Goal: Information Seeking & Learning: Learn about a topic

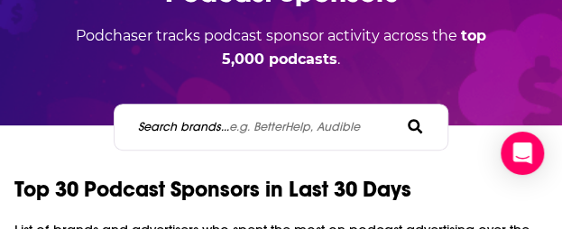
scroll to position [173, 0]
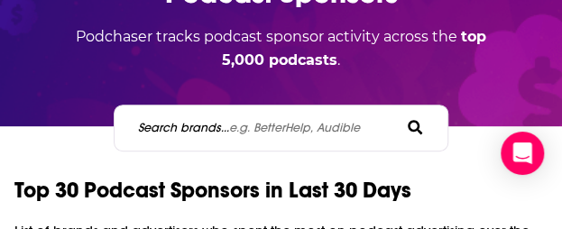
click at [272, 127] on span "e.g. BetterHelp, Audible" at bounding box center [294, 127] width 131 height 15
click at [272, 127] on input "Search brands... e.g. BetterHelp, Audible" at bounding box center [217, 127] width 162 height 19
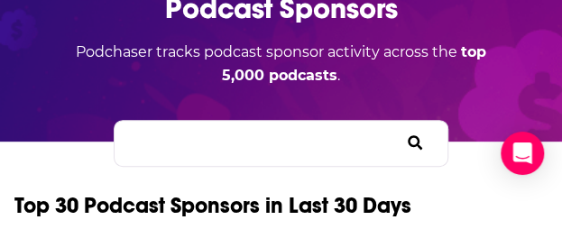
paste input "2 Bears 1 Cave"
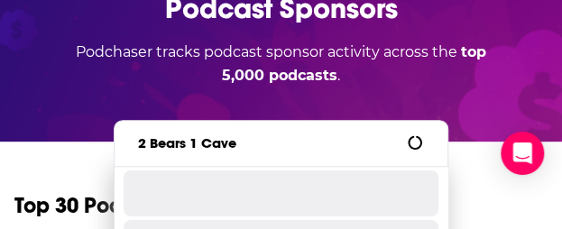
type input "2 Bears 1 Cave"
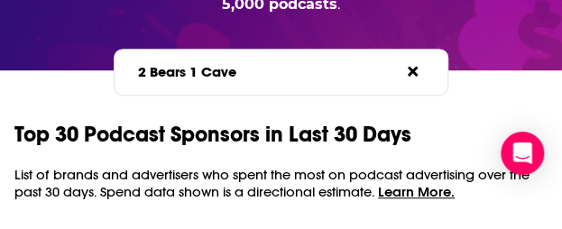
scroll to position [0, 0]
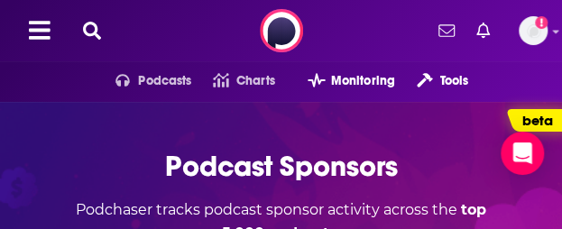
click at [89, 26] on icon at bounding box center [92, 31] width 18 height 18
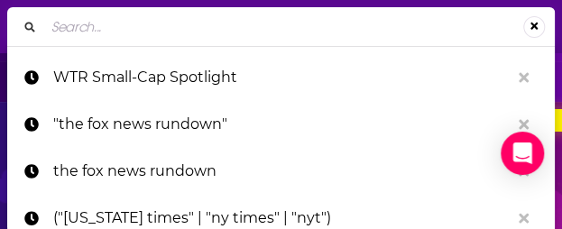
type input "2 Bears 1 Cave"
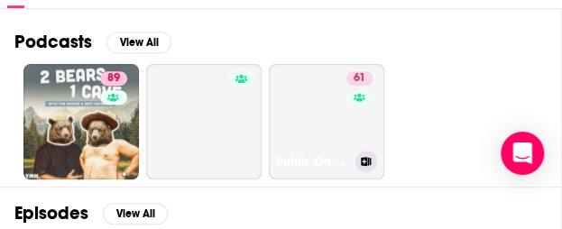
scroll to position [309, 0]
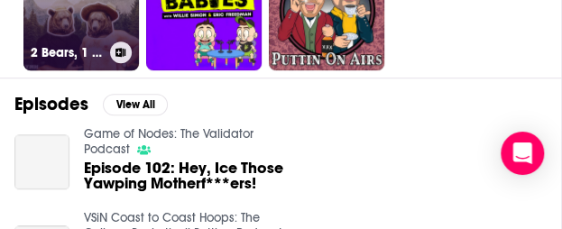
click at [63, 20] on link "89 2 Bears, 1 Cave with [PERSON_NAME] & [PERSON_NAME]" at bounding box center [80, 12] width 115 height 115
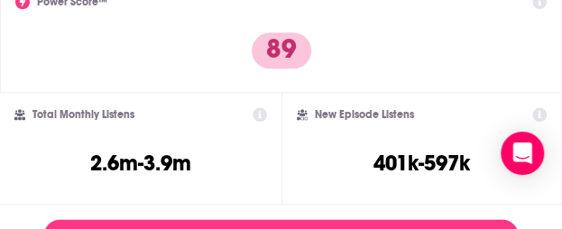
scroll to position [416, 0]
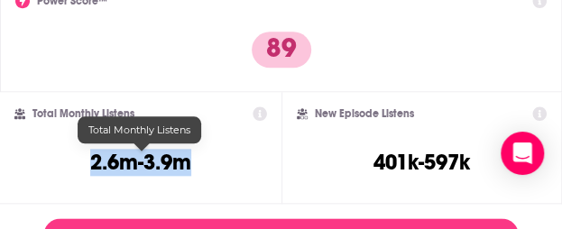
drag, startPoint x: 195, startPoint y: 163, endPoint x: 87, endPoint y: 162, distance: 107.3
click at [87, 162] on div "Total Monthly Listens 2.6m-3.9m" at bounding box center [140, 147] width 252 height 83
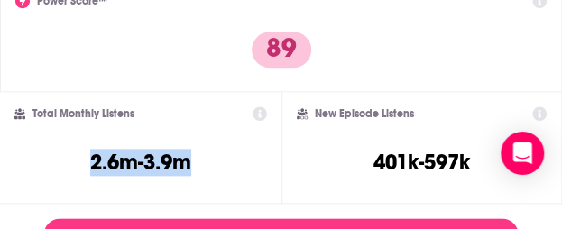
copy h3 "2.6m-3.9m"
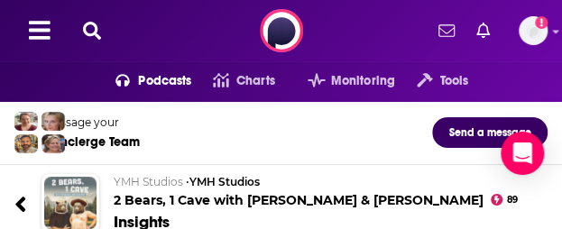
click at [88, 33] on icon at bounding box center [92, 31] width 18 height 18
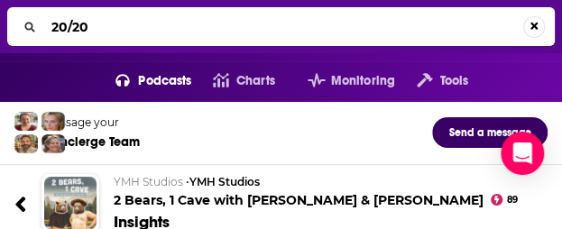
type input "20/20"
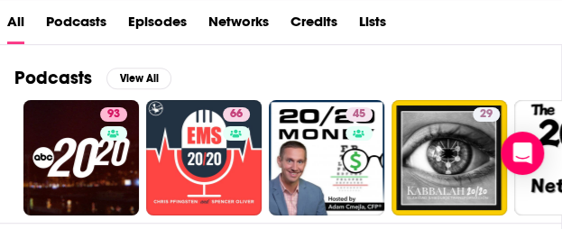
scroll to position [269, 0]
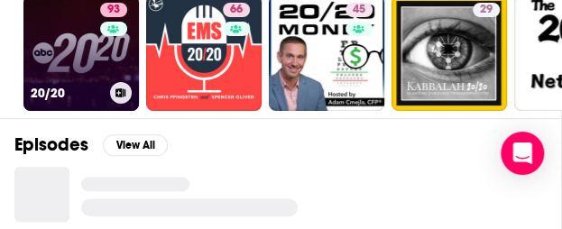
click at [90, 50] on link "93 20/20" at bounding box center [80, 52] width 115 height 115
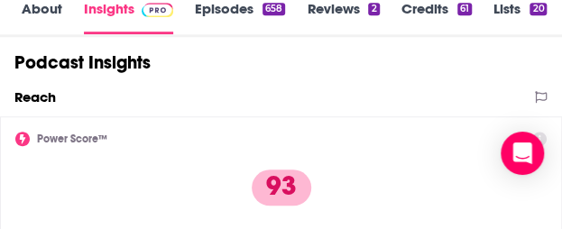
scroll to position [507, 0]
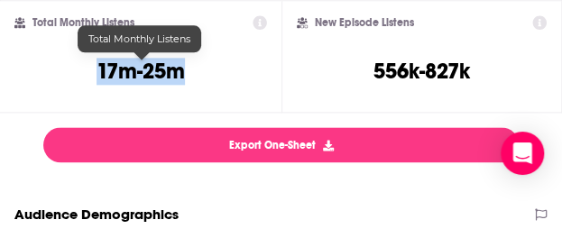
drag, startPoint x: 186, startPoint y: 70, endPoint x: 99, endPoint y: 70, distance: 86.6
click at [99, 70] on h3 "17m-25m" at bounding box center [140, 71] width 88 height 27
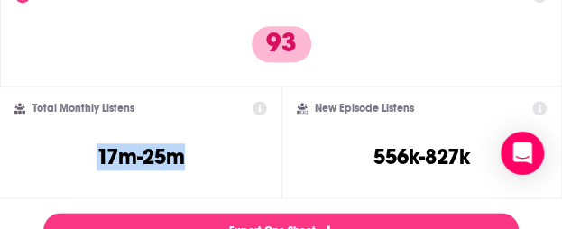
scroll to position [424, 0]
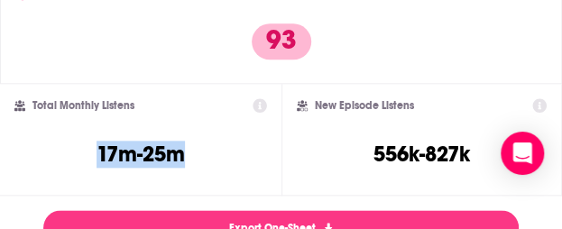
click at [254, 102] on div "Total Monthly Listens" at bounding box center [140, 105] width 252 height 14
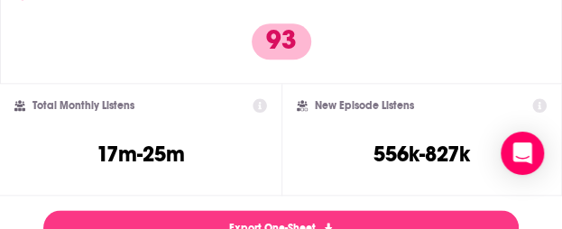
click at [262, 107] on icon at bounding box center [259, 105] width 14 height 14
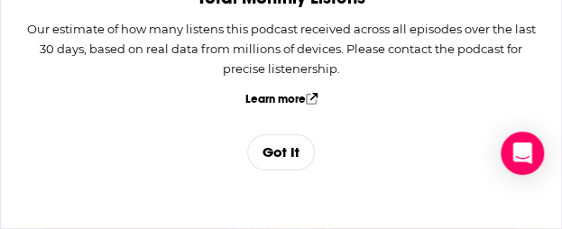
click at [281, 156] on button "Got It" at bounding box center [281, 152] width 68 height 36
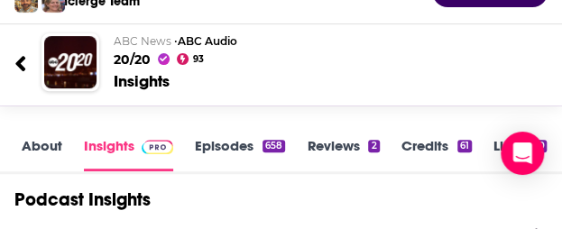
scroll to position [0, 0]
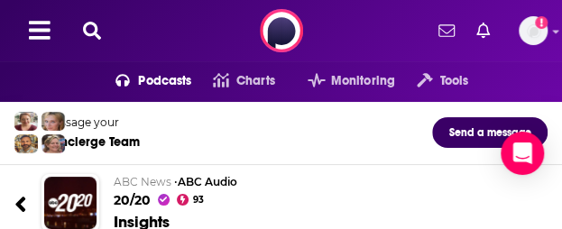
click at [100, 30] on icon at bounding box center [92, 31] width 18 height 18
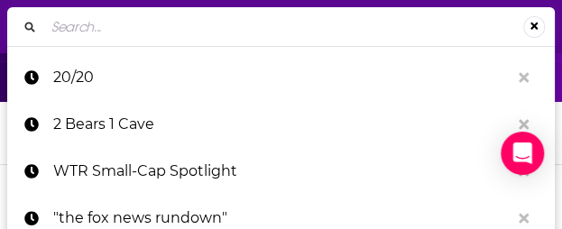
type input "48 Hours"
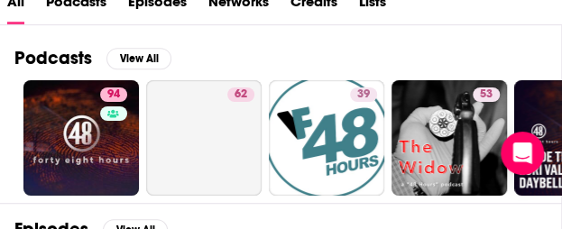
scroll to position [164, 0]
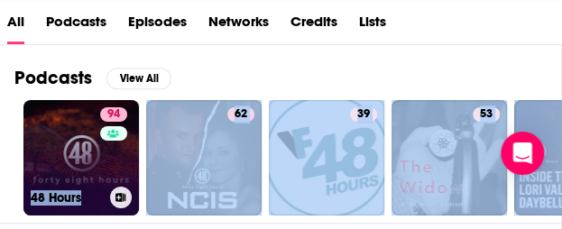
click at [59, 140] on link "94 48 Hours" at bounding box center [80, 157] width 115 height 115
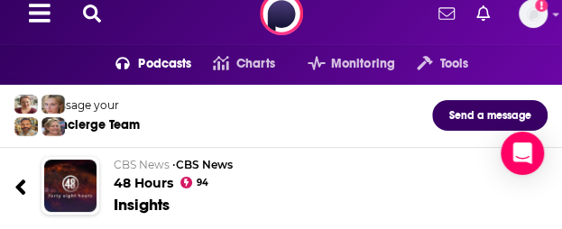
click at [88, 12] on icon at bounding box center [92, 14] width 18 height 18
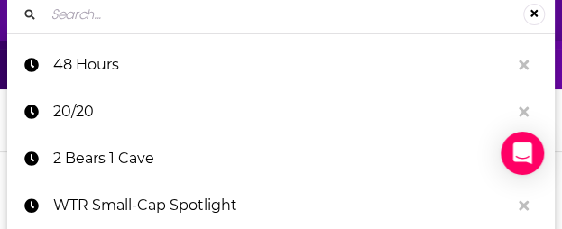
type input "~21 million"
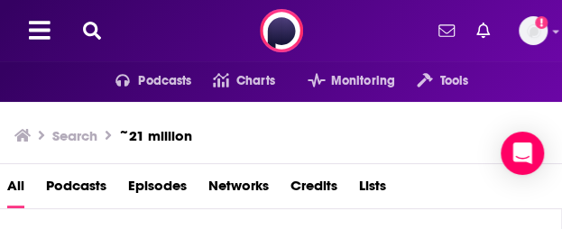
click at [89, 22] on icon at bounding box center [92, 31] width 18 height 18
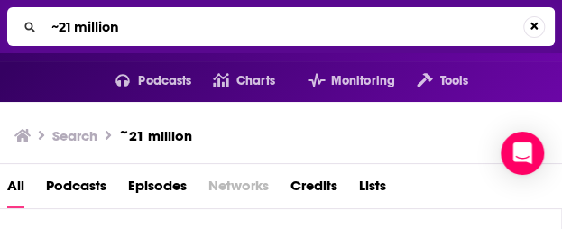
click at [92, 19] on input "~21 million" at bounding box center [283, 27] width 479 height 29
type input "Acquired"
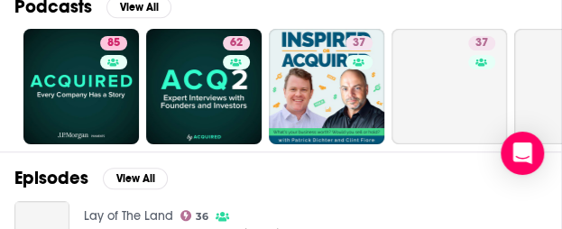
scroll to position [247, 0]
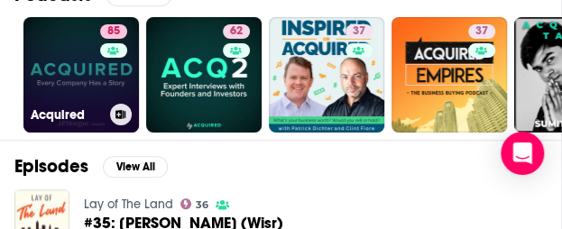
click at [43, 69] on link "85 Acquired" at bounding box center [80, 74] width 115 height 115
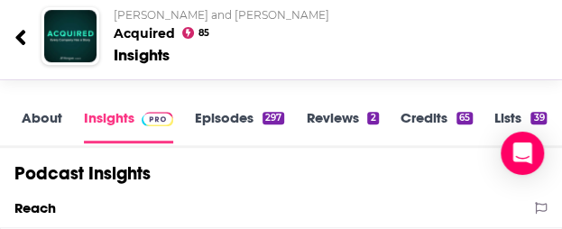
scroll to position [465, 0]
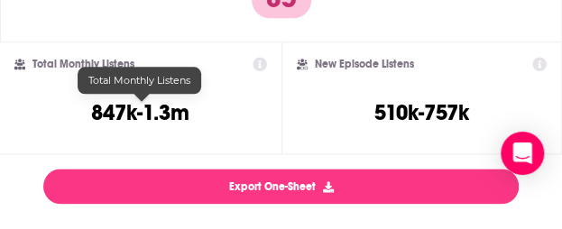
click at [138, 110] on h3 "847k-1.3m" at bounding box center [140, 112] width 98 height 27
click at [195, 113] on div "Total Monthly Listens 847k-1.3m" at bounding box center [140, 98] width 252 height 83
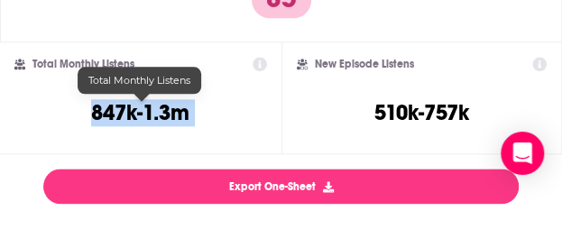
drag, startPoint x: 146, startPoint y: 108, endPoint x: 70, endPoint y: 108, distance: 75.7
click at [70, 108] on div "Total Monthly Listens 847k-1.3m" at bounding box center [140, 98] width 252 height 83
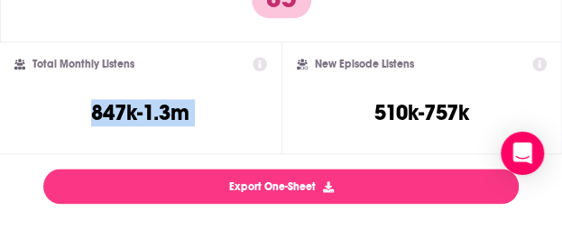
copy div "847k-1.3m"
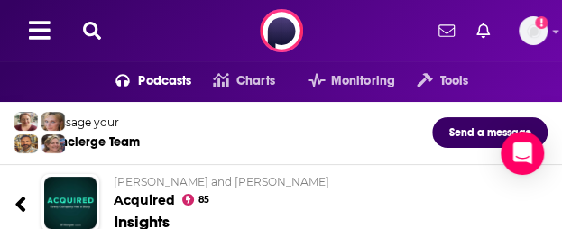
click at [84, 32] on icon at bounding box center [92, 31] width 18 height 18
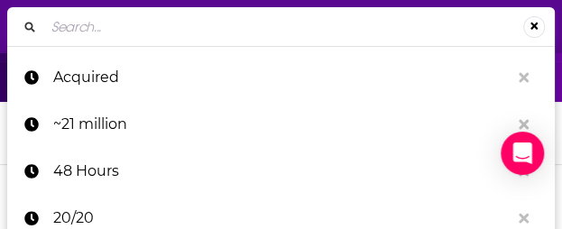
type input "Adin Live"
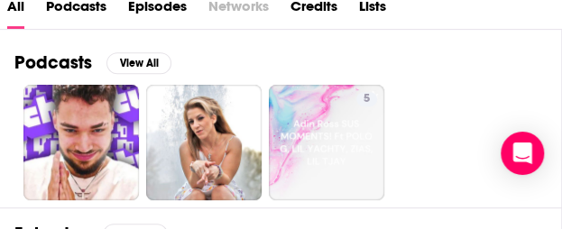
scroll to position [180, 0]
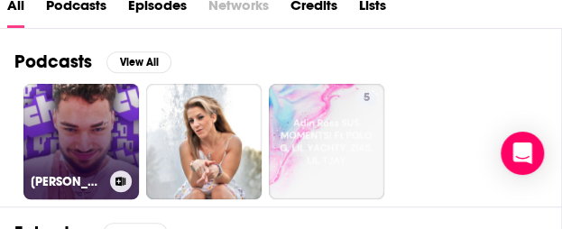
click at [69, 136] on link "[PERSON_NAME]" at bounding box center [80, 141] width 115 height 115
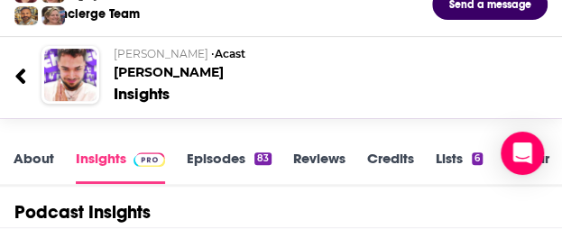
scroll to position [130, 0]
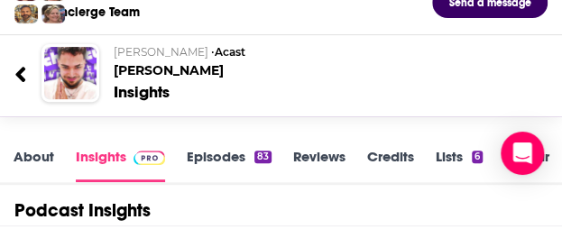
click at [14, 75] on icon at bounding box center [20, 74] width 13 height 24
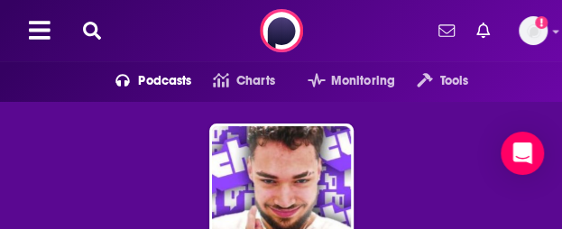
scroll to position [321, 0]
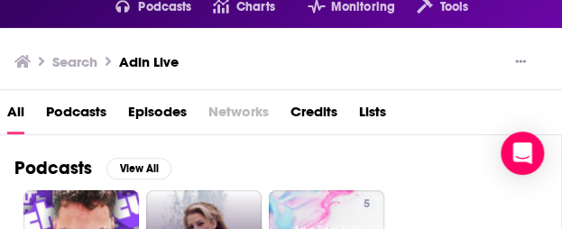
scroll to position [144, 0]
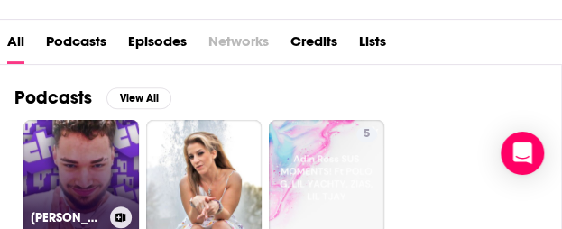
click at [95, 163] on link "[PERSON_NAME]" at bounding box center [80, 177] width 115 height 115
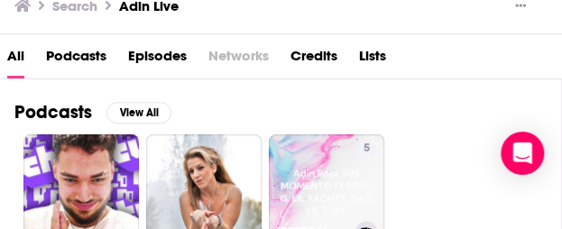
scroll to position [174, 0]
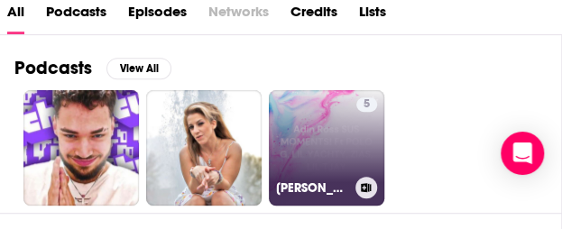
click at [332, 160] on link "5 Adin Ross SUS MOMENTS! Ft POLO G, LIL YACHTY, ZIAS, LIL TJAY" at bounding box center [326, 147] width 115 height 115
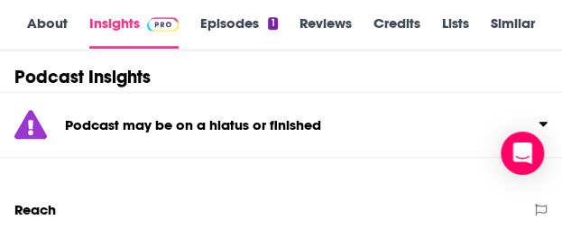
scroll to position [281, 0]
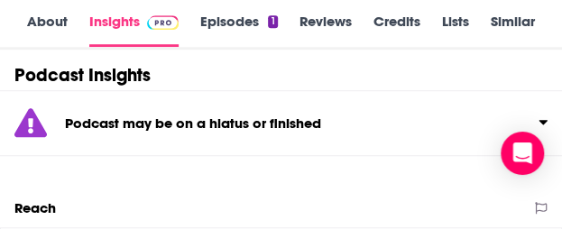
click at [39, 13] on link "About" at bounding box center [47, 30] width 41 height 34
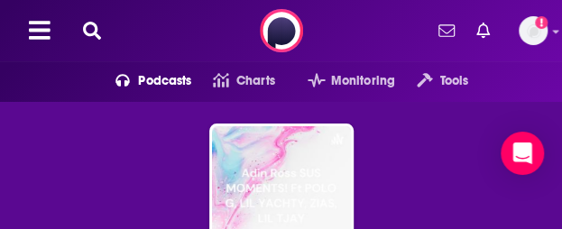
click at [88, 30] on icon at bounding box center [92, 31] width 18 height 18
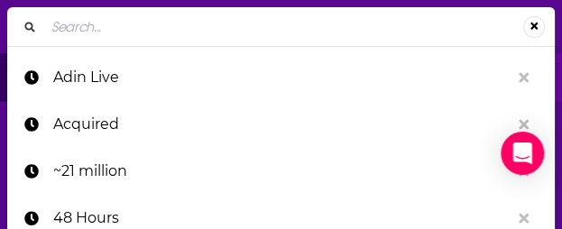
type input "All the Smoke"
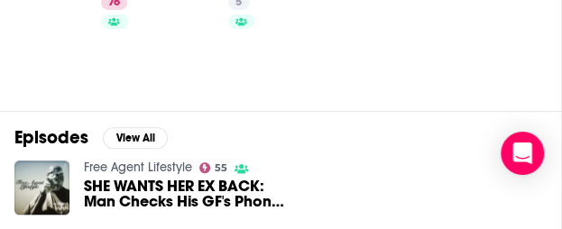
scroll to position [215, 0]
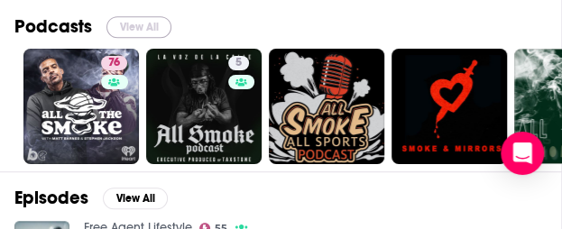
click at [137, 18] on button "View All" at bounding box center [138, 27] width 65 height 22
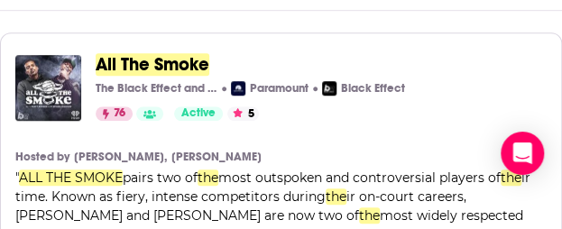
scroll to position [296, 0]
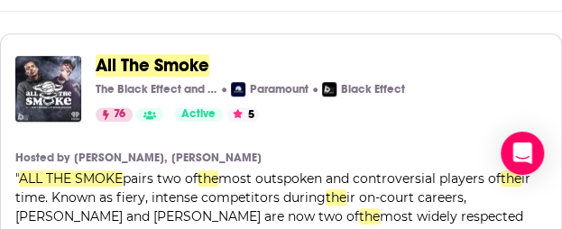
click at [126, 62] on span "All The Smoke" at bounding box center [153, 65] width 114 height 23
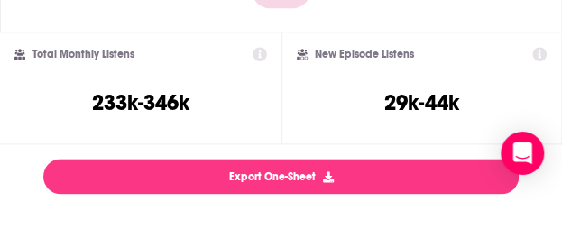
scroll to position [474, 0]
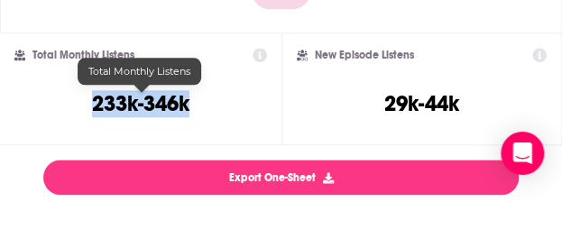
drag, startPoint x: 191, startPoint y: 105, endPoint x: 89, endPoint y: 100, distance: 102.0
click at [89, 100] on div "Total Monthly Listens 233k-346k" at bounding box center [140, 89] width 252 height 83
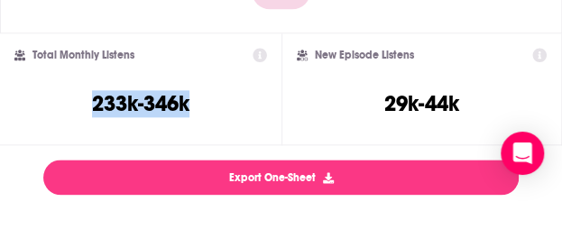
copy h3 "233k-346k"
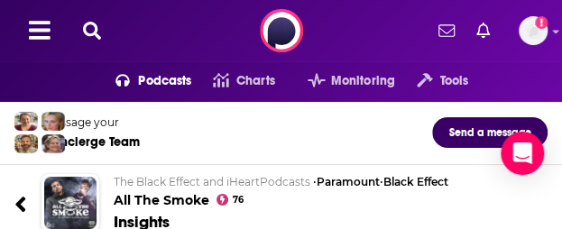
click at [83, 32] on icon at bounding box center [92, 31] width 18 height 18
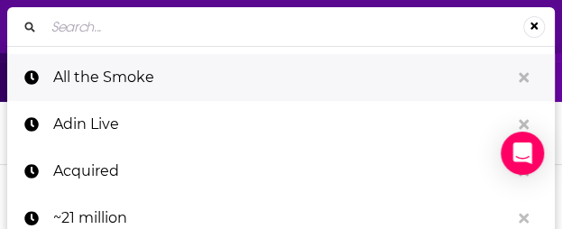
type input "All-In Podcast"
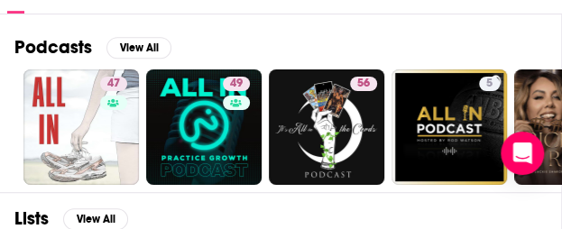
scroll to position [184, 0]
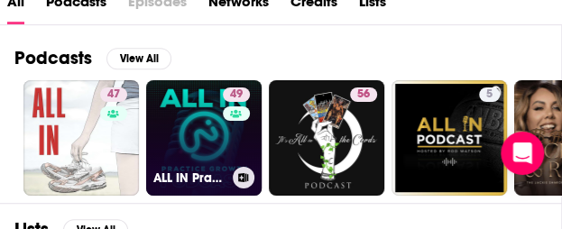
click at [186, 145] on link "49 ALL IN Practice Growth Podcast" at bounding box center [203, 137] width 115 height 115
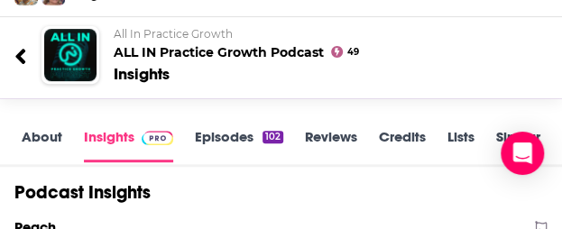
scroll to position [2, 0]
click at [19, 124] on div "About Insights Episodes 102 Reviews Credits Lists Similar" at bounding box center [281, 140] width 562 height 54
click at [29, 136] on link "About" at bounding box center [42, 145] width 41 height 34
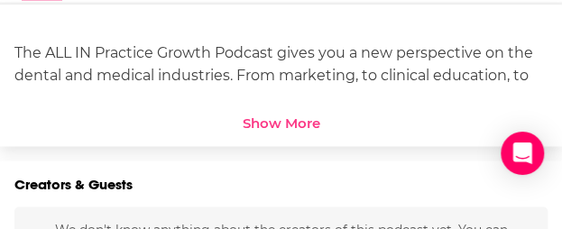
scroll to position [681, 0]
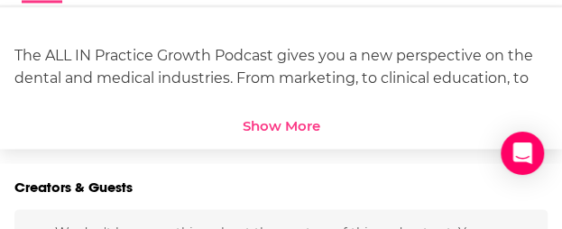
click at [270, 131] on div "Show More" at bounding box center [282, 125] width 78 height 17
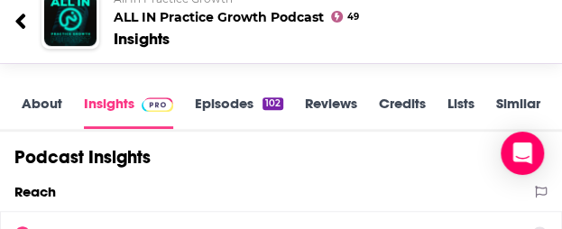
scroll to position [202, 0]
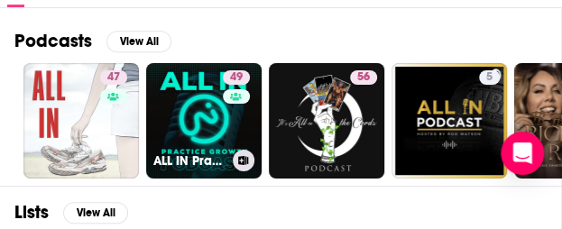
scroll to position [218, 0]
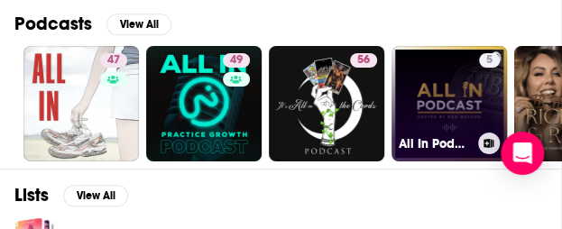
click at [460, 97] on link "5 All In Podcast" at bounding box center [448, 103] width 115 height 115
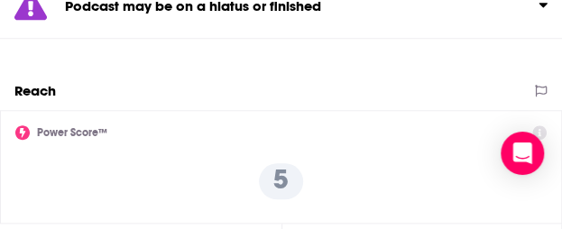
scroll to position [196, 0]
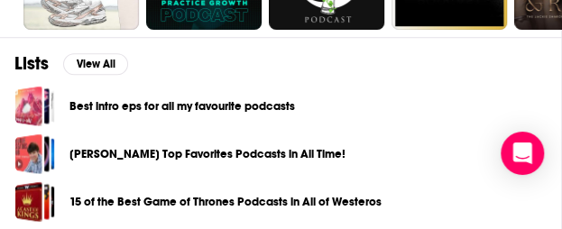
scroll to position [235, 0]
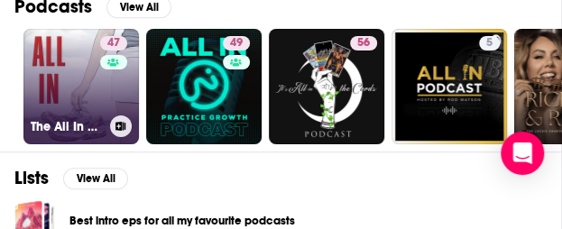
click at [79, 89] on link "47 The All In Podcast" at bounding box center [80, 86] width 115 height 115
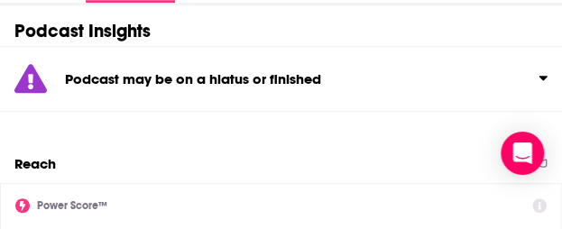
scroll to position [308, 0]
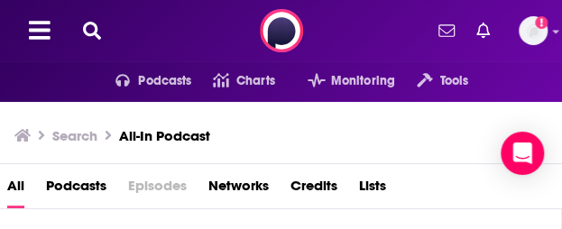
scroll to position [190, 0]
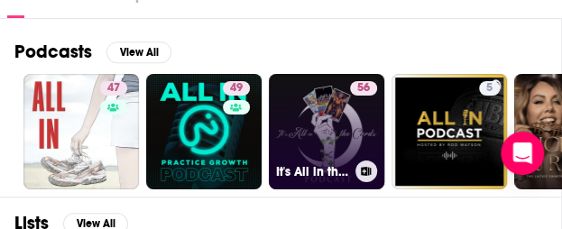
click at [320, 133] on link "56 It's All in the Cards Podcast" at bounding box center [326, 131] width 115 height 115
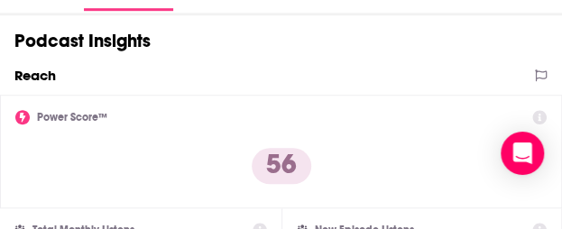
scroll to position [176, 0]
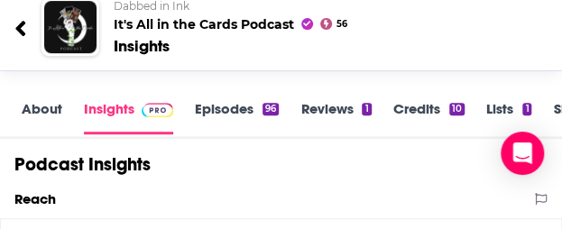
click at [46, 113] on link "About" at bounding box center [42, 117] width 41 height 34
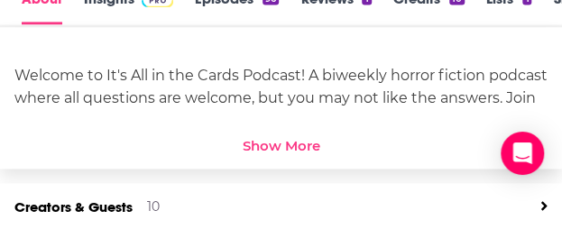
scroll to position [683, 0]
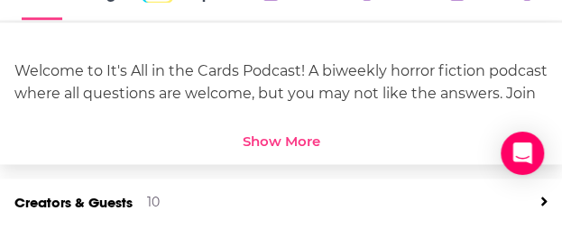
click at [287, 145] on div "Show More" at bounding box center [282, 141] width 78 height 17
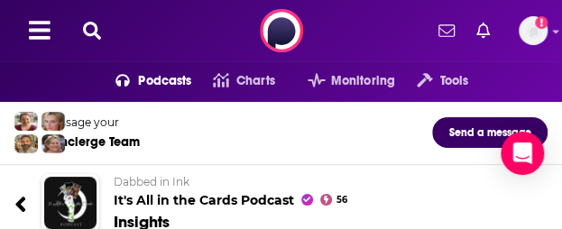
click at [90, 28] on icon at bounding box center [92, 31] width 18 height 18
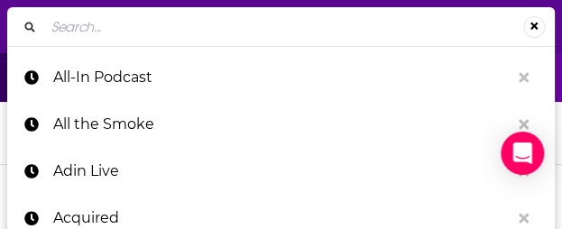
type input "All-In with Chamath, Jason, Sacks & Friedberg"
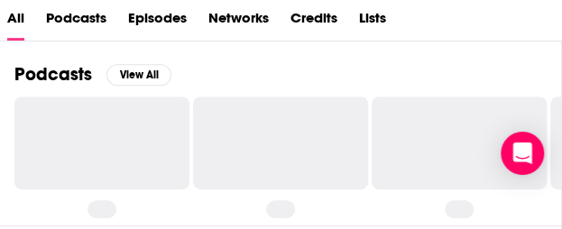
scroll to position [182, 0]
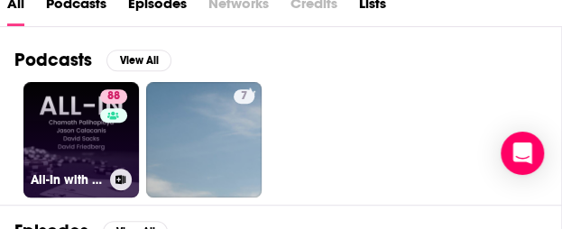
click at [75, 158] on link "88 All-In with Chamath, Jason, Sacks & Friedberg" at bounding box center [80, 139] width 115 height 115
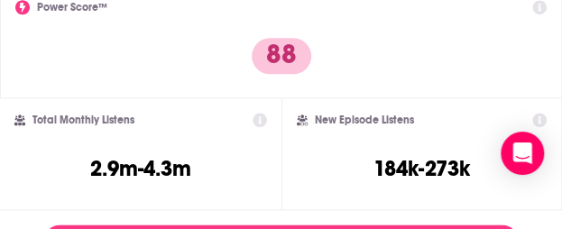
scroll to position [426, 0]
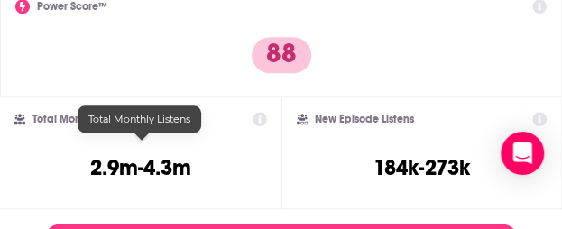
click at [125, 154] on h3 "2.9m-4.3m" at bounding box center [140, 167] width 101 height 27
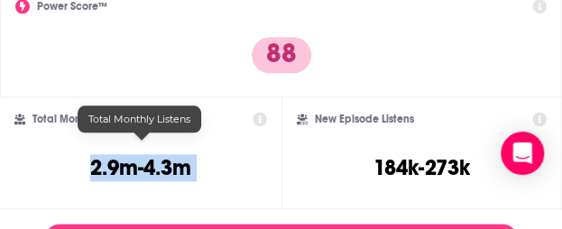
click at [125, 154] on h3 "2.9m-4.3m" at bounding box center [140, 167] width 101 height 27
copy div "2.9m-4.3m"
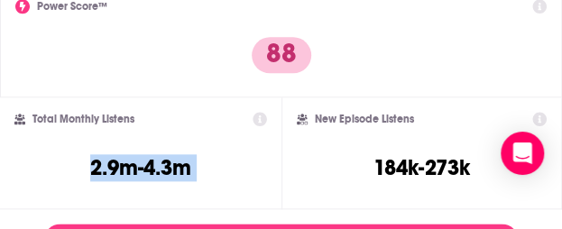
scroll to position [0, 0]
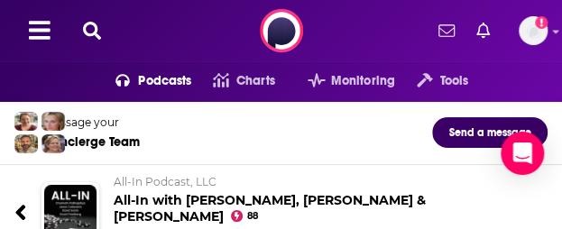
click at [81, 15] on div "Podcasts Charts Monitoring Tools For Business For Podcasters More Add a profile…" at bounding box center [281, 30] width 562 height 61
click at [87, 23] on icon at bounding box center [92, 31] width 18 height 18
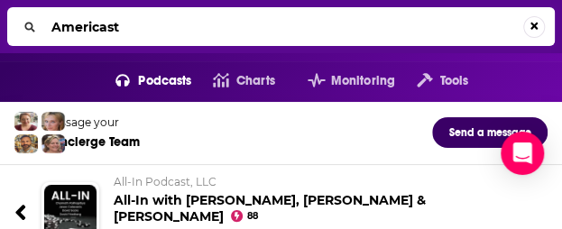
type input "Americast"
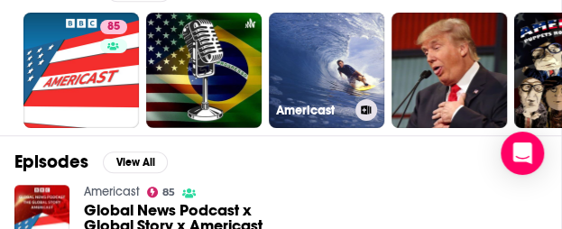
scroll to position [251, 0]
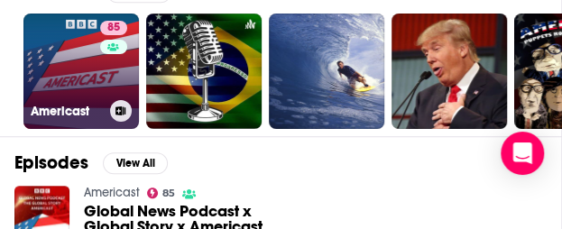
click at [81, 87] on link "85 Americast" at bounding box center [80, 71] width 115 height 115
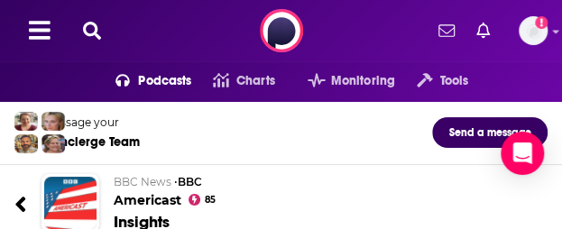
click at [94, 24] on icon at bounding box center [92, 31] width 18 height 18
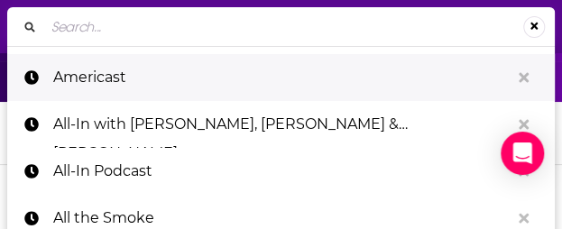
click at [185, 86] on p "Americast" at bounding box center [281, 77] width 456 height 47
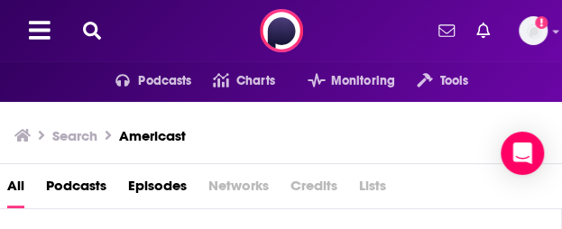
click at [98, 30] on icon at bounding box center [92, 31] width 18 height 18
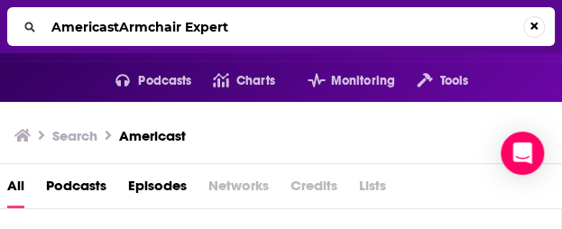
click at [85, 26] on input "AmericastArmchair Expert" at bounding box center [283, 27] width 479 height 29
type input "Armchair Expert"
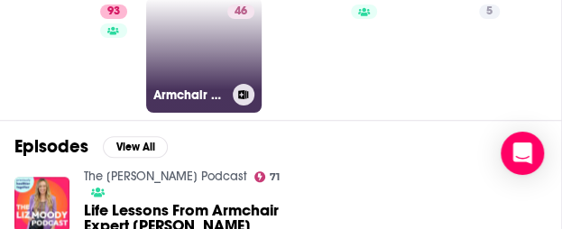
scroll to position [200, 0]
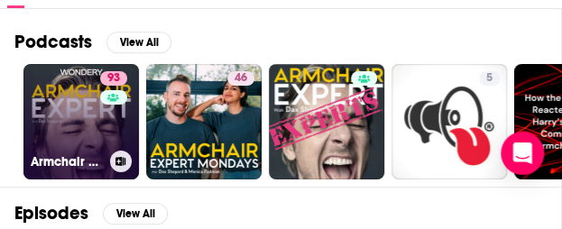
click at [71, 142] on link "93 Armchair Expert with Dax Shepard" at bounding box center [80, 121] width 115 height 115
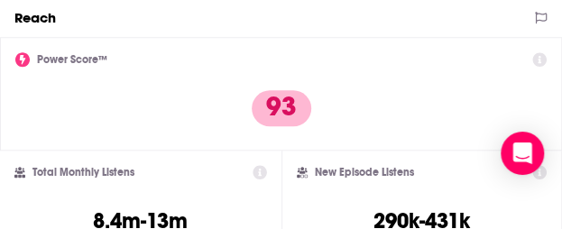
scroll to position [534, 0]
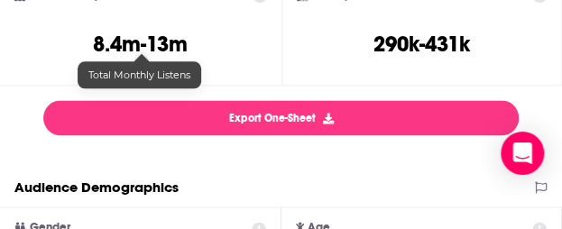
click at [135, 38] on h3 "8.4m-13m" at bounding box center [140, 44] width 95 height 27
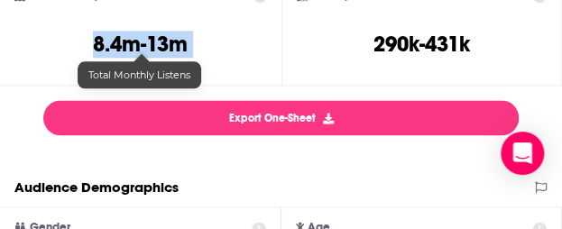
click at [135, 38] on h3 "8.4m-13m" at bounding box center [140, 44] width 95 height 27
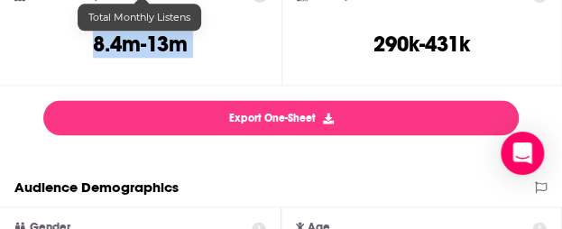
scroll to position [0, 0]
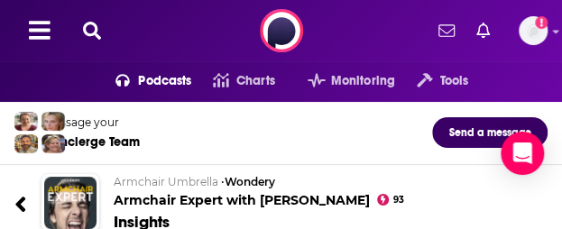
click at [94, 32] on icon at bounding box center [92, 31] width 18 height 18
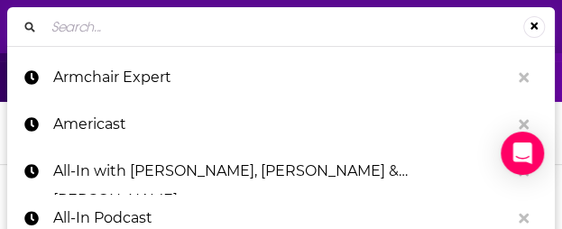
type input "Behind the Bastards"
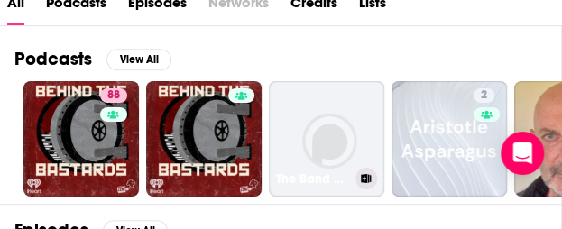
scroll to position [211, 0]
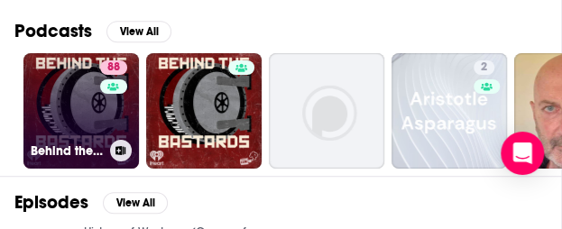
click at [92, 124] on link "88 Behind the Bastards" at bounding box center [80, 110] width 115 height 115
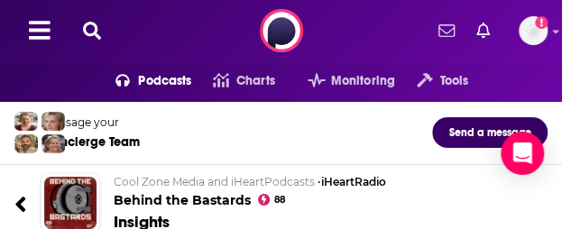
click at [96, 28] on icon at bounding box center [92, 31] width 18 height 18
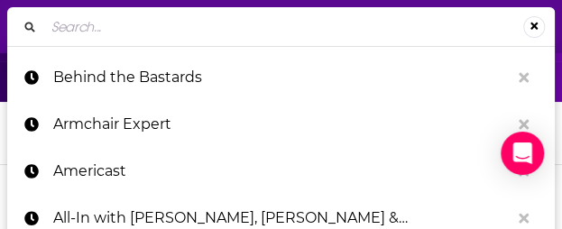
type input "Bertcast"
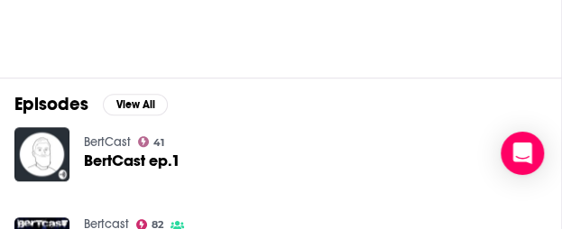
scroll to position [308, 0]
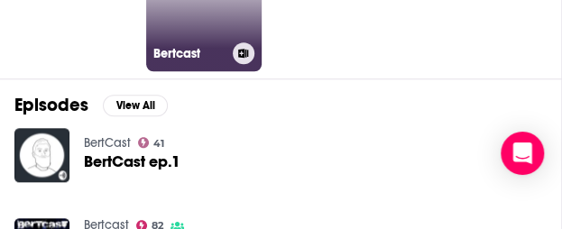
click at [179, 15] on link "82 Bertcast" at bounding box center [203, 13] width 115 height 115
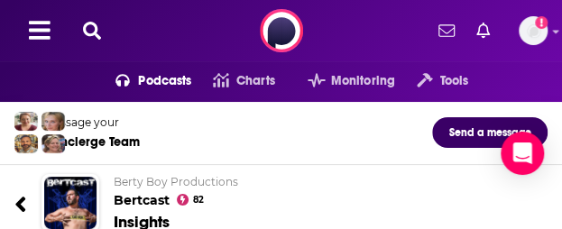
click at [86, 35] on icon at bounding box center [92, 31] width 18 height 18
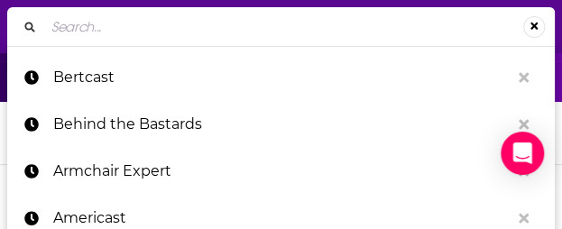
type input "Breaking Points with Krystal and Saagar"
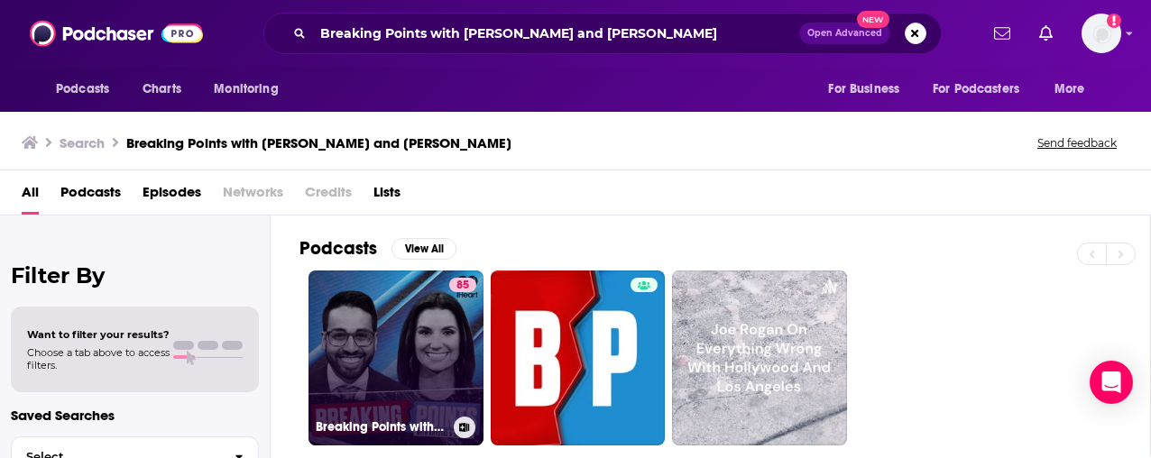
click at [406, 228] on link "85 Breaking Points with Krystal and Saagar" at bounding box center [395, 357] width 175 height 175
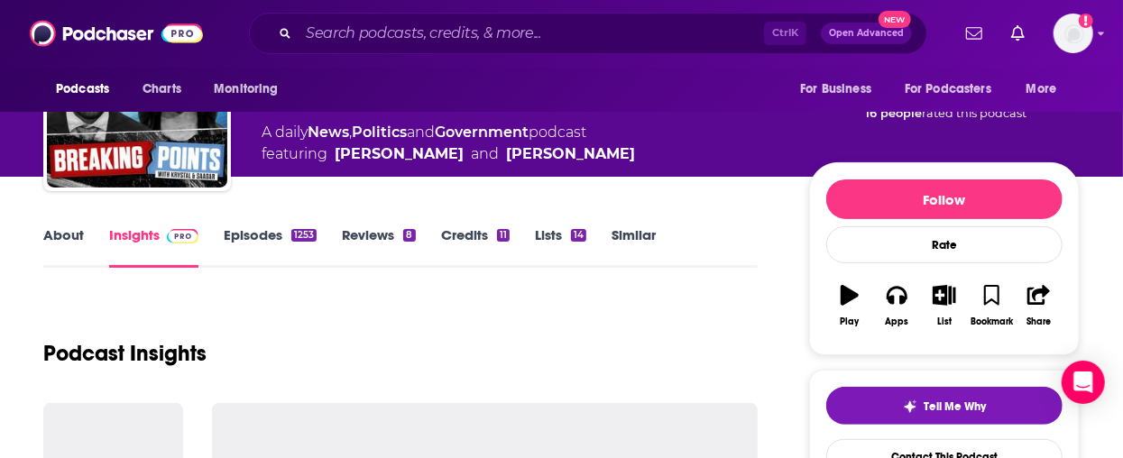
scroll to position [328, 0]
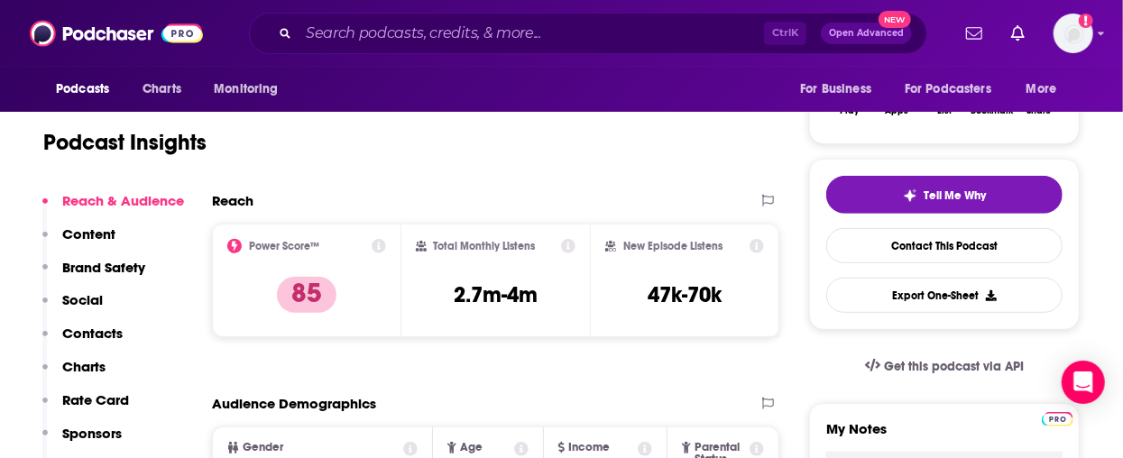
click at [358, 14] on div "Ctrl K Open Advanced New" at bounding box center [588, 33] width 678 height 41
click at [357, 31] on input "Search podcasts, credits, & more..." at bounding box center [530, 33] width 465 height 29
paste input "Call Her Daddy"
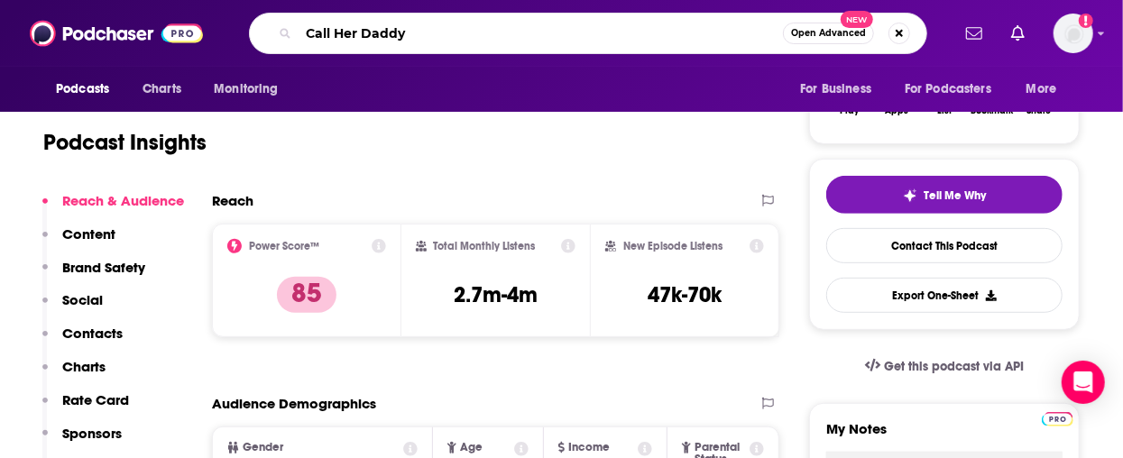
type input "Call Her Daddy"
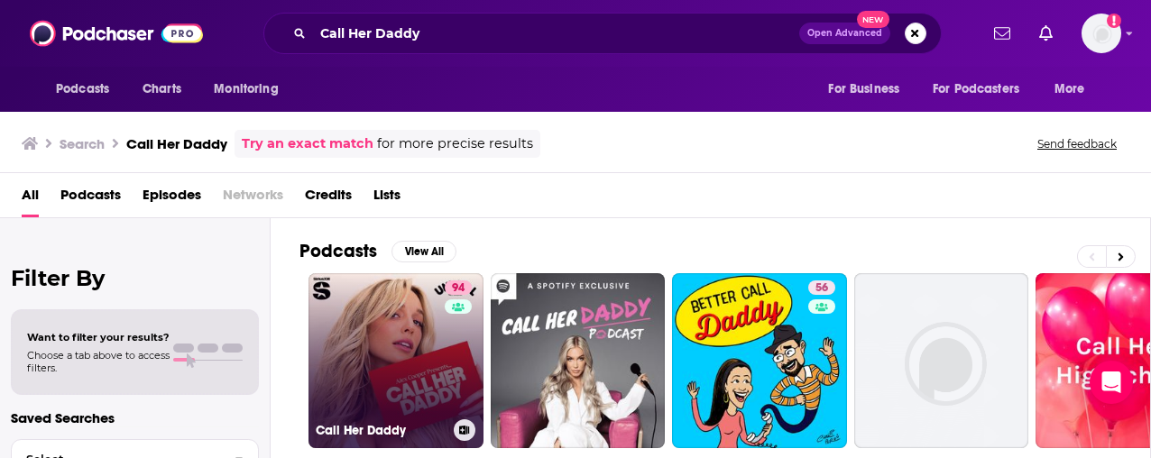
click at [422, 228] on link "94 Call Her Daddy" at bounding box center [395, 360] width 175 height 175
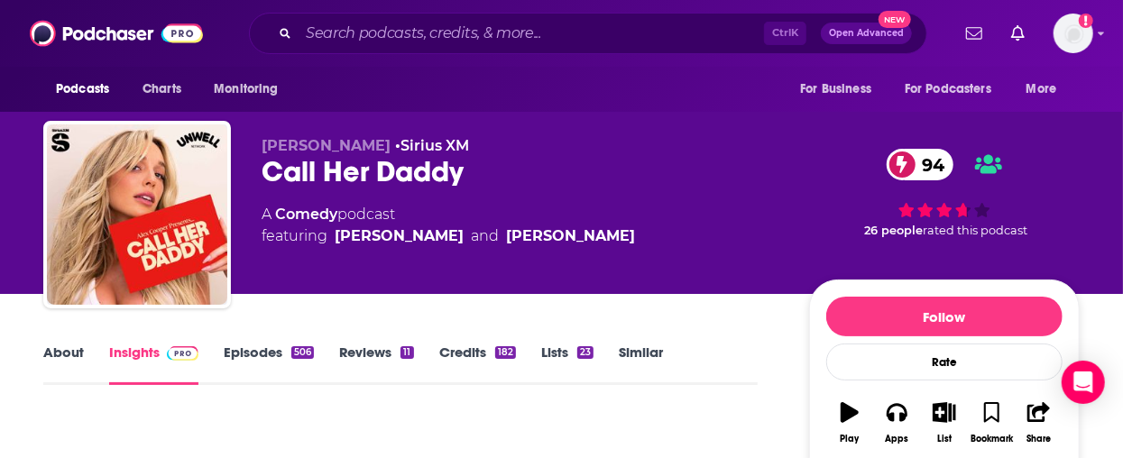
scroll to position [321, 0]
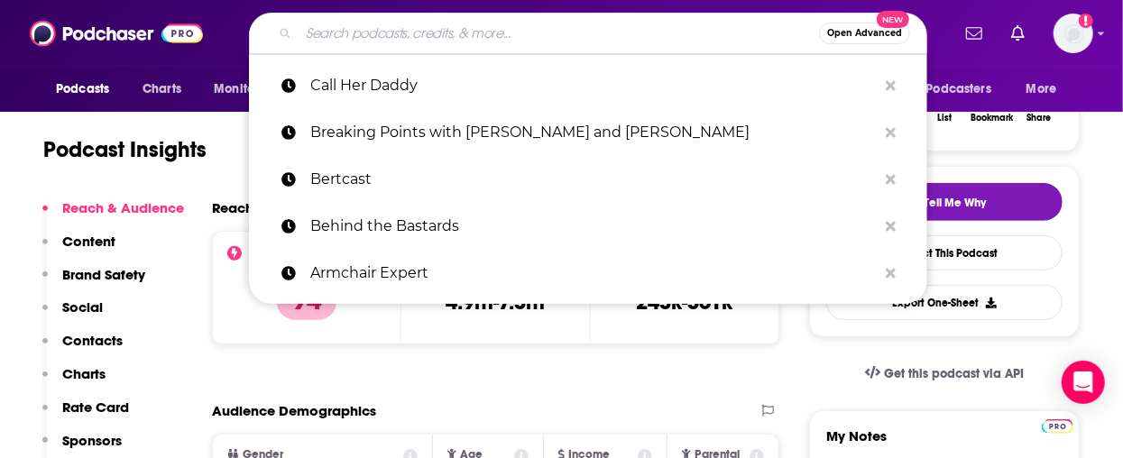
click at [384, 27] on input "Search podcasts, credits, & more..." at bounding box center [558, 33] width 520 height 29
paste input "Candace"
type input "Candace"
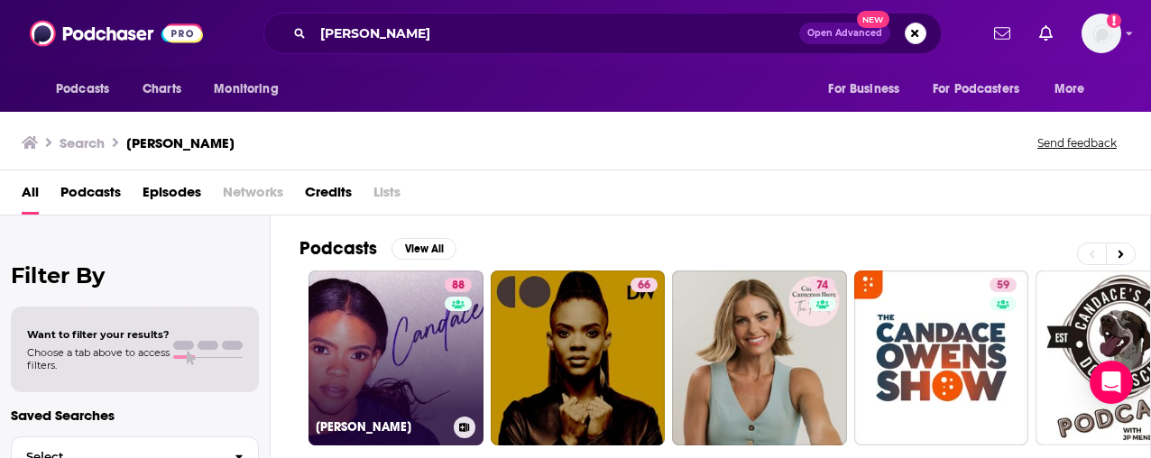
click at [408, 228] on link "88 Candace" at bounding box center [395, 357] width 175 height 175
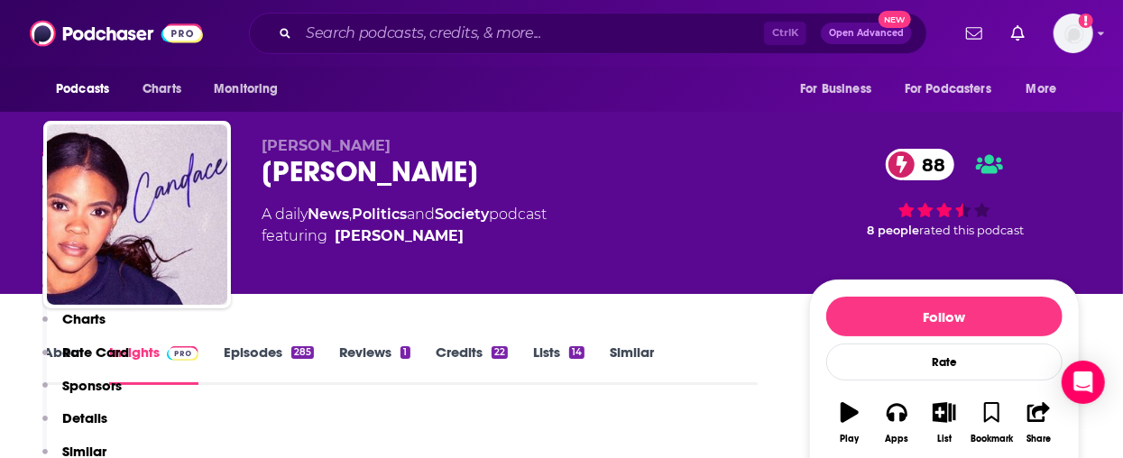
scroll to position [343, 0]
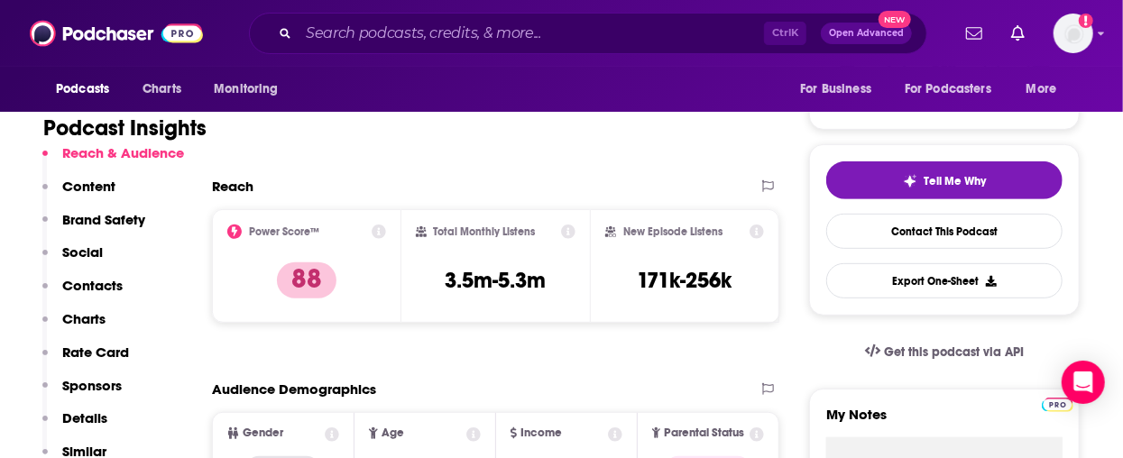
click at [343, 13] on div "Ctrl K Open Advanced New" at bounding box center [588, 33] width 678 height 41
click at [343, 28] on input "Search podcasts, credits, & more..." at bounding box center [530, 33] width 465 height 29
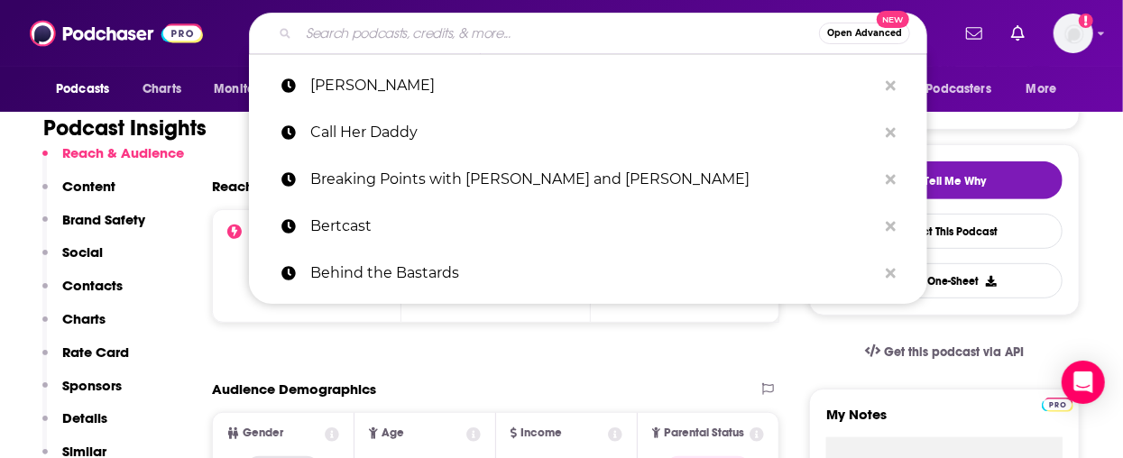
paste input "Channels"
type input "Channels"
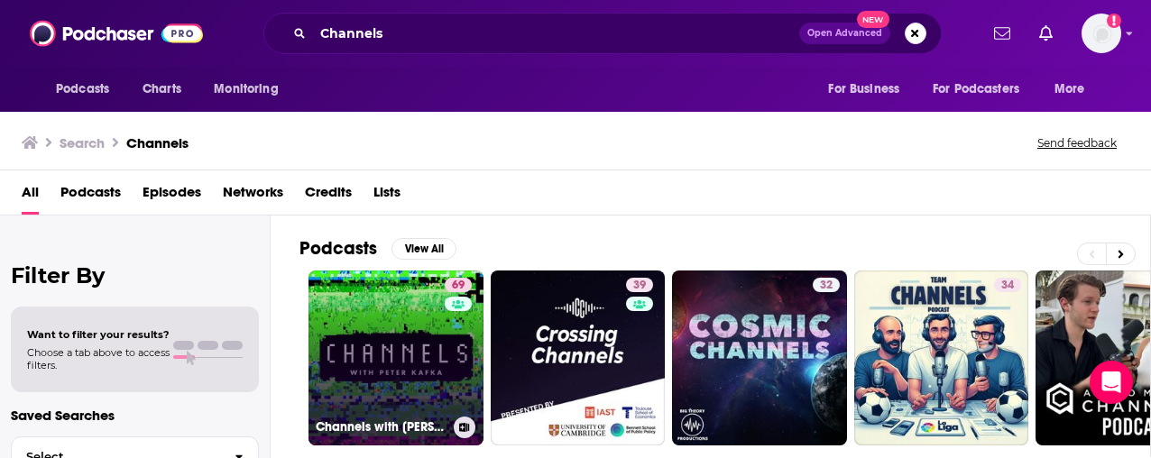
click at [343, 228] on link "69 Channels with Peter Kafka" at bounding box center [395, 357] width 175 height 175
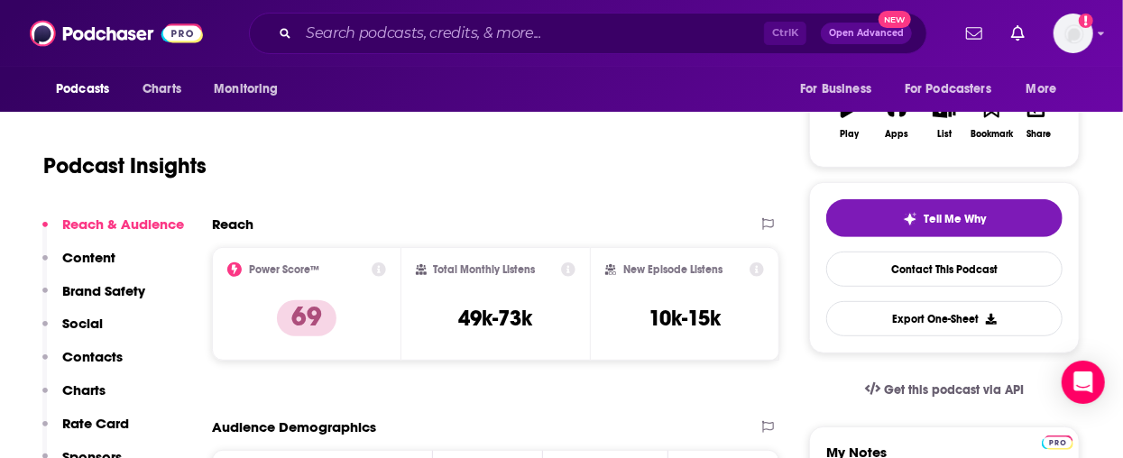
scroll to position [307, 0]
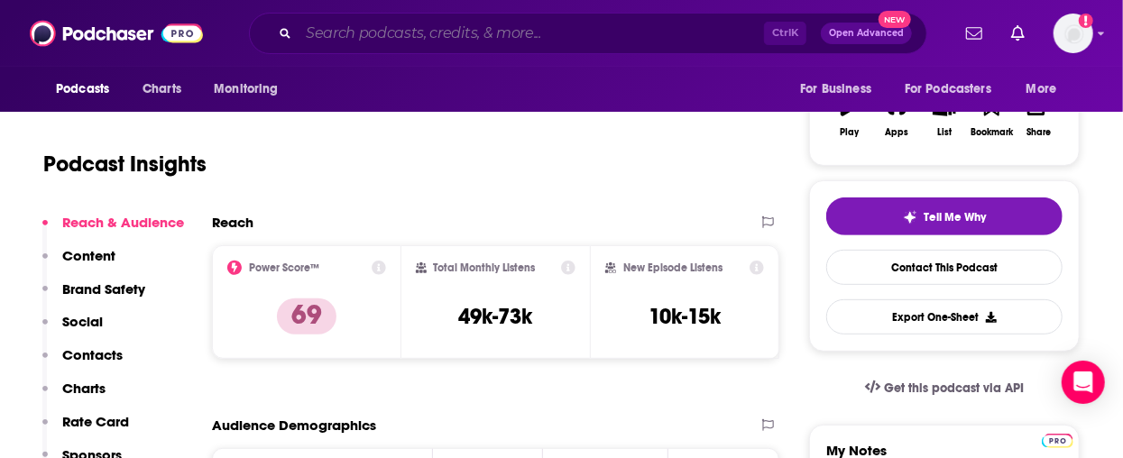
click at [379, 29] on input "Search podcasts, credits, & more..." at bounding box center [530, 33] width 465 height 29
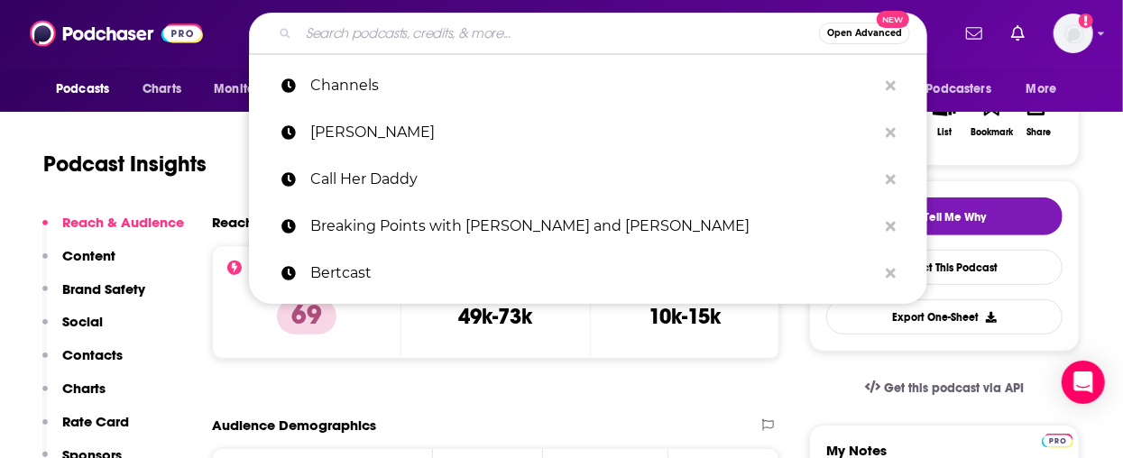
paste input "Code Switch"
type input "Code Switch"
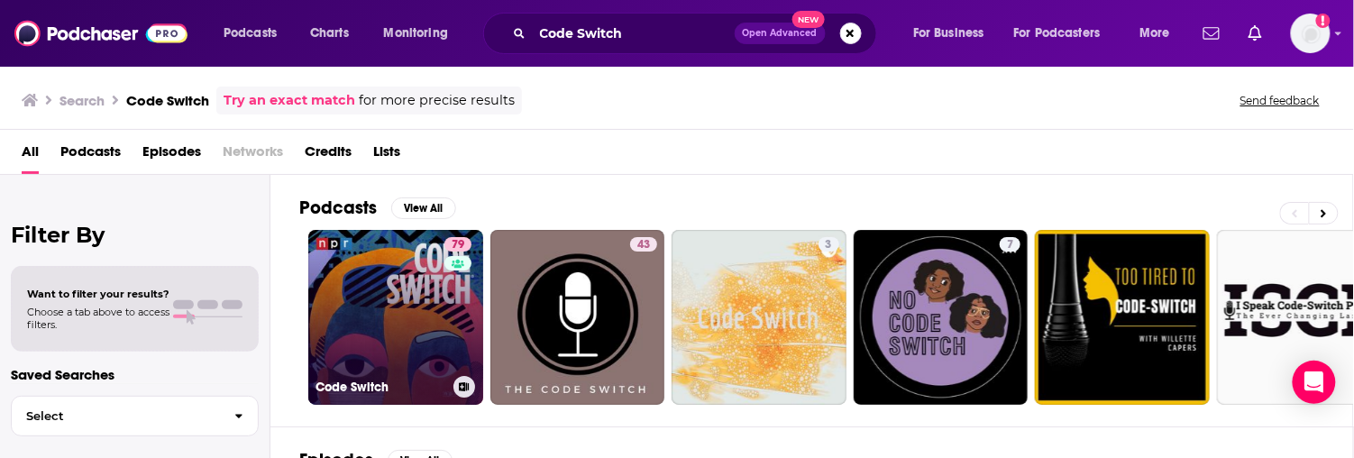
click at [408, 228] on link "79 Code Switch" at bounding box center [395, 317] width 175 height 175
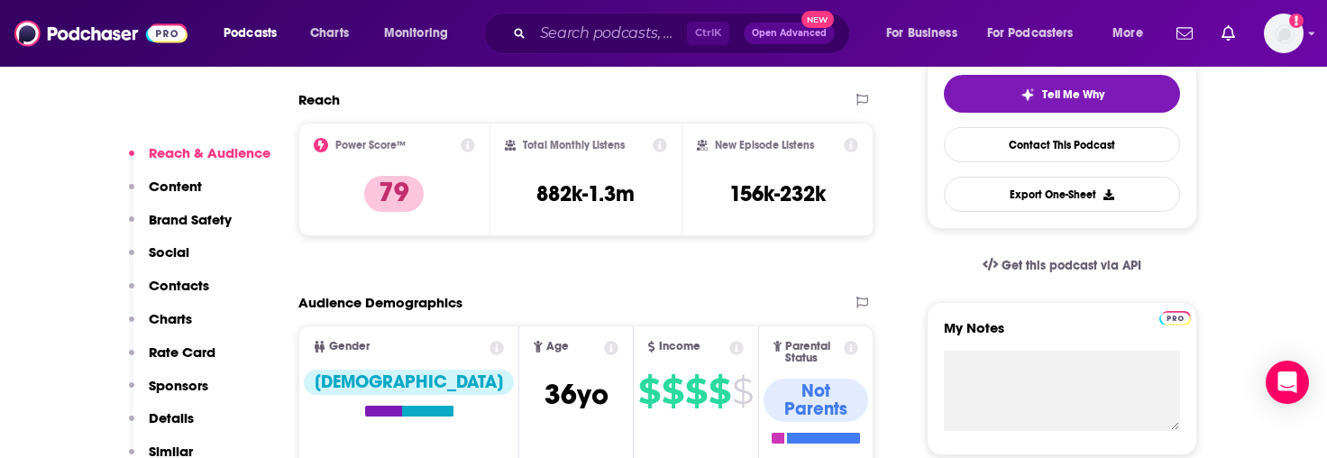
scroll to position [427, 0]
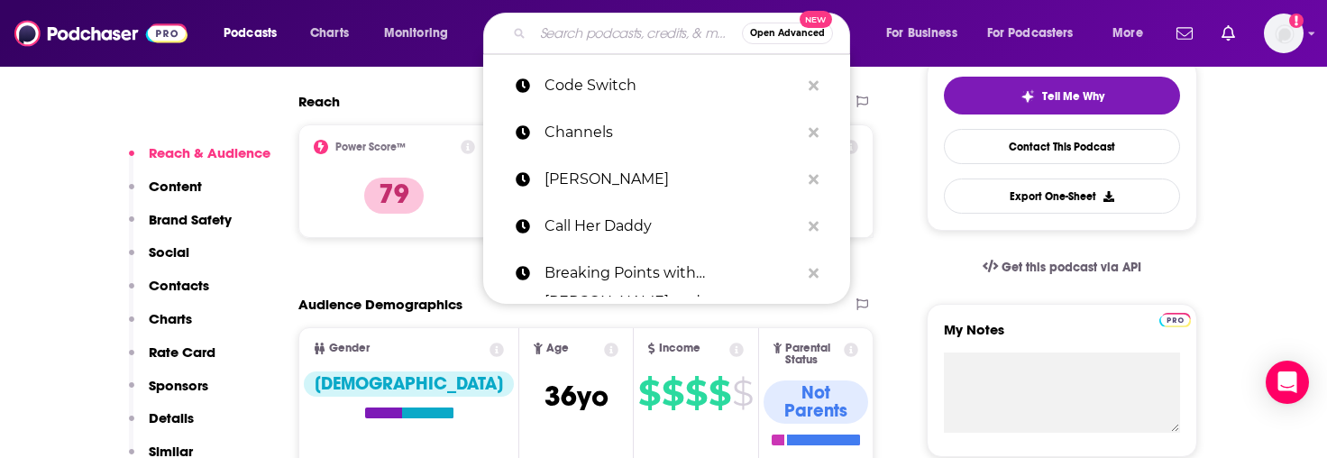
click at [561, 36] on input "Search podcasts, credits, & more..." at bounding box center [637, 33] width 209 height 29
paste input "Comedy Bang! Bang!"
type input "Comedy Bang! Bang!"
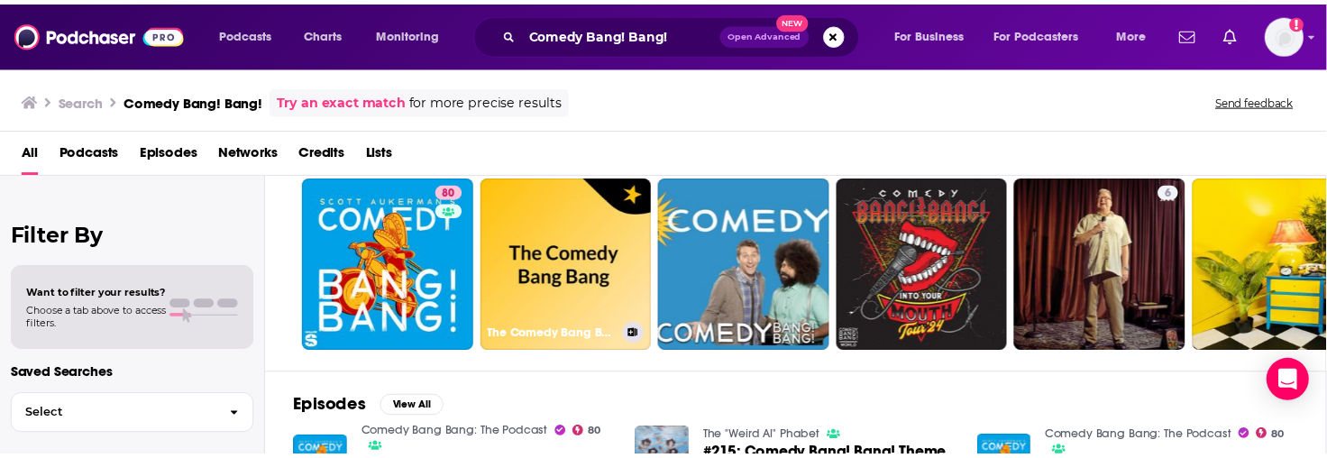
scroll to position [54, 0]
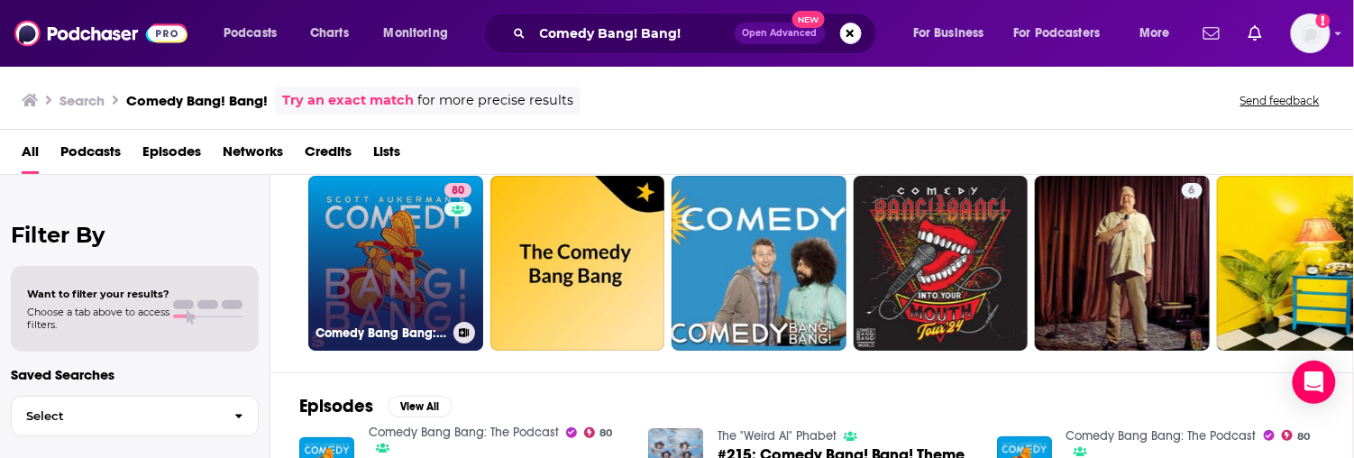
click at [411, 228] on link "80 Comedy Bang Bang: The Podcast" at bounding box center [395, 263] width 175 height 175
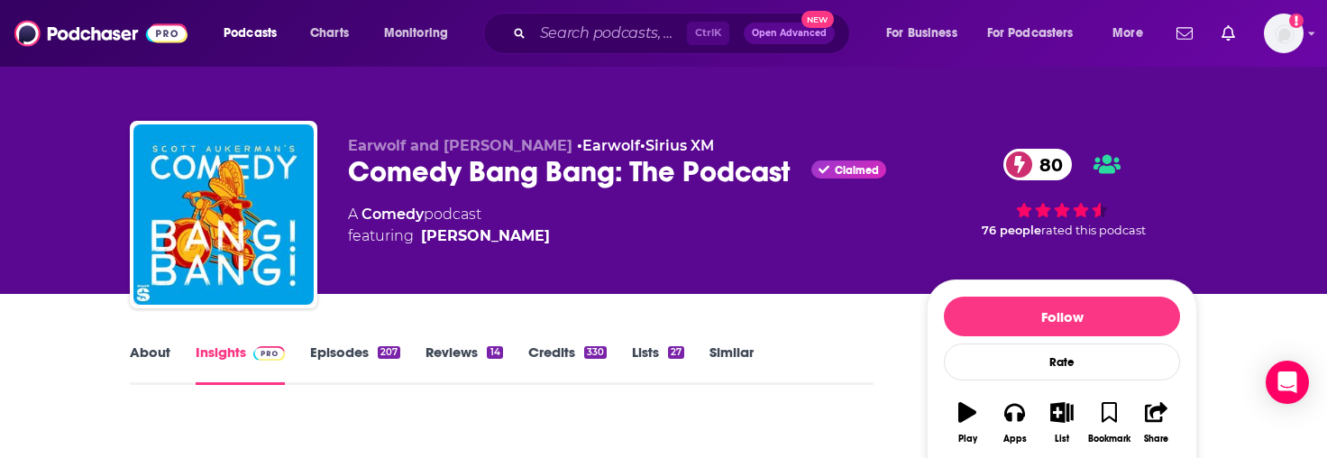
scroll to position [225, 0]
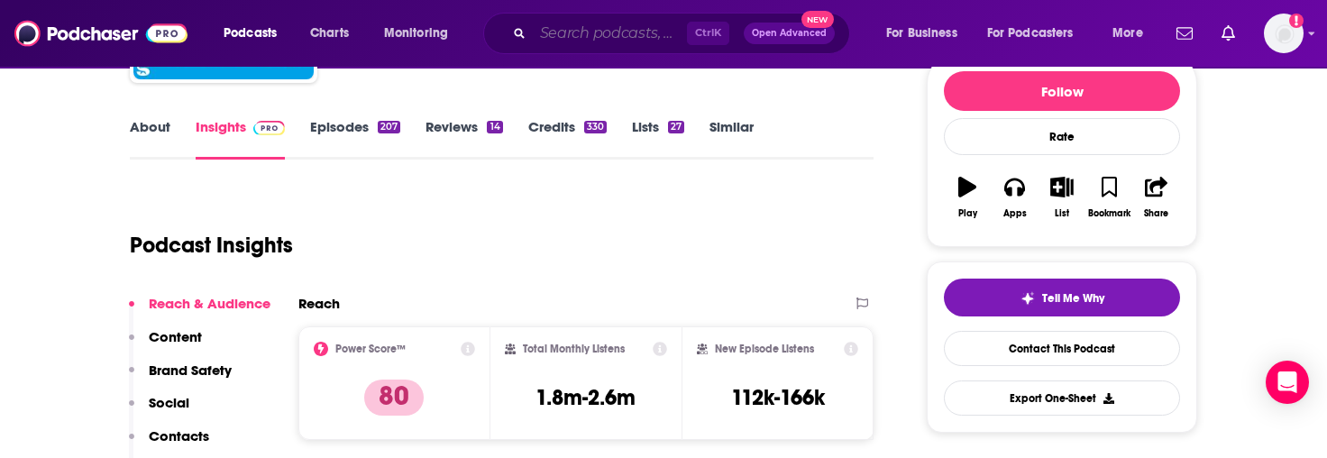
click at [561, 32] on input "Search podcasts, credits, & more..." at bounding box center [610, 33] width 154 height 29
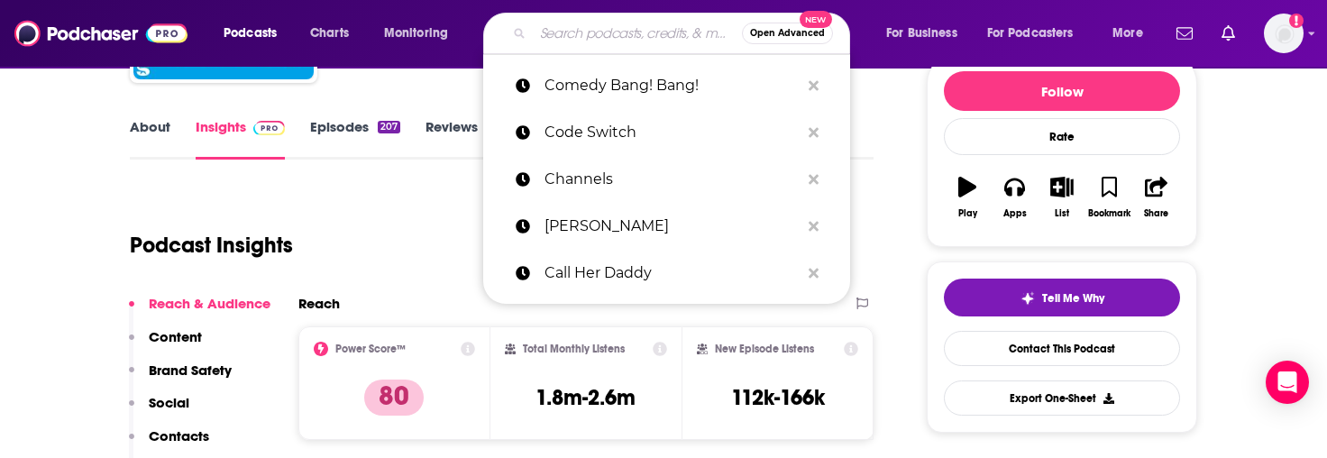
paste input "Conan O’Brien Needs a Friend"
type input "Conan O’Brien Needs a Friend"
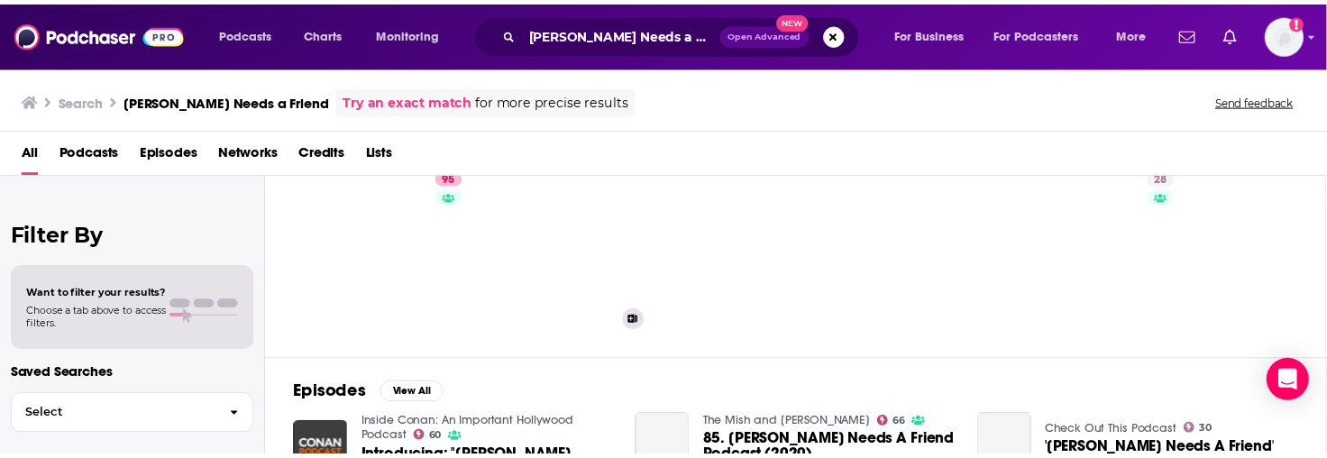
scroll to position [69, 0]
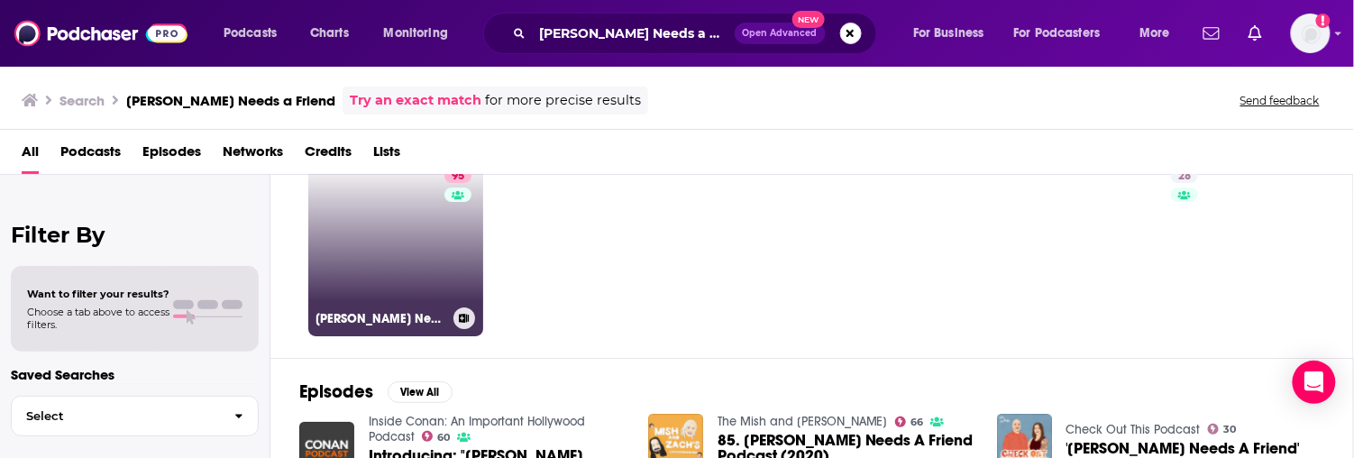
click at [382, 228] on link "95 Conan O’Brien Needs A Friend" at bounding box center [395, 248] width 175 height 175
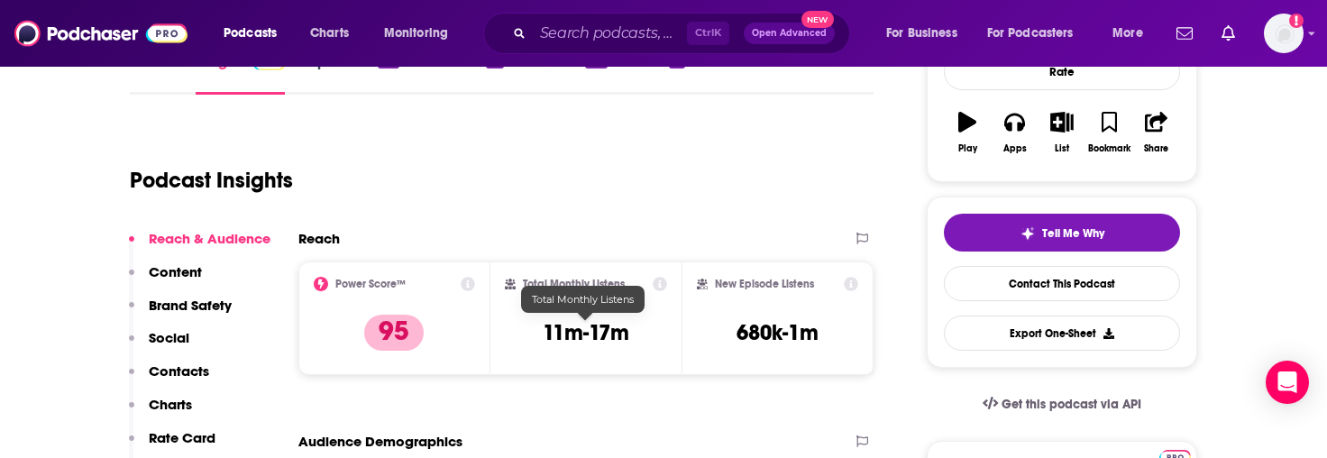
scroll to position [330, 0]
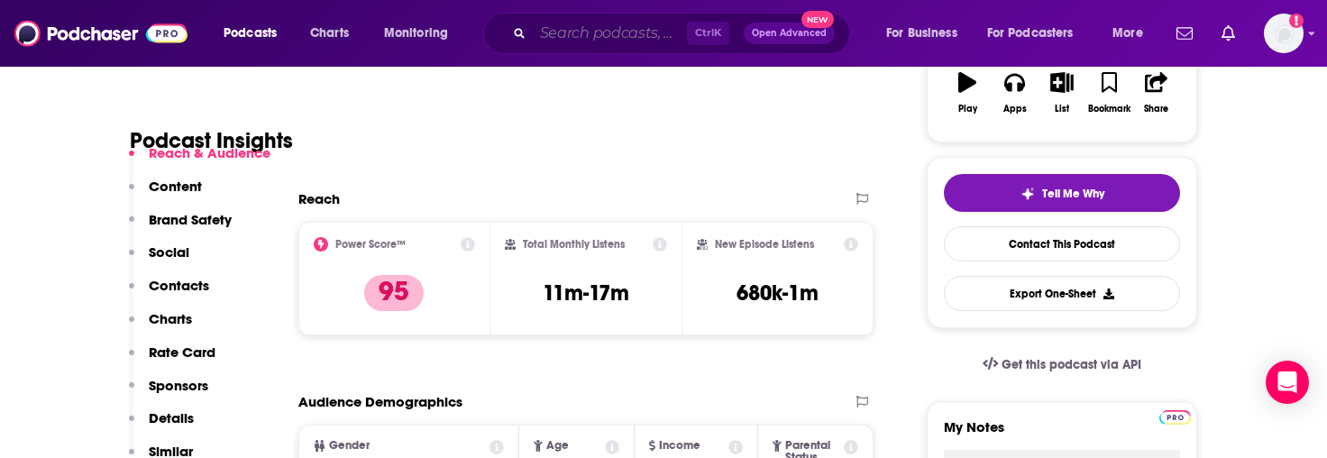
click at [561, 32] on input "Search podcasts, credits, & more..." at bounding box center [610, 33] width 154 height 29
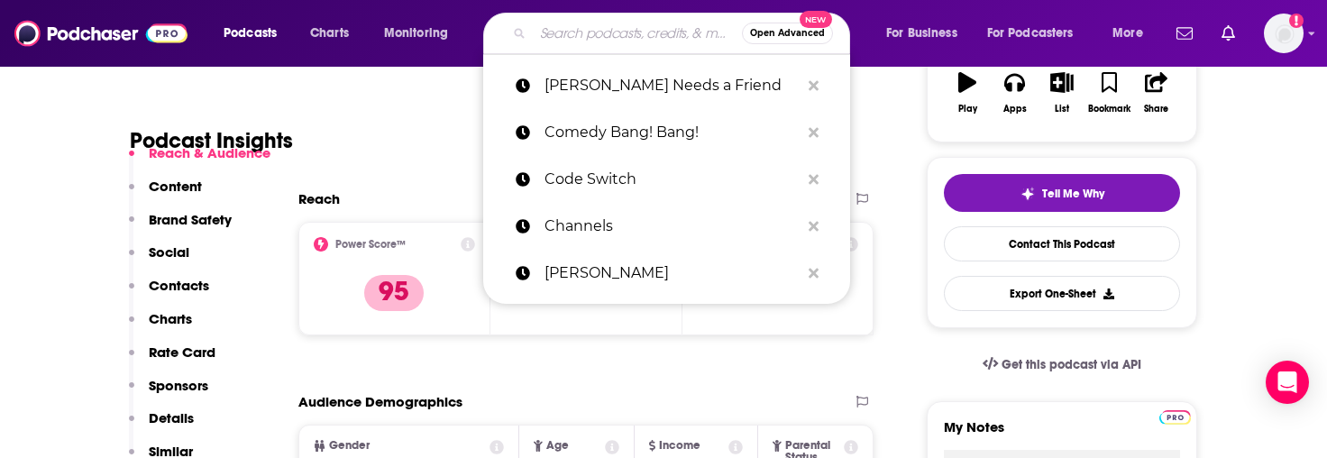
paste input "Critical Role"
type input "Critical Role"
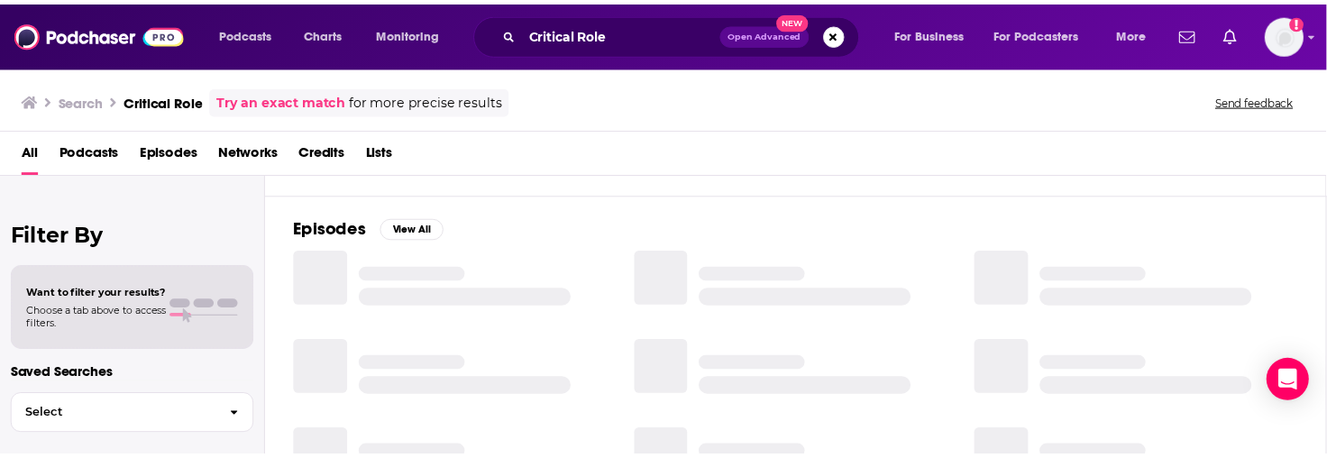
scroll to position [22, 0]
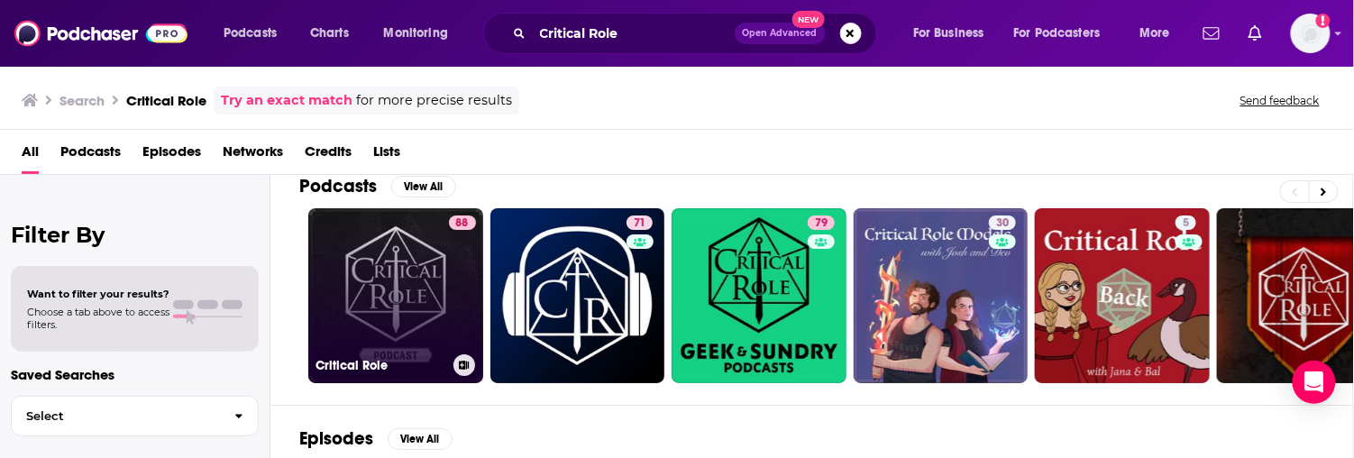
click at [376, 228] on link "88 Critical Role" at bounding box center [395, 295] width 175 height 175
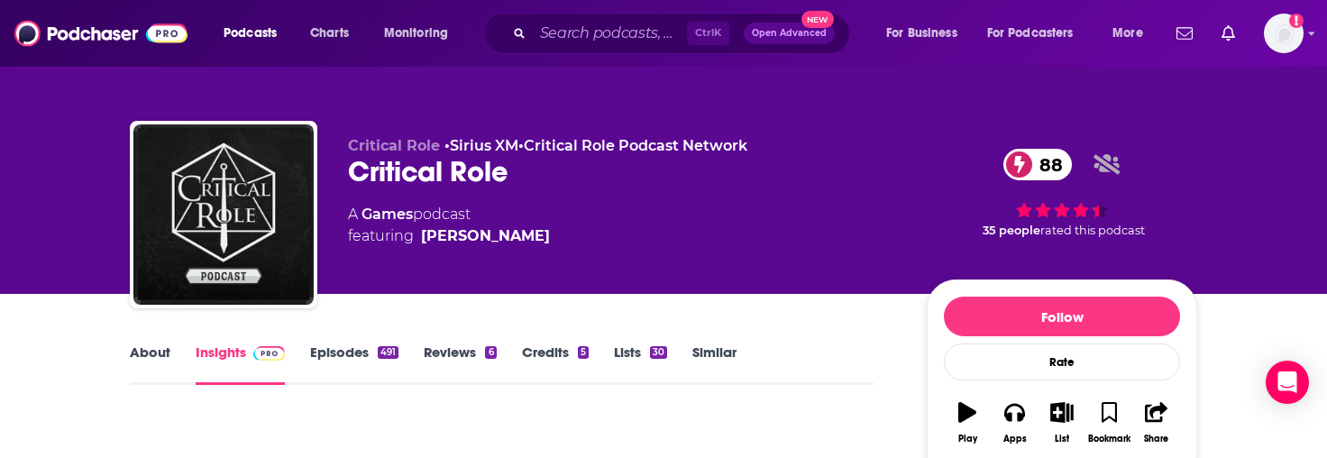
scroll to position [402, 0]
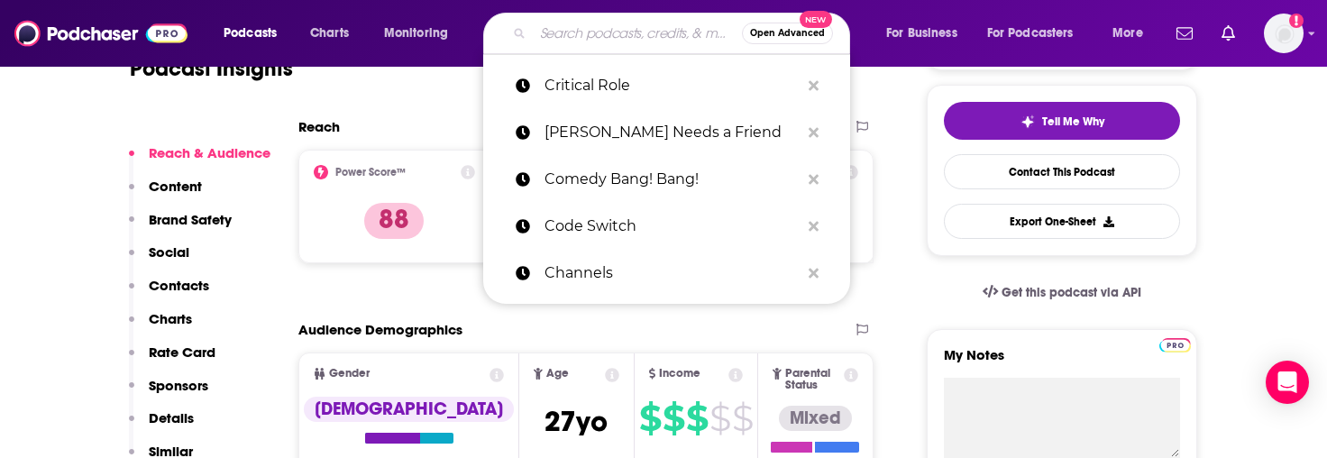
click at [561, 35] on input "Search podcasts, credits, & more..." at bounding box center [637, 33] width 209 height 29
paste input "Dan Carlin’s Hardcore History"
type input "Dan Carlin’s Hardcore History"
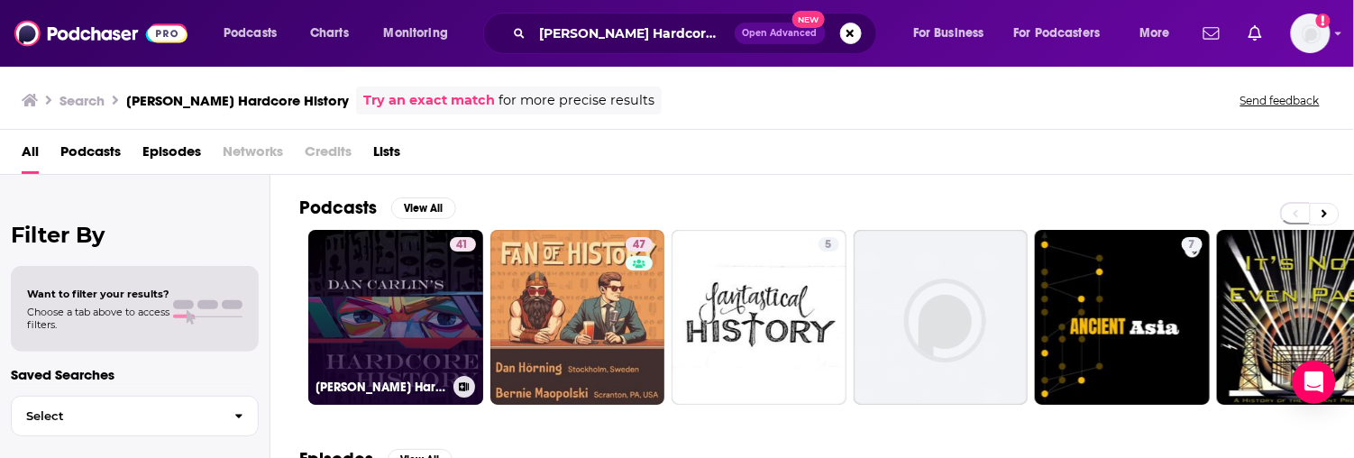
click at [376, 305] on link "41 Dan Carlin's Hardcore History Series (TLDR Network)" at bounding box center [395, 317] width 175 height 175
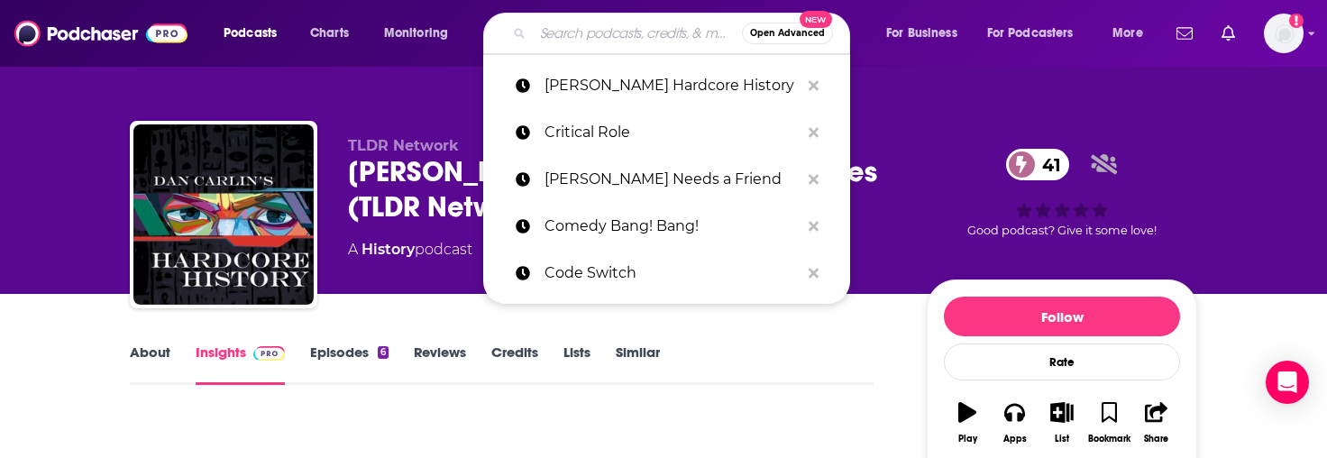
click at [579, 31] on input "Search podcasts, credits, & more..." at bounding box center [637, 33] width 209 height 29
paste input "Darknet Diaries"
type input "Darknet Diaries"
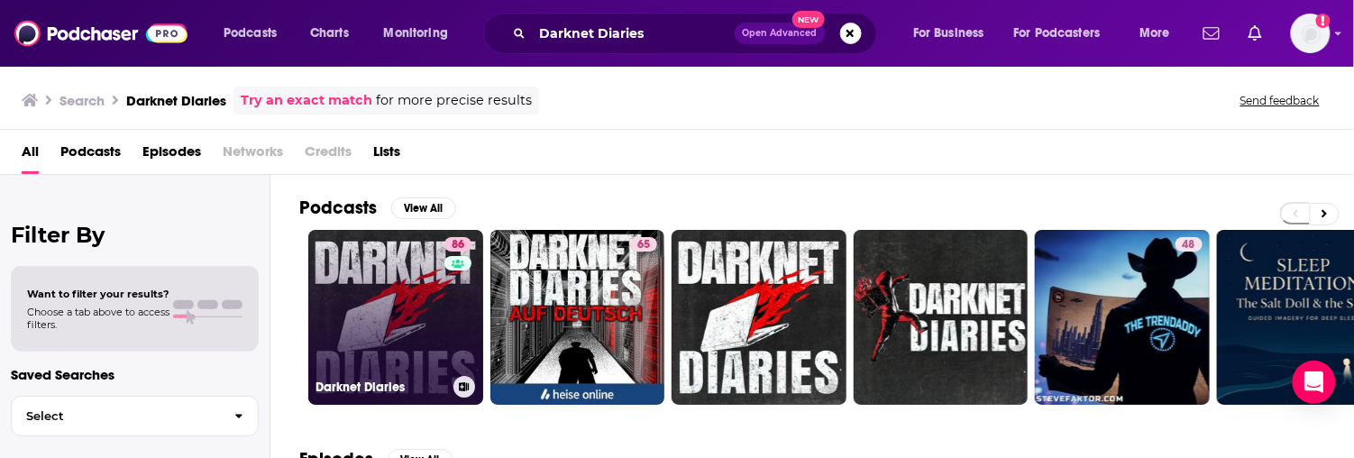
click at [322, 342] on link "86 Darknet Diaries" at bounding box center [395, 317] width 175 height 175
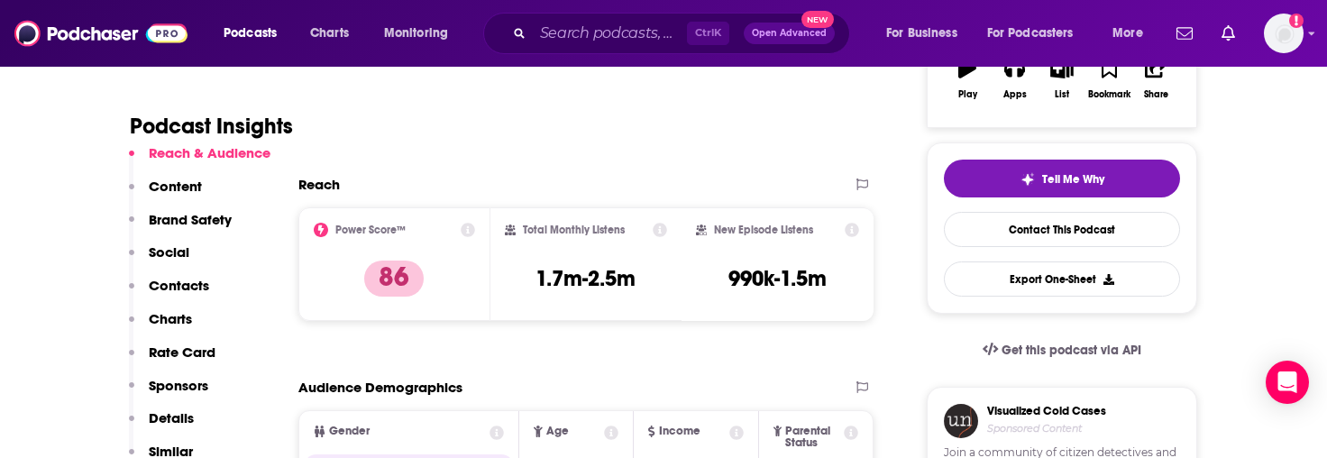
scroll to position [346, 0]
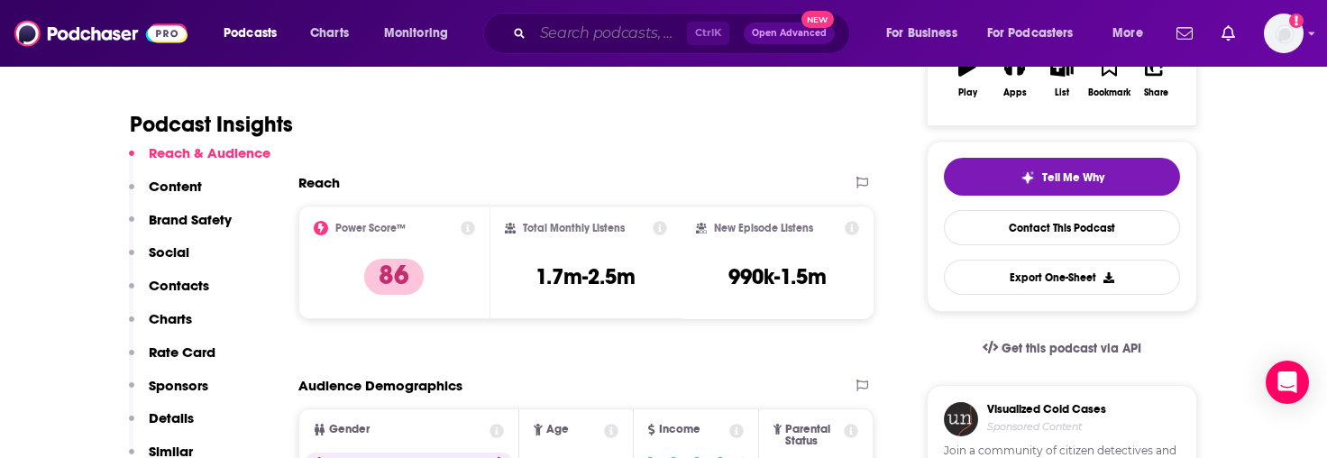
click at [592, 40] on input "Search podcasts, credits, & more..." at bounding box center [610, 33] width 154 height 29
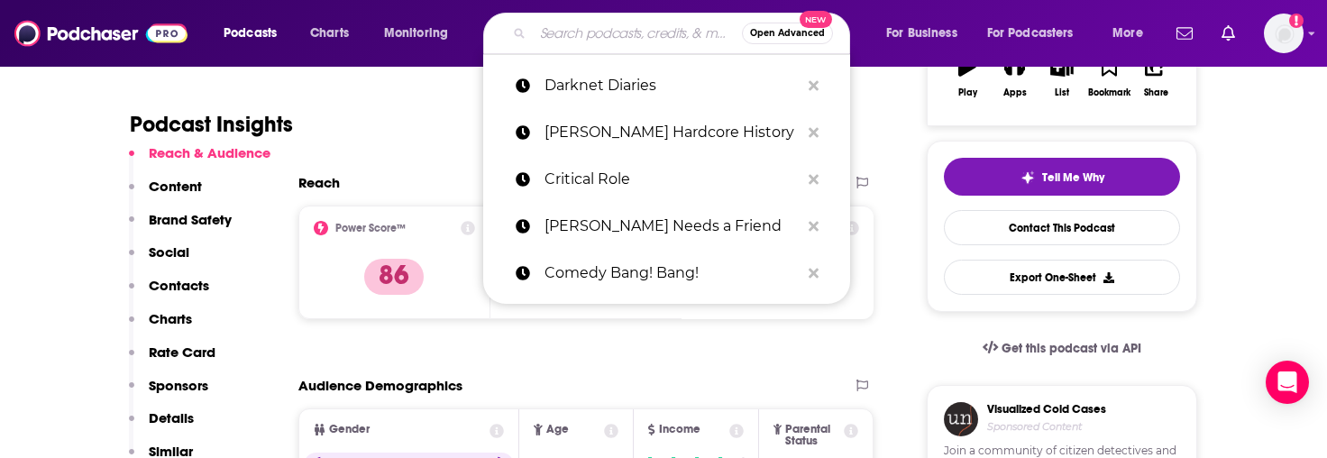
paste input "Dateline NBC"
type input "Dateline NBC"
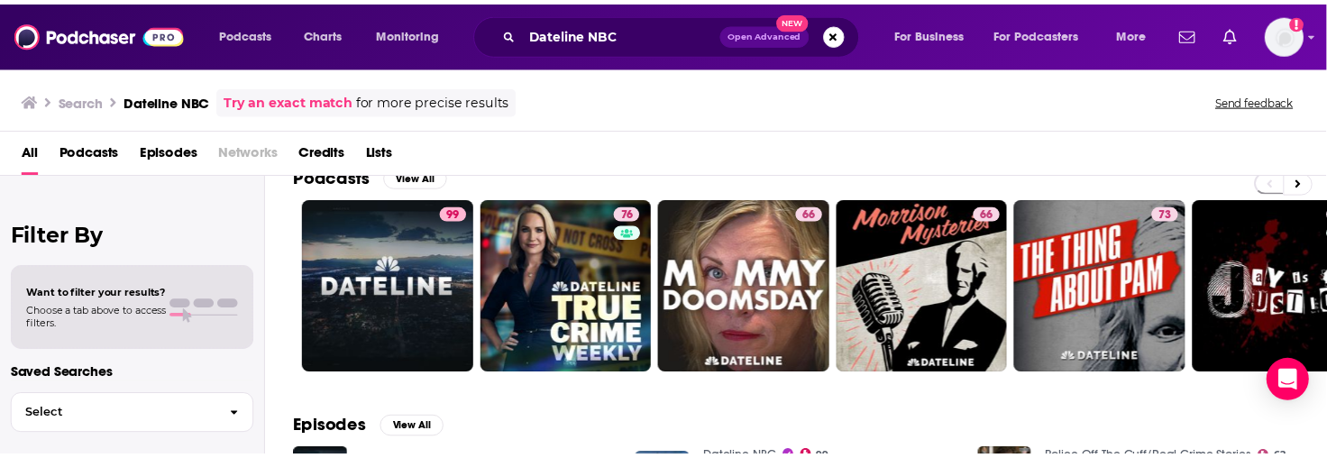
scroll to position [29, 0]
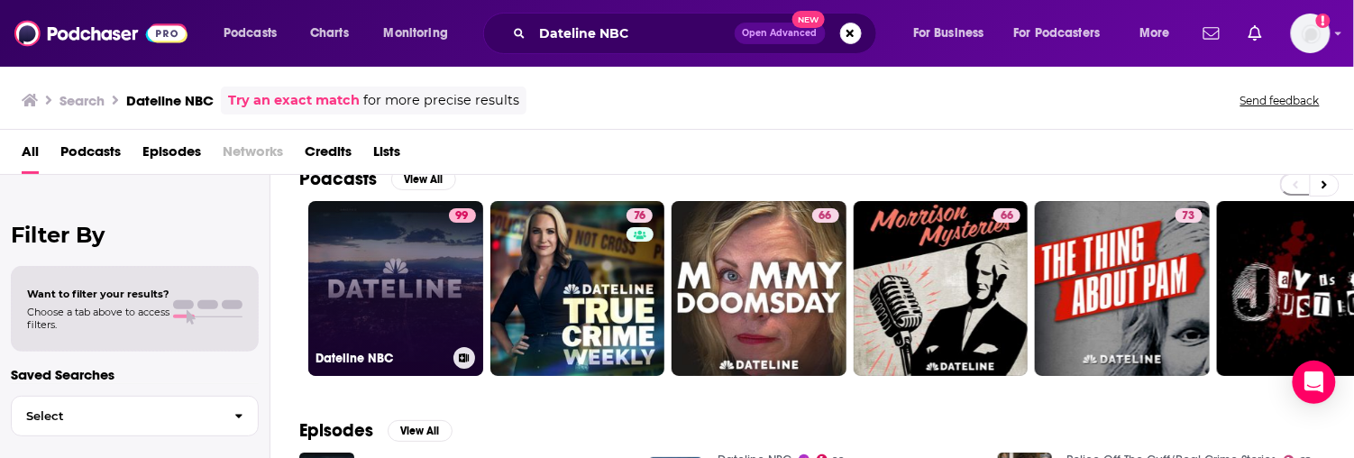
click at [369, 309] on link "99 Dateline NBC" at bounding box center [395, 288] width 175 height 175
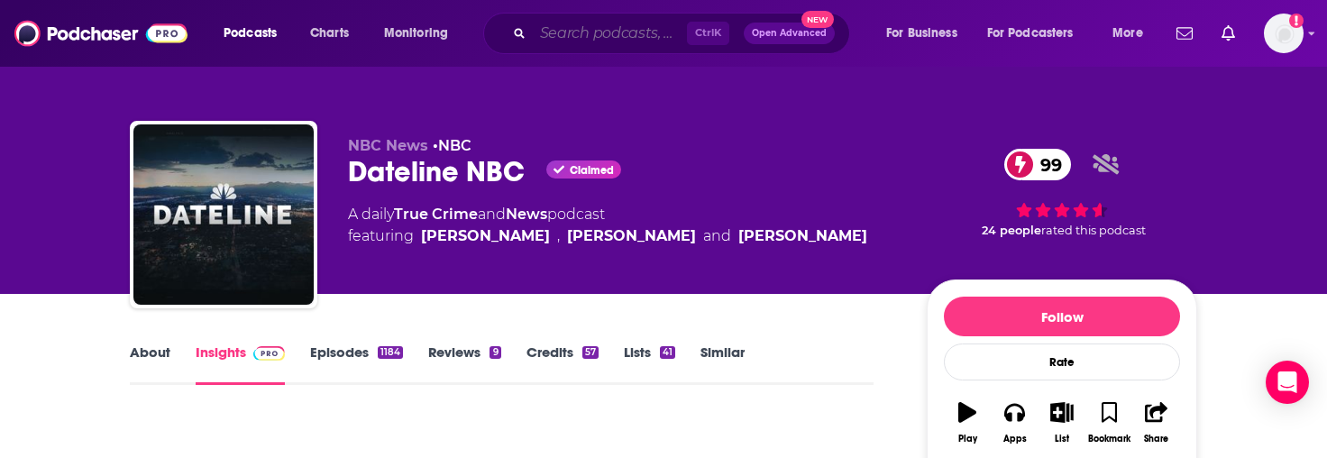
click at [592, 36] on input "Search podcasts, credits, & more..." at bounding box center [610, 33] width 154 height 29
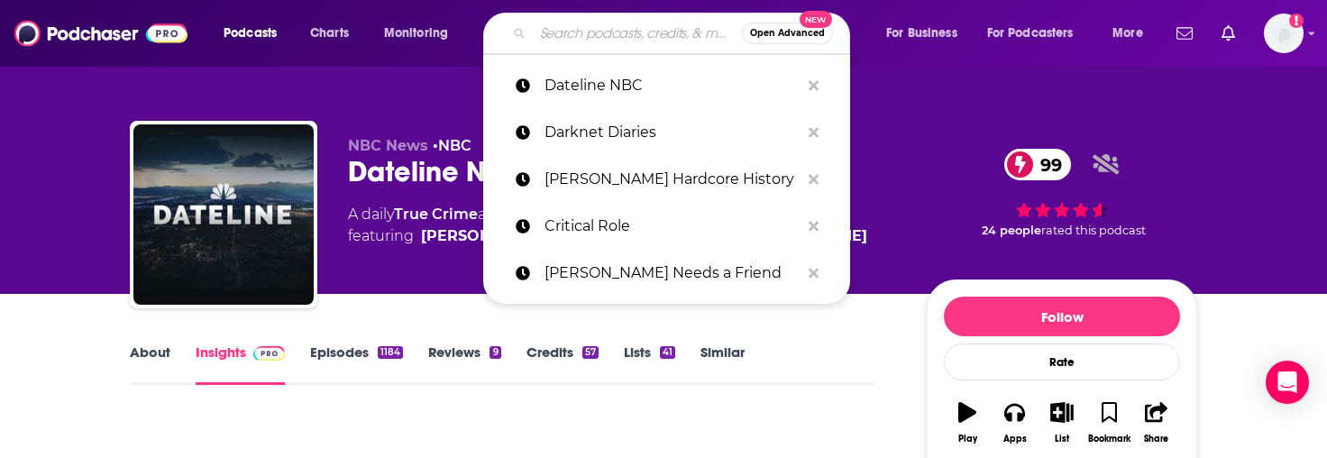
paste input "Democracy Now!"
type input "Democracy Now!"
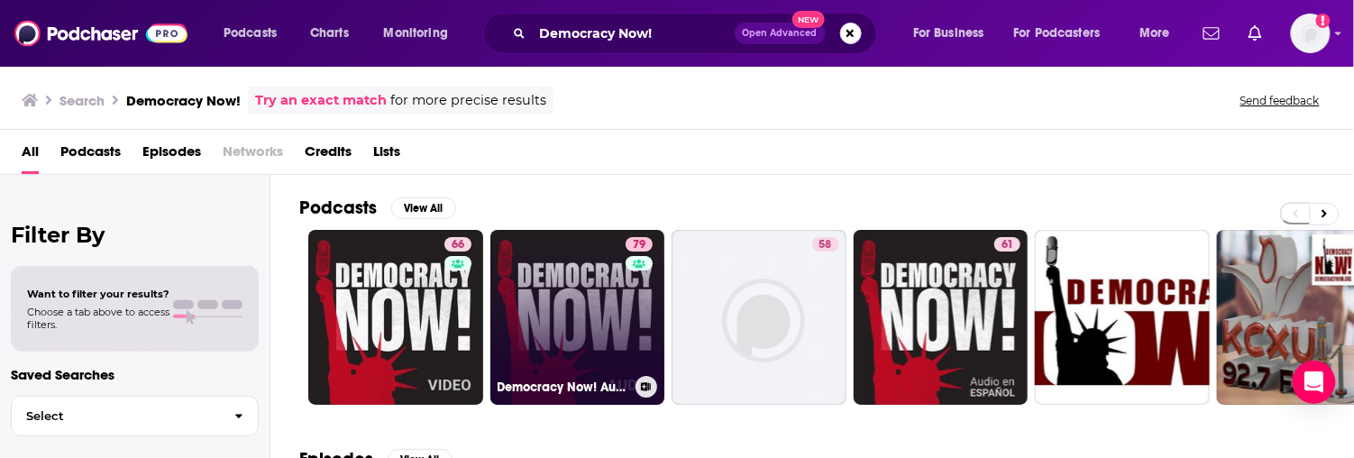
click at [550, 323] on link "79 Democracy Now! Audio" at bounding box center [578, 317] width 175 height 175
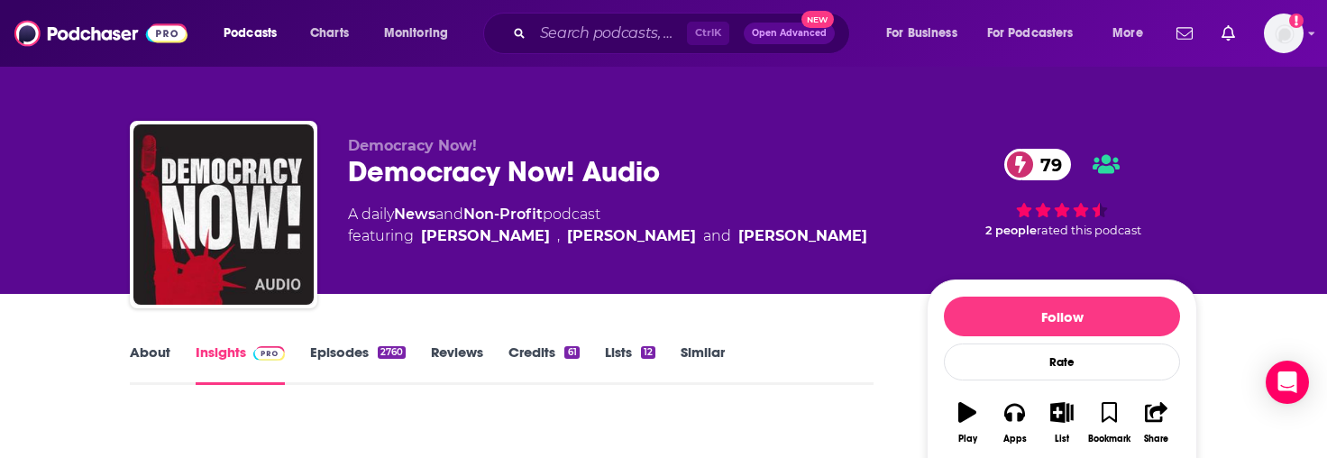
scroll to position [373, 0]
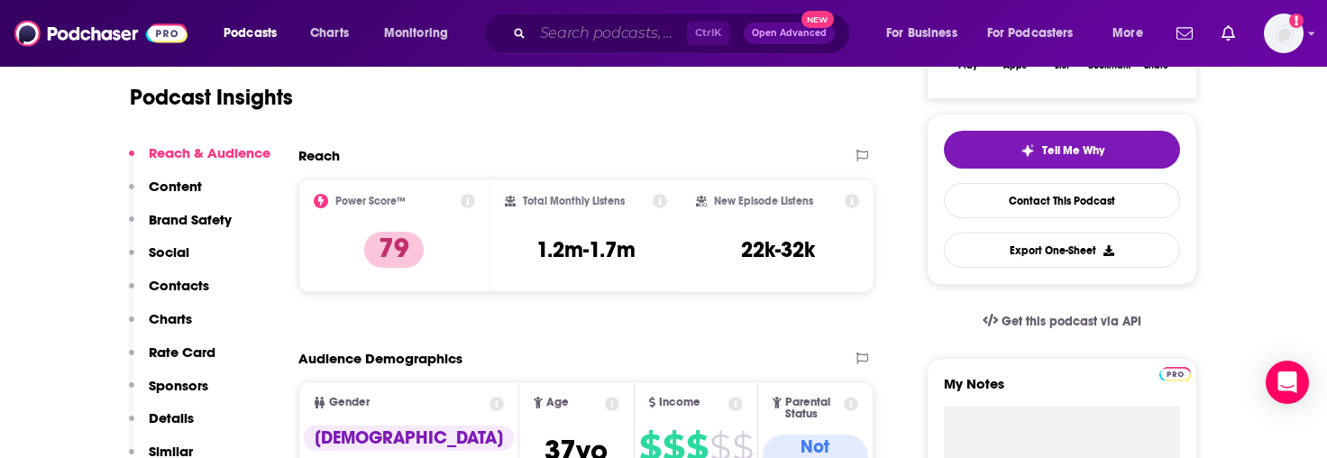
click at [585, 36] on input "Search podcasts, credits, & more..." at bounding box center [610, 33] width 154 height 29
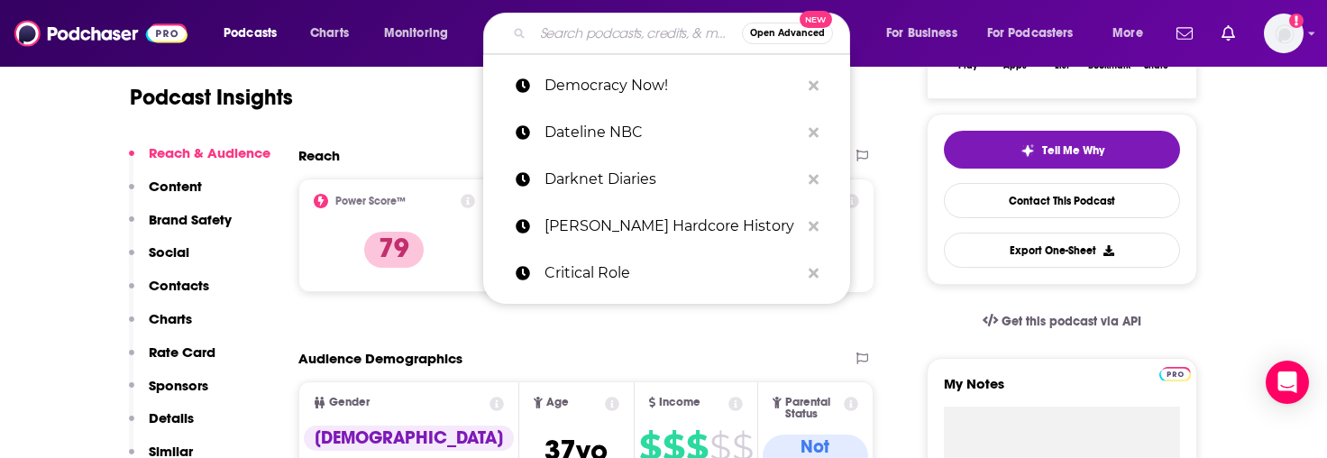
paste input "Disgraceland"
type input "Disgraceland"
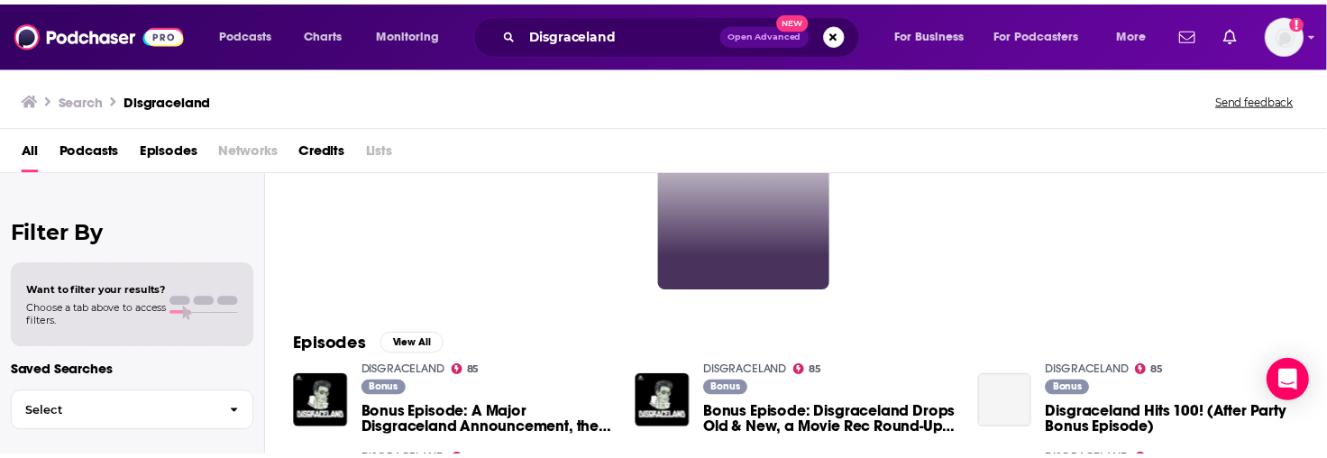
scroll to position [123, 0]
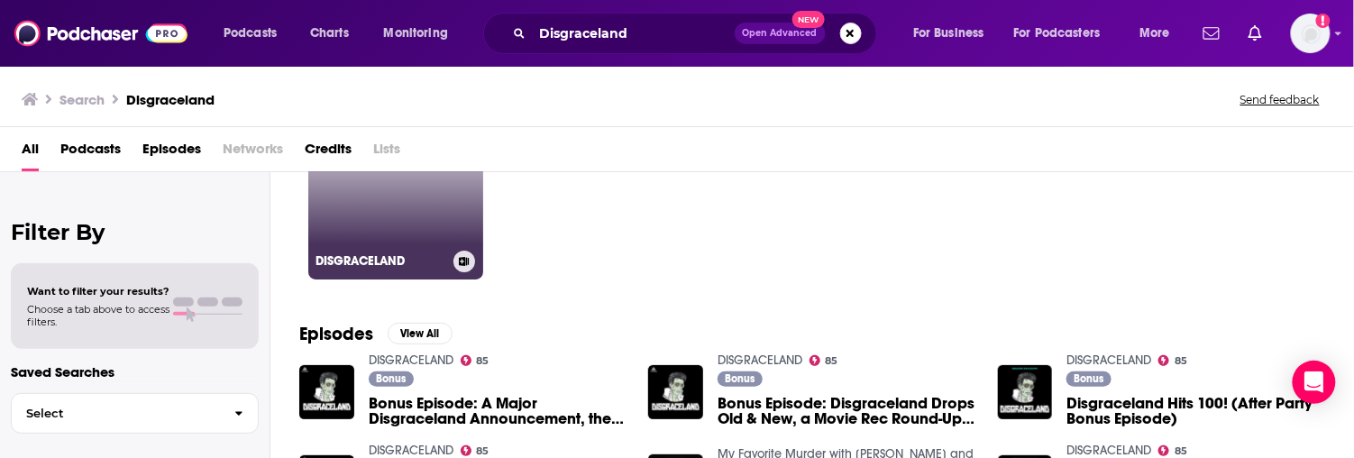
click at [438, 242] on link "85 DISGRACELAND" at bounding box center [395, 192] width 175 height 175
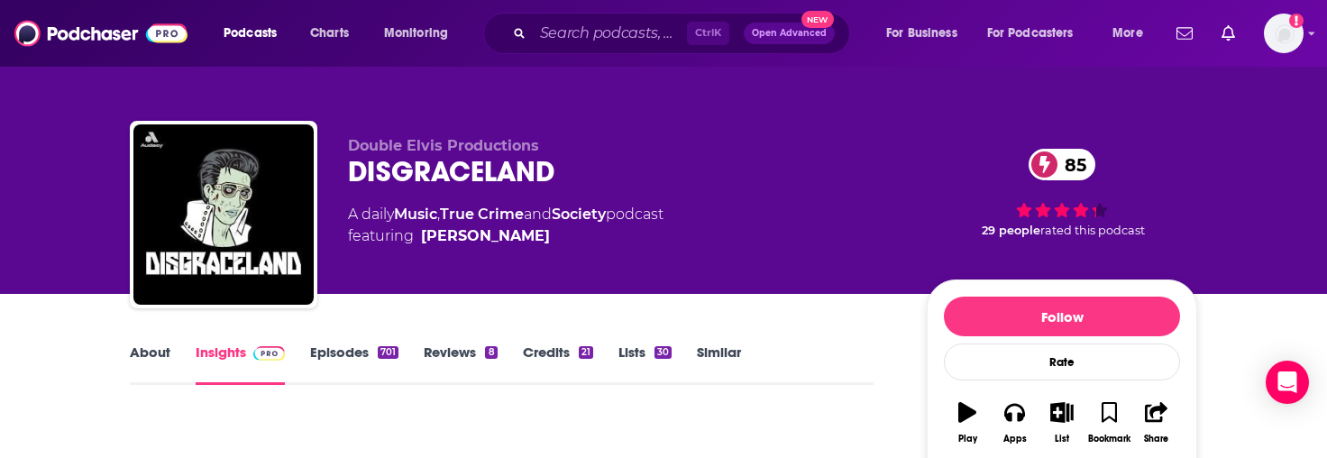
scroll to position [317, 0]
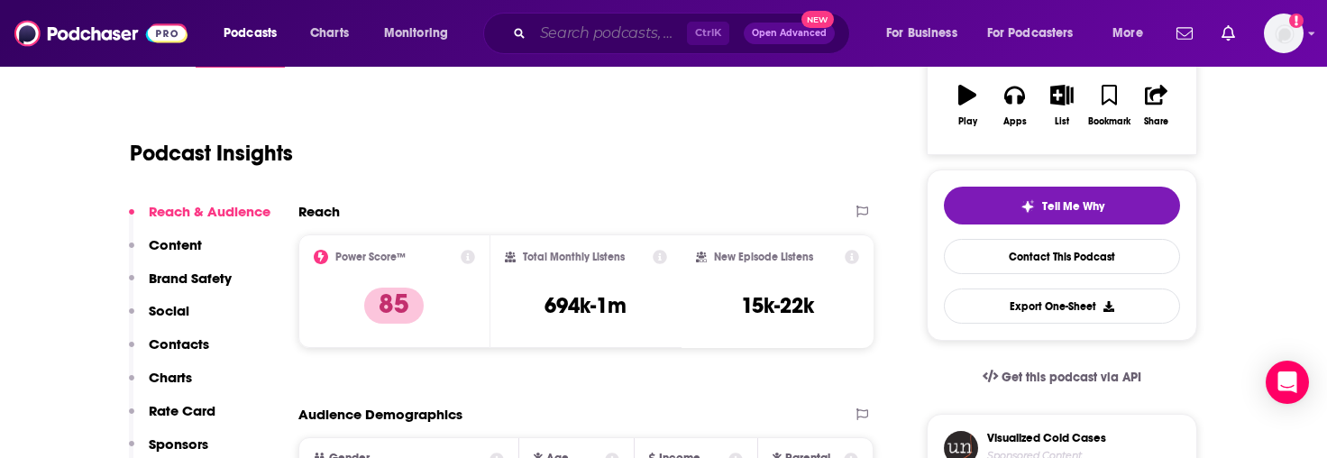
click at [593, 40] on input "Search podcasts, credits, & more..." at bounding box center [610, 33] width 154 height 29
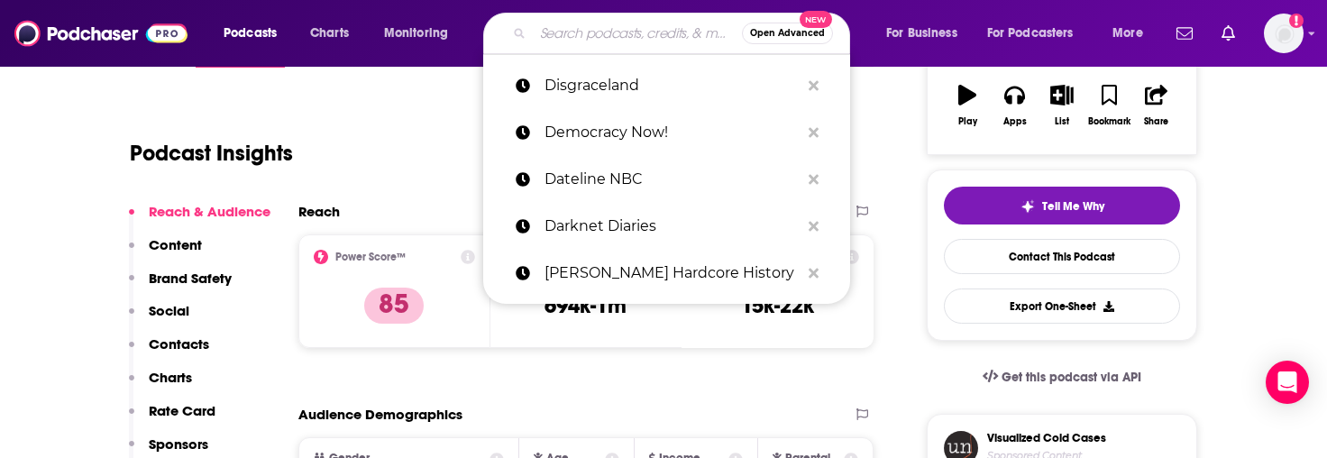
paste input "Distractible"
type input "Distractible"
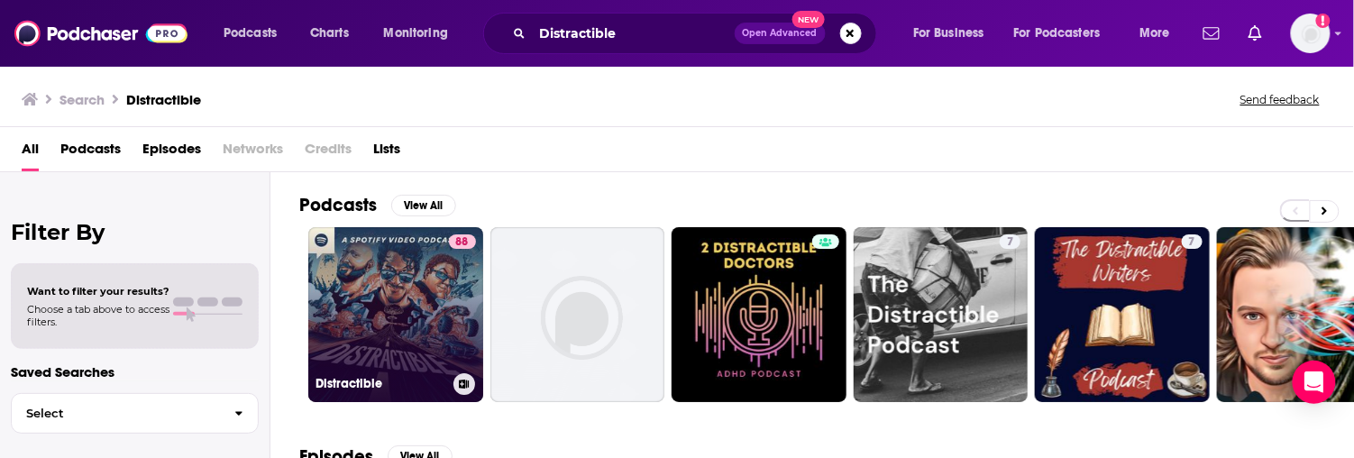
click at [388, 295] on link "88 Distractible" at bounding box center [395, 314] width 175 height 175
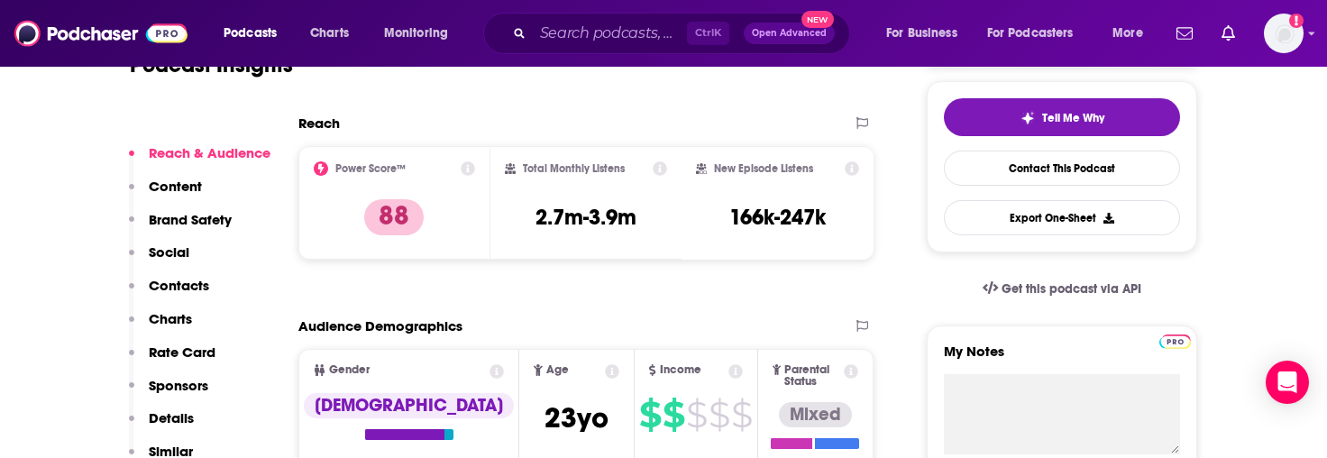
scroll to position [390, 0]
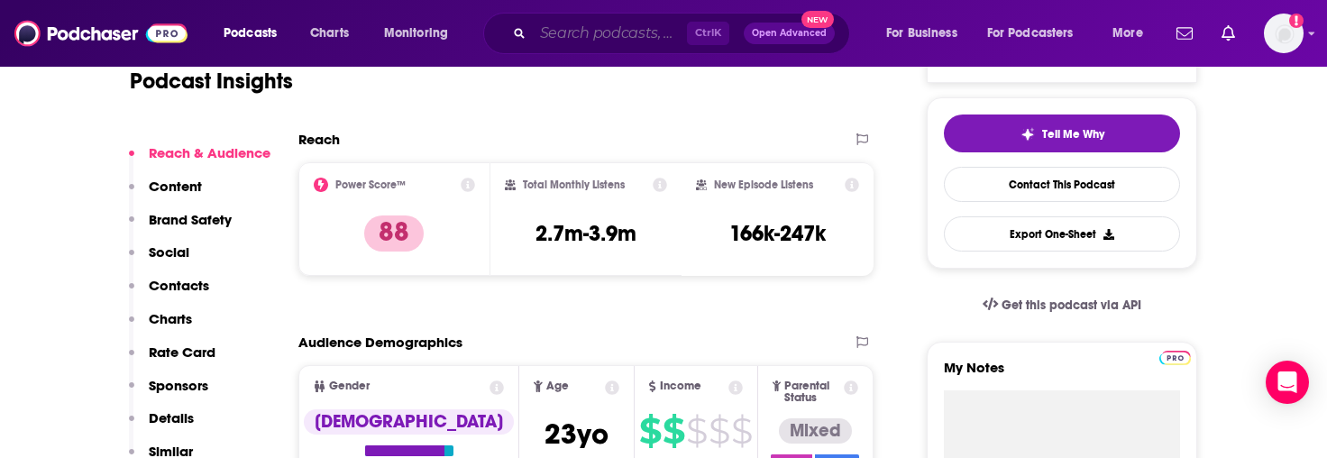
click at [597, 21] on input "Search podcasts, credits, & more..." at bounding box center [610, 33] width 154 height 29
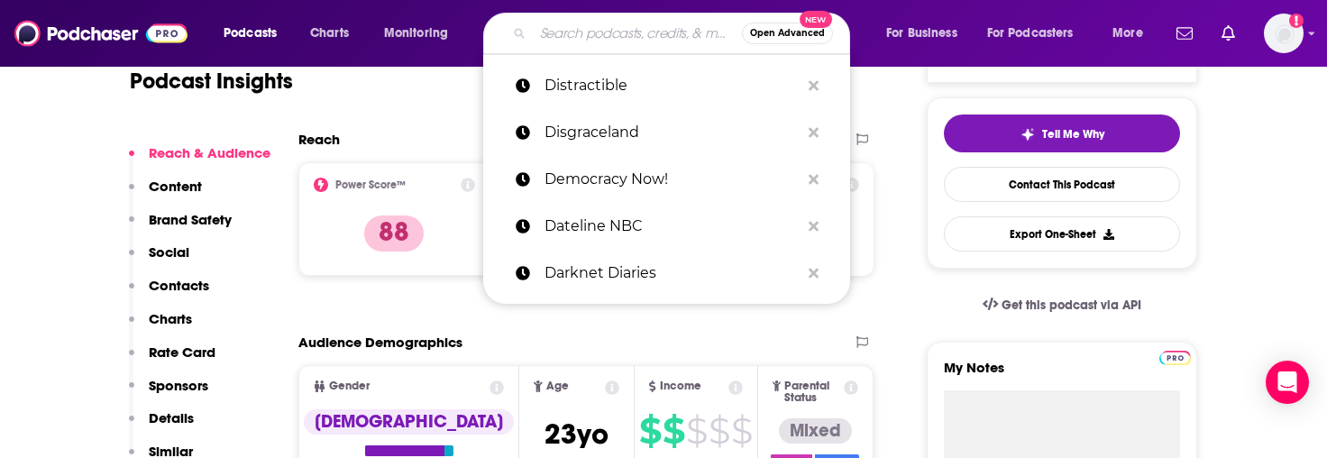
paste input "Drink Champs"
type input "Drink Champs"
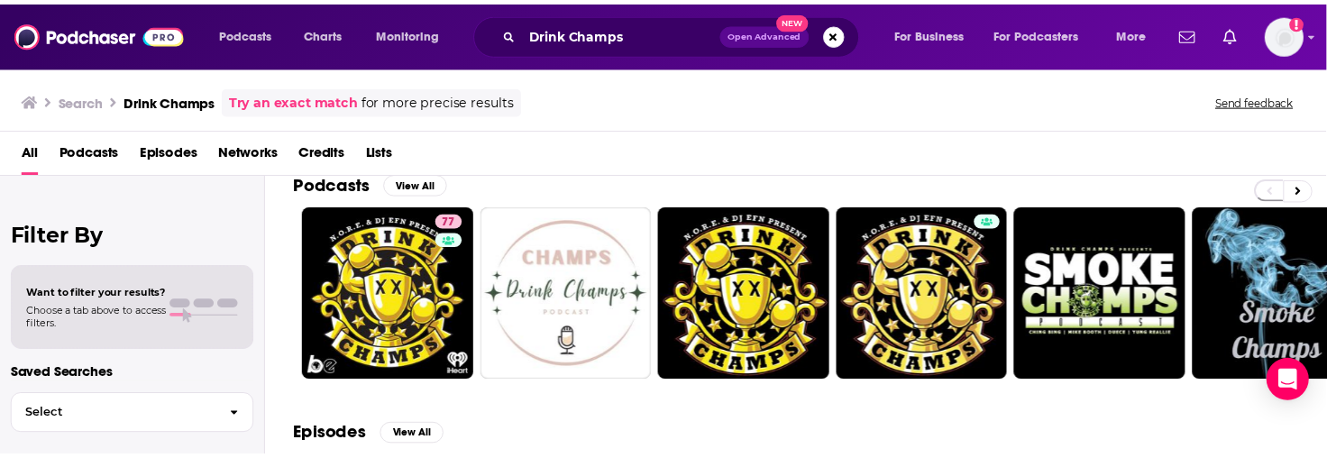
scroll to position [29, 0]
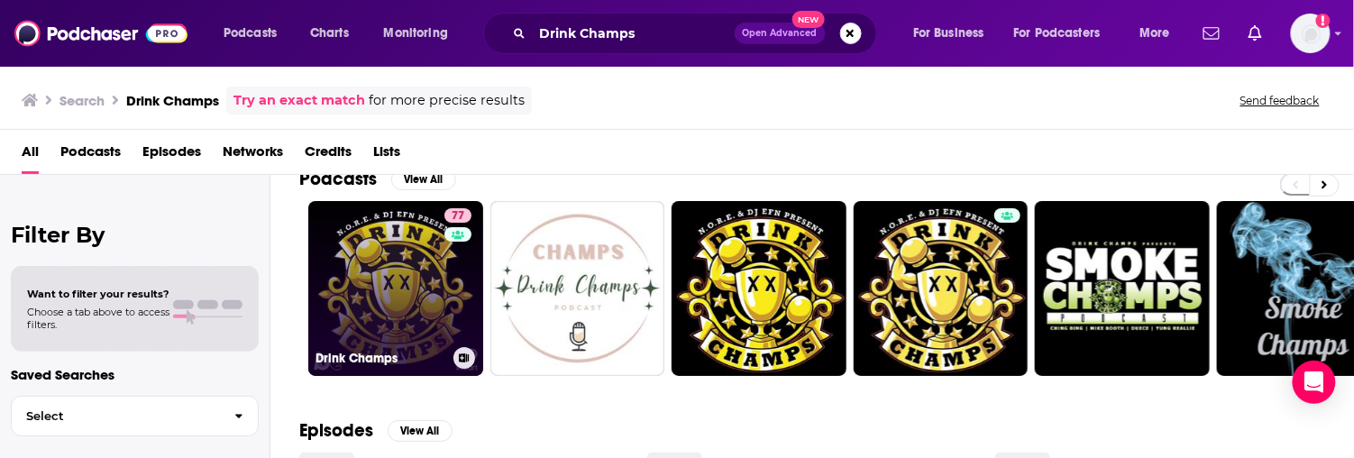
click at [402, 303] on link "77 Drink Champs" at bounding box center [395, 288] width 175 height 175
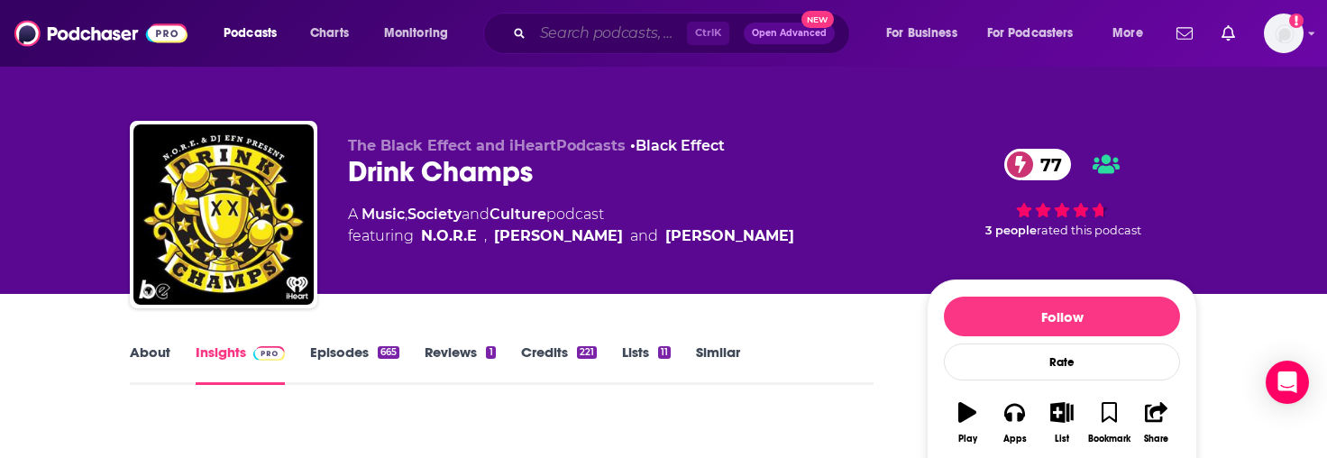
click at [564, 22] on input "Search podcasts, credits, & more..." at bounding box center [610, 33] width 154 height 29
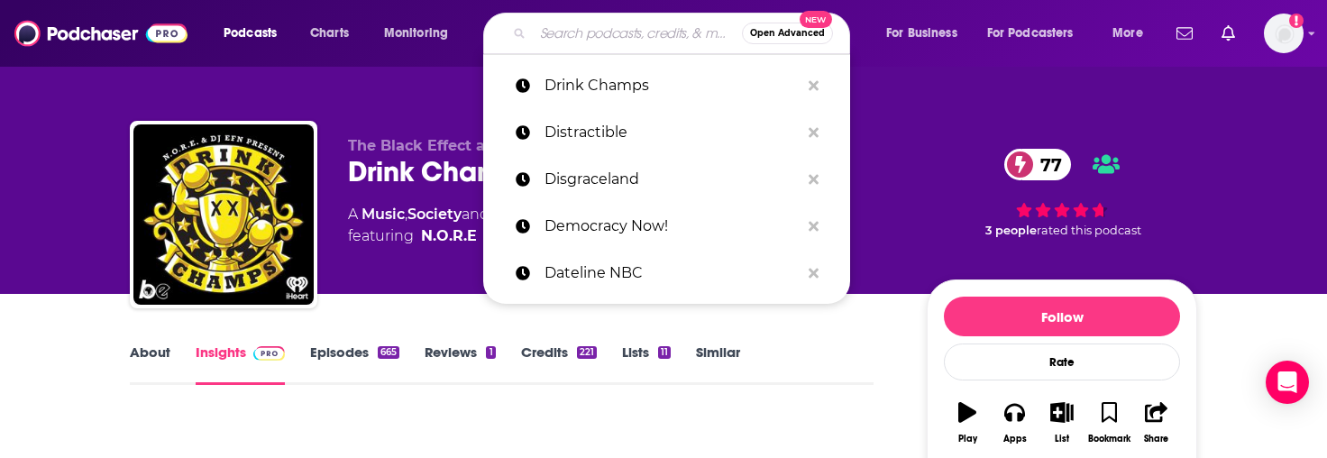
paste input "Ear Biscuits"
type input "Ear Biscuits"
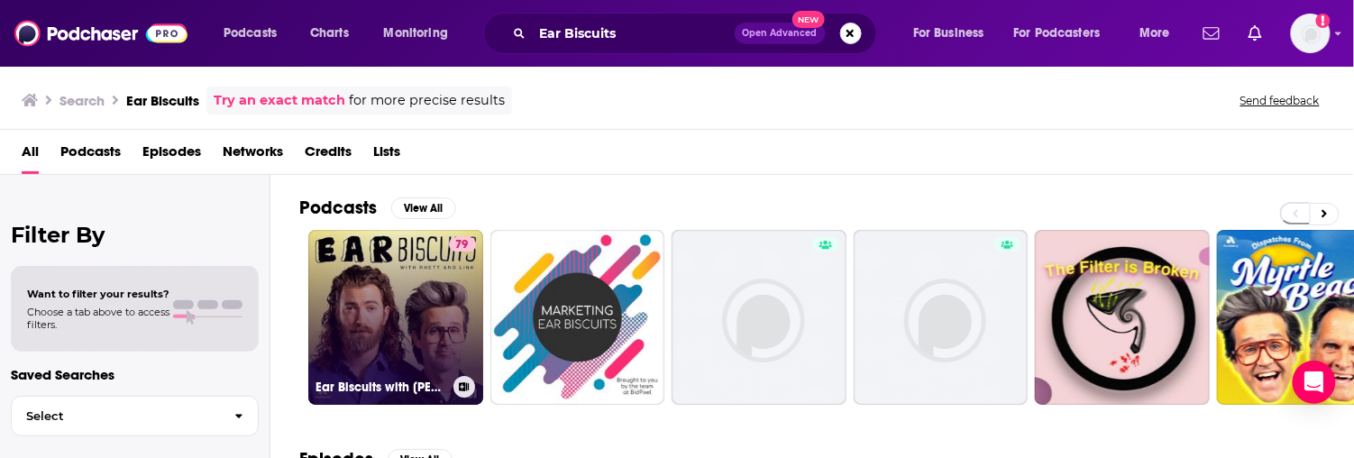
click at [366, 305] on link "79 Ear Biscuits with Rhett & Link" at bounding box center [395, 317] width 175 height 175
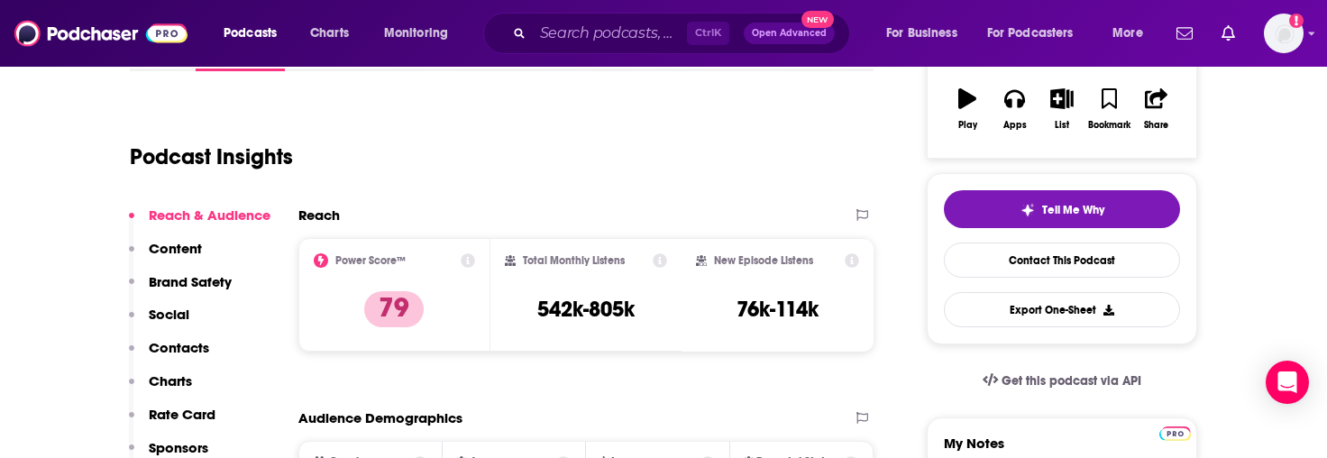
scroll to position [316, 0]
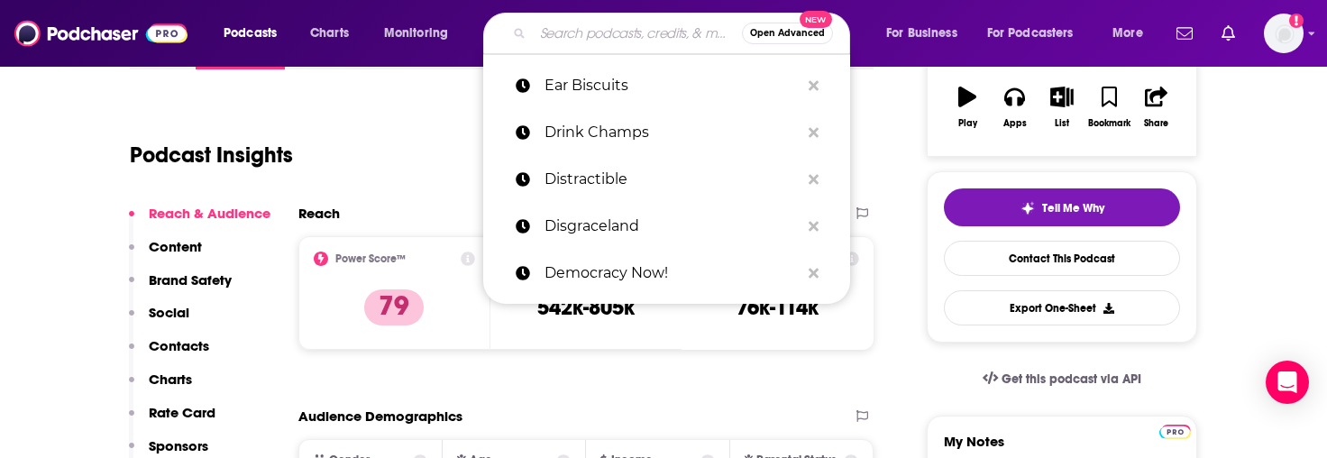
click at [626, 42] on input "Search podcasts, credits, & more..." at bounding box center [637, 33] width 209 height 29
paste input "Earn Your Leisure"
type input "Earn Your Leisure"
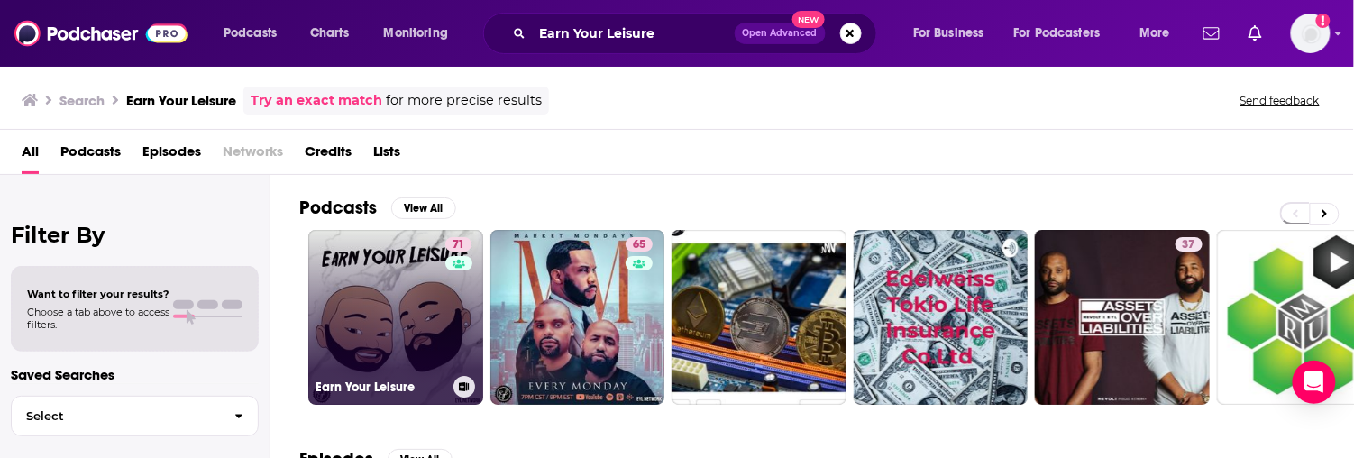
click at [371, 328] on link "71 Earn Your Leisure" at bounding box center [395, 317] width 175 height 175
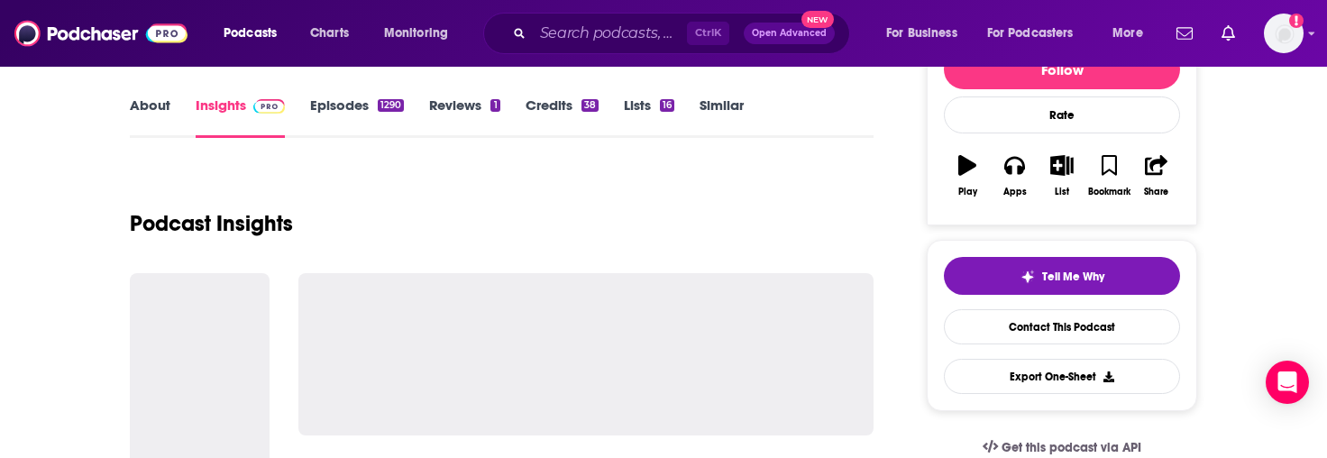
scroll to position [289, 0]
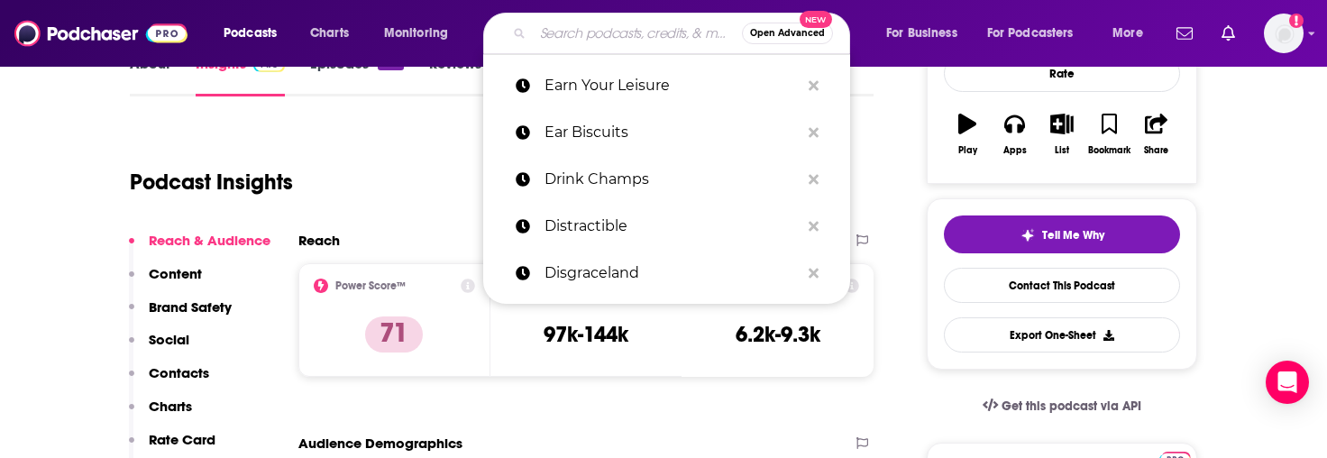
click at [556, 21] on input "Search podcasts, credits, & more..." at bounding box center [637, 33] width 209 height 29
paste input "Explained"
type input "Explained"
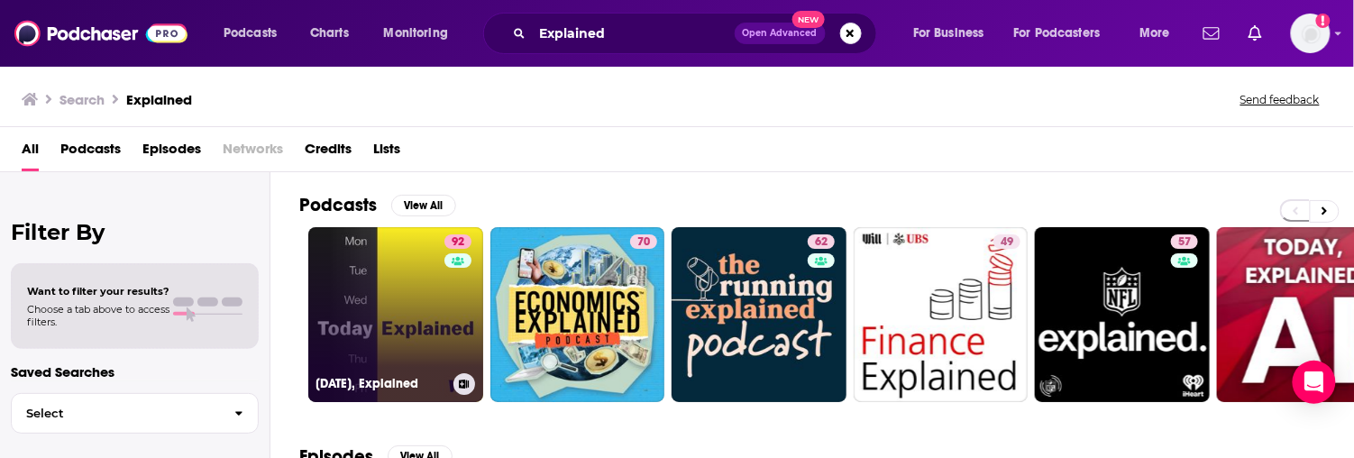
click at [386, 328] on link "92 Today, Explained" at bounding box center [395, 314] width 175 height 175
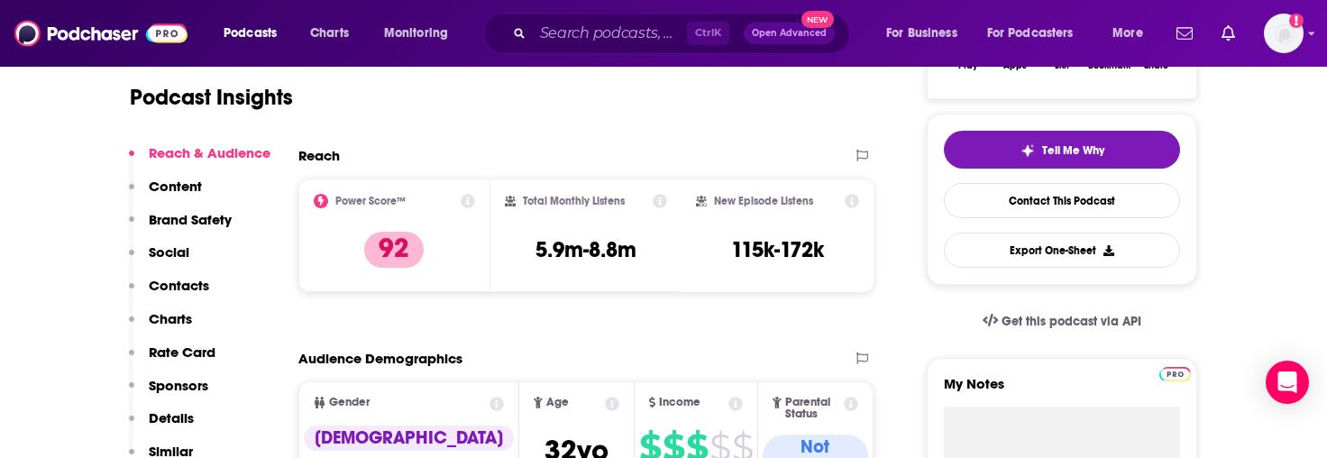
scroll to position [371, 0]
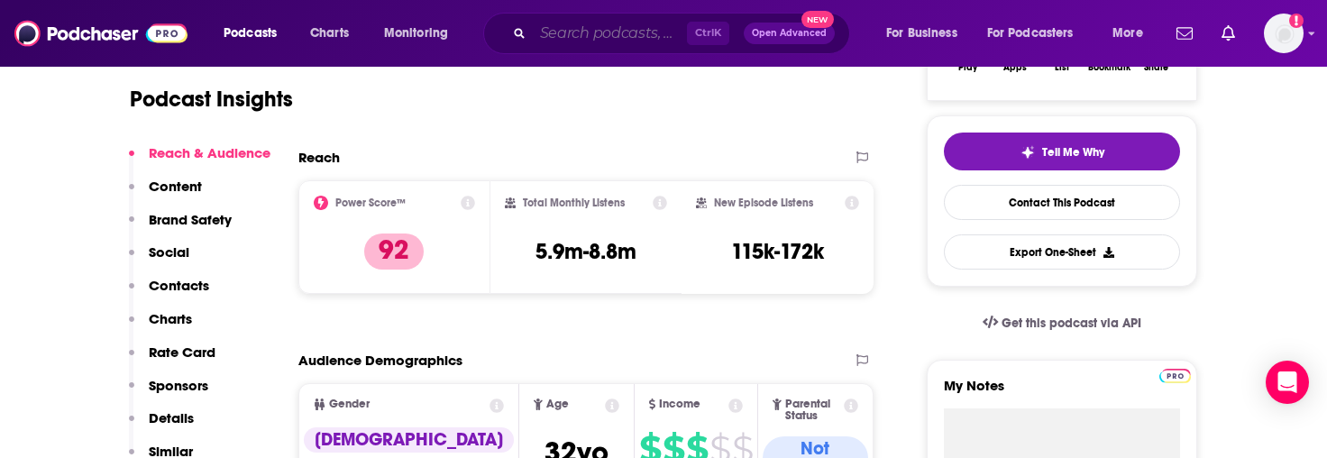
click at [601, 32] on input "Search podcasts, credits, & more..." at bounding box center [610, 33] width 154 height 29
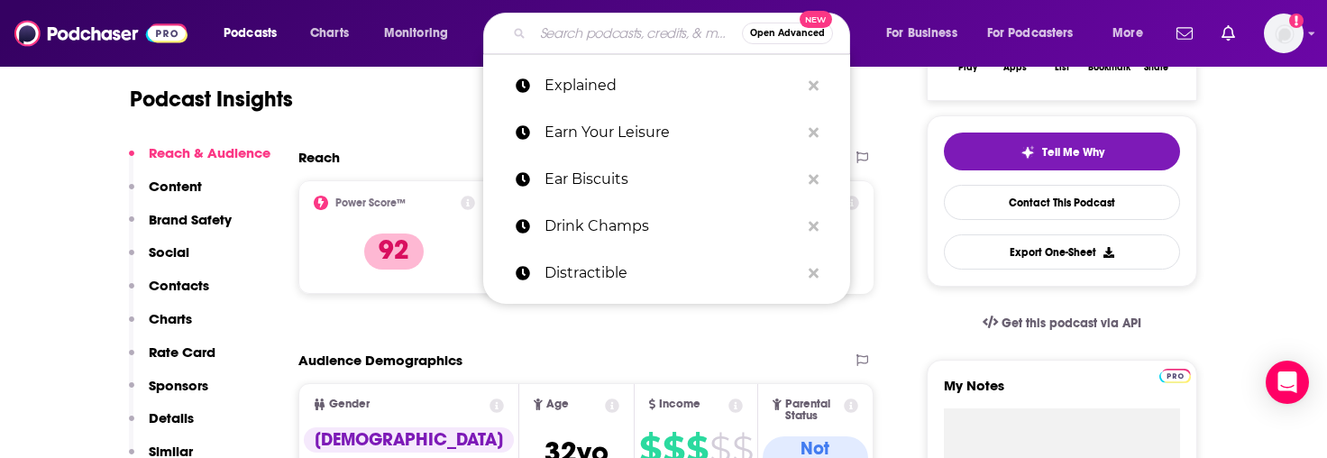
paste input "FOX News Hourly Update"
type input "FOX News Hourly Update"
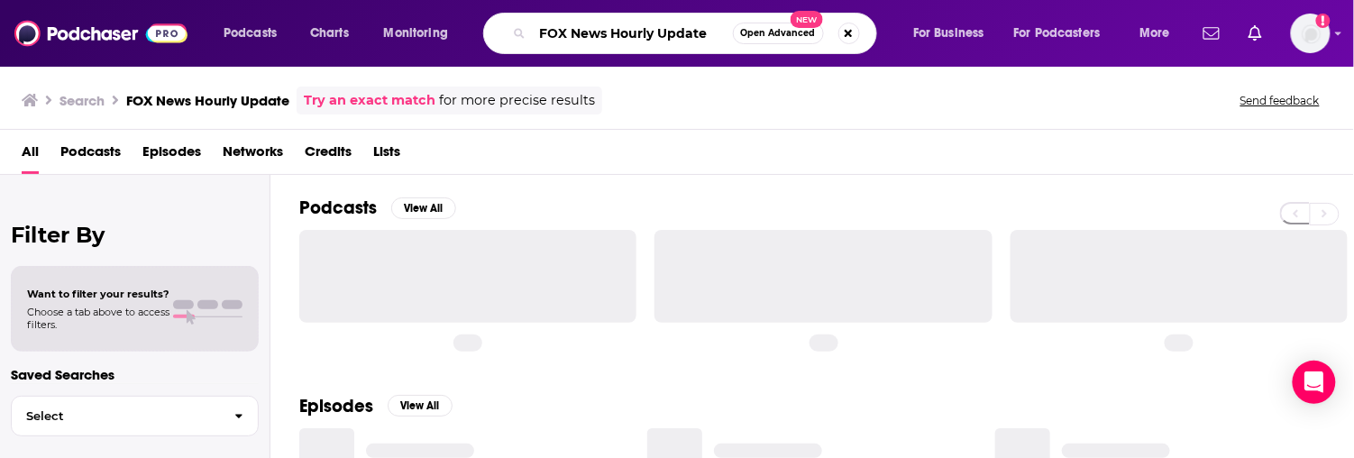
click at [601, 32] on input "FOX News Hourly Update" at bounding box center [633, 33] width 200 height 29
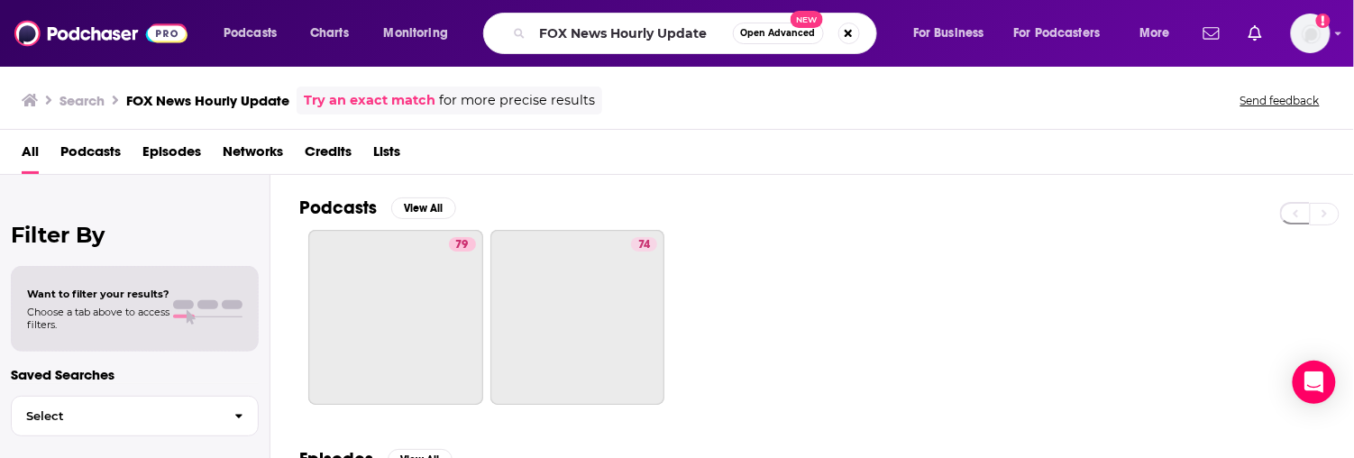
click at [817, 139] on div "All Podcasts Episodes Networks Credits Lists" at bounding box center [681, 155] width 1318 height 37
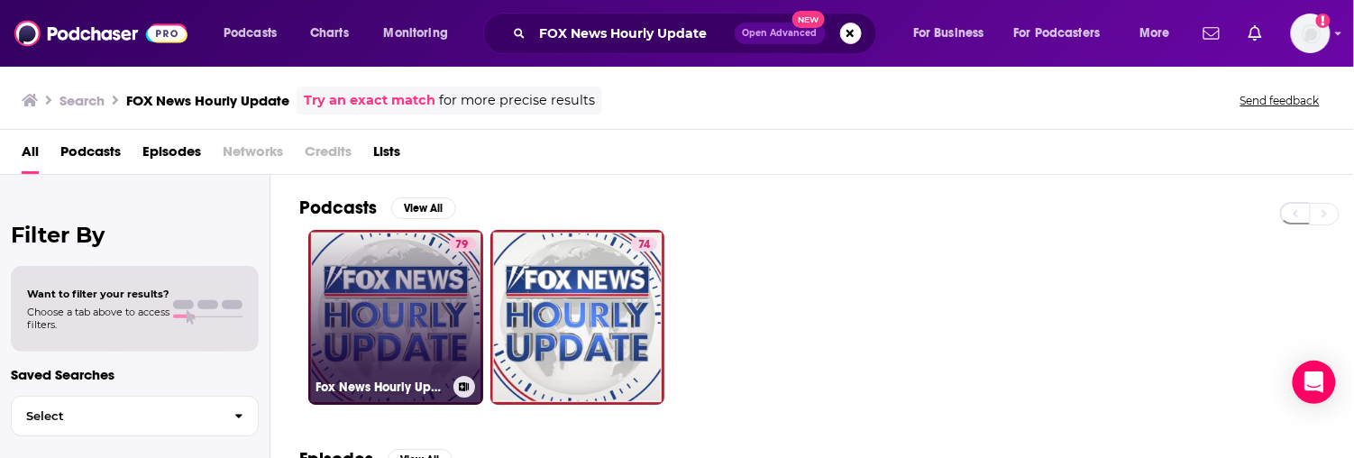
click at [380, 335] on link "79 Fox News Hourly Update" at bounding box center [395, 317] width 175 height 175
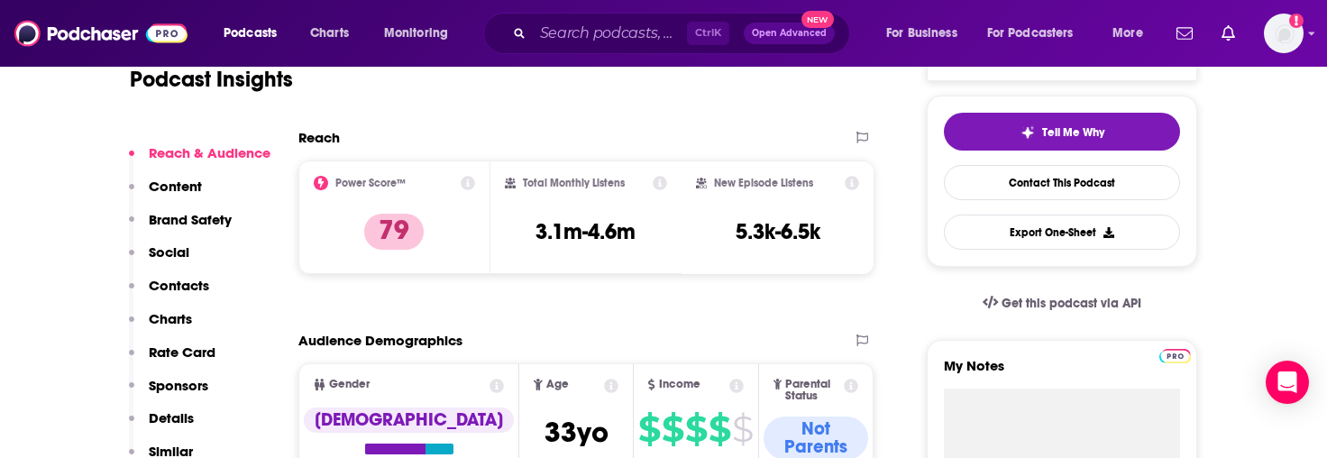
scroll to position [391, 0]
click at [621, 38] on input "Search podcasts, credits, & more..." at bounding box center [610, 33] width 154 height 29
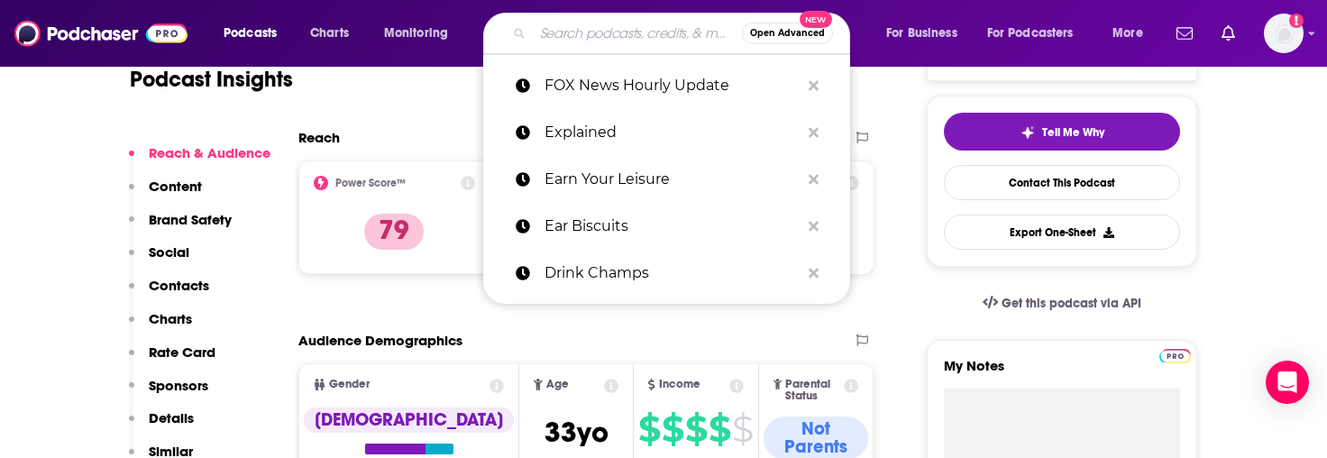
paste input "Flagrant"
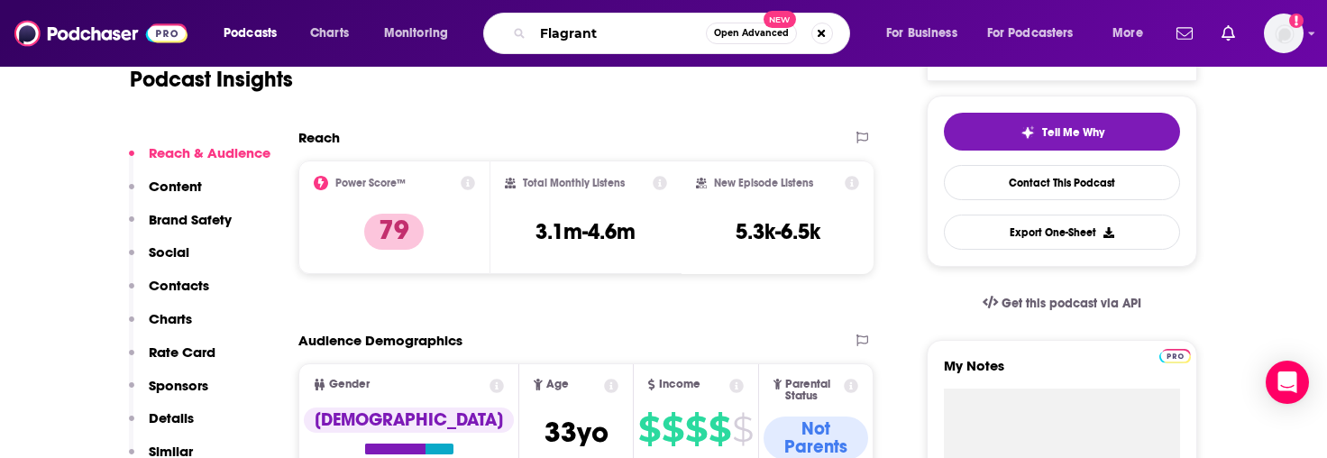
type input "Flagrant"
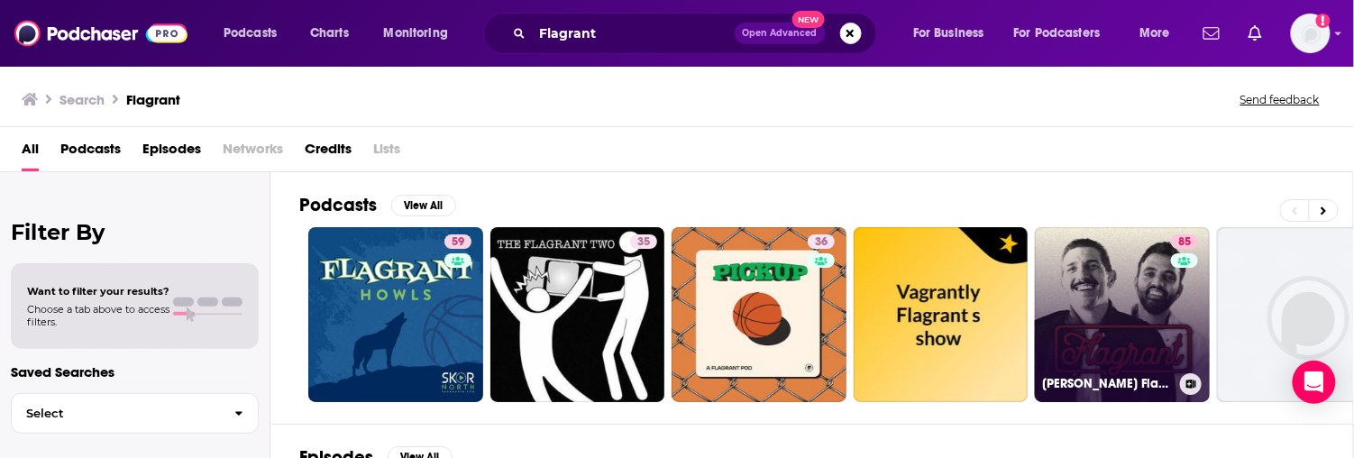
click at [1123, 342] on link "85 Andrew Schulz's Flagrant with Akaash Singh" at bounding box center [1122, 314] width 175 height 175
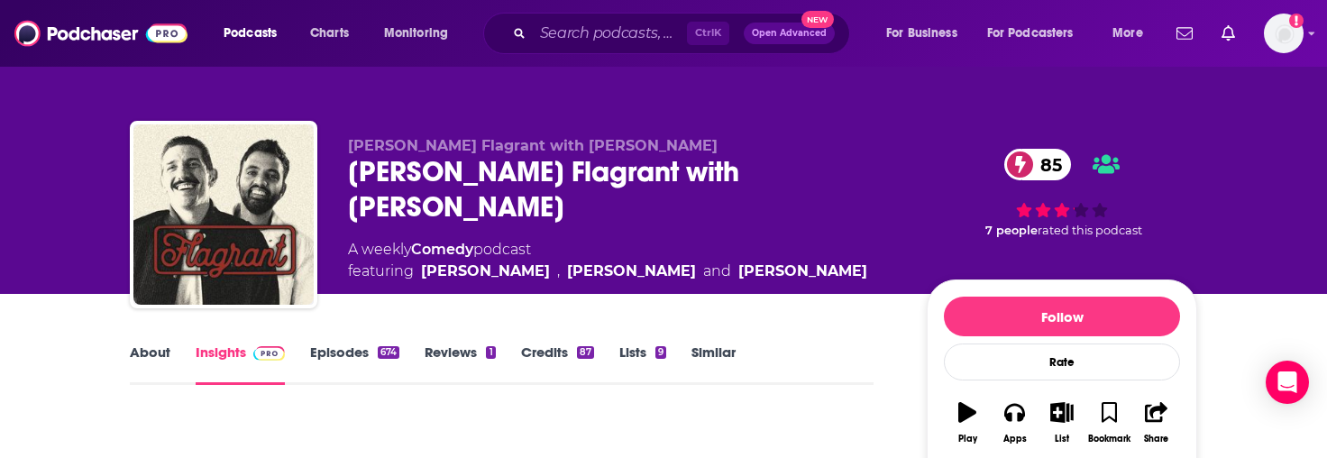
click at [579, 168] on div "Andrew Schulz's Flagrant with Akaash Singh 85" at bounding box center [623, 189] width 550 height 70
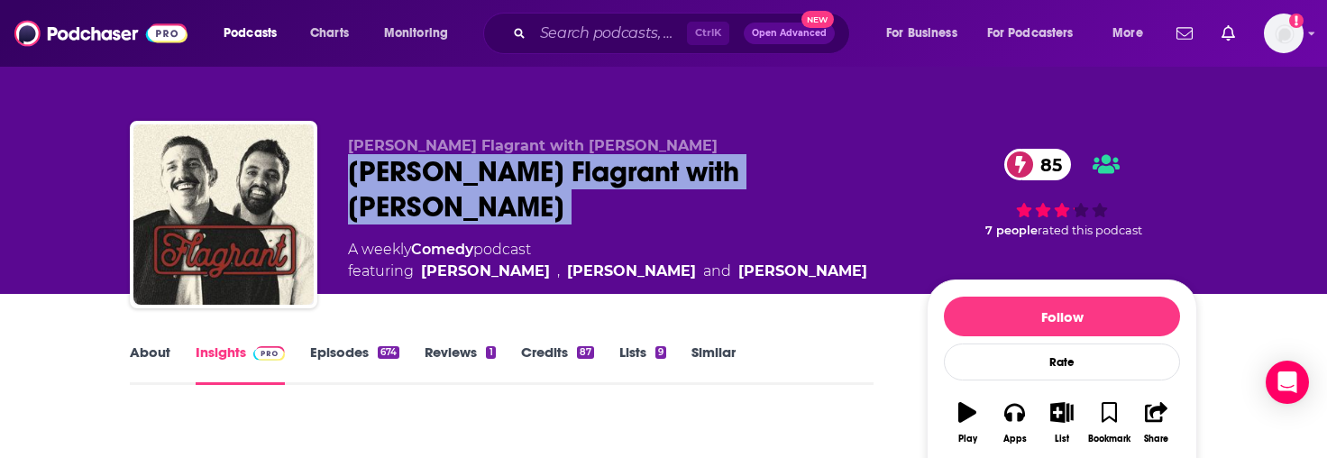
click at [579, 168] on div "Andrew Schulz's Flagrant with Akaash Singh 85" at bounding box center [623, 189] width 550 height 70
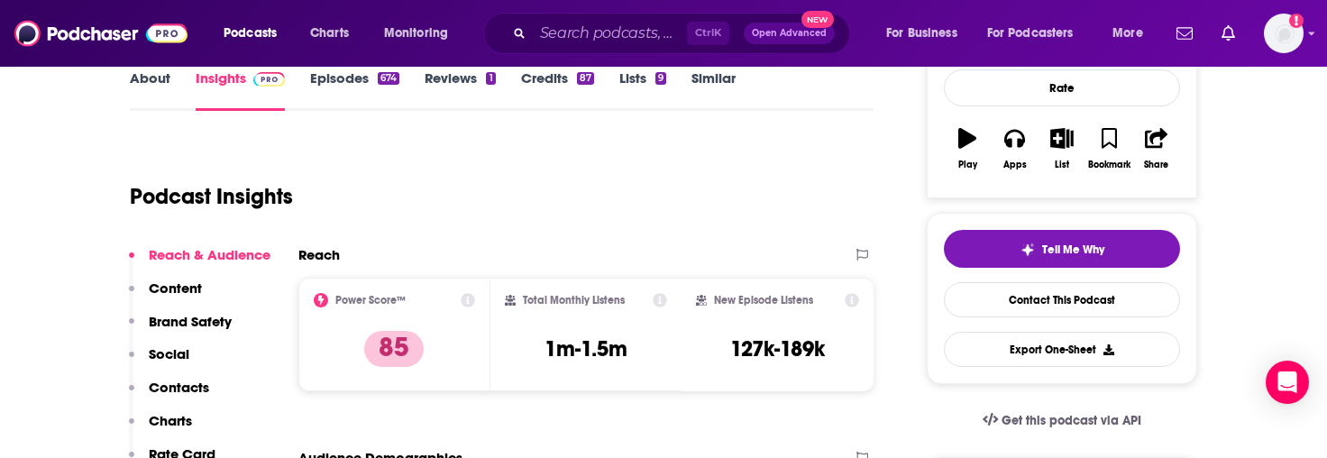
scroll to position [307, 0]
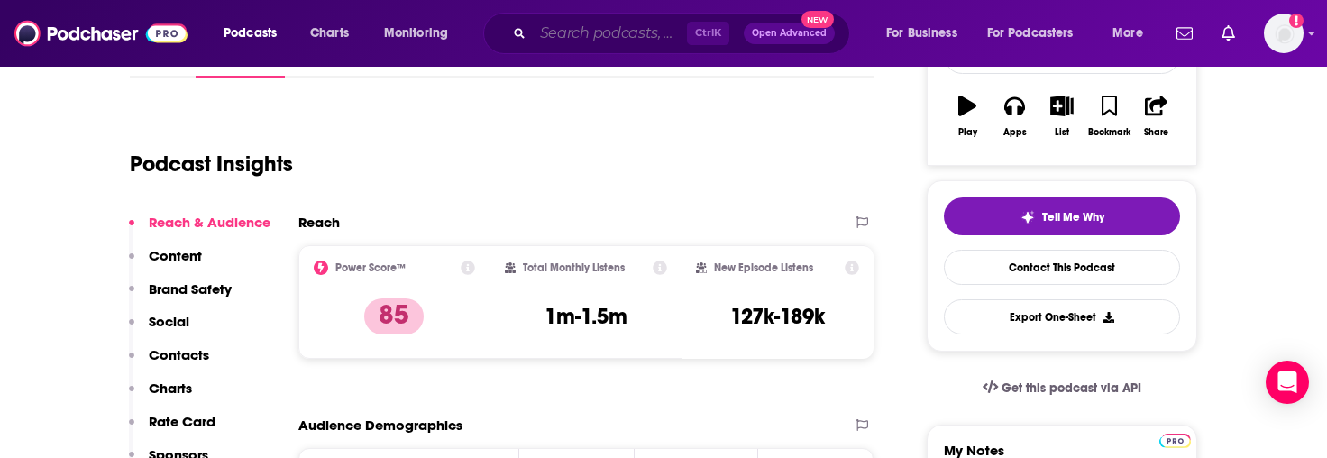
click at [593, 38] on input "Search podcasts, credits, & more..." at bounding box center [610, 33] width 154 height 29
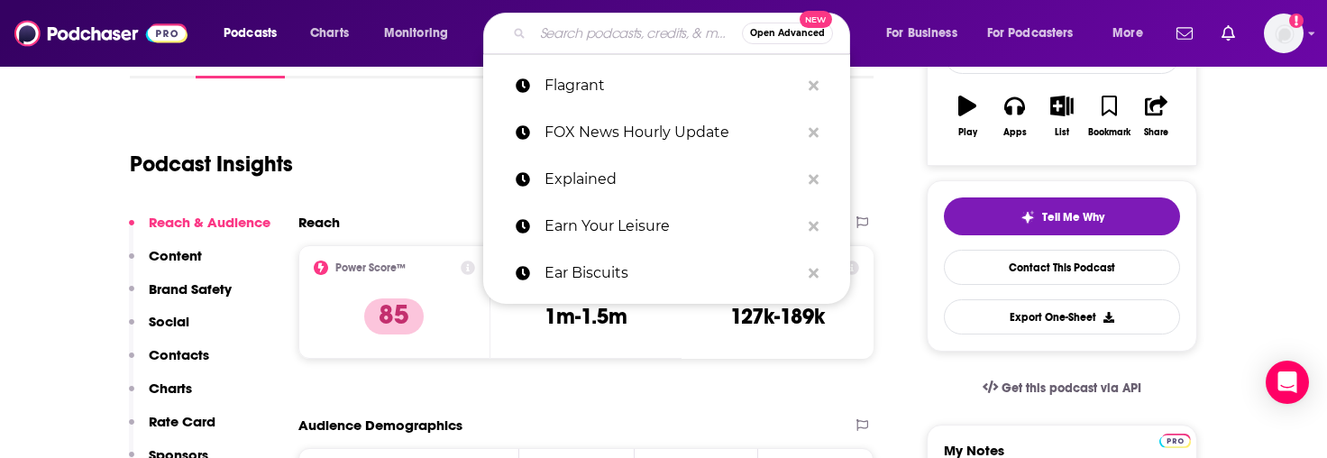
paste input "Freakonomics Radio"
type input "Freakonomics Radio"
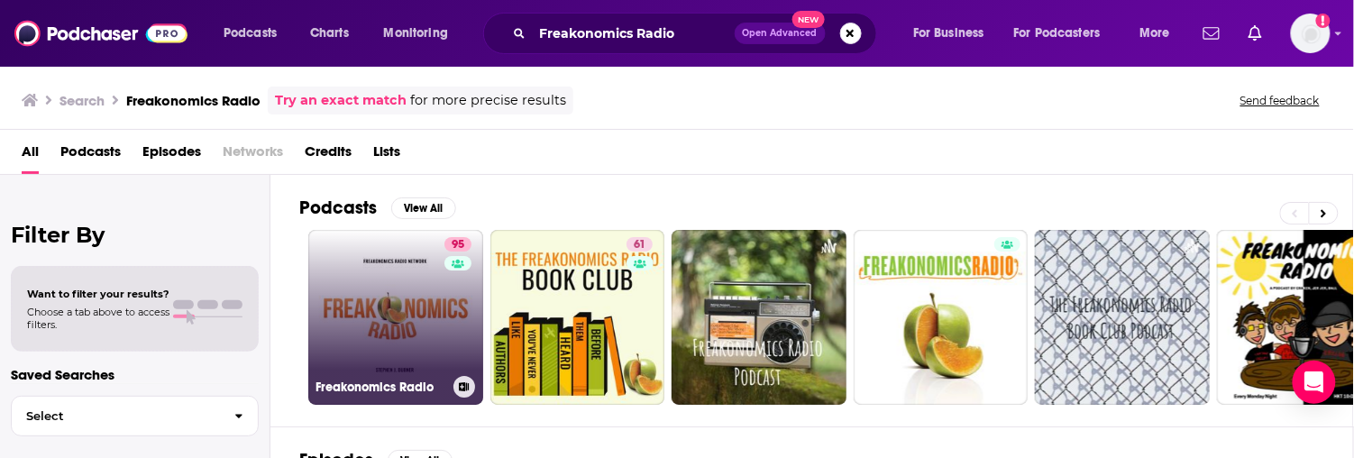
click at [399, 331] on link "95 Freakonomics Radio" at bounding box center [395, 317] width 175 height 175
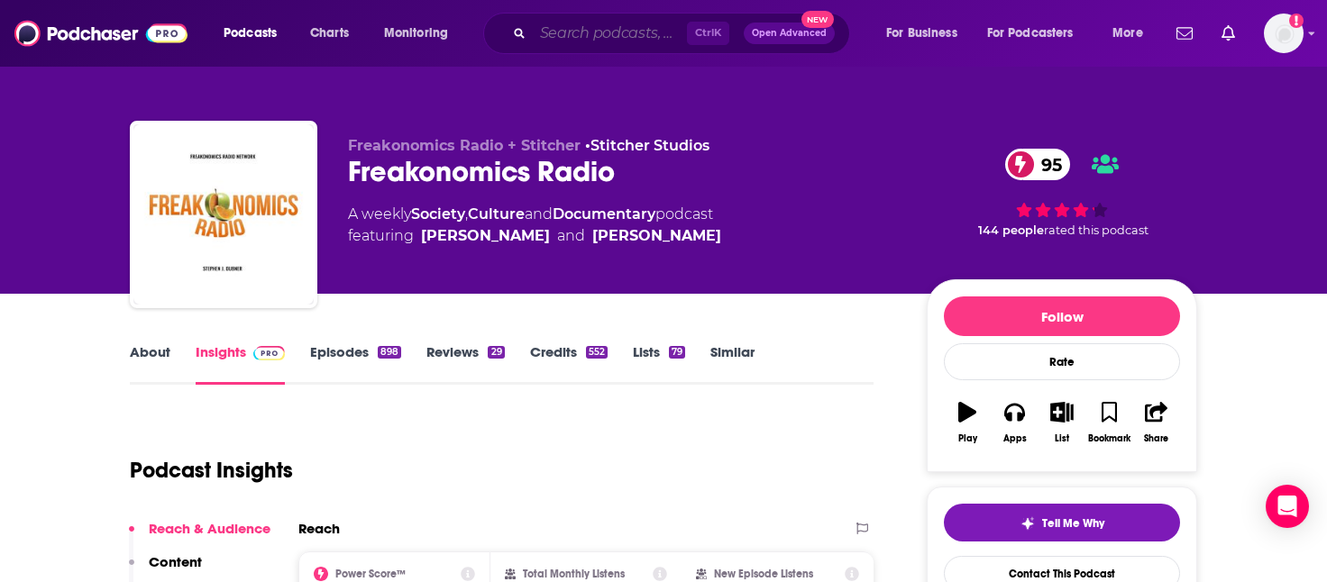
click at [568, 38] on input "Search podcasts, credits, & more..." at bounding box center [610, 33] width 154 height 29
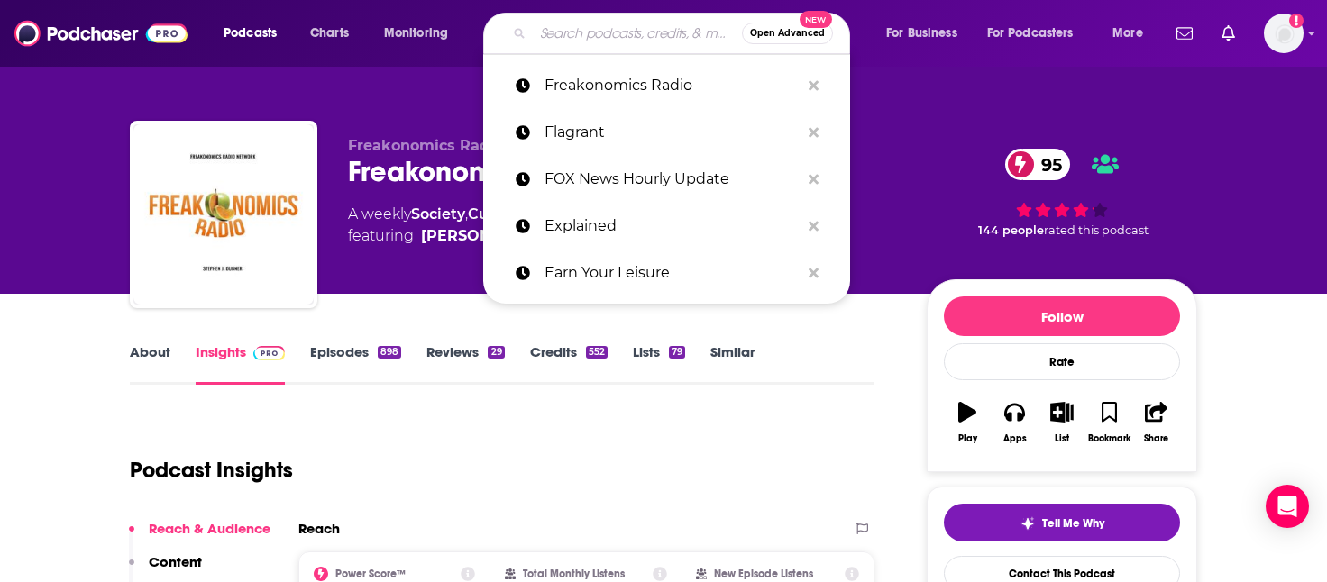
paste input "Fresh Air"
type input "Fresh Air"
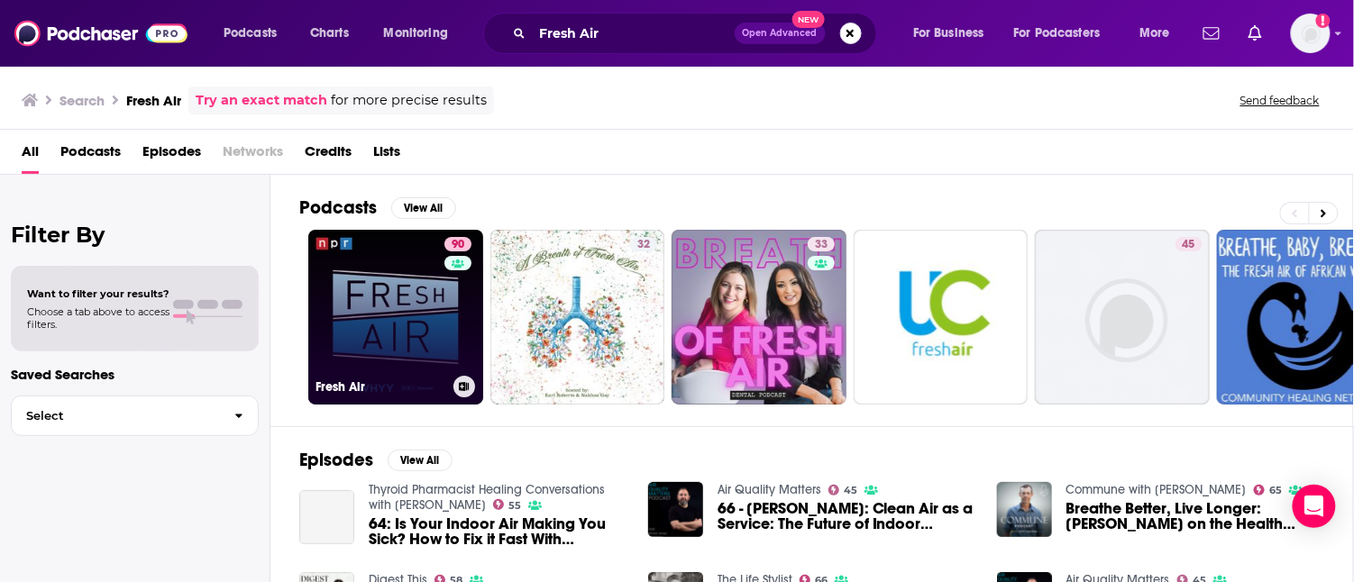
click at [423, 290] on link "90 Fresh Air" at bounding box center [395, 317] width 175 height 175
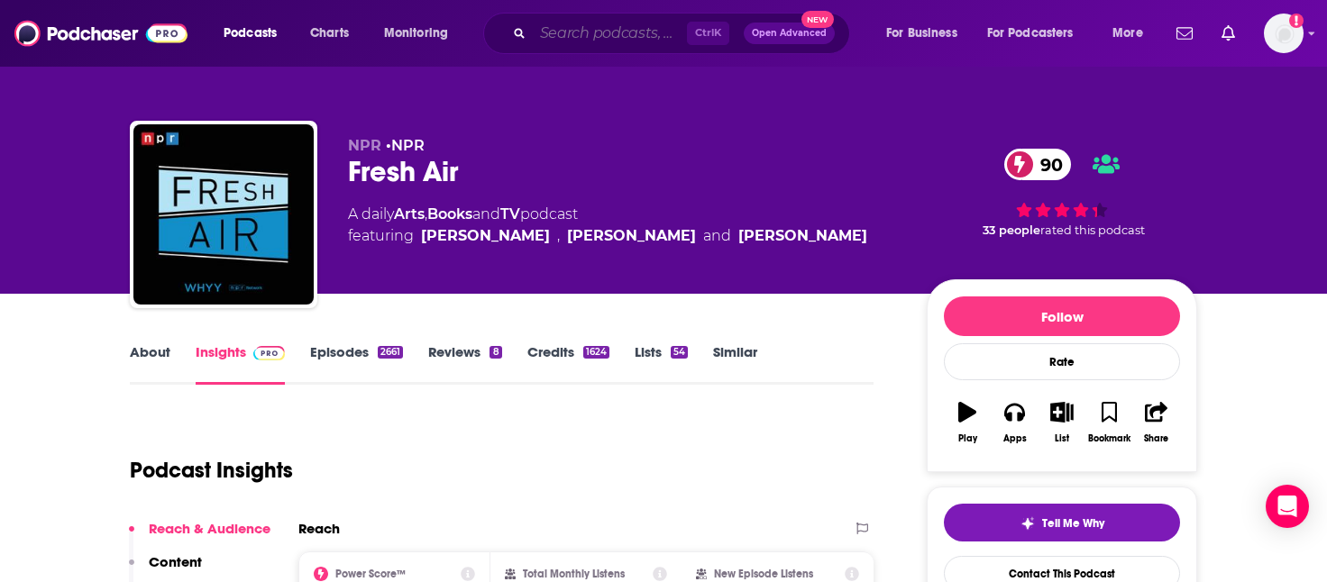
click at [578, 23] on input "Search podcasts, credits, & more..." at bounding box center [610, 33] width 154 height 29
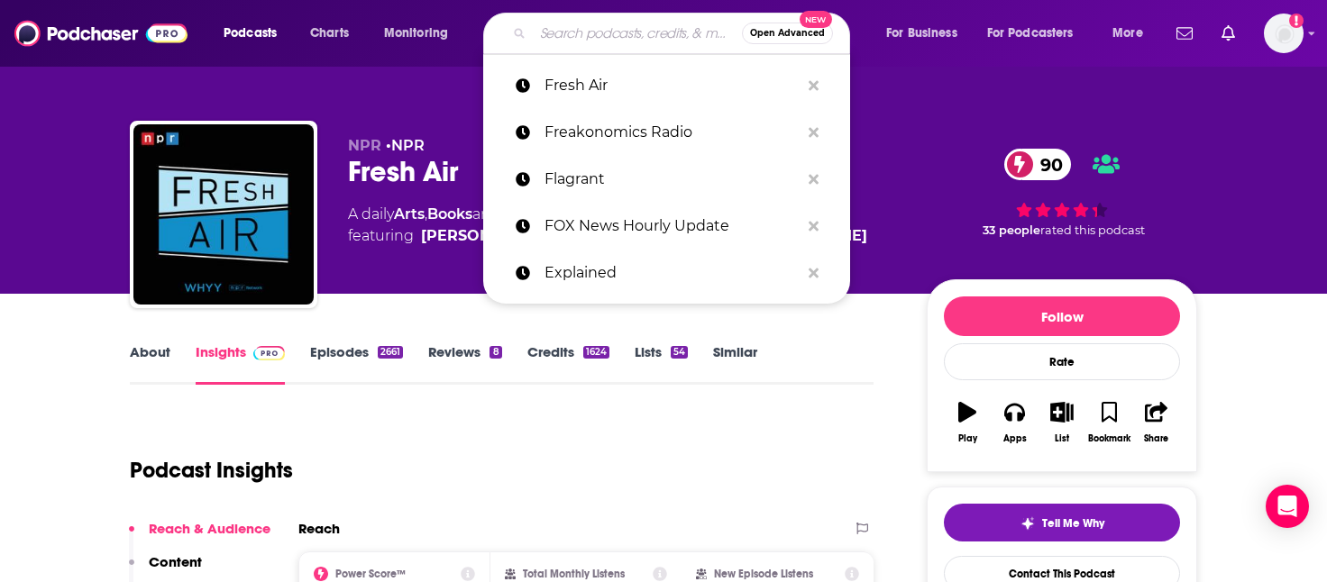
paste input "Full Send Podcast"
type input "Full Send Podcast"
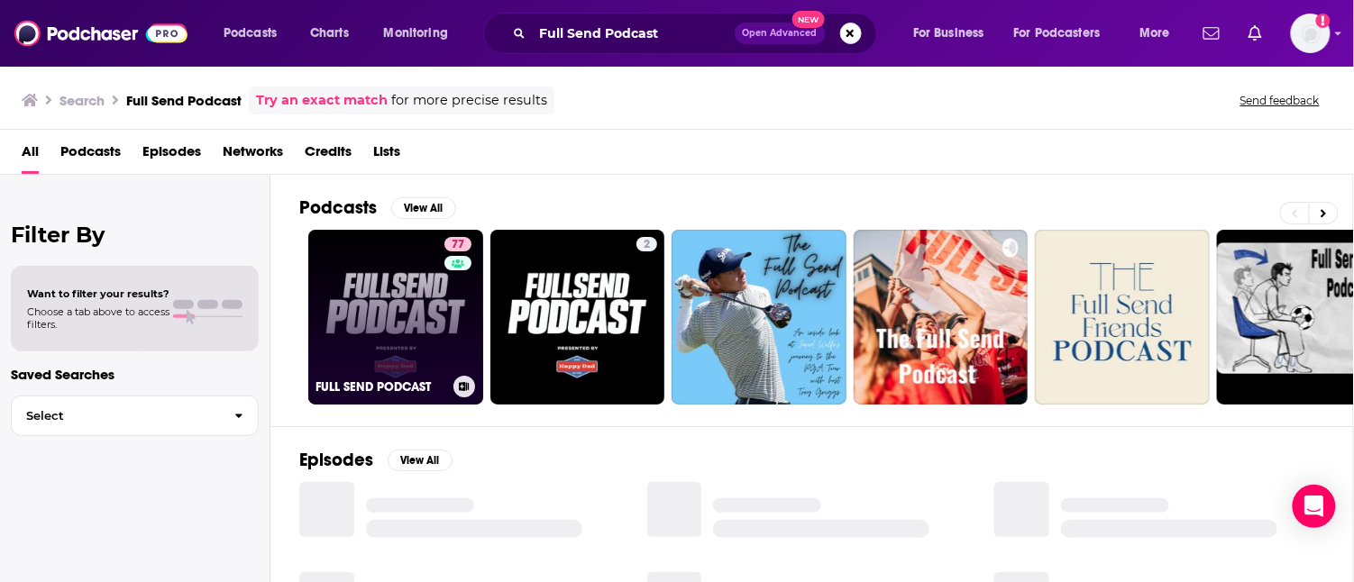
click at [354, 312] on link "77 FULL SEND PODCAST" at bounding box center [395, 317] width 175 height 175
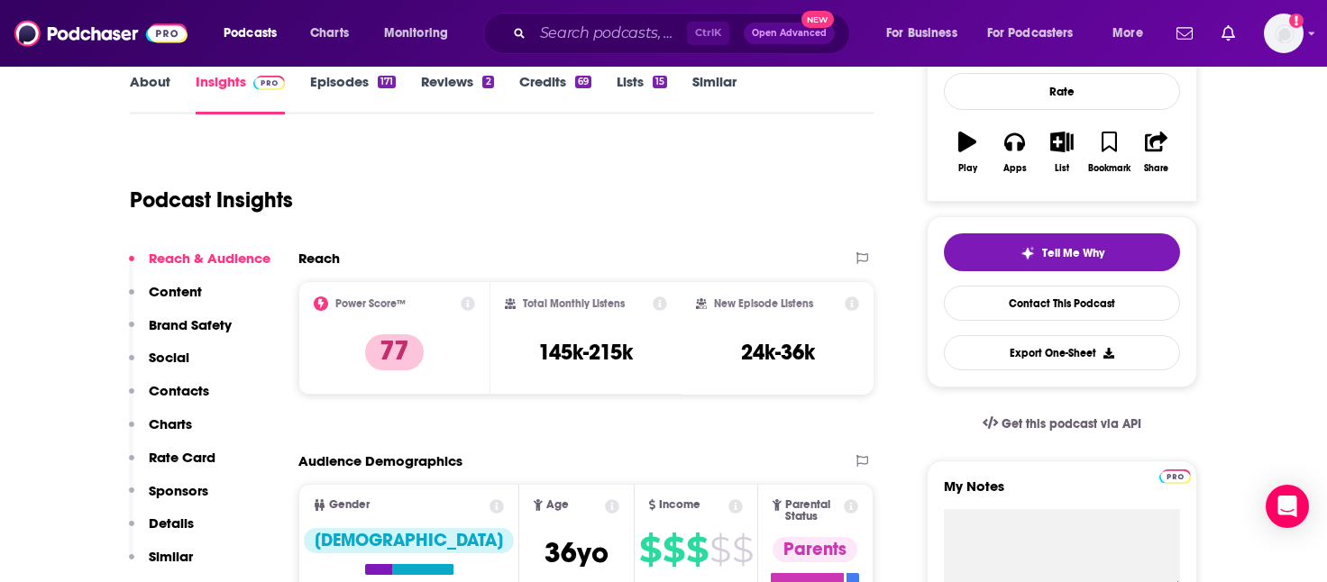
scroll to position [305, 0]
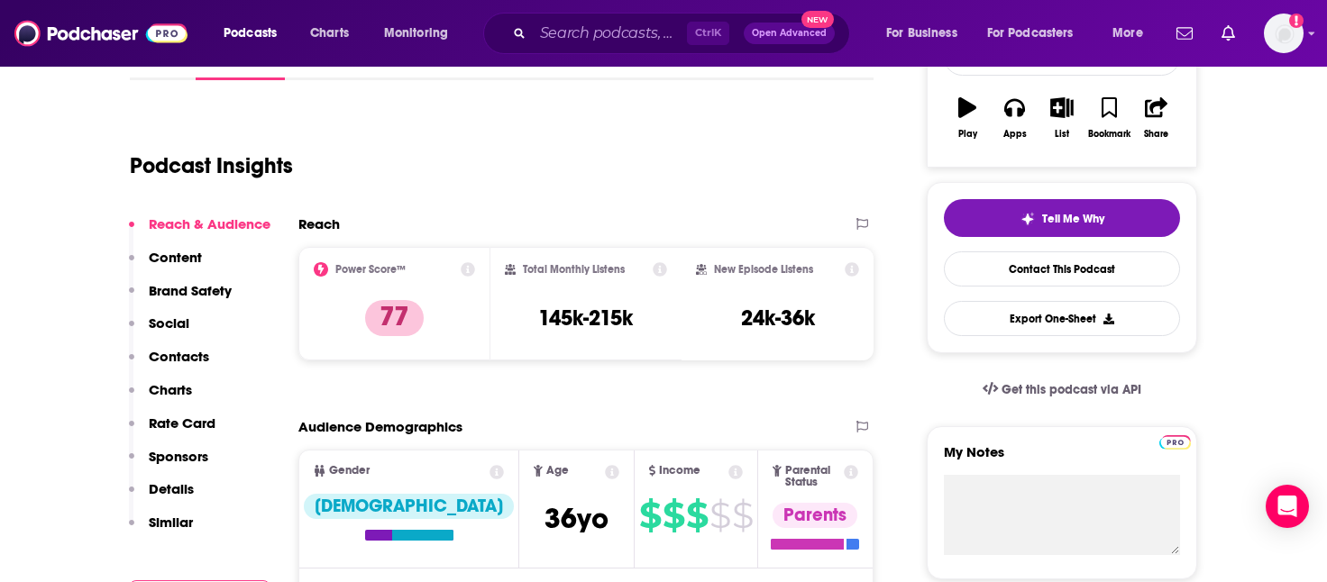
click at [626, 49] on div "Ctrl K Open Advanced New" at bounding box center [666, 33] width 367 height 41
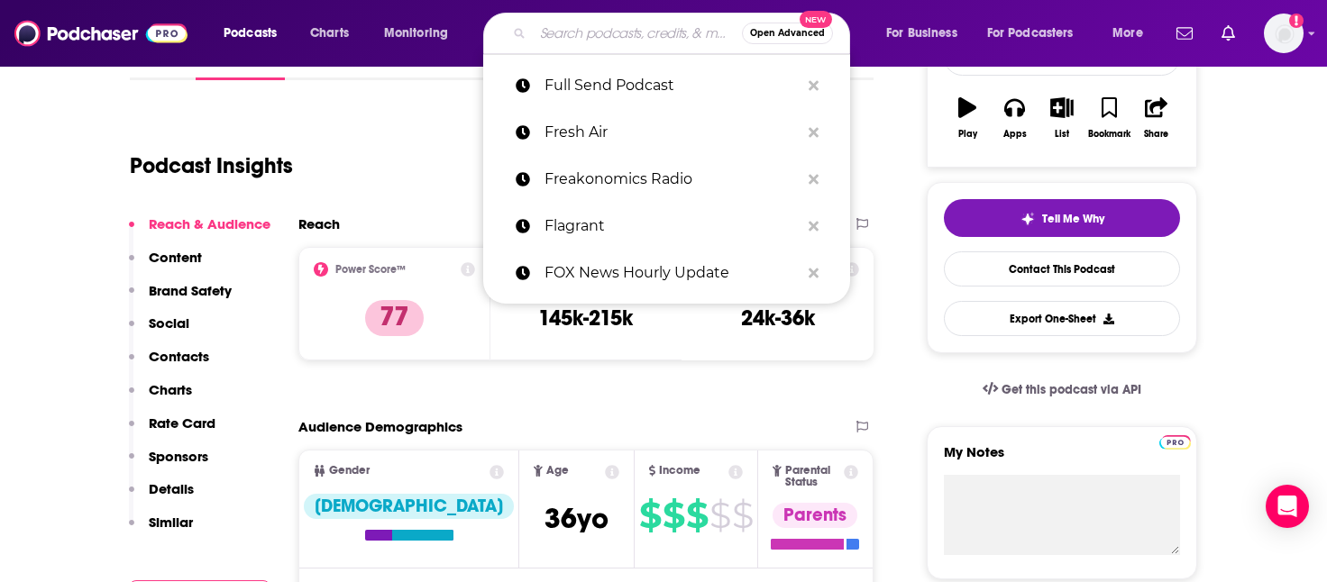
click at [626, 31] on input "Search podcasts, credits, & more..." at bounding box center [637, 33] width 209 height 29
paste input "Girls Gotta Eat"
type input "Girls Gotta Eat"
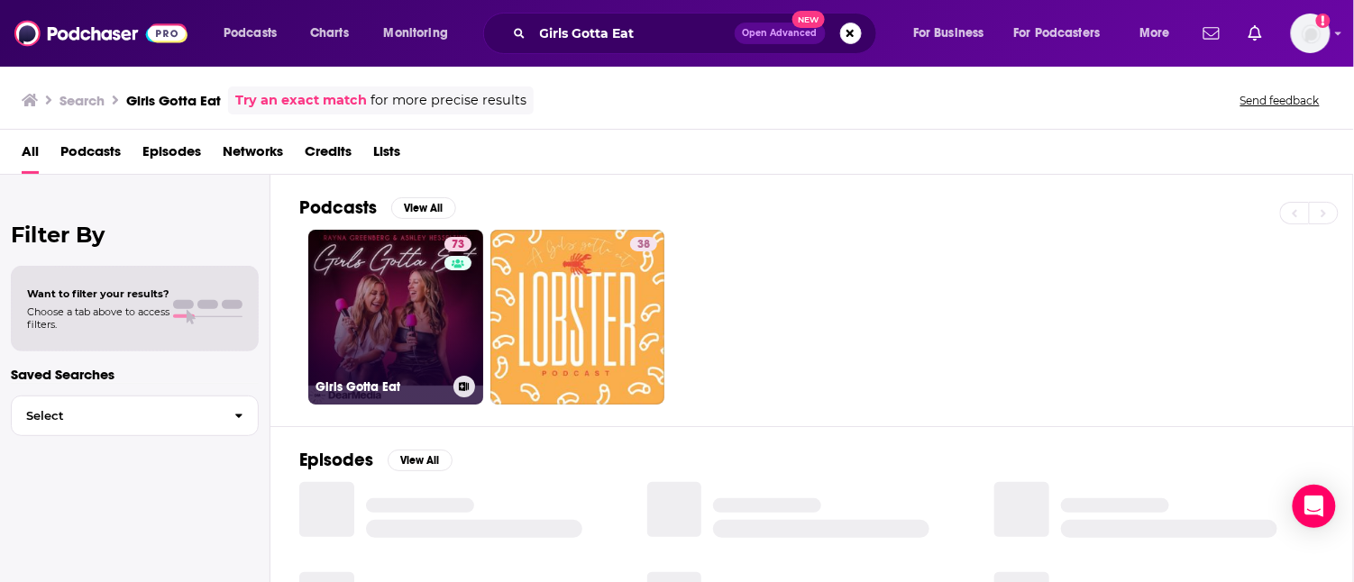
click at [420, 321] on link "73 Girls Gotta Eat" at bounding box center [395, 317] width 175 height 175
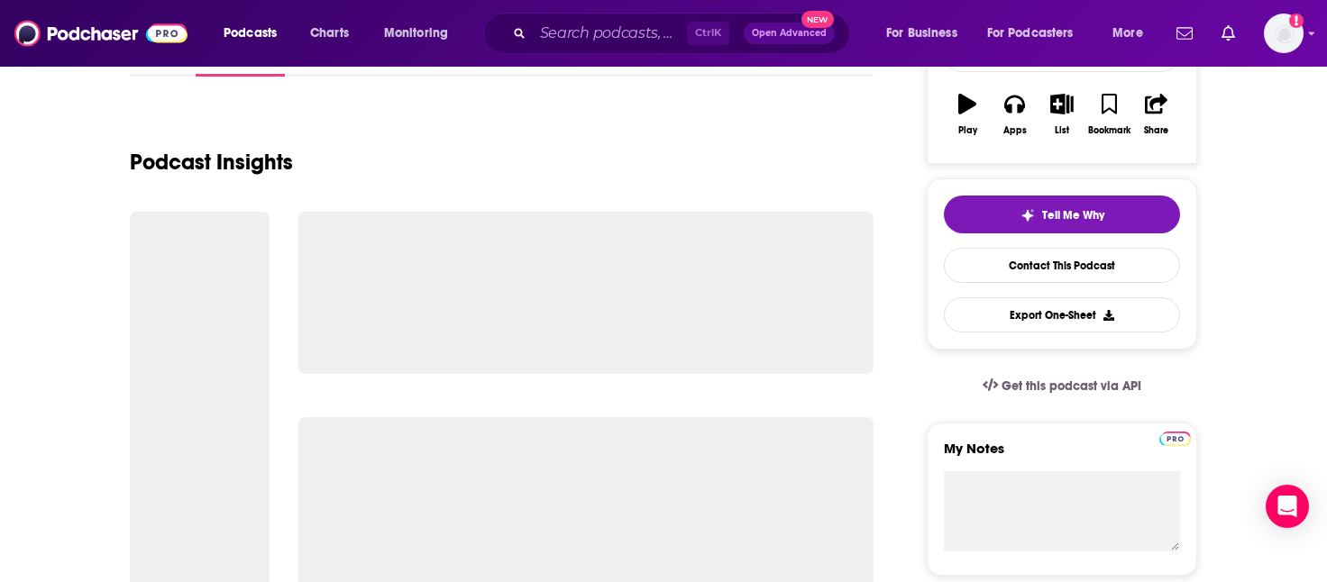
scroll to position [361, 0]
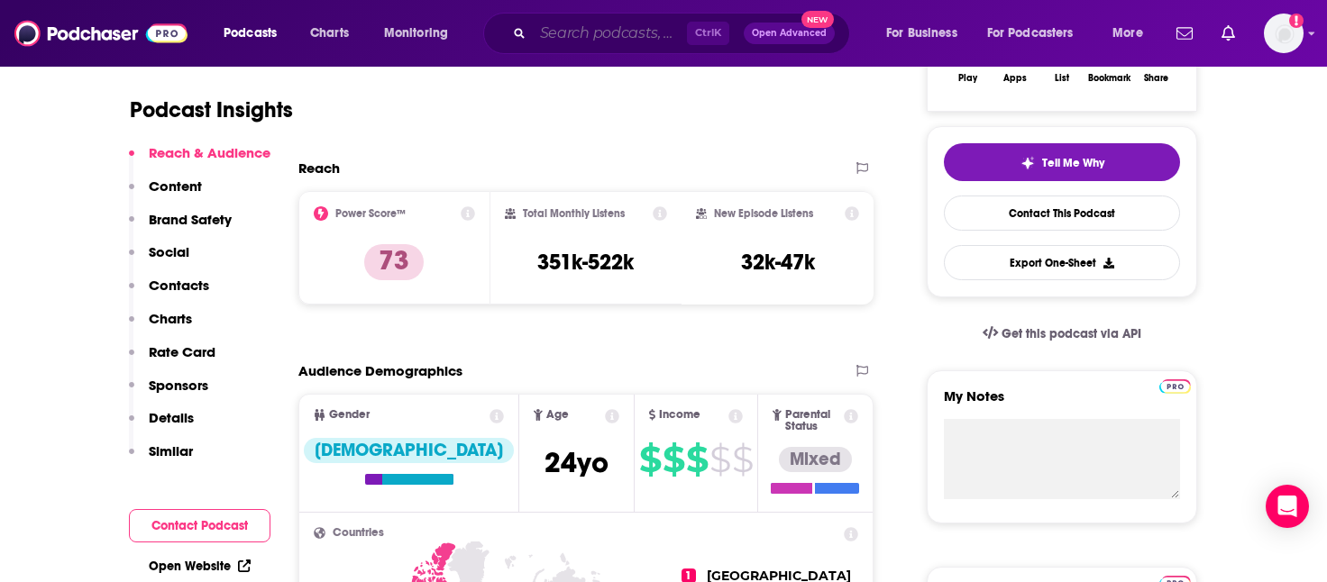
click at [591, 24] on input "Search podcasts, credits, & more..." at bounding box center [610, 33] width 154 height 29
paste input "H3 Podcast"
type input "H3 Podcast"
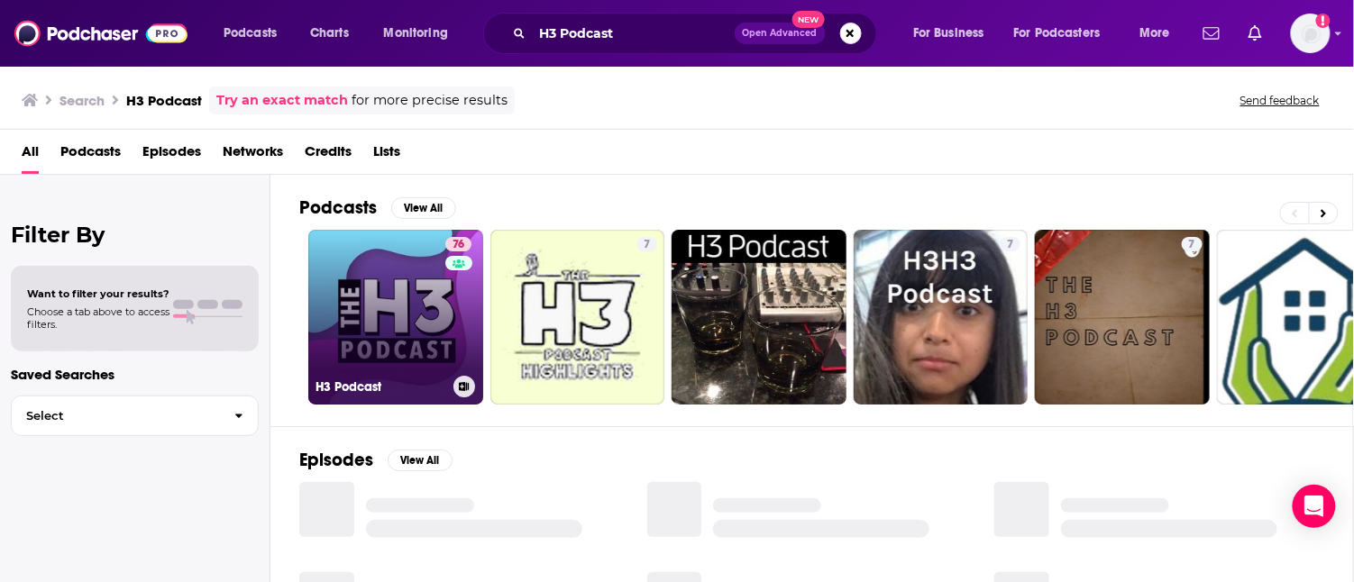
click at [384, 316] on link "76 H3 Podcast" at bounding box center [395, 317] width 175 height 175
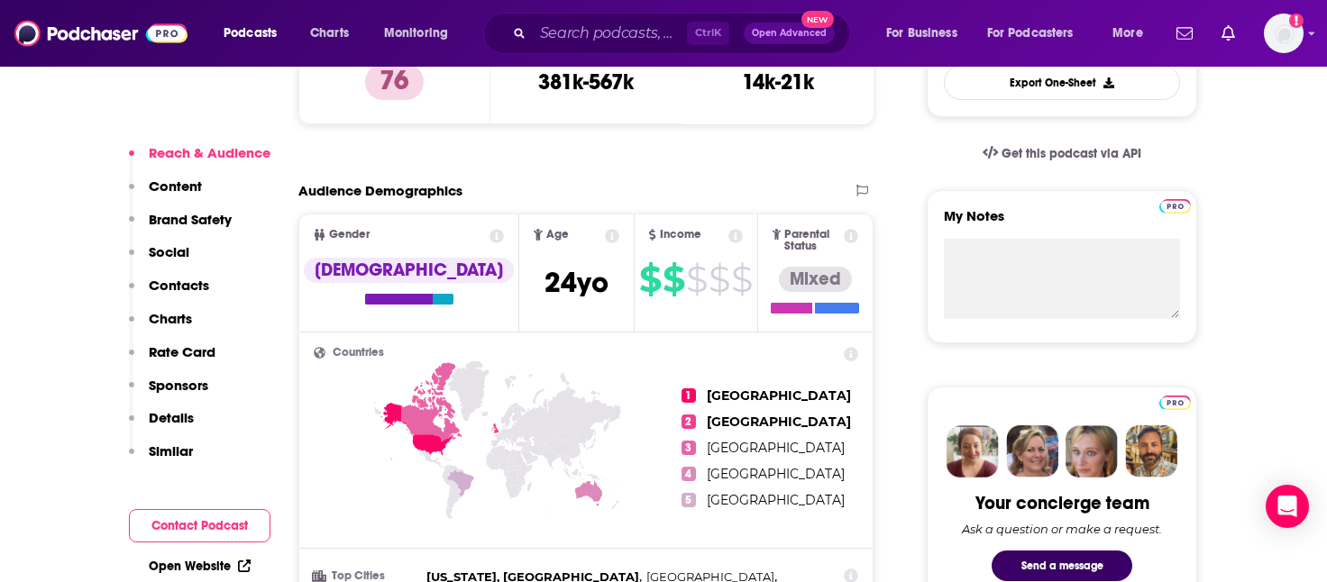
scroll to position [361, 0]
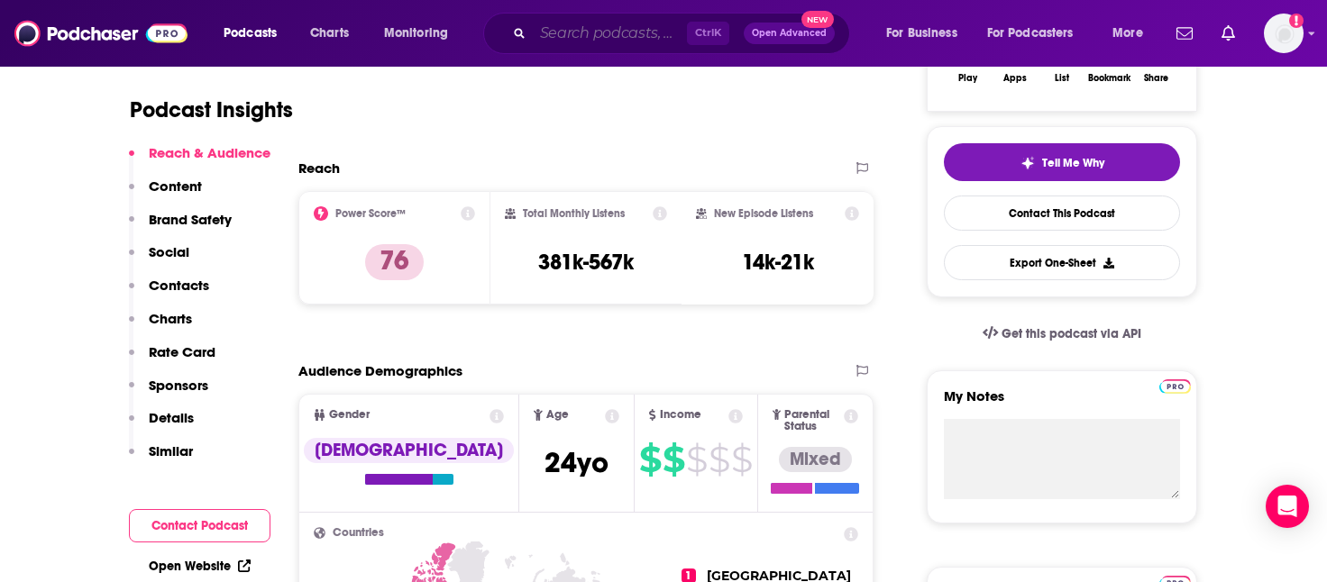
click at [624, 38] on input "Search podcasts, credits, & more..." at bounding box center [610, 33] width 154 height 29
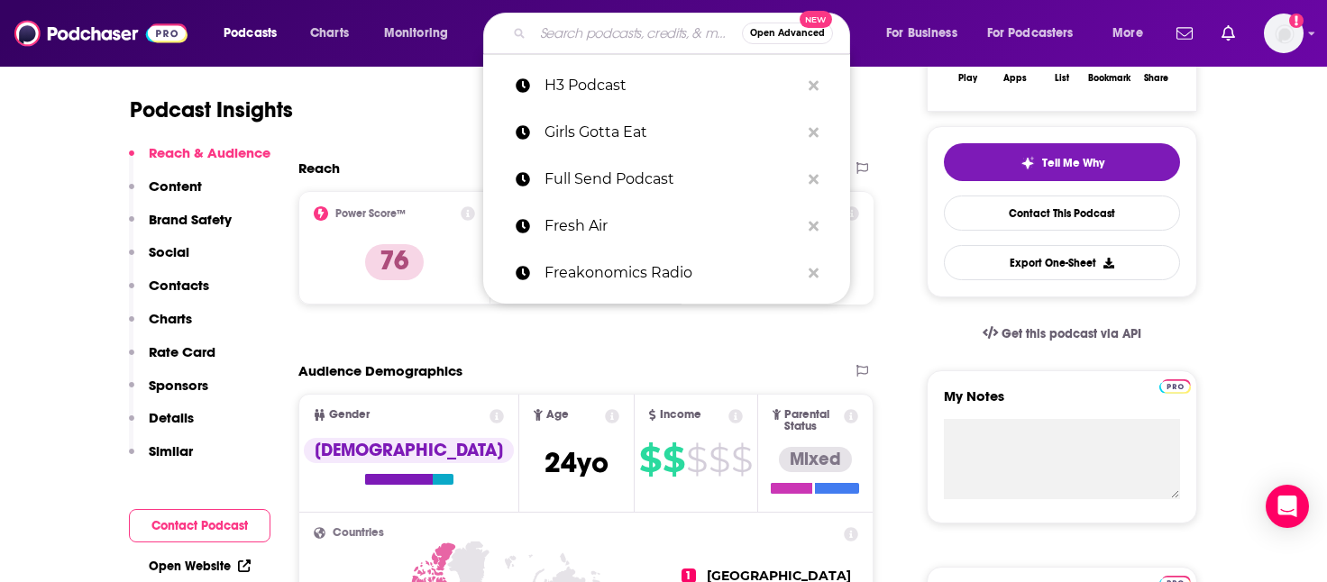
paste input "Hidden Brain"
type input "Hidden Brain"
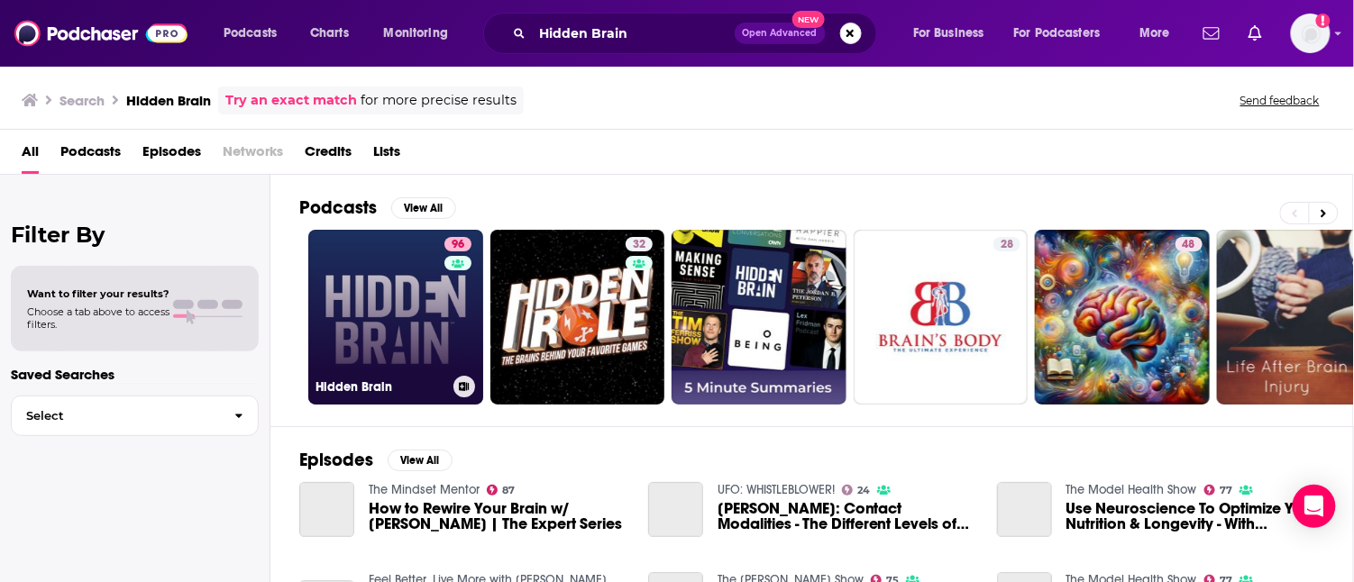
click at [433, 267] on link "96 Hidden Brain" at bounding box center [395, 317] width 175 height 175
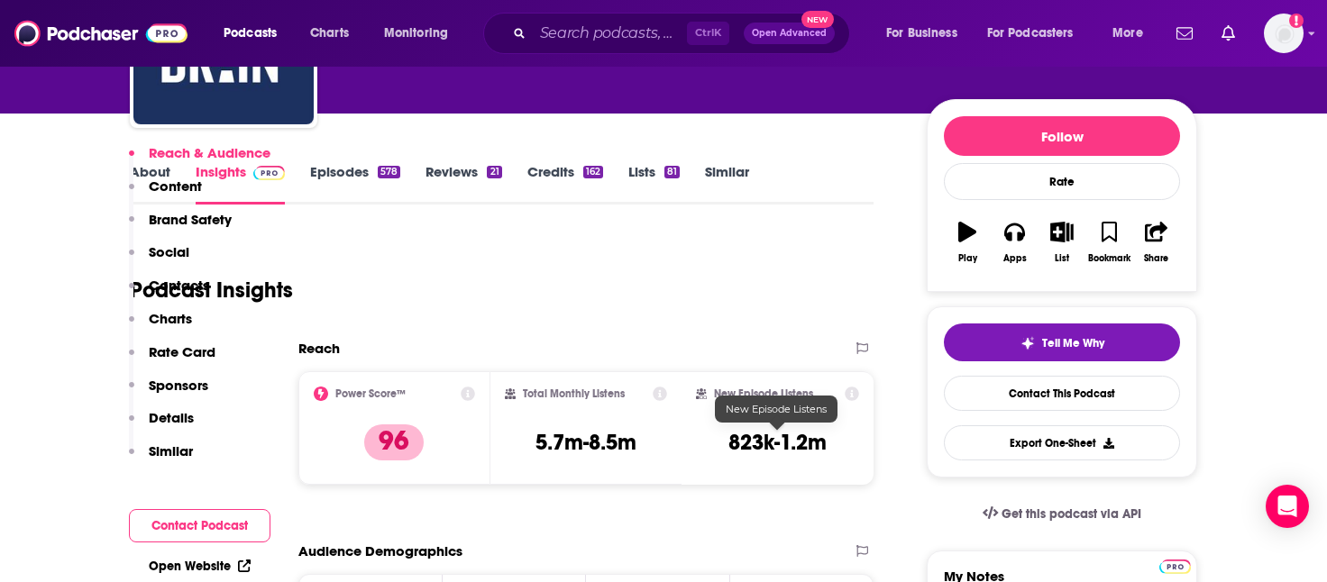
scroll to position [361, 0]
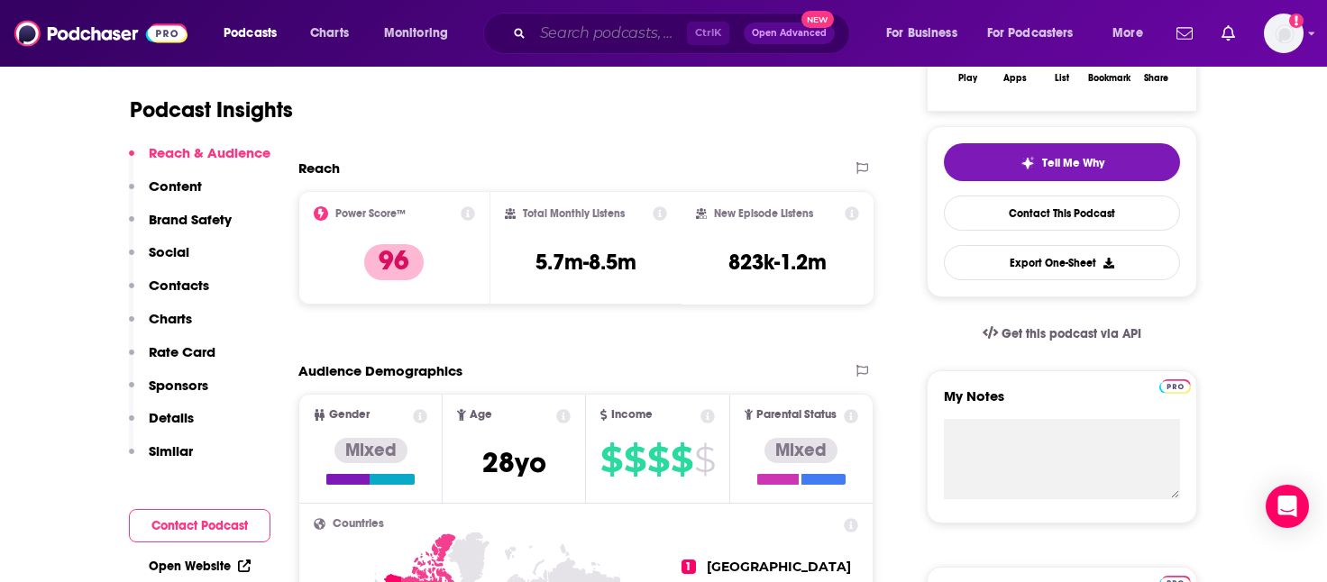
click at [592, 34] on input "Search podcasts, credits, & more..." at bounding box center [610, 33] width 154 height 29
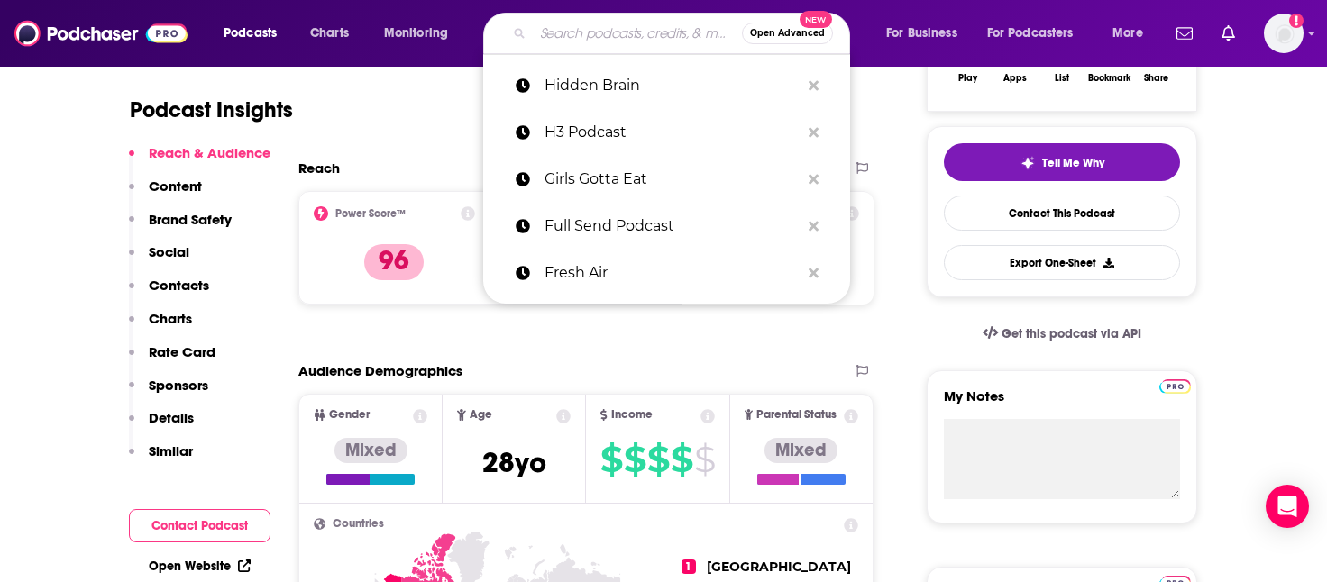
paste input "How I Built This with Guy Raz"
type input "How I Built This with Guy Raz"
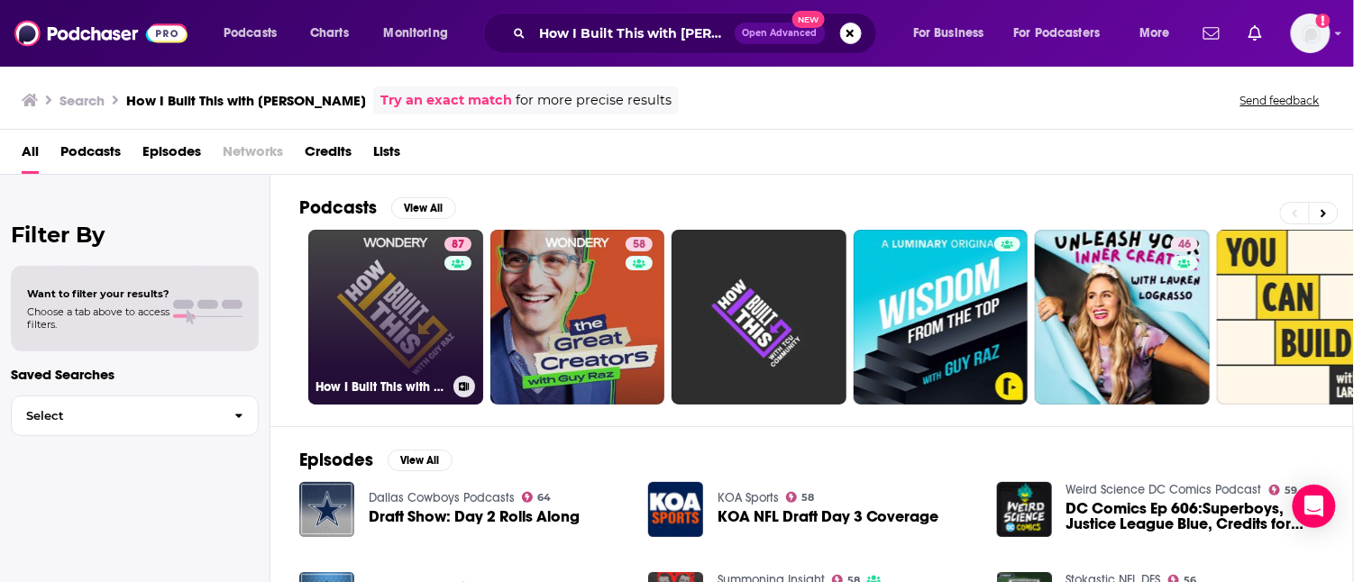
click at [405, 312] on link "87 How I Built This with Guy Raz" at bounding box center [395, 317] width 175 height 175
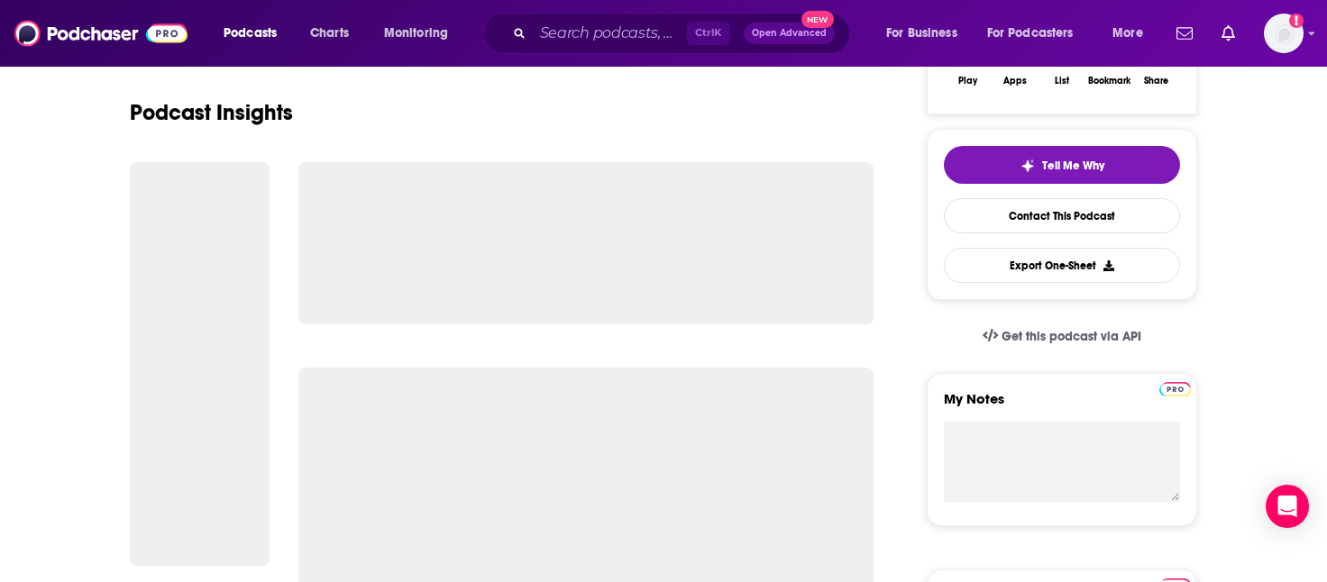
scroll to position [361, 0]
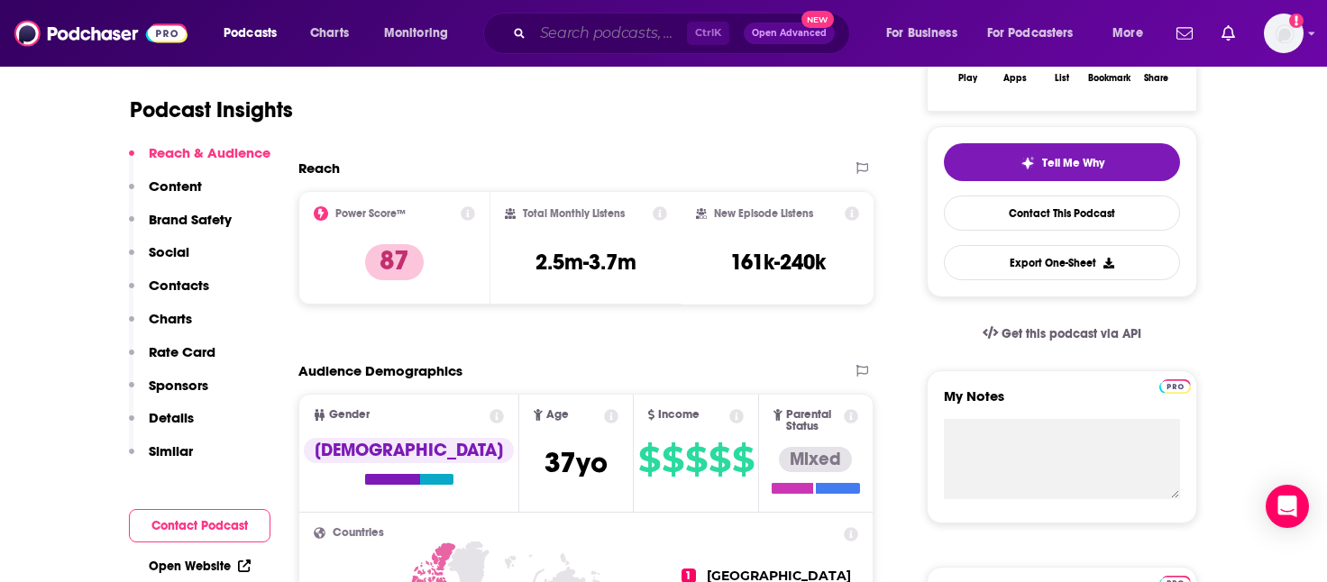
click at [597, 23] on input "Search podcasts, credits, & more..." at bounding box center [610, 33] width 154 height 29
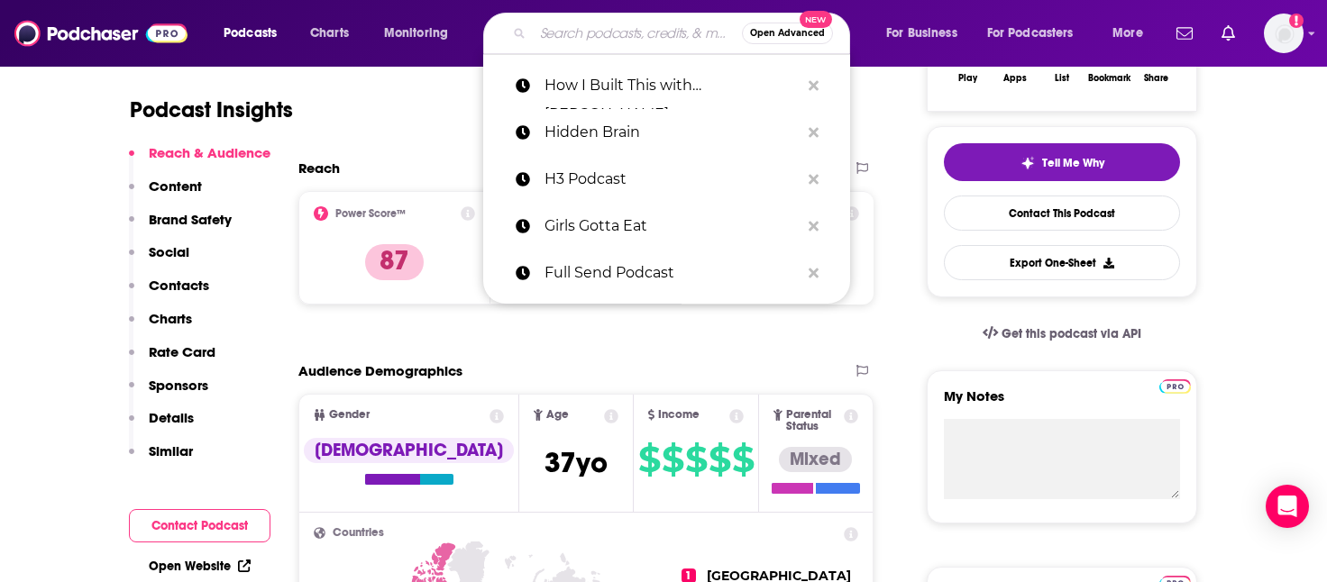
paste input "Huberman Lab"
type input "Huberman Lab"
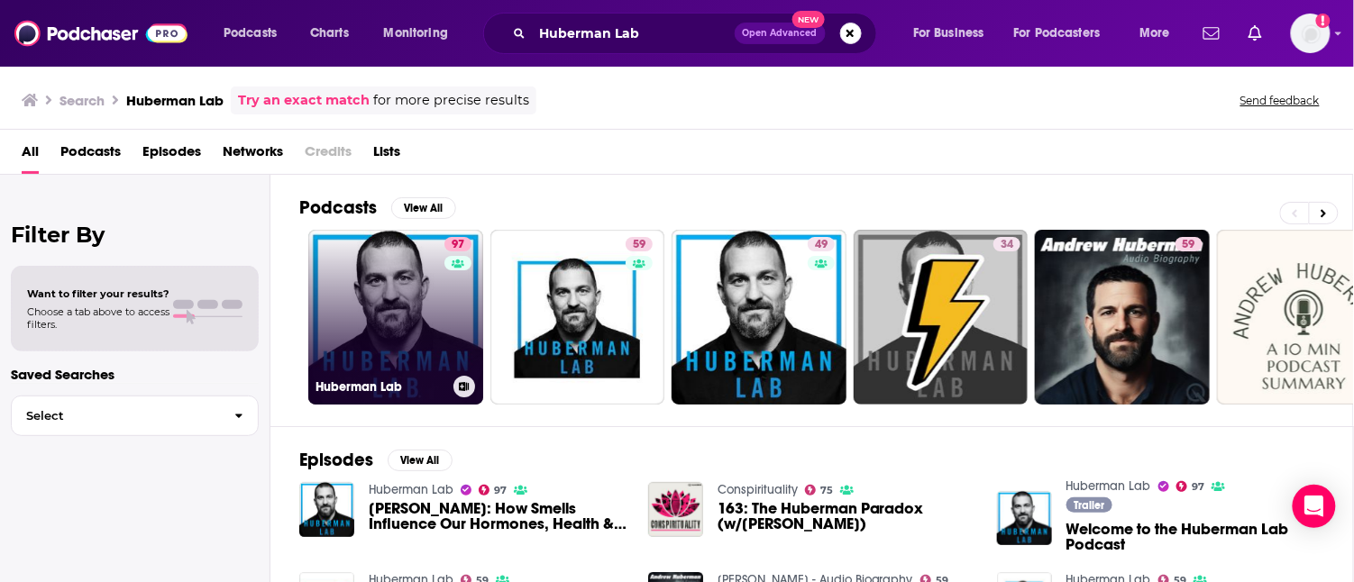
click at [411, 335] on link "97 Huberman Lab" at bounding box center [395, 317] width 175 height 175
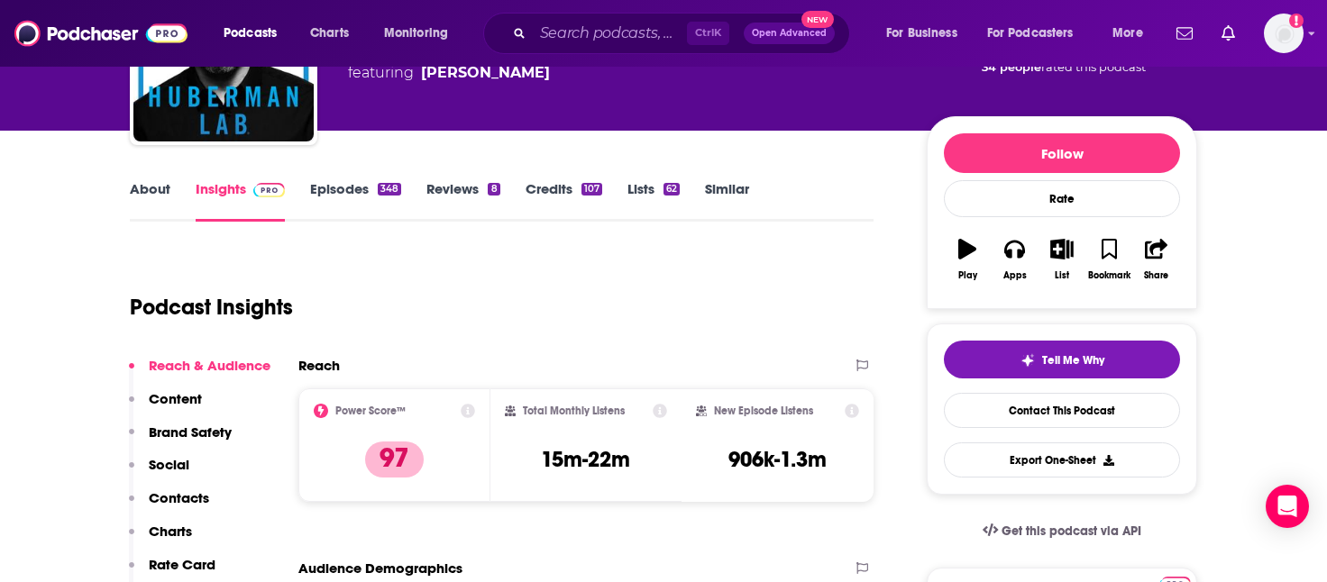
scroll to position [180, 0]
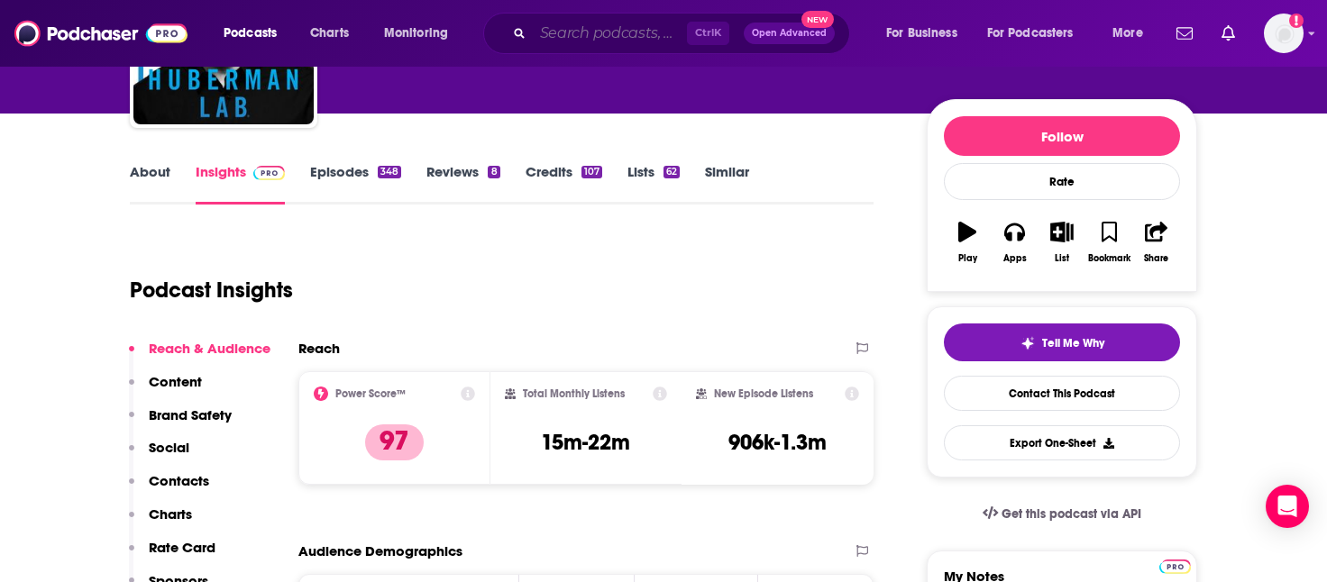
click at [632, 43] on input "Search podcasts, credits, & more..." at bounding box center [610, 33] width 154 height 29
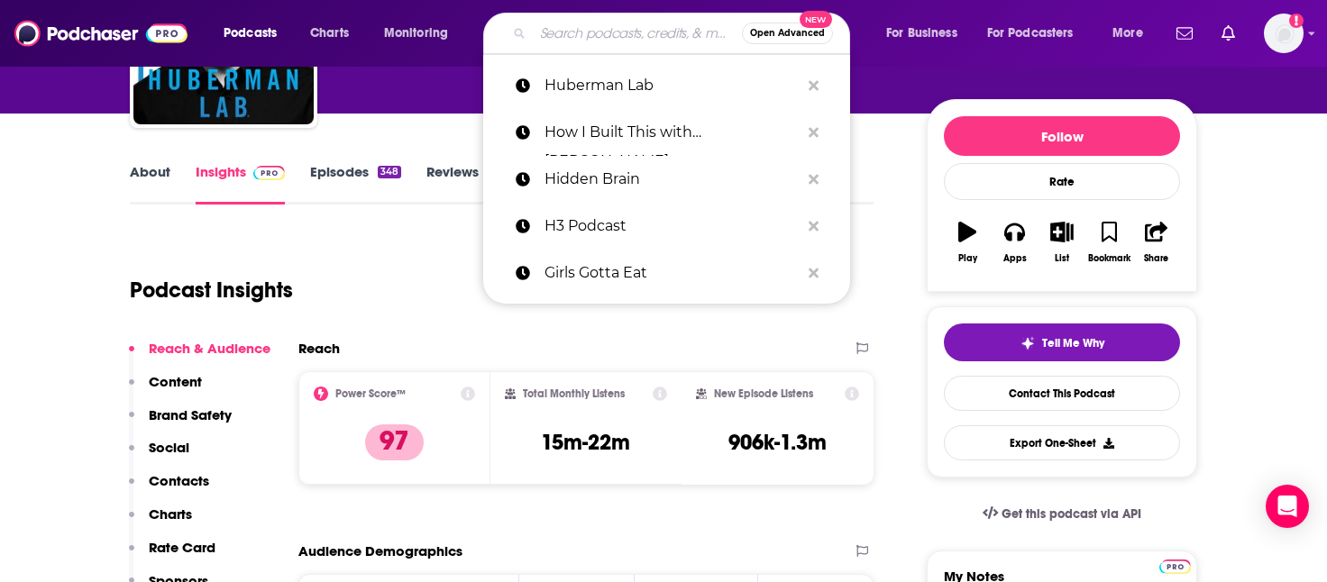
paste input "Impaulsive"
type input "Impaulsive"
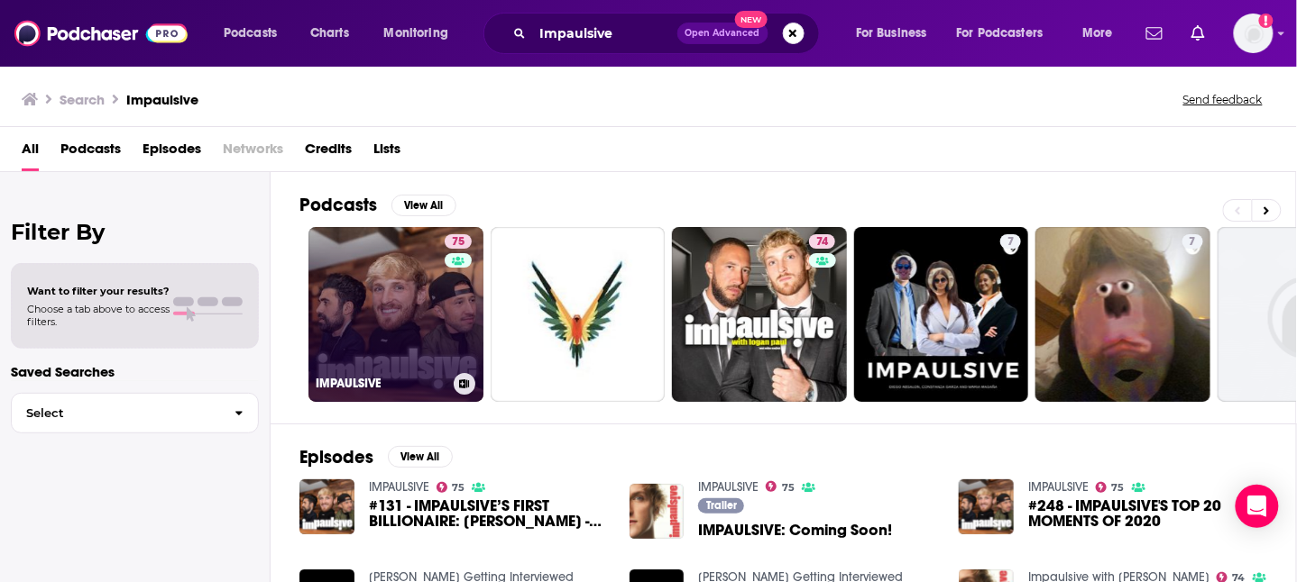
click at [391, 324] on link "75 IMPAULSIVE" at bounding box center [395, 314] width 175 height 175
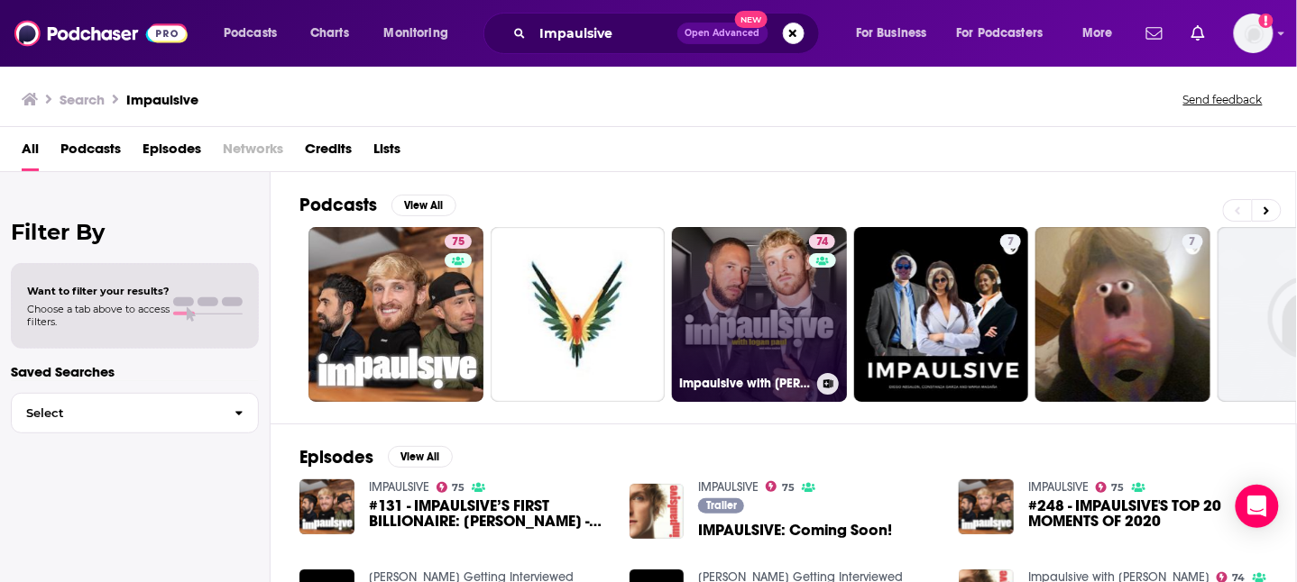
click at [779, 324] on link "74 Impaulsive with Logan Paul" at bounding box center [759, 314] width 175 height 175
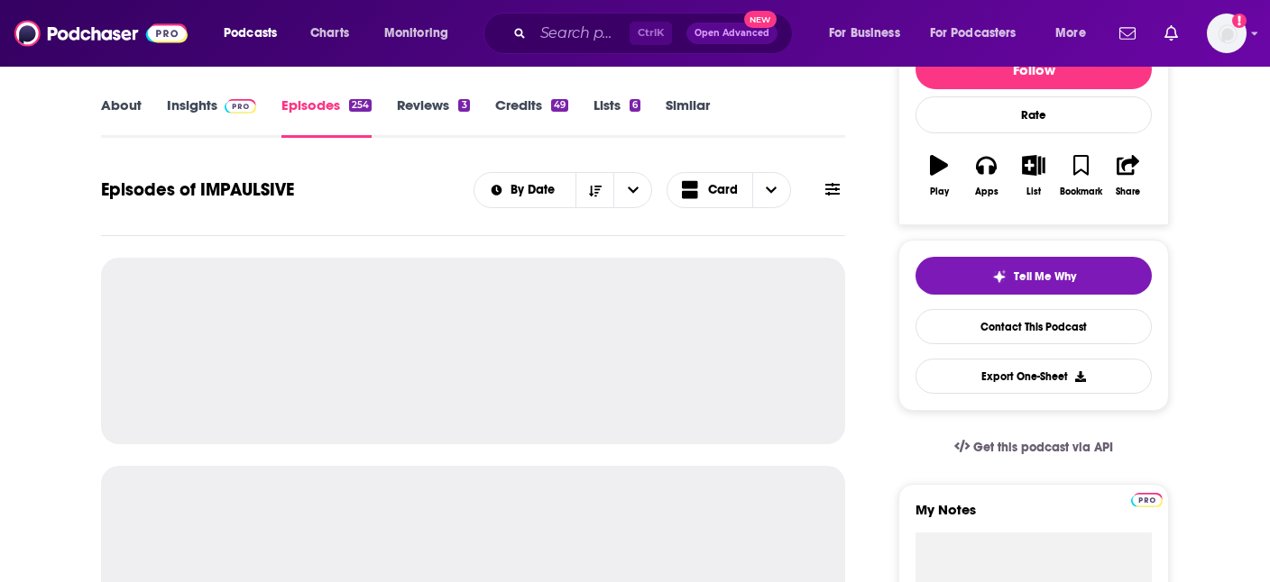
scroll to position [361, 0]
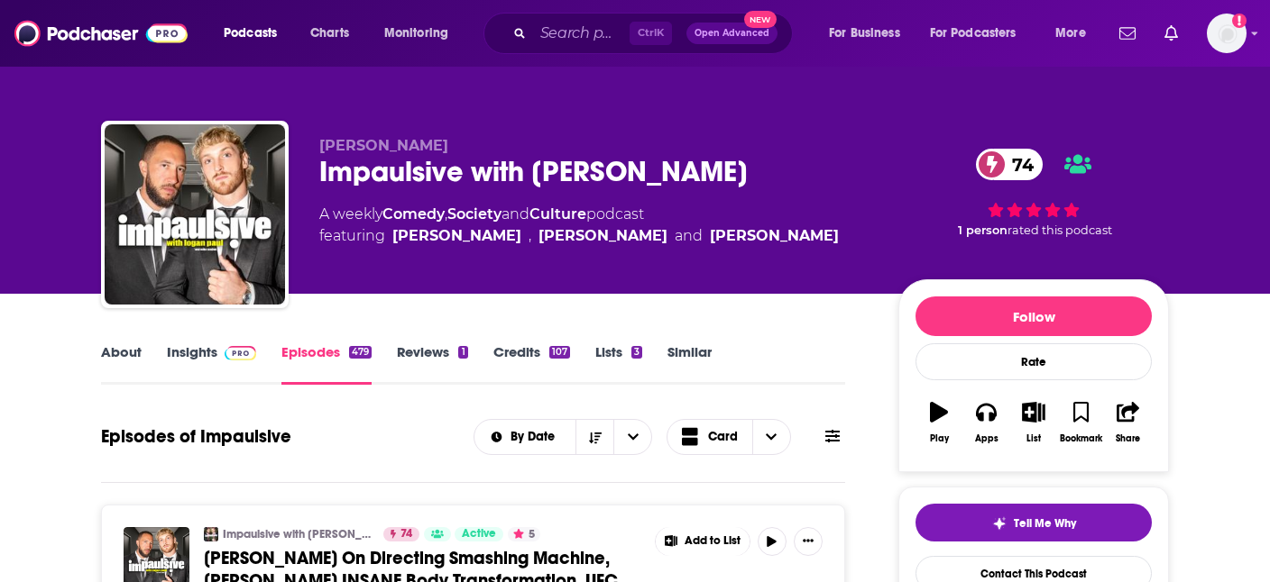
click at [481, 168] on div "Impaulsive with Logan Paul 74" at bounding box center [594, 171] width 550 height 35
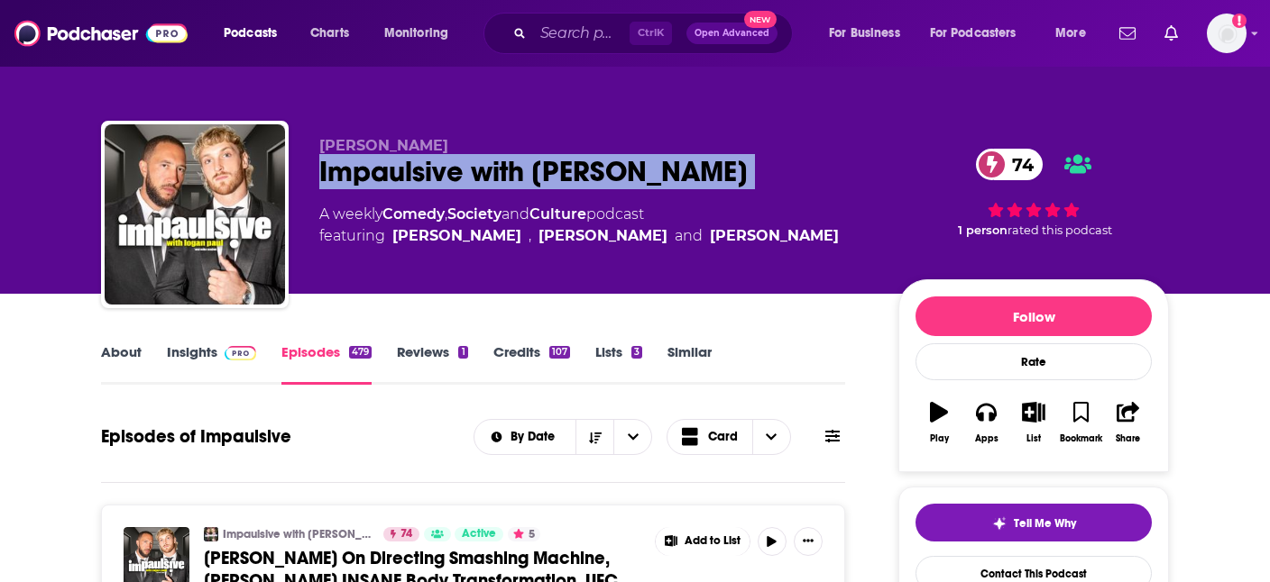
copy div "Impaulsive with Logan Paul 74"
click at [217, 357] on span at bounding box center [236, 352] width 39 height 17
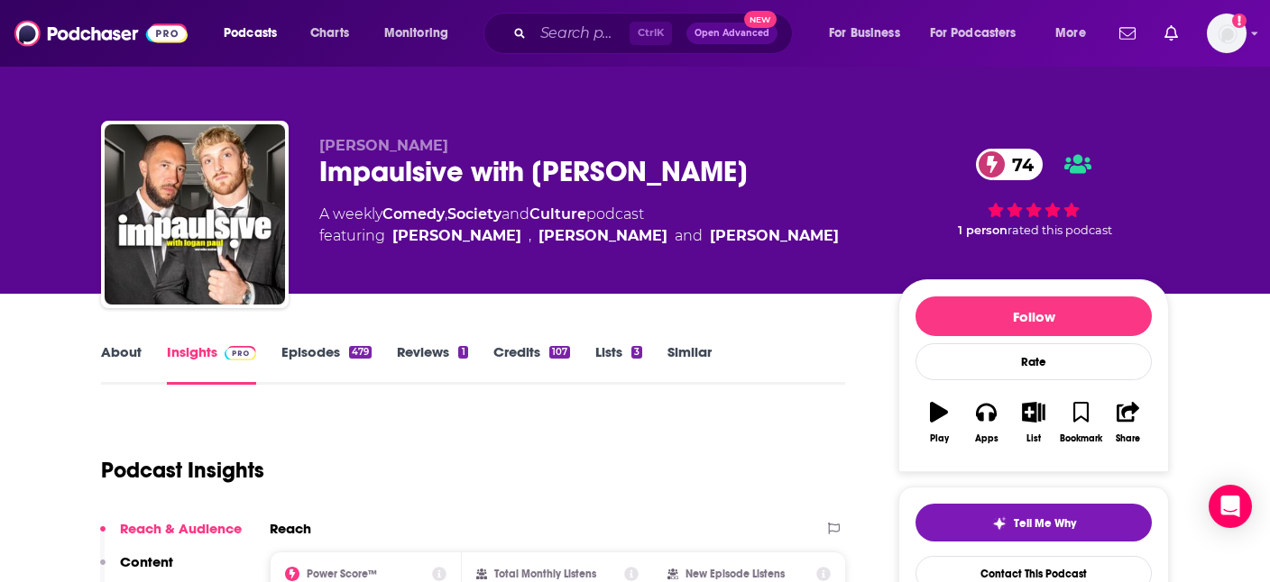
scroll to position [180, 0]
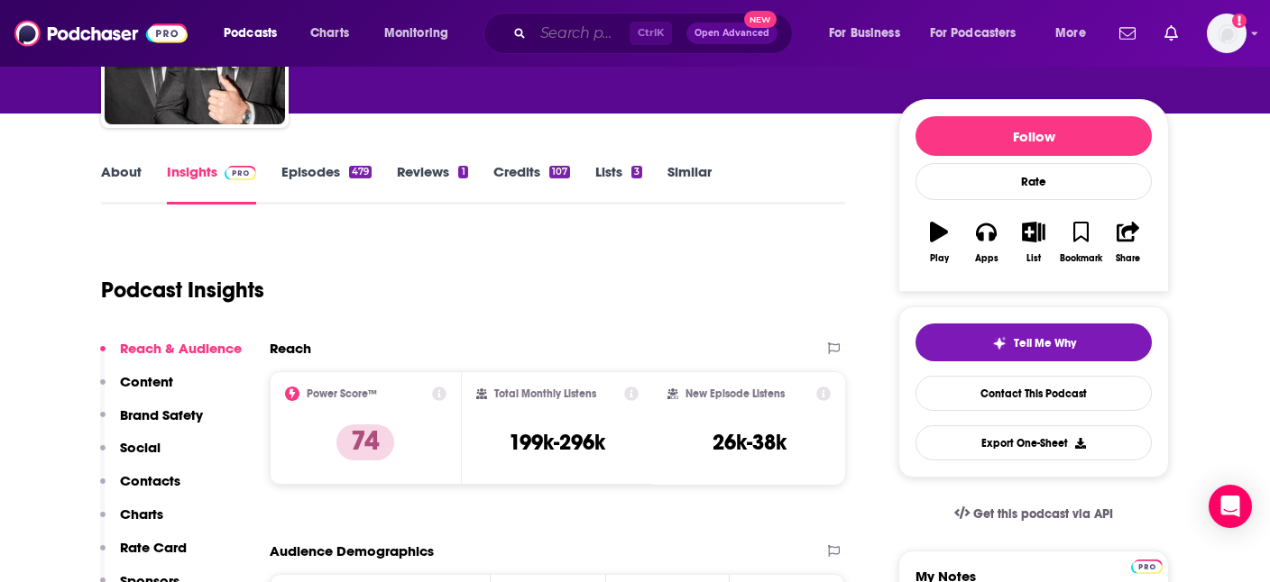
click at [561, 45] on input "Search podcasts, credits, & more..." at bounding box center [581, 33] width 96 height 29
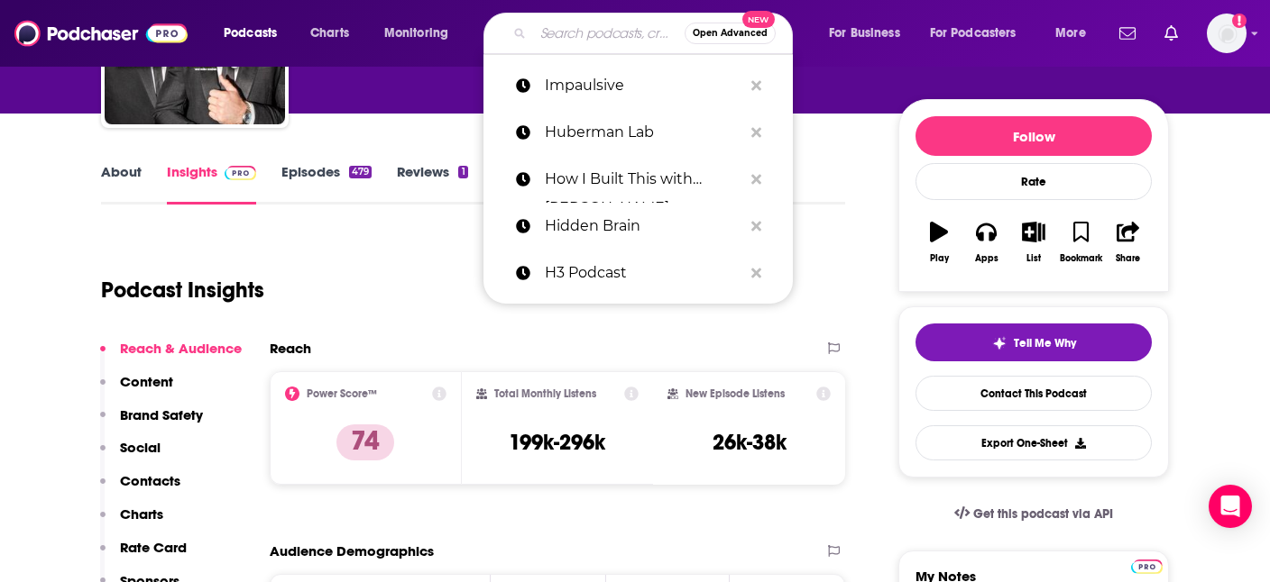
paste input "KILL TONY"
type input "KILL TONY"
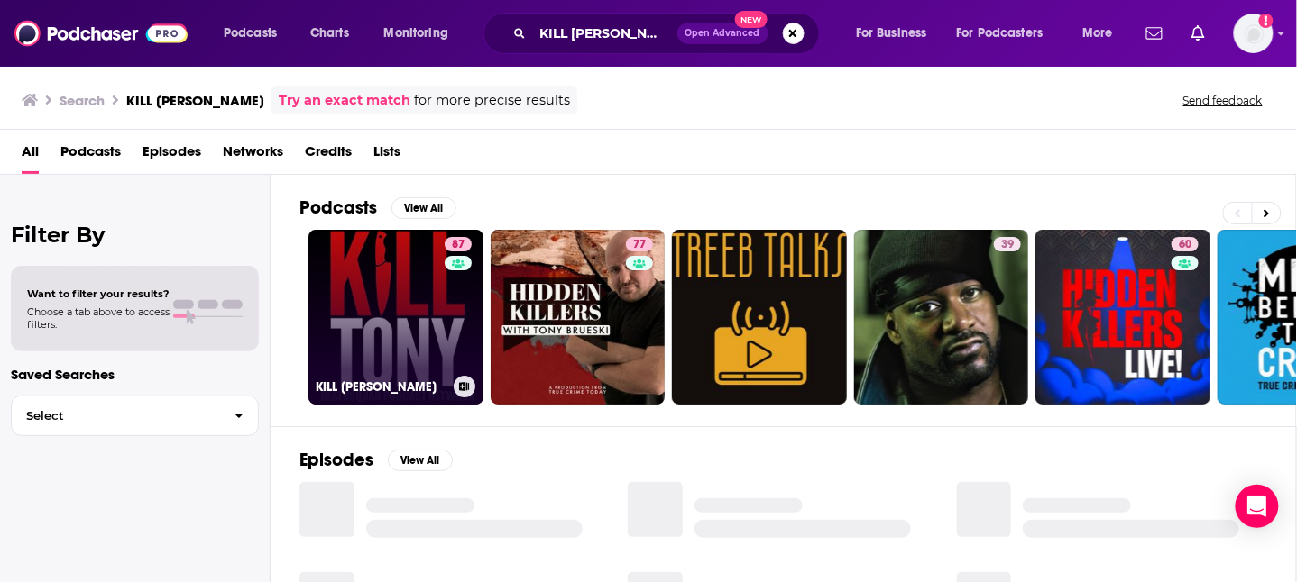
click at [362, 320] on link "87 KILL TONY" at bounding box center [395, 317] width 175 height 175
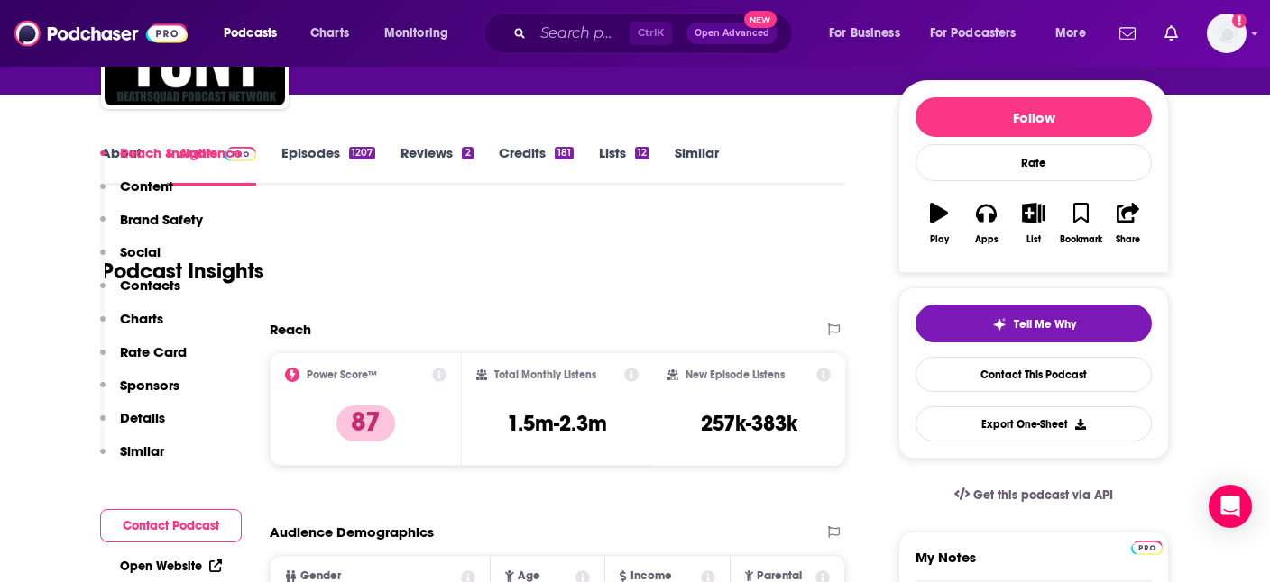
scroll to position [361, 0]
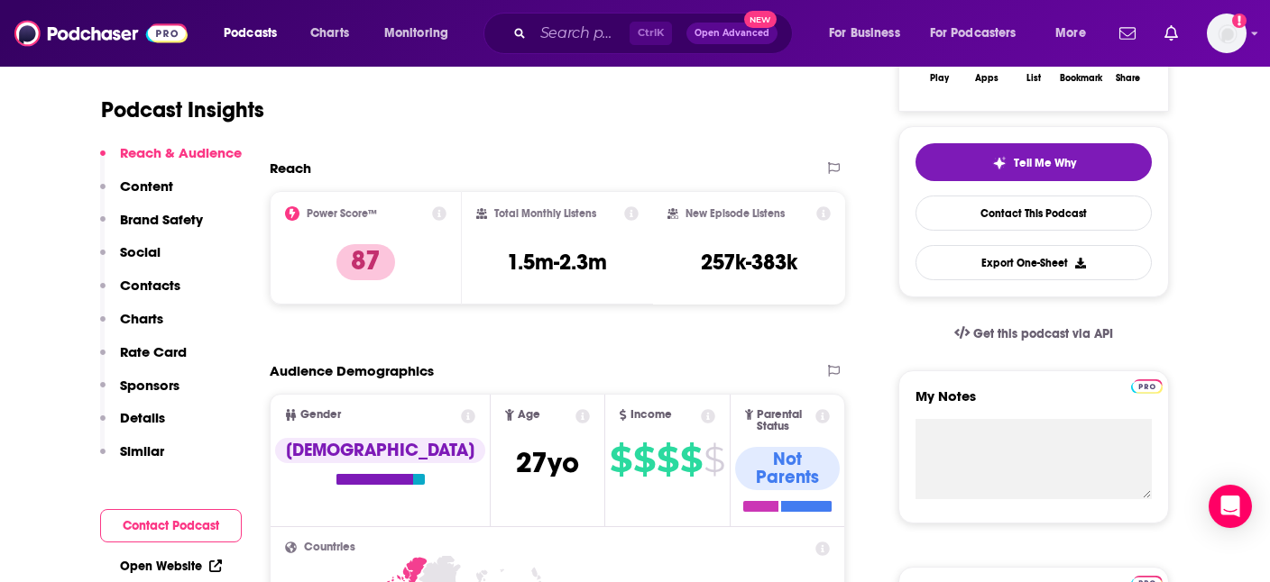
drag, startPoint x: 596, startPoint y: 10, endPoint x: 567, endPoint y: 40, distance: 41.4
click at [596, 10] on div "Podcasts Charts Monitoring Ctrl K Open Advanced New For Business For Podcasters…" at bounding box center [635, 33] width 1270 height 67
click at [564, 43] on input "Search podcasts, credits, & more..." at bounding box center [581, 33] width 96 height 29
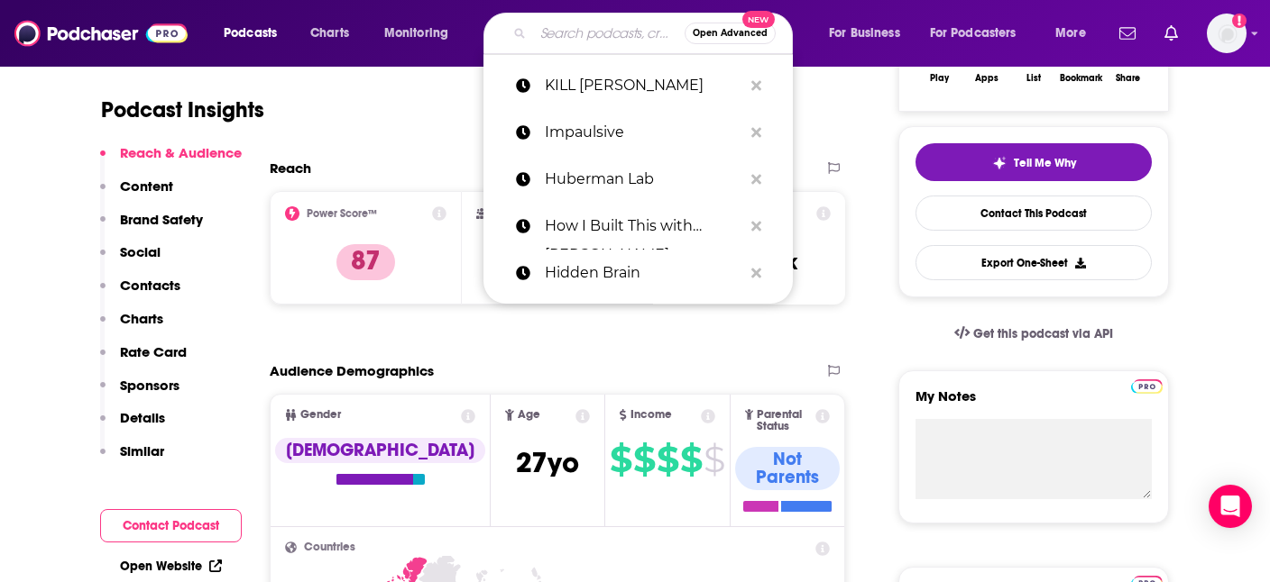
paste input "Last Podcast on the Left"
type input "Last Podcast on the Left"
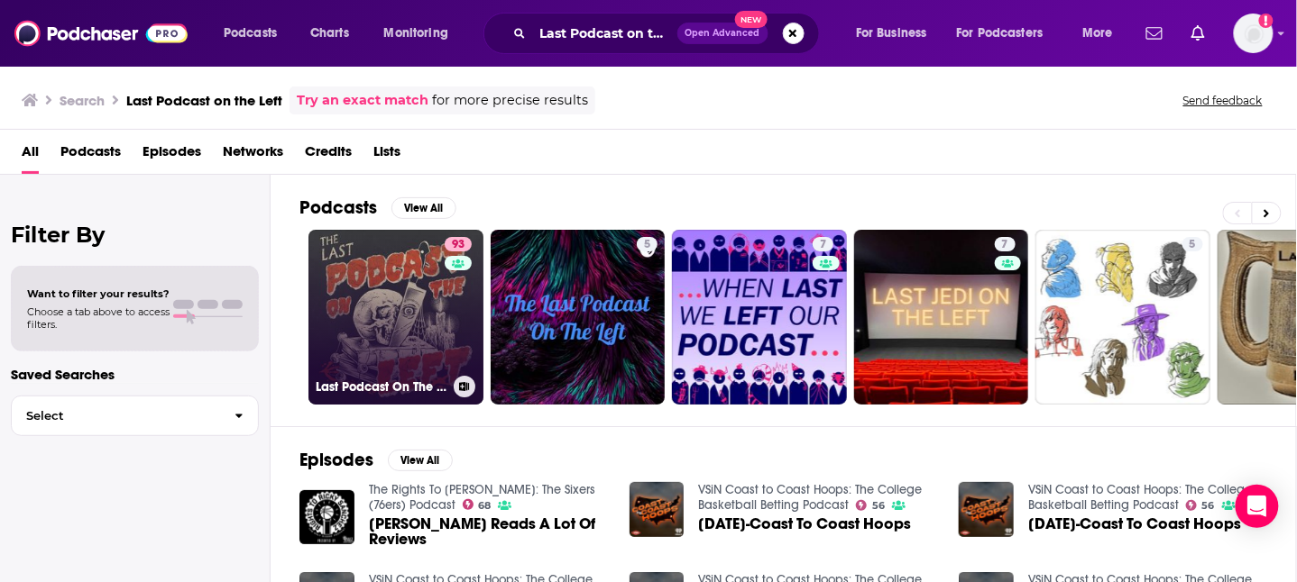
click at [371, 307] on link "93 Last Podcast On The Left" at bounding box center [395, 317] width 175 height 175
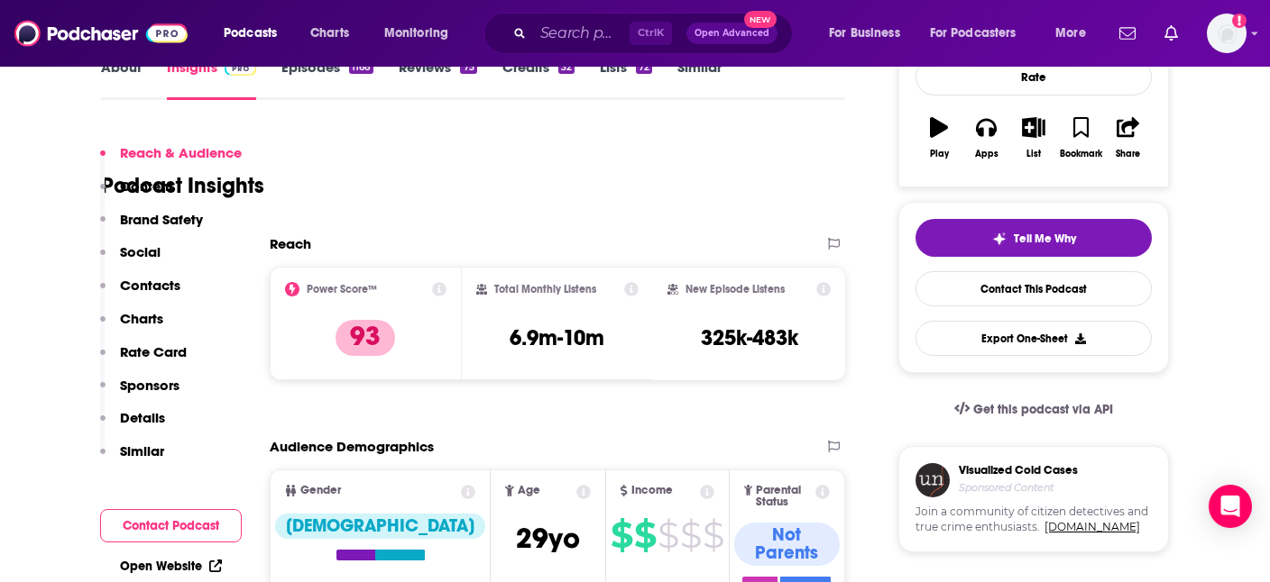
scroll to position [361, 0]
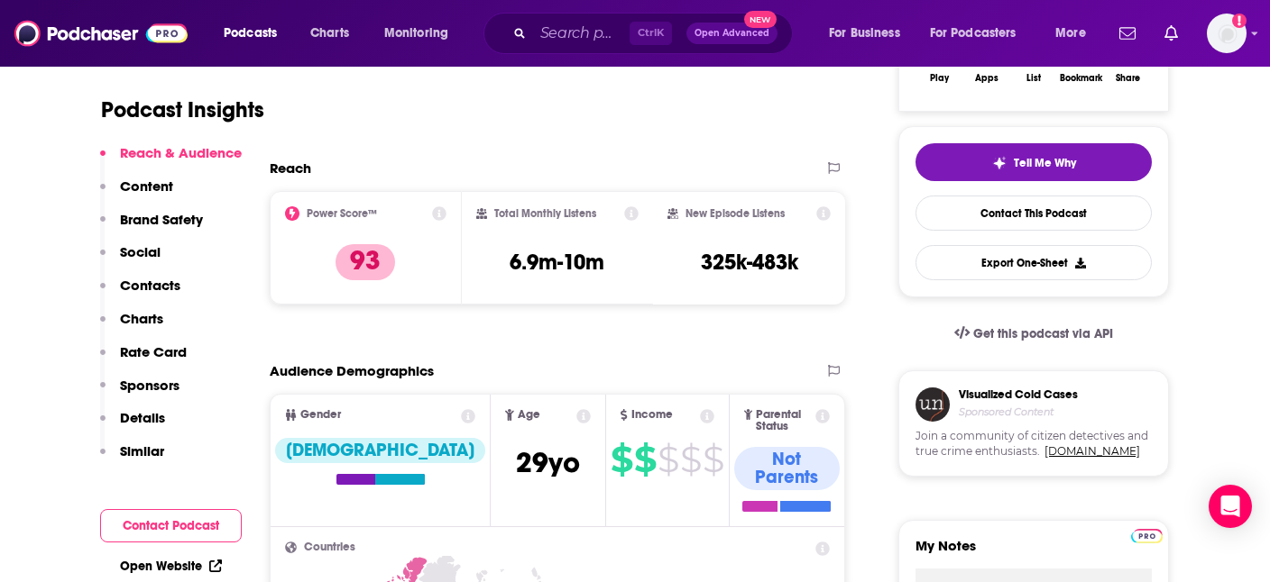
click at [528, 23] on div "Ctrl K Open Advanced New" at bounding box center [637, 33] width 309 height 41
click at [546, 23] on input "Search podcasts, credits, & more..." at bounding box center [581, 33] width 96 height 29
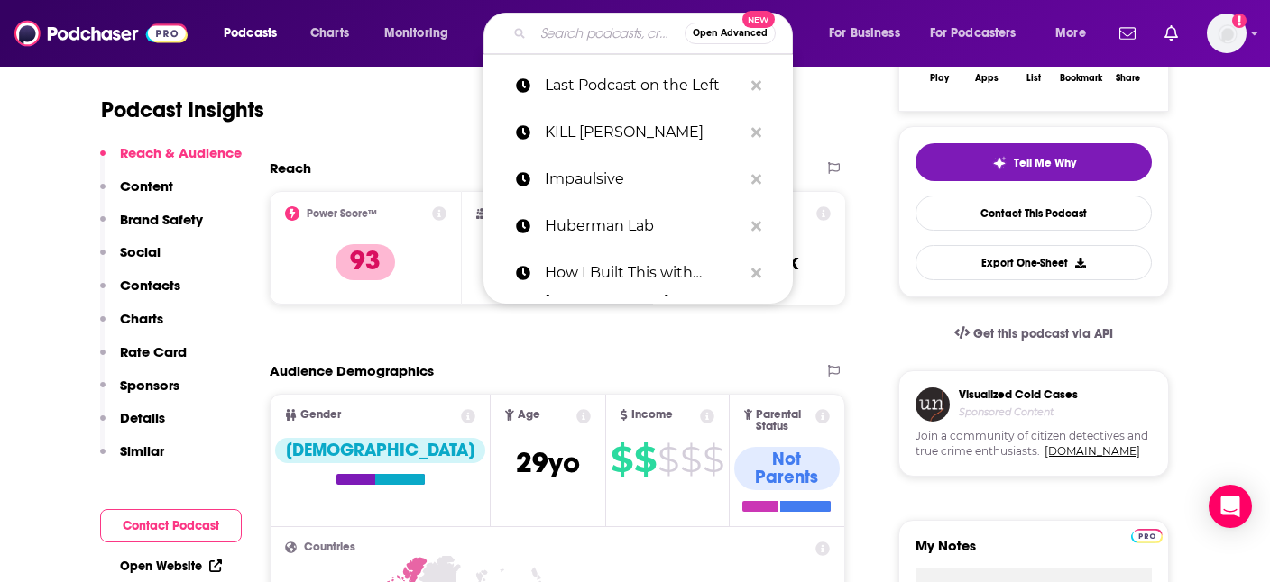
paste input "Lex Fridman Podcast"
type input "Lex Fridman Podcast"
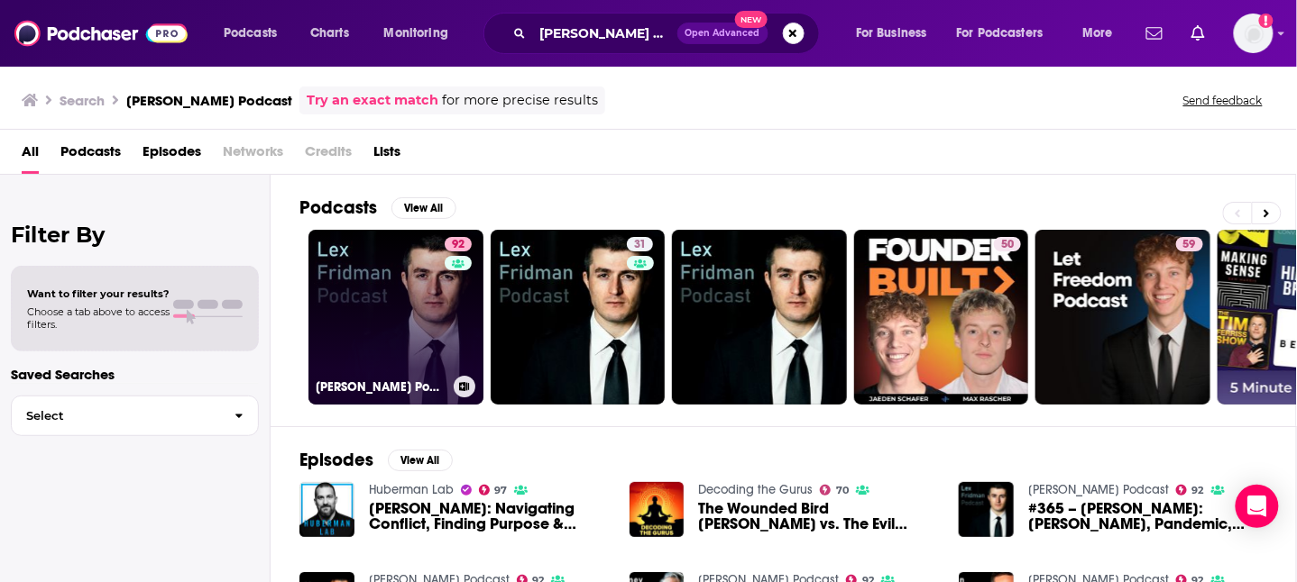
click at [408, 334] on link "92 Lex Fridman Podcast" at bounding box center [395, 317] width 175 height 175
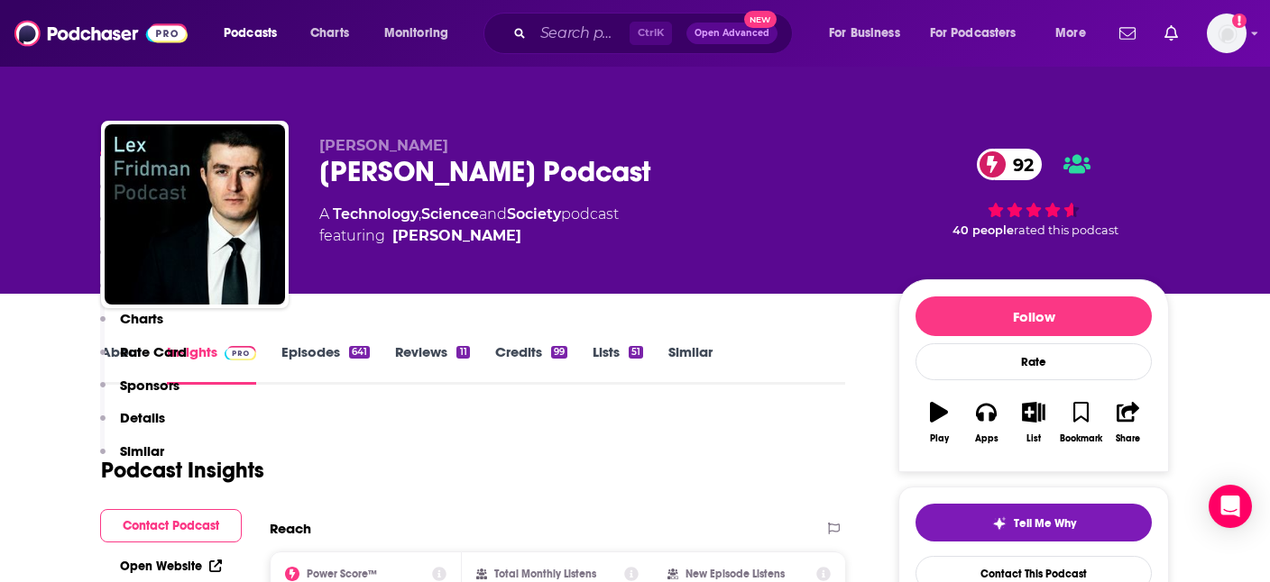
scroll to position [361, 0]
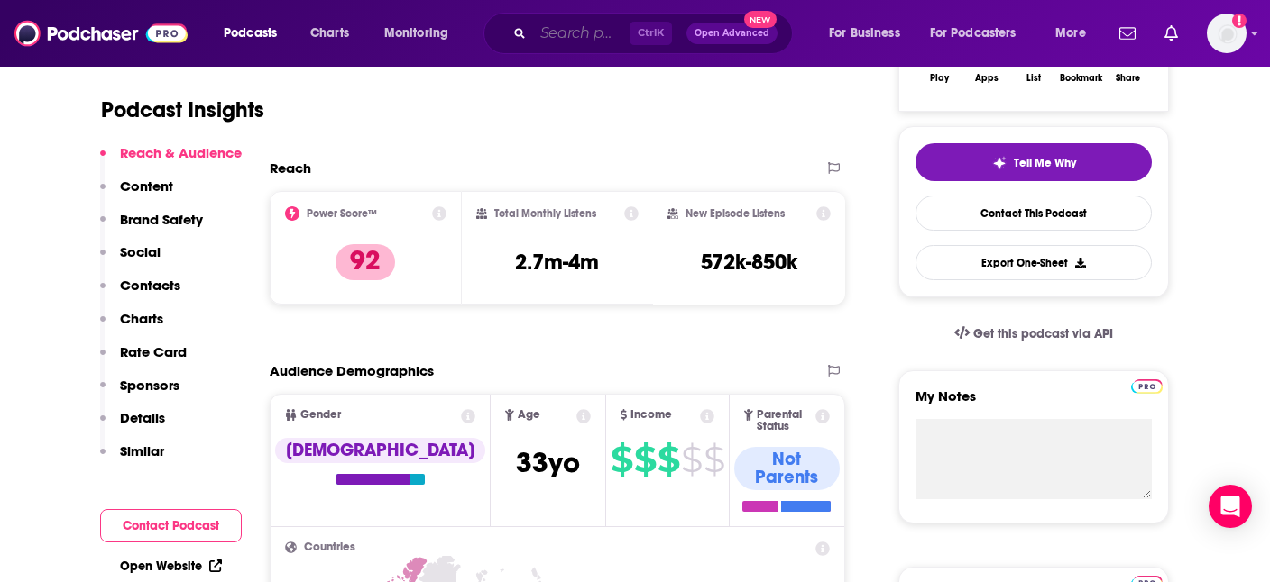
click at [585, 28] on input "Search podcasts, credits, & more..." at bounding box center [581, 33] width 96 height 29
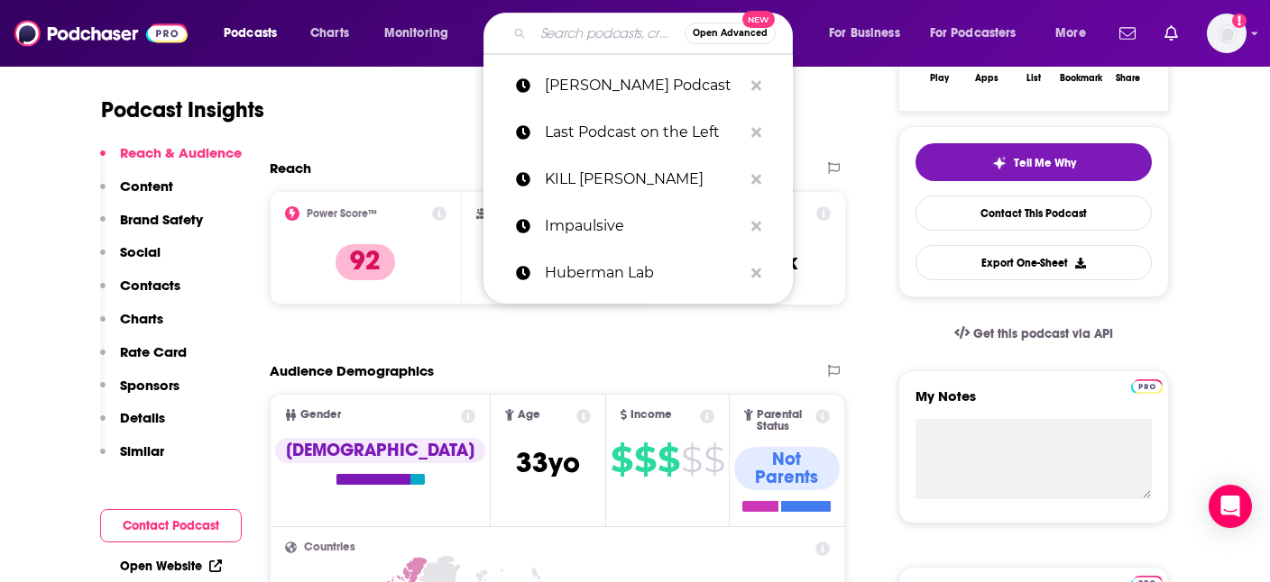
paste input "Lore"
type input "Lore"
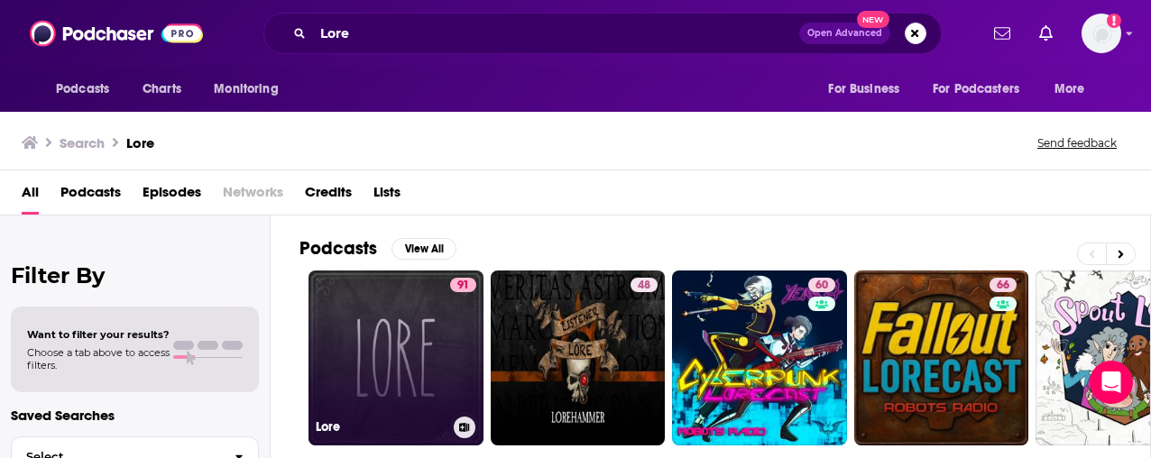
click at [438, 320] on link "91 Lore" at bounding box center [395, 357] width 175 height 175
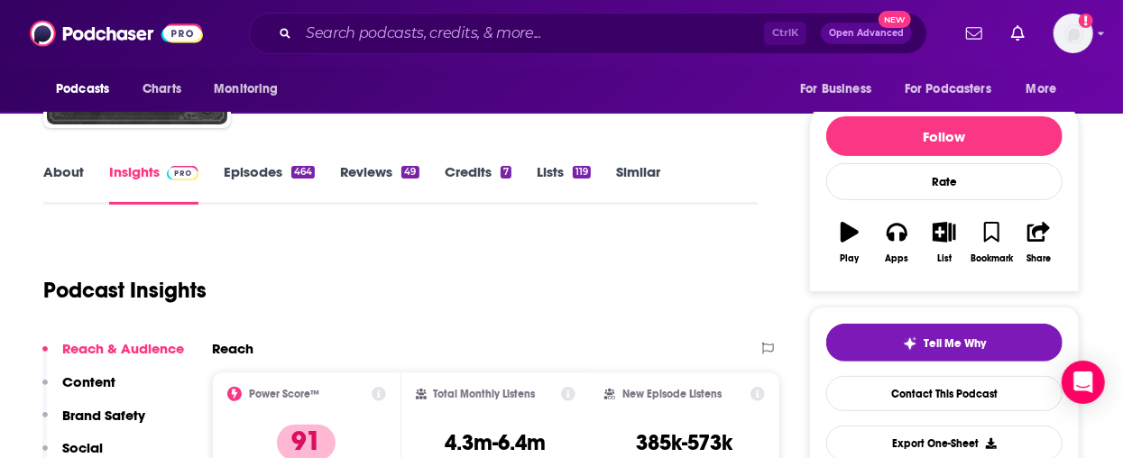
scroll to position [361, 0]
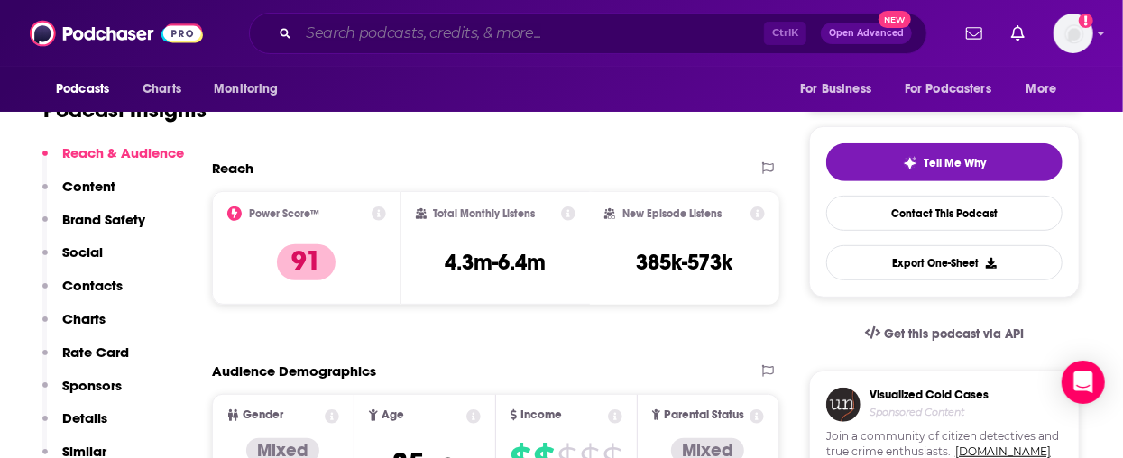
click at [514, 39] on input "Search podcasts, credits, & more..." at bounding box center [530, 33] width 465 height 29
paste input "Lovett or Leave It"
type input "Lovett or Leave It"
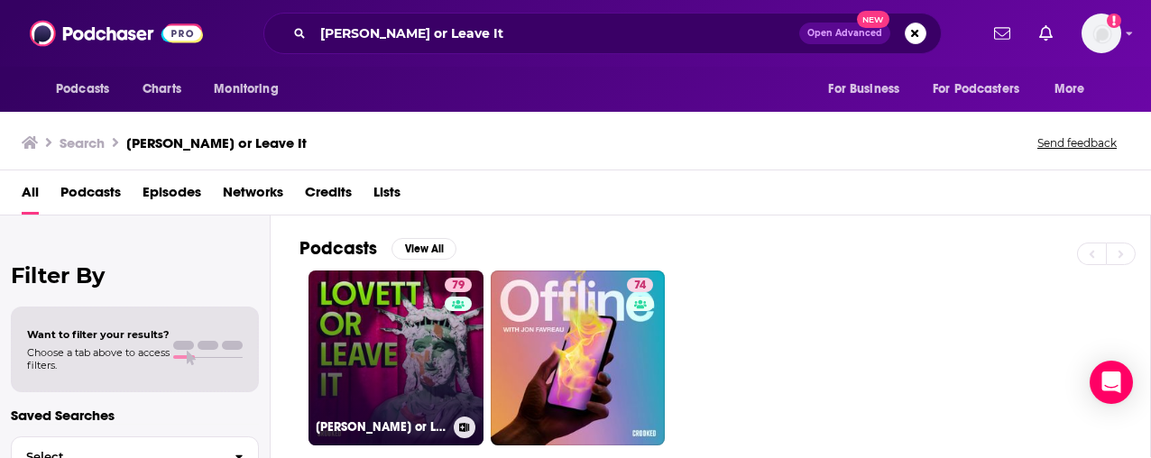
click at [361, 361] on link "79 Lovett or Leave It" at bounding box center [395, 357] width 175 height 175
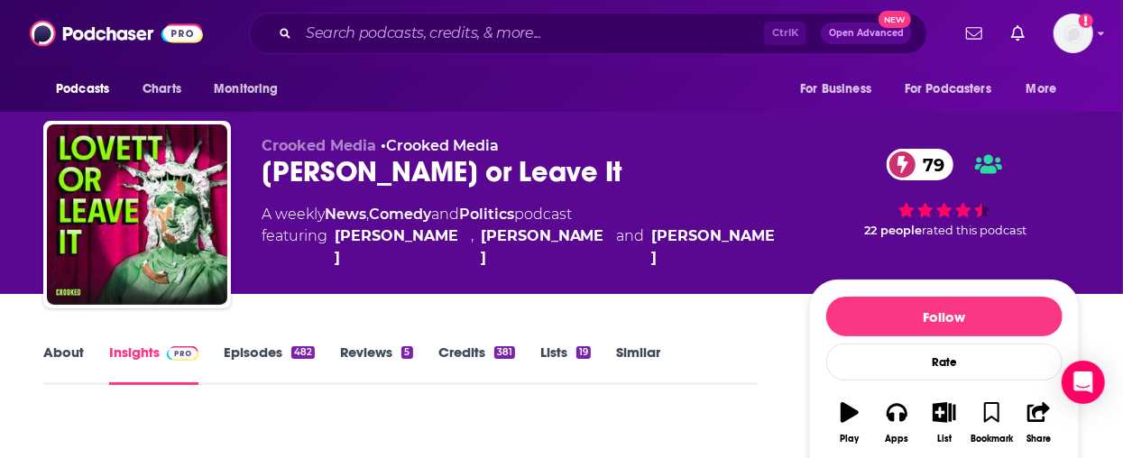
scroll to position [361, 0]
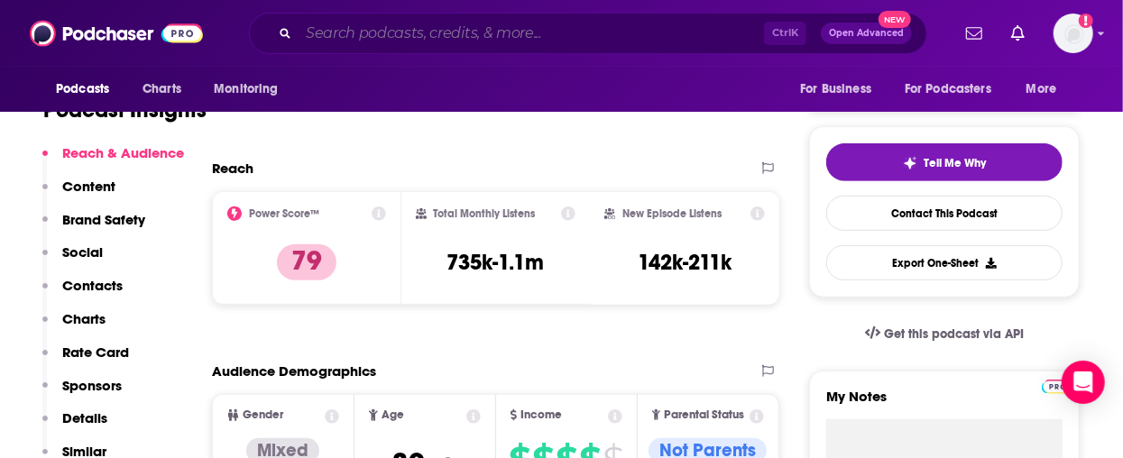
click at [437, 32] on input "Search podcasts, credits, & more..." at bounding box center [530, 33] width 465 height 29
paste input "Marketplace"
type input "Marketplace"
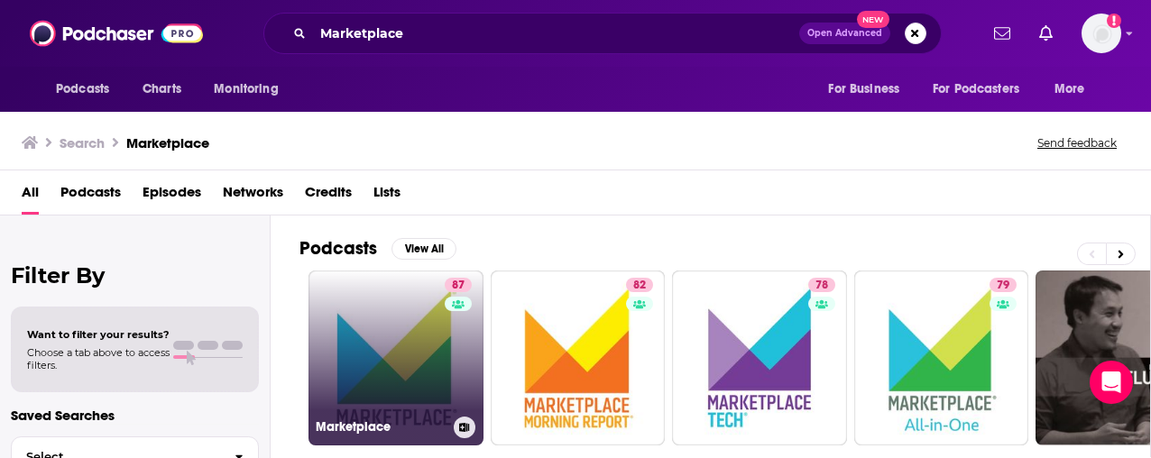
click at [368, 341] on link "87 Marketplace" at bounding box center [395, 357] width 175 height 175
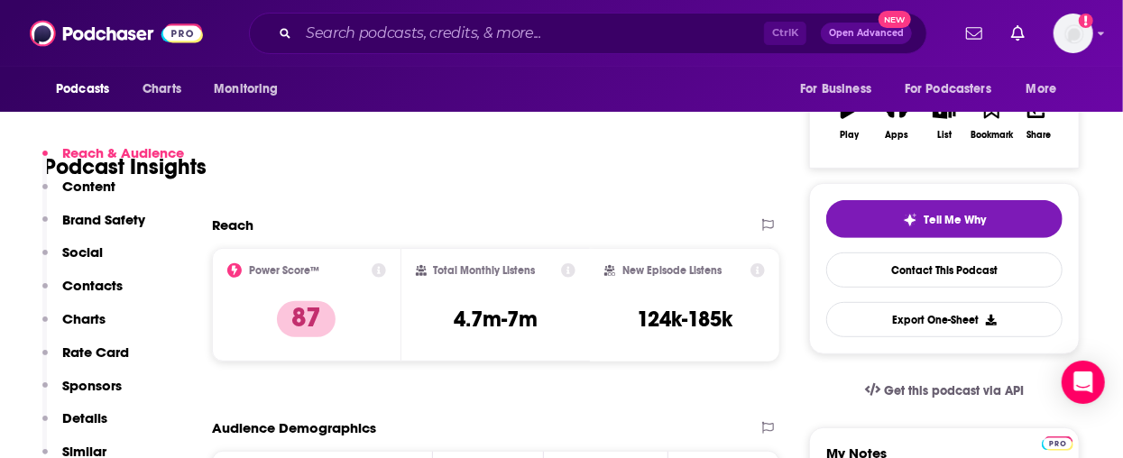
scroll to position [361, 0]
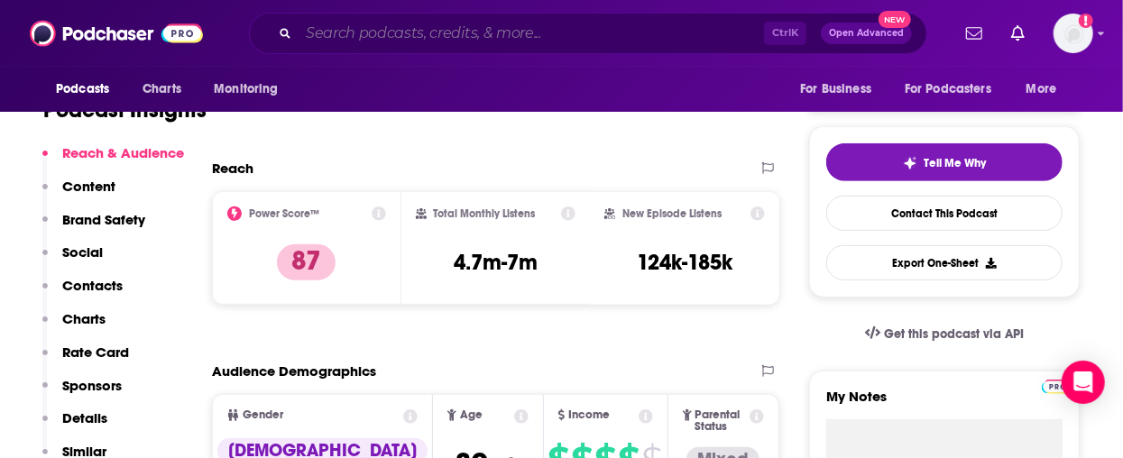
click at [473, 42] on input "Search podcasts, credits, & more..." at bounding box center [530, 33] width 465 height 29
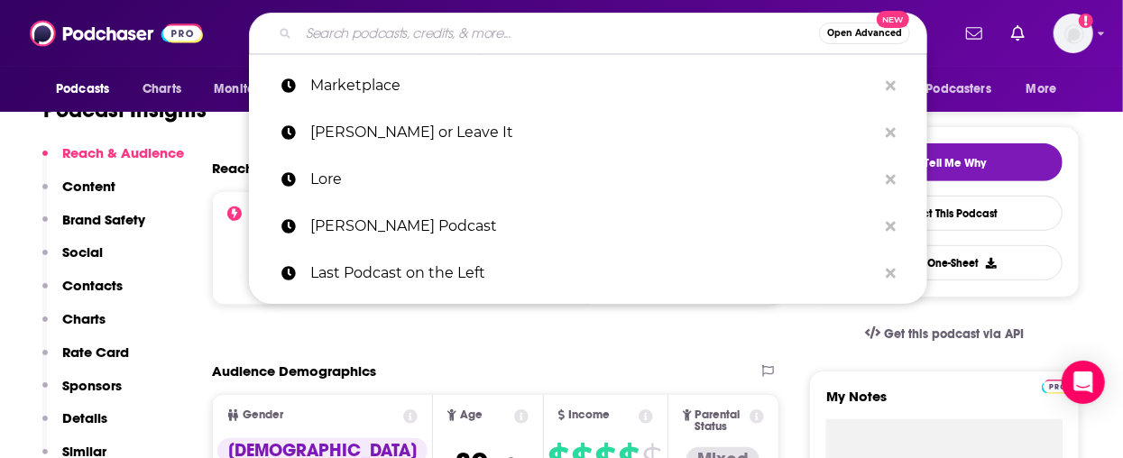
paste input "Media Confidential"
type input "Media Confidential"
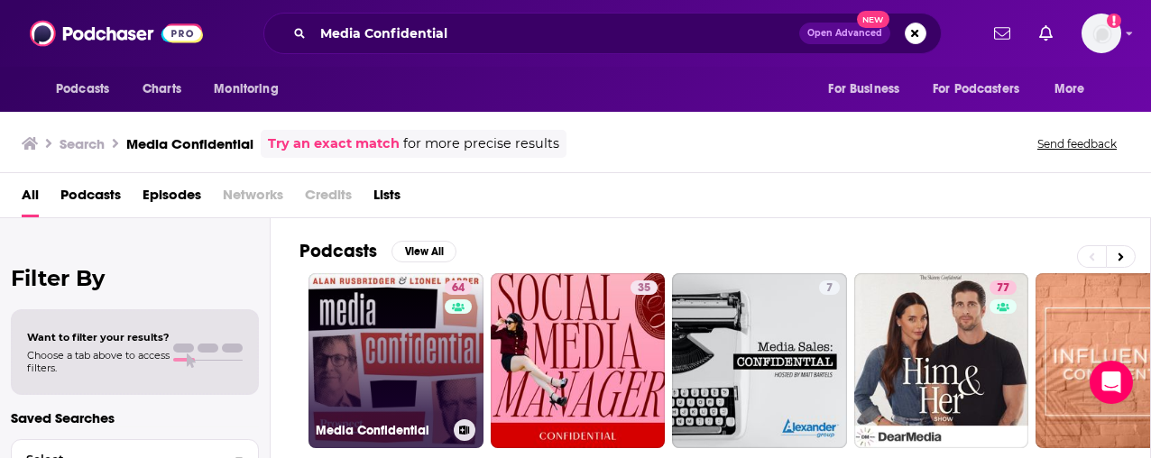
click at [388, 353] on link "64 Media Confidential" at bounding box center [395, 360] width 175 height 175
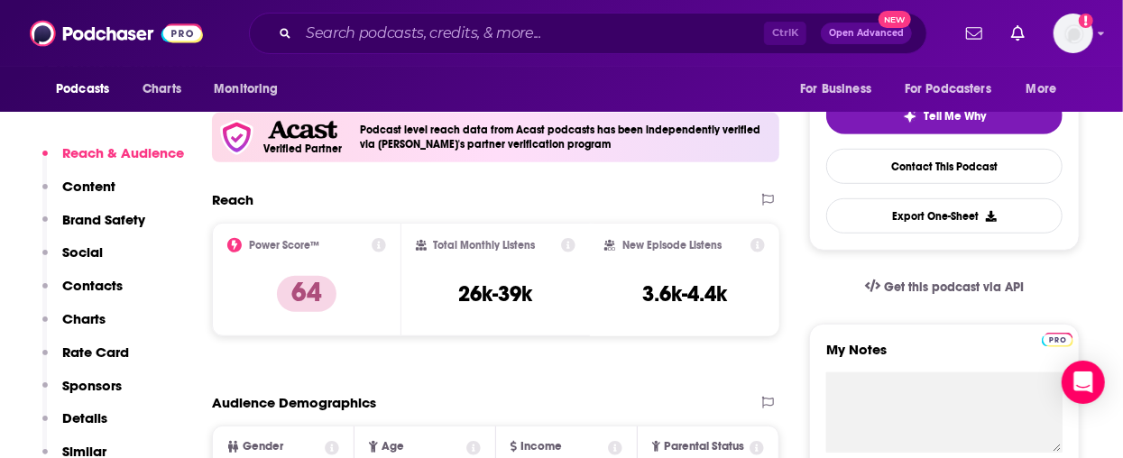
scroll to position [361, 0]
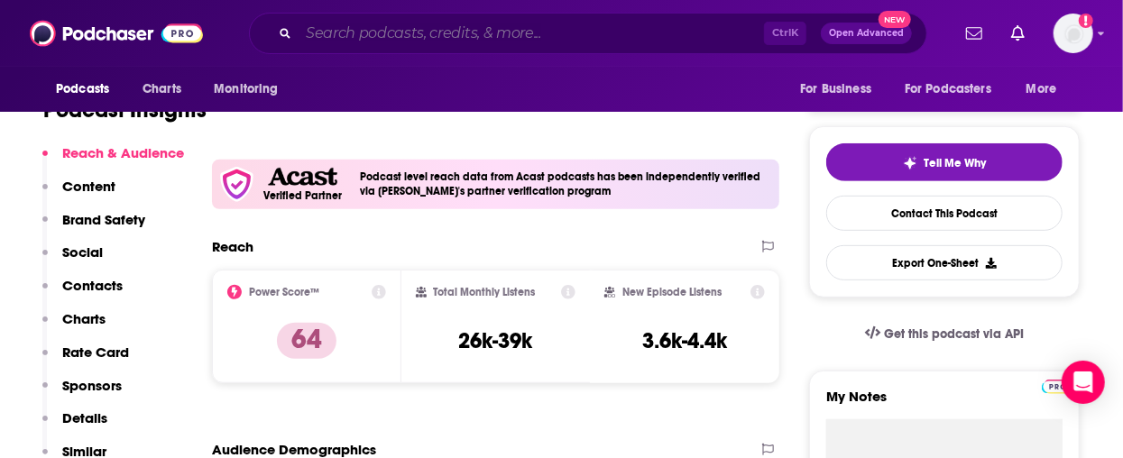
click at [480, 38] on input "Search podcasts, credits, & more..." at bounding box center [530, 33] width 465 height 29
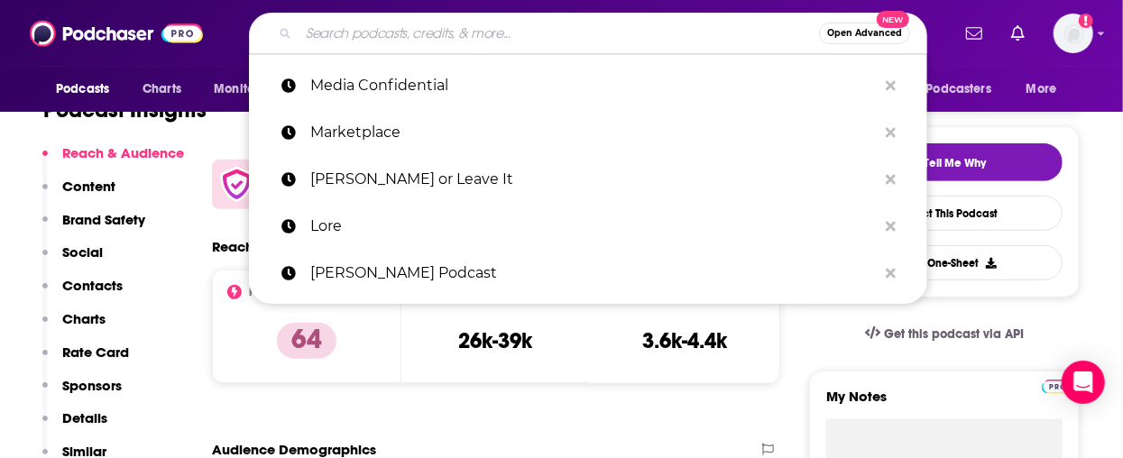
paste input "Million Dollaz Worth of Game"
type input "Million Dollaz Worth of Game"
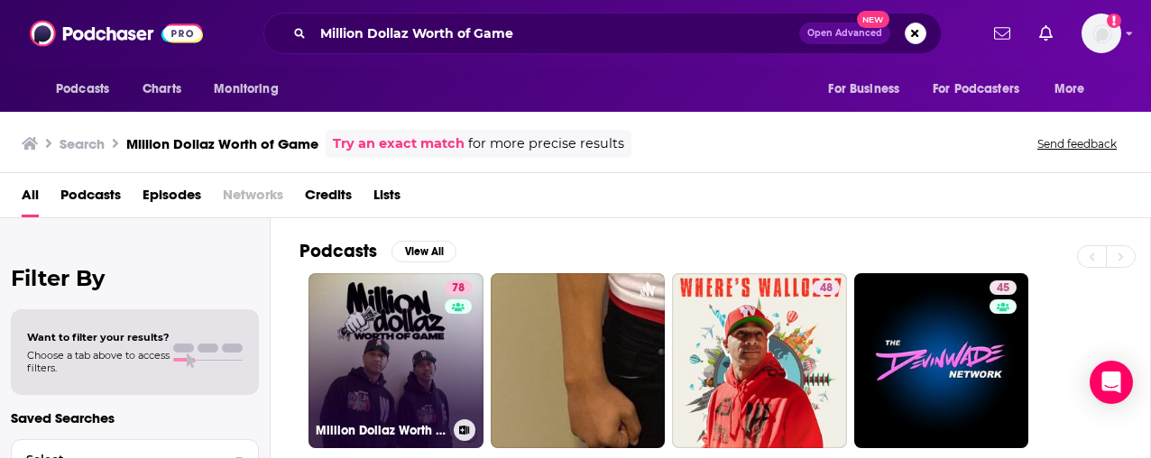
click at [419, 356] on link "78 Million Dollaz Worth Of Game" at bounding box center [395, 360] width 175 height 175
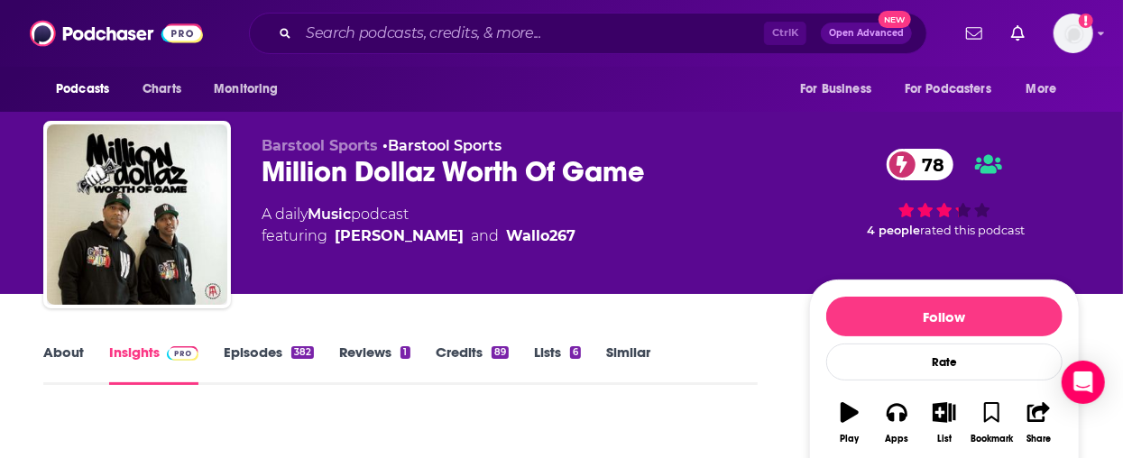
scroll to position [361, 0]
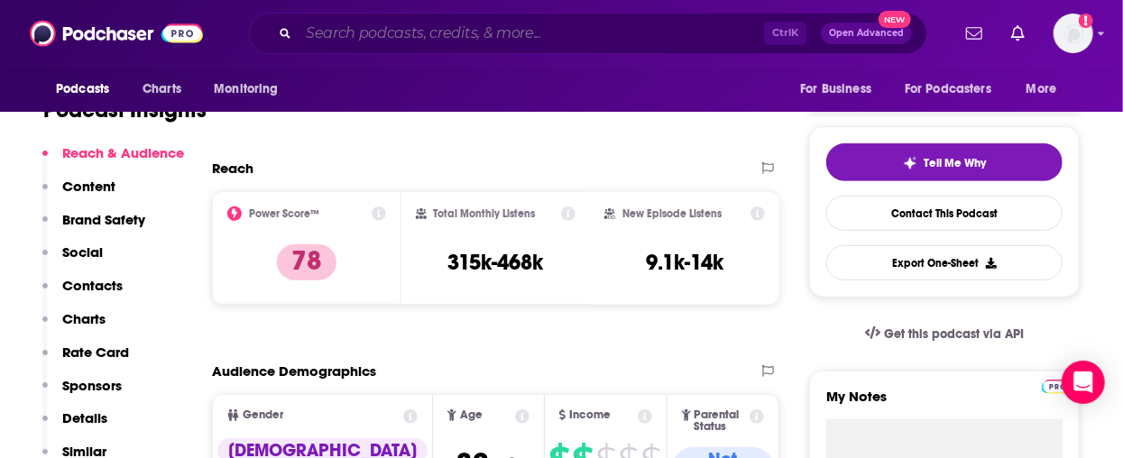
click at [452, 27] on input "Search podcasts, credits, & more..." at bounding box center [530, 33] width 465 height 29
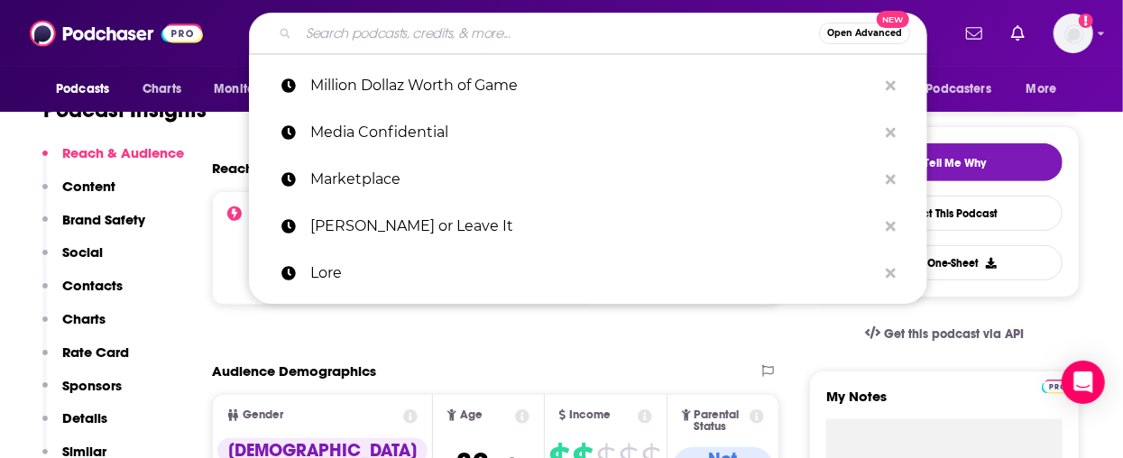
paste input "Mixed Signals"
type input "Mixed Signals"
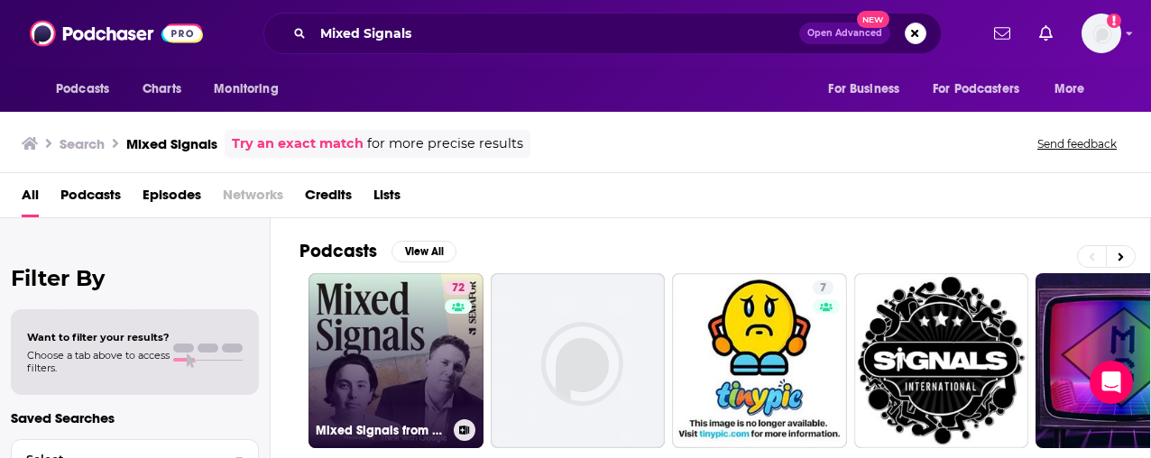
click at [383, 373] on link "72 Mixed Signals from Semafor Media" at bounding box center [395, 360] width 175 height 175
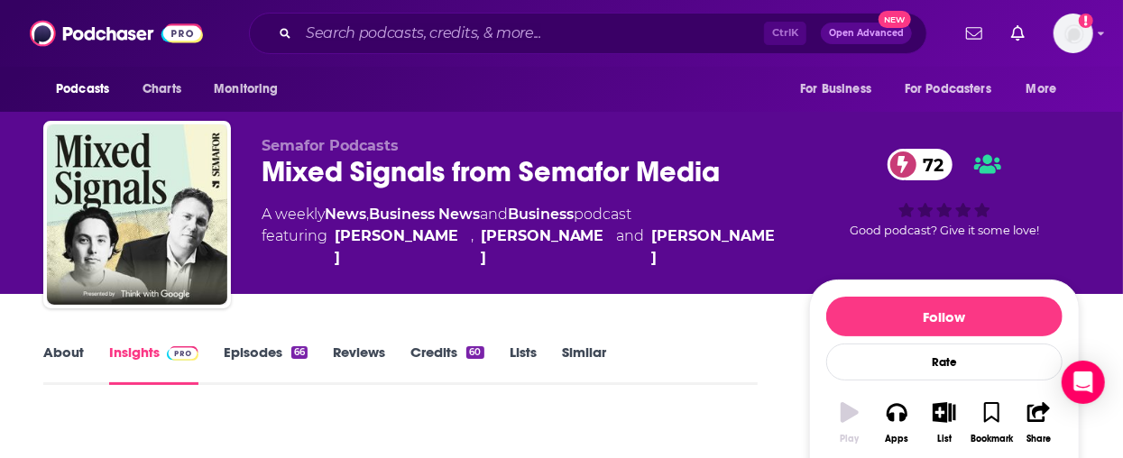
click at [460, 175] on div "Mixed Signals from Semafor Media 72" at bounding box center [520, 171] width 518 height 35
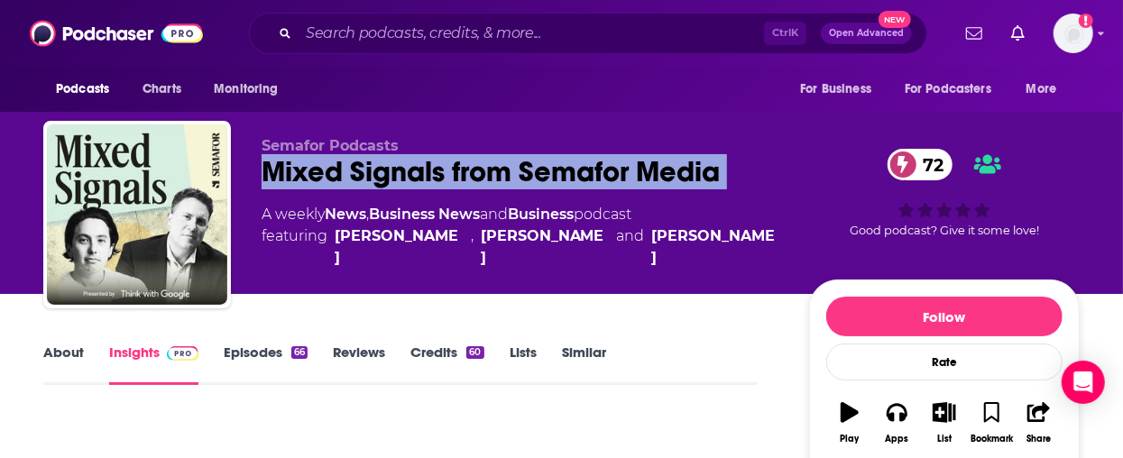
click at [460, 175] on div "Mixed Signals from Semafor Media 72" at bounding box center [520, 171] width 518 height 35
copy div "Mixed Signals from Semafor Media 72"
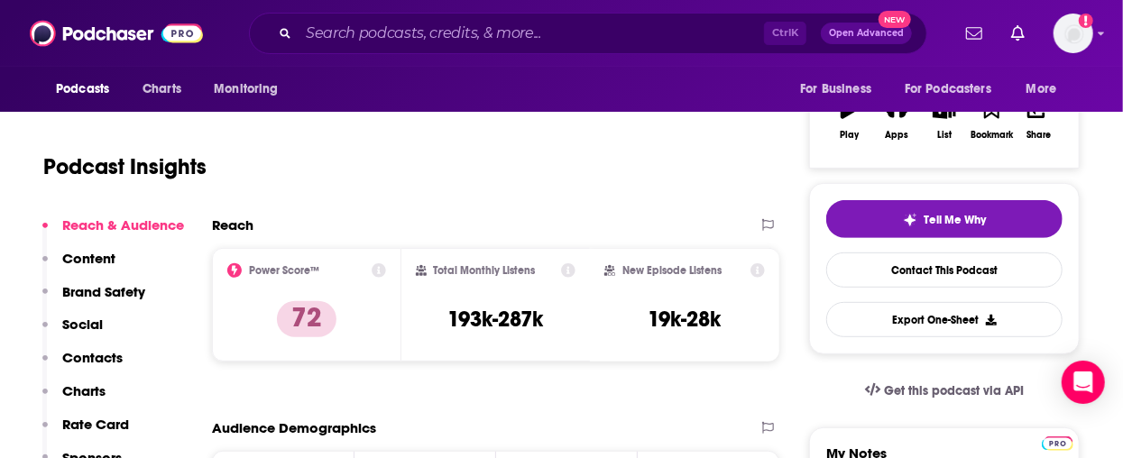
scroll to position [361, 0]
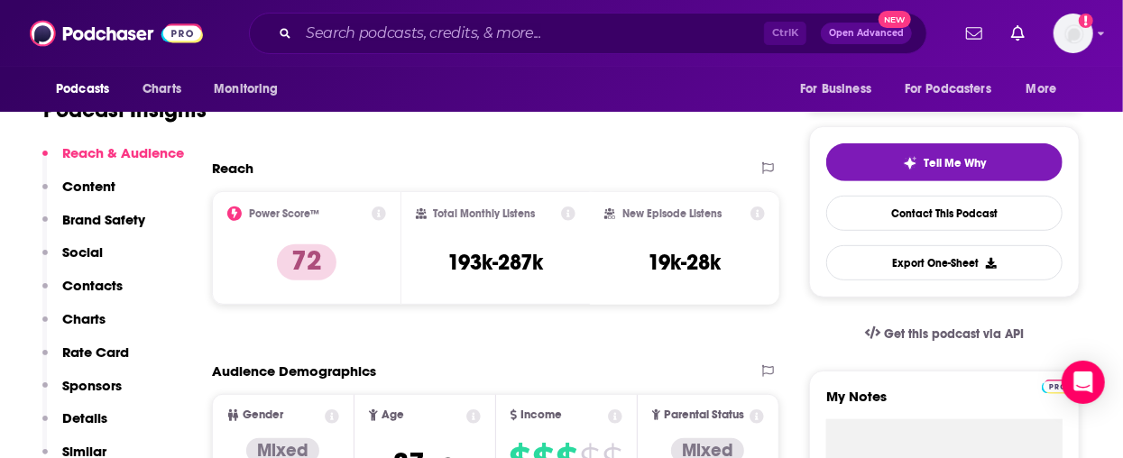
click at [393, 14] on div "Ctrl K Open Advanced New" at bounding box center [588, 33] width 678 height 41
click at [394, 36] on input "Search podcasts, credits, & more..." at bounding box center [530, 33] width 465 height 29
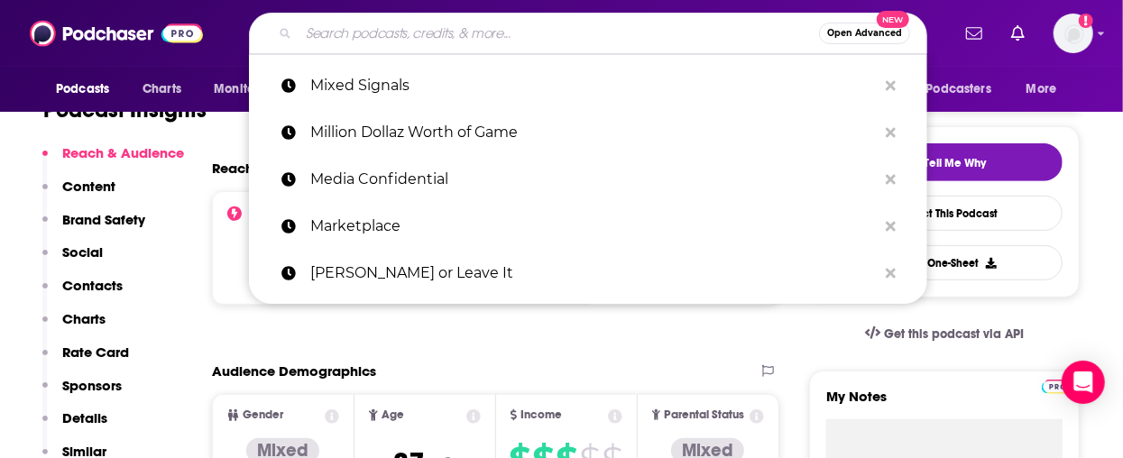
paste input "Morning Wire"
type input "Morning Wire"
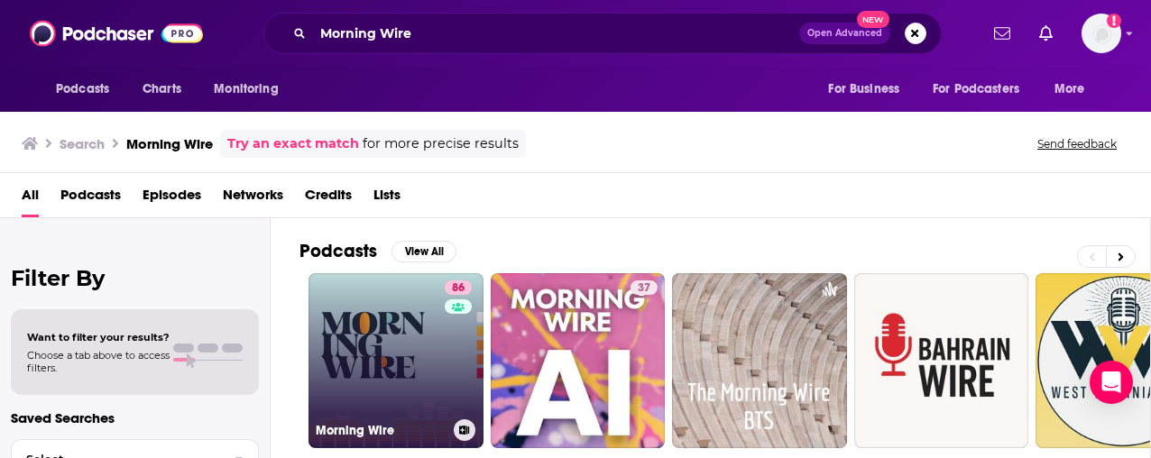
click at [362, 395] on link "86 Morning Wire" at bounding box center [395, 360] width 175 height 175
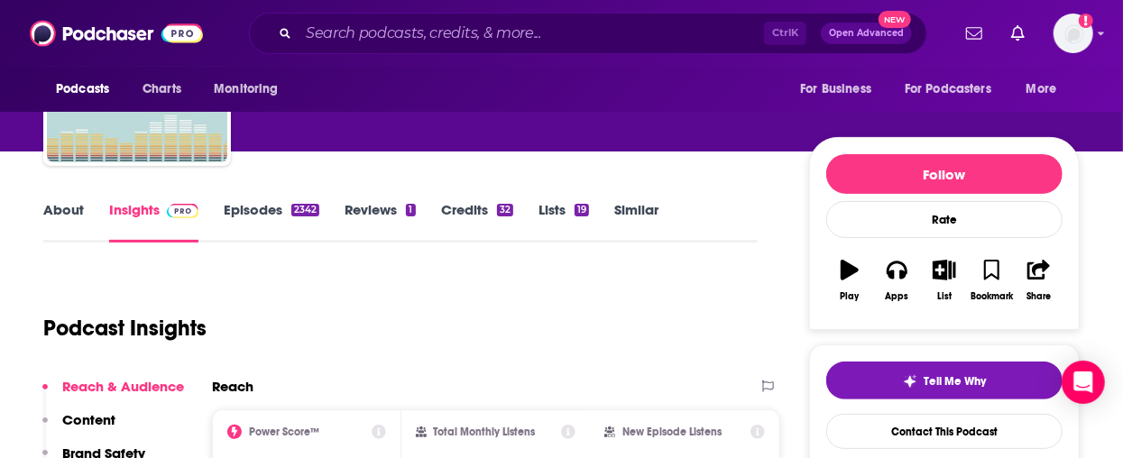
scroll to position [153, 0]
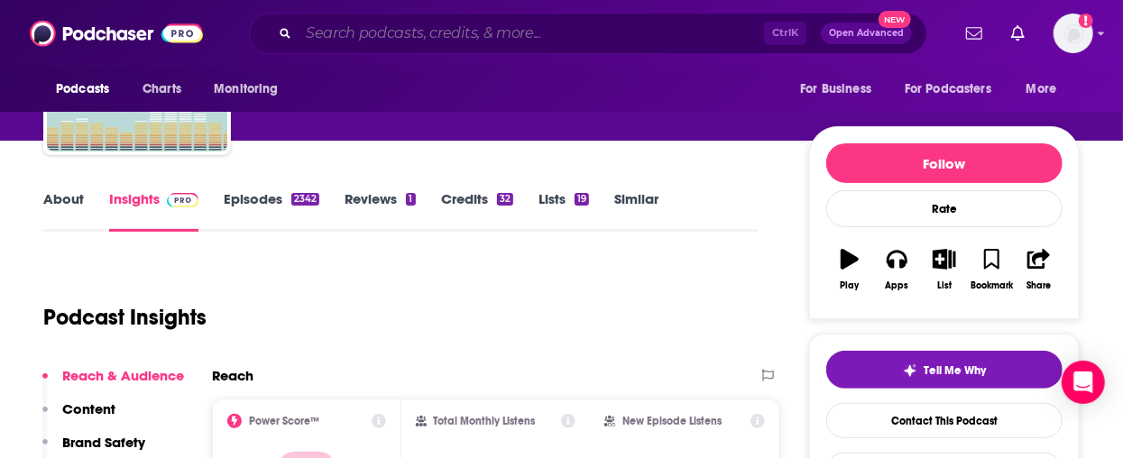
click at [452, 36] on input "Search podcasts, credits, & more..." at bounding box center [530, 33] width 465 height 29
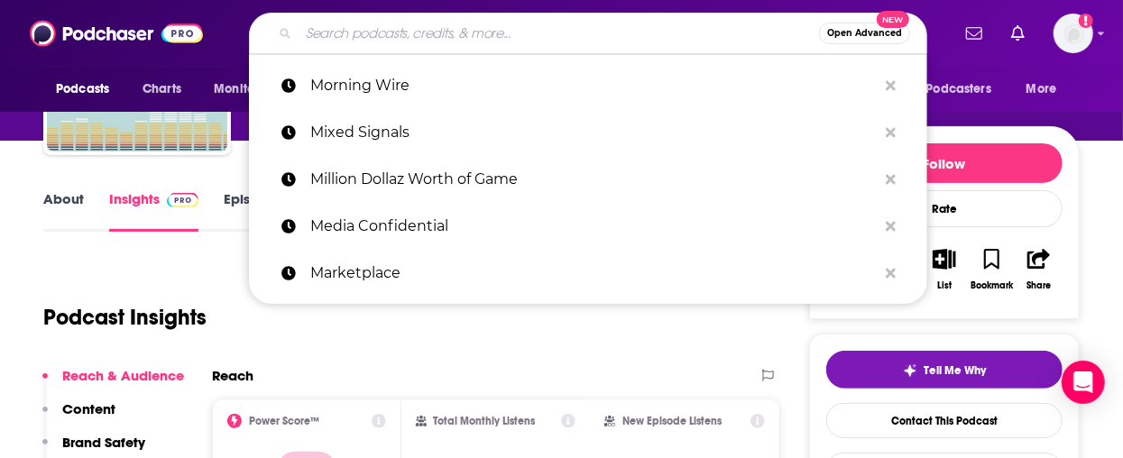
paste input "MrBallen Podcast: Strange Dark & Mysterious Stories"
type input "MrBallen Podcast: Strange Dark & Mysterious Stories"
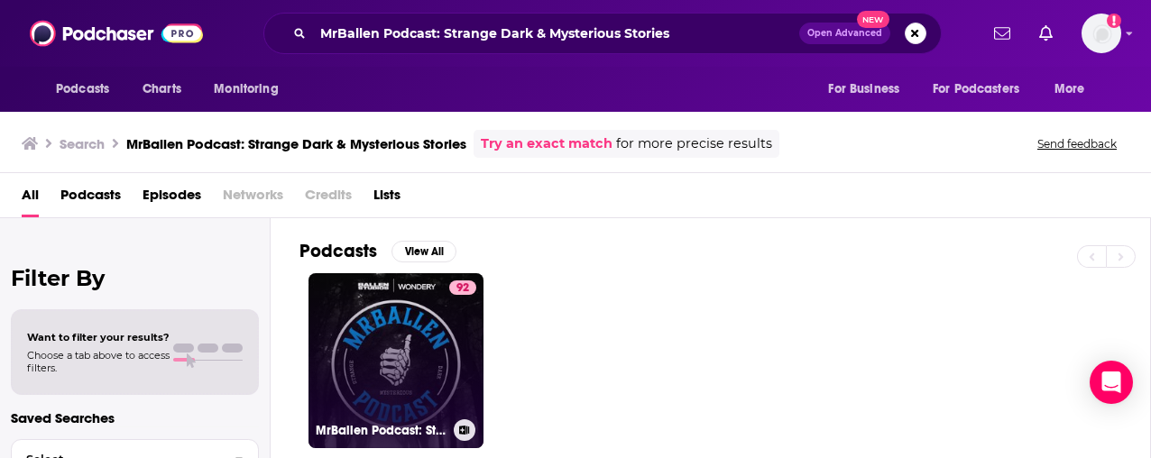
click at [411, 356] on link "92 MrBallen Podcast: Strange, Dark & Mysterious Stories" at bounding box center [395, 360] width 175 height 175
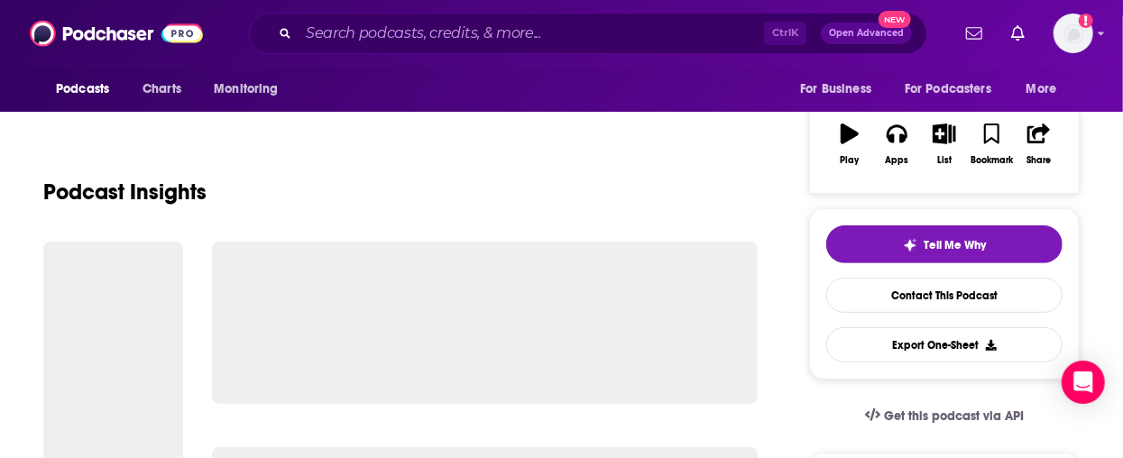
scroll to position [361, 0]
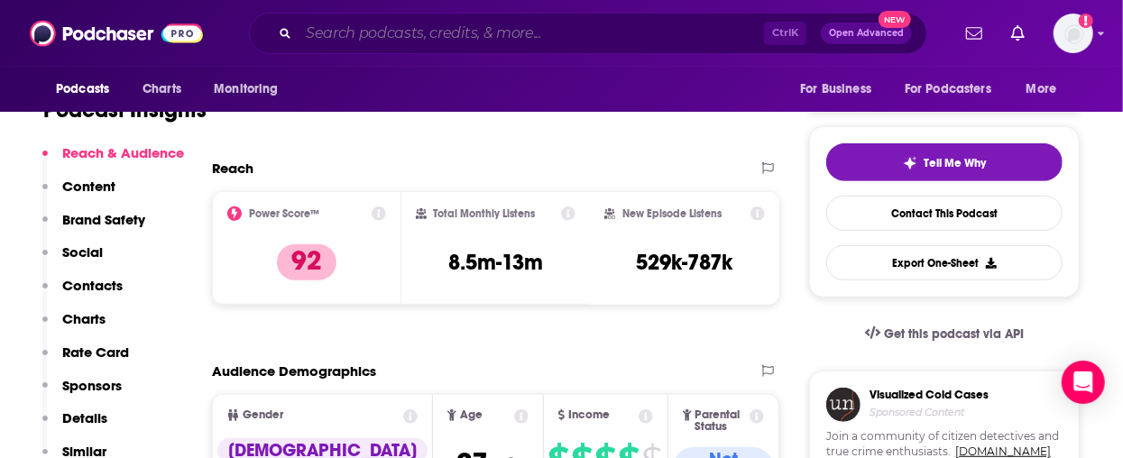
click at [426, 36] on input "Search podcasts, credits, & more..." at bounding box center [530, 33] width 465 height 29
paste input "My Favorite Murder"
type input "My Favorite Murder"
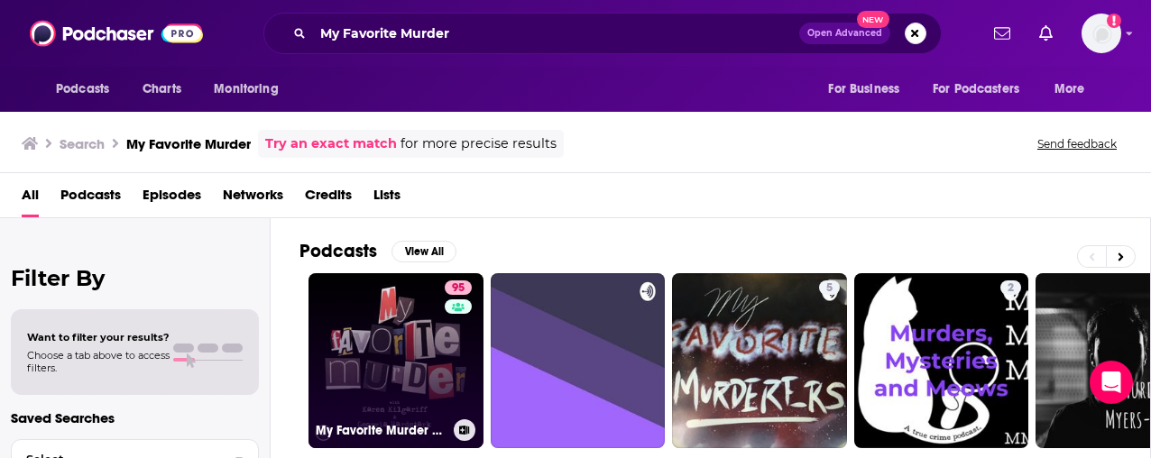
click at [452, 338] on div "95" at bounding box center [461, 349] width 32 height 139
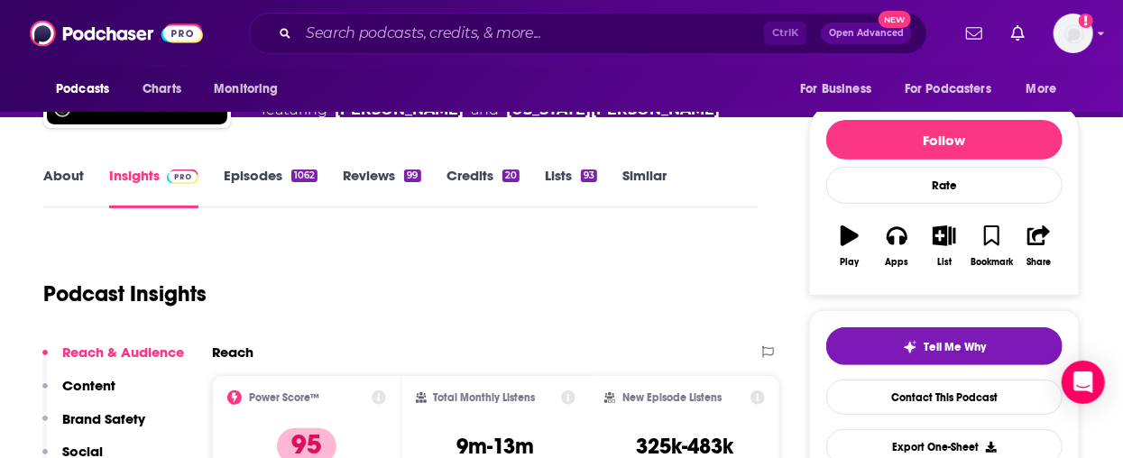
scroll to position [361, 0]
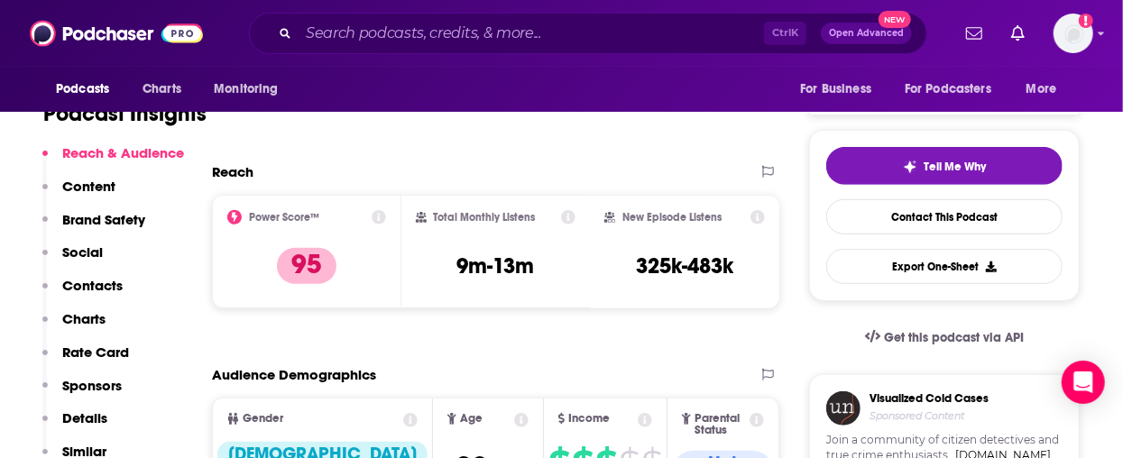
click at [480, 11] on div "Podcasts Charts Monitoring Ctrl K Open Advanced New For Business For Podcasters…" at bounding box center [561, 33] width 1123 height 67
click at [476, 32] on input "Search podcasts, credits, & more..." at bounding box center [530, 33] width 465 height 29
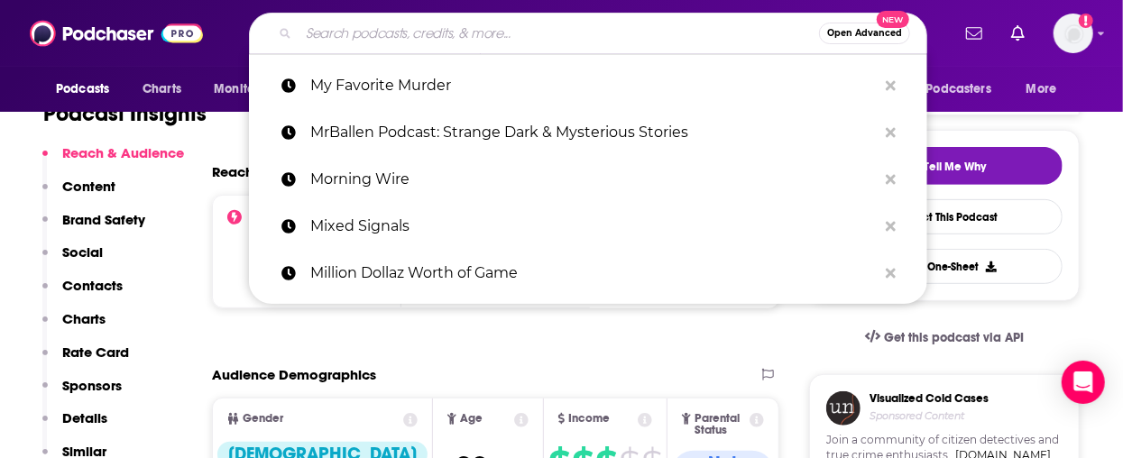
paste input "NPR News Now"
type input "NPR News Now"
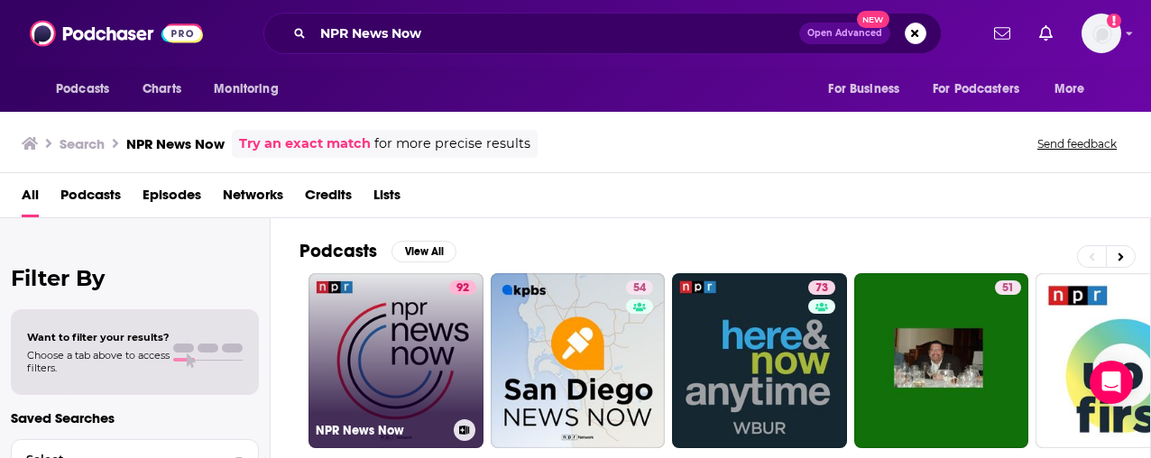
click at [412, 373] on link "92 NPR News Now" at bounding box center [395, 360] width 175 height 175
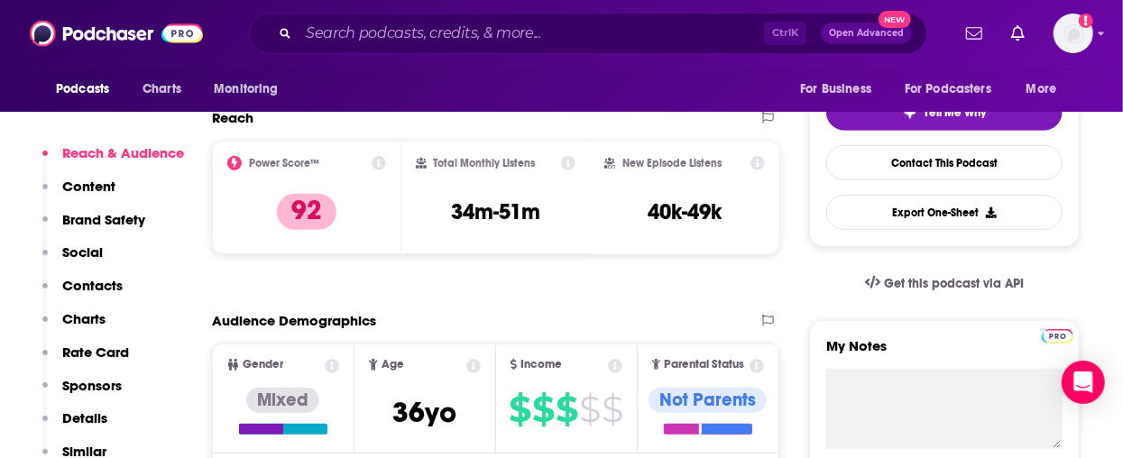
scroll to position [361, 0]
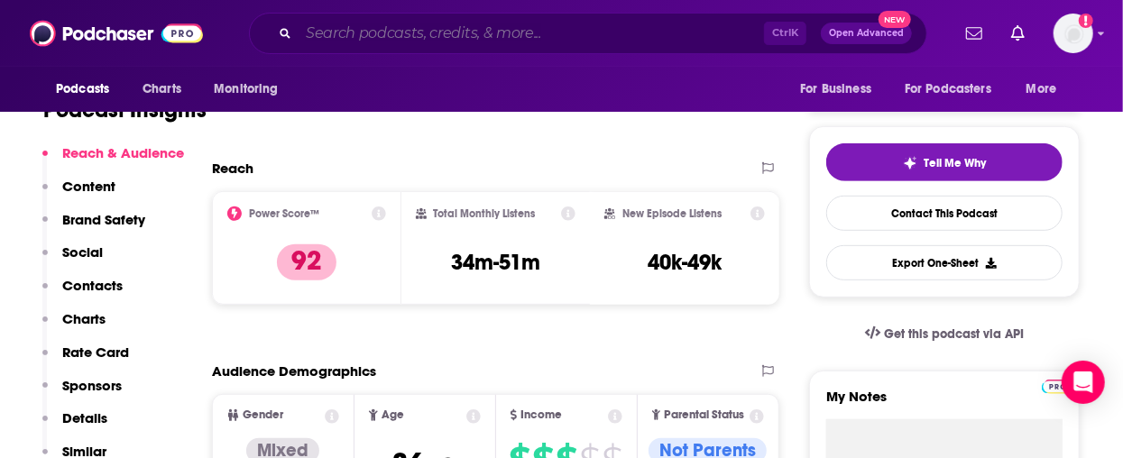
click at [440, 32] on input "Search podcasts, credits, & more..." at bounding box center [530, 33] width 465 height 29
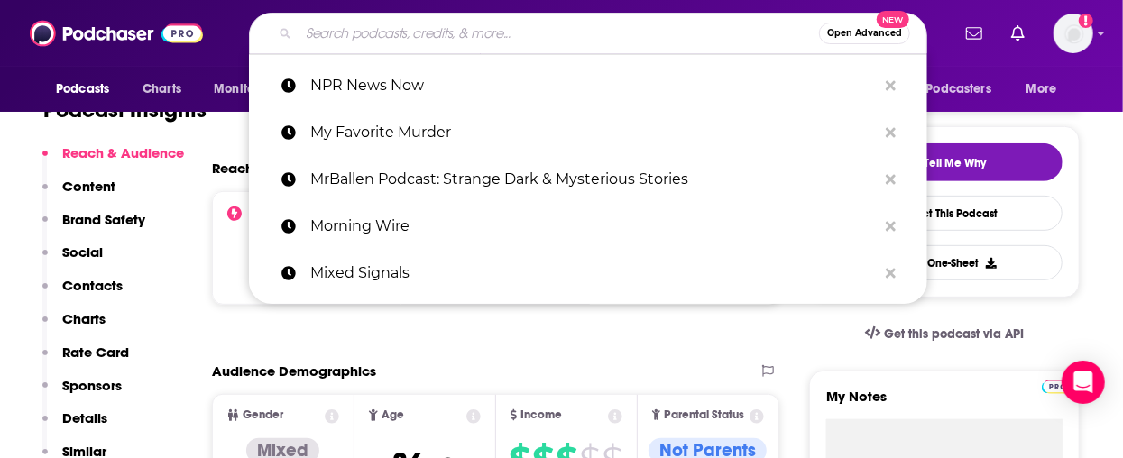
paste input "New Heights with Jason & Travis Kelce"
type input "New Heights with Jason & Travis Kelce"
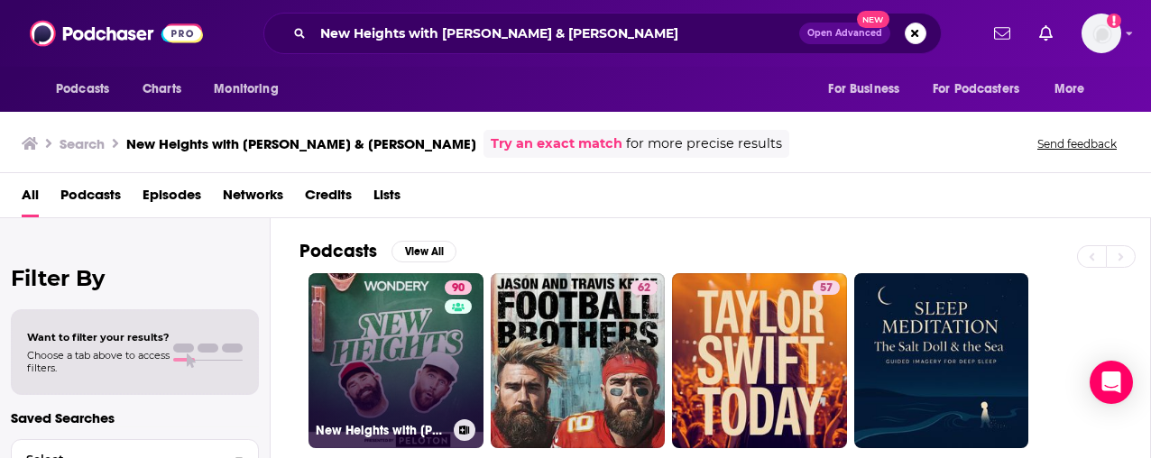
click at [390, 357] on link "90 New Heights with Jason & Travis Kelce" at bounding box center [395, 360] width 175 height 175
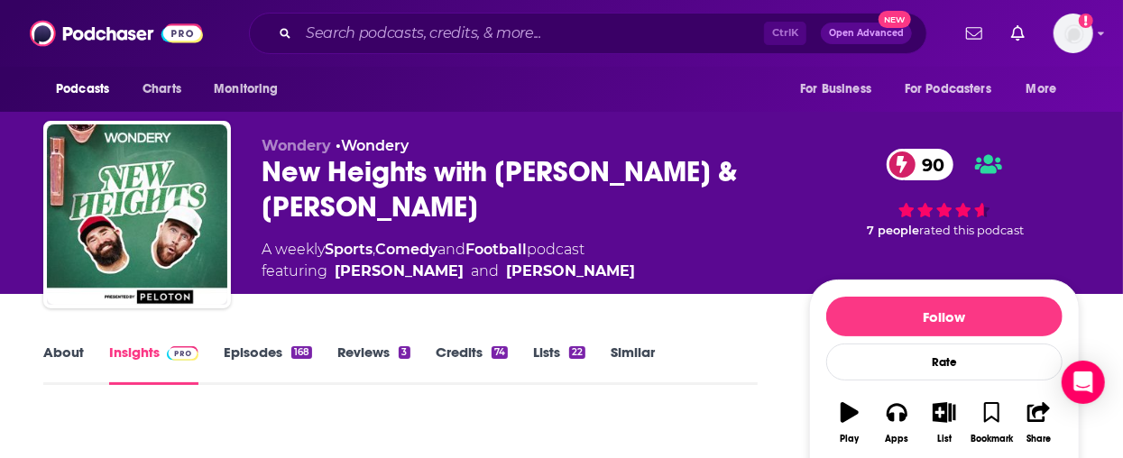
scroll to position [361, 0]
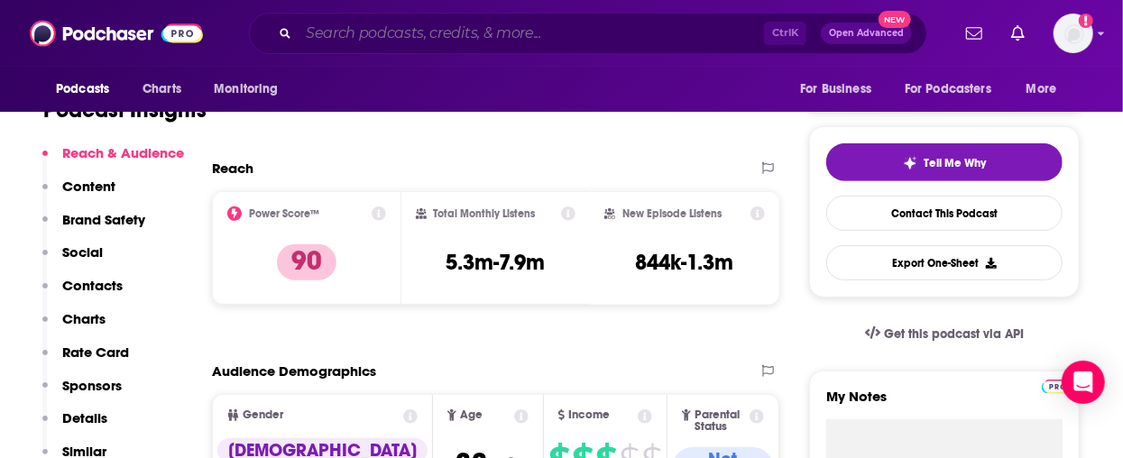
click at [470, 27] on input "Search podcasts, credits, & more..." at bounding box center [530, 33] width 465 height 29
paste input "Office [DEMOGRAPHIC_DATA]"
type input "Office [DEMOGRAPHIC_DATA]"
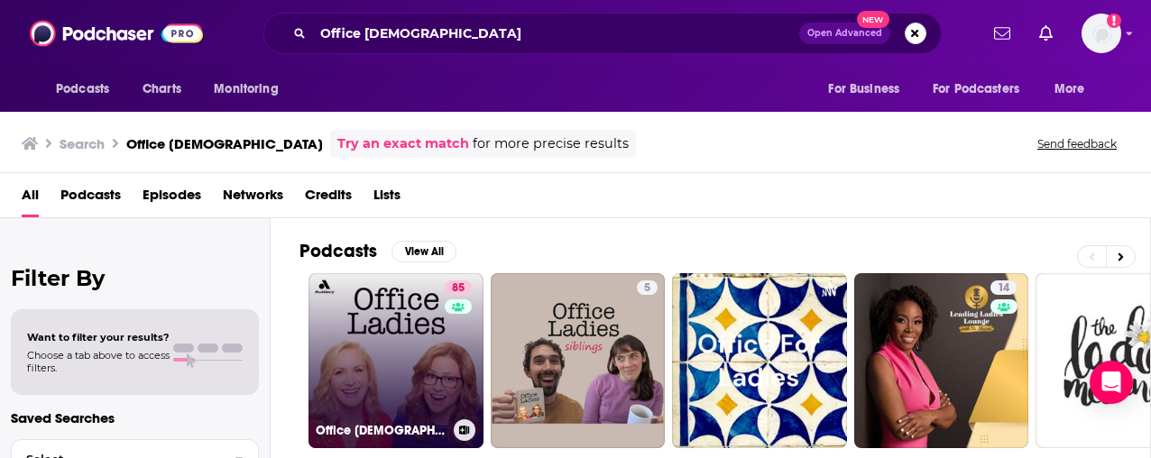
click at [370, 341] on link "85 Office Ladies" at bounding box center [395, 360] width 175 height 175
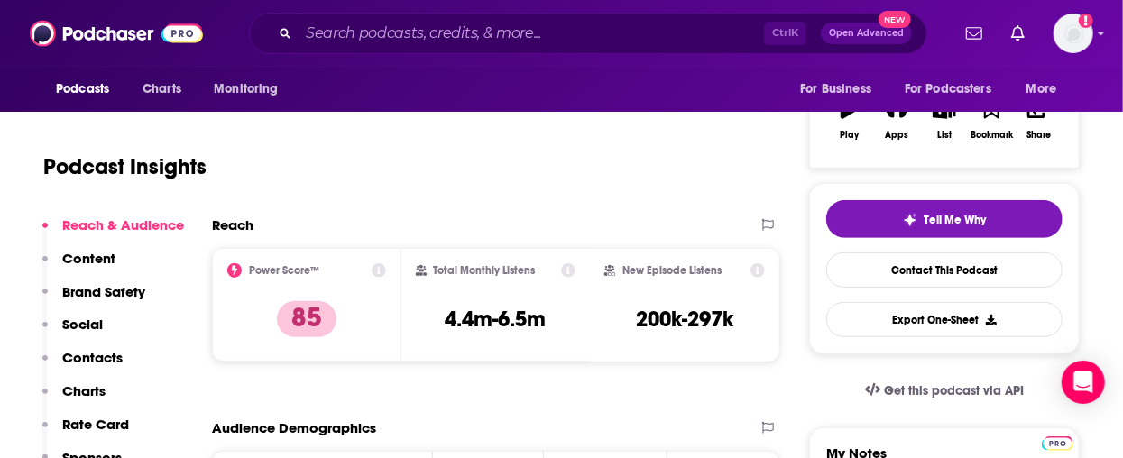
scroll to position [361, 0]
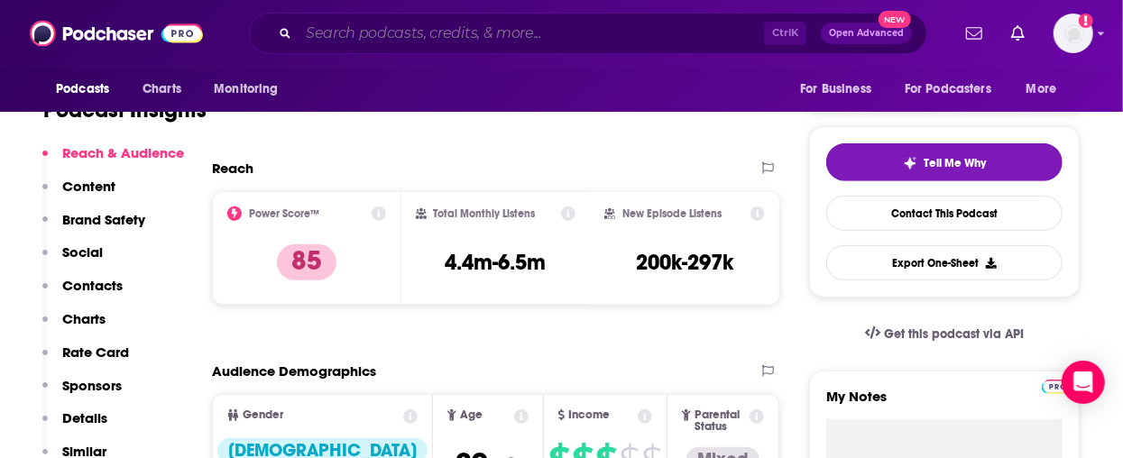
click at [581, 41] on input "Search podcasts, credits, & more..." at bounding box center [530, 33] width 465 height 29
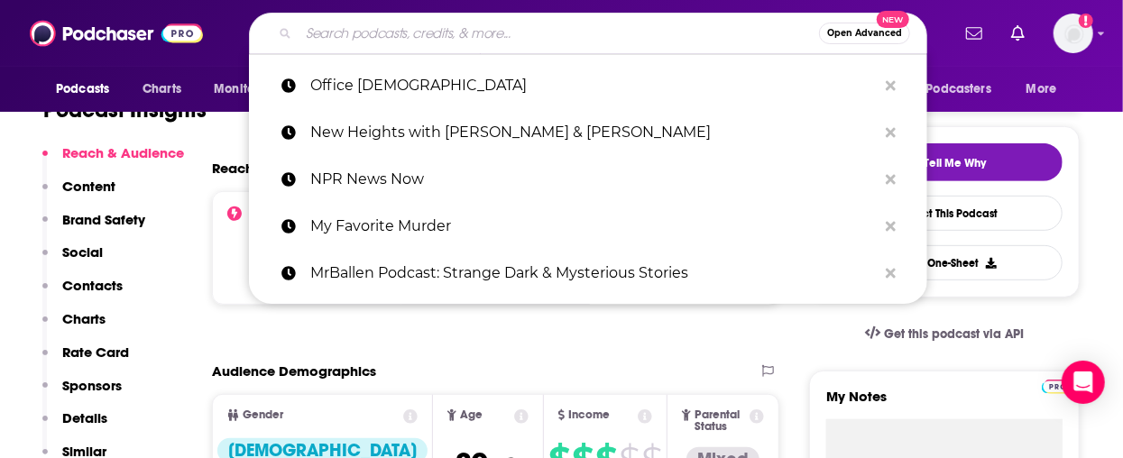
paste input "On Purpose with [PERSON_NAME]"
type input "On Purpose with [PERSON_NAME]"
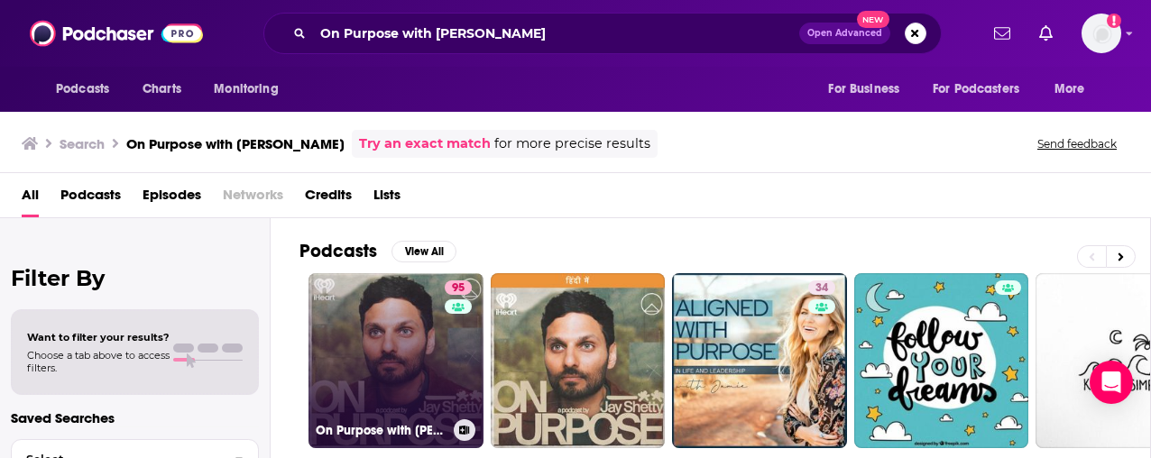
click at [405, 353] on link "95 On Purpose with Jay Shetty" at bounding box center [395, 360] width 175 height 175
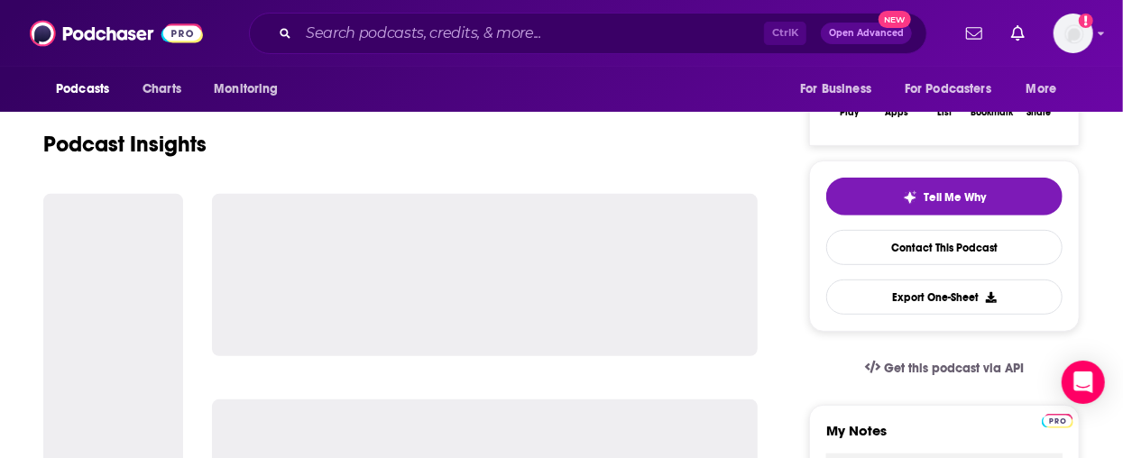
scroll to position [361, 0]
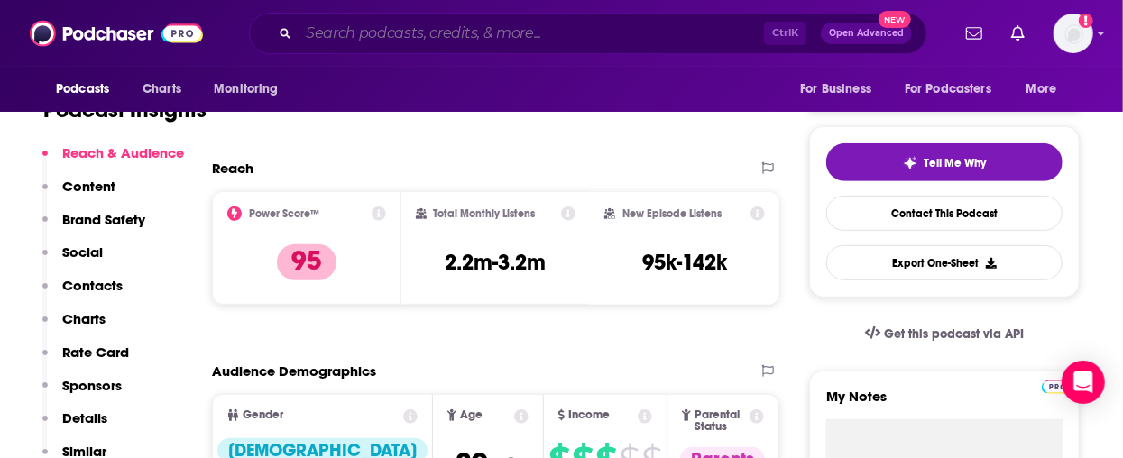
click at [509, 32] on input "Search podcasts, credits, & more..." at bounding box center [530, 33] width 465 height 29
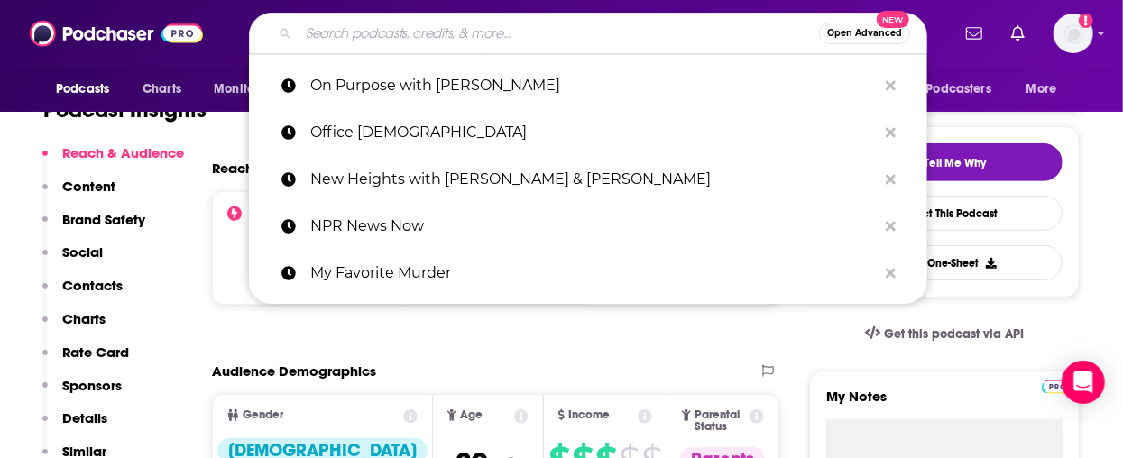
paste input "On the Media"
type input "On the Media"
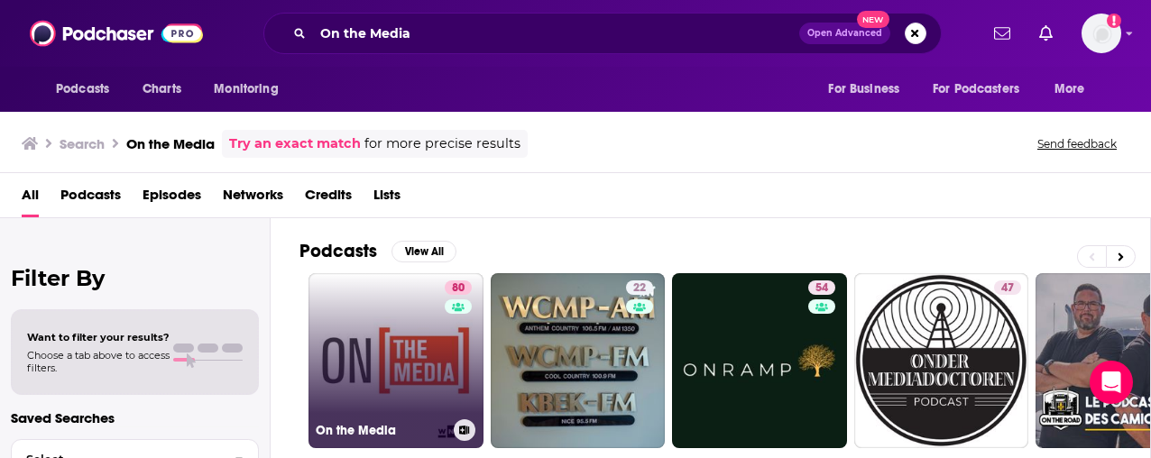
click at [383, 385] on link "80 On the Media" at bounding box center [395, 360] width 175 height 175
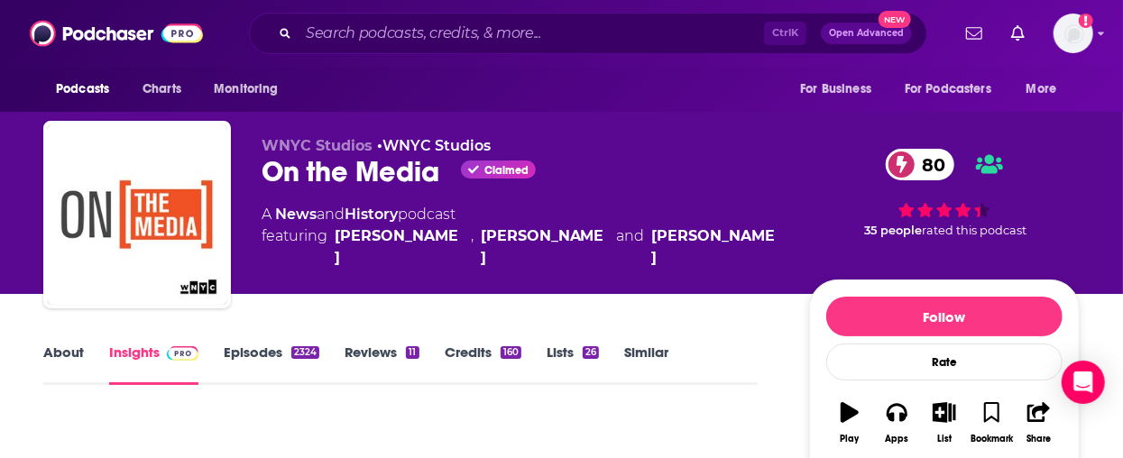
scroll to position [361, 0]
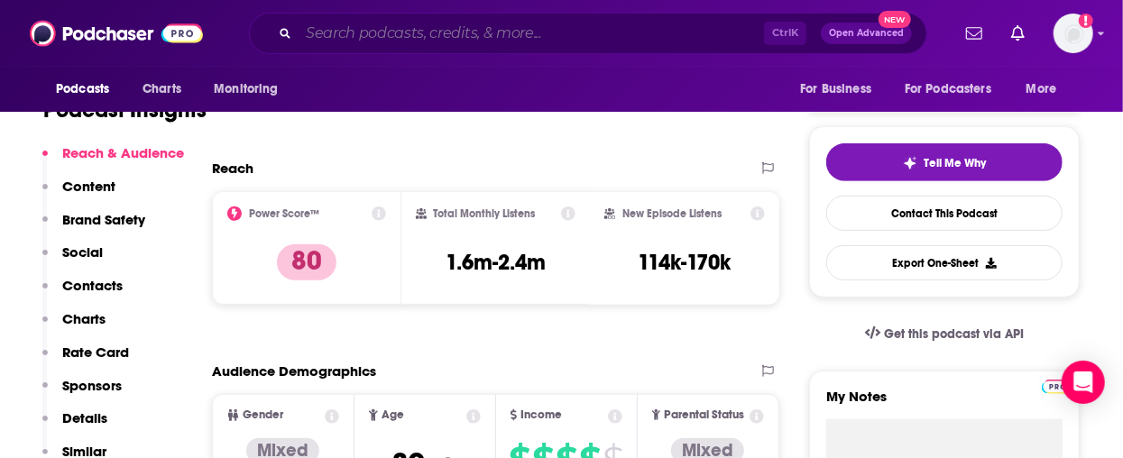
click at [600, 23] on input "Search podcasts, credits, & more..." at bounding box center [530, 33] width 465 height 29
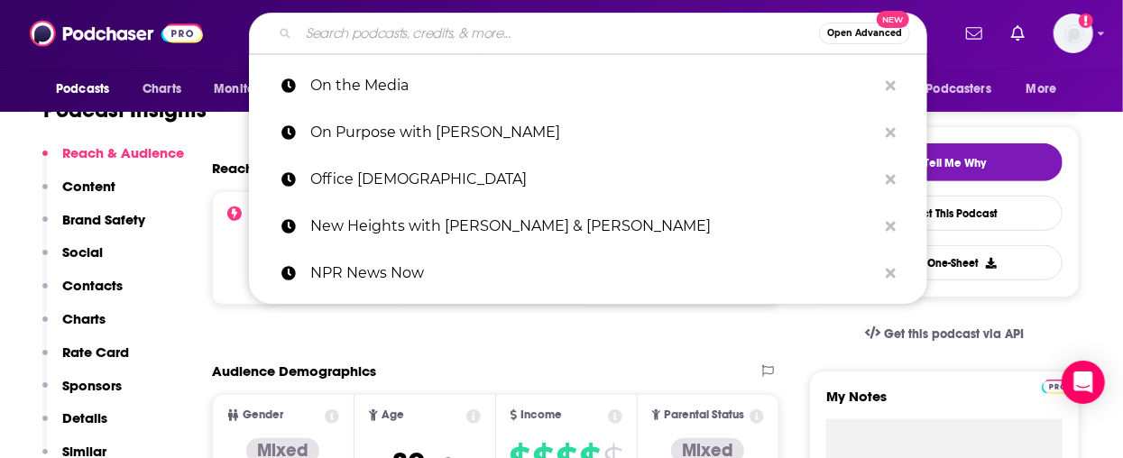
paste input "Oprah’s SuperSoul Conversations"
type input "Oprah’s SuperSoul Conversations"
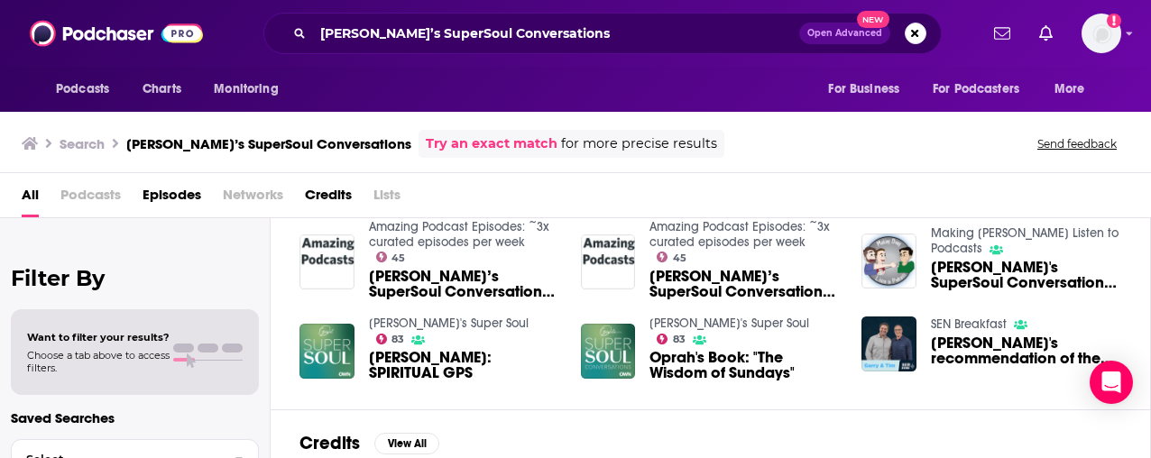
scroll to position [133, 0]
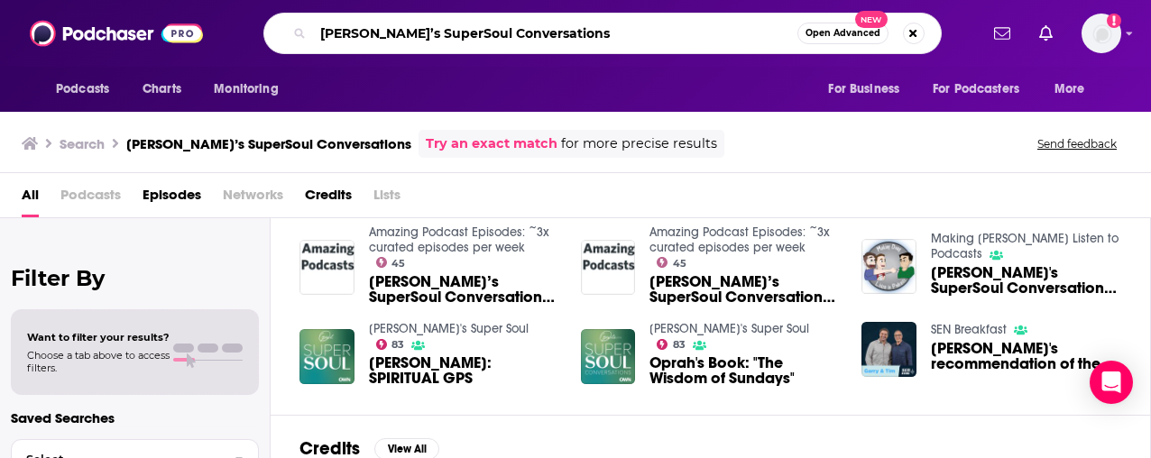
click at [573, 41] on input "Oprah’s SuperSoul Conversations" at bounding box center [555, 33] width 484 height 29
type input "Oprah’s Super Soul"
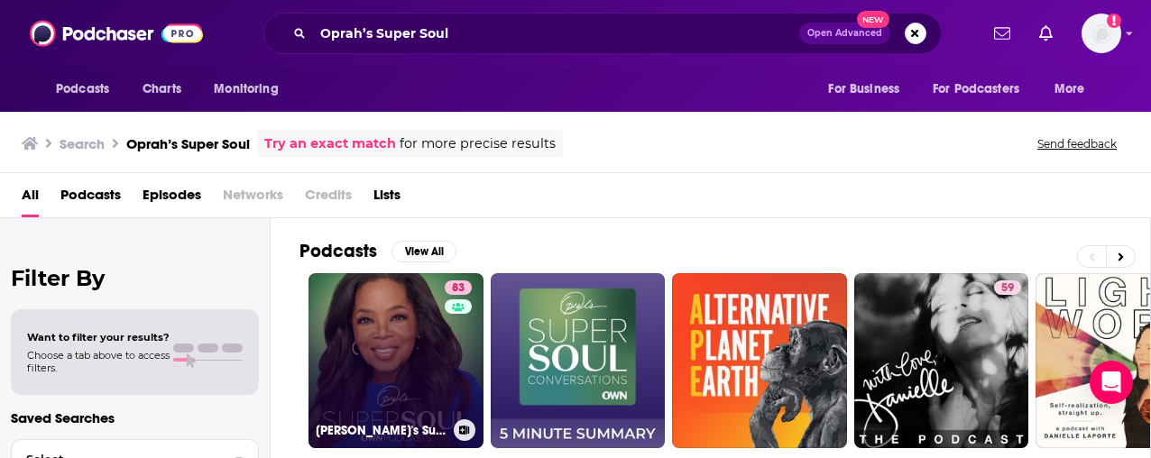
click at [420, 303] on link "83 Oprah's Super Soul" at bounding box center [395, 360] width 175 height 175
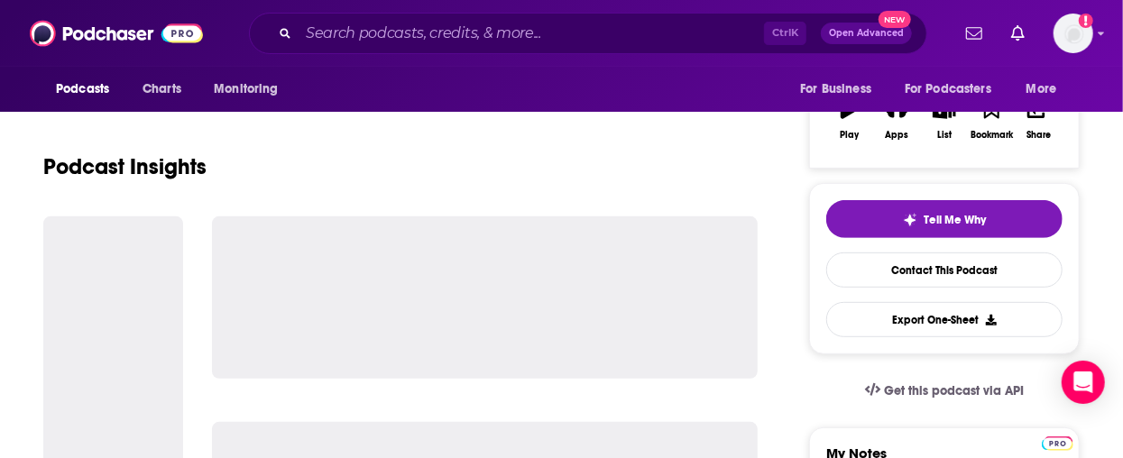
scroll to position [361, 0]
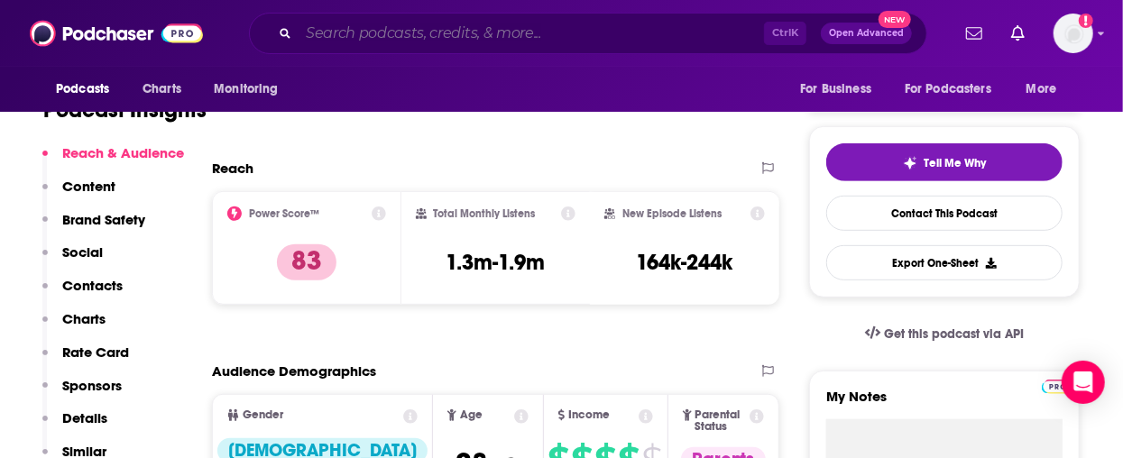
click at [530, 34] on input "Search podcasts, credits, & more..." at bounding box center [530, 33] width 465 height 29
paste input "PBD Podcast"
type input "PBD Podcast"
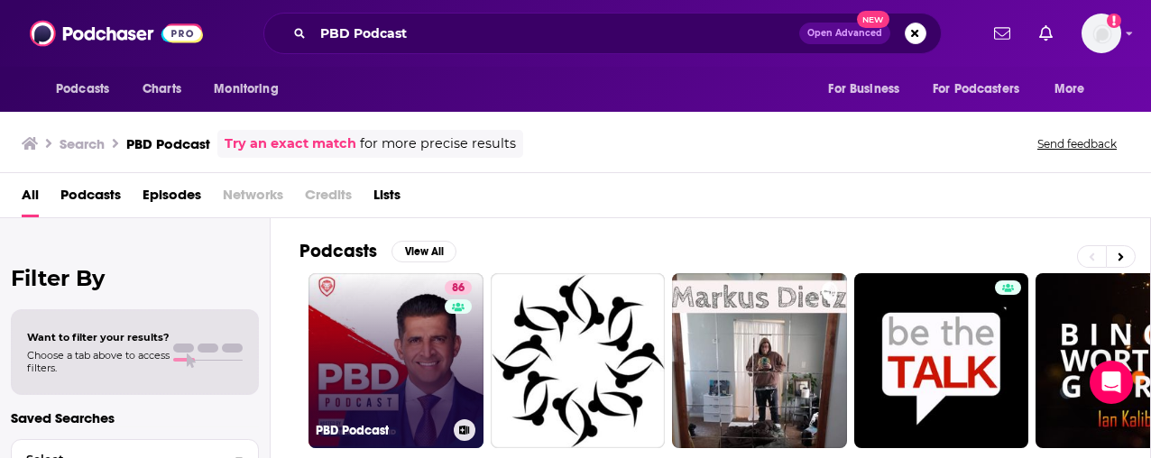
click at [371, 357] on link "86 PBD Podcast" at bounding box center [395, 360] width 175 height 175
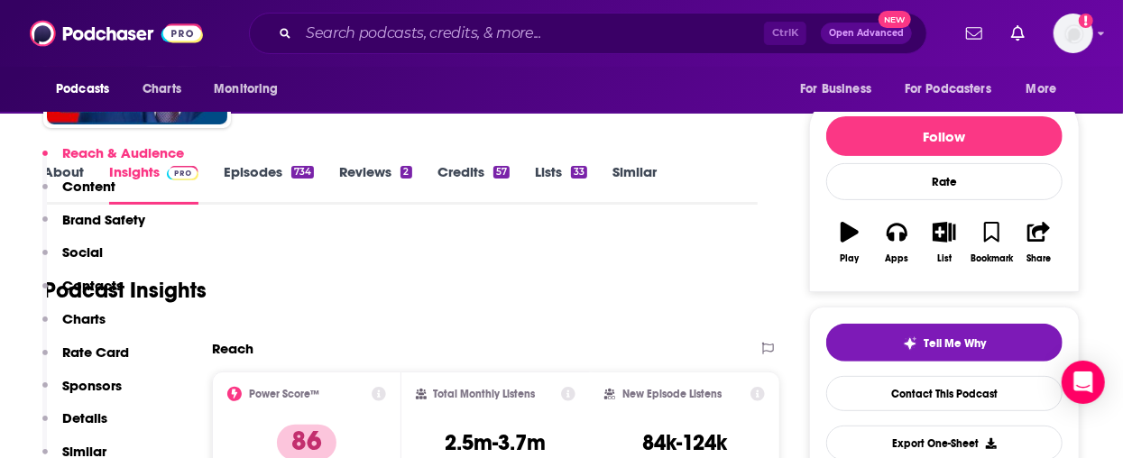
scroll to position [361, 0]
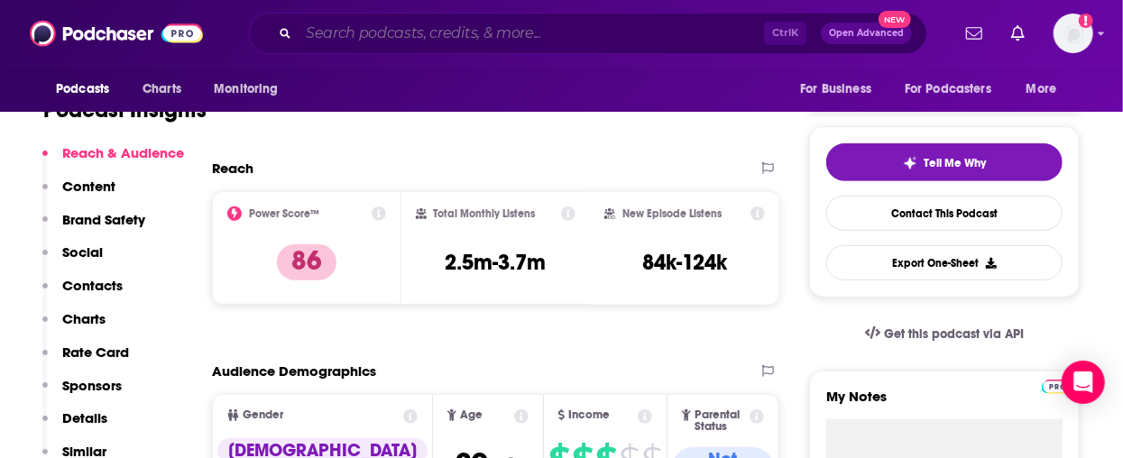
click at [434, 28] on input "Search podcasts, credits, & more..." at bounding box center [530, 33] width 465 height 29
click at [404, 31] on input "Search podcasts, credits, & more..." at bounding box center [530, 33] width 465 height 29
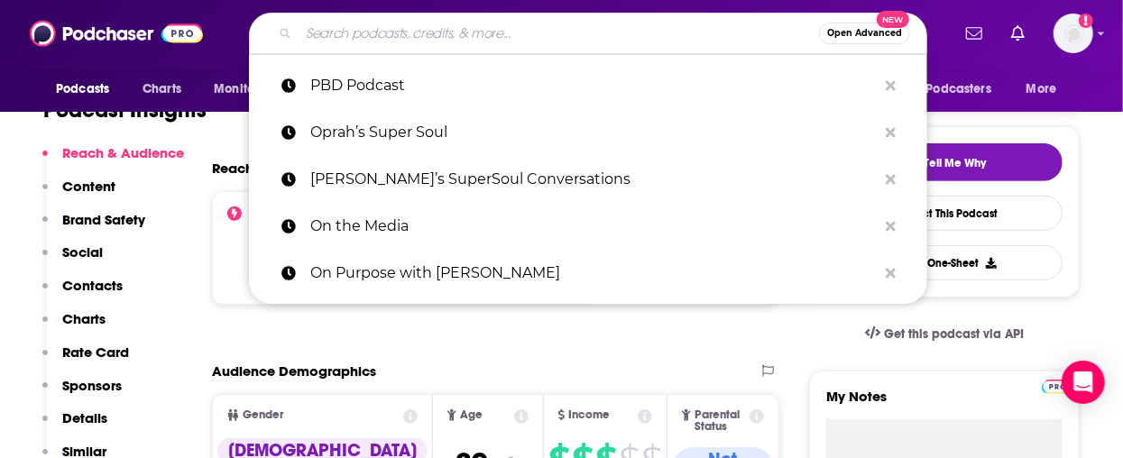
paste input "Pardon My Take"
type input "Pardon My Take"
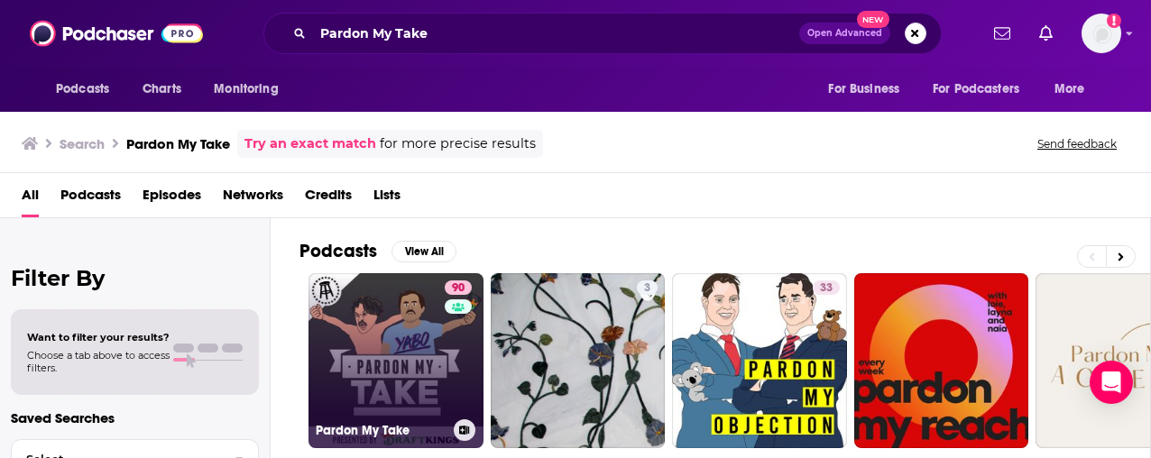
click at [424, 348] on link "90 Pardon My Take" at bounding box center [395, 360] width 175 height 175
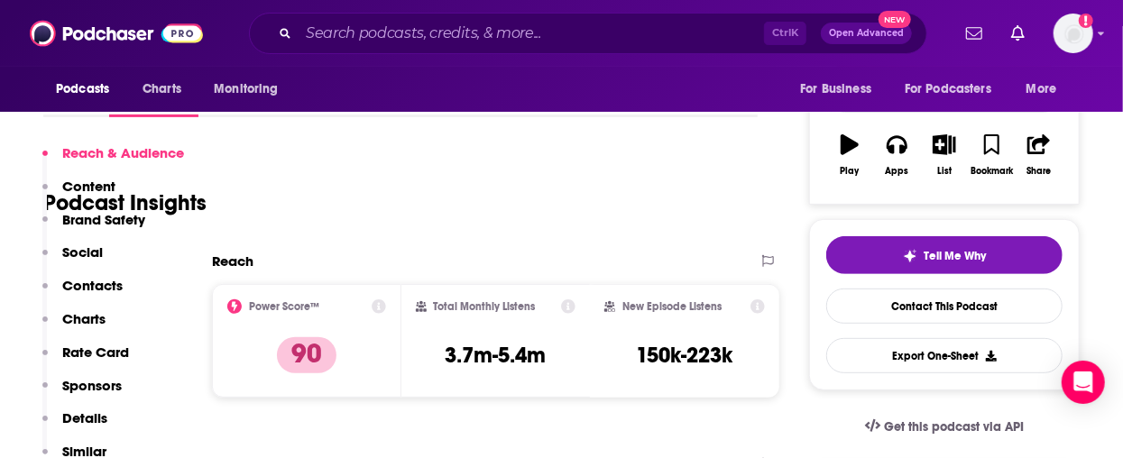
scroll to position [361, 0]
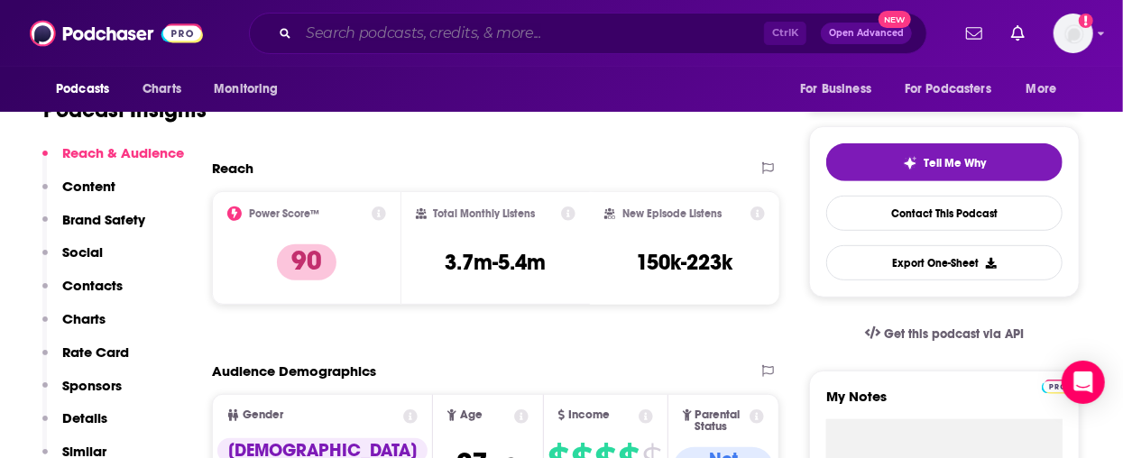
click at [344, 24] on input "Search podcasts, credits, & more..." at bounding box center [530, 33] width 465 height 29
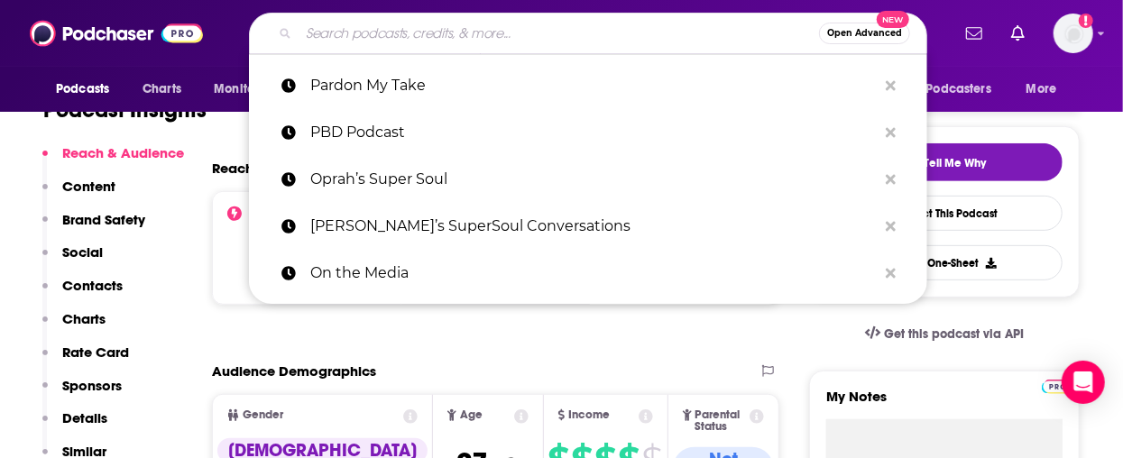
paste input "Pivot"
type input "Pivot"
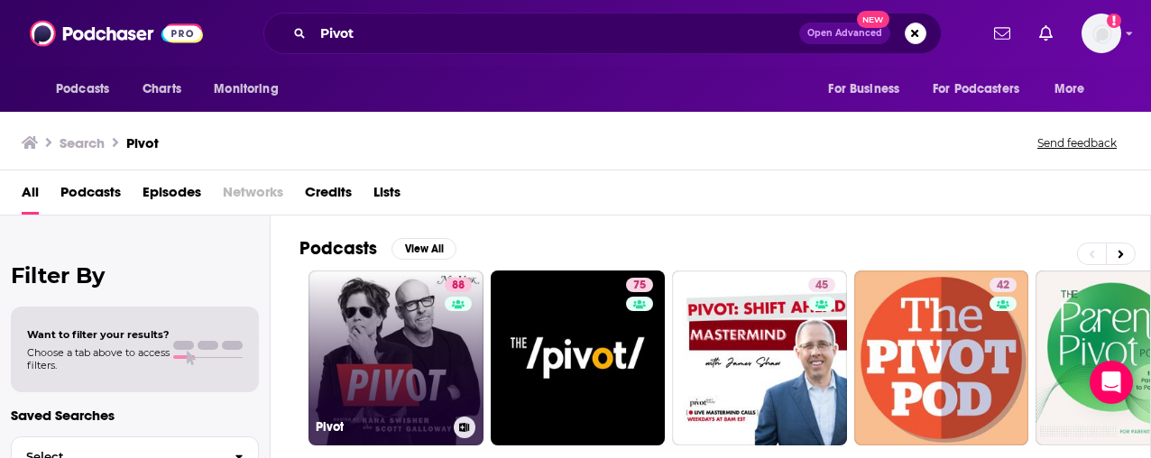
click at [419, 353] on link "88 Pivot" at bounding box center [395, 357] width 175 height 175
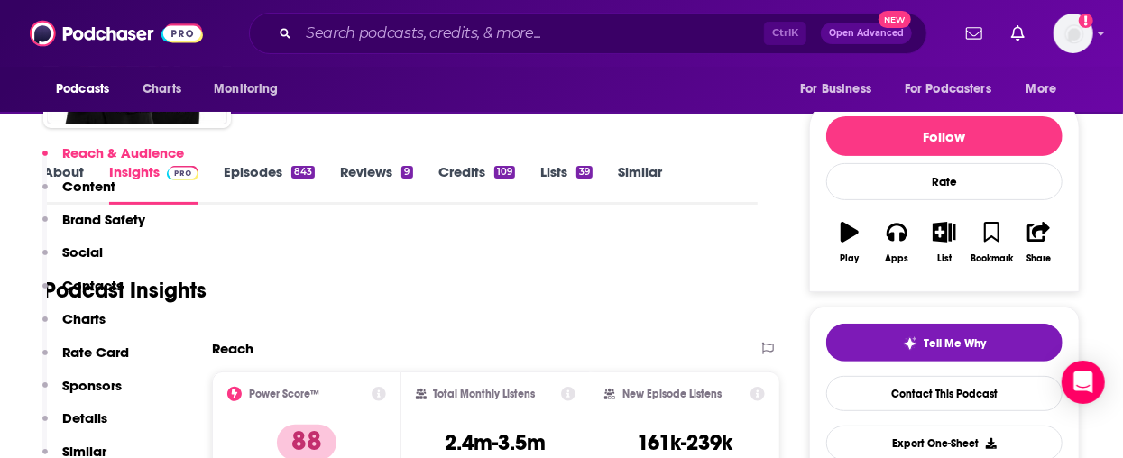
scroll to position [361, 0]
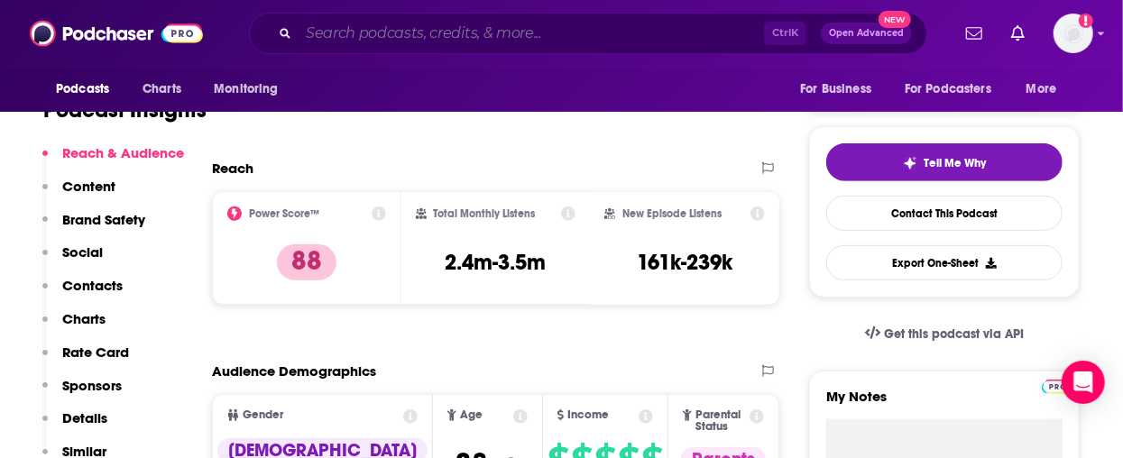
click at [506, 35] on input "Search podcasts, credits, & more..." at bounding box center [530, 33] width 465 height 29
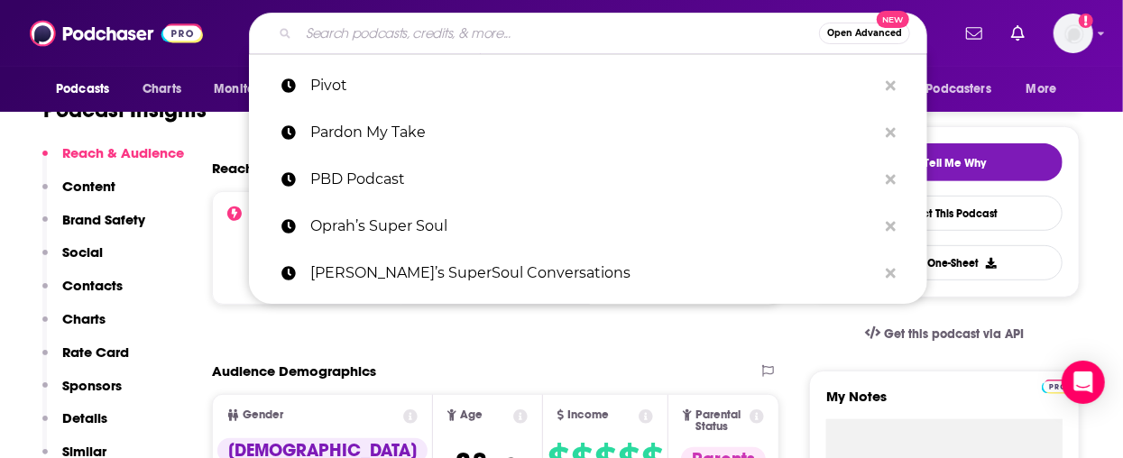
paste input "Planet Money"
type input "Planet Money"
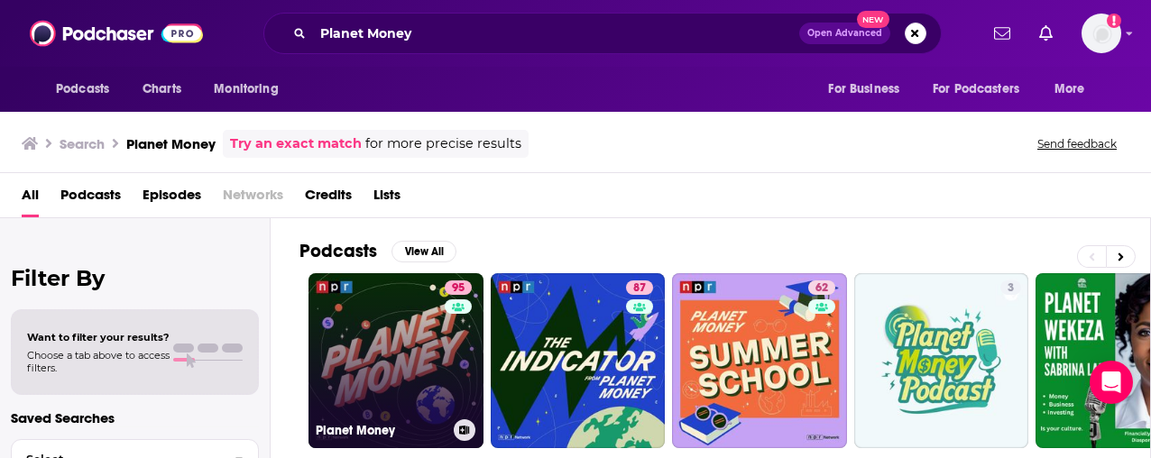
click at [361, 342] on link "95 Planet Money" at bounding box center [395, 360] width 175 height 175
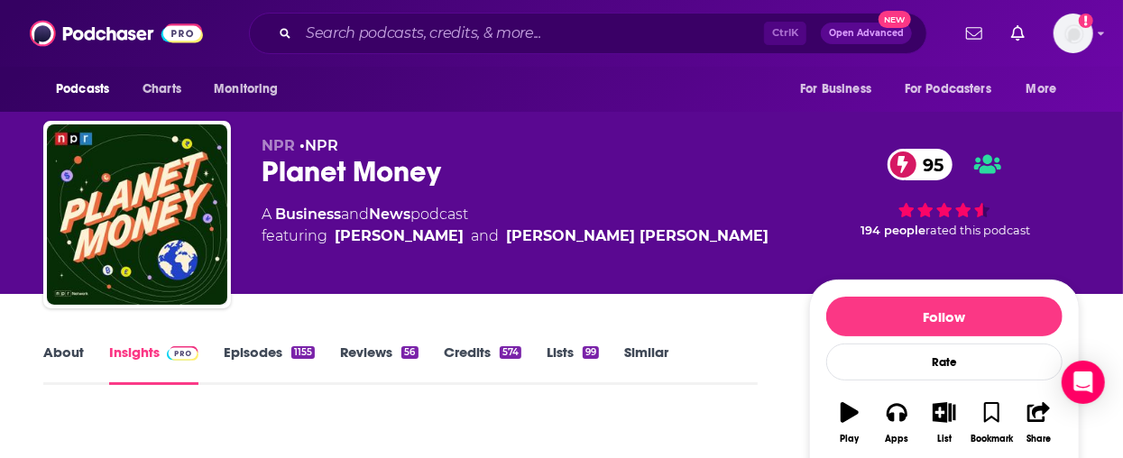
scroll to position [361, 0]
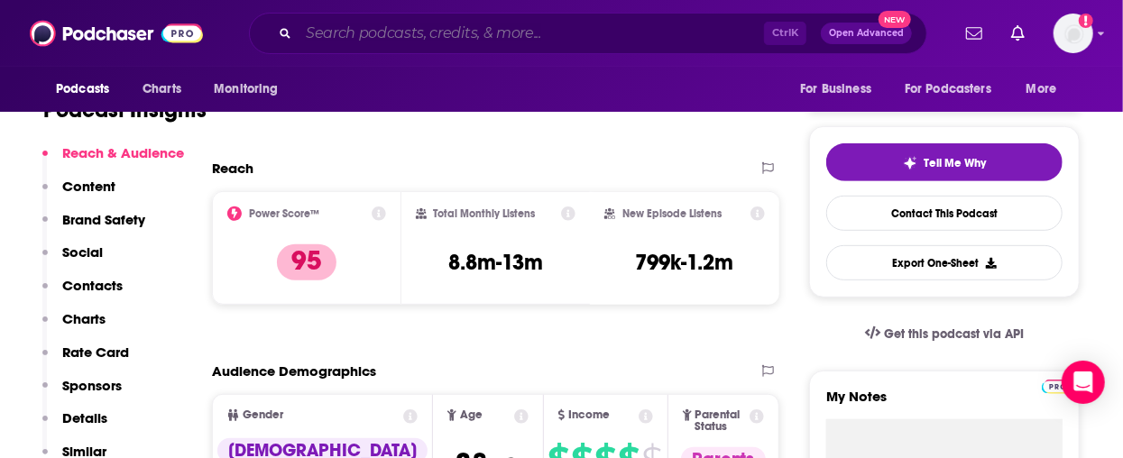
click at [426, 38] on input "Search podcasts, credits, & more..." at bounding box center [530, 33] width 465 height 29
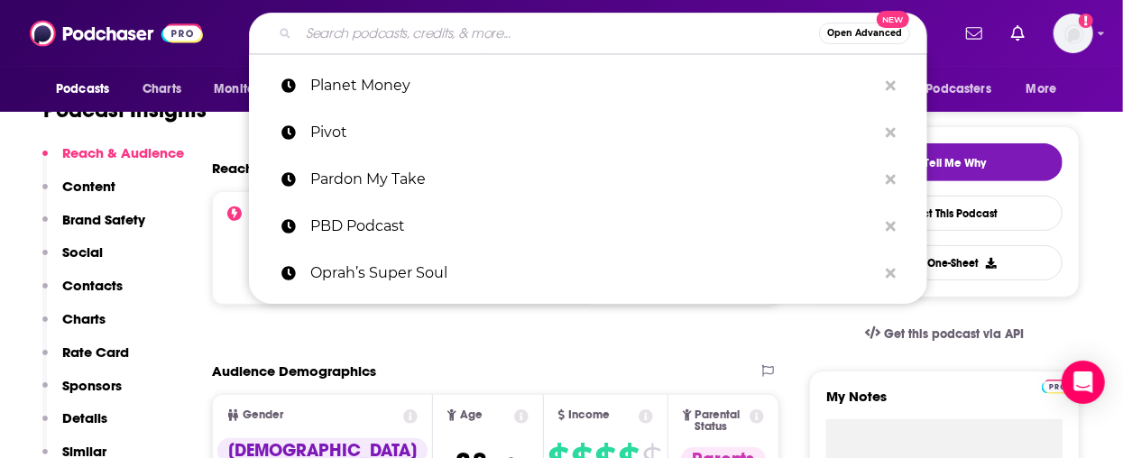
paste input "Pod Save America"
type input "Pod Save America"
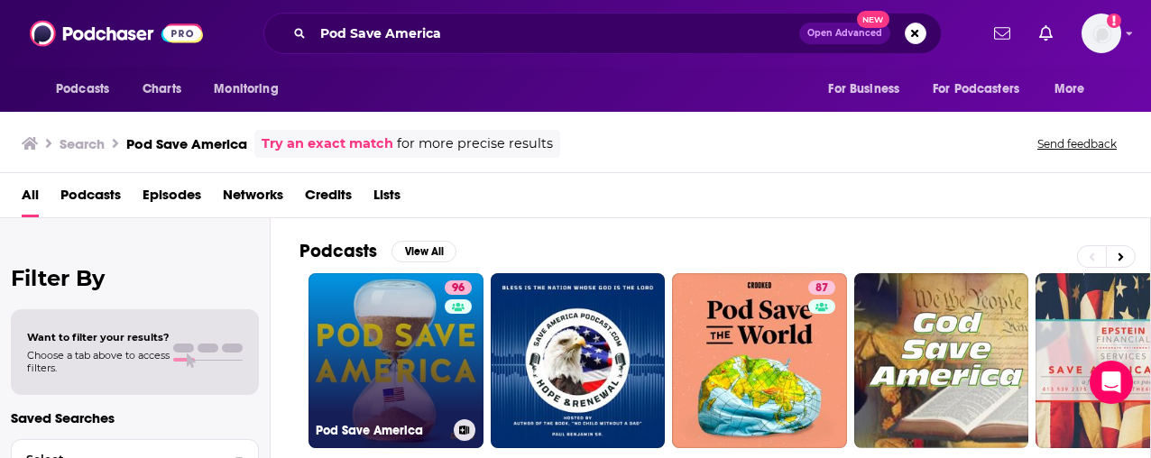
click at [424, 357] on link "96 Pod Save America" at bounding box center [395, 360] width 175 height 175
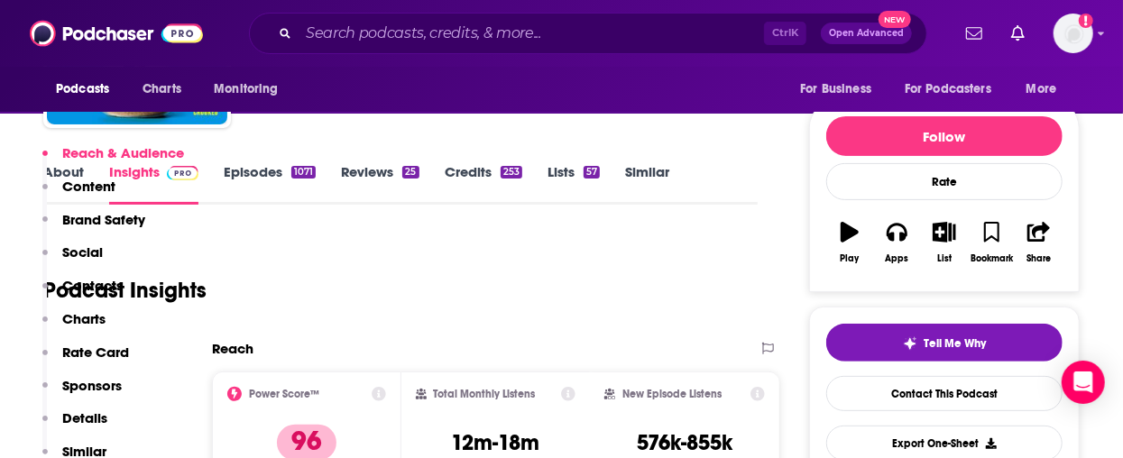
scroll to position [361, 0]
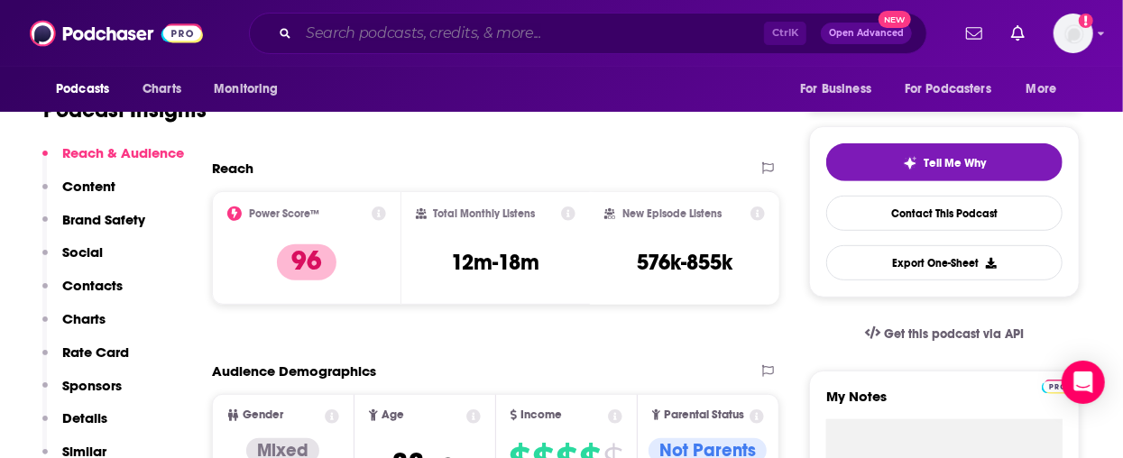
click at [463, 20] on input "Search podcasts, credits, & more..." at bounding box center [530, 33] width 465 height 29
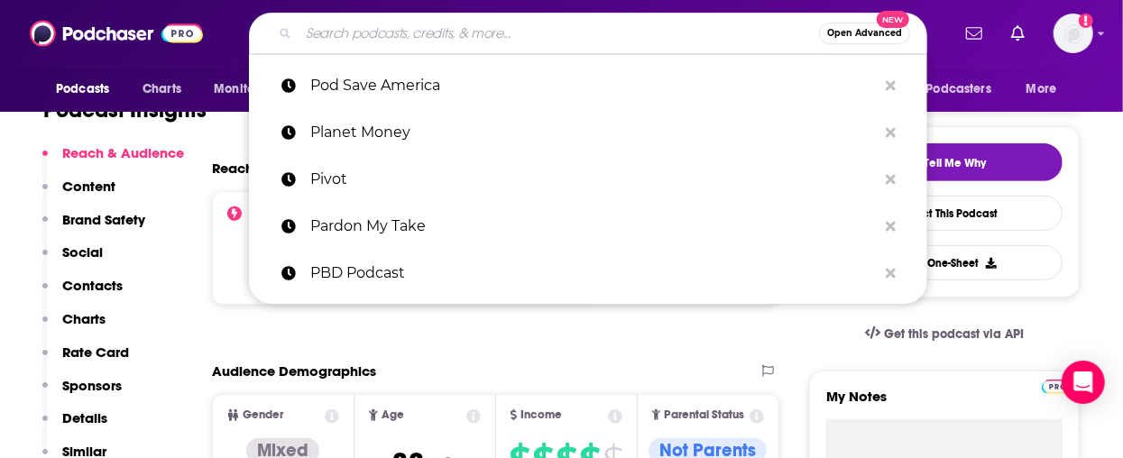
paste input "Radiolab"
type input "Radiolab"
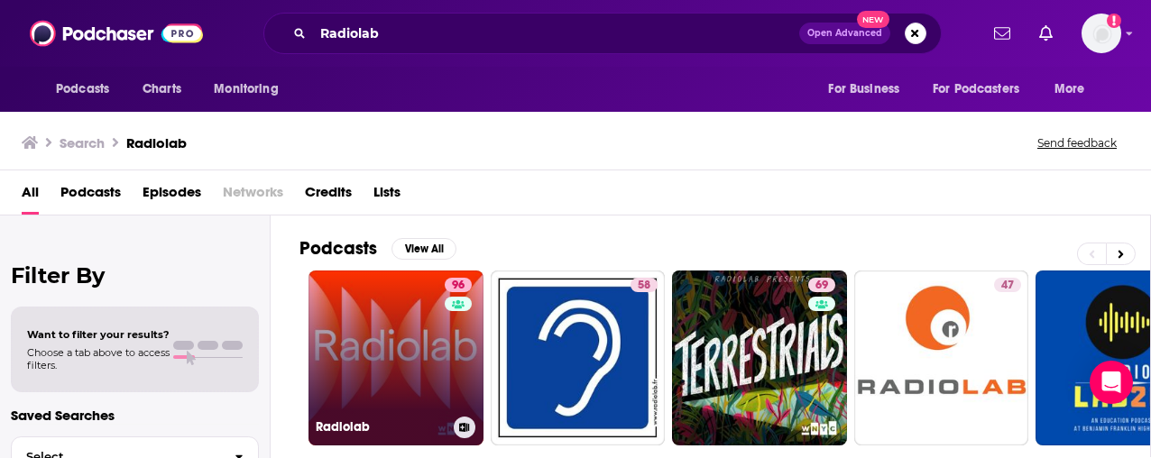
click at [352, 339] on link "96 Radiolab" at bounding box center [395, 357] width 175 height 175
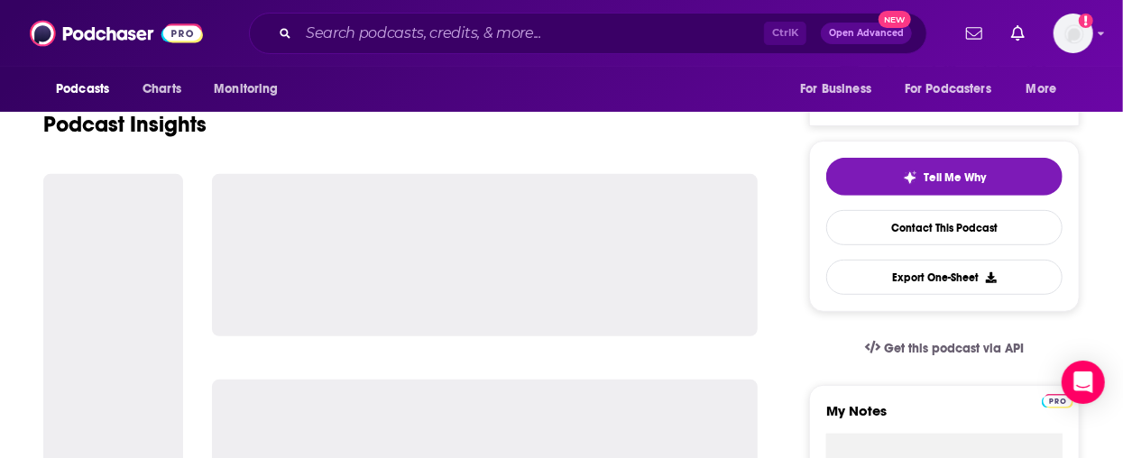
scroll to position [361, 0]
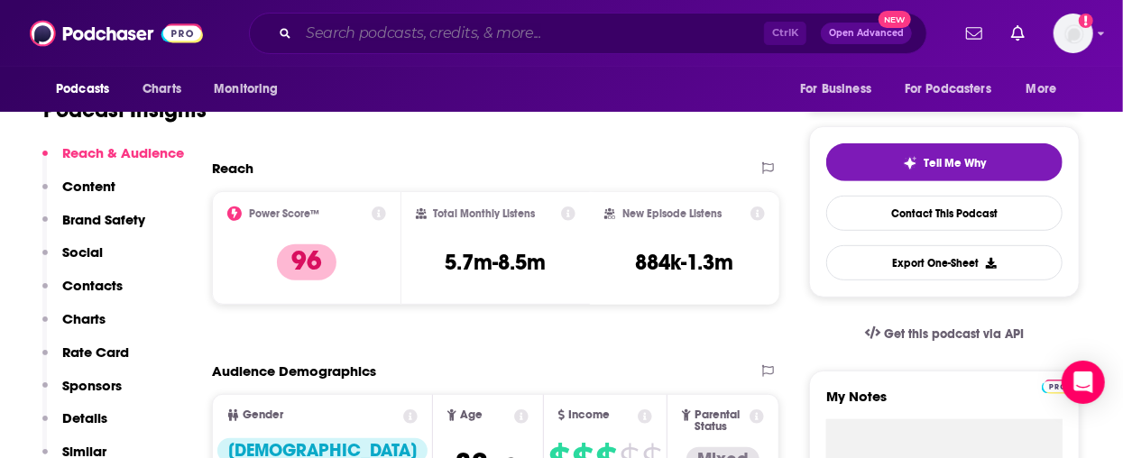
click at [381, 31] on input "Search podcasts, credits, & more..." at bounding box center [530, 33] width 465 height 29
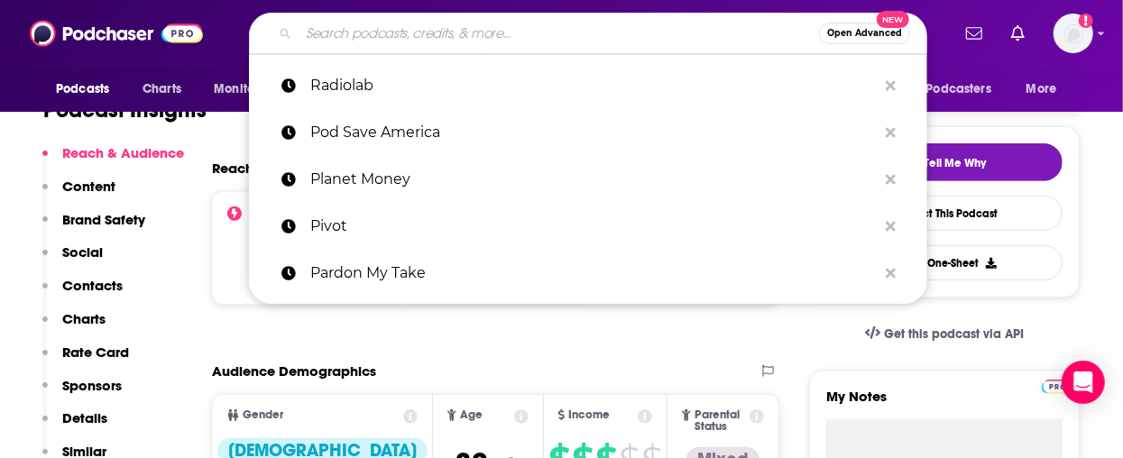
paste input "Revisionist History"
type input "Revisionist History"
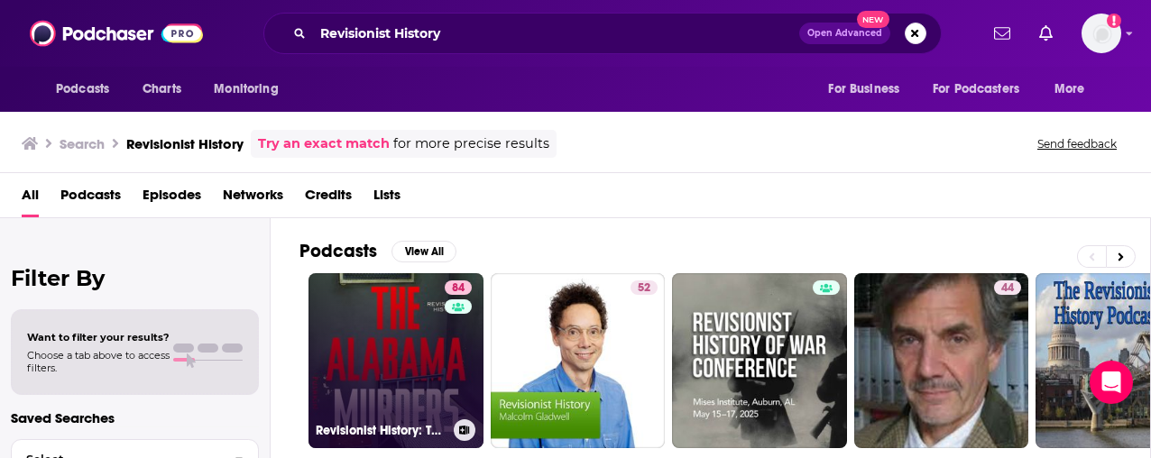
click at [404, 368] on link "84 Revisionist History: The Alabama Murders" at bounding box center [395, 360] width 175 height 175
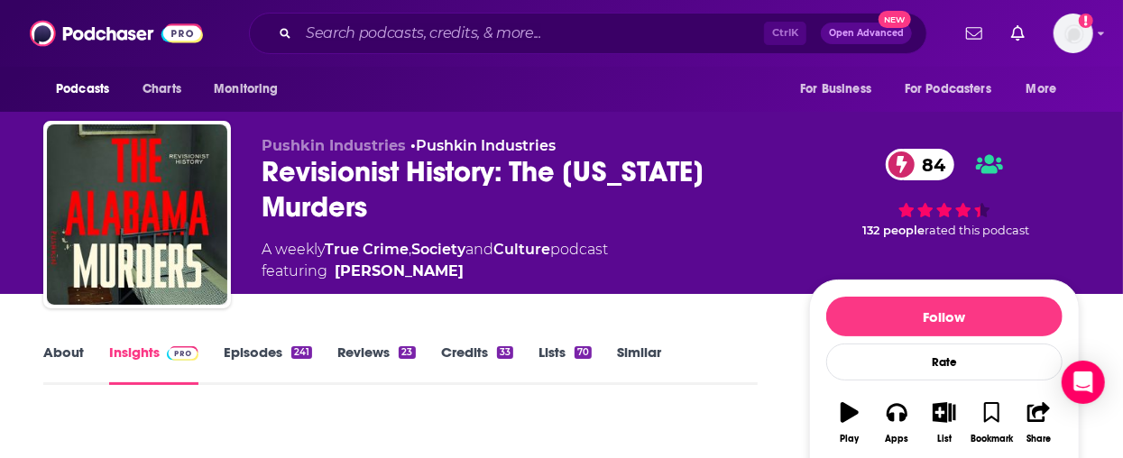
click at [323, 195] on div "Revisionist History: The Alabama Murders 84" at bounding box center [520, 189] width 518 height 70
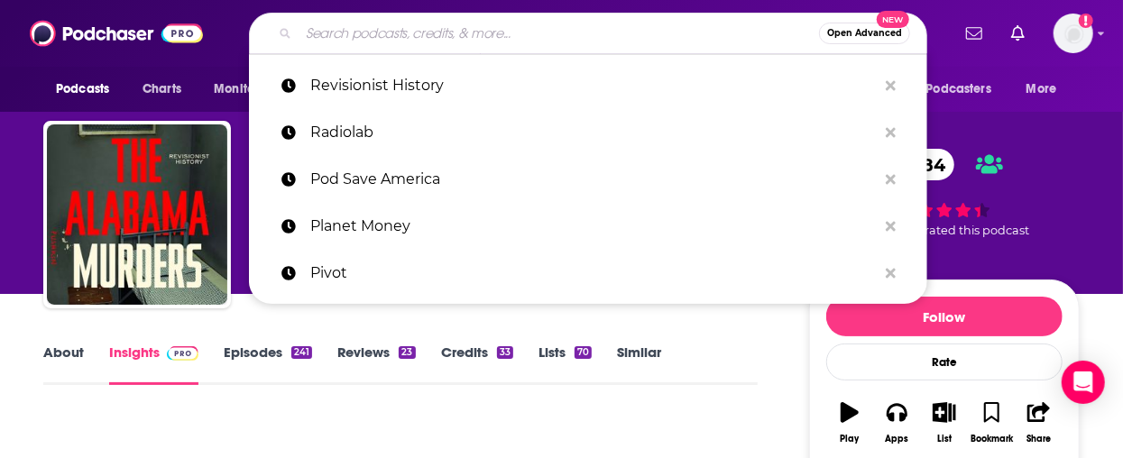
click at [426, 31] on input "Search podcasts, credits, & more..." at bounding box center [558, 33] width 520 height 29
paste input "Rotten Mango"
type input "Rotten Mango"
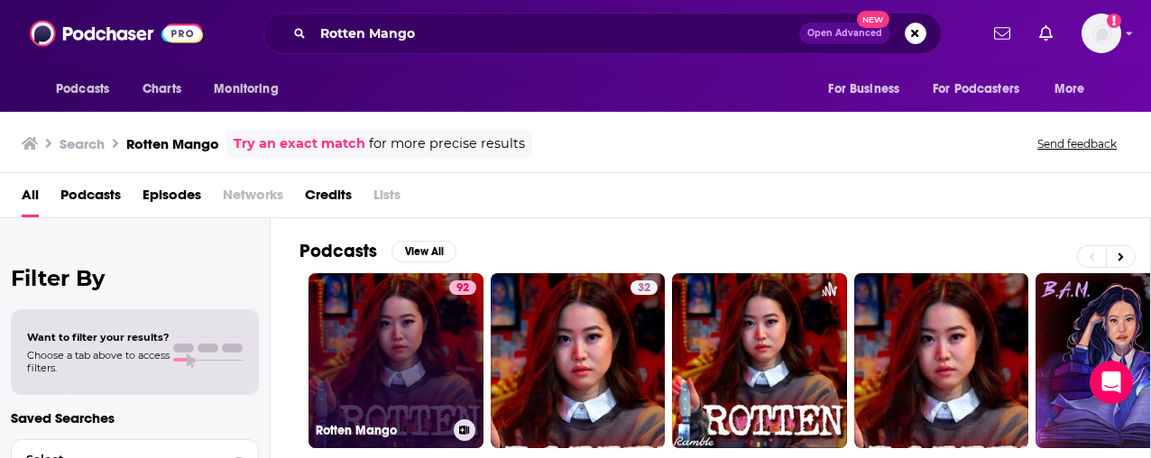
click at [390, 361] on link "92 Rotten Mango" at bounding box center [395, 360] width 175 height 175
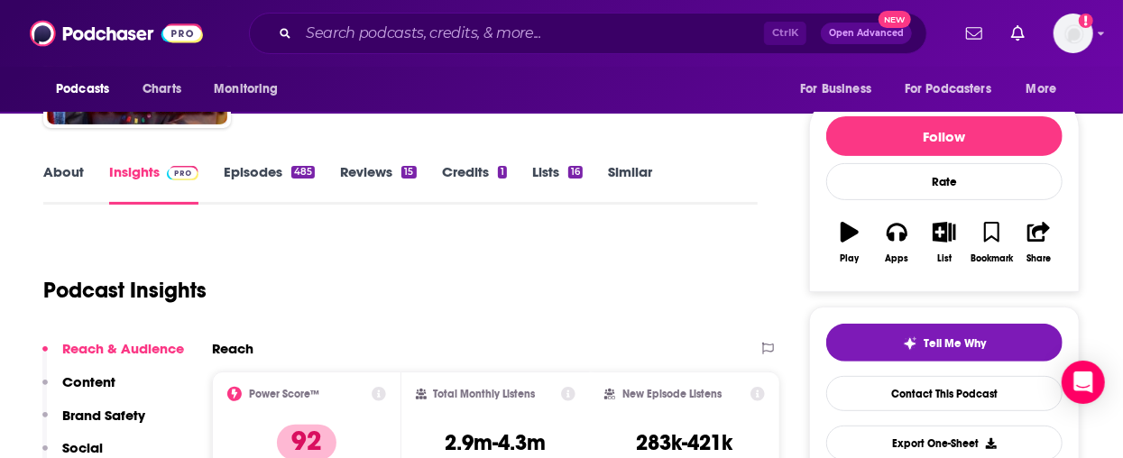
scroll to position [361, 0]
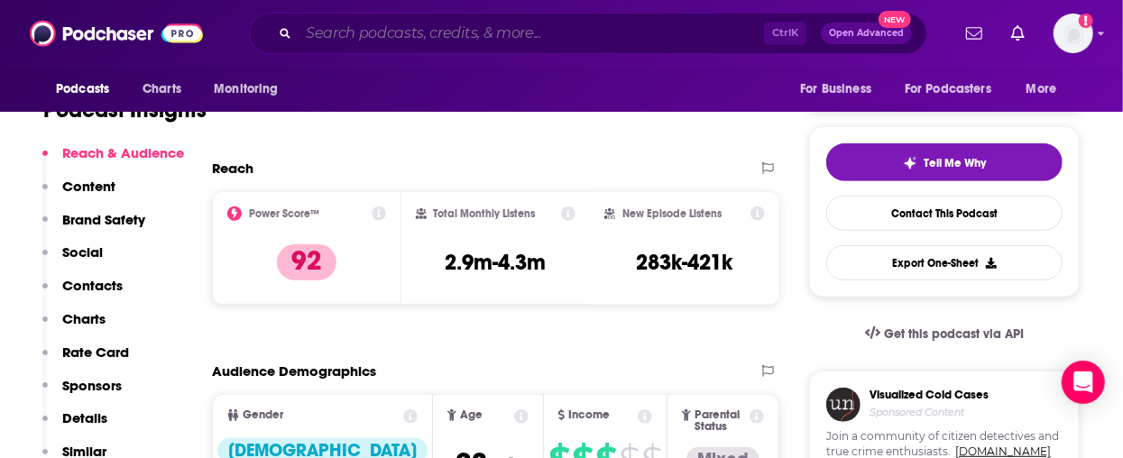
click at [359, 35] on input "Search podcasts, credits, & more..." at bounding box center [530, 33] width 465 height 29
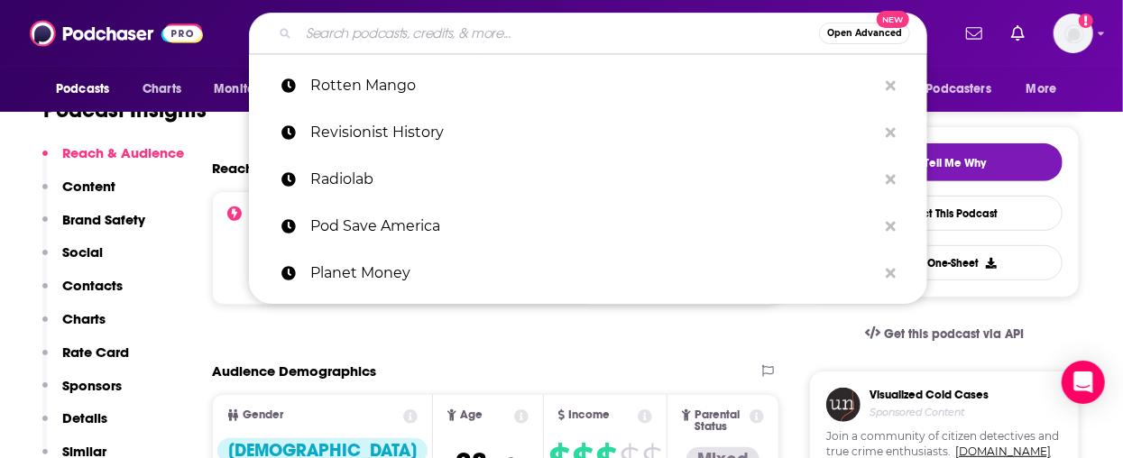
paste input "Serial"
type input "Serial"
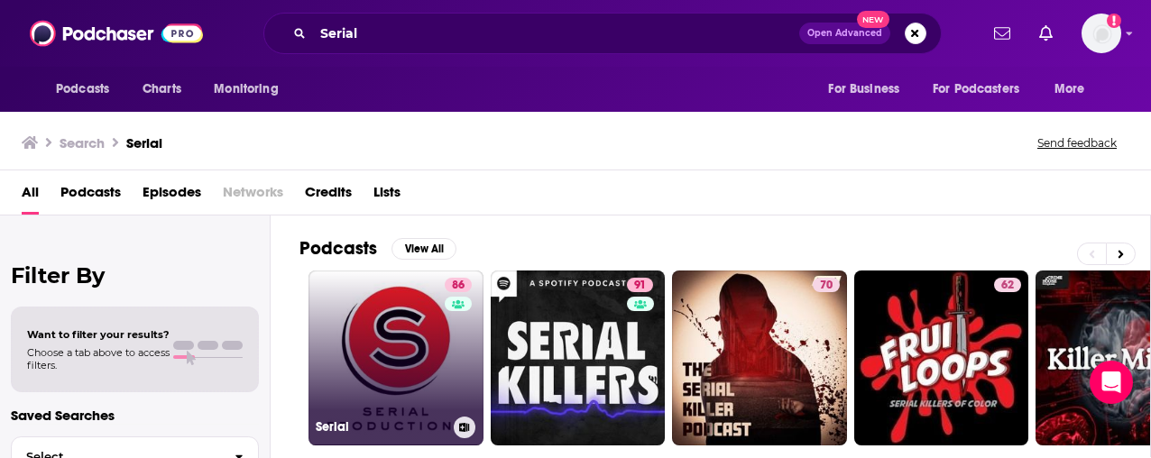
click at [408, 366] on link "86 Serial" at bounding box center [395, 357] width 175 height 175
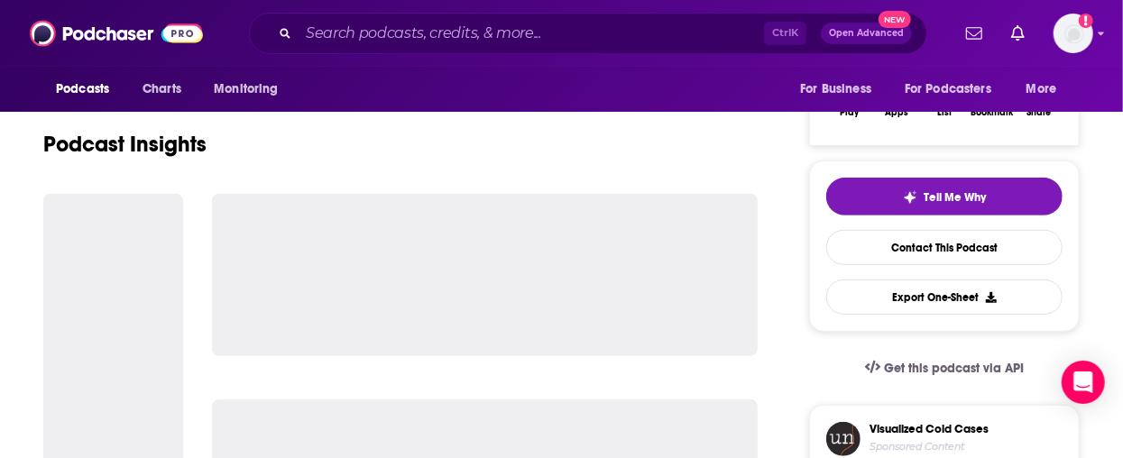
scroll to position [361, 0]
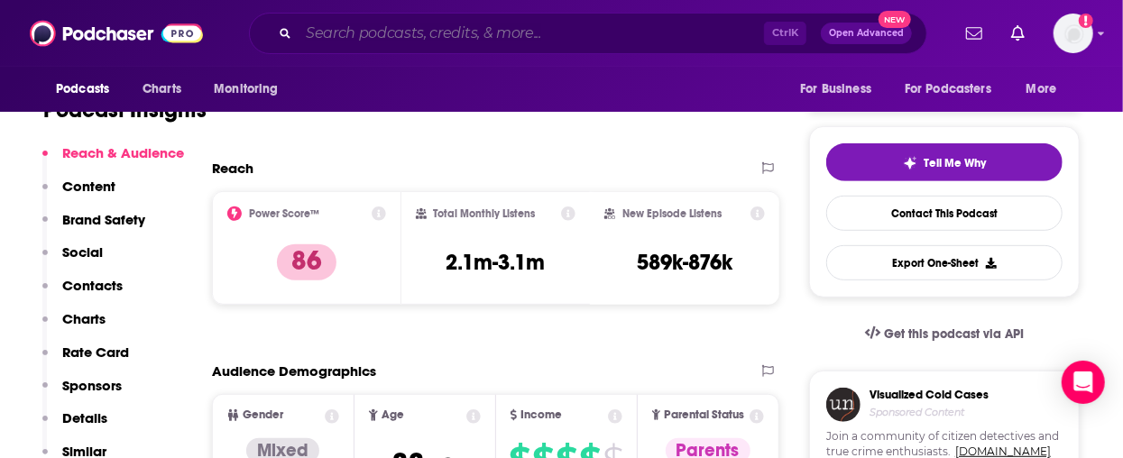
click at [445, 43] on input "Search podcasts, credits, & more..." at bounding box center [530, 33] width 465 height 29
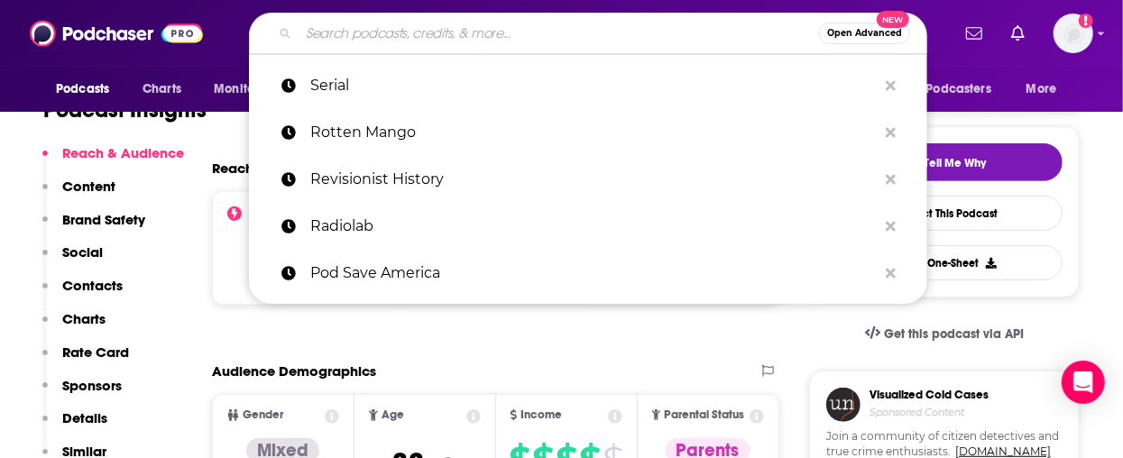
paste input "Shawn Ryan Show"
type input "Shawn Ryan Show"
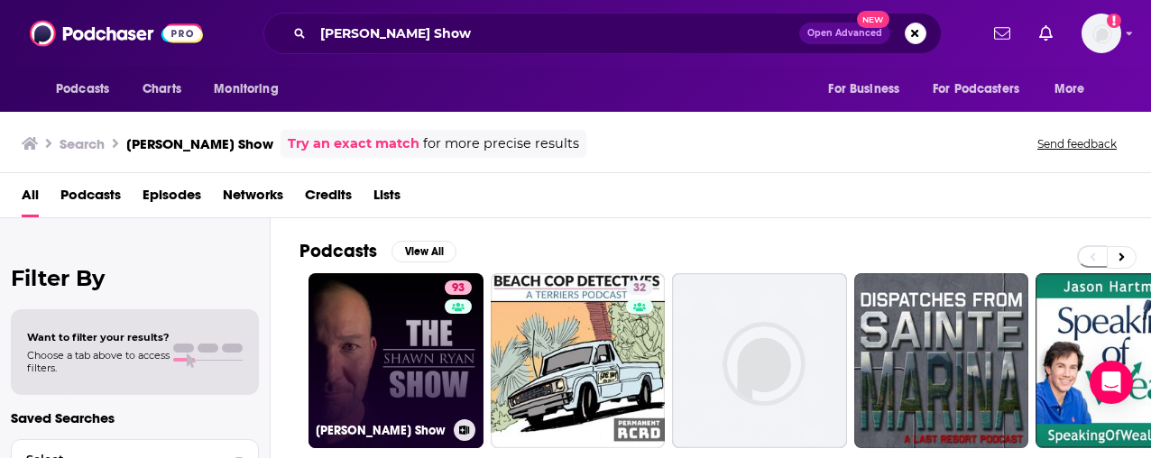
click at [412, 382] on link "93 Shawn Ryan Show" at bounding box center [395, 360] width 175 height 175
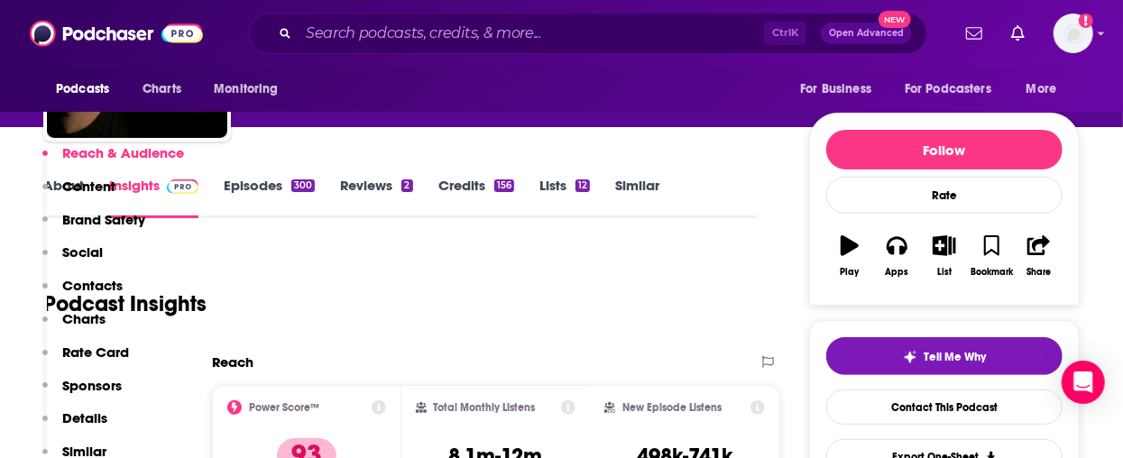
scroll to position [361, 0]
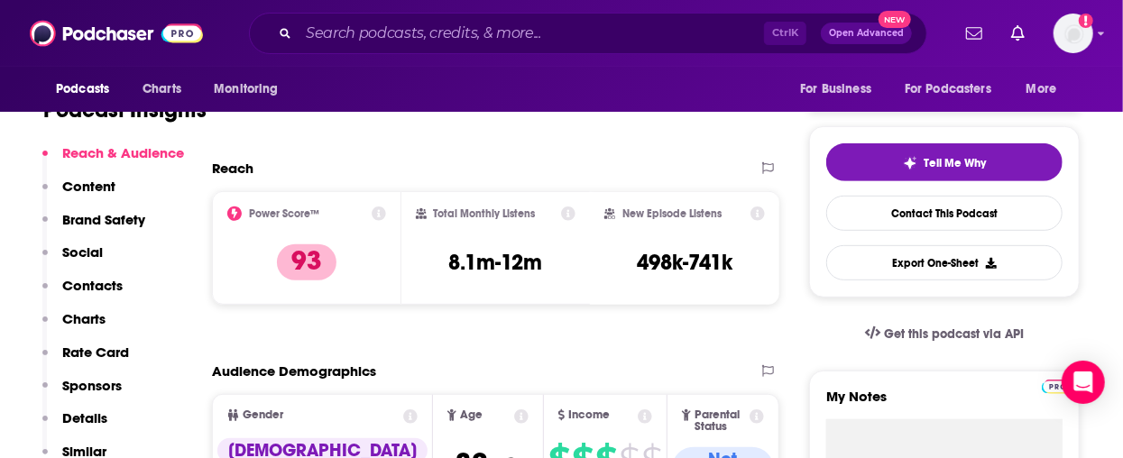
click at [445, 56] on div "Podcasts Charts Monitoring Ctrl K Open Advanced New For Business For Podcasters…" at bounding box center [561, 33] width 1123 height 67
click at [448, 29] on input "Search podcasts, credits, & more..." at bounding box center [530, 33] width 465 height 29
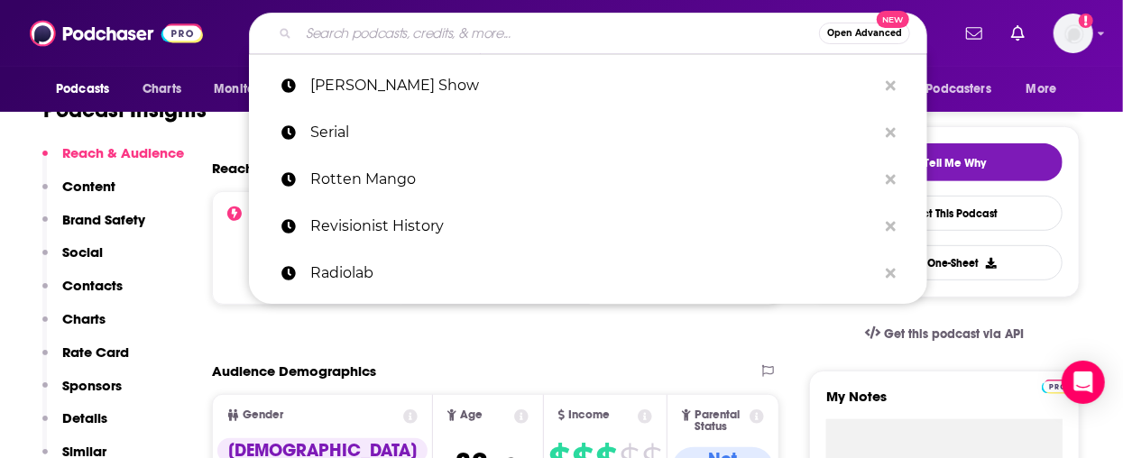
paste input "Small Town Murder"
type input "Small Town Murder"
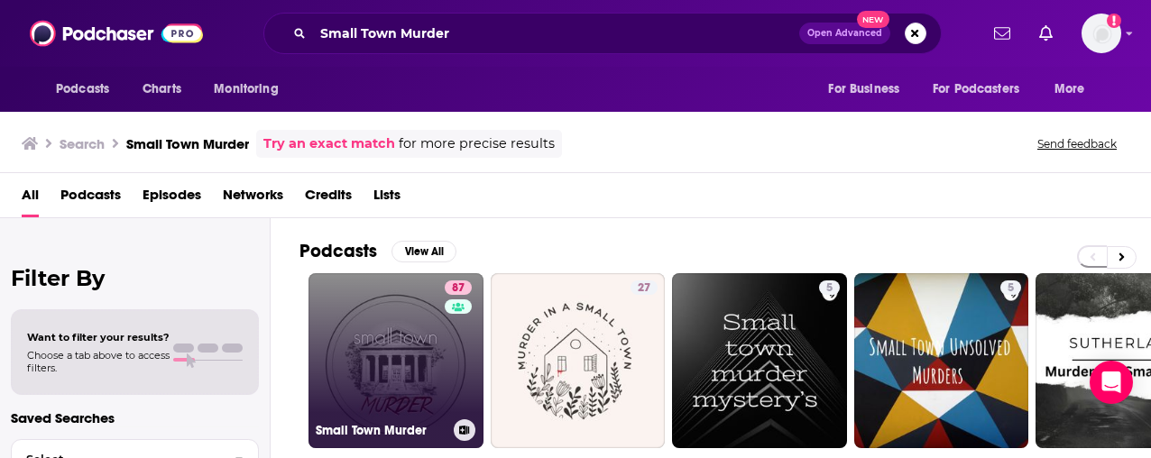
click at [390, 292] on link "87 Small Town Murder" at bounding box center [395, 360] width 175 height 175
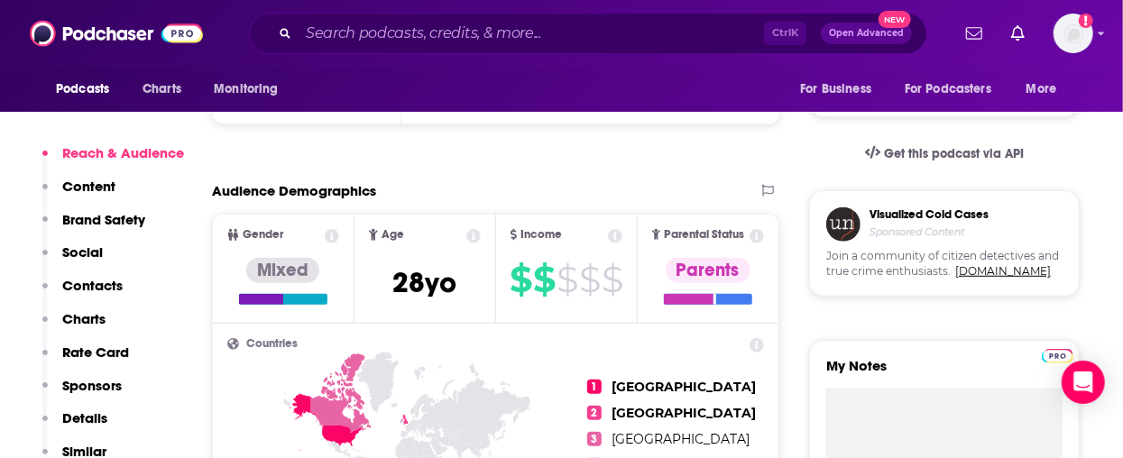
scroll to position [361, 0]
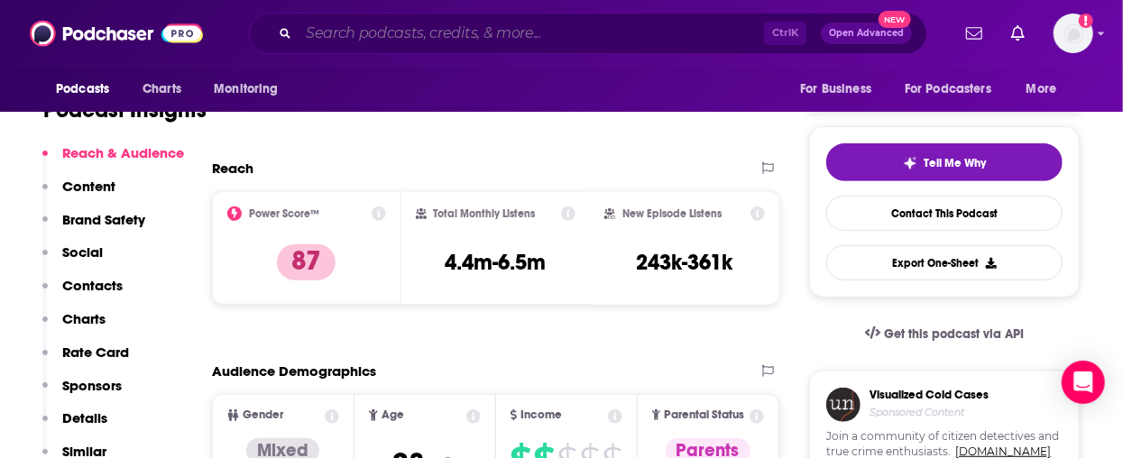
click at [507, 38] on input "Search podcasts, credits, & more..." at bounding box center [530, 33] width 465 height 29
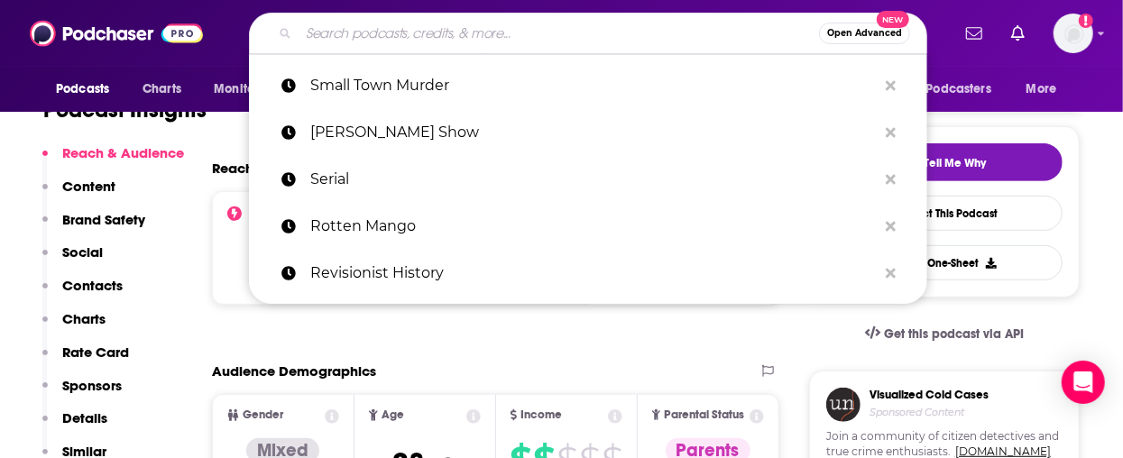
paste input "SmartLess"
type input "SmartLess"
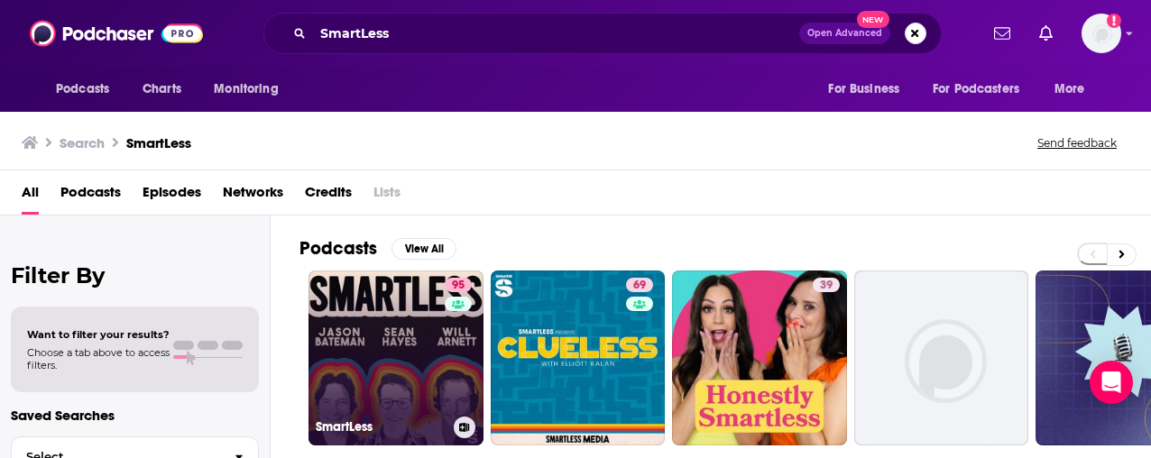
click at [361, 321] on link "95 SmartLess" at bounding box center [395, 357] width 175 height 175
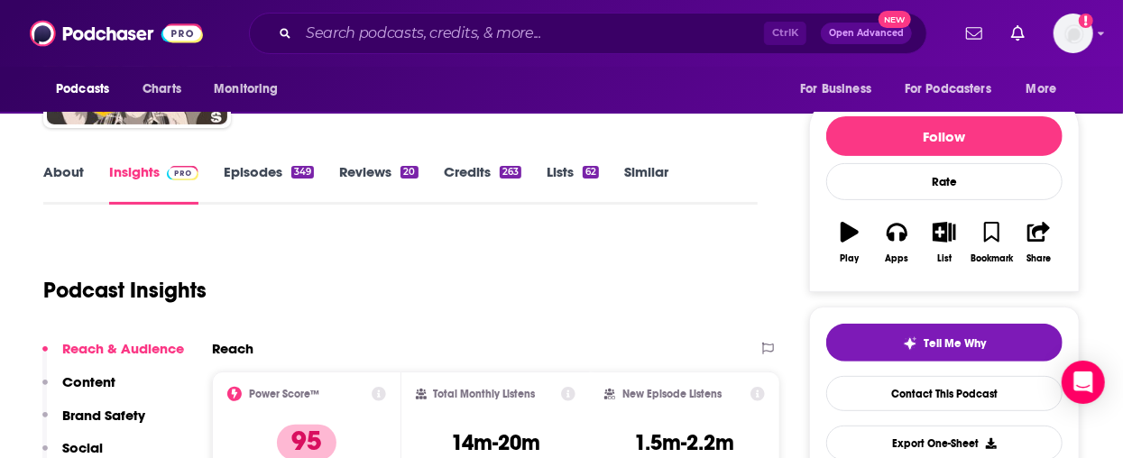
scroll to position [361, 0]
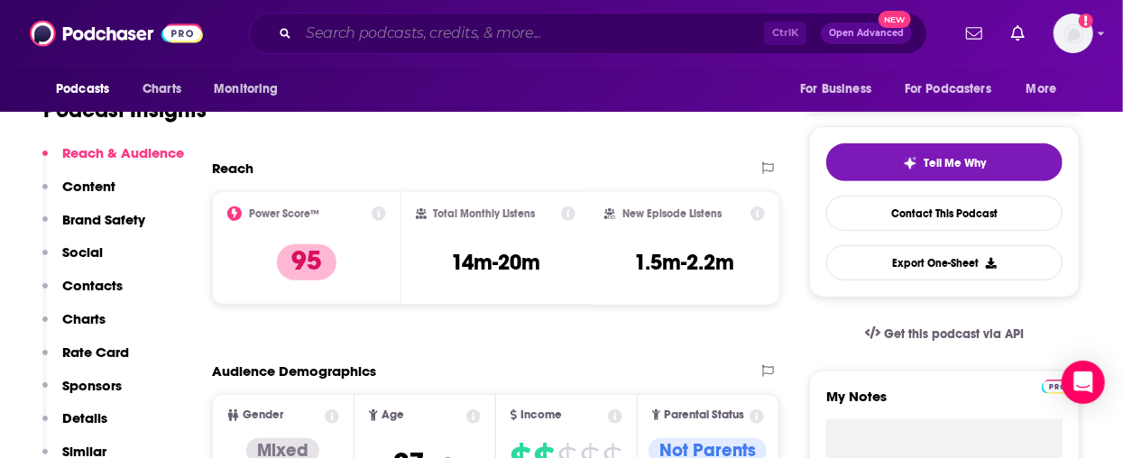
click at [372, 32] on input "Search podcasts, credits, & more..." at bounding box center [530, 33] width 465 height 29
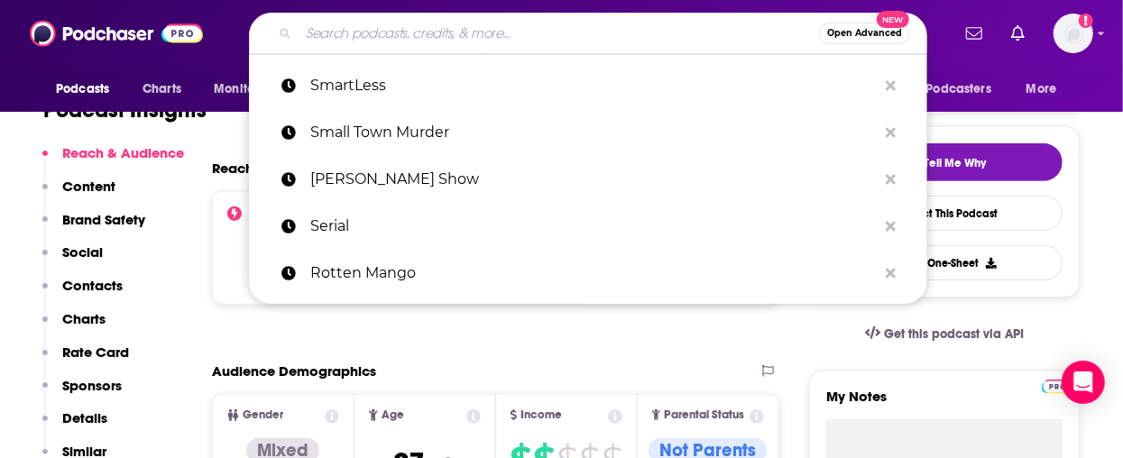
paste input "Snap Judgment"
type input "Snap Judgment"
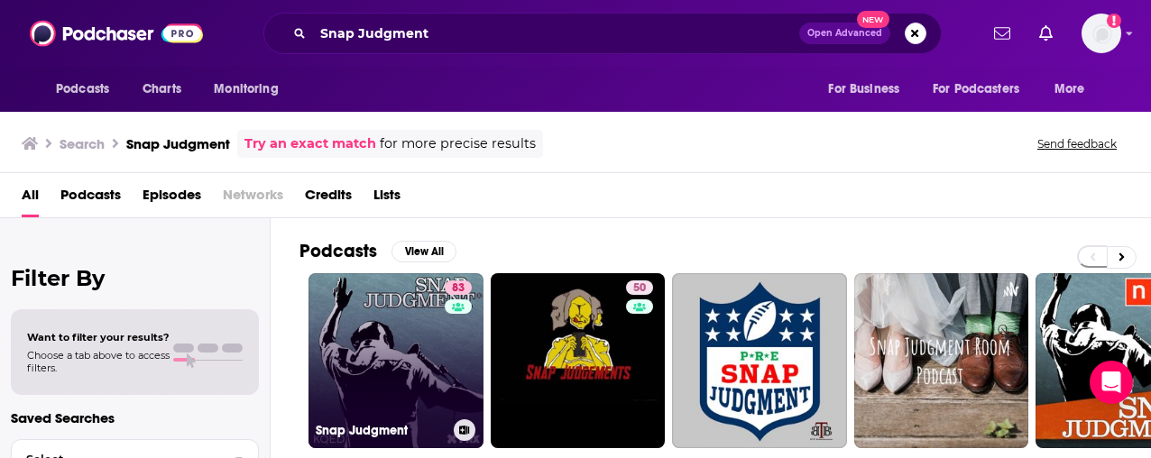
click at [402, 335] on link "83 Snap Judgment" at bounding box center [395, 360] width 175 height 175
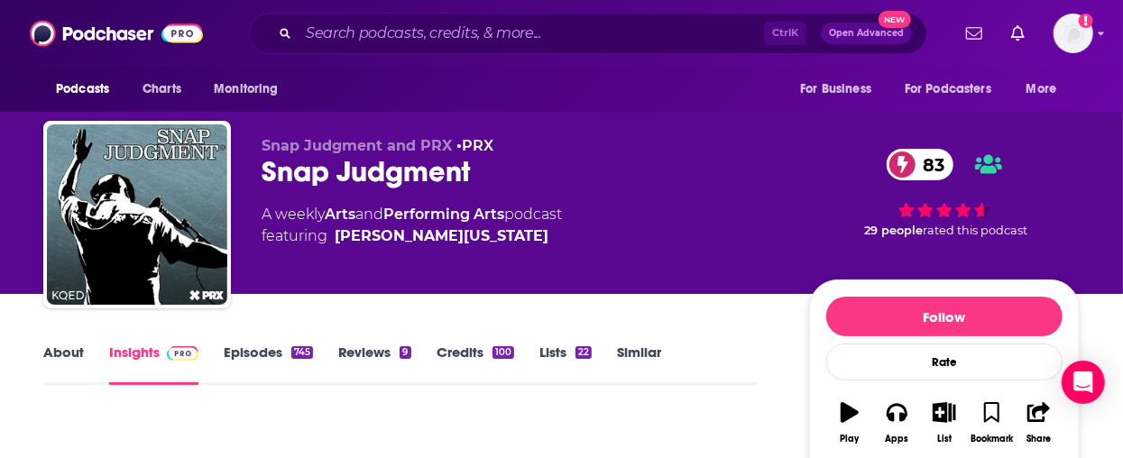
scroll to position [361, 0]
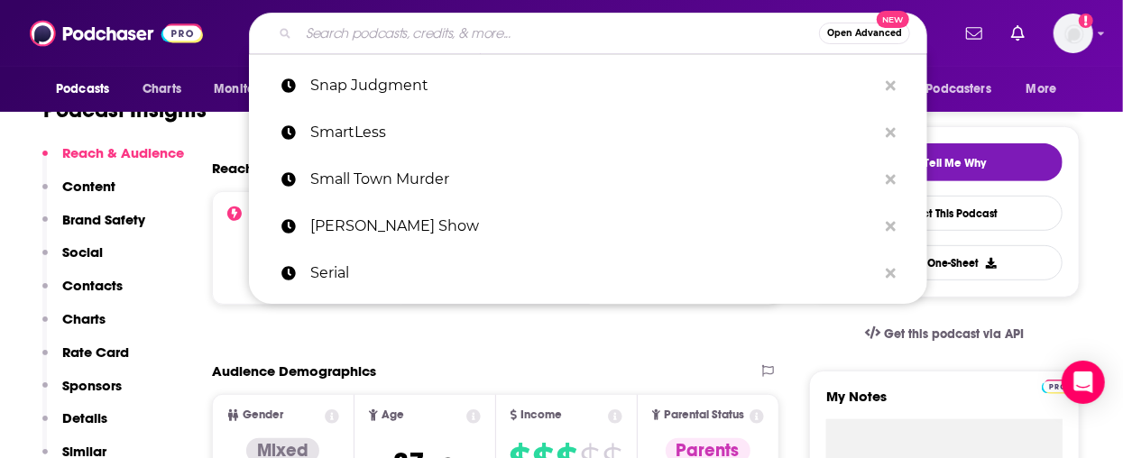
click at [552, 23] on input "Search podcasts, credits, & more..." at bounding box center [558, 33] width 520 height 29
paste input "Something Was Wrong"
type input "Something Was Wrong"
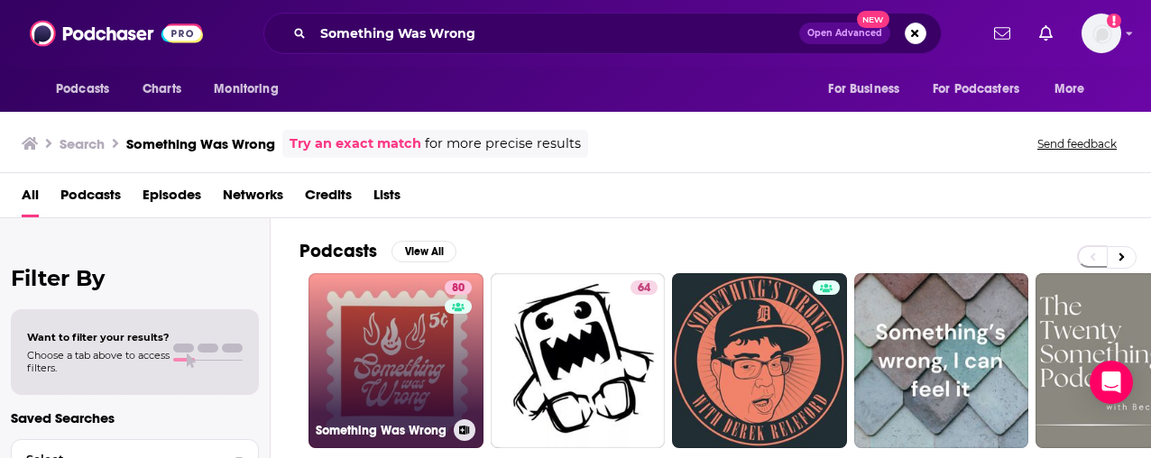
click at [409, 317] on link "80 Something Was Wrong" at bounding box center [395, 360] width 175 height 175
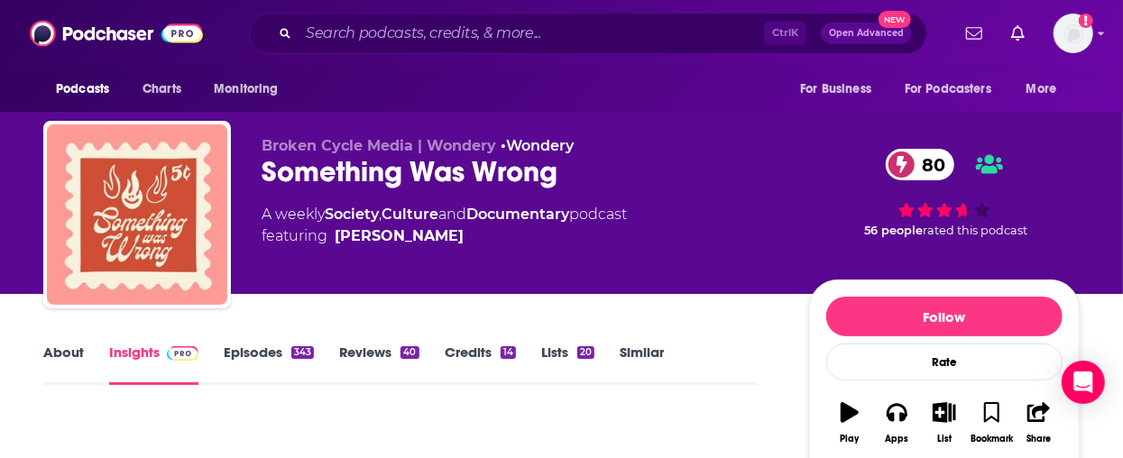
scroll to position [361, 0]
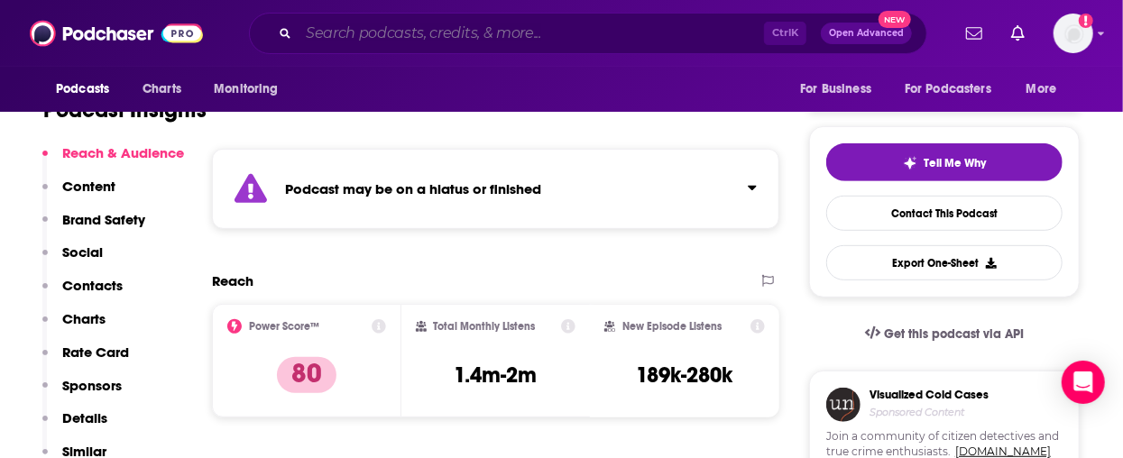
click at [507, 40] on input "Search podcasts, credits, & more..." at bounding box center [530, 33] width 465 height 29
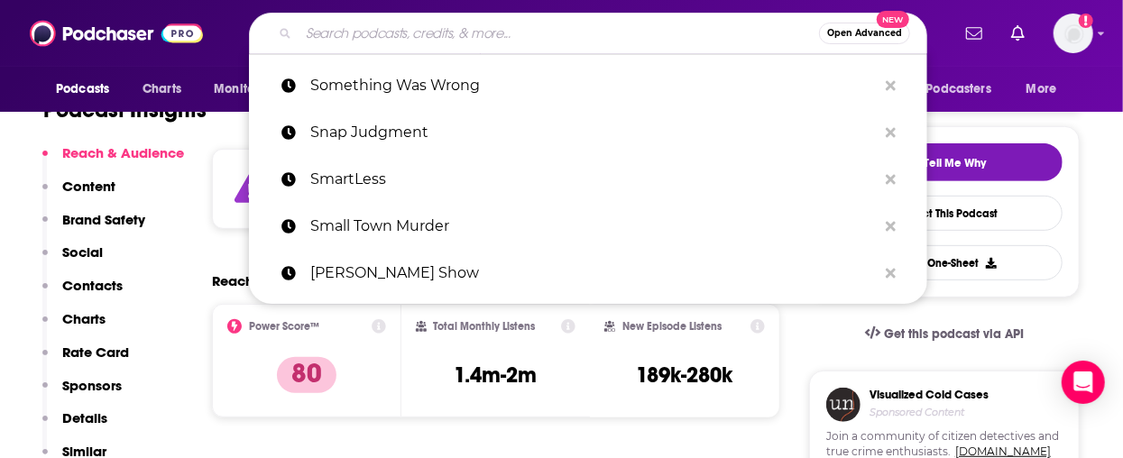
paste input "Adin Live"
type input "Adin Live"
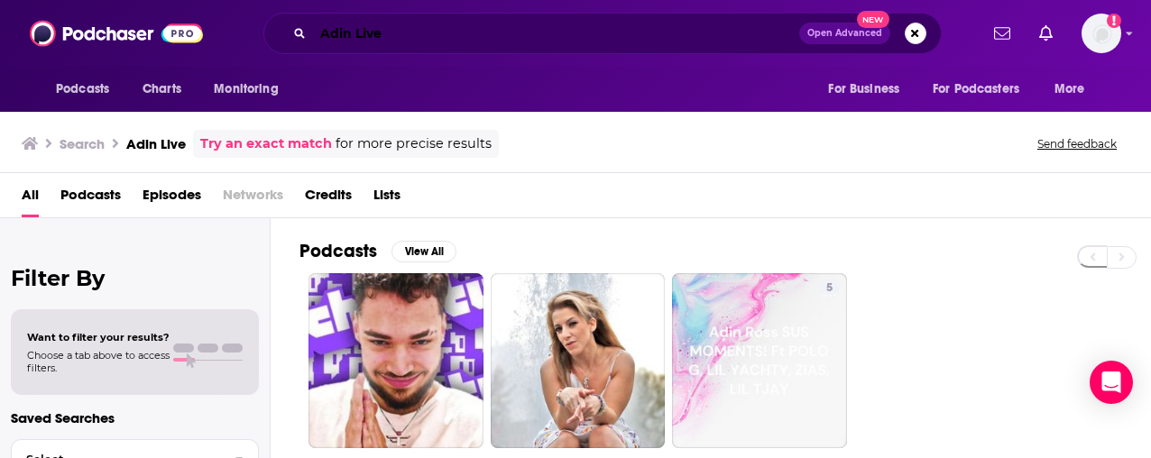
click at [405, 41] on input "Adin Live" at bounding box center [556, 33] width 486 height 29
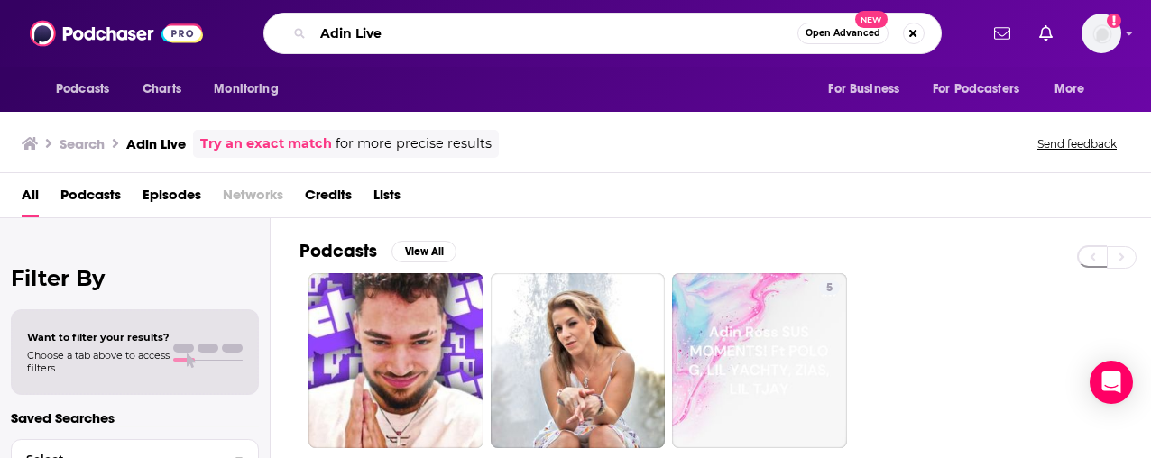
click at [405, 41] on input "Adin Live" at bounding box center [555, 33] width 484 height 29
paste input "Stuff You Missed in History Class"
type input "Stuff You Missed in History Class"
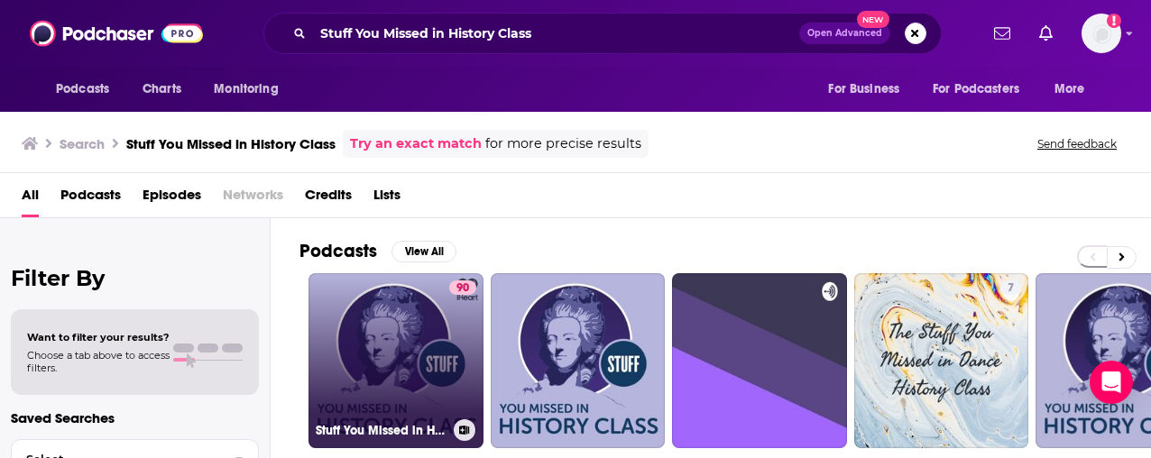
click at [390, 371] on link "90 Stuff You Missed in History Class" at bounding box center [395, 360] width 175 height 175
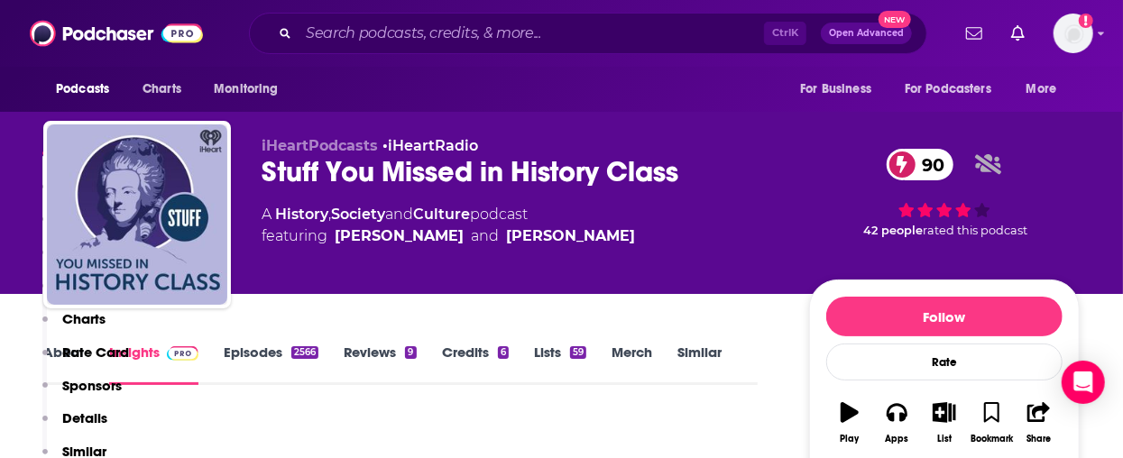
scroll to position [361, 0]
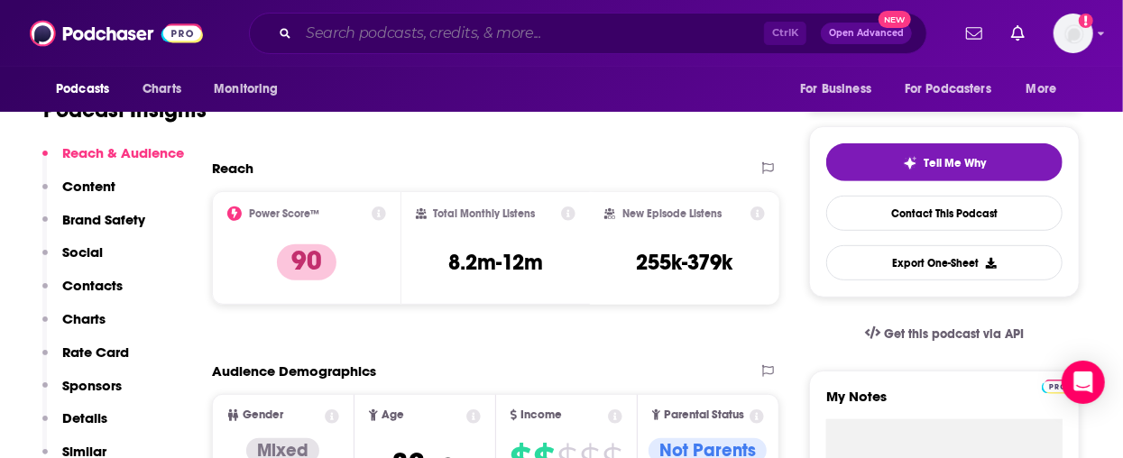
click at [495, 46] on div "Ctrl K Open Advanced New" at bounding box center [588, 33] width 678 height 41
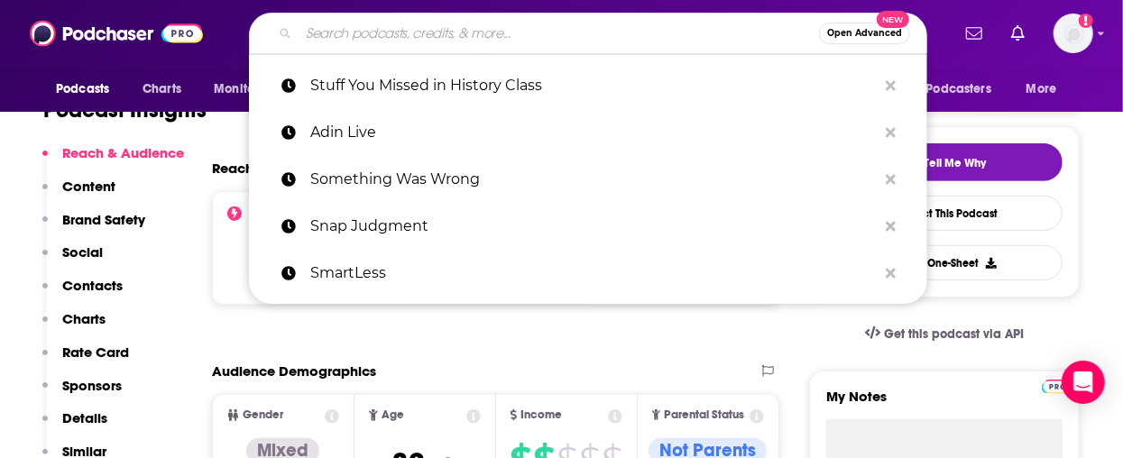
click at [495, 43] on input "Search podcasts, credits, & more..." at bounding box center [558, 33] width 520 height 29
paste input "Stuff You Should Know"
type input "Stuff You Should Know"
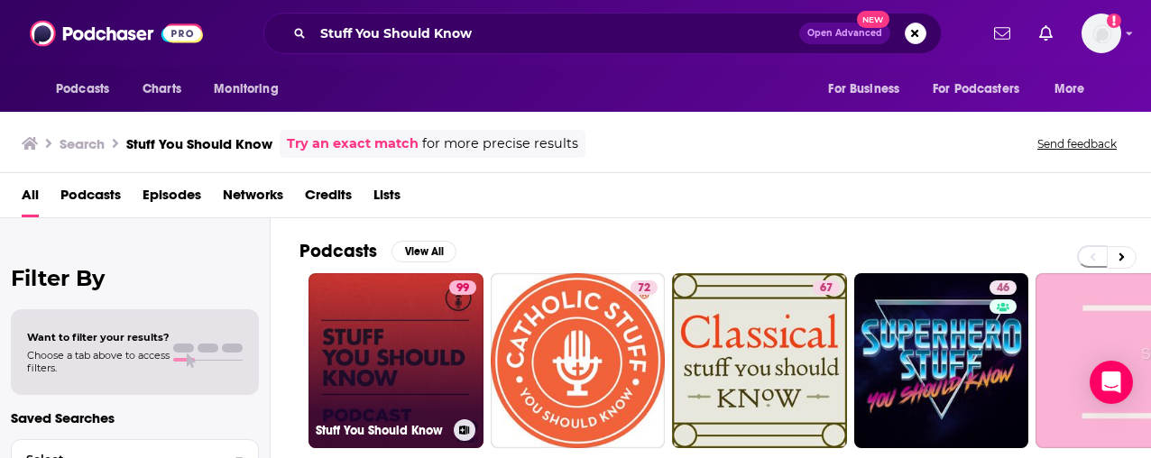
click at [417, 337] on link "99 Stuff You Should Know" at bounding box center [395, 360] width 175 height 175
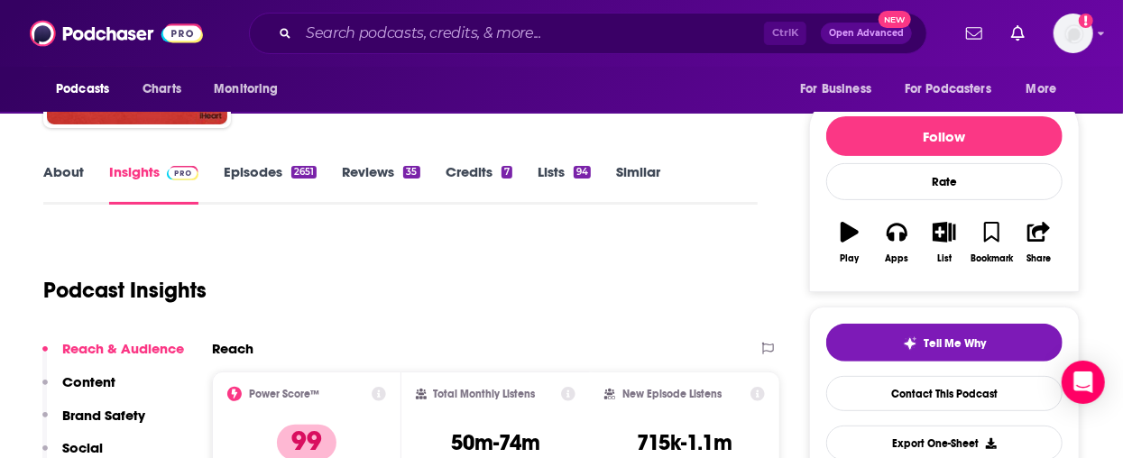
scroll to position [361, 0]
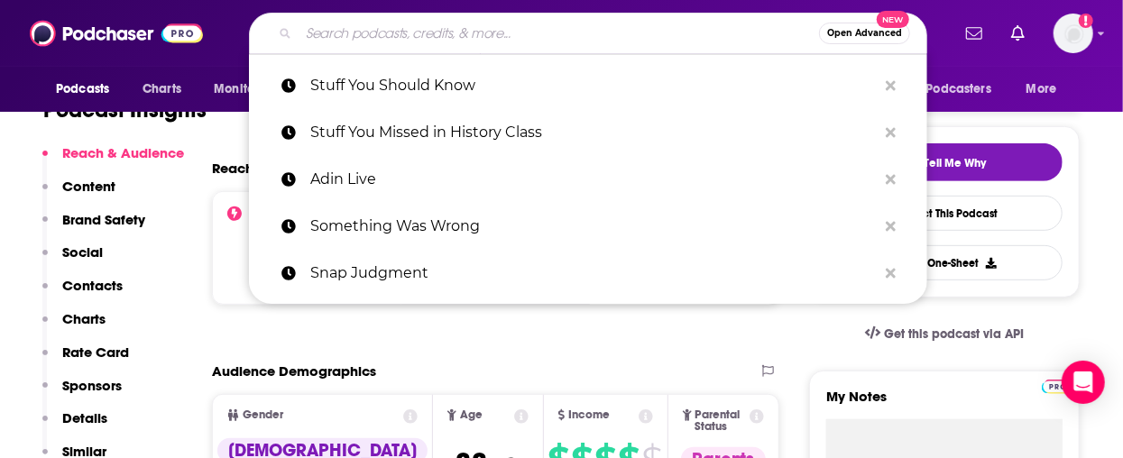
click at [430, 32] on input "Search podcasts, credits, & more..." at bounding box center [558, 33] width 520 height 29
paste input "Swindled"
type input "Swindled"
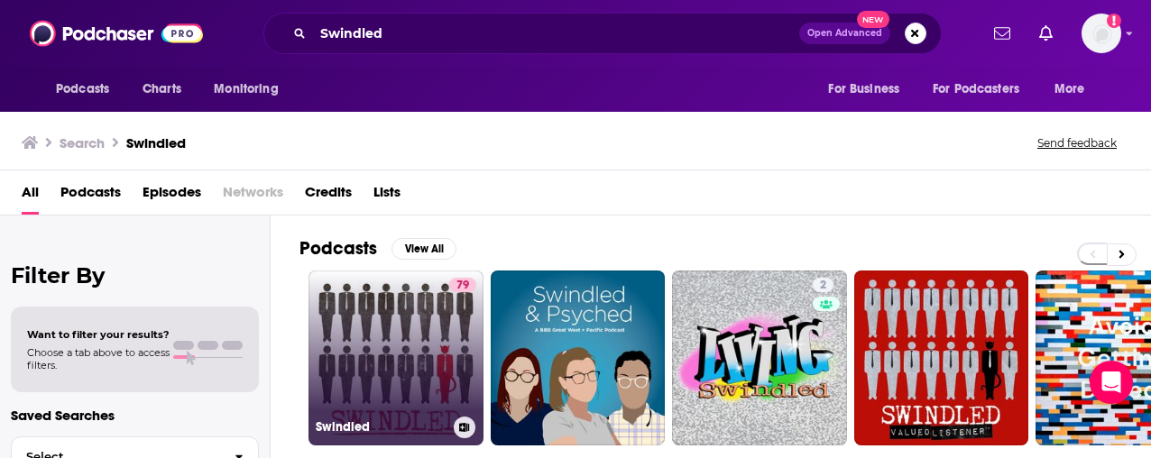
click at [382, 346] on link "79 Swindled" at bounding box center [395, 357] width 175 height 175
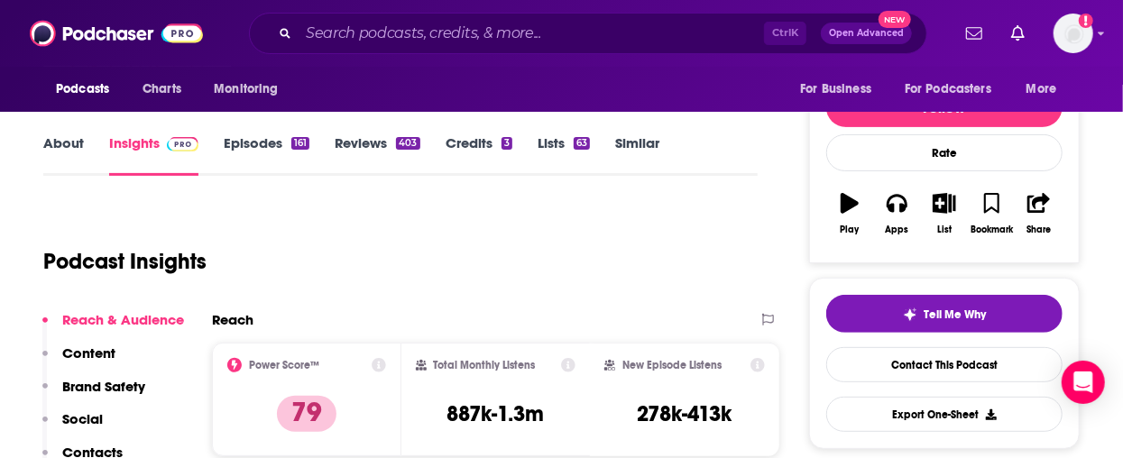
scroll to position [361, 0]
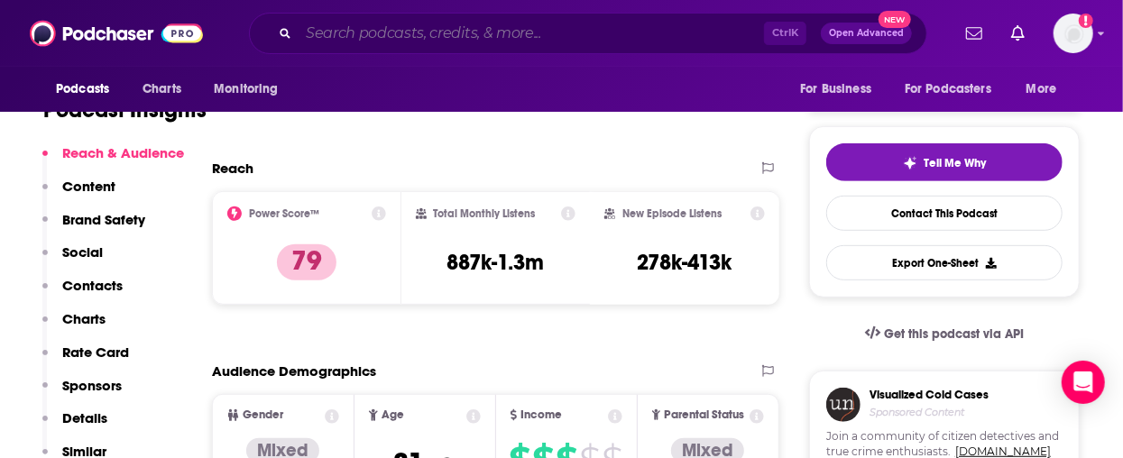
click at [418, 45] on input "Search podcasts, credits, & more..." at bounding box center [530, 33] width 465 height 29
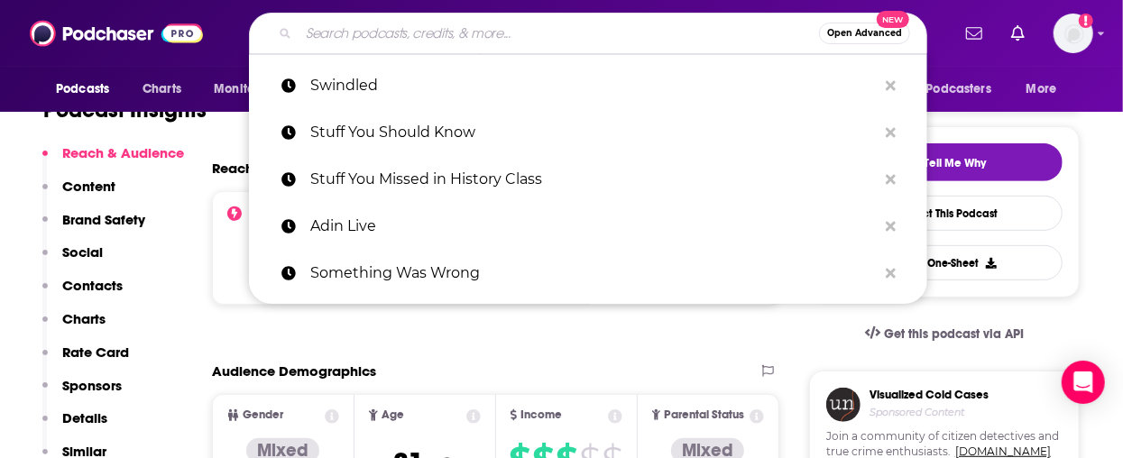
paste input "Sword and Scale"
type input "Sword and Scale"
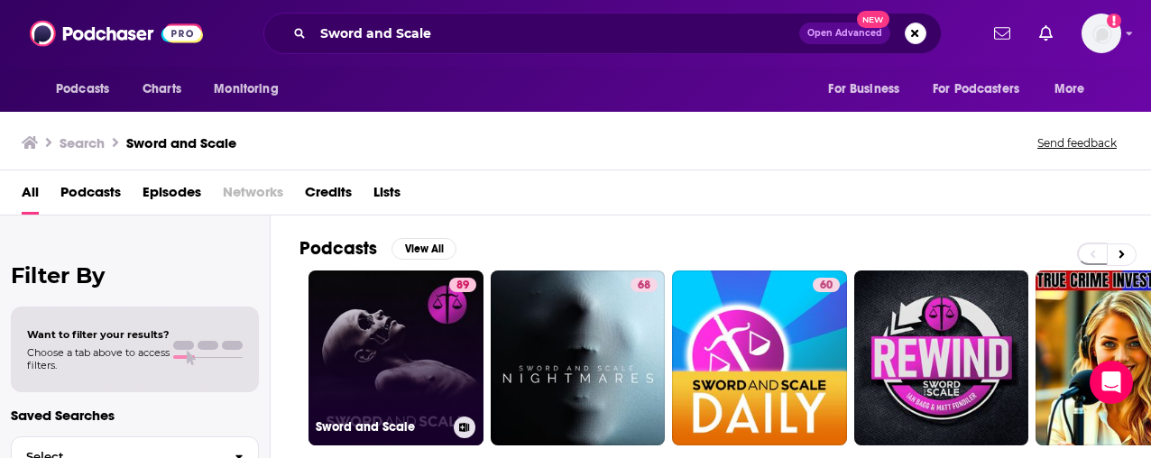
click at [400, 316] on link "89 Sword and Scale" at bounding box center [395, 357] width 175 height 175
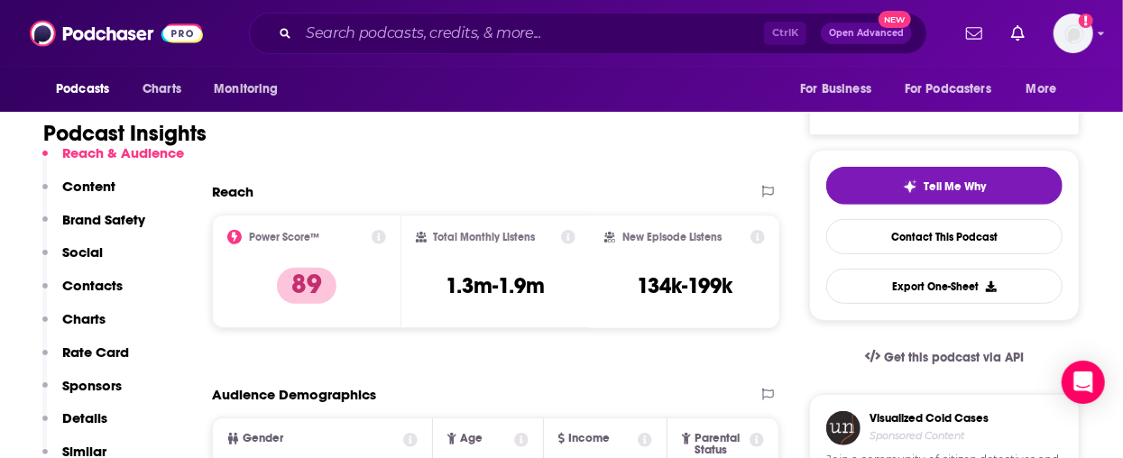
scroll to position [361, 0]
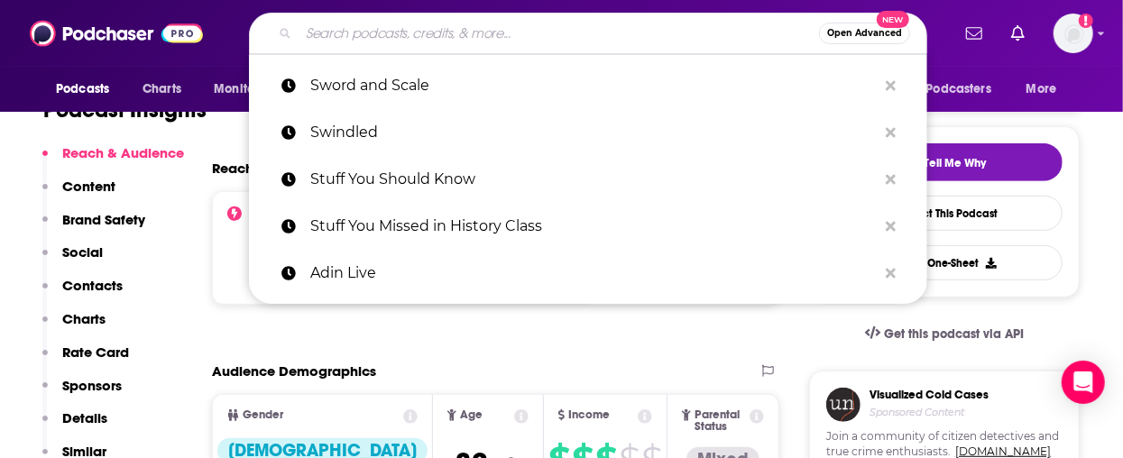
click at [445, 24] on input "Search podcasts, credits, & more..." at bounding box center [558, 33] width 520 height 29
paste input "TED Radio Hour"
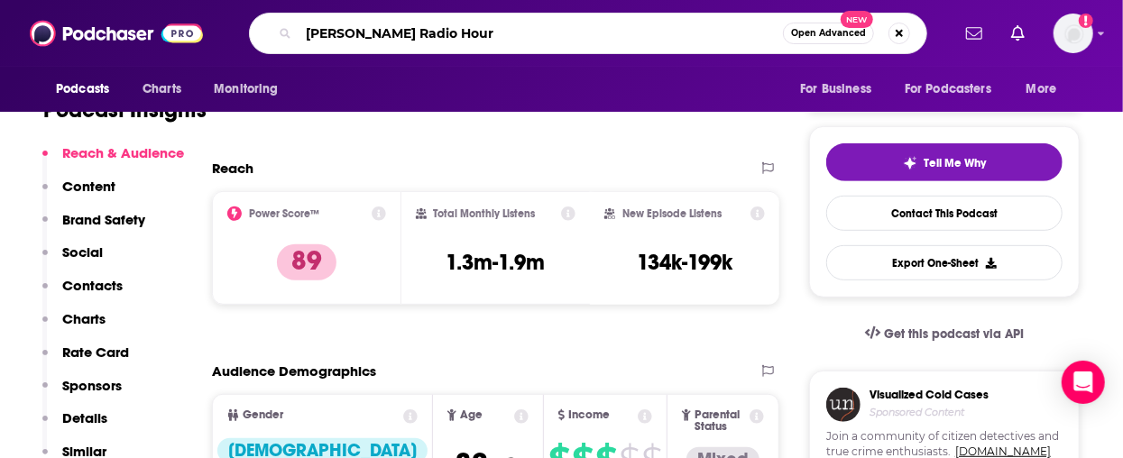
type input "TED Radio Hour"
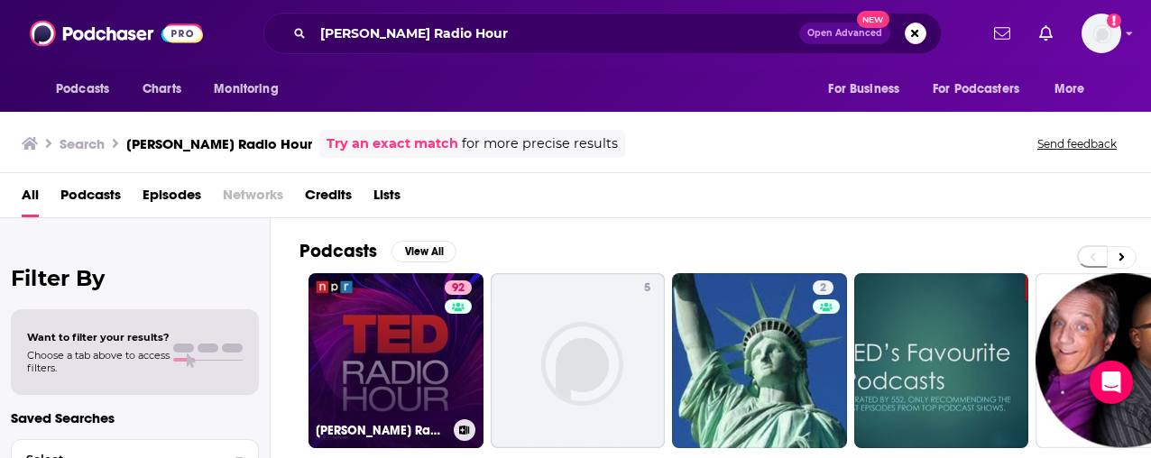
click at [393, 344] on link "92 TED Radio Hour" at bounding box center [395, 360] width 175 height 175
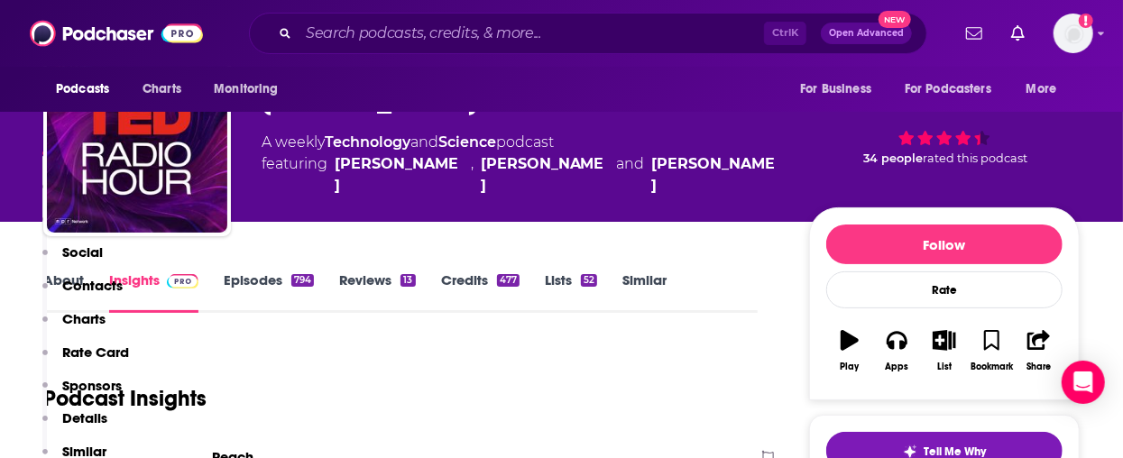
scroll to position [361, 0]
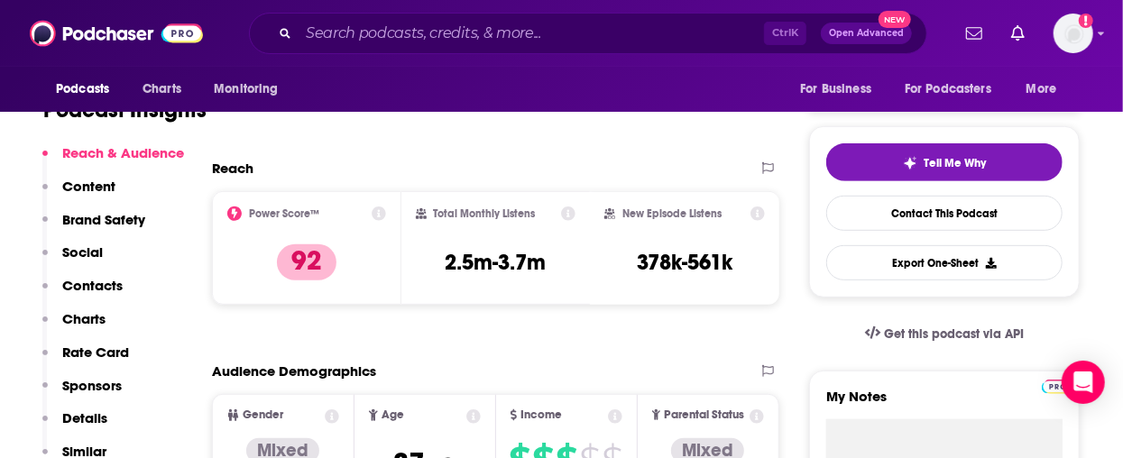
click at [531, 49] on div "Ctrl K Open Advanced New" at bounding box center [588, 33] width 678 height 41
click at [531, 42] on input "Search podcasts, credits, & more..." at bounding box center [530, 33] width 465 height 29
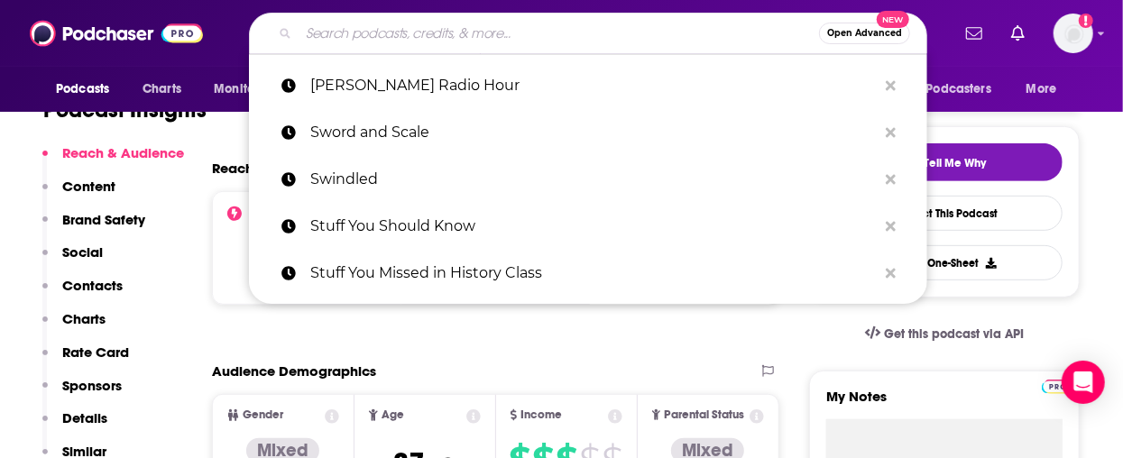
paste input "The Ben Shapiro Show"
type input "The Ben Shapiro Show"
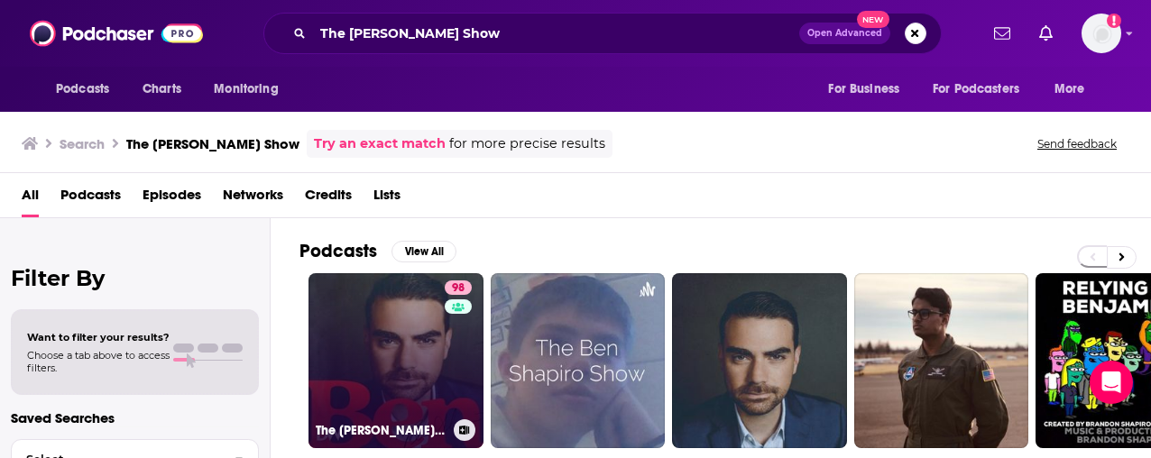
click at [395, 320] on link "98 The Ben Shapiro Show" at bounding box center [395, 360] width 175 height 175
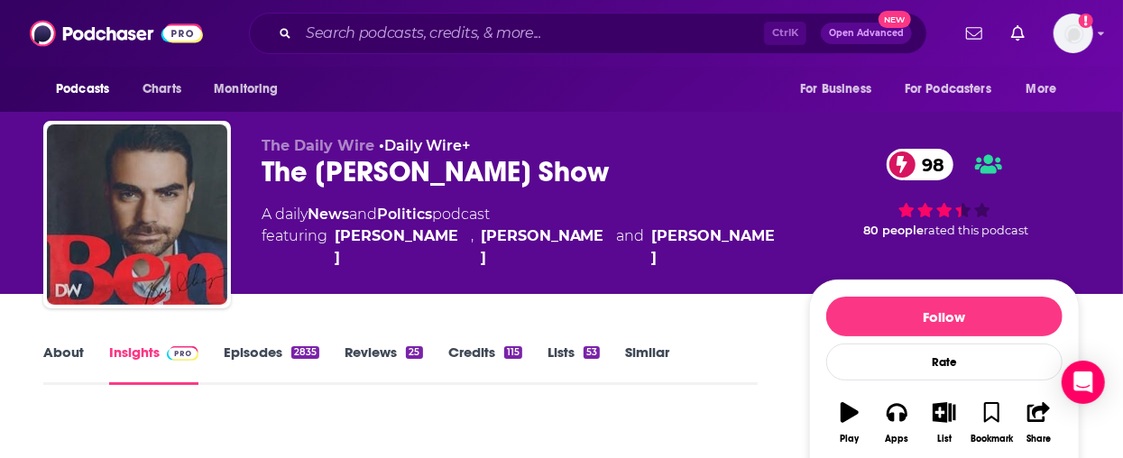
scroll to position [361, 0]
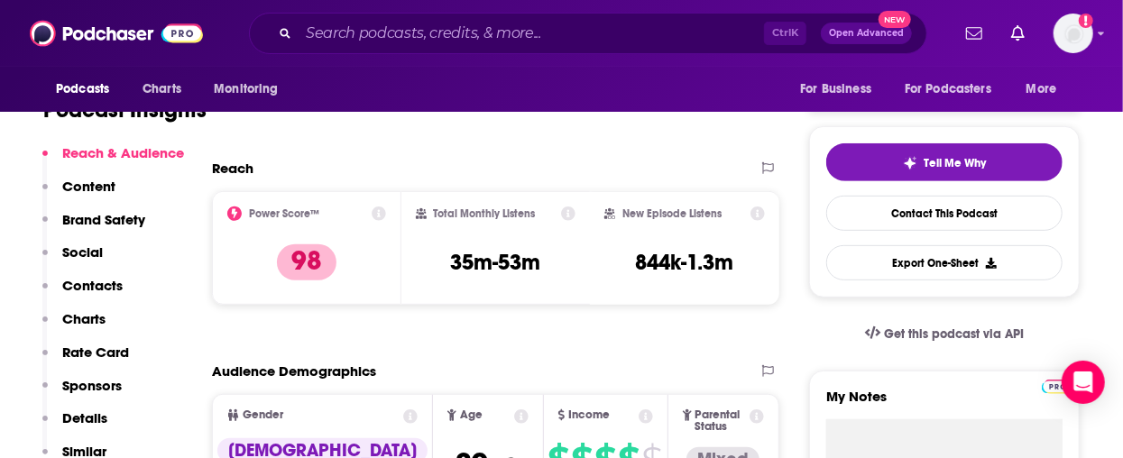
drag, startPoint x: 555, startPoint y: 56, endPoint x: 545, endPoint y: 36, distance: 22.6
click at [555, 56] on div "Podcasts Charts Monitoring Ctrl K Open Advanced New For Business For Podcasters…" at bounding box center [561, 33] width 1123 height 67
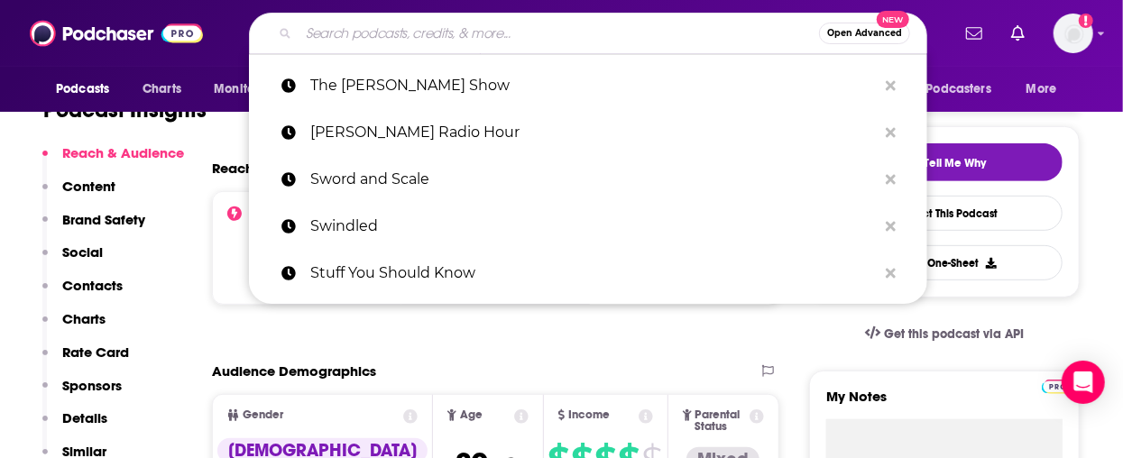
click at [541, 25] on input "Search podcasts, credits, & more..." at bounding box center [558, 33] width 520 height 29
paste input "The Bible in a Year (with Fr. Mike Schmitz)"
type input "The Bible in a Year (with Fr. Mike Schmitz)"
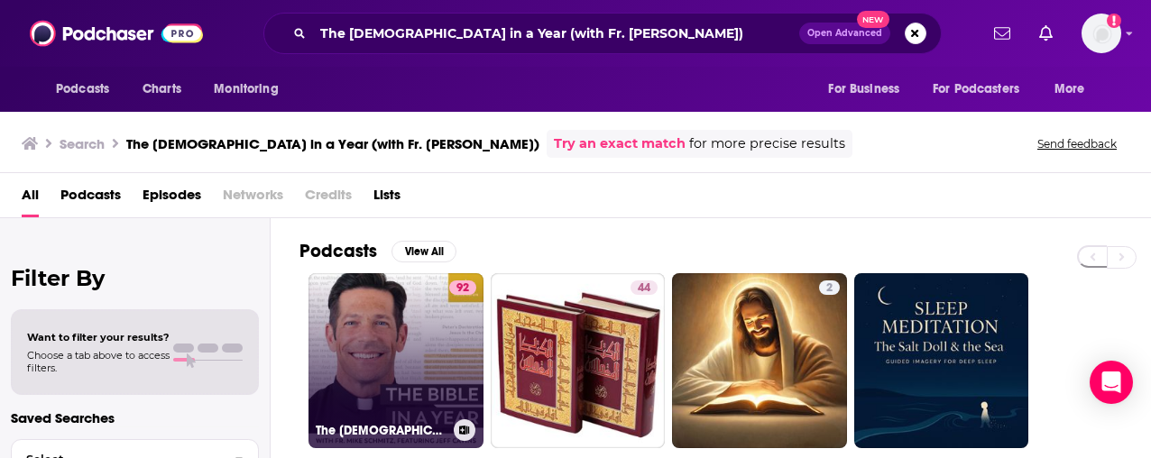
click at [427, 299] on link "92 The Bible in a Year (with Fr. Mike Schmitz)" at bounding box center [395, 360] width 175 height 175
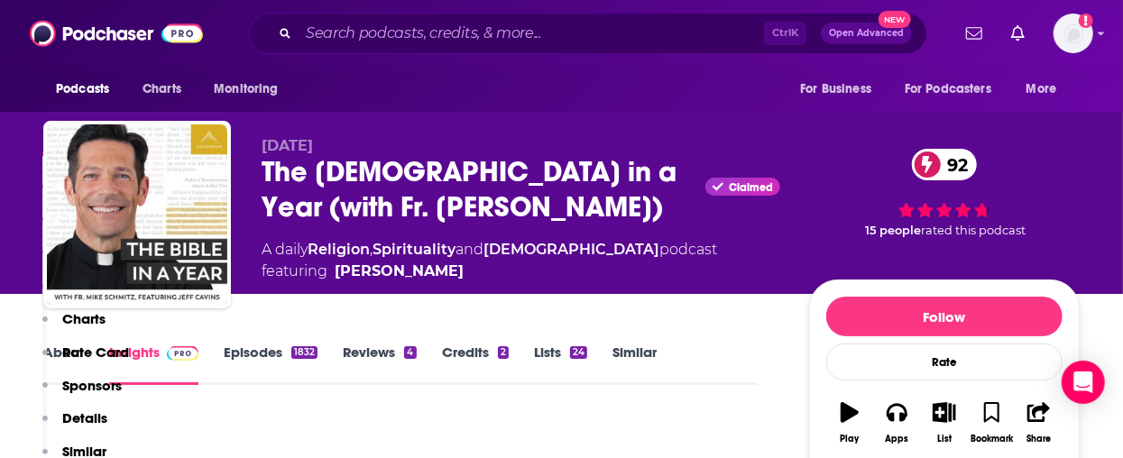
scroll to position [361, 0]
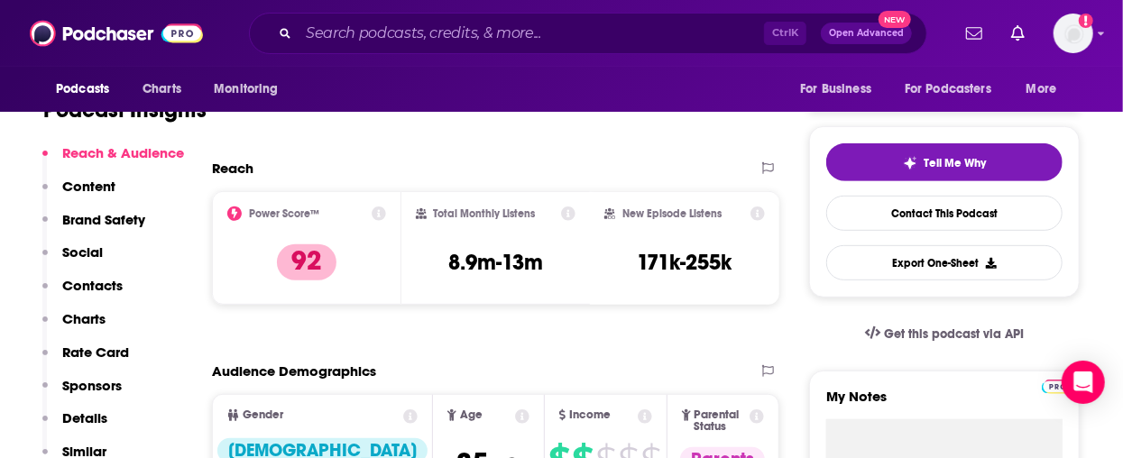
drag, startPoint x: 402, startPoint y: 14, endPoint x: 400, endPoint y: 27, distance: 13.6
click at [402, 13] on div "Ctrl K Open Advanced New" at bounding box center [588, 33] width 678 height 41
click at [400, 28] on input "Search podcasts, credits, & more..." at bounding box center [530, 33] width 465 height 29
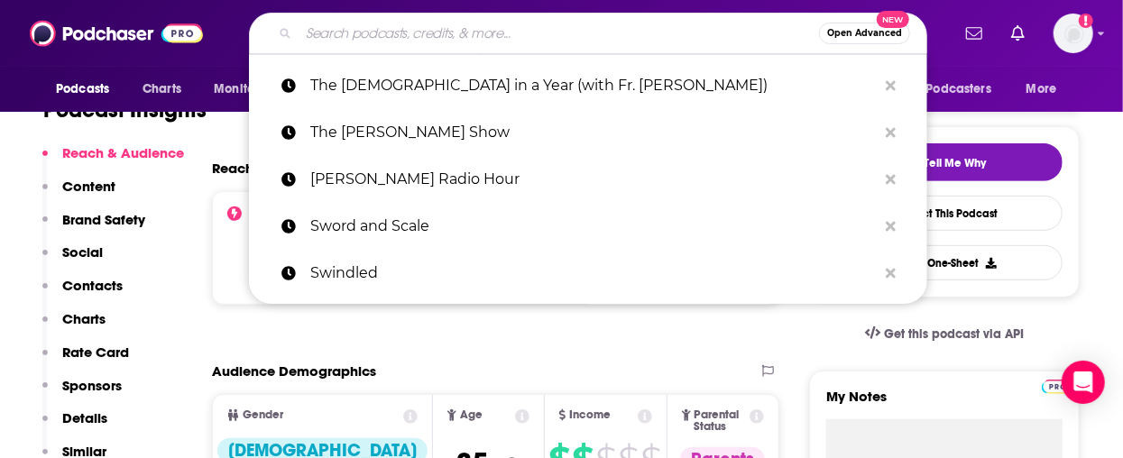
paste input "The Bill Simmons Podcast"
type input "The Bill Simmons Podcast"
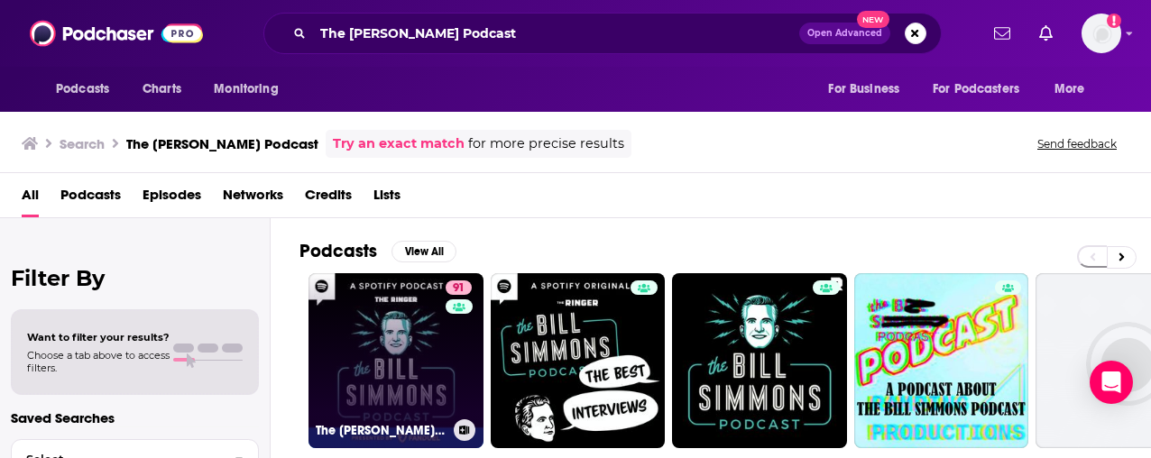
click at [420, 374] on link "91 The Bill Simmons Podcast" at bounding box center [395, 360] width 175 height 175
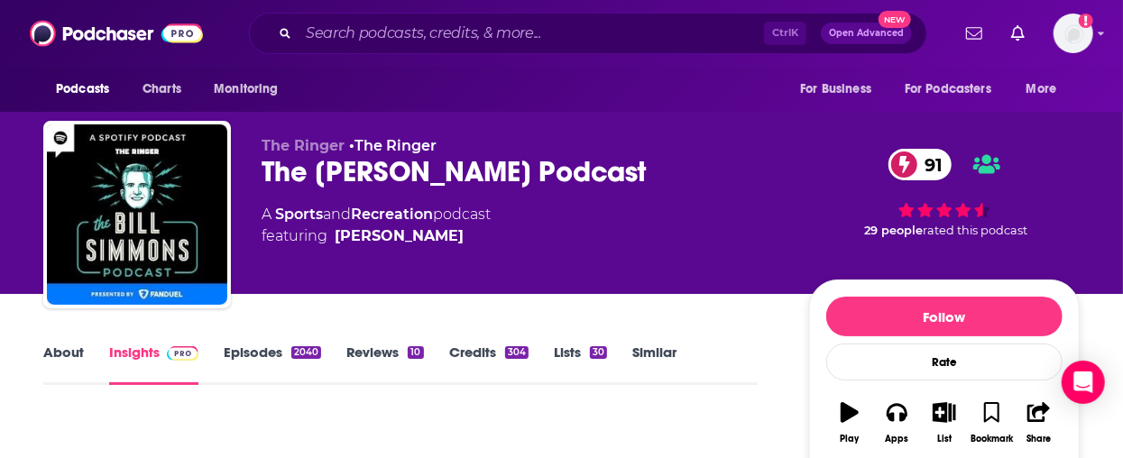
scroll to position [361, 0]
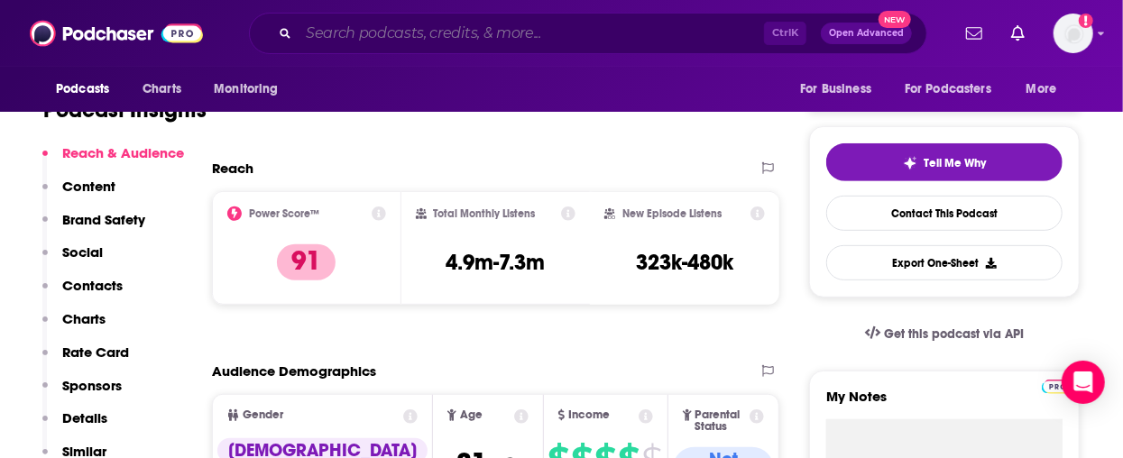
click at [408, 40] on input "Search podcasts, credits, & more..." at bounding box center [530, 33] width 465 height 29
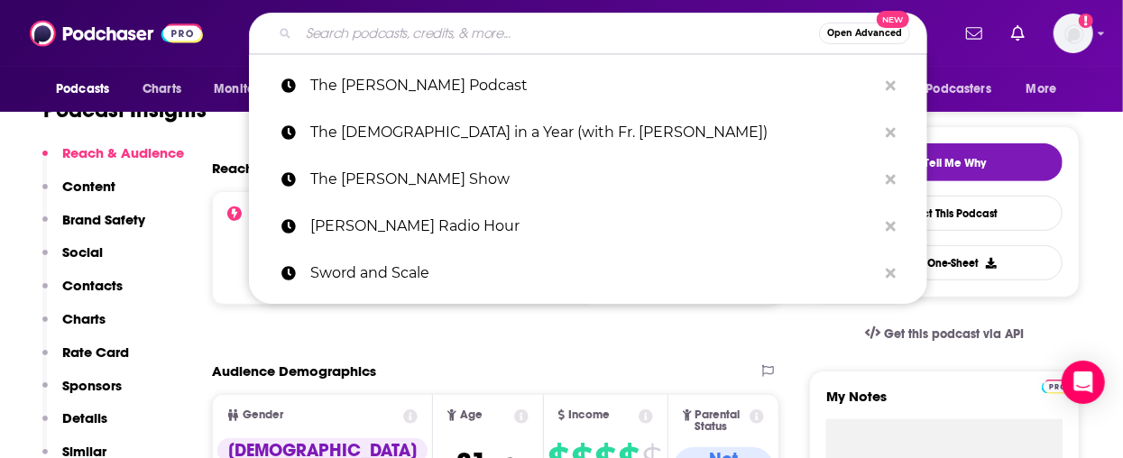
paste input "The Bobby Bones Show"
type input "The Bobby Bones Show"
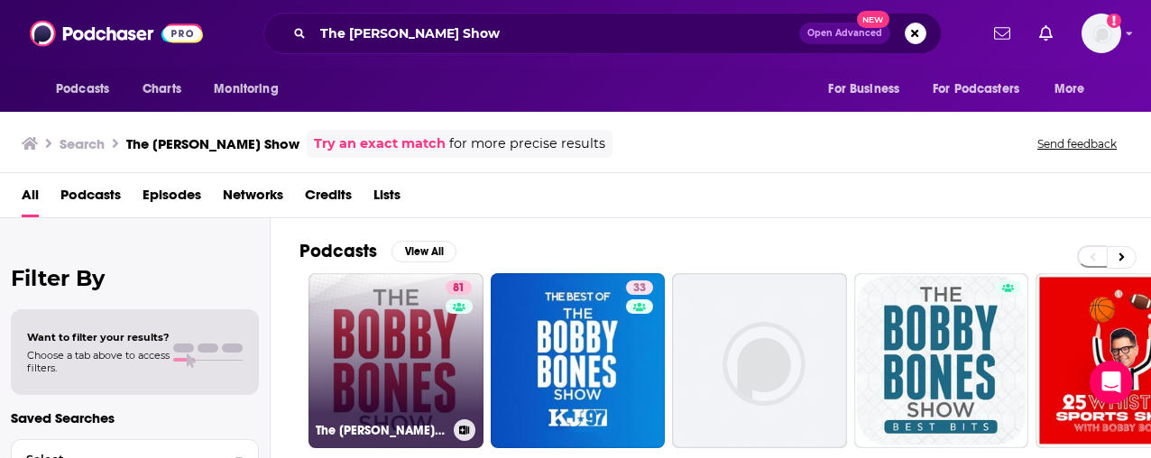
click at [365, 379] on link "81 The Bobby Bones Show" at bounding box center [395, 360] width 175 height 175
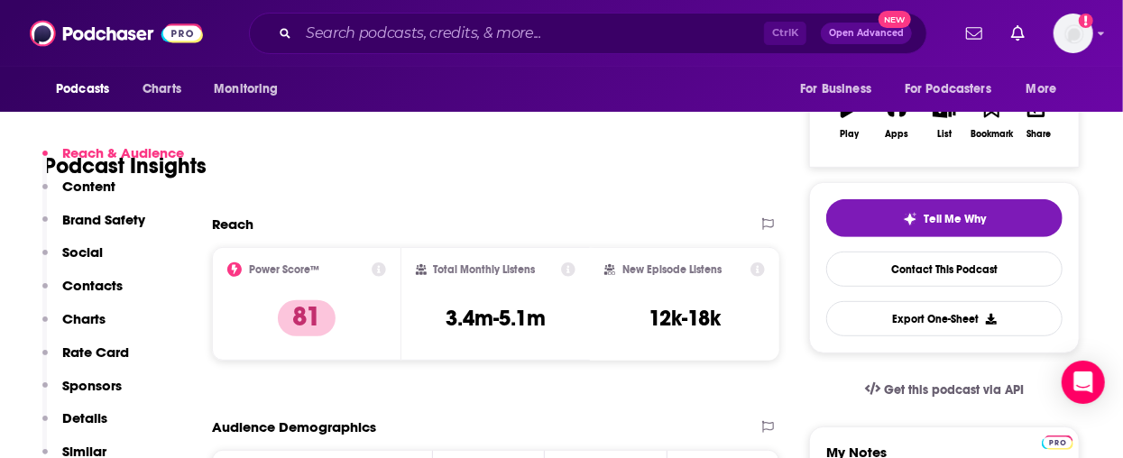
scroll to position [361, 0]
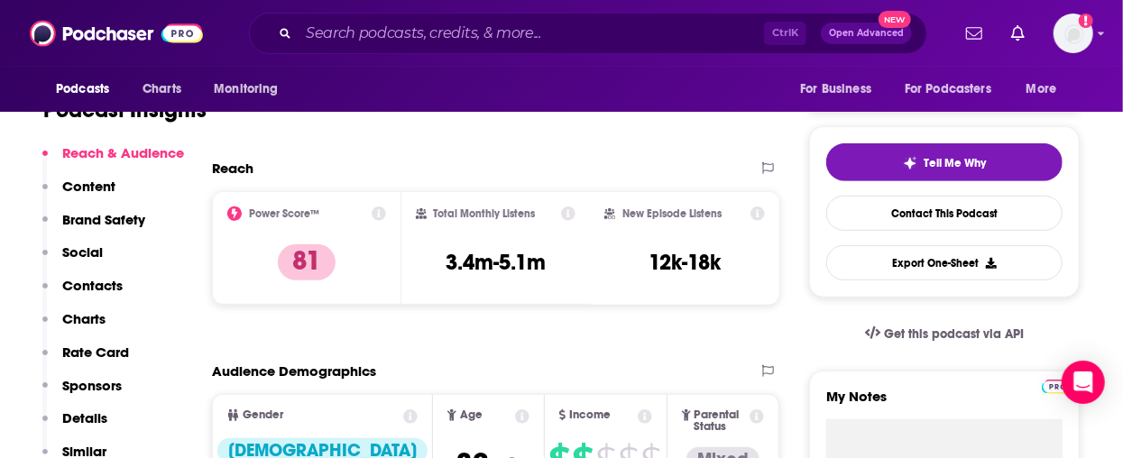
drag, startPoint x: 473, startPoint y: 70, endPoint x: 481, endPoint y: 60, distance: 12.3
click at [473, 70] on div "Podcasts Charts Monitoring For Business For Podcasters More" at bounding box center [561, 89] width 1123 height 45
click at [502, 25] on input "Search podcasts, credits, & more..." at bounding box center [530, 33] width 465 height 29
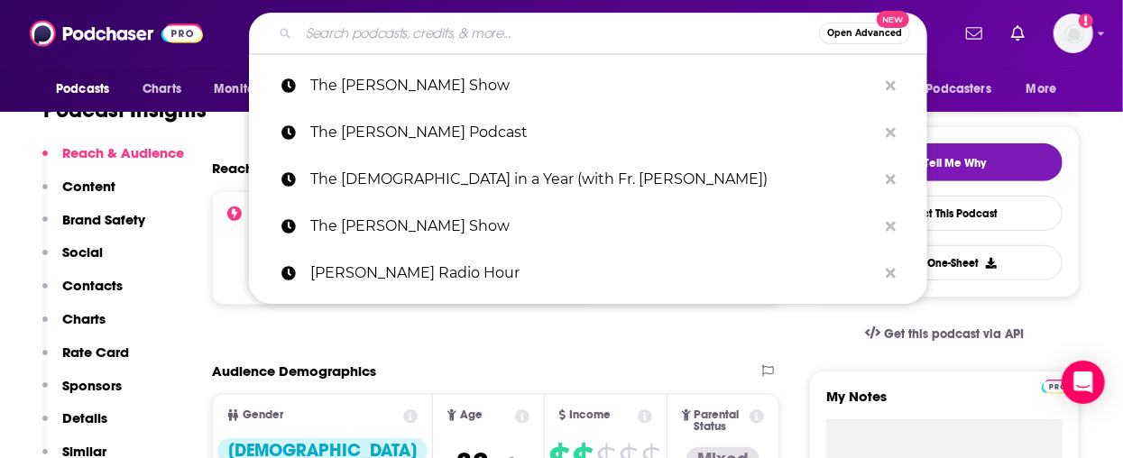
paste input "The Breakfast Club"
type input "The Breakfast Club"
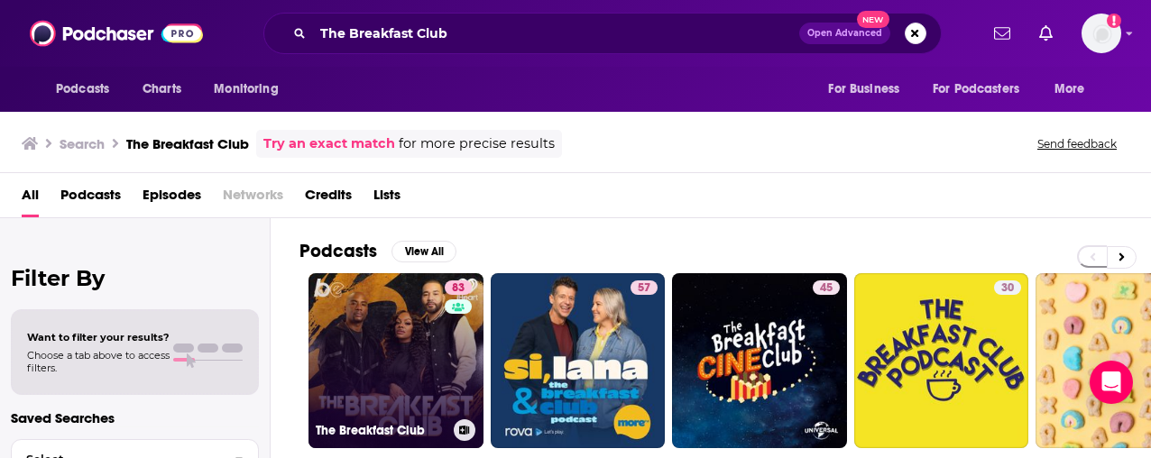
click at [375, 331] on link "83 The Breakfast Club" at bounding box center [395, 360] width 175 height 175
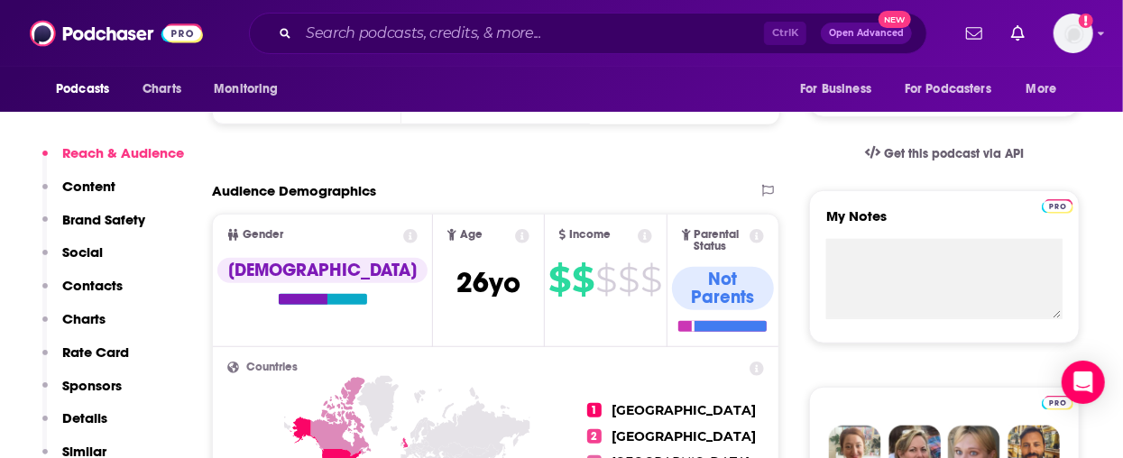
scroll to position [180, 0]
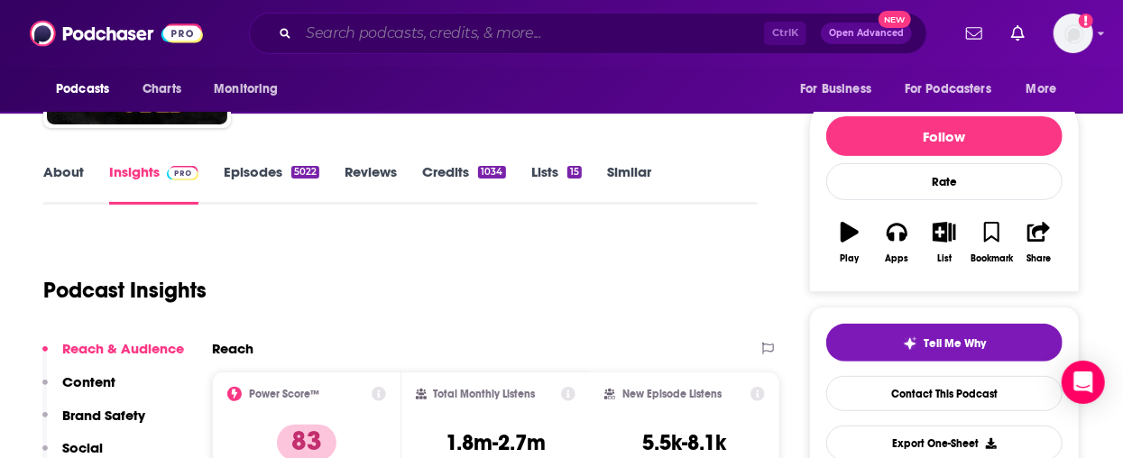
click at [430, 31] on input "Search podcasts, credits, & more..." at bounding box center [530, 33] width 465 height 29
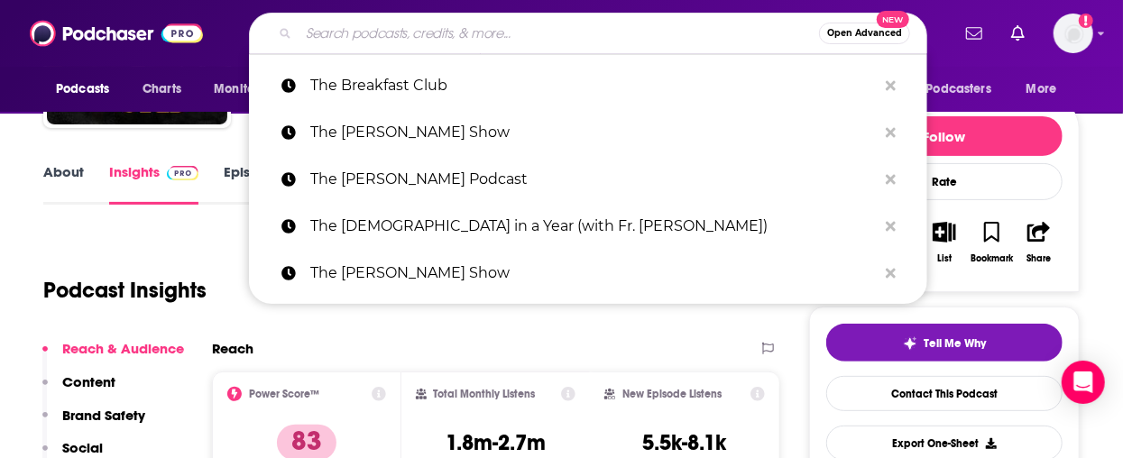
paste input "The Bulwark Podcast"
type input "The Bulwark Podcast"
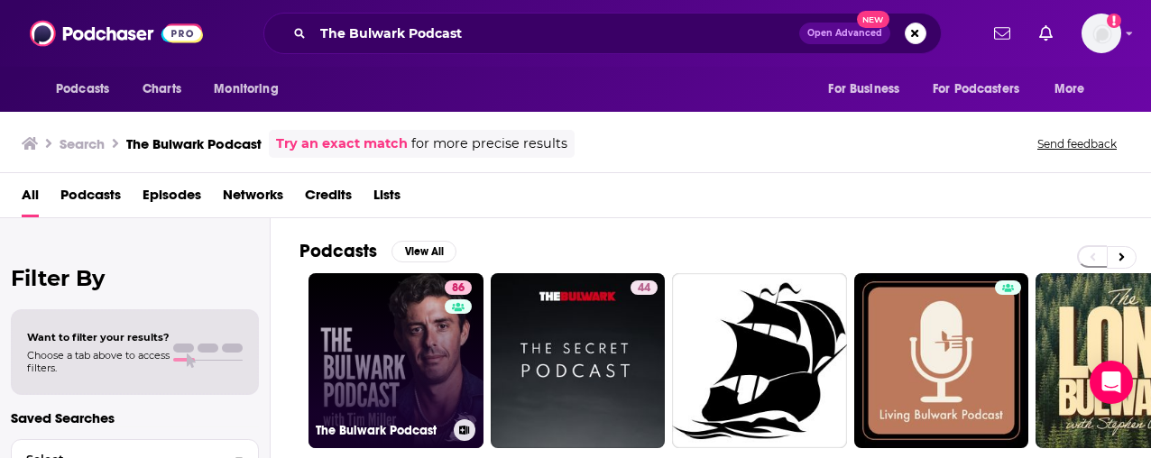
click at [384, 331] on link "86 The Bulwark Podcast" at bounding box center [395, 360] width 175 height 175
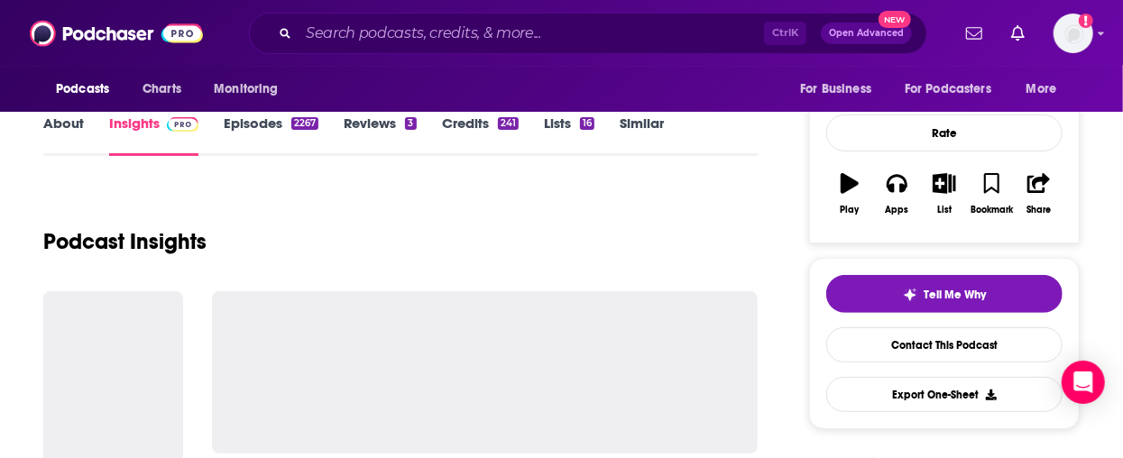
scroll to position [361, 0]
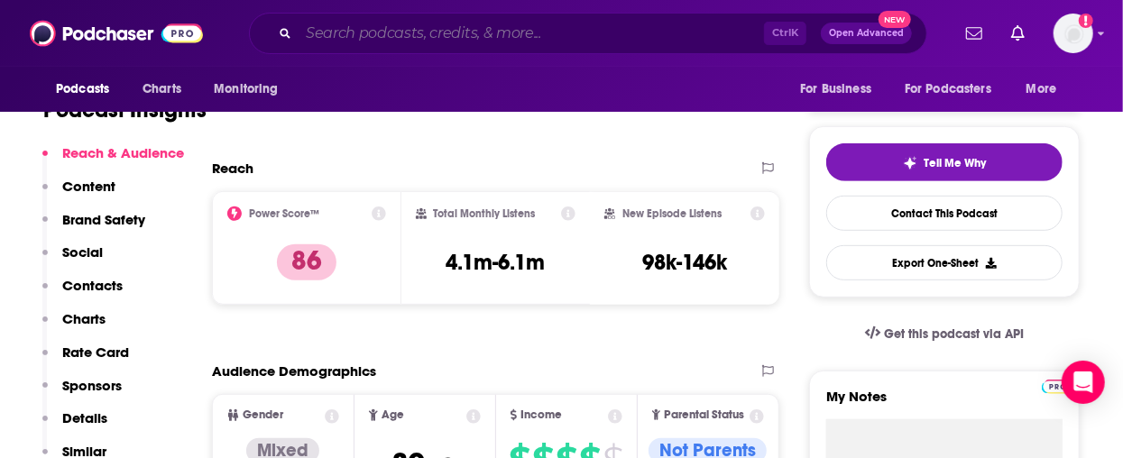
click at [507, 22] on input "Search podcasts, credits, & more..." at bounding box center [530, 33] width 465 height 29
paste input "The Charlie Kirk Show"
type input "The Charlie Kirk Show"
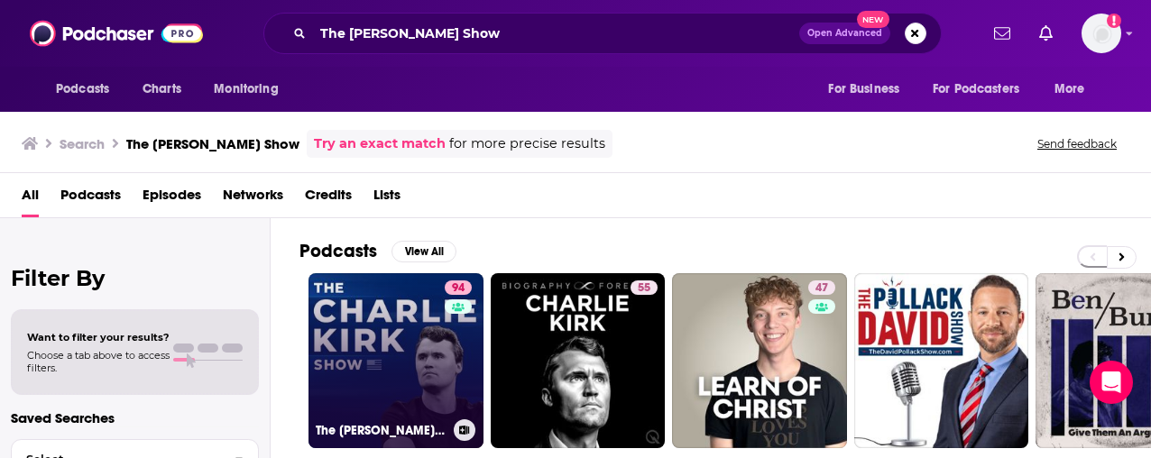
click at [369, 346] on link "94 The Charlie Kirk Show" at bounding box center [395, 360] width 175 height 175
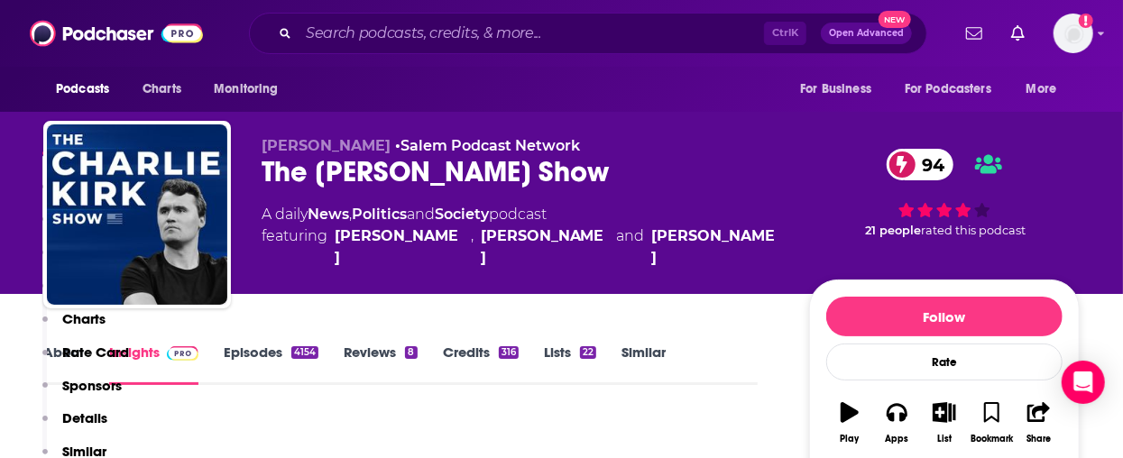
scroll to position [361, 0]
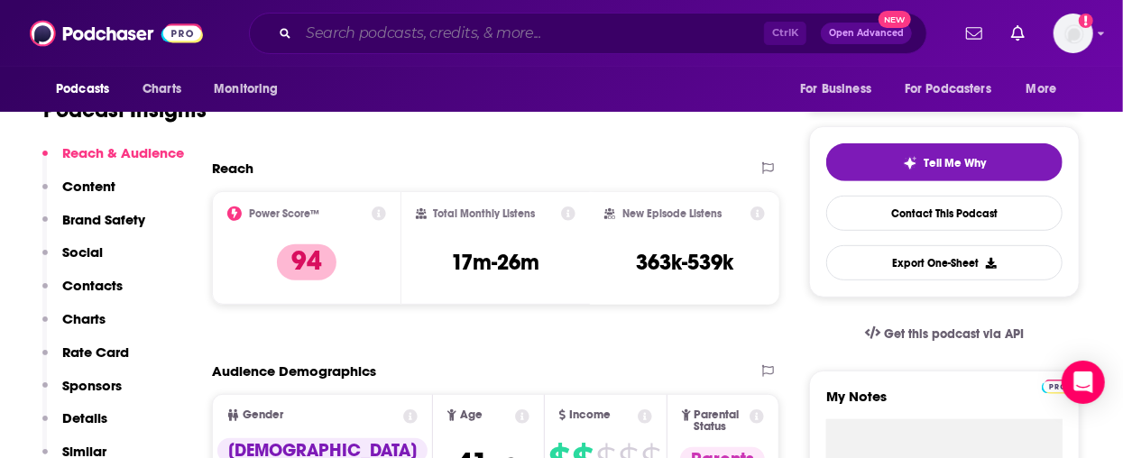
click at [481, 36] on input "Search podcasts, credits, & more..." at bounding box center [530, 33] width 465 height 29
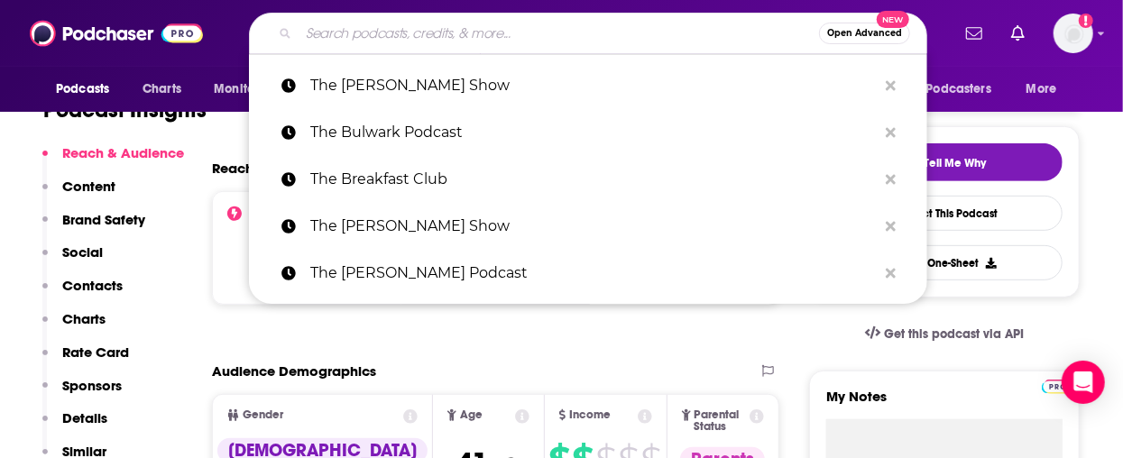
paste input "The Clay Travis & Buck Sexton Show"
type input "The Clay Travis & Buck Sexton Show"
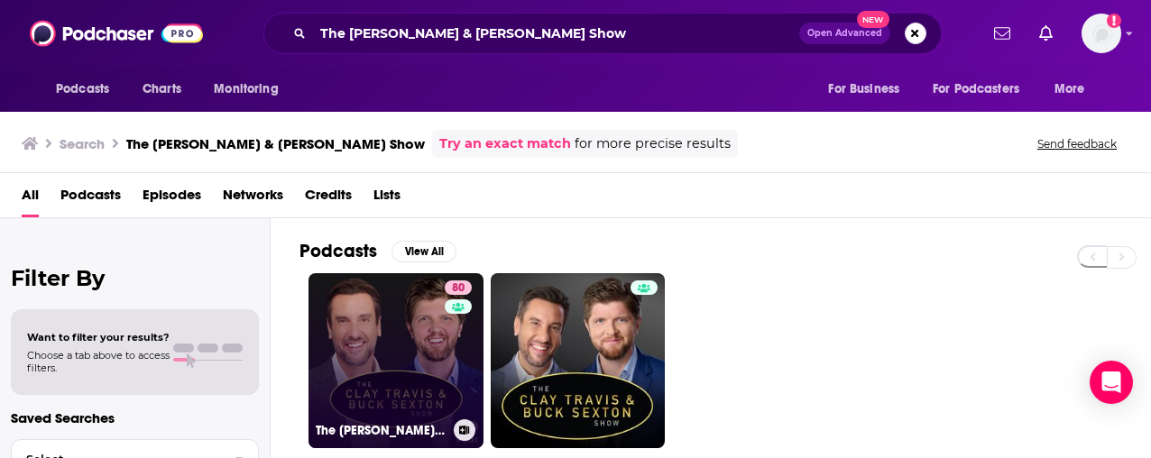
click at [366, 360] on link "80 The Clay Travis and Buck Sexton Show" at bounding box center [395, 360] width 175 height 175
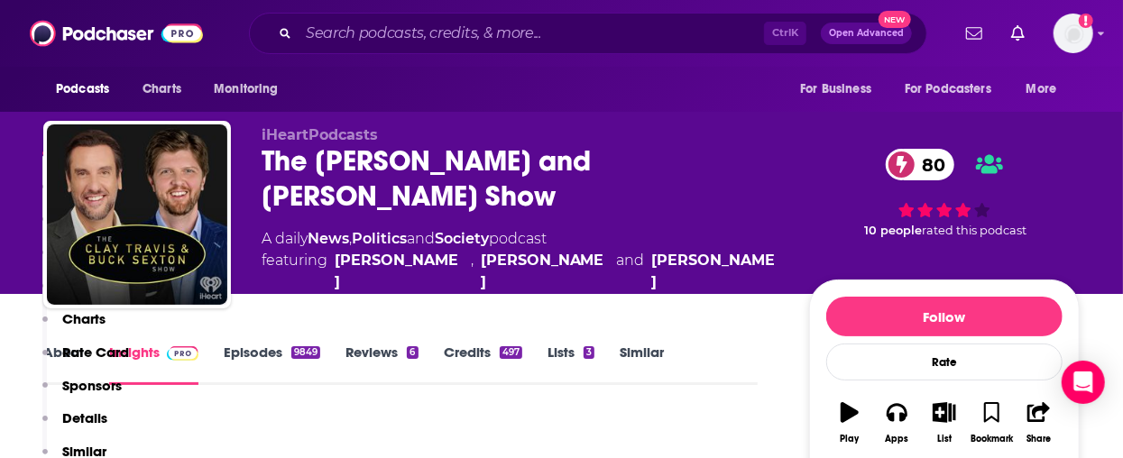
scroll to position [361, 0]
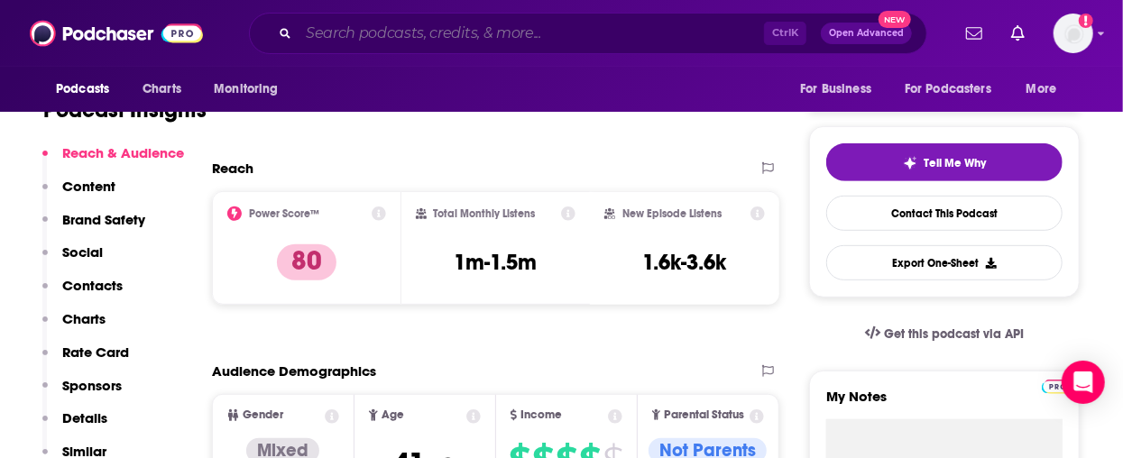
click at [455, 34] on input "Search podcasts, credits, & more..." at bounding box center [530, 33] width 465 height 29
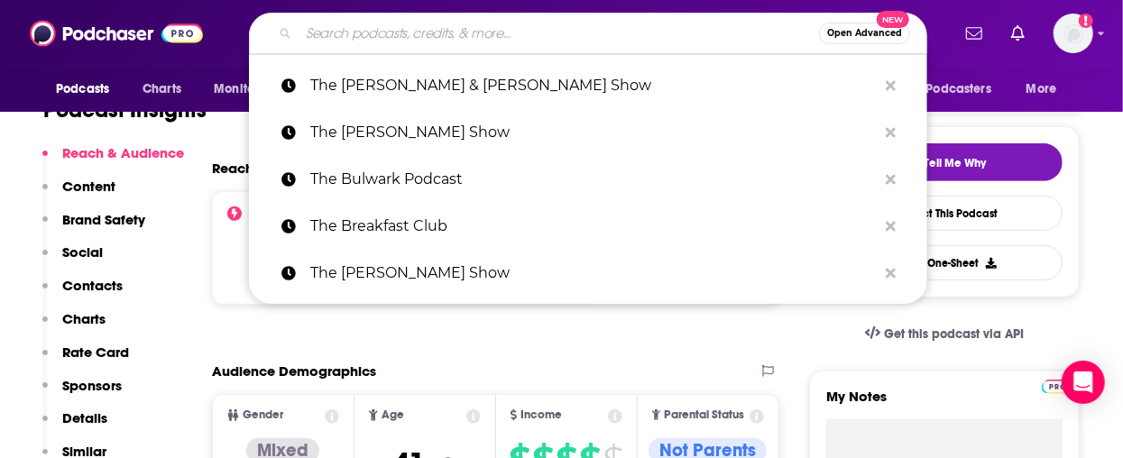
paste input "The Daily Stoic"
type input "The Daily Stoic"
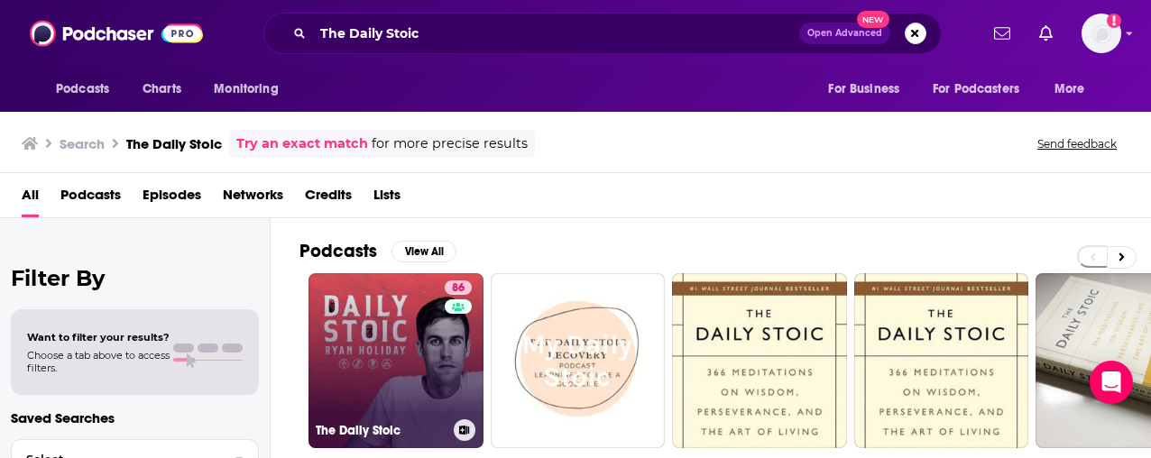
click at [426, 326] on link "86 The Daily Stoic" at bounding box center [395, 360] width 175 height 175
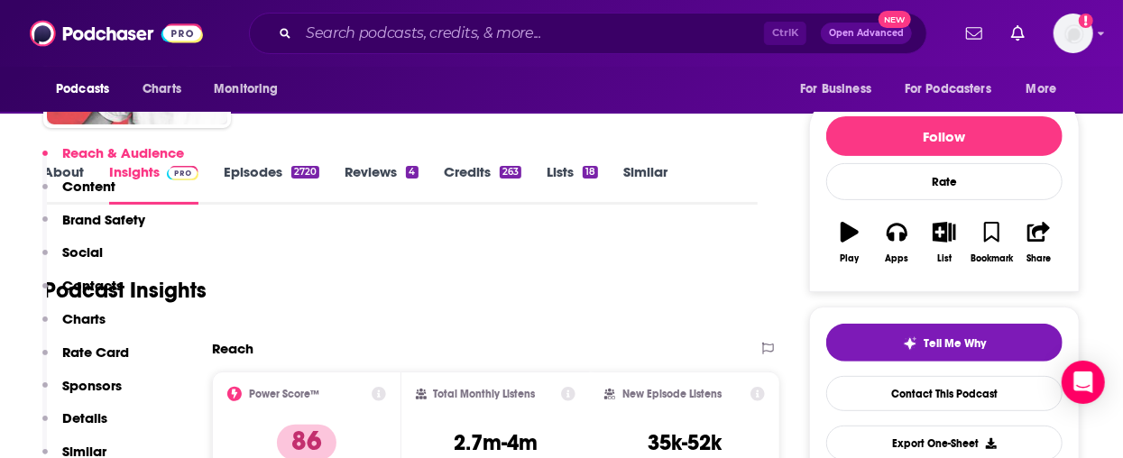
scroll to position [361, 0]
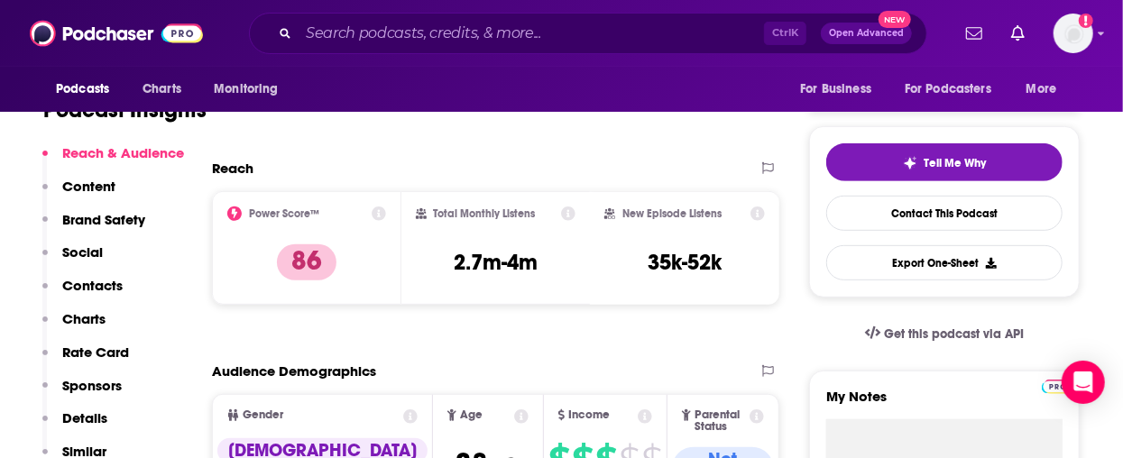
click at [550, 57] on div "Podcasts Charts Monitoring Ctrl K Open Advanced New For Business For Podcasters…" at bounding box center [561, 33] width 1123 height 67
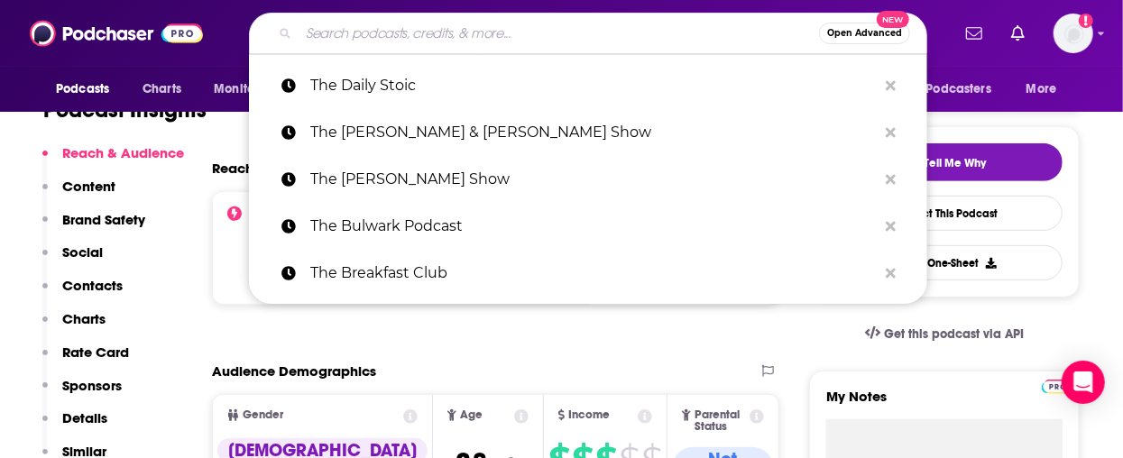
click at [546, 31] on input "Search podcasts, credits, & more..." at bounding box center [558, 33] width 520 height 29
paste input "The Dan Bongino Show"
type input "The Dan Bongino Show"
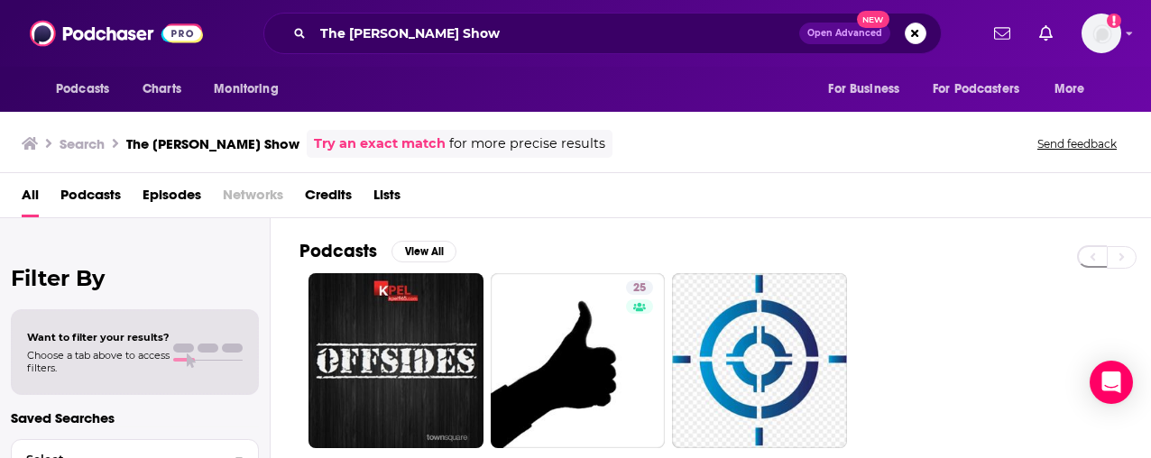
click at [382, 50] on div "The Dan Bongino Show Open Advanced New" at bounding box center [602, 33] width 678 height 41
click at [382, 42] on input "The Dan Bongino Show" at bounding box center [556, 33] width 486 height 29
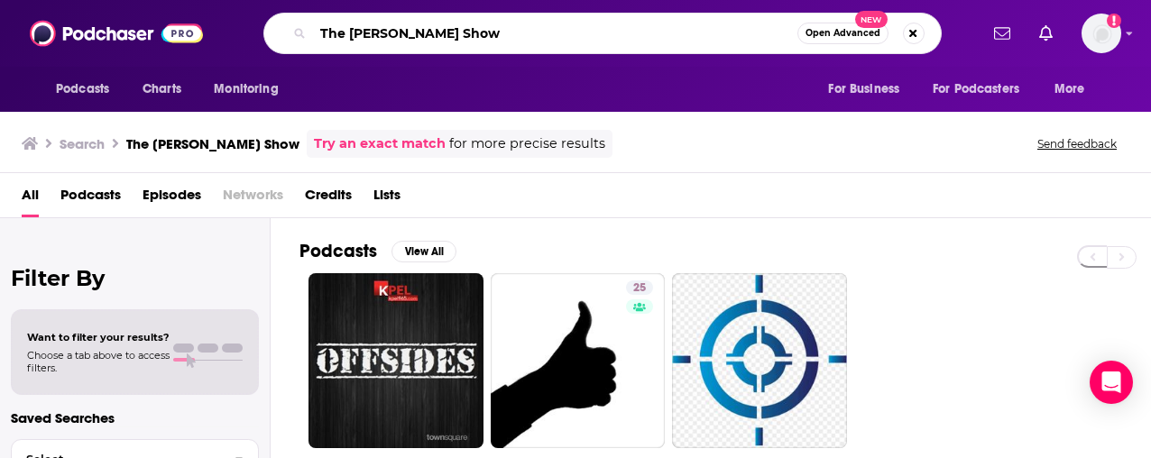
click at [382, 42] on input "The Dan Bongino Show" at bounding box center [555, 33] width 484 height 29
paste input "Bongino Report Early Edition"
type input "Bongino Report Early Edition"
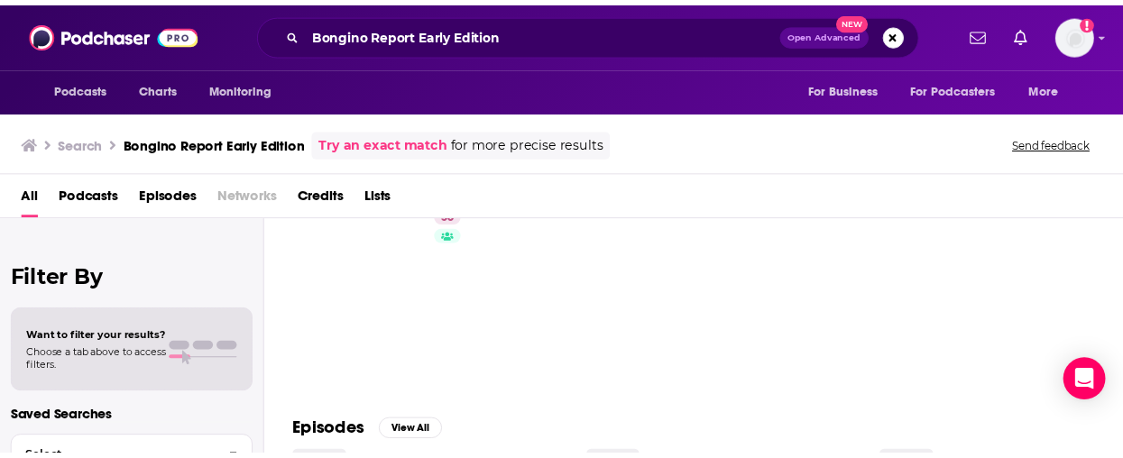
scroll to position [72, 0]
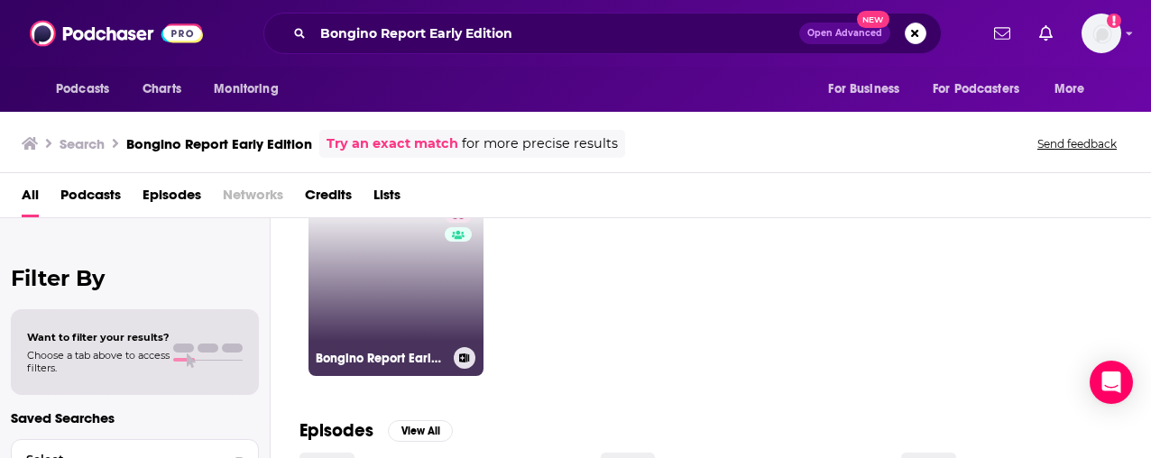
click at [373, 262] on link "56 Bongino Report Early Edition" at bounding box center [395, 288] width 175 height 175
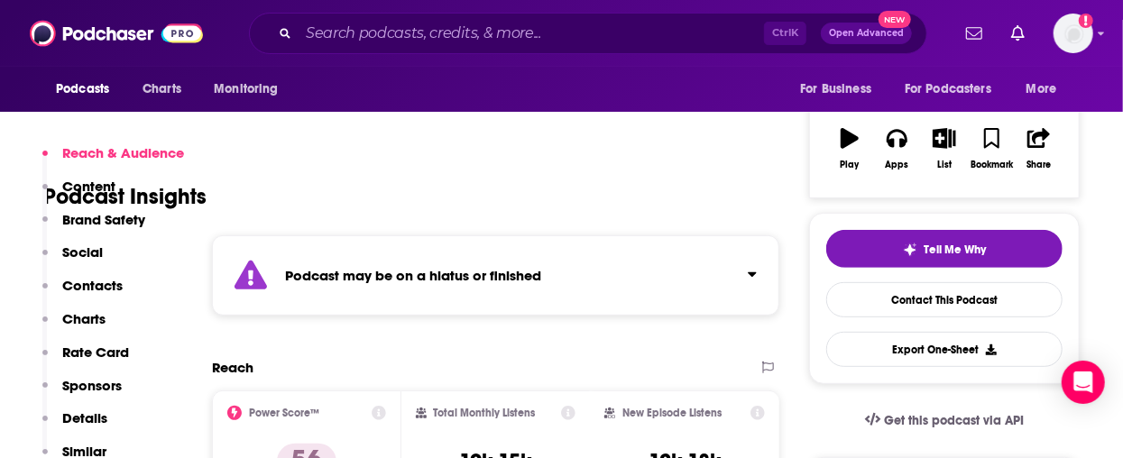
scroll to position [371, 0]
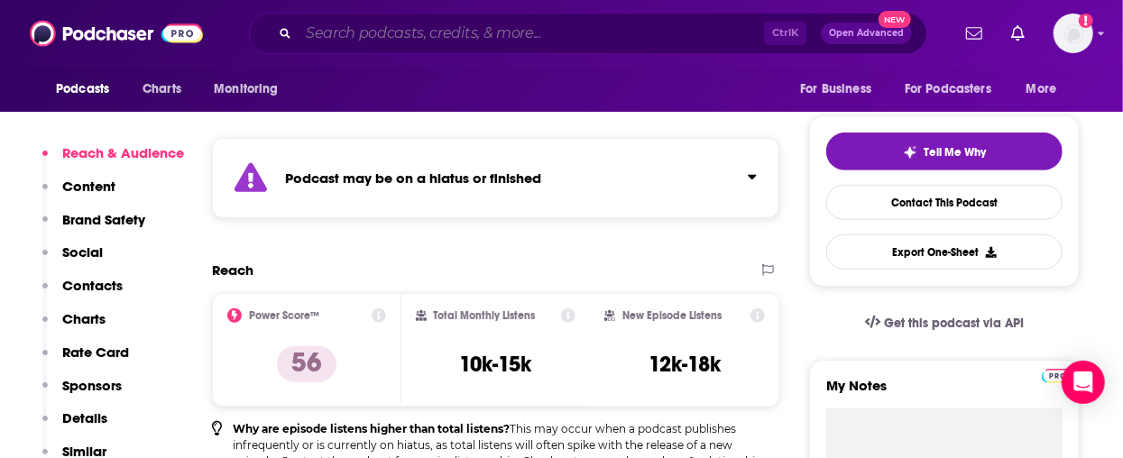
click at [423, 34] on input "Search podcasts, credits, & more..." at bounding box center [530, 33] width 465 height 29
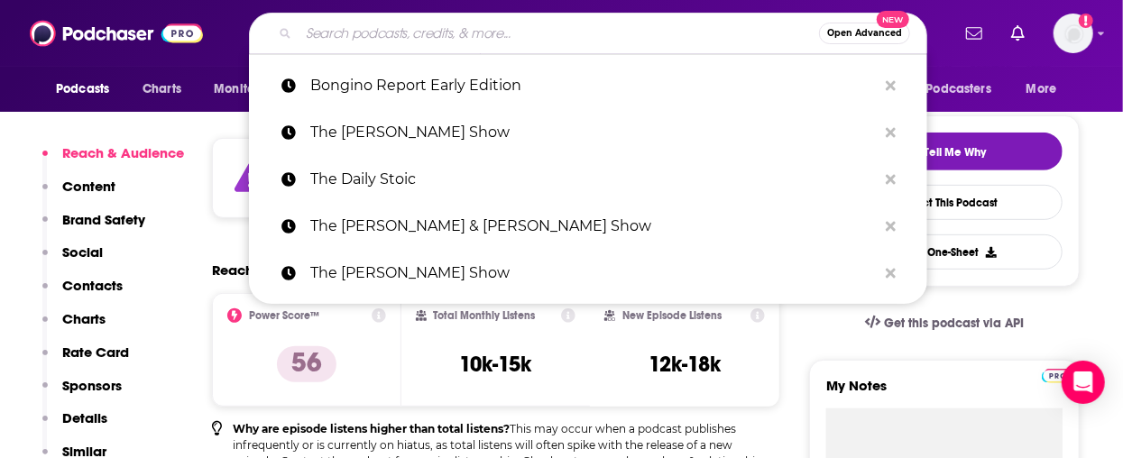
paste input "The Diary of a CEO with Steven Bartlett"
type input "The Diary of a CEO with Steven Bartlett"
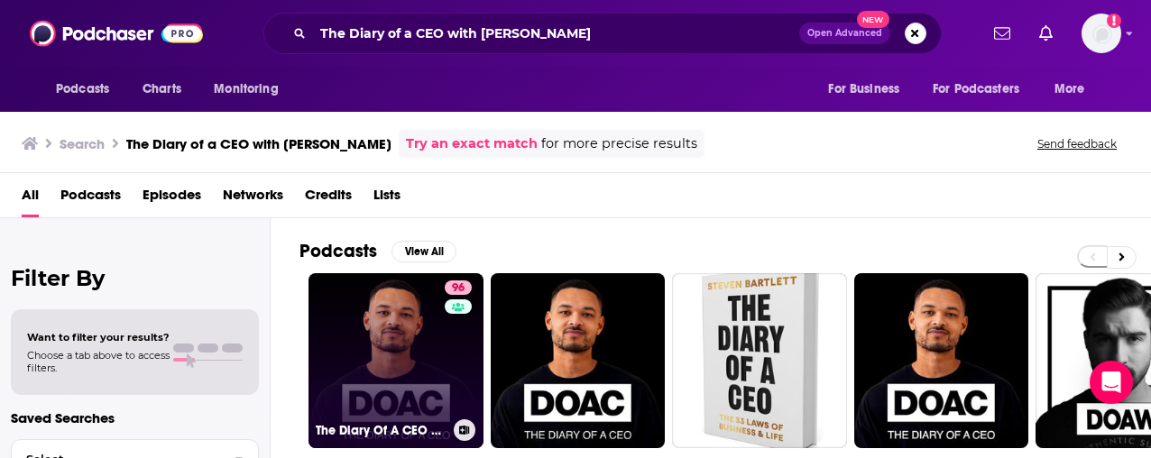
click at [409, 334] on link "96 The Diary Of A CEO with Steven Bartlett" at bounding box center [395, 360] width 175 height 175
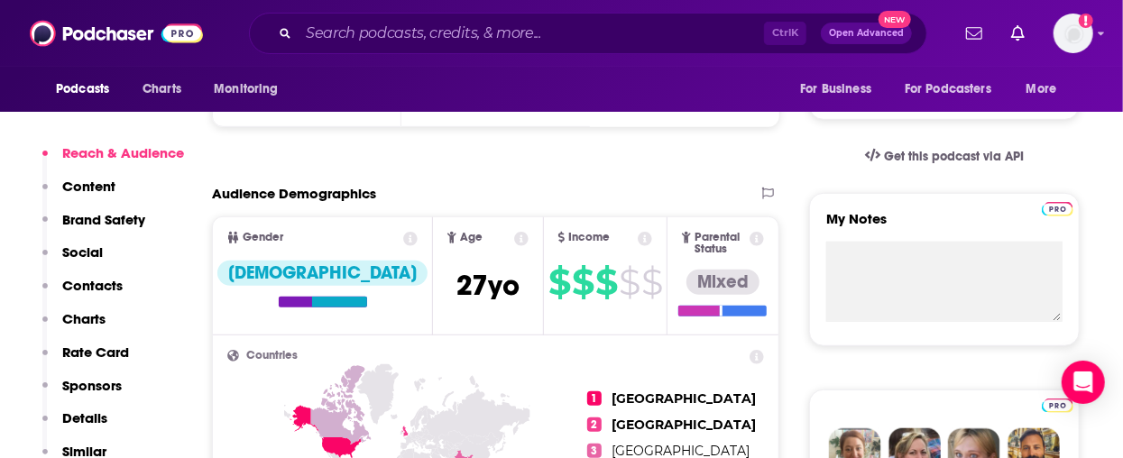
scroll to position [361, 0]
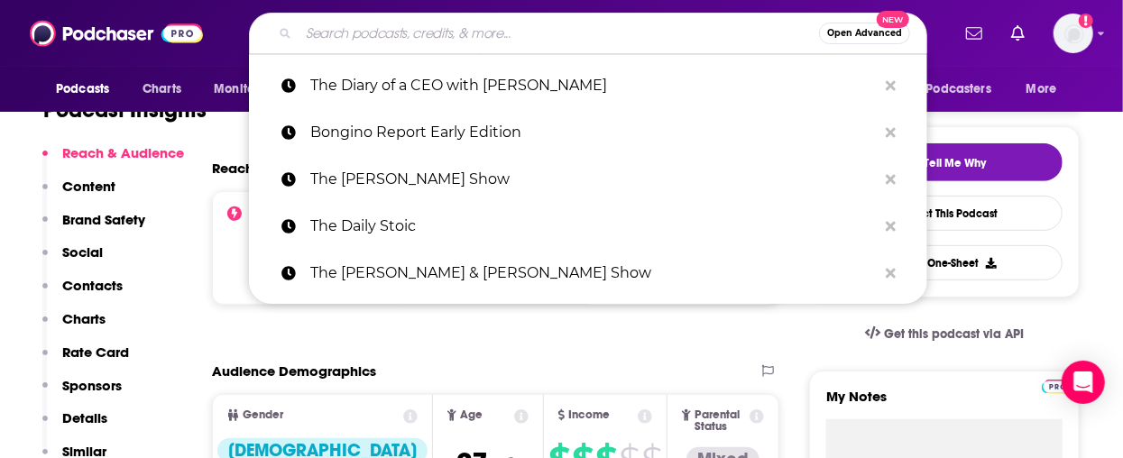
click at [591, 27] on input "Search podcasts, credits, & more..." at bounding box center [558, 33] width 520 height 29
paste input "The Digiday Podcast"
type input "The Digiday Podcast"
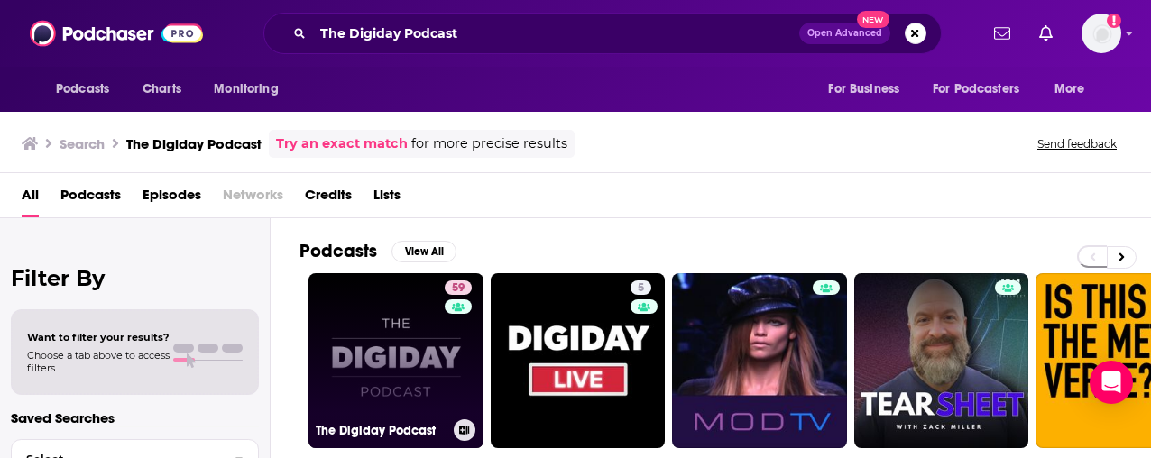
click at [388, 381] on link "59 The Digiday Podcast" at bounding box center [395, 360] width 175 height 175
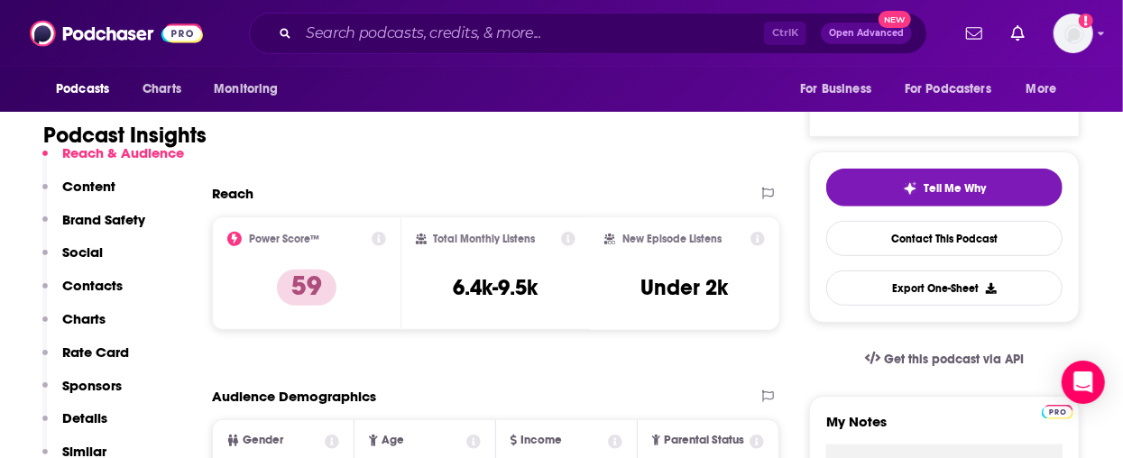
scroll to position [361, 0]
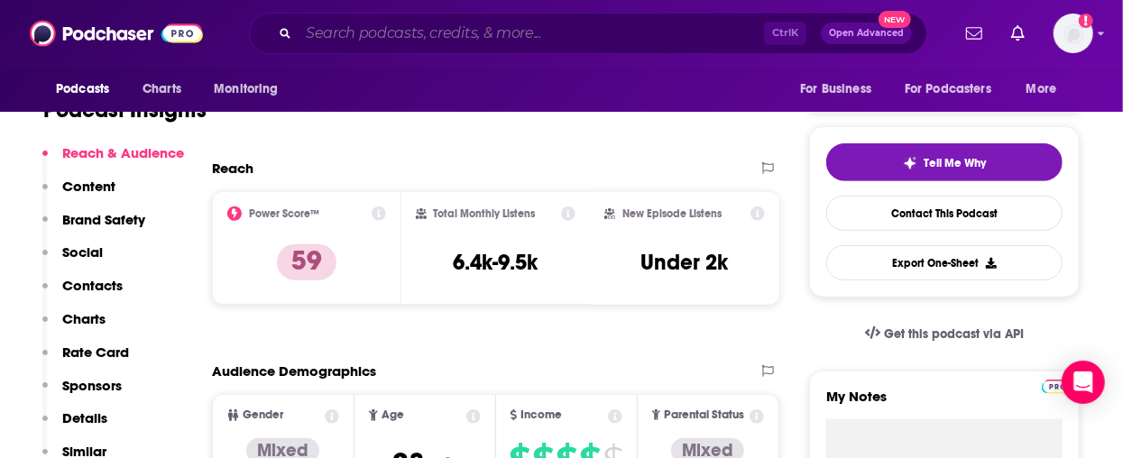
click at [489, 47] on div "Ctrl K Open Advanced New" at bounding box center [588, 33] width 678 height 41
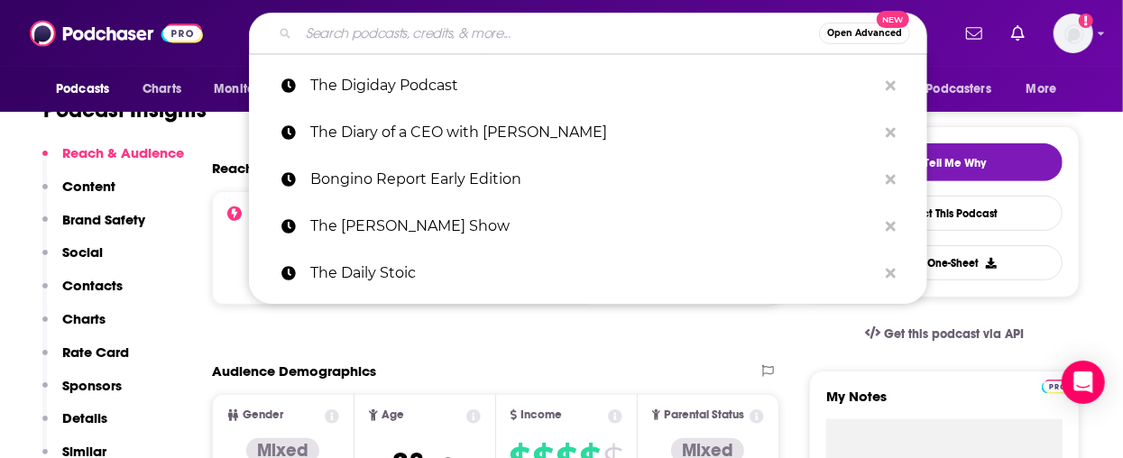
click at [489, 38] on input "Search podcasts, credits, & more..." at bounding box center [558, 33] width 520 height 29
paste input "The Gist"
type input "The Gist"
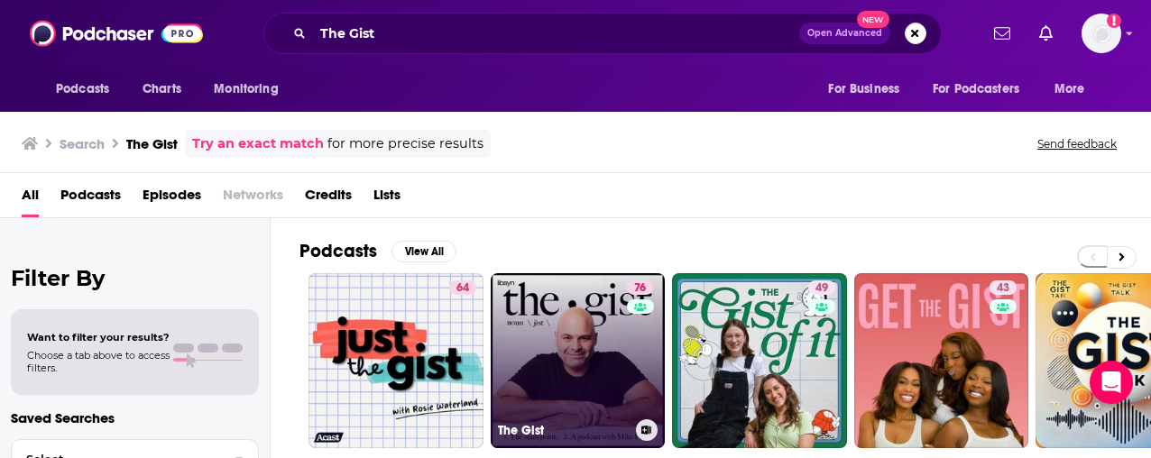
click at [564, 355] on link "76 The Gist" at bounding box center [578, 360] width 175 height 175
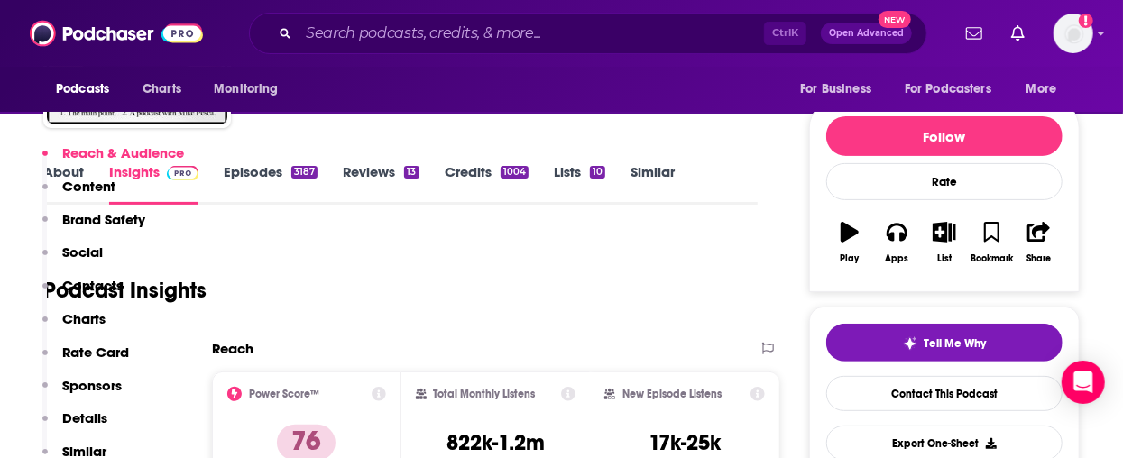
scroll to position [361, 0]
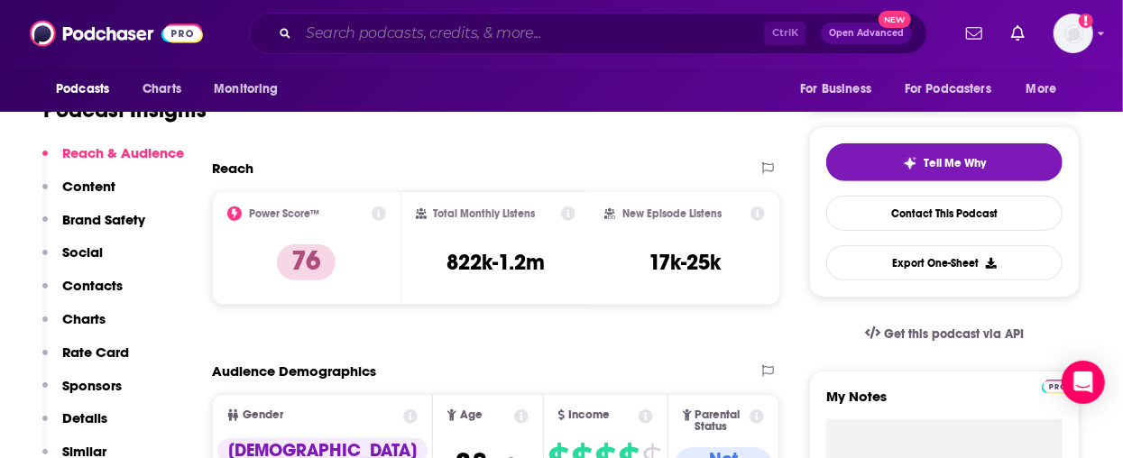
click at [426, 27] on input "Search podcasts, credits, & more..." at bounding box center [530, 33] width 465 height 29
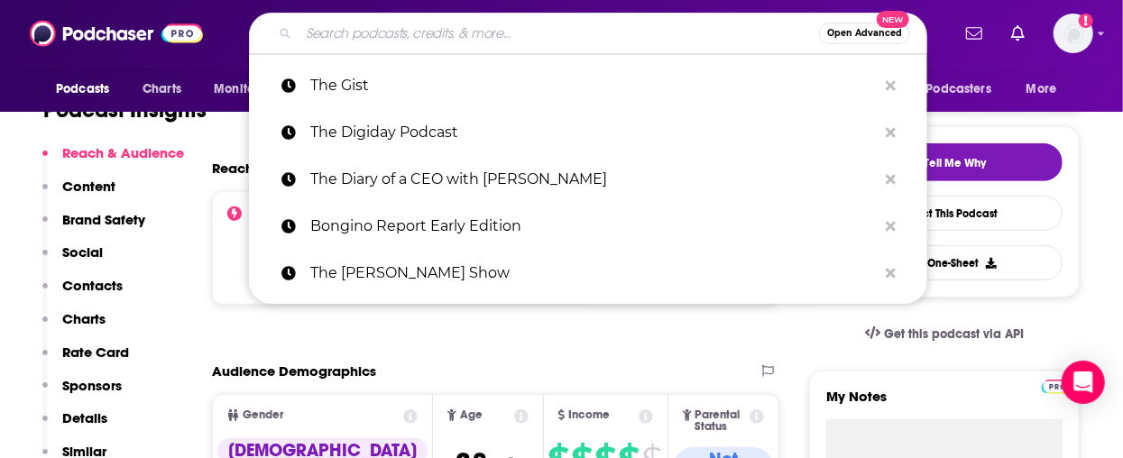
paste input "The Glenn Beck Program"
type input "The Glenn Beck Program"
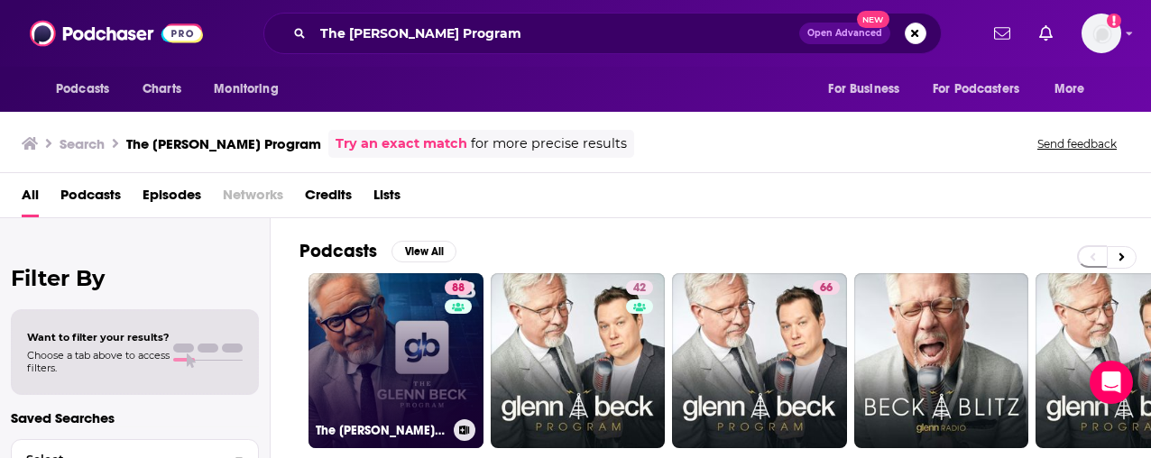
click at [400, 337] on link "88 The Glenn Beck Program" at bounding box center [395, 360] width 175 height 175
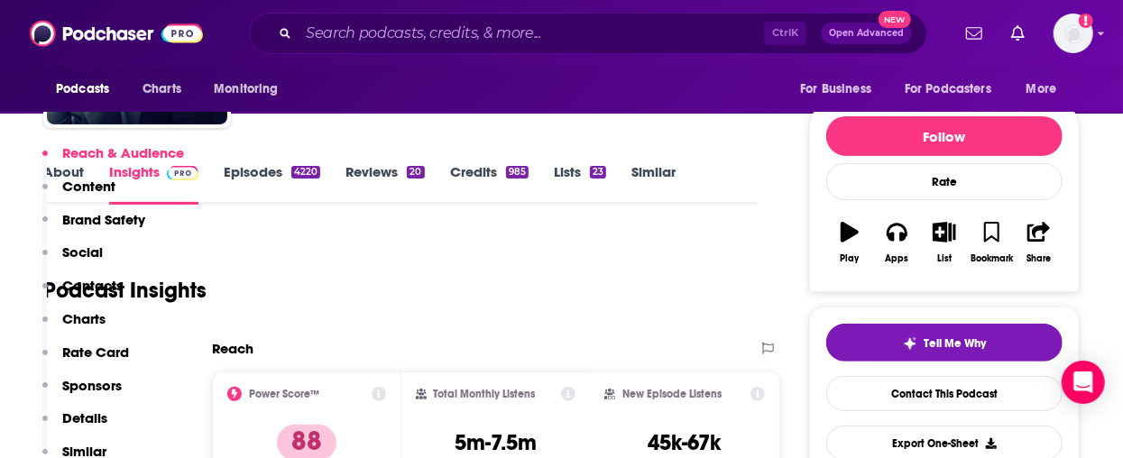
scroll to position [361, 0]
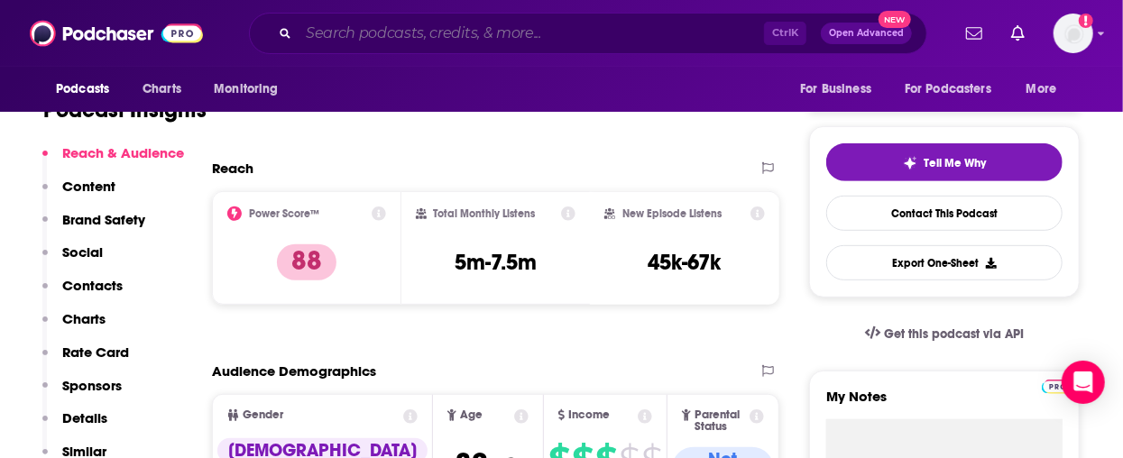
click at [372, 20] on input "Search podcasts, credits, & more..." at bounding box center [530, 33] width 465 height 29
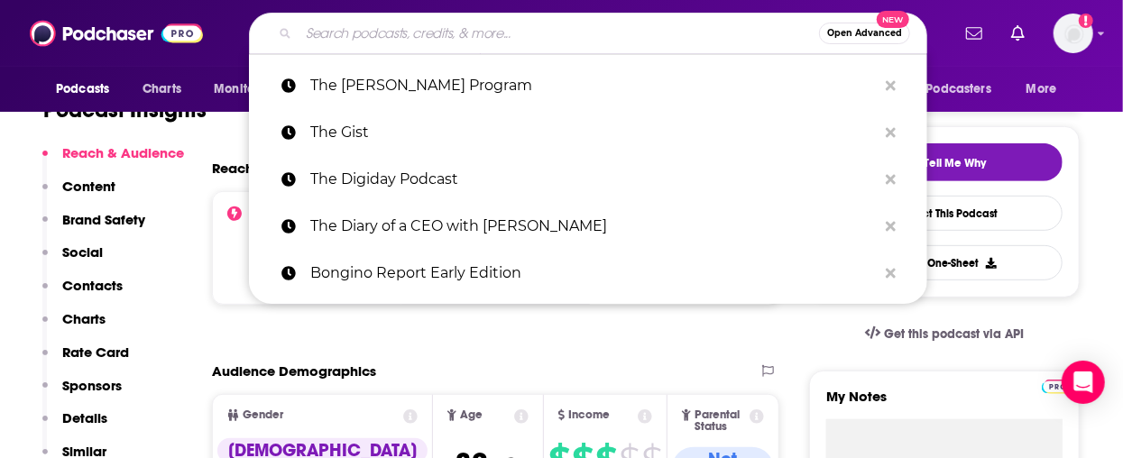
paste input "The Grill Room"
type input "The Grill Room"
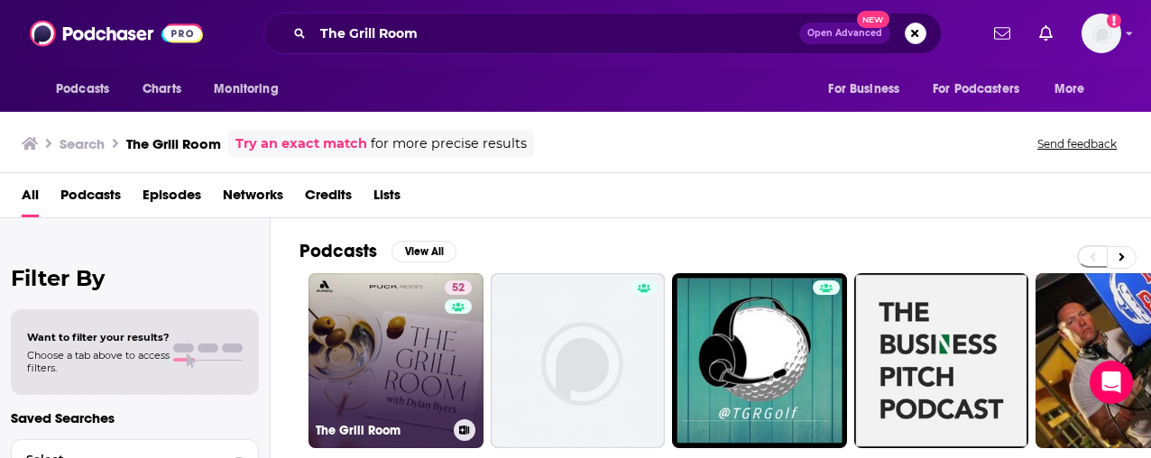
click at [406, 359] on link "52 The Grill Room" at bounding box center [395, 360] width 175 height 175
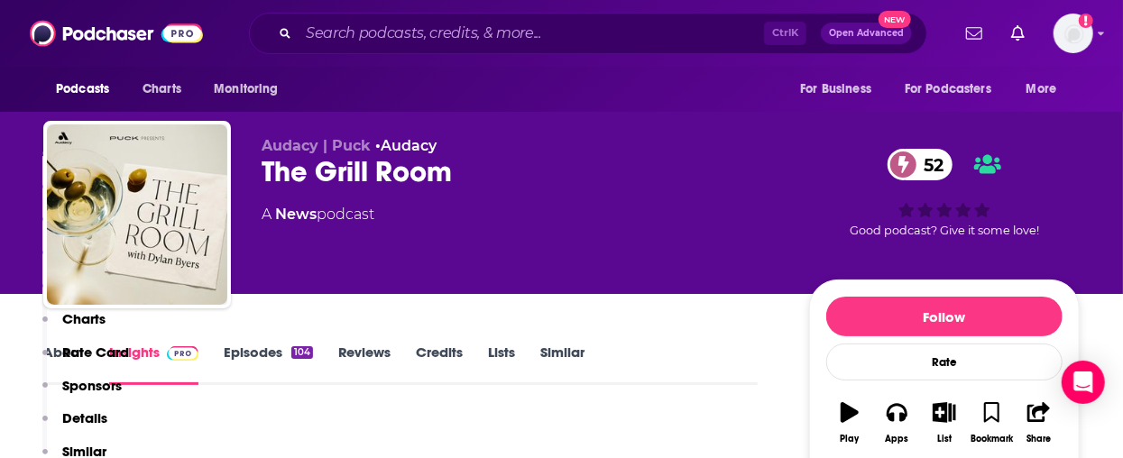
scroll to position [361, 0]
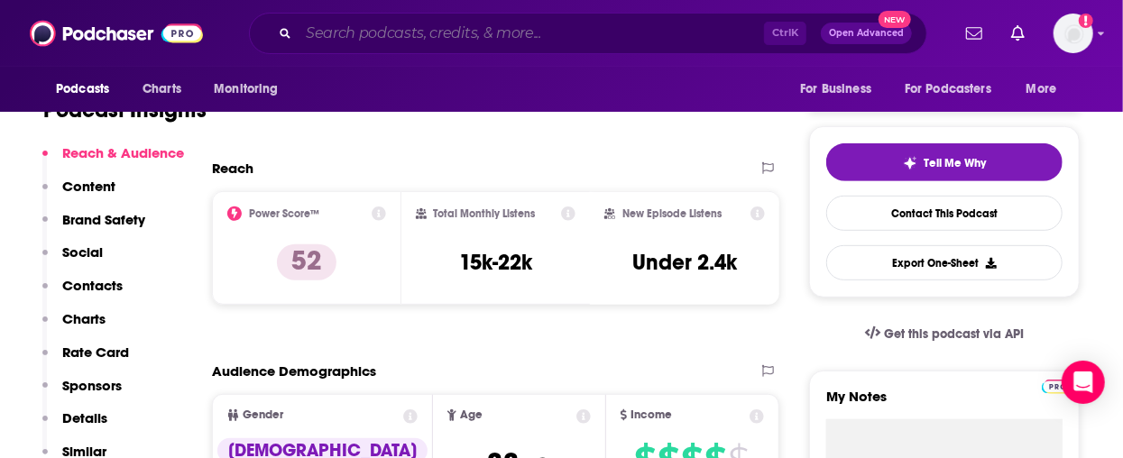
click at [387, 32] on input "Search podcasts, credits, & more..." at bounding box center [530, 33] width 465 height 29
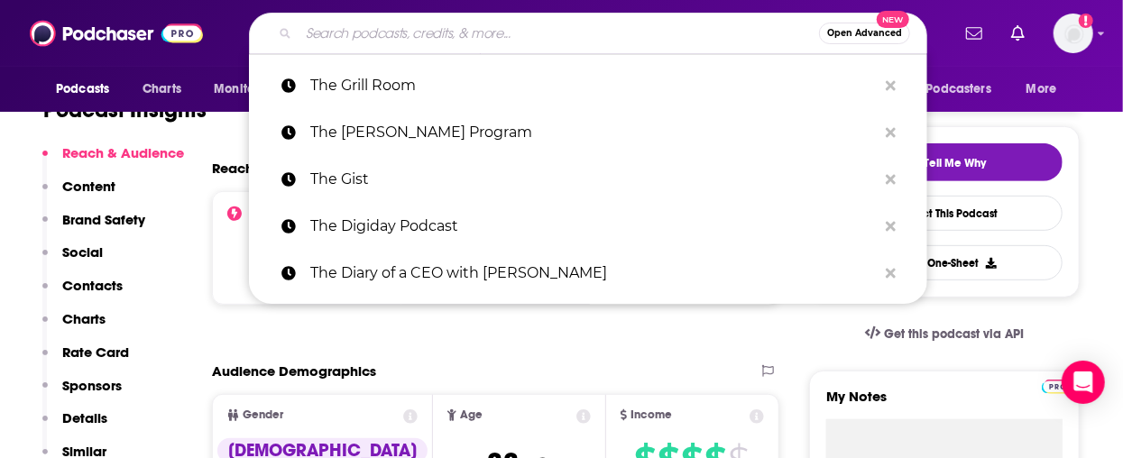
paste input "The Happiness Lab"
type input "The Happiness Lab"
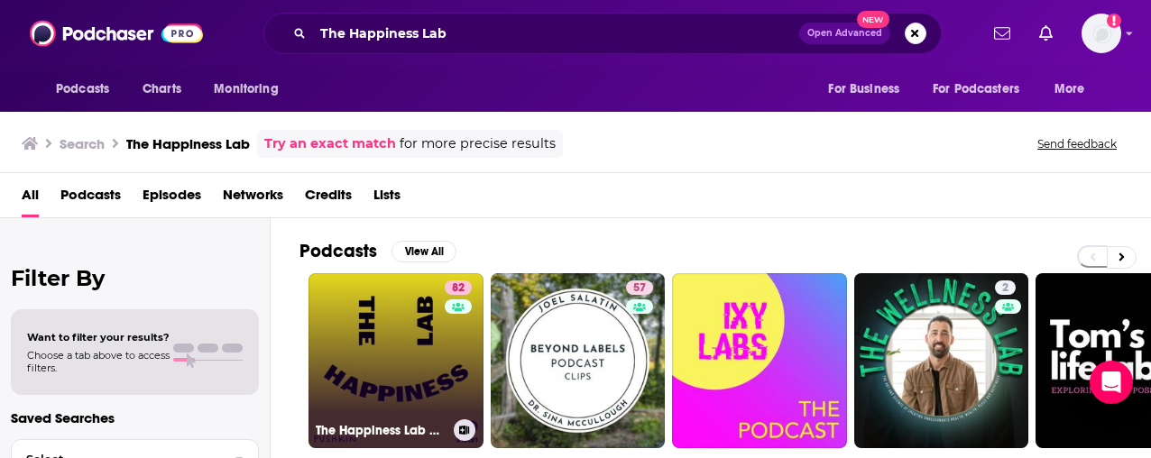
click at [381, 368] on link "82 The Happiness Lab with Dr. Laurie Santos" at bounding box center [395, 360] width 175 height 175
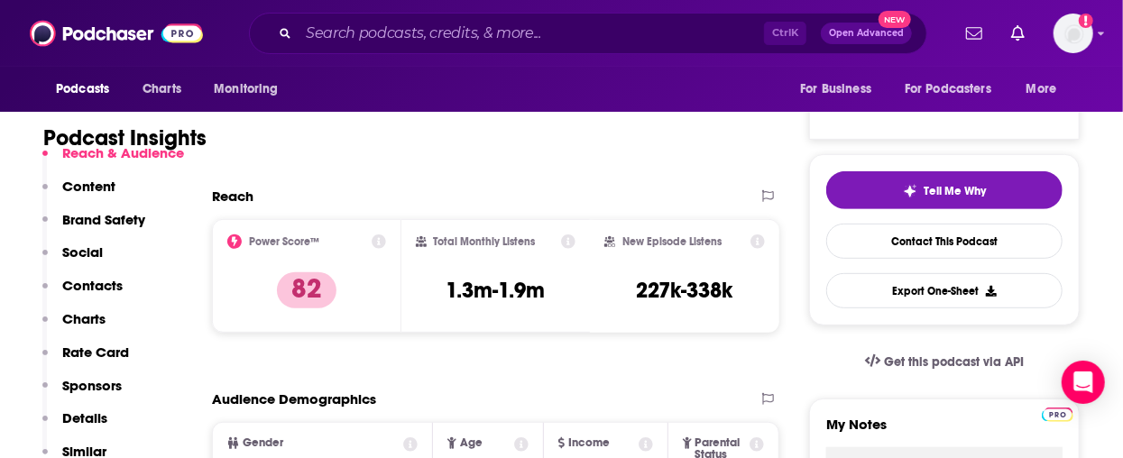
scroll to position [361, 0]
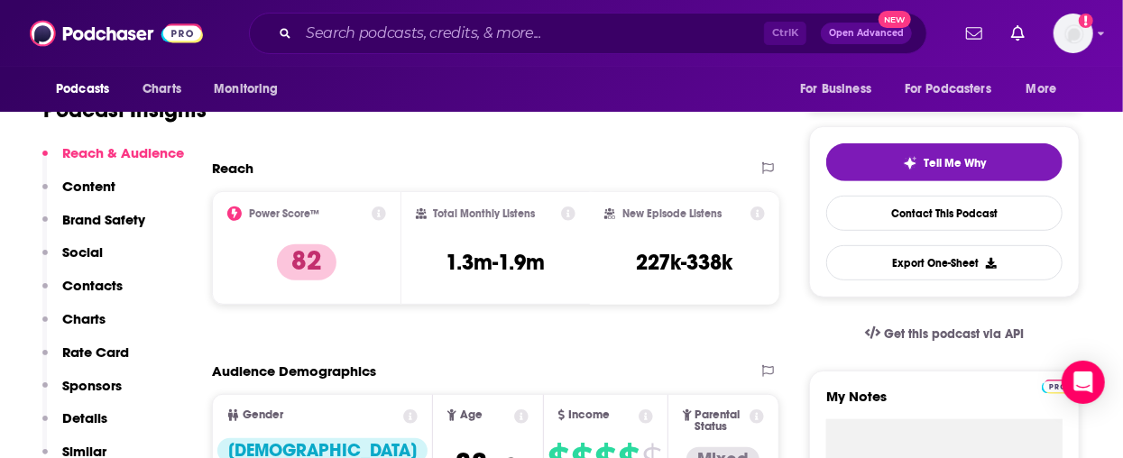
click at [467, 14] on div "Ctrl K Open Advanced New" at bounding box center [588, 33] width 678 height 41
click at [467, 21] on input "Search podcasts, credits, & more..." at bounding box center [530, 33] width 465 height 29
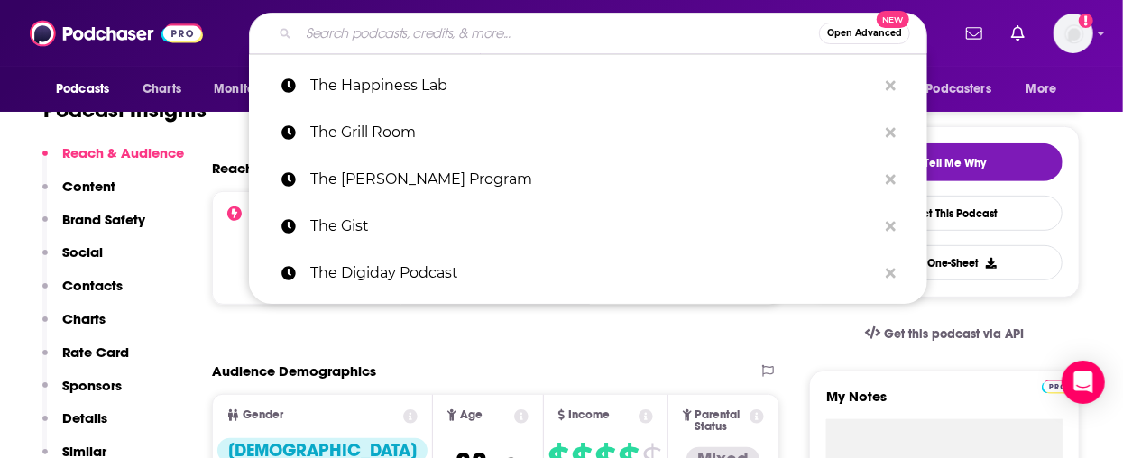
paste input "The Joe Rogan Experience"
type input "The Joe Rogan Experience"
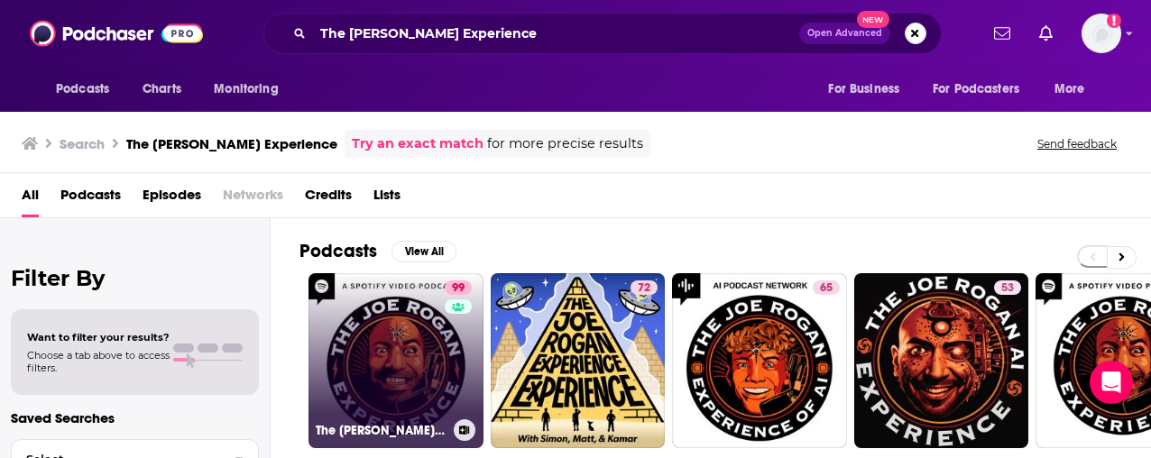
click at [353, 359] on link "99 The Joe Rogan Experience" at bounding box center [395, 360] width 175 height 175
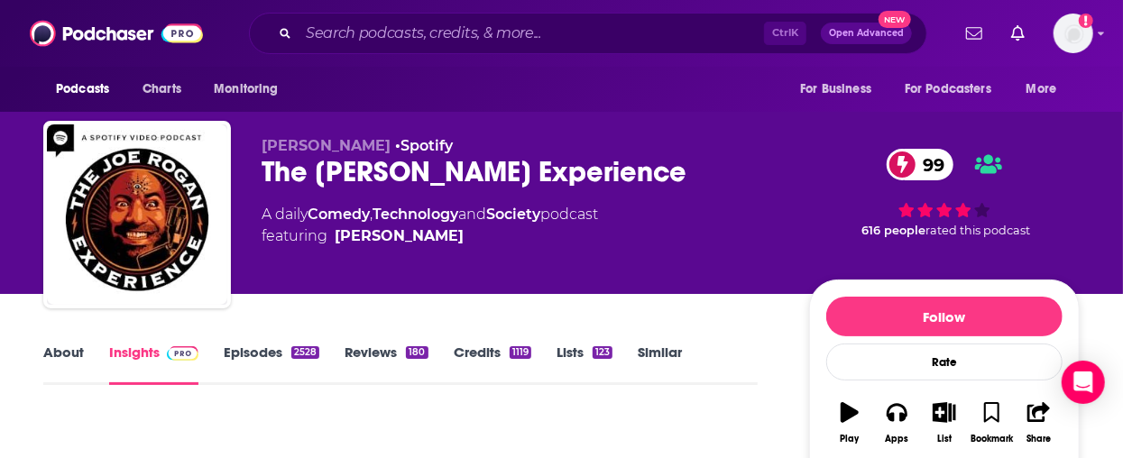
scroll to position [180, 0]
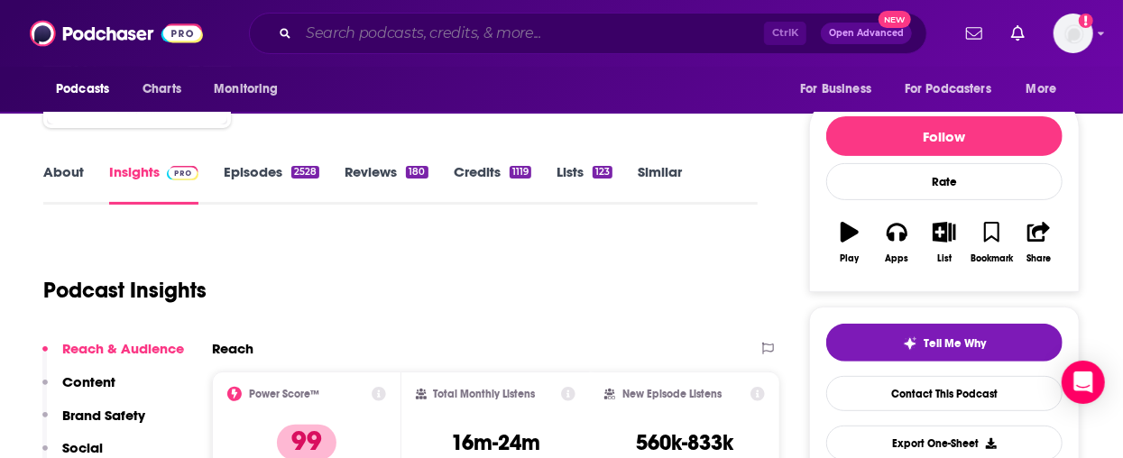
click at [401, 34] on input "Search podcasts, credits, & more..." at bounding box center [530, 33] width 465 height 29
paste input "The Jordan B. Peterson Podcast"
type input "The Jordan B. Peterson Podcast"
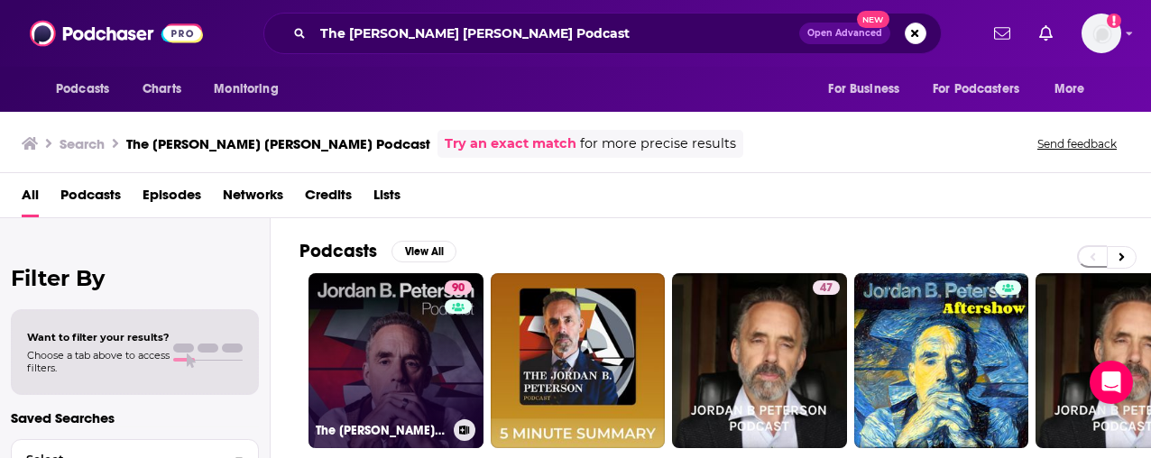
click at [411, 366] on link "90 The Jordan B. Peterson Podcast" at bounding box center [395, 360] width 175 height 175
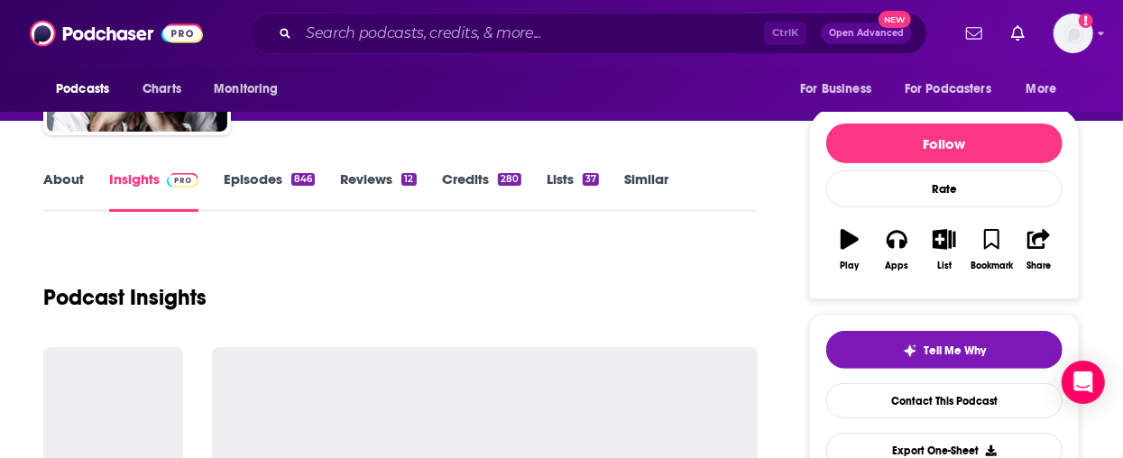
scroll to position [361, 0]
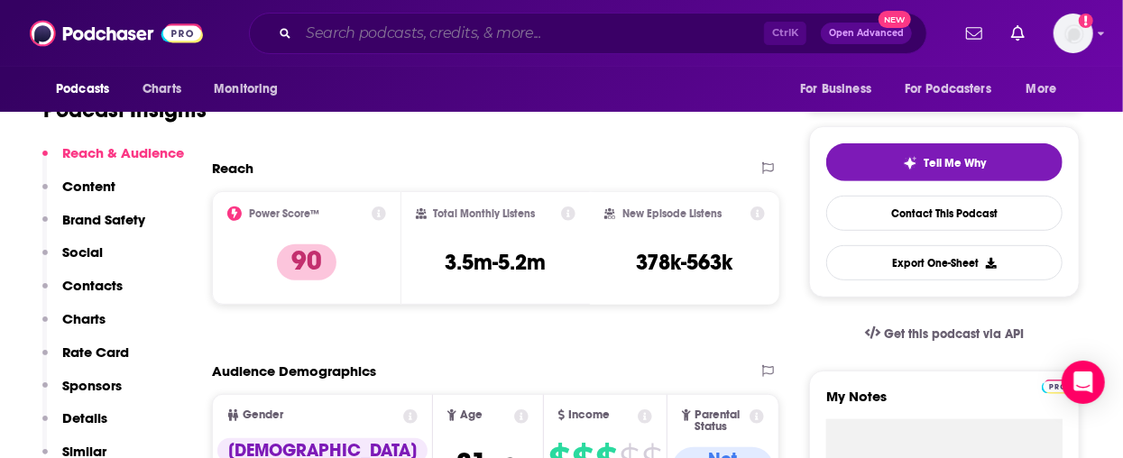
click at [423, 39] on input "Search podcasts, credits, & more..." at bounding box center [530, 33] width 465 height 29
paste input "The Kicker"
type input "The Kicker"
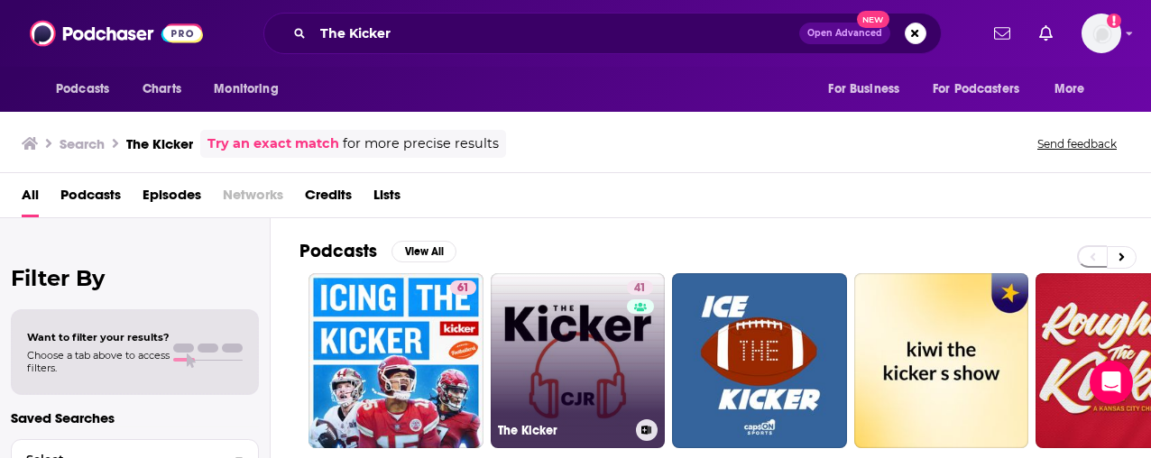
click at [553, 373] on link "41 The Kicker" at bounding box center [578, 360] width 175 height 175
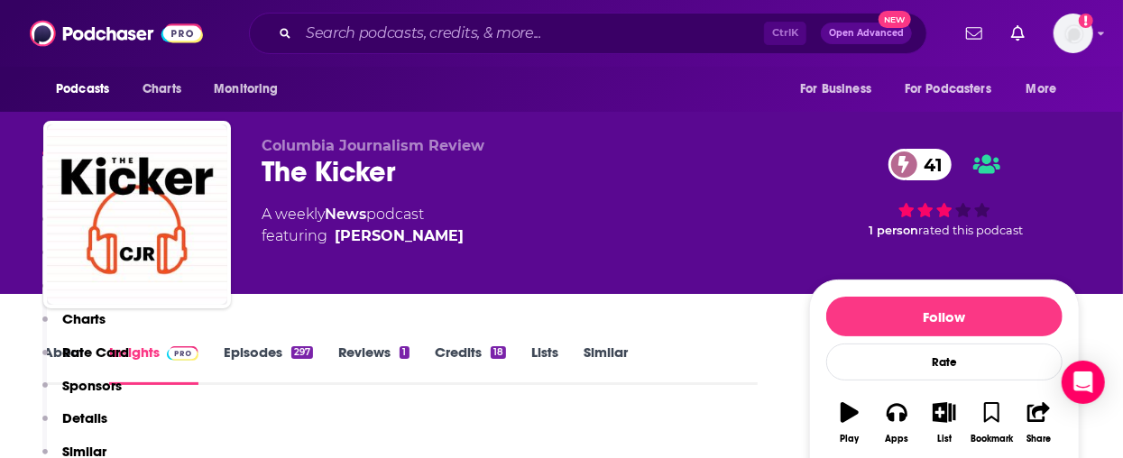
scroll to position [361, 0]
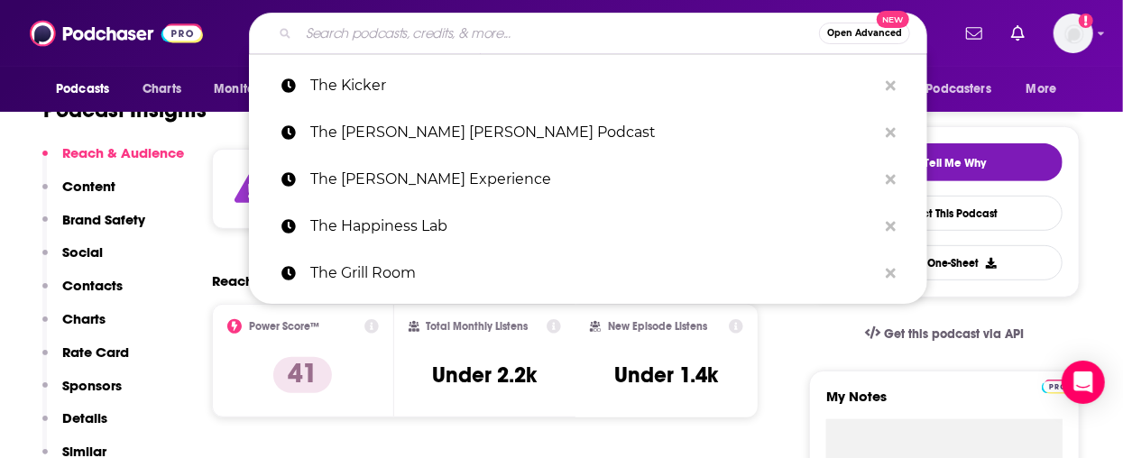
click at [481, 23] on input "Search podcasts, credits, & more..." at bounding box center [558, 33] width 520 height 29
paste input "The Mark Levin Show"
type input "The Mark Levin Show"
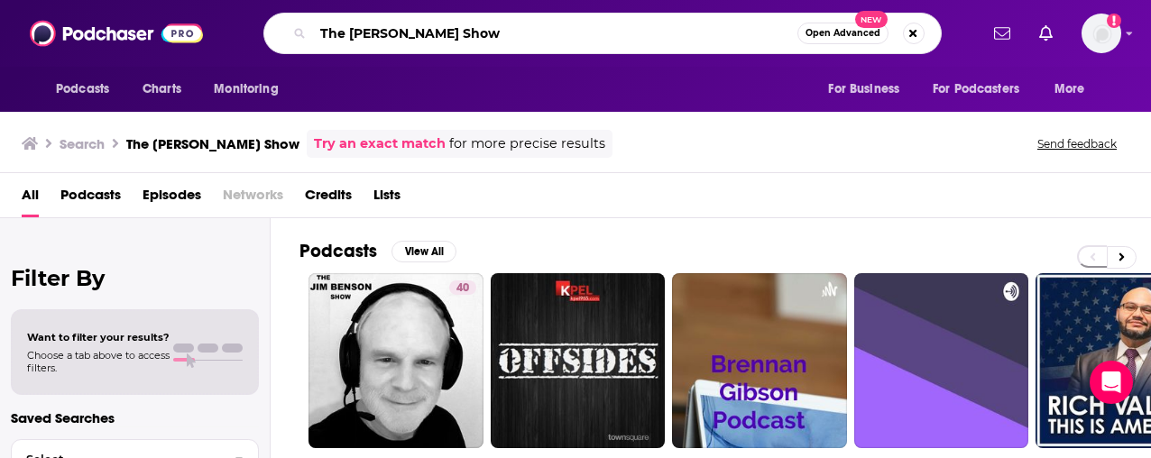
click at [411, 31] on input "The Mark Levin Show" at bounding box center [555, 33] width 484 height 29
paste input "Mark Levin Podcast"
type input "Mark Levin Podcast"
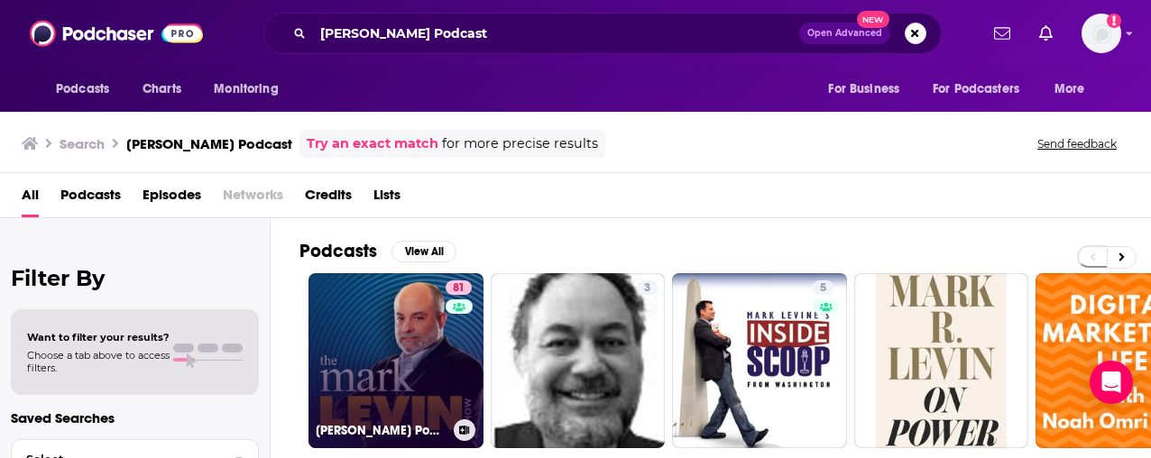
click at [381, 348] on link "81 Mark Levin Podcast" at bounding box center [395, 360] width 175 height 175
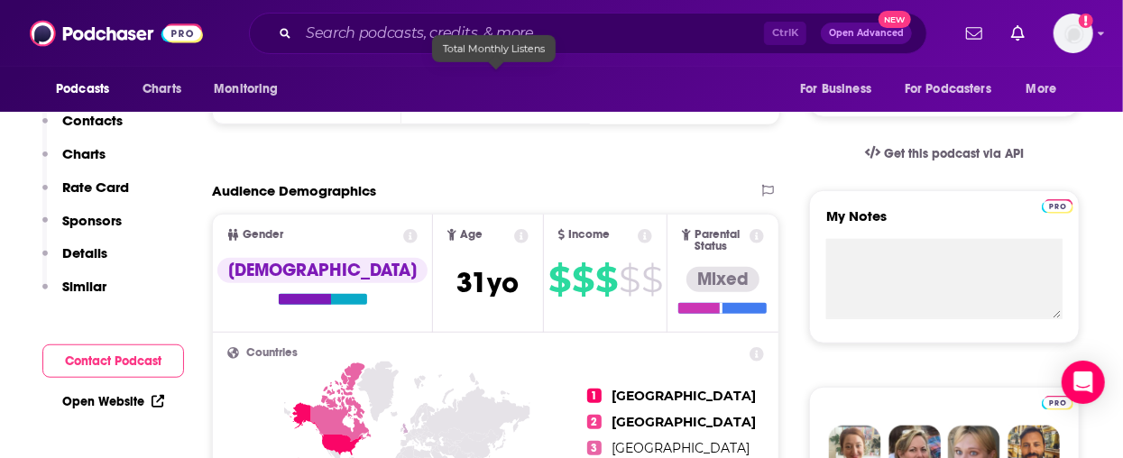
scroll to position [180, 0]
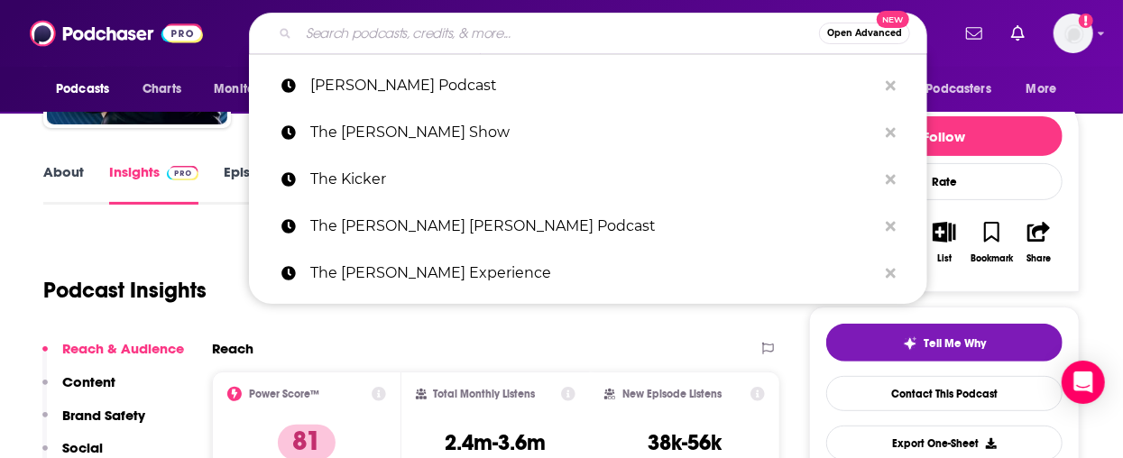
click at [512, 41] on input "Search podcasts, credits, & more..." at bounding box center [558, 33] width 520 height 29
paste input "The Matt Walsh Show"
type input "The Matt Walsh Show"
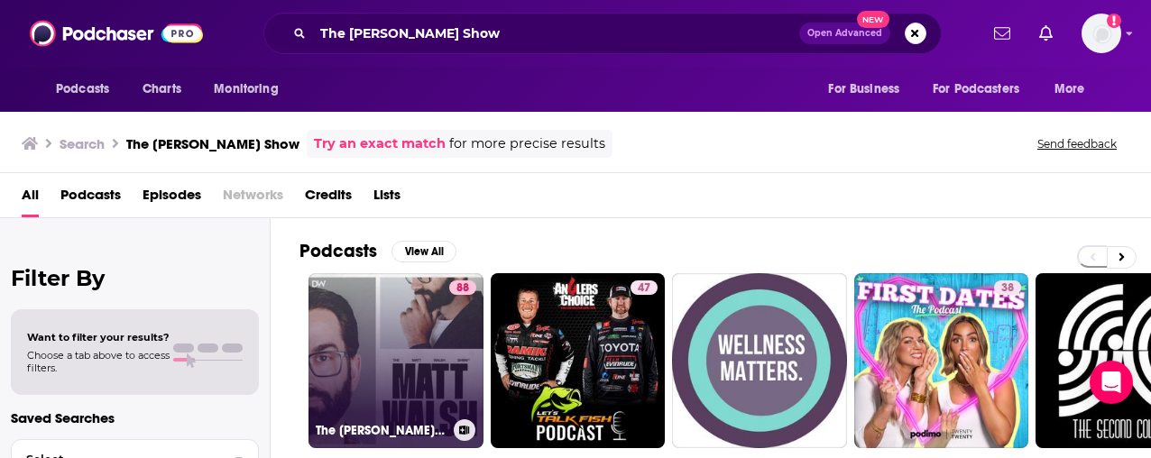
click at [430, 332] on link "88 The Matt Walsh Show" at bounding box center [395, 360] width 175 height 175
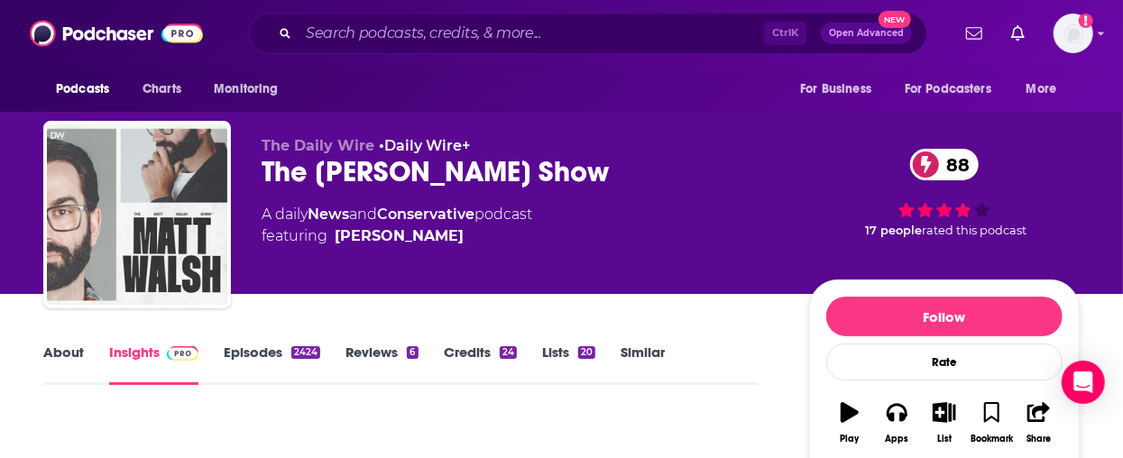
scroll to position [361, 0]
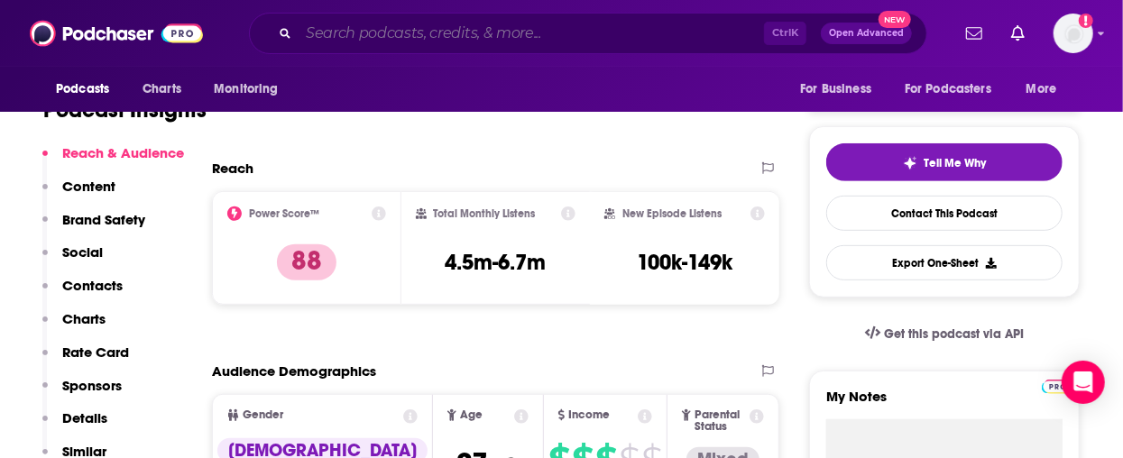
click at [370, 41] on input "Search podcasts, credits, & more..." at bounding box center [530, 33] width 465 height 29
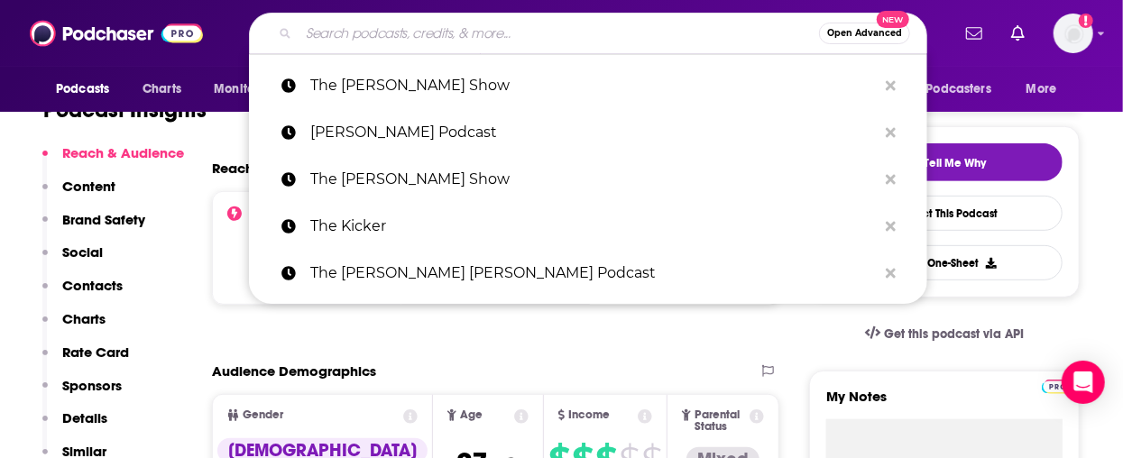
paste input "The Media Show"
type input "The Media Show"
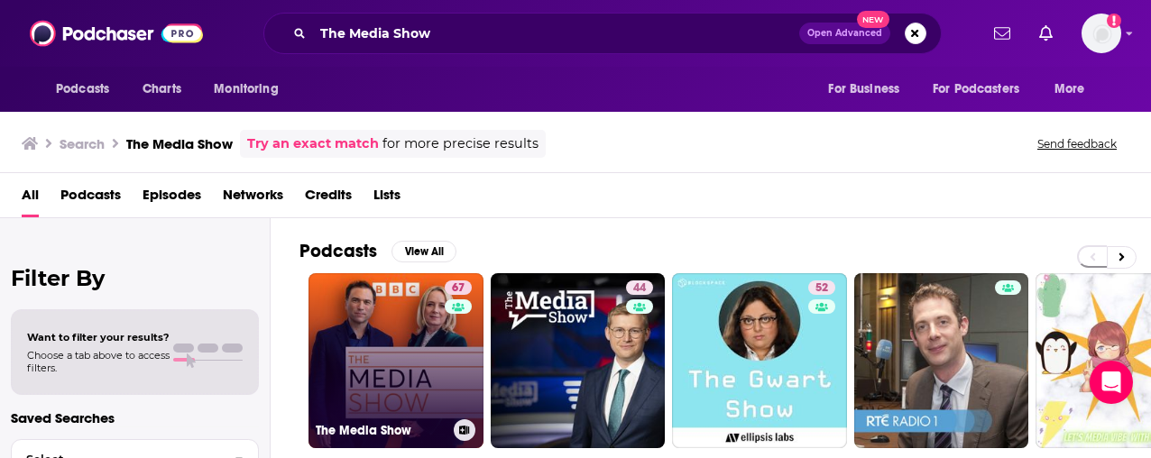
click at [422, 371] on link "67 The Media Show" at bounding box center [395, 360] width 175 height 175
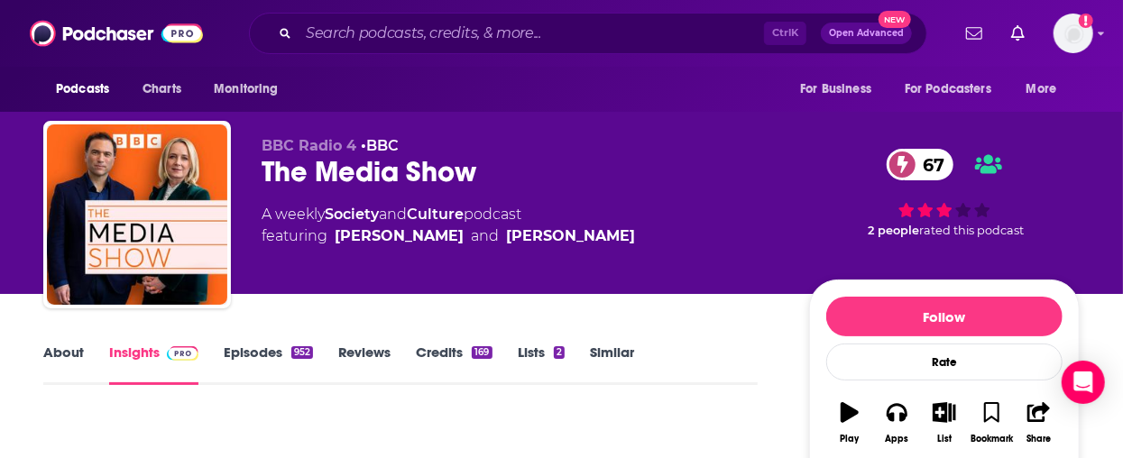
scroll to position [361, 0]
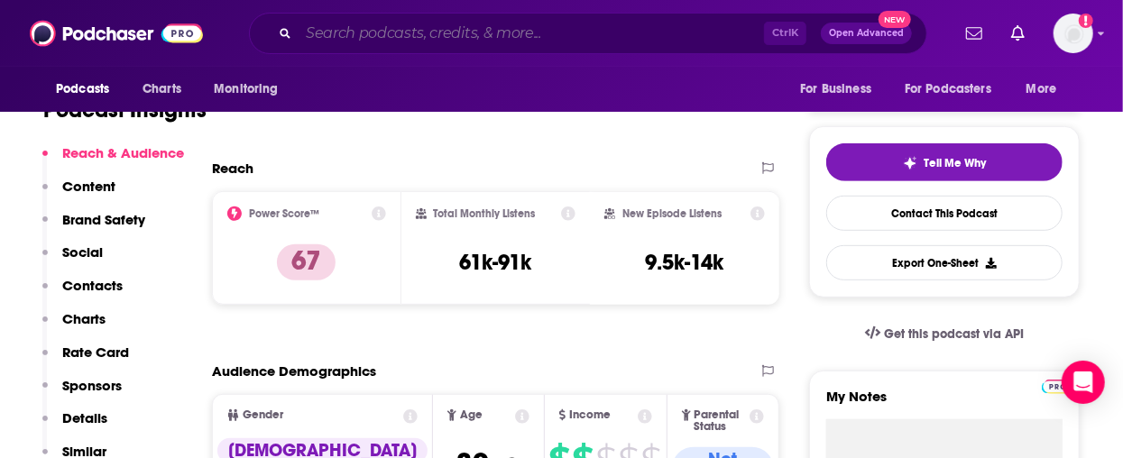
click at [435, 19] on input "Search podcasts, credits, & more..." at bounding box center [530, 33] width 465 height 29
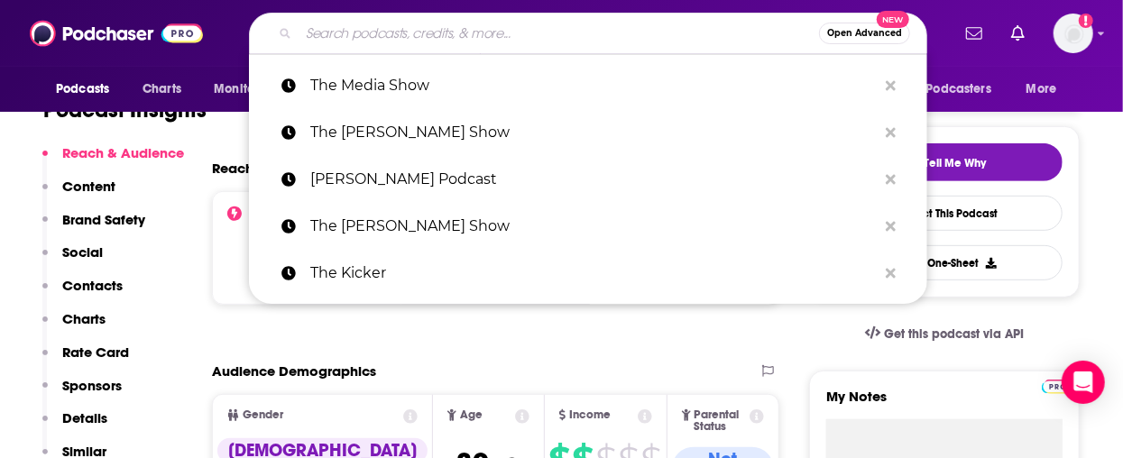
paste input "https://podcasts.apple.com/us/podcast/the-media-show/id292525828"
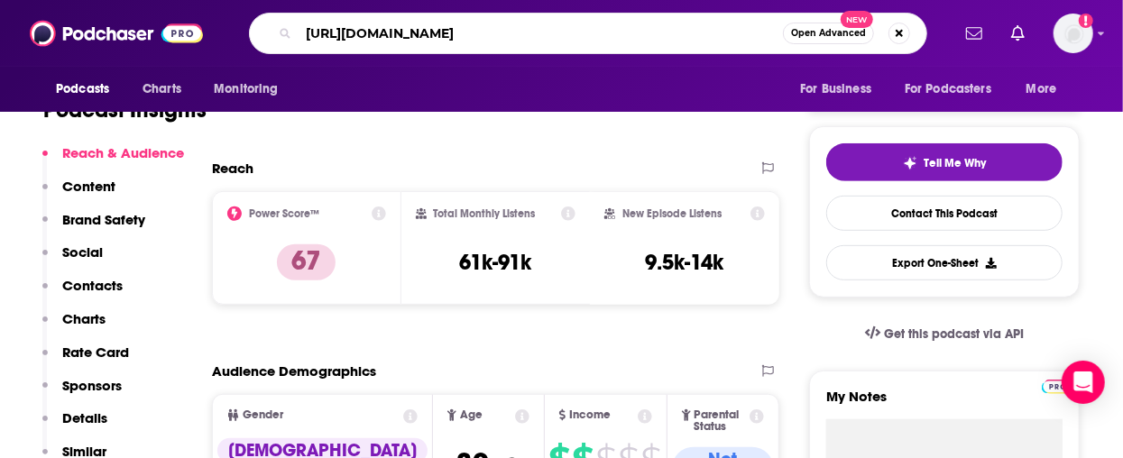
type input "https://podcasts.apple.com/us/podcast/the-media-show/id292525828"
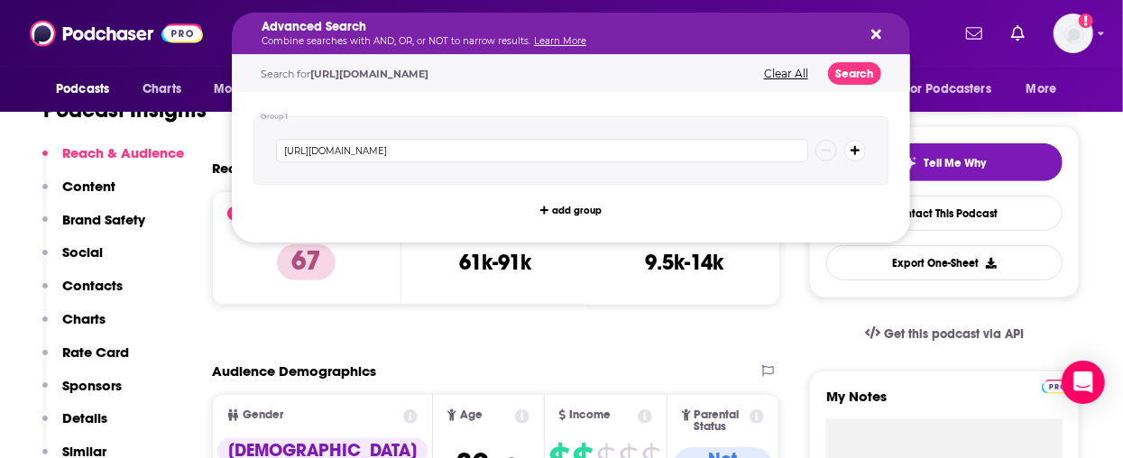
click at [618, 46] on div "Advanced Search Combine searches with AND, OR, or NOT to narrow results. Learn …" at bounding box center [571, 33] width 678 height 41
click at [436, 28] on h5 "Advanced Search" at bounding box center [556, 27] width 590 height 13
click at [435, 285] on div "Total Monthly Listens 61k-91k" at bounding box center [496, 247] width 160 height 83
click at [780, 64] on div "Search for https://podcasts.apple.com/us/podcast/the-media-show/id292525828 Cle…" at bounding box center [571, 73] width 678 height 37
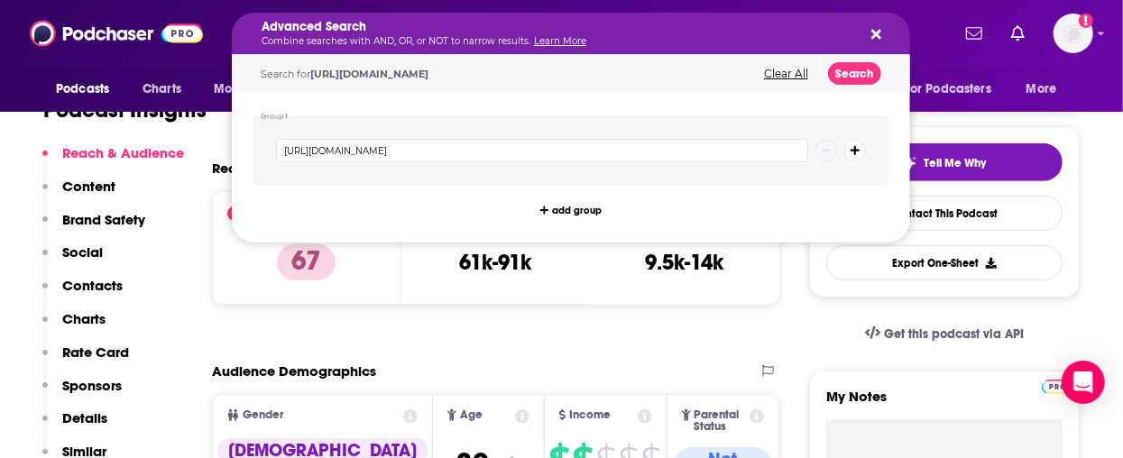
click at [784, 72] on button "Clear All" at bounding box center [785, 74] width 55 height 13
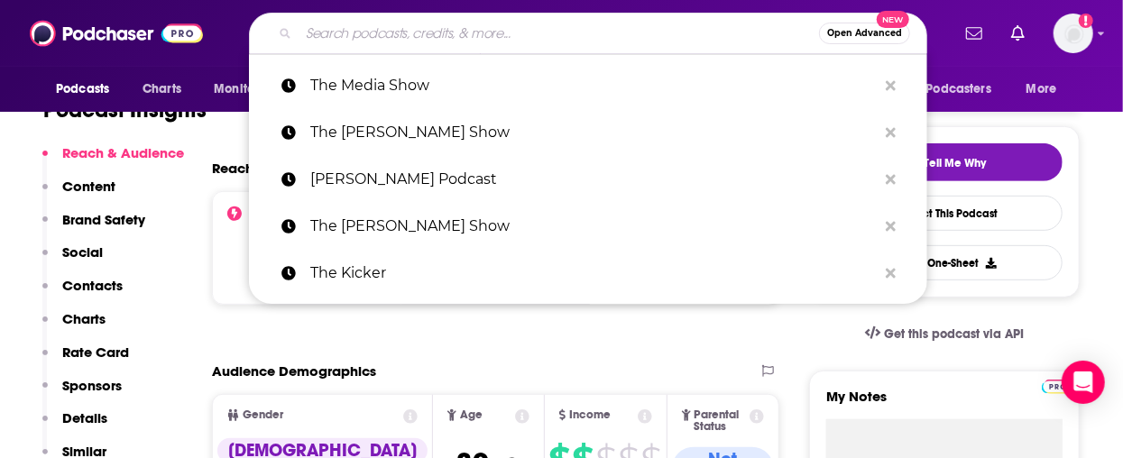
click at [401, 24] on input "Search podcasts, credits, & more..." at bounding box center [558, 33] width 520 height 29
paste input "The Megyn Kelly Show"
type input "The Megyn Kelly Show"
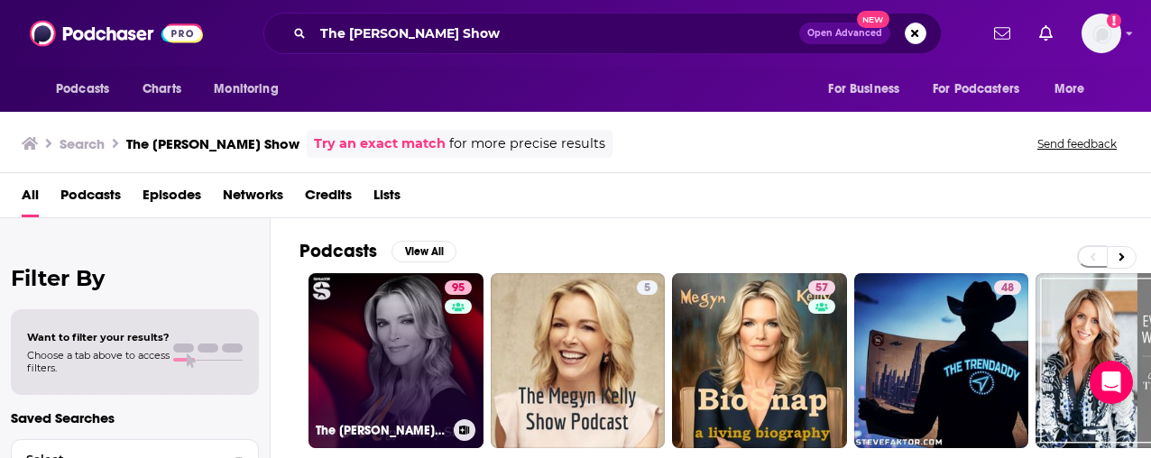
click at [394, 323] on link "95 The Megyn Kelly Show" at bounding box center [395, 360] width 175 height 175
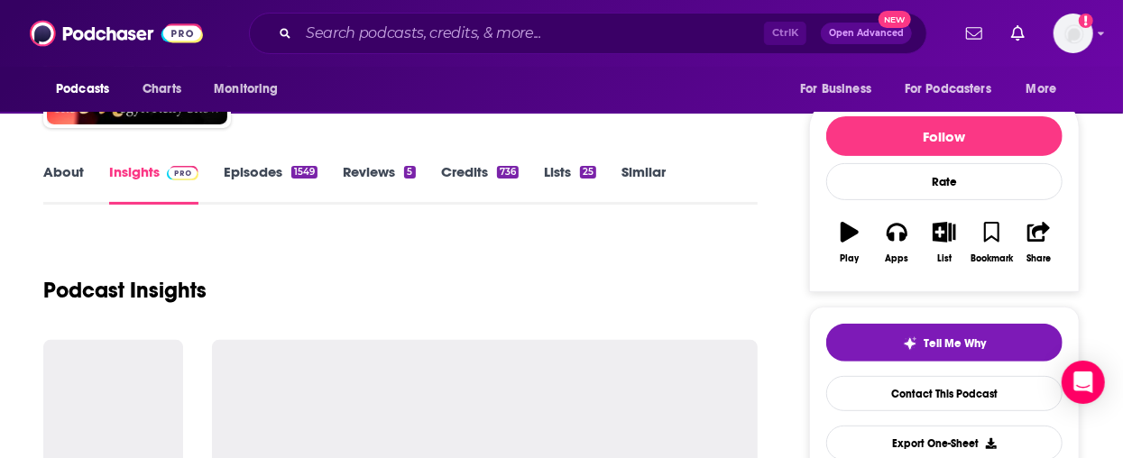
scroll to position [361, 0]
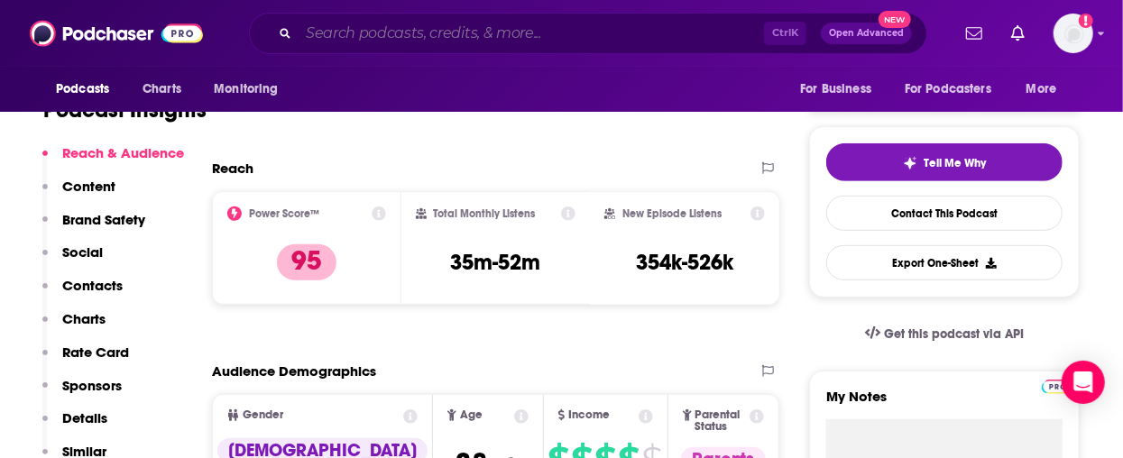
click at [420, 25] on input "Search podcasts, credits, & more..." at bounding box center [530, 33] width 465 height 29
paste input "The MeidasTouch Podcast"
type input "The MeidasTouch Podcast"
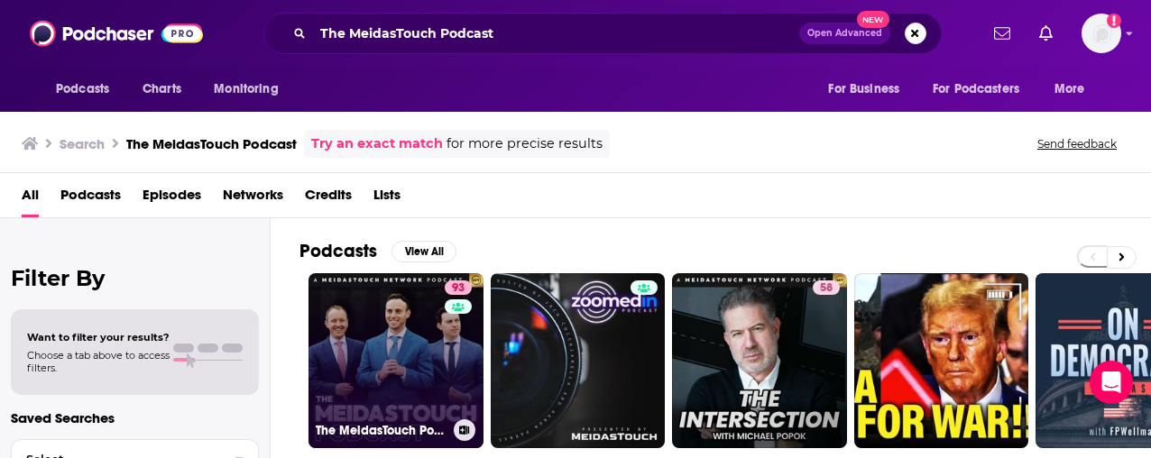
click at [430, 335] on link "93 The MeidasTouch Podcast" at bounding box center [395, 360] width 175 height 175
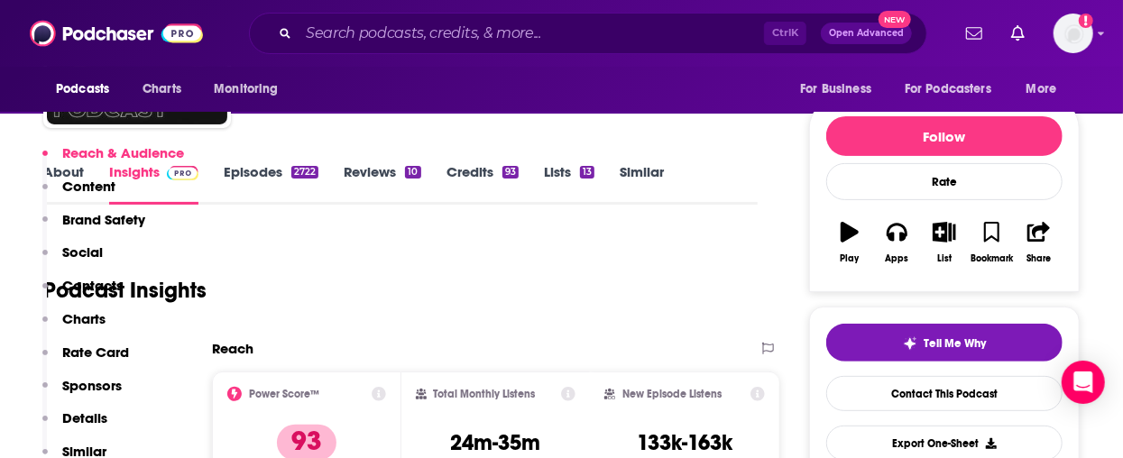
scroll to position [361, 0]
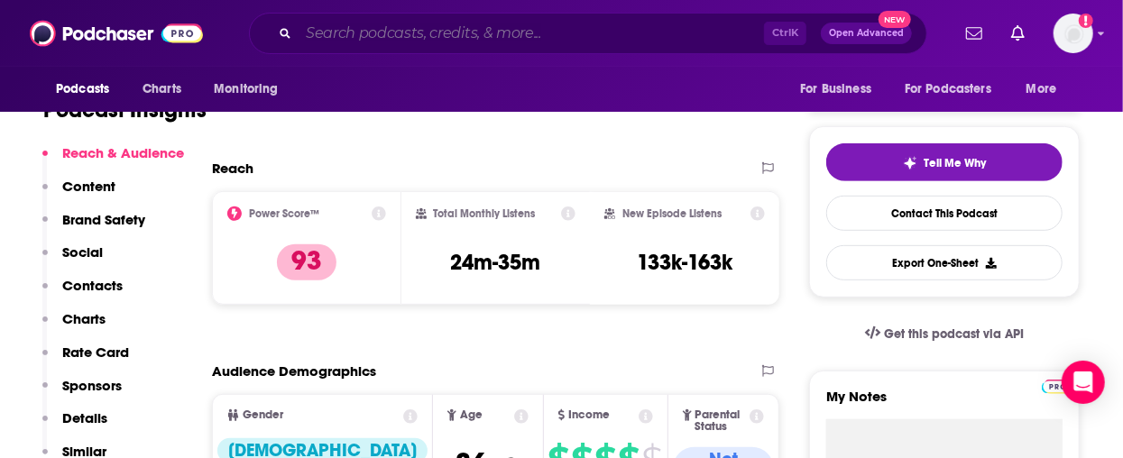
click at [409, 41] on input "Search podcasts, credits, & more..." at bounding box center [530, 33] width 465 height 29
click at [535, 34] on input "Search podcasts, credits, & more..." at bounding box center [530, 33] width 465 height 29
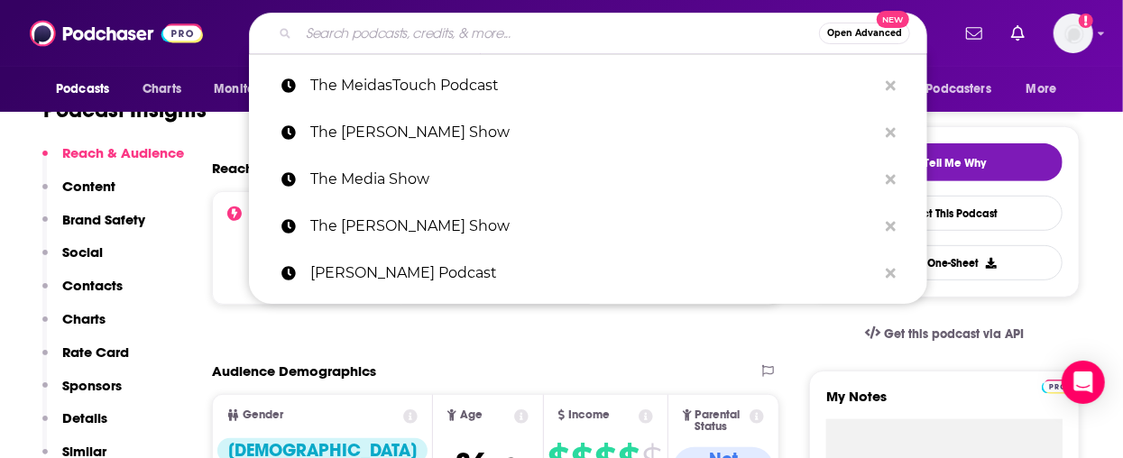
paste input "The Moth"
type input "The Moth"
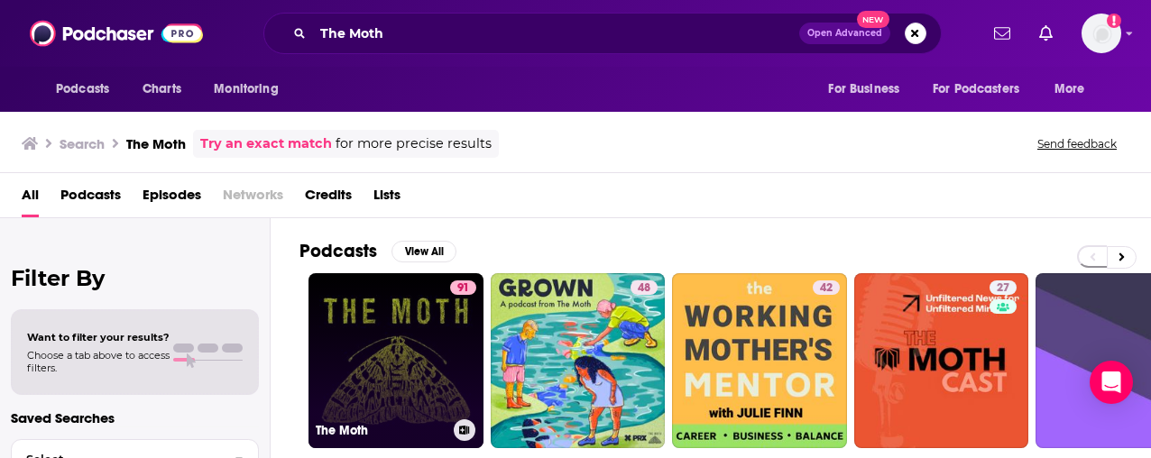
click at [381, 312] on link "91 The Moth" at bounding box center [395, 360] width 175 height 175
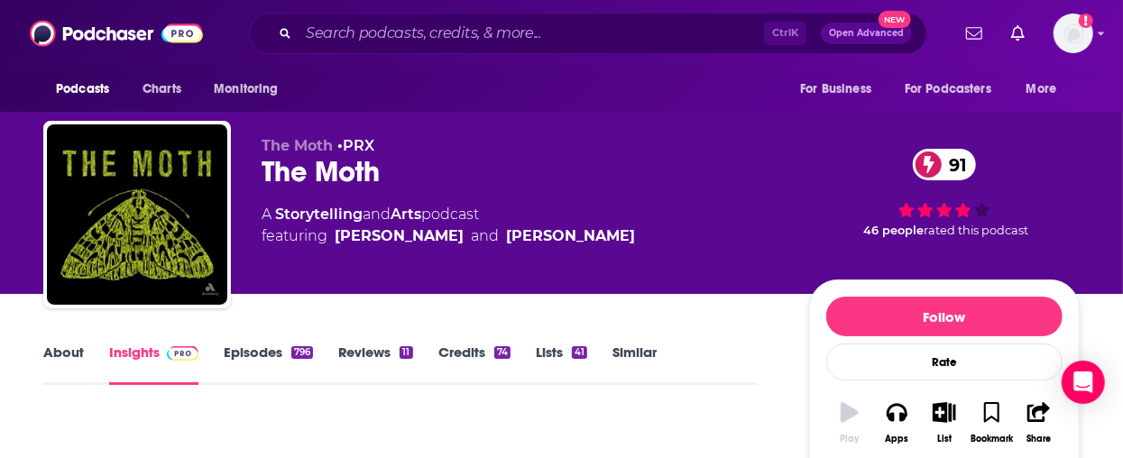
scroll to position [180, 0]
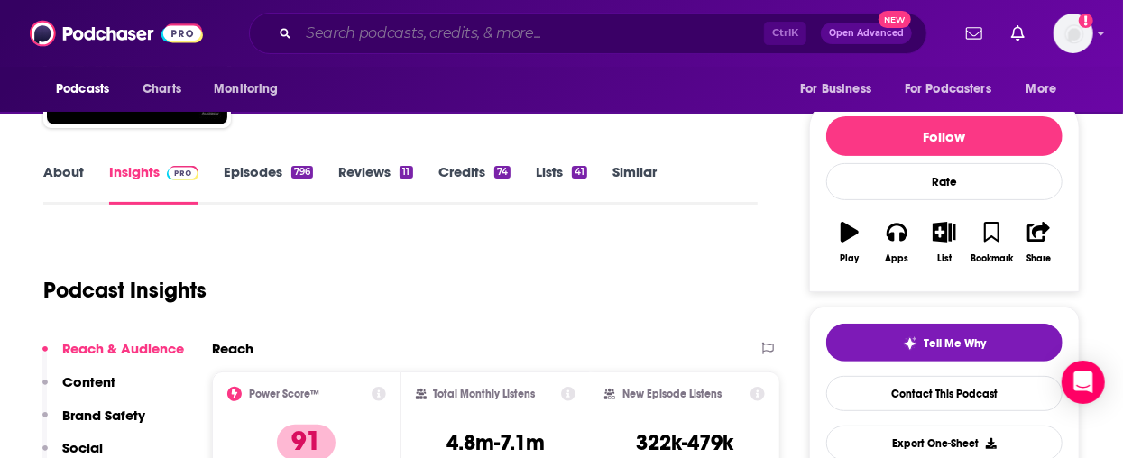
click at [453, 28] on input "Search podcasts, credits, & more..." at bounding box center [530, 33] width 465 height 29
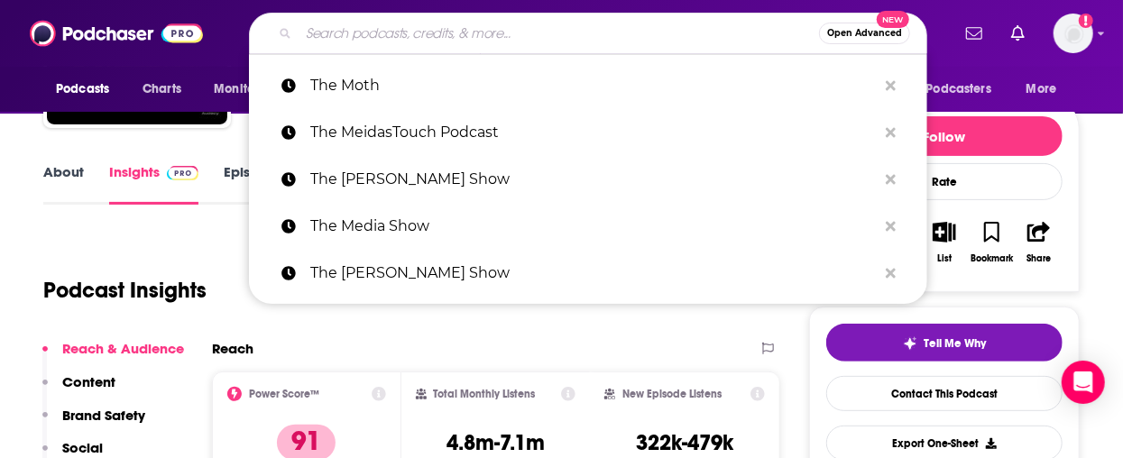
paste input "The News Agents"
type input "The News Agents"
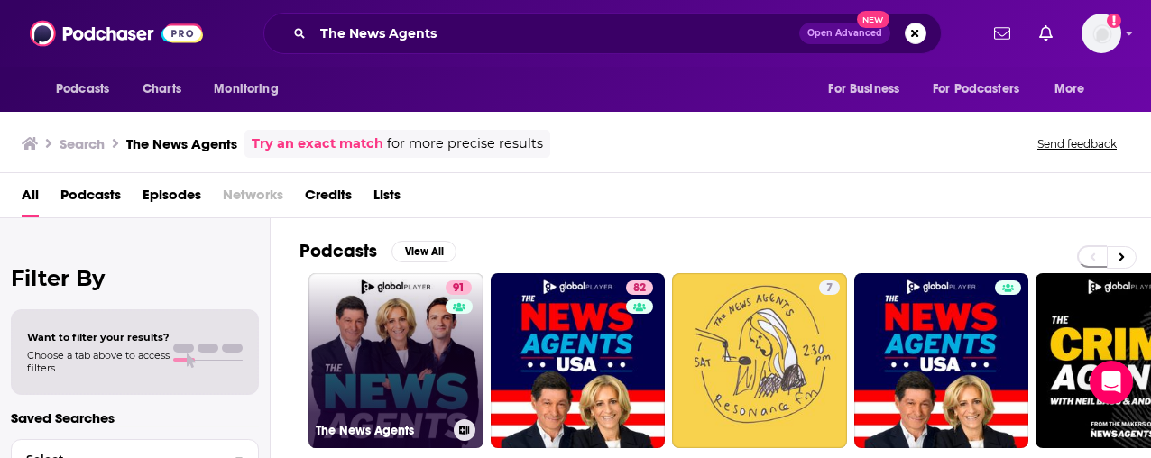
click at [435, 352] on link "91 The News Agents" at bounding box center [395, 360] width 175 height 175
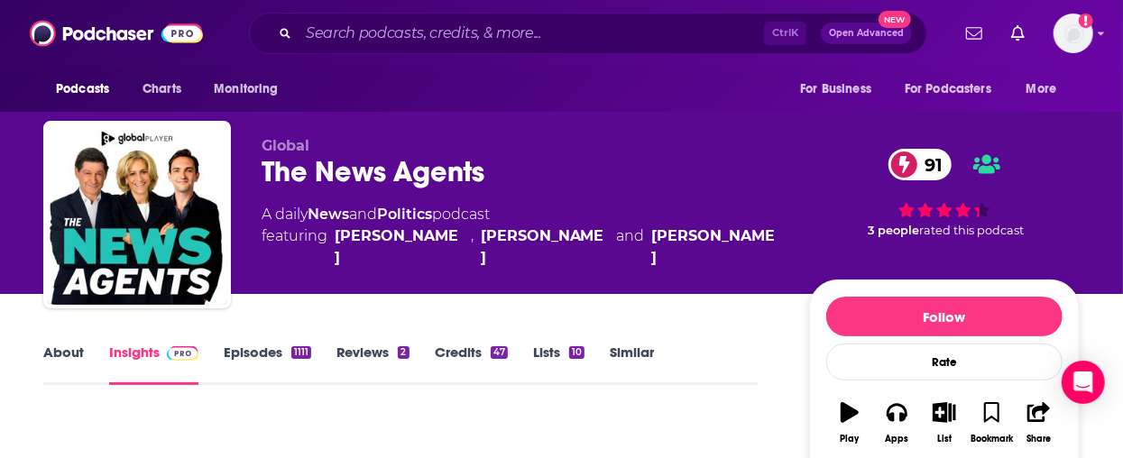
scroll to position [361, 0]
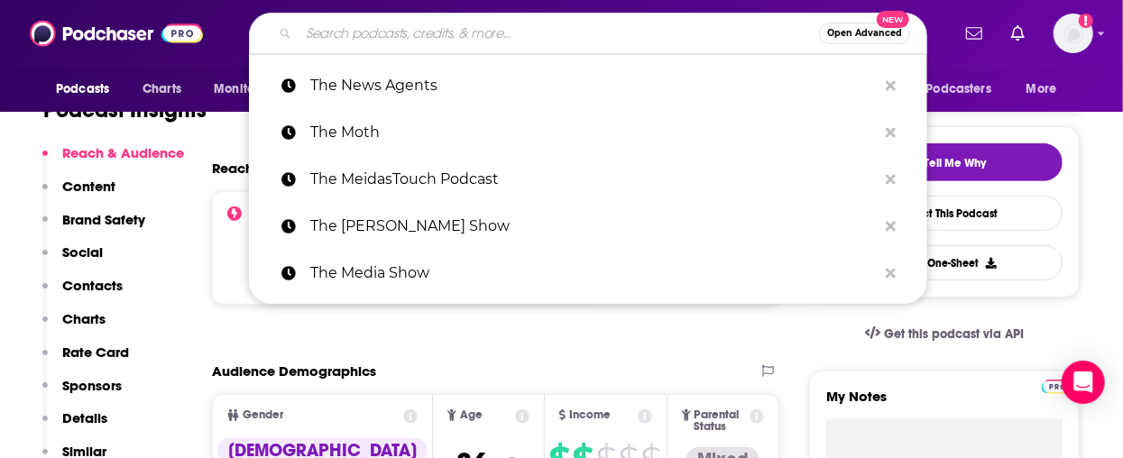
click at [434, 32] on input "Search podcasts, credits, & more..." at bounding box center [558, 33] width 520 height 29
paste input "The Pat McAfee Show"
type input "The Pat McAfee Show"
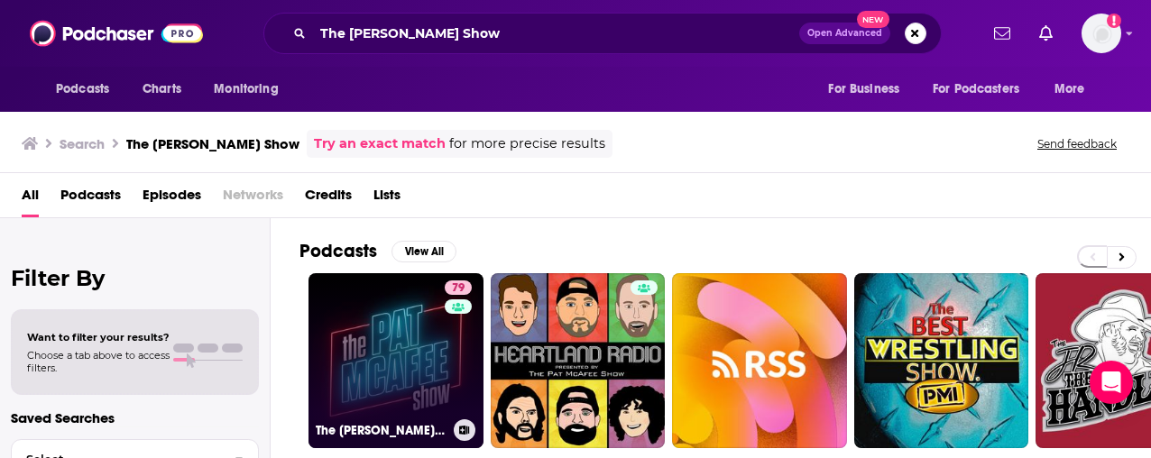
click at [400, 361] on link "79 The Pat McAfee Show" at bounding box center [395, 360] width 175 height 175
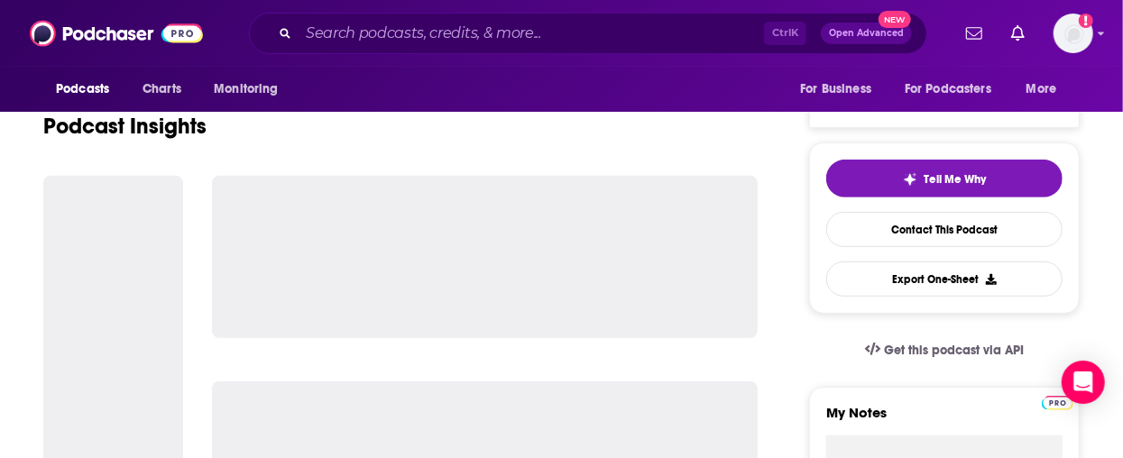
scroll to position [361, 0]
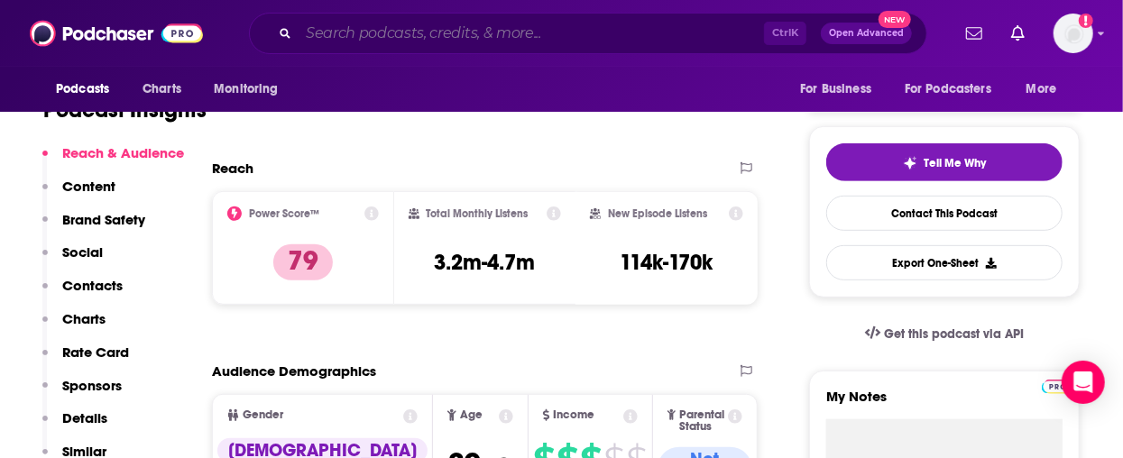
click at [400, 47] on div "Ctrl K Open Advanced New" at bounding box center [588, 33] width 678 height 41
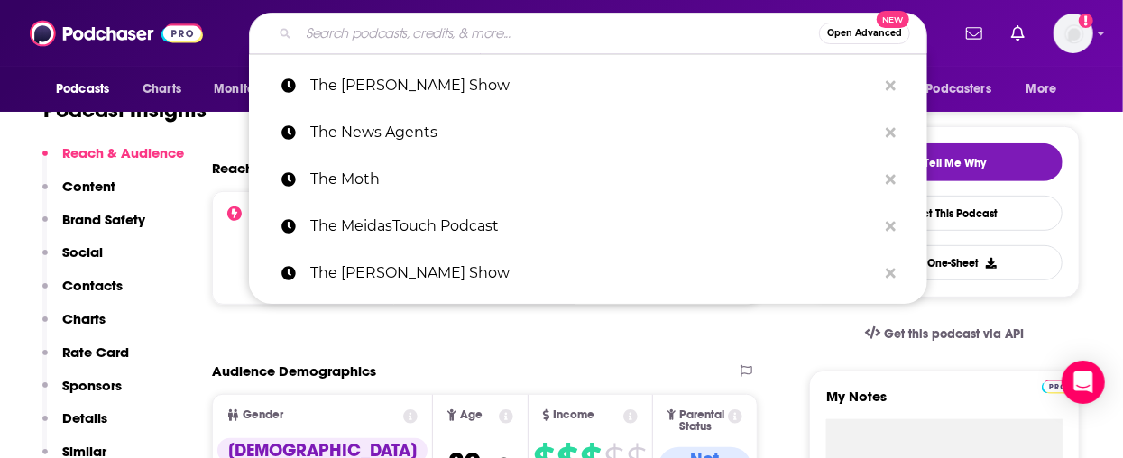
paste input "The Prof G Pod"
type input "The Prof G Pod"
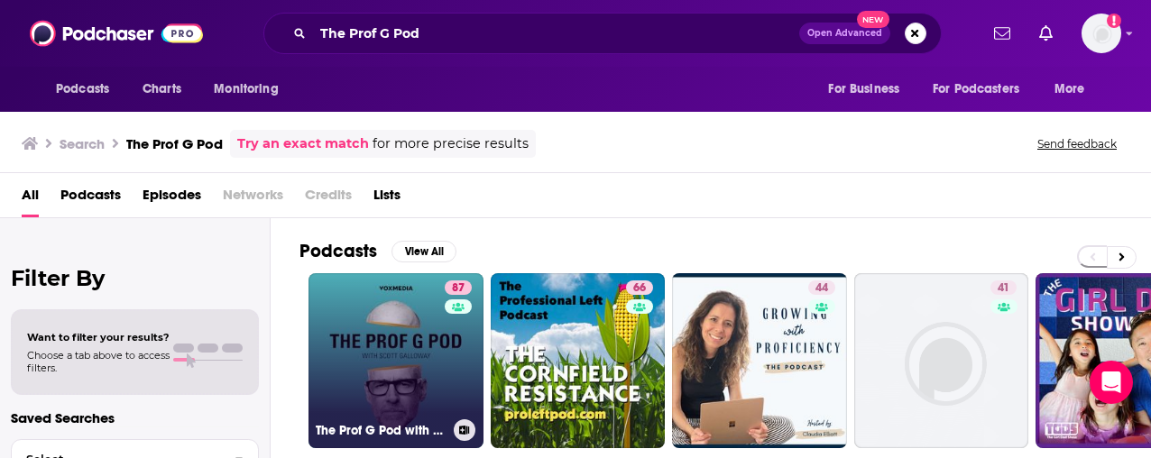
click at [391, 346] on link "87 The Prof G Pod with Scott Galloway" at bounding box center [395, 360] width 175 height 175
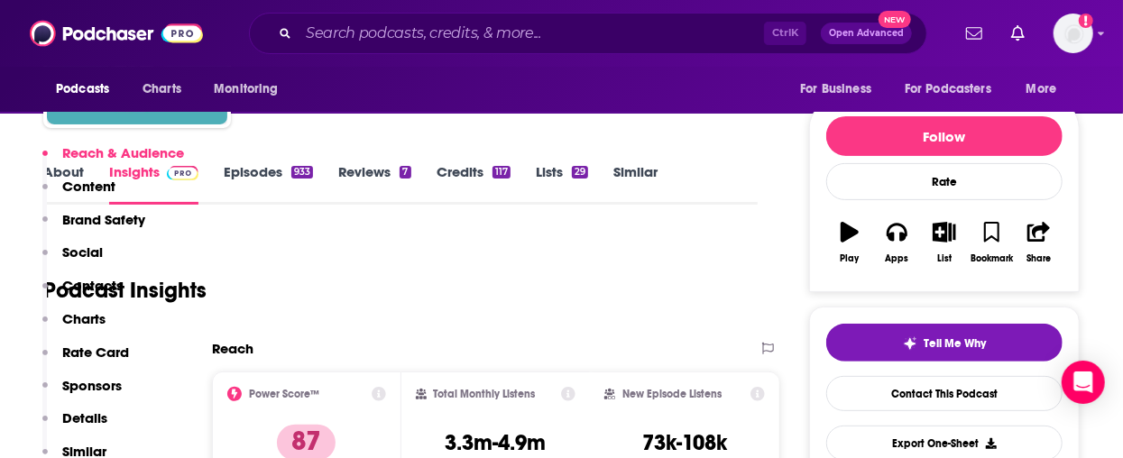
scroll to position [361, 0]
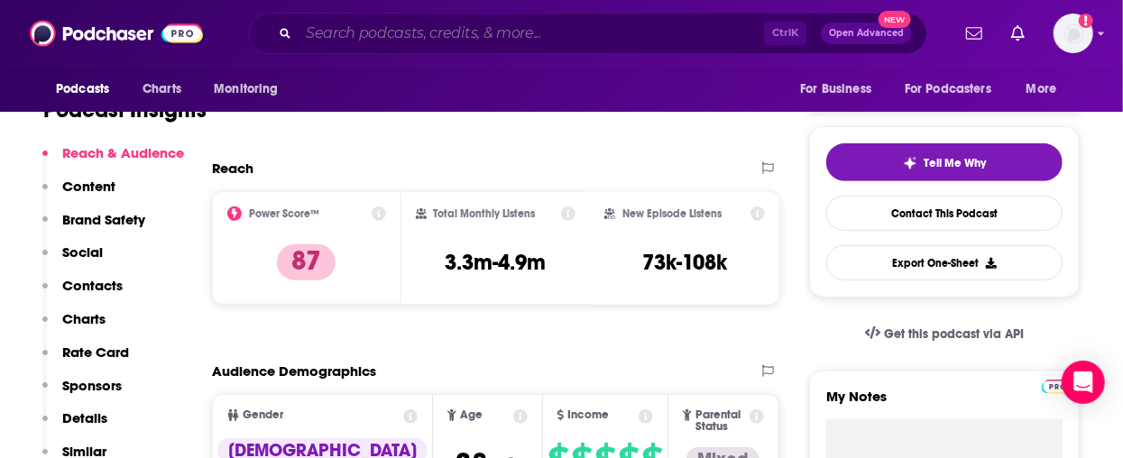
click at [552, 32] on input "Search podcasts, credits, & more..." at bounding box center [530, 33] width 465 height 29
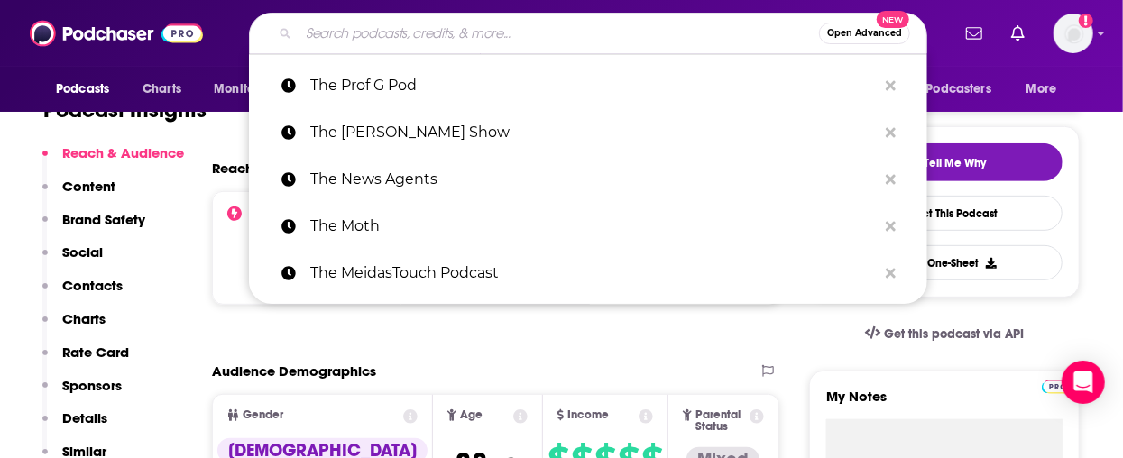
paste input "The Ramsey Show"
type input "The Ramsey Show"
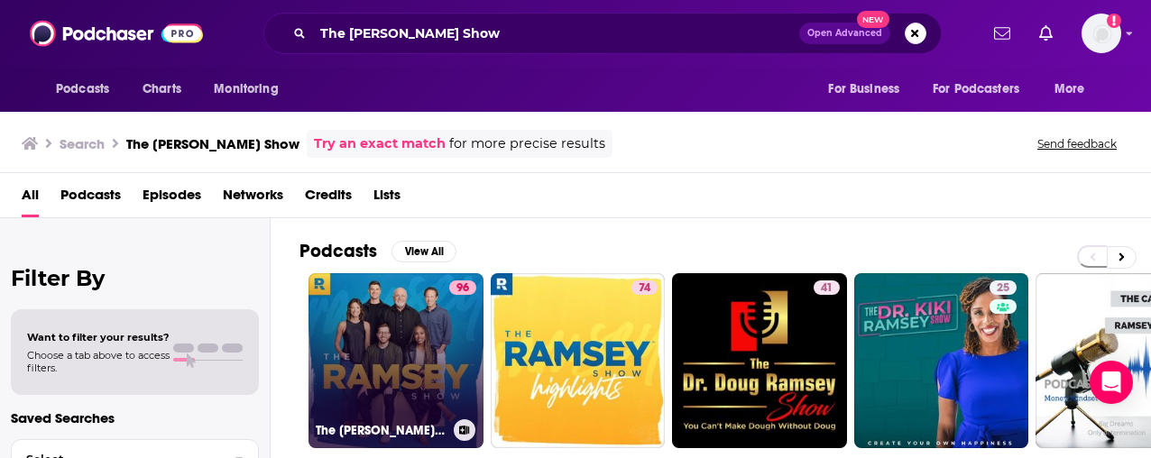
click at [390, 362] on link "96 The Ramsey Show" at bounding box center [395, 360] width 175 height 175
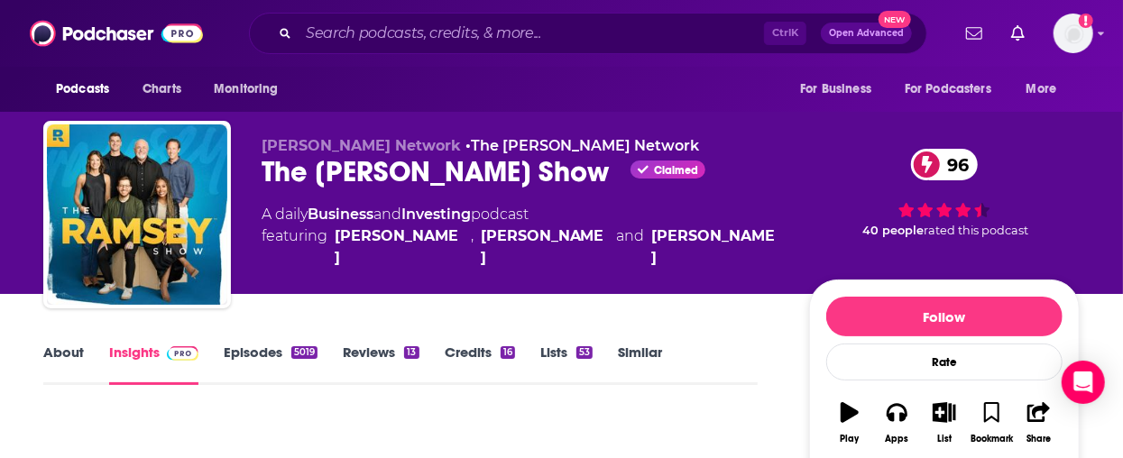
scroll to position [361, 0]
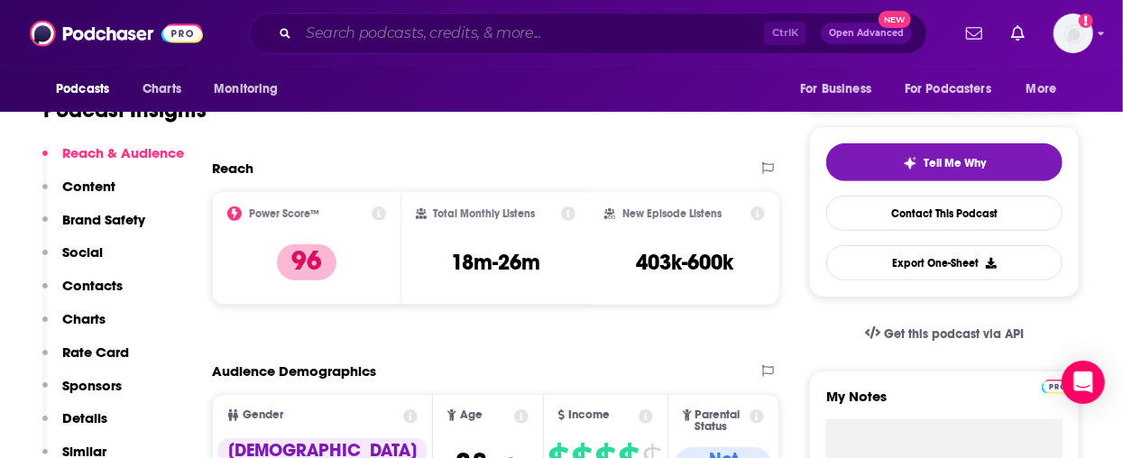
click at [509, 35] on input "Search podcasts, credits, & more..." at bounding box center [530, 33] width 465 height 29
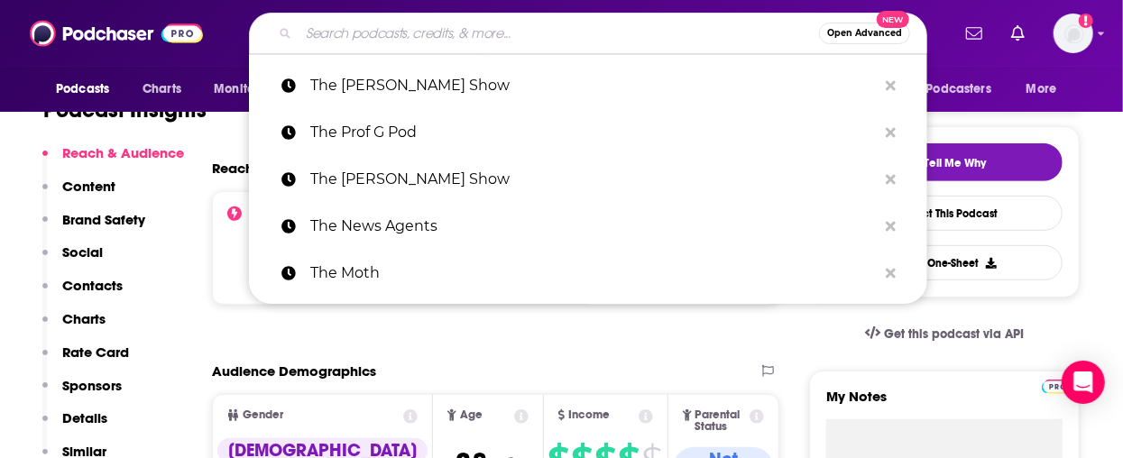
paste input "The Rest is Politics"
type input "The Rest is Politics"
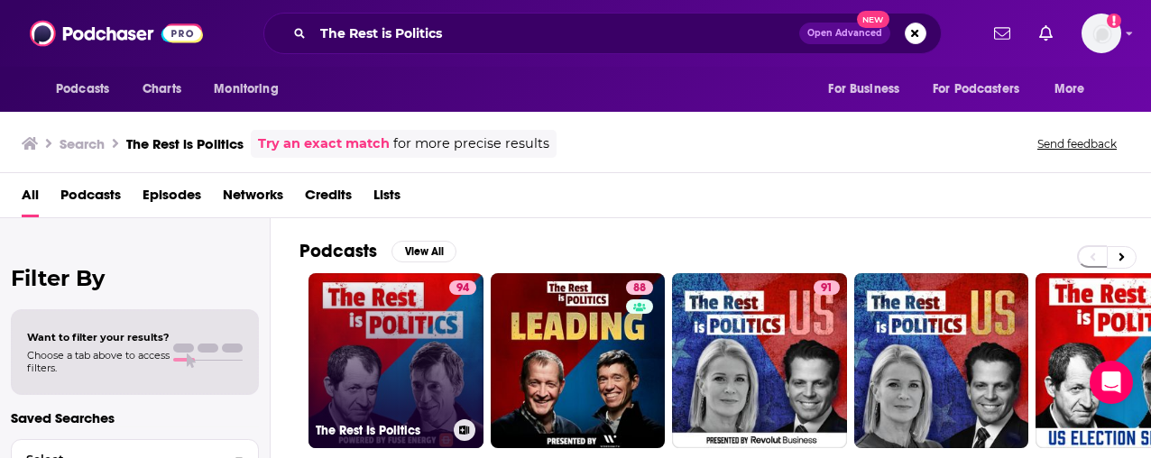
click at [393, 330] on link "94 The Rest Is Politics" at bounding box center [395, 360] width 175 height 175
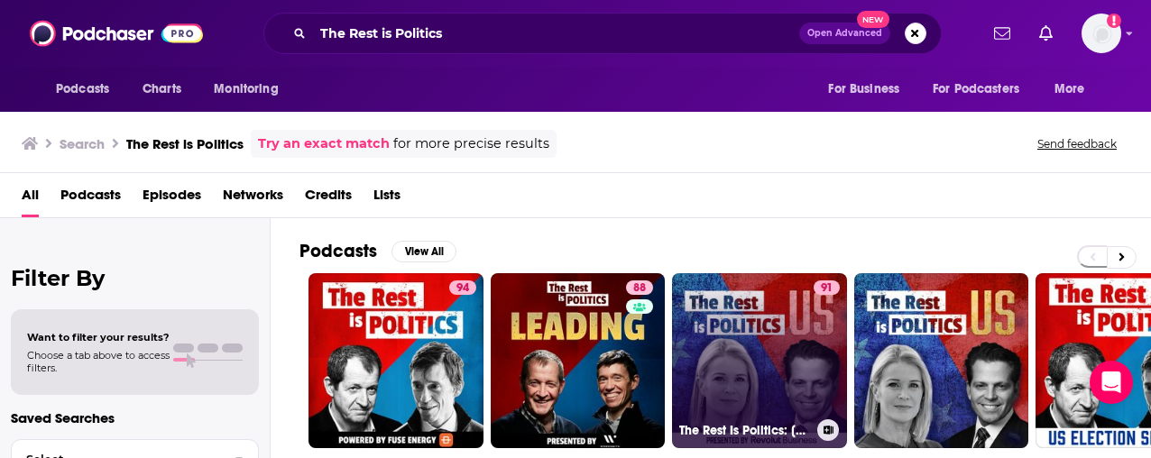
click at [794, 352] on link "91 The Rest Is Politics: US" at bounding box center [759, 360] width 175 height 175
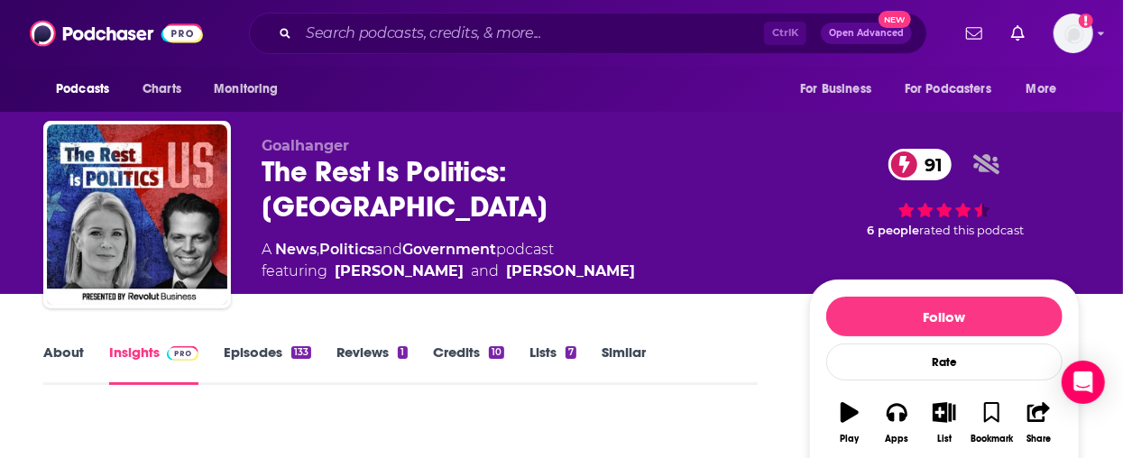
click at [70, 344] on link "About" at bounding box center [63, 364] width 41 height 41
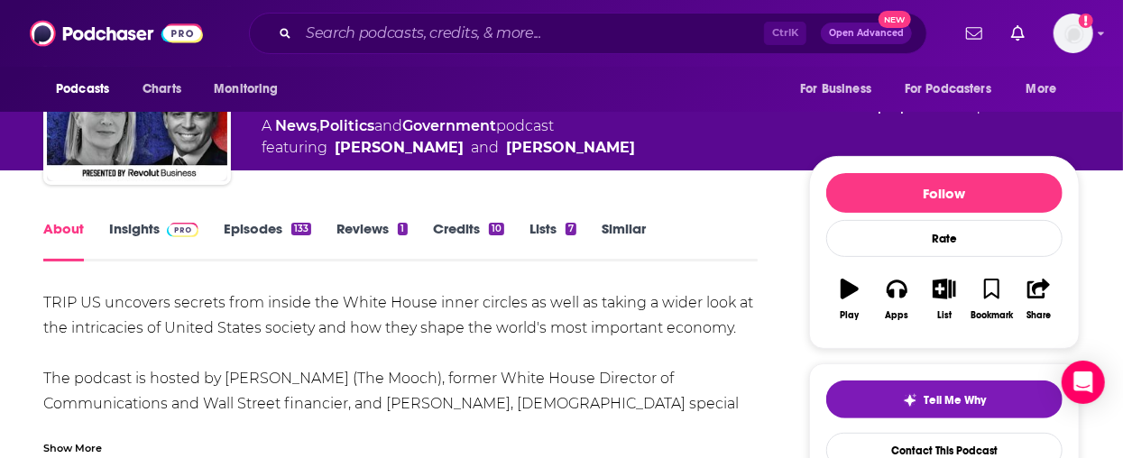
scroll to position [180, 0]
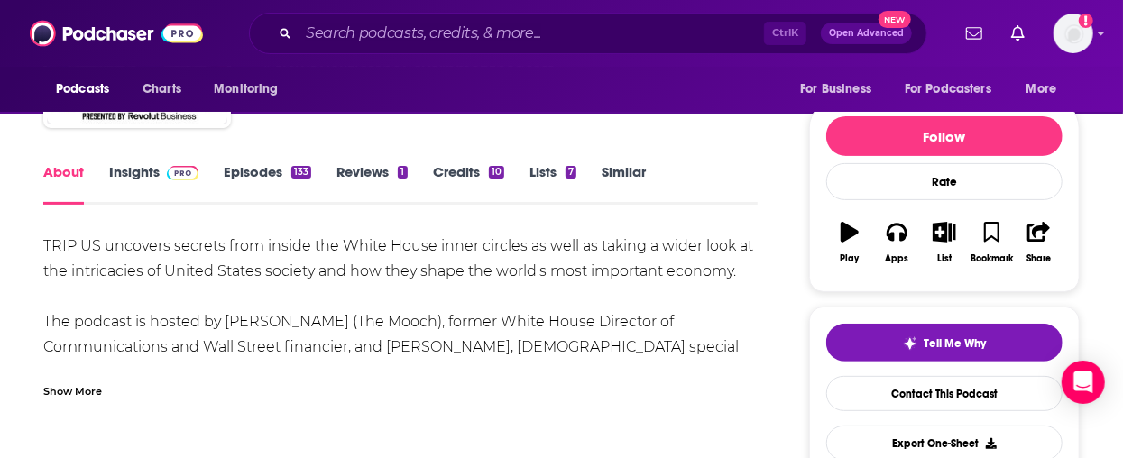
click at [74, 389] on div "Show More" at bounding box center [72, 389] width 59 height 17
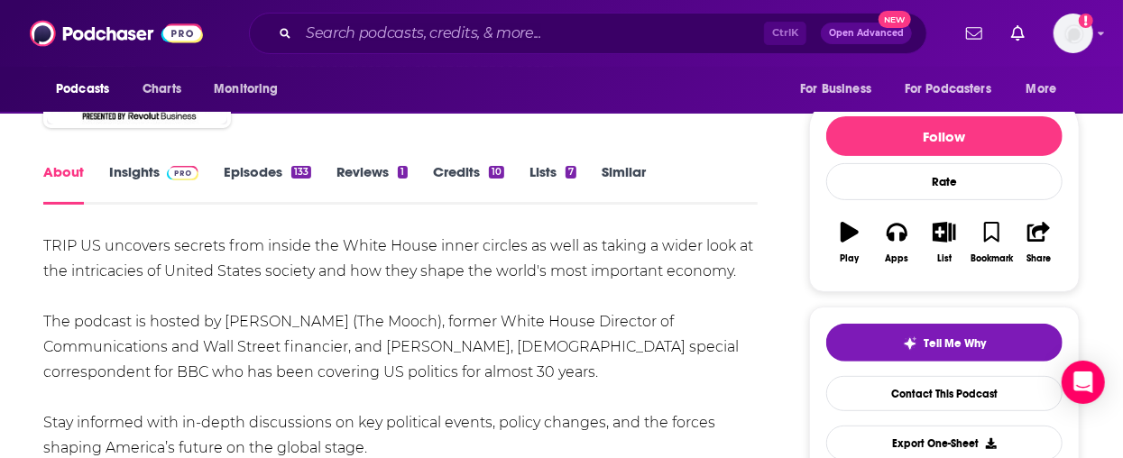
click at [317, 255] on div "TRIP US uncovers secrets from inside the White House inner circles as well as t…" at bounding box center [400, 385] width 714 height 303
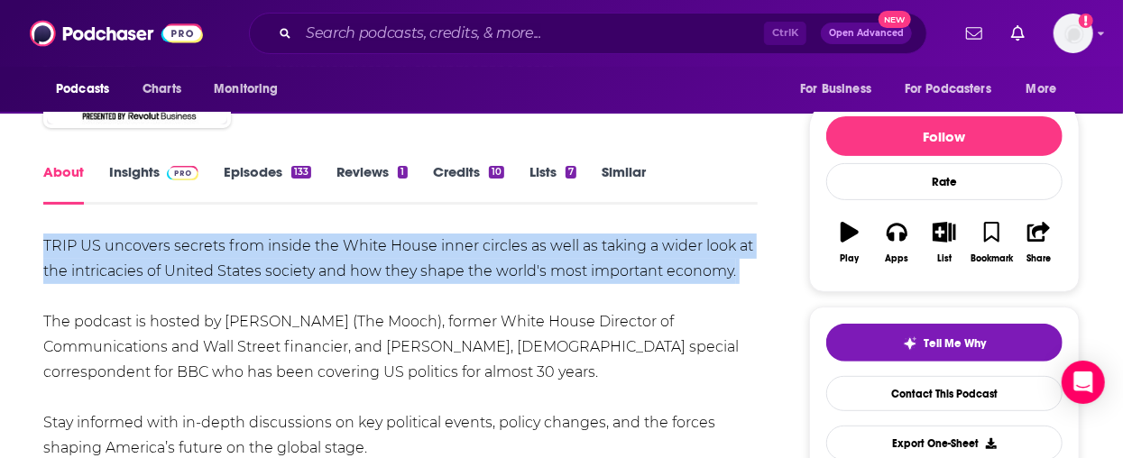
click at [317, 255] on div "TRIP US uncovers secrets from inside the White House inner circles as well as t…" at bounding box center [400, 385] width 714 height 303
copy div "TRIP US uncovers secrets from inside the White House inner circles as well as t…"
click at [492, 42] on input "Search podcasts, credits, & more..." at bounding box center [530, 33] width 465 height 29
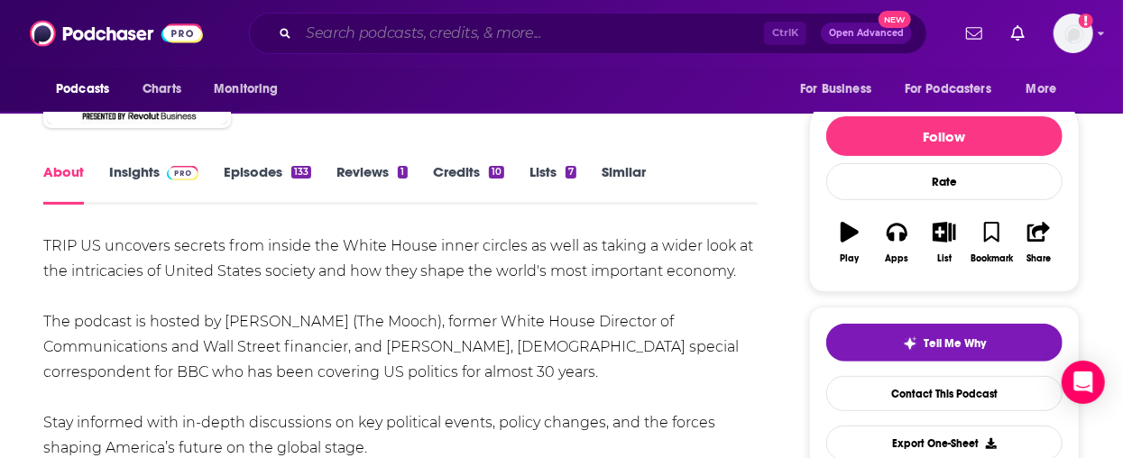
paste input "TRIP US uncovers secrets from inside the White House inner circles as well as t…"
type input "TRIP US uncovers secrets from inside the White House inner circles as well as t…"
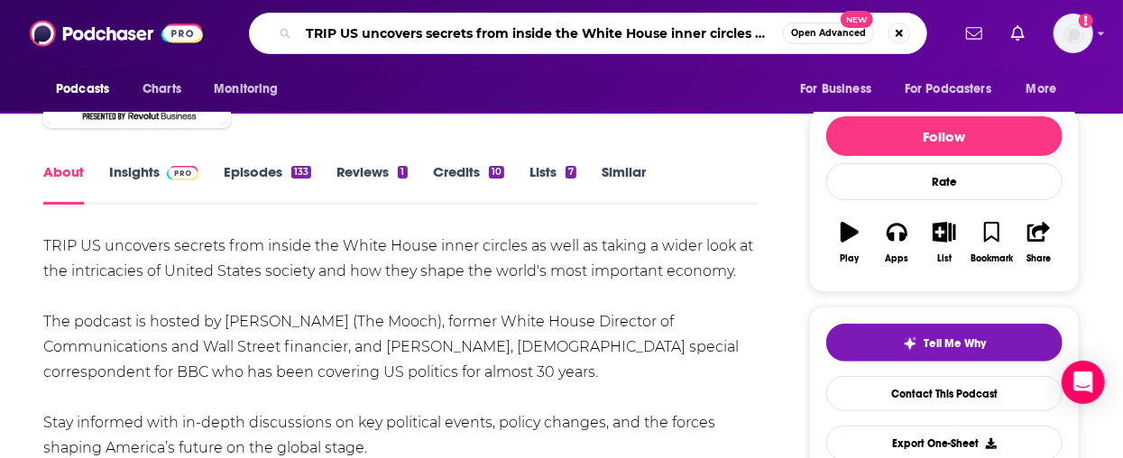
scroll to position [0, 842]
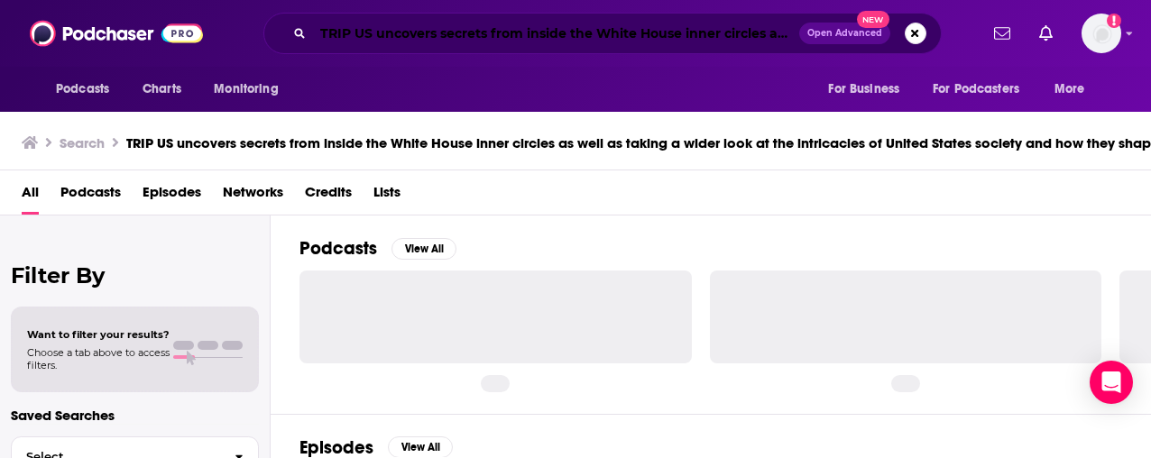
click at [514, 25] on input "TRIP US uncovers secrets from inside the White House inner circles as well as t…" at bounding box center [556, 33] width 486 height 29
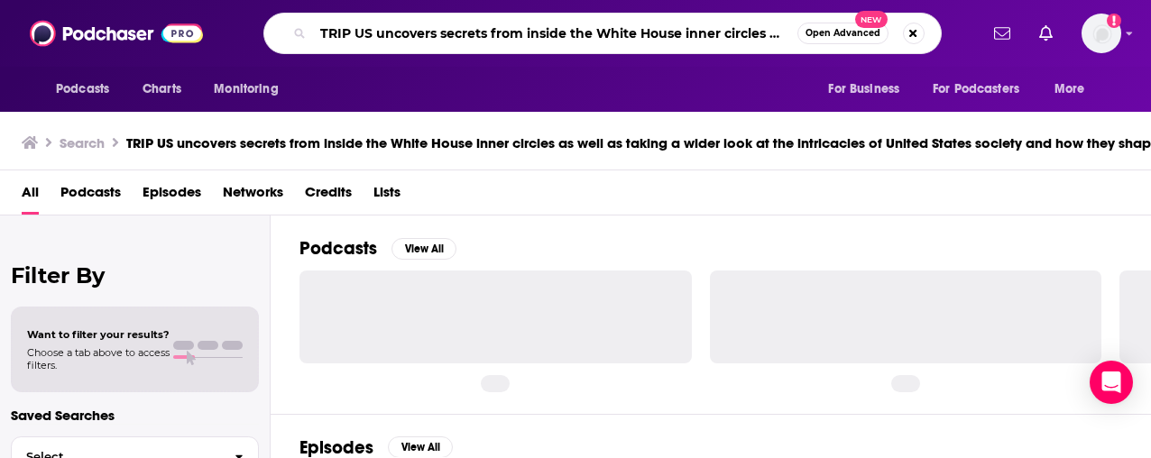
click at [491, 41] on input "TRIP US uncovers secrets from inside the White House inner circles as well as t…" at bounding box center [555, 33] width 484 height 29
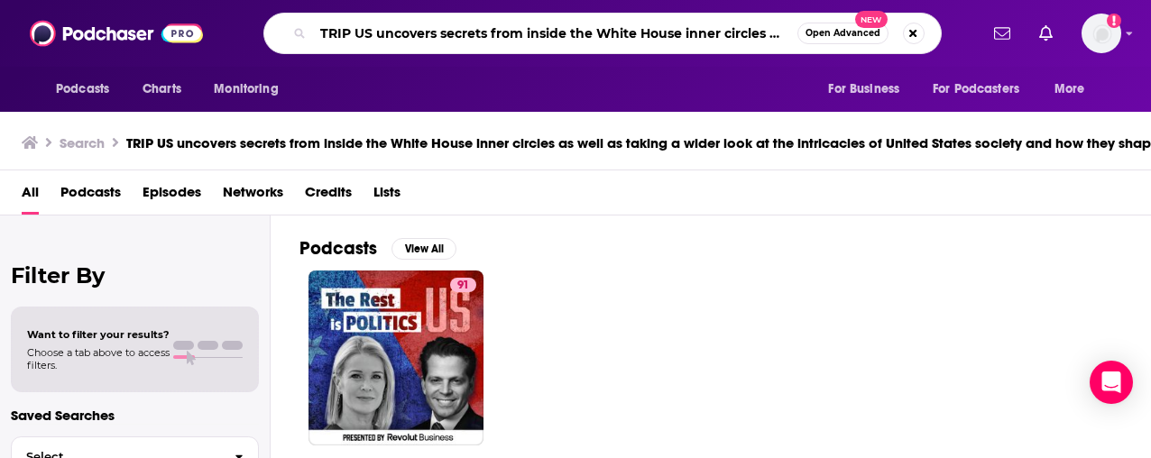
paste input "he [PERSON_NAME] Show"
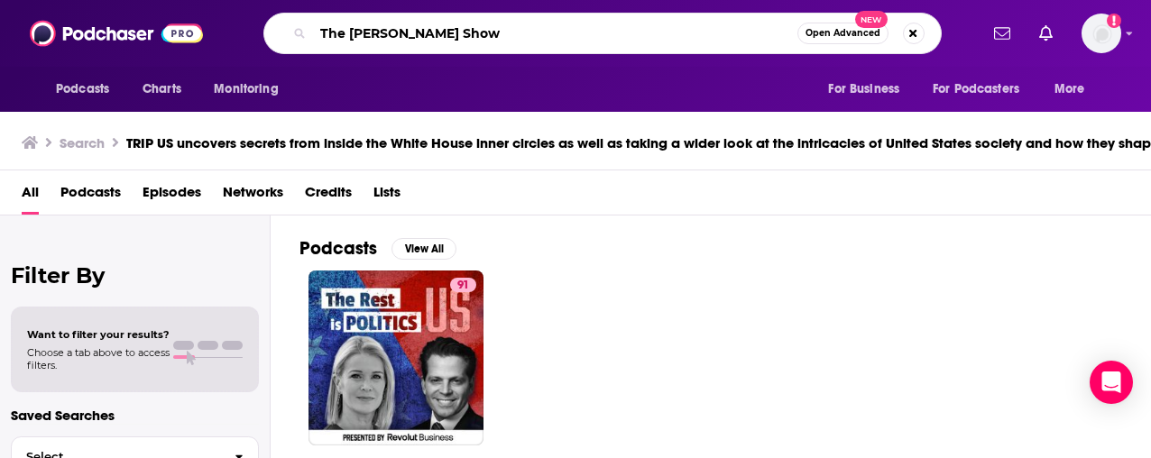
type input "The [PERSON_NAME] Show"
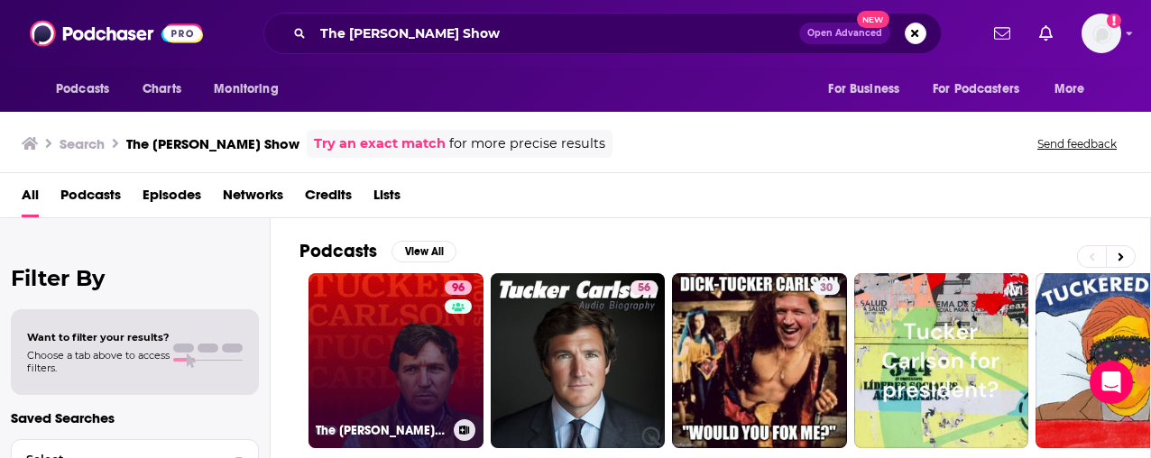
click at [400, 348] on link "96 The [PERSON_NAME] Show" at bounding box center [395, 360] width 175 height 175
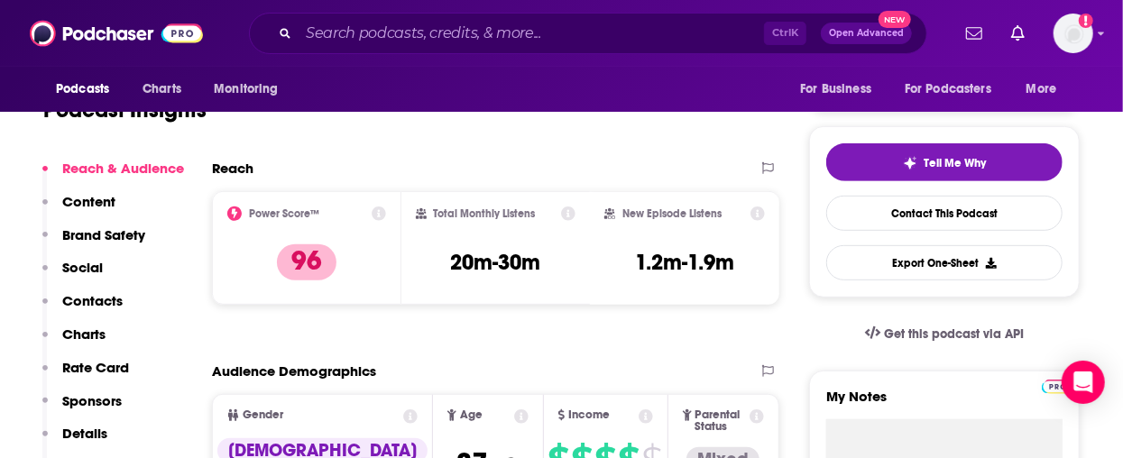
scroll to position [180, 0]
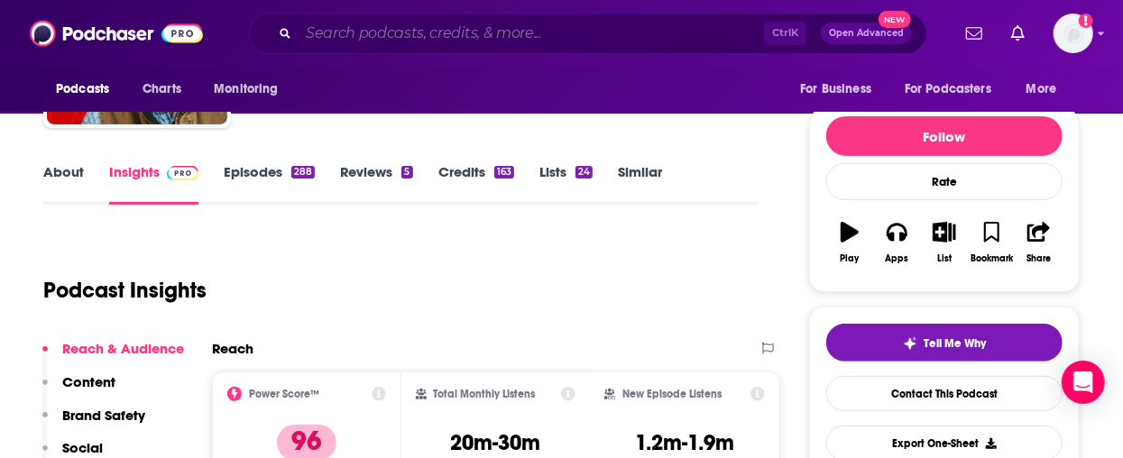
click at [330, 32] on input "Search podcasts, credits, & more..." at bounding box center [530, 33] width 465 height 29
paste input "The Weekly Show with [PERSON_NAME]"
type input "The Weekly Show with [PERSON_NAME]"
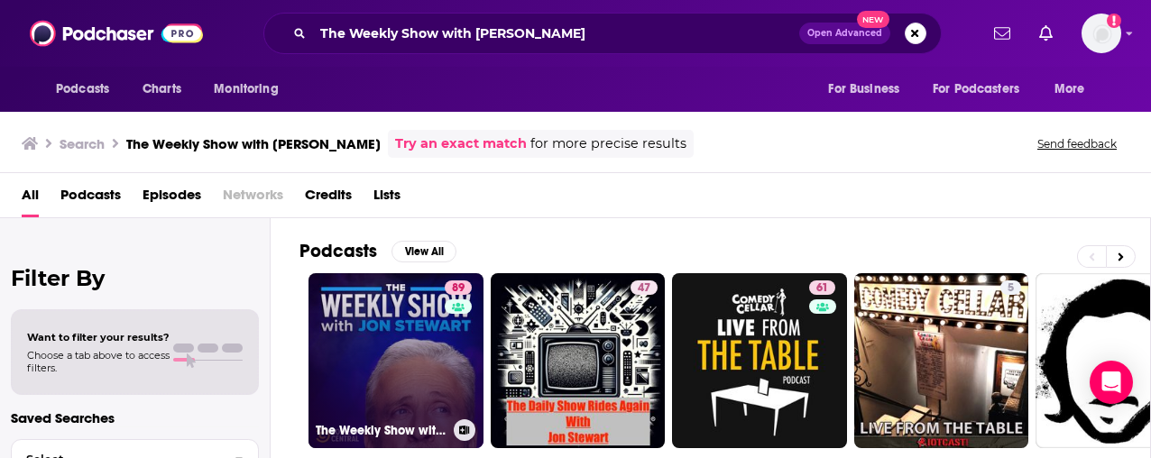
click at [377, 381] on link "89 The Weekly Show with [PERSON_NAME]" at bounding box center [395, 360] width 175 height 175
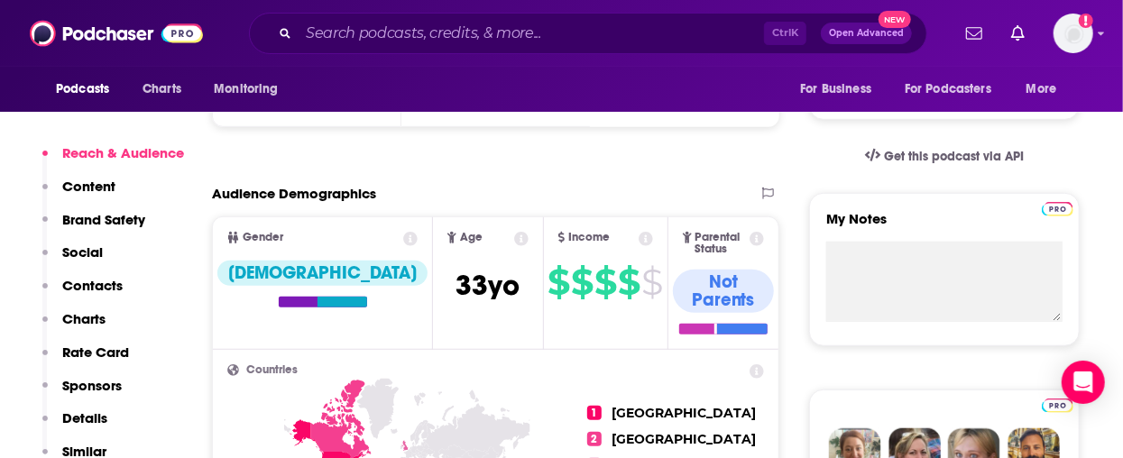
scroll to position [361, 0]
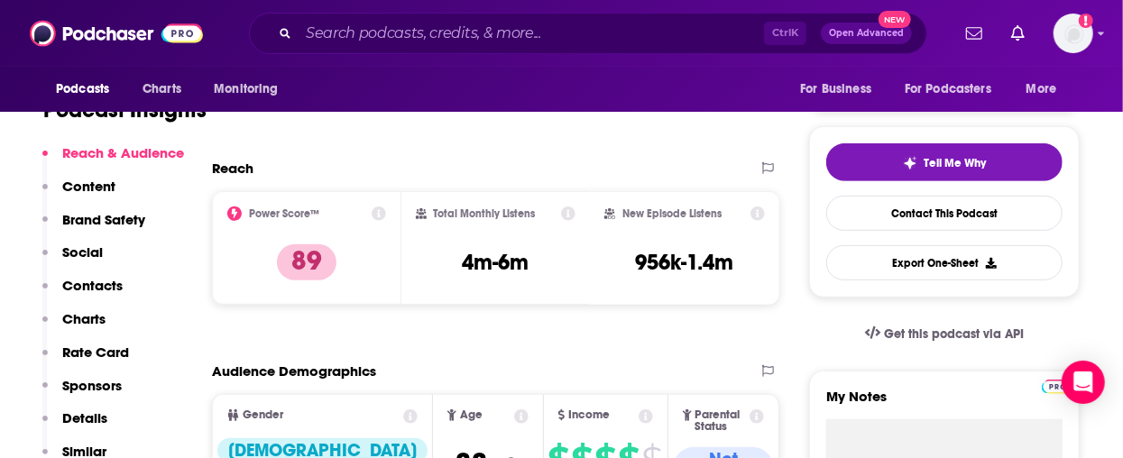
click at [447, 7] on div "Podcasts Charts Monitoring Ctrl K Open Advanced New For Business For Podcasters…" at bounding box center [561, 33] width 1123 height 67
click at [445, 35] on input "Search podcasts, credits, & more..." at bounding box center [530, 33] width 465 height 29
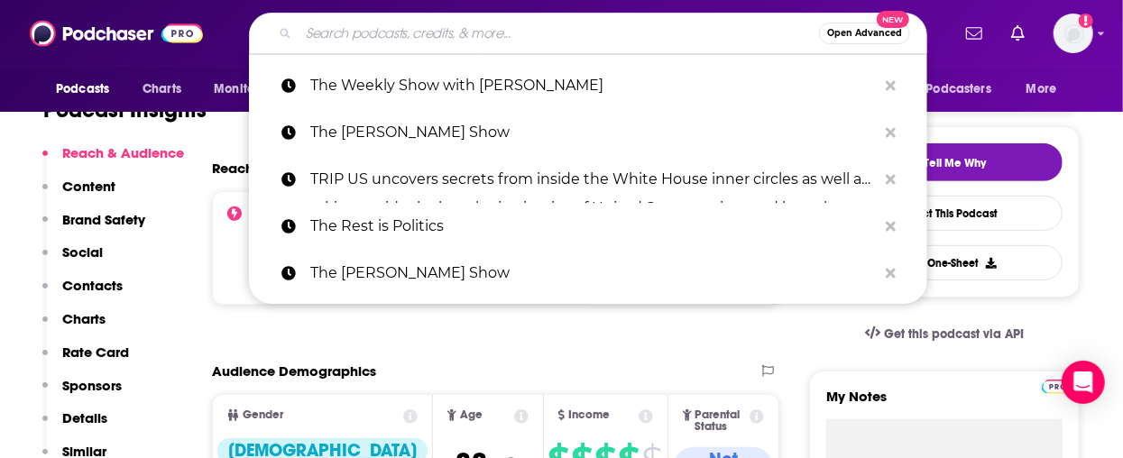
paste input "This American Life"
type input "This American Life"
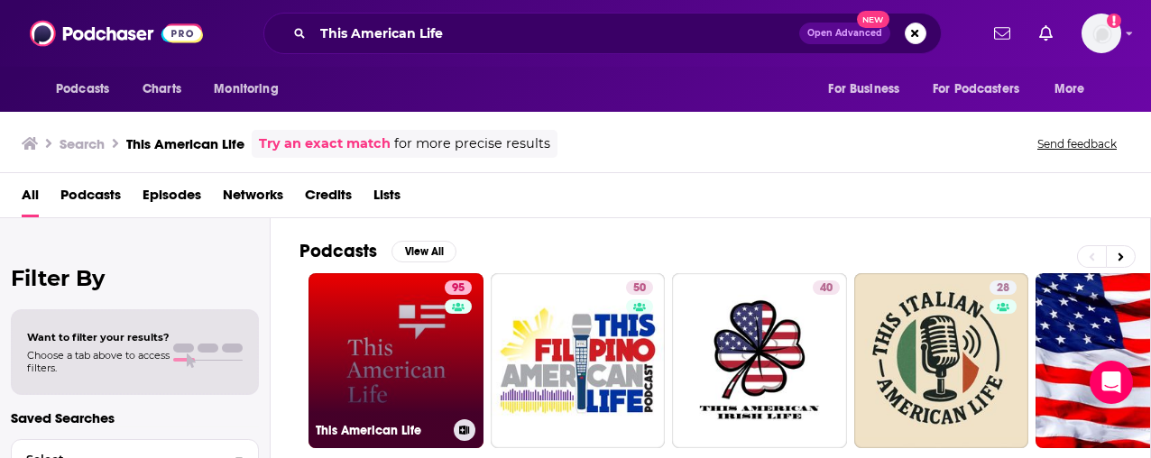
click at [445, 330] on div "95" at bounding box center [461, 349] width 32 height 139
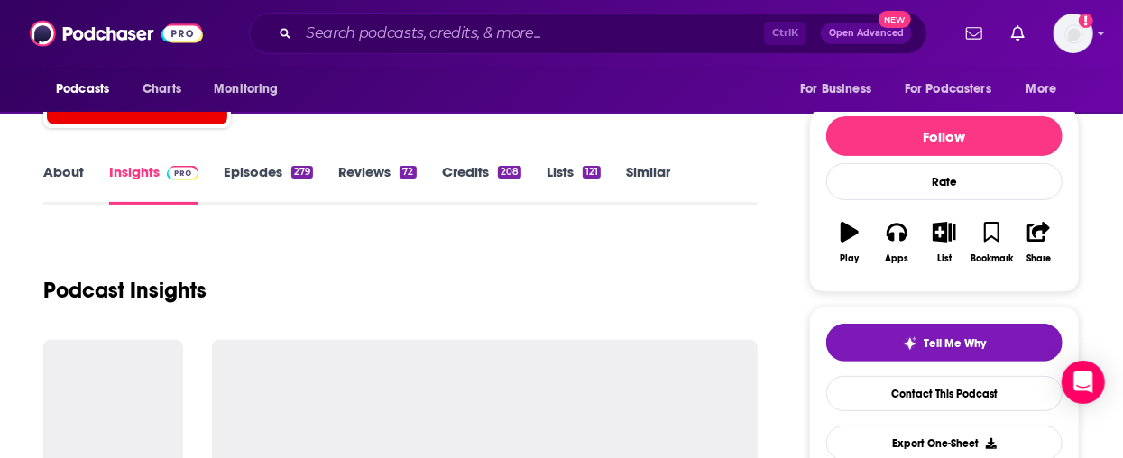
scroll to position [361, 0]
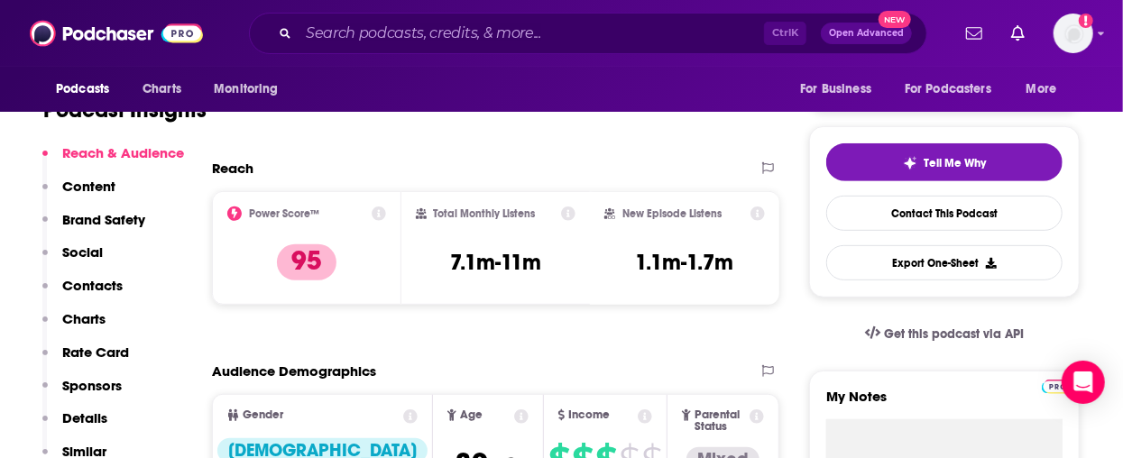
click at [506, 17] on div "Ctrl K Open Advanced New" at bounding box center [588, 33] width 678 height 41
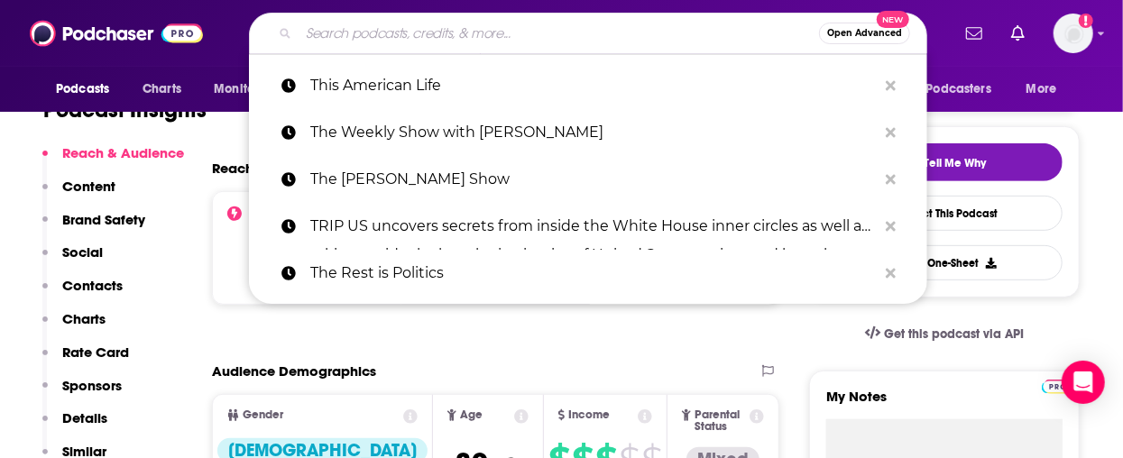
click at [501, 25] on input "Search podcasts, credits, & more..." at bounding box center [558, 33] width 520 height 29
paste input "This Past Weekend w/ [PERSON_NAME]"
type input "This Past Weekend w/ [PERSON_NAME]"
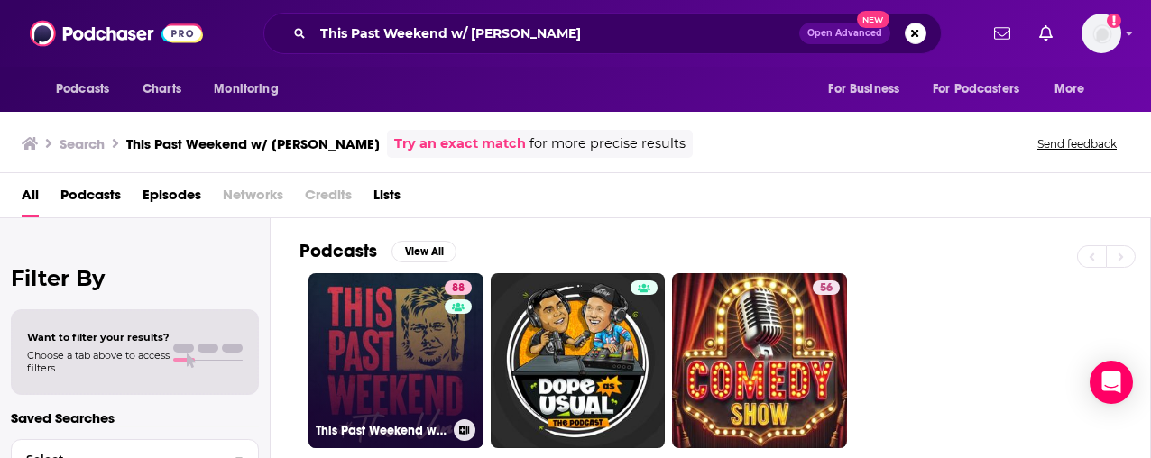
click at [386, 370] on link "88 This Past Weekend w/ [PERSON_NAME]" at bounding box center [395, 360] width 175 height 175
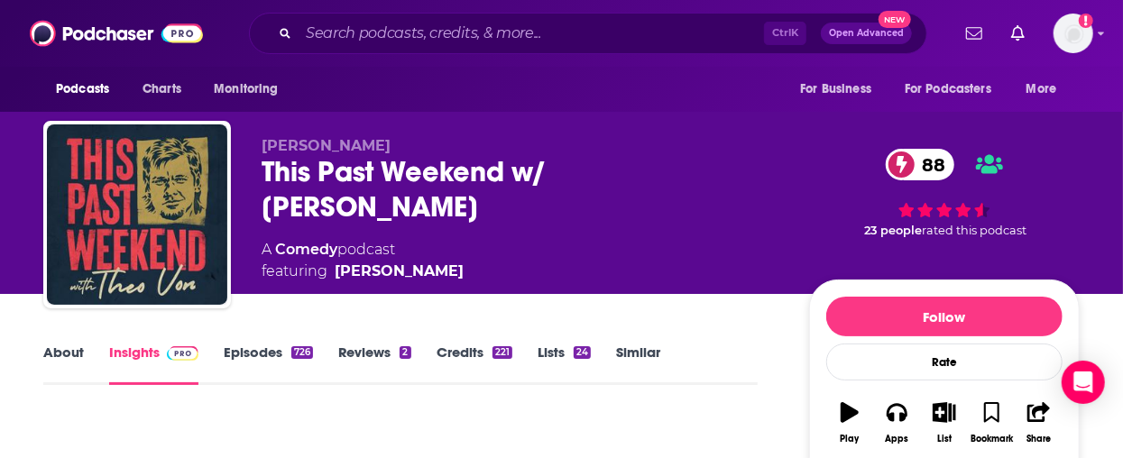
scroll to position [361, 0]
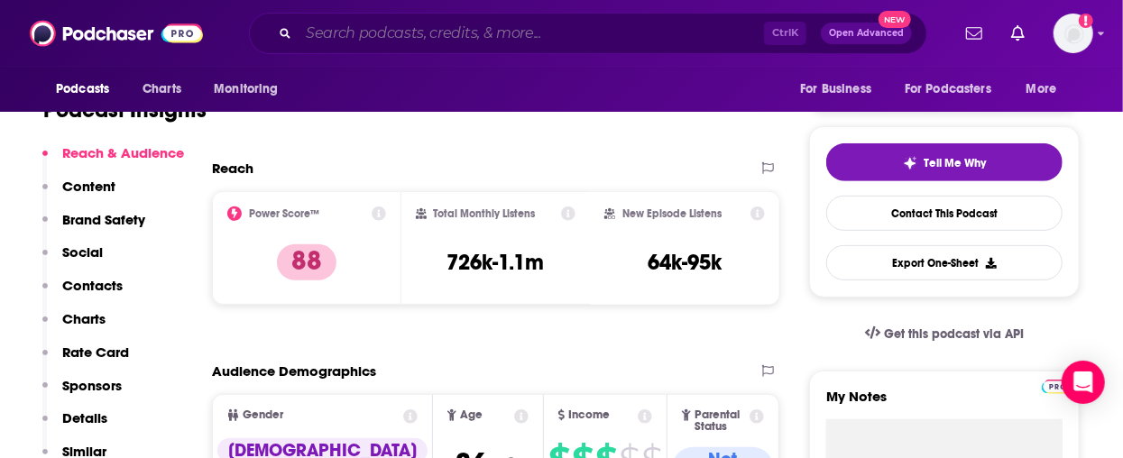
click at [509, 36] on input "Search podcasts, credits, & more..." at bounding box center [530, 33] width 465 height 29
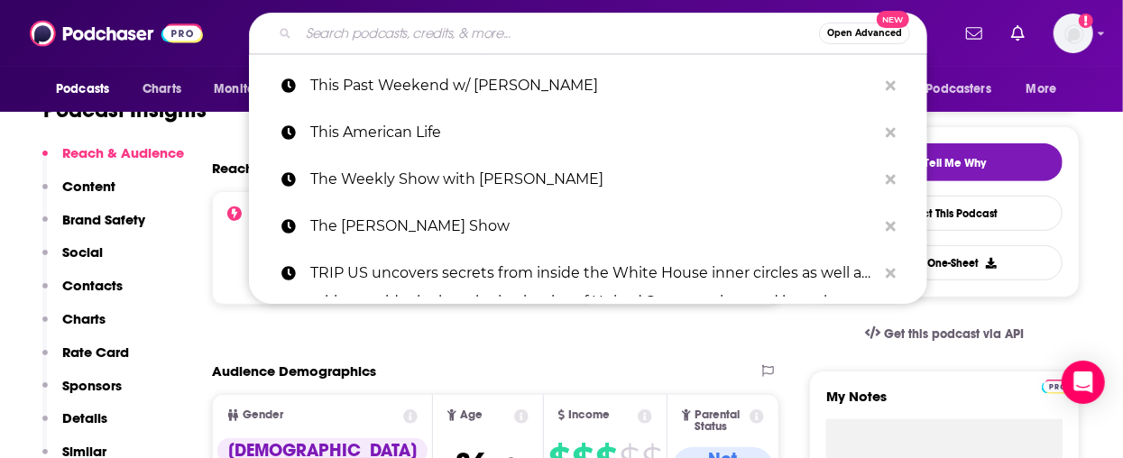
paste input "[DATE] Explained"
type input "[DATE] Explained"
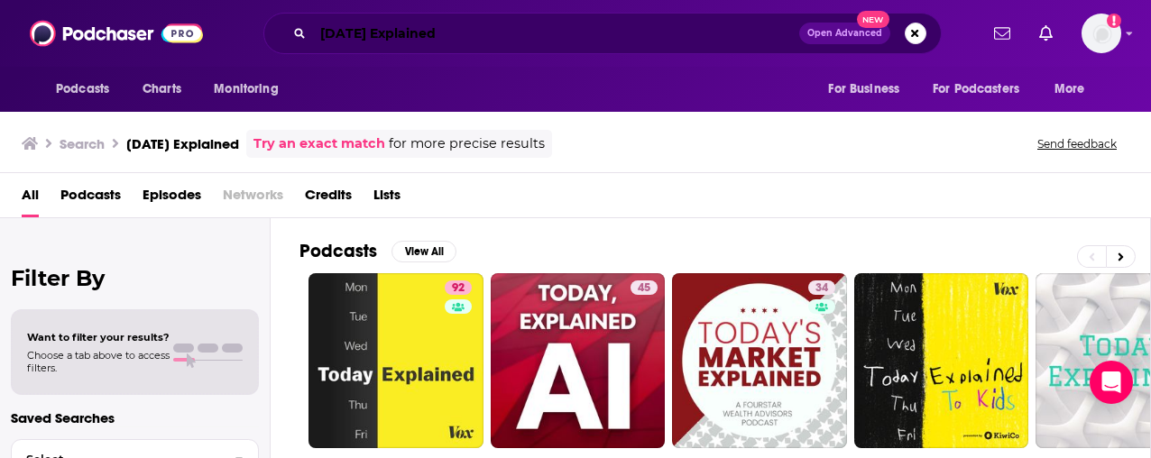
click at [481, 38] on input "[DATE] Explained" at bounding box center [556, 33] width 486 height 29
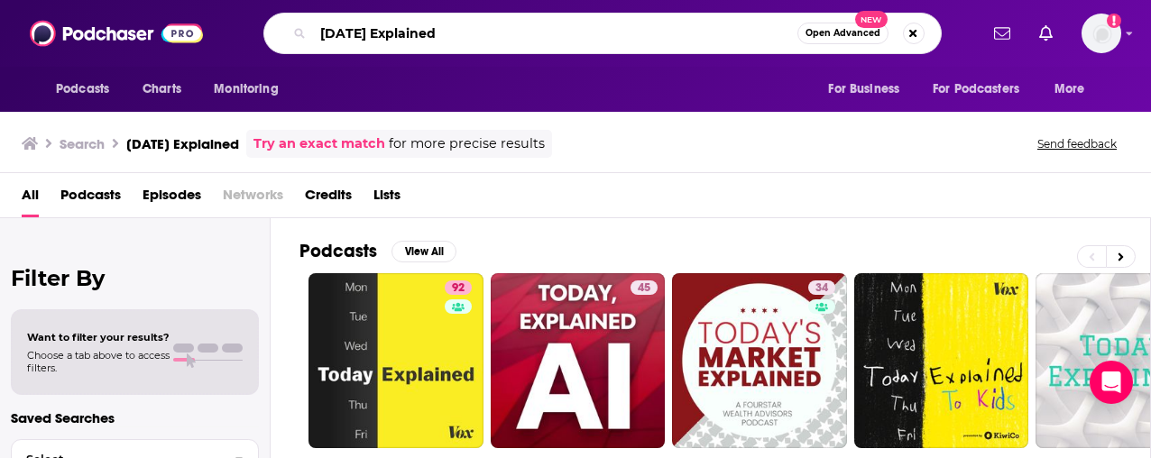
click at [335, 40] on input "[DATE] Explained" at bounding box center [555, 33] width 484 height 29
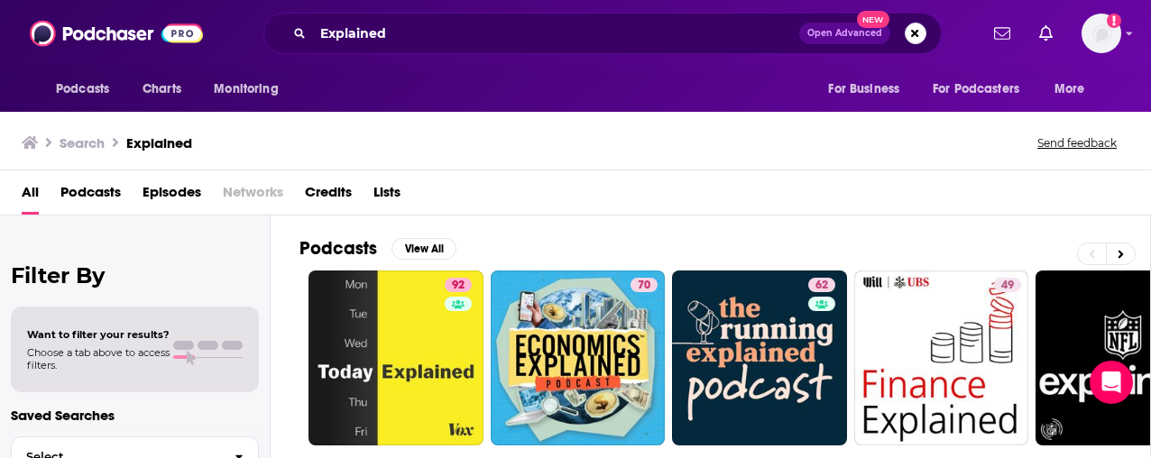
click at [339, 14] on div "Explained Open Advanced New" at bounding box center [602, 33] width 678 height 41
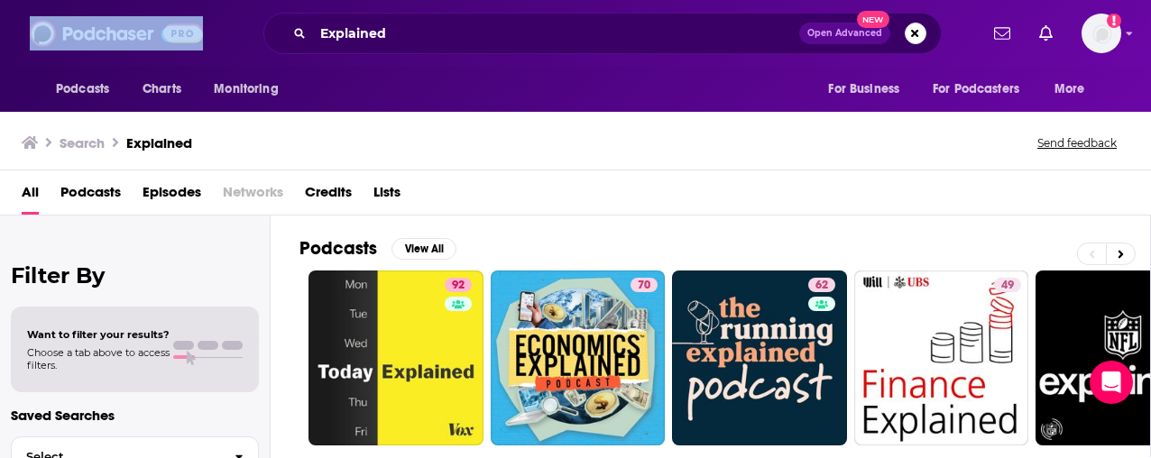
drag, startPoint x: 339, startPoint y: 14, endPoint x: 339, endPoint y: 35, distance: 20.7
click at [339, 32] on div "Explained Open Advanced New" at bounding box center [602, 33] width 678 height 41
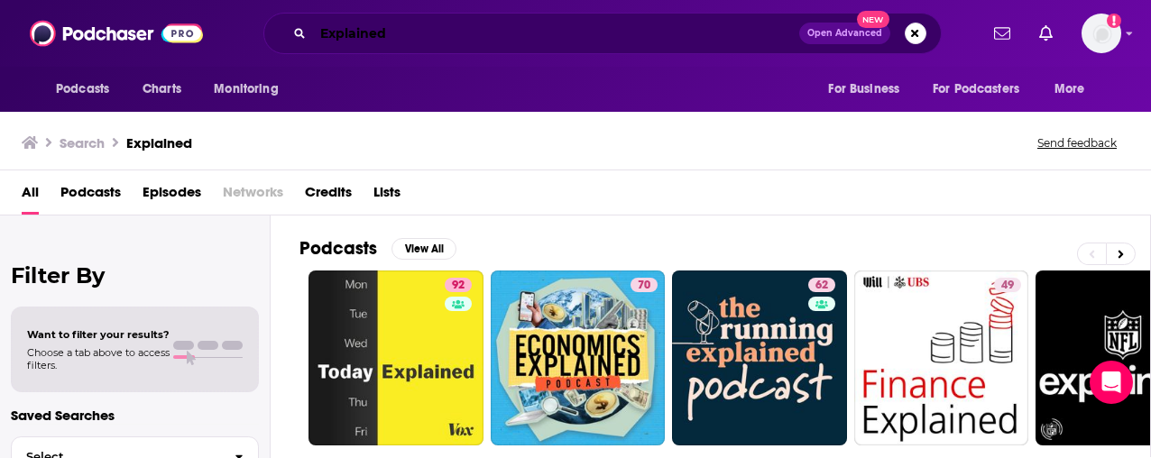
click at [340, 35] on input "Explained" at bounding box center [556, 33] width 486 height 29
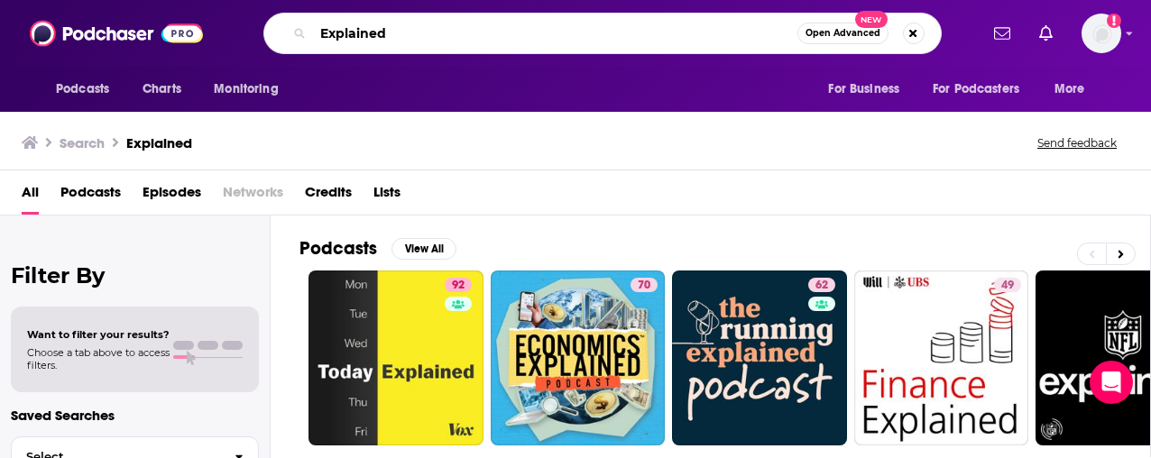
click at [364, 29] on input "Explained" at bounding box center [555, 33] width 484 height 29
paste input "Up First"
type input "Up First"
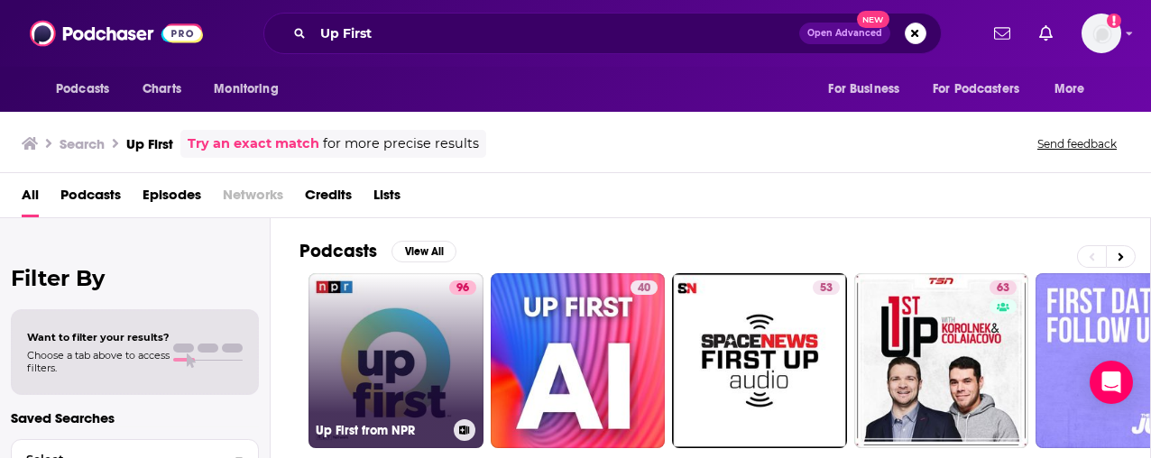
click at [459, 381] on div "96" at bounding box center [462, 349] width 27 height 139
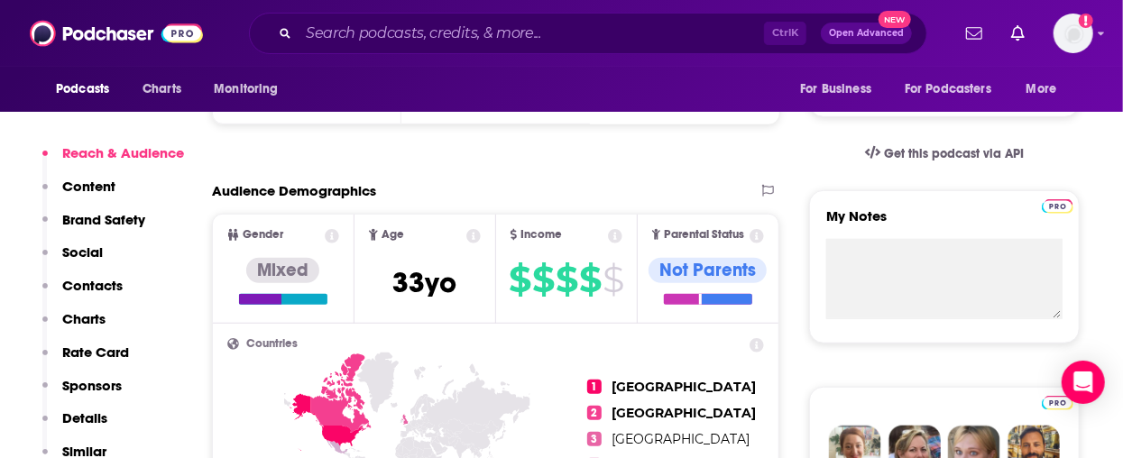
scroll to position [361, 0]
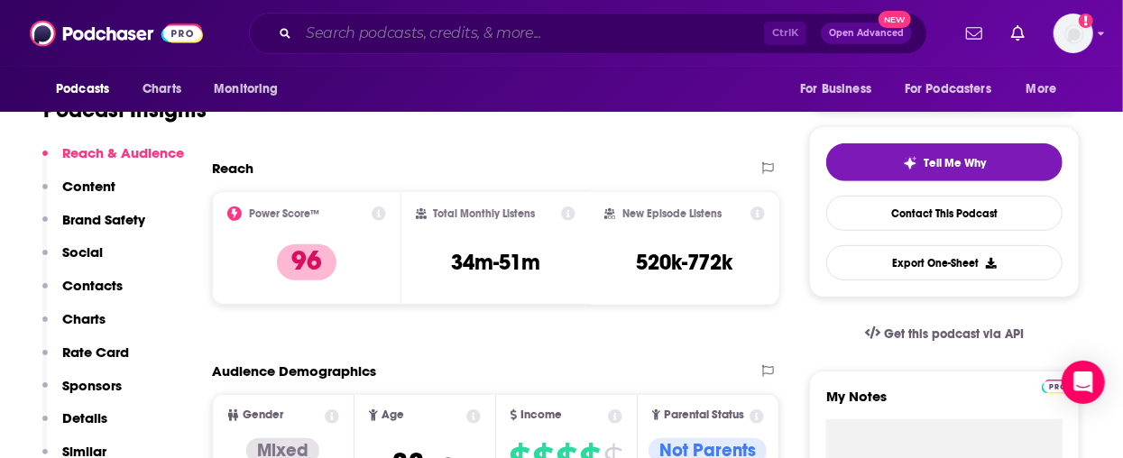
click at [537, 21] on input "Search podcasts, credits, & more..." at bounding box center [530, 33] width 465 height 29
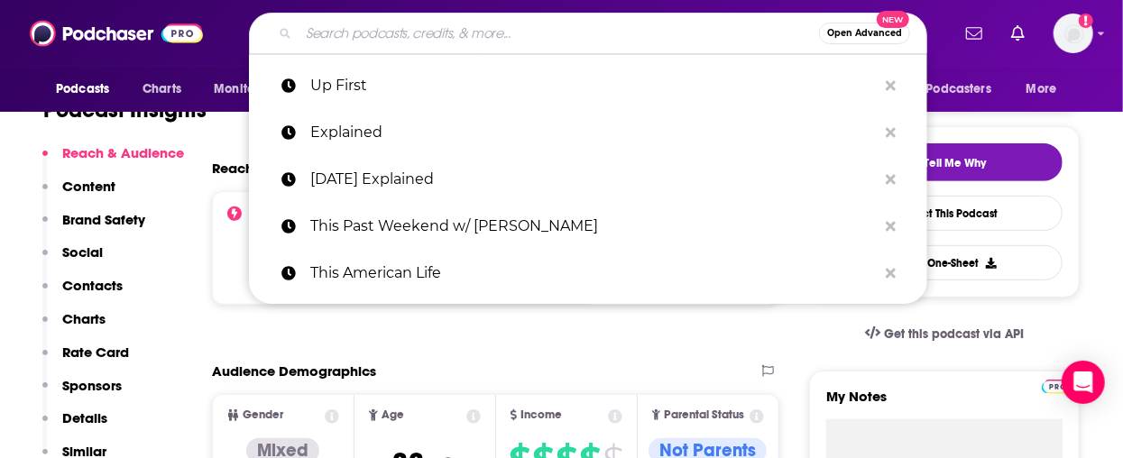
paste input "VINCE"
type input "VINCE"
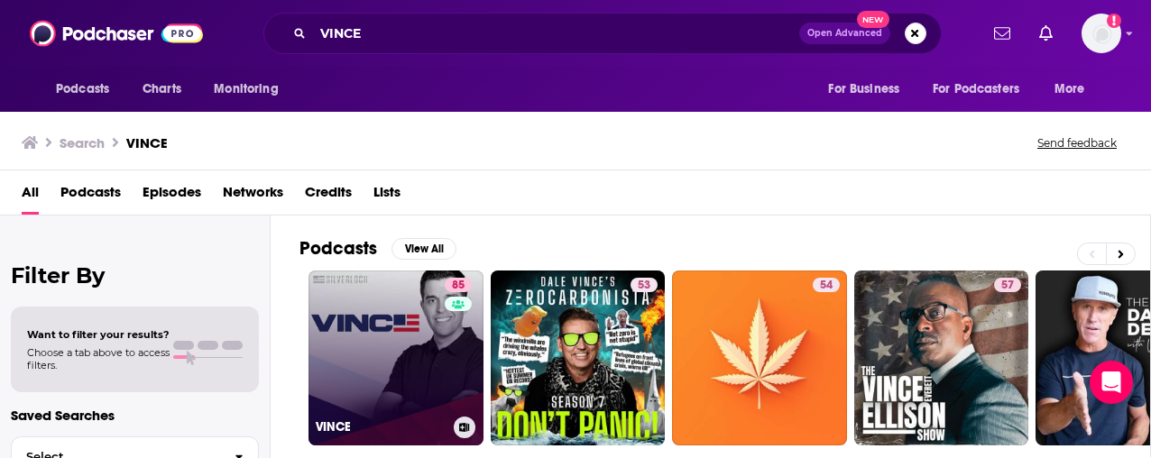
click at [341, 390] on link "85 [PERSON_NAME]" at bounding box center [395, 357] width 175 height 175
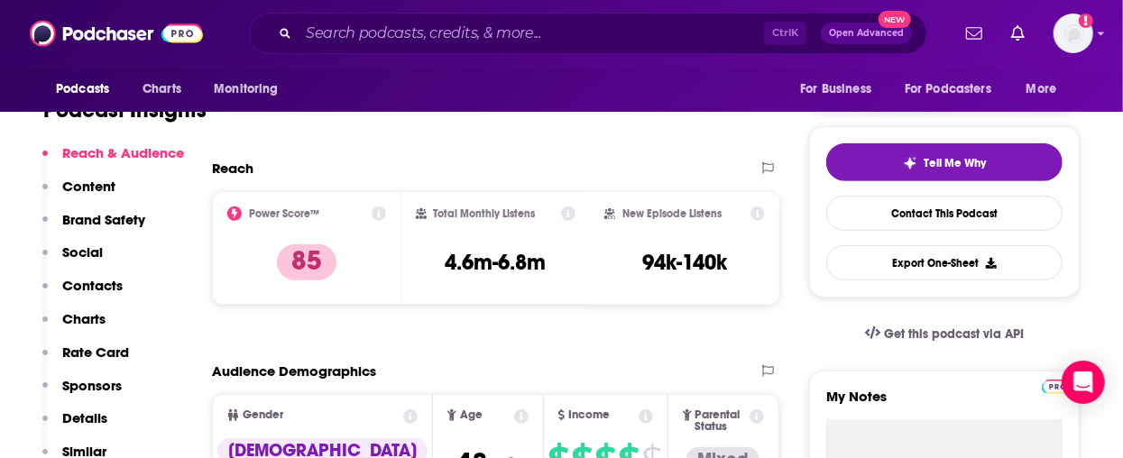
scroll to position [180, 0]
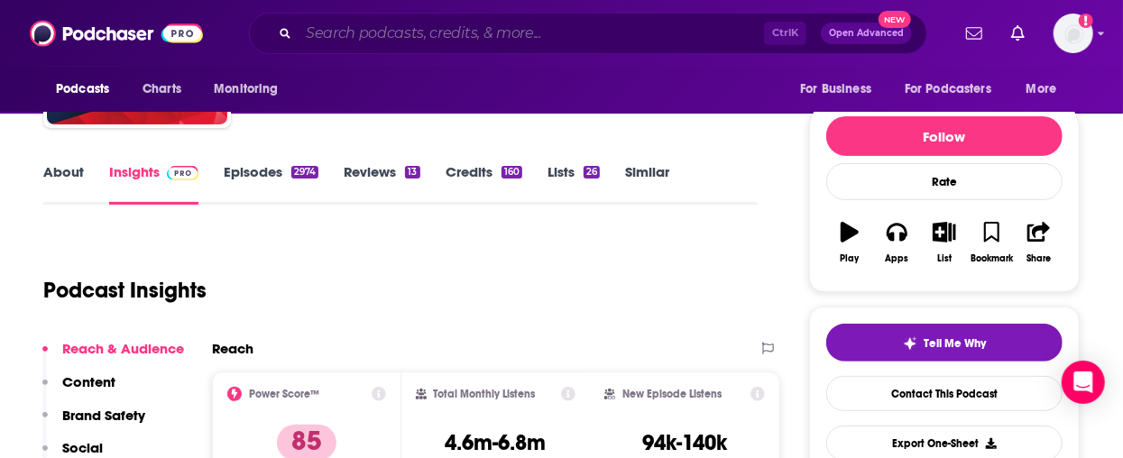
click at [390, 27] on input "Search podcasts, credits, & more..." at bounding box center [530, 33] width 465 height 29
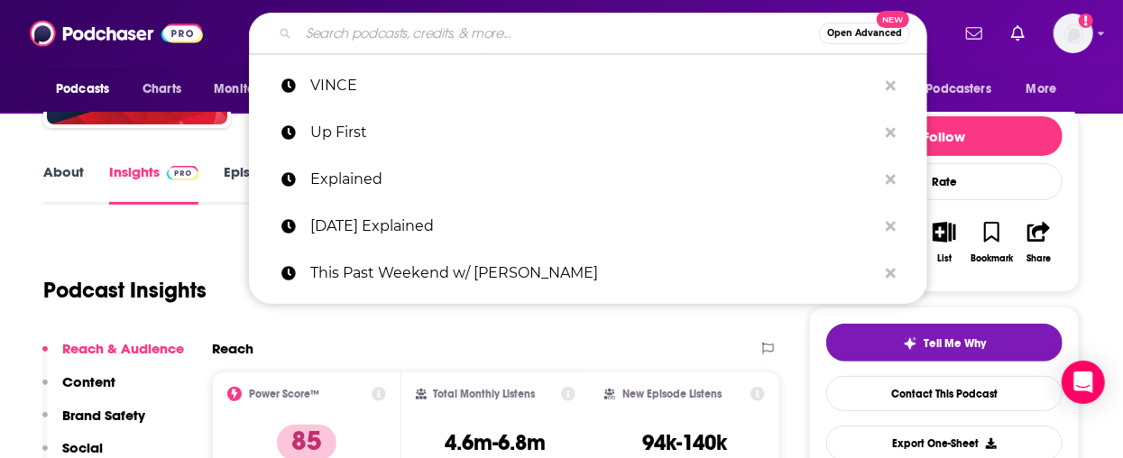
paste input "WTF with [PERSON_NAME]"
type input "WTF with [PERSON_NAME]"
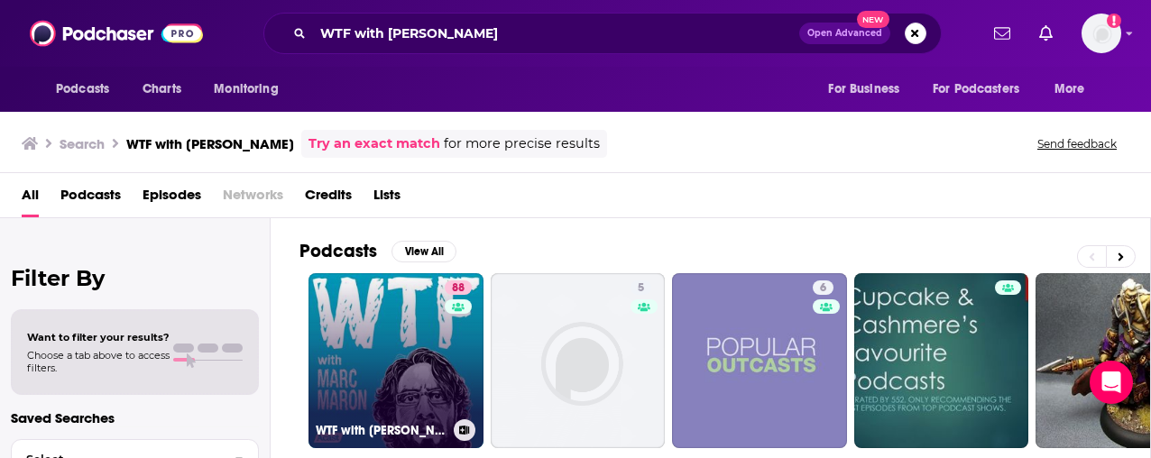
click at [373, 327] on link "88 WTF with [PERSON_NAME] Podcast" at bounding box center [395, 360] width 175 height 175
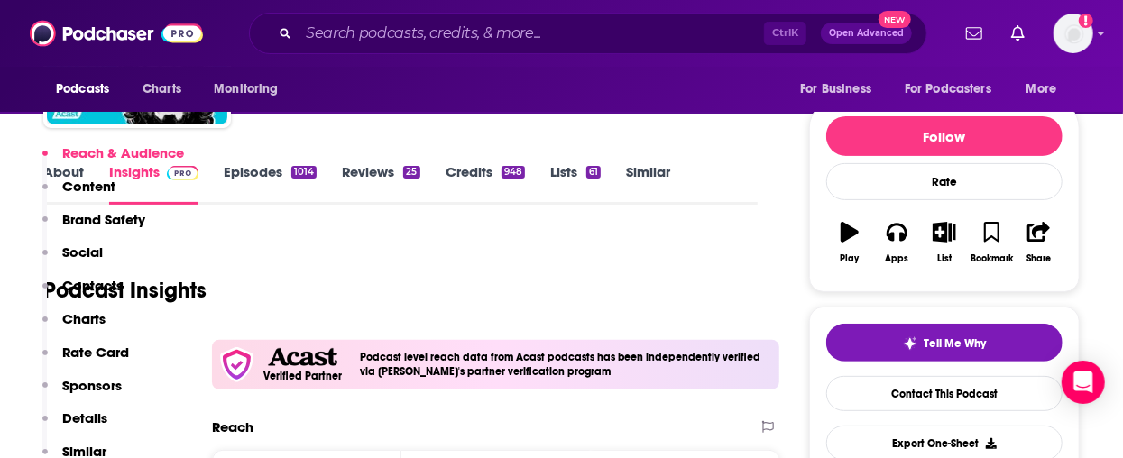
scroll to position [361, 0]
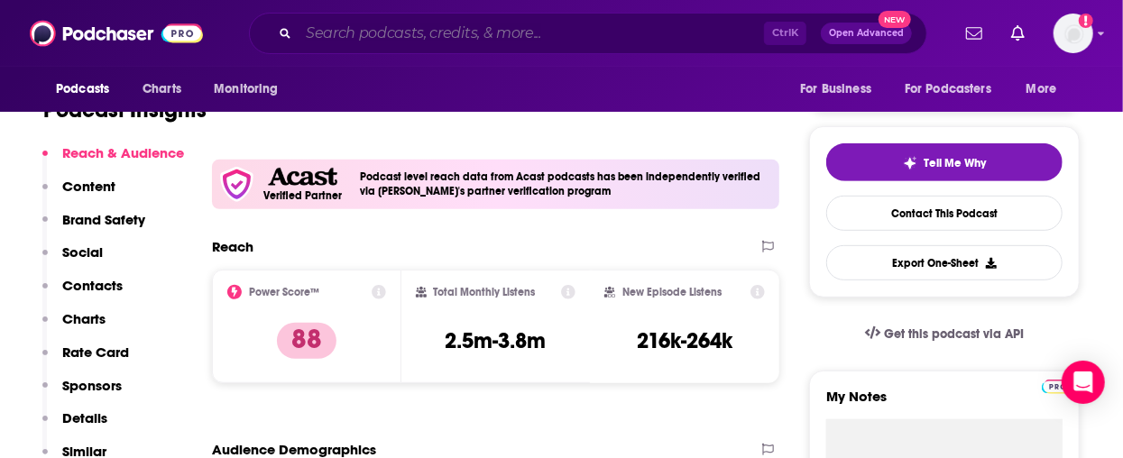
click at [496, 40] on input "Search podcasts, credits, & more..." at bounding box center [530, 33] width 465 height 29
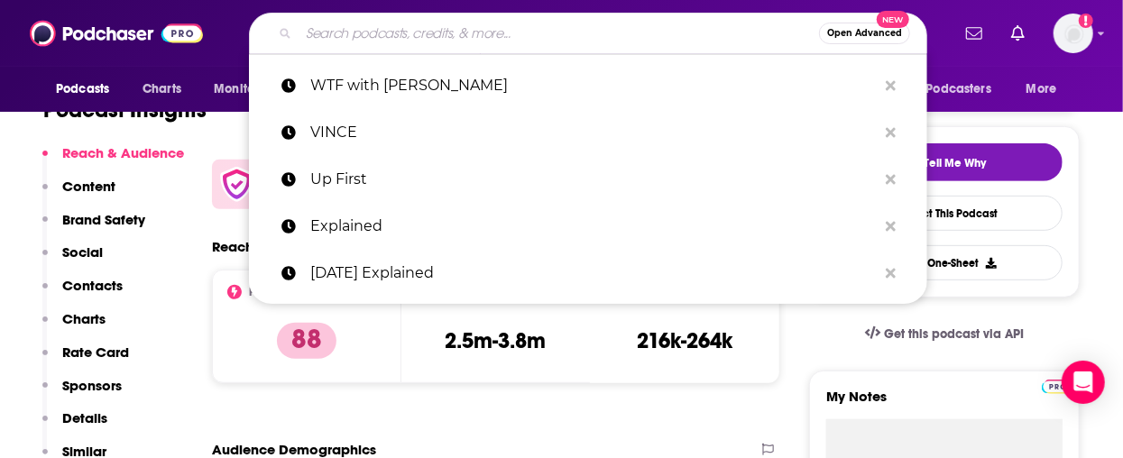
paste input "War Room"
type input "War Room"
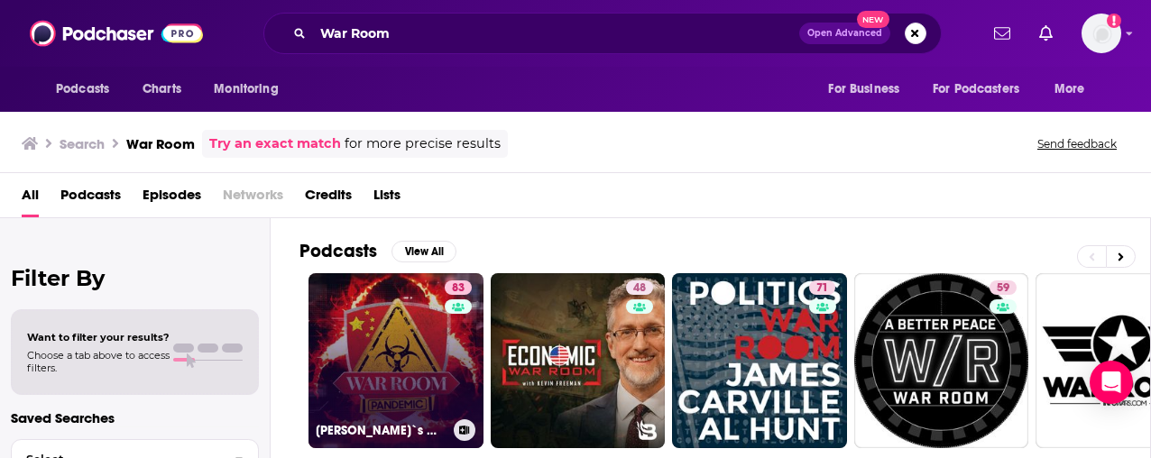
click at [402, 339] on link "83 [PERSON_NAME]`s War Room" at bounding box center [395, 360] width 175 height 175
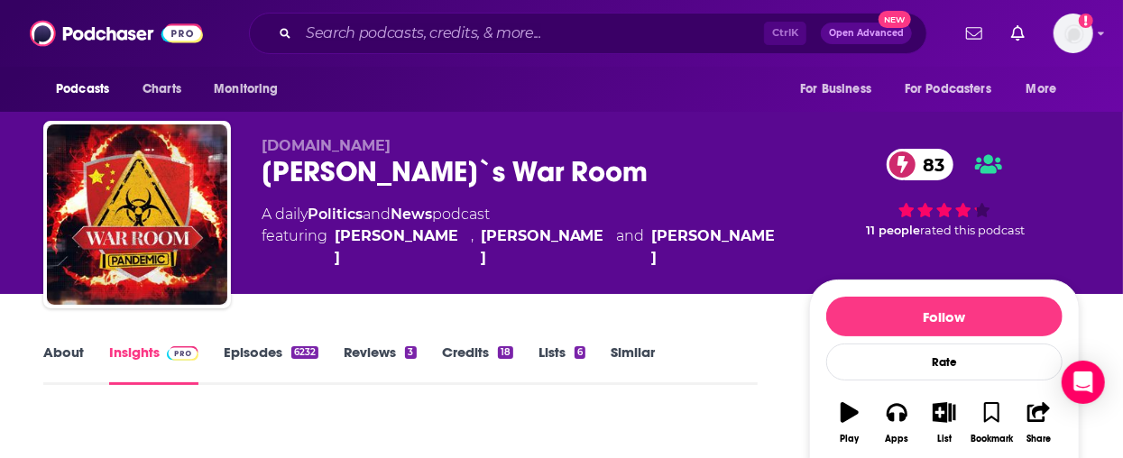
click at [365, 171] on div "[PERSON_NAME]`s War Room 83" at bounding box center [520, 171] width 518 height 35
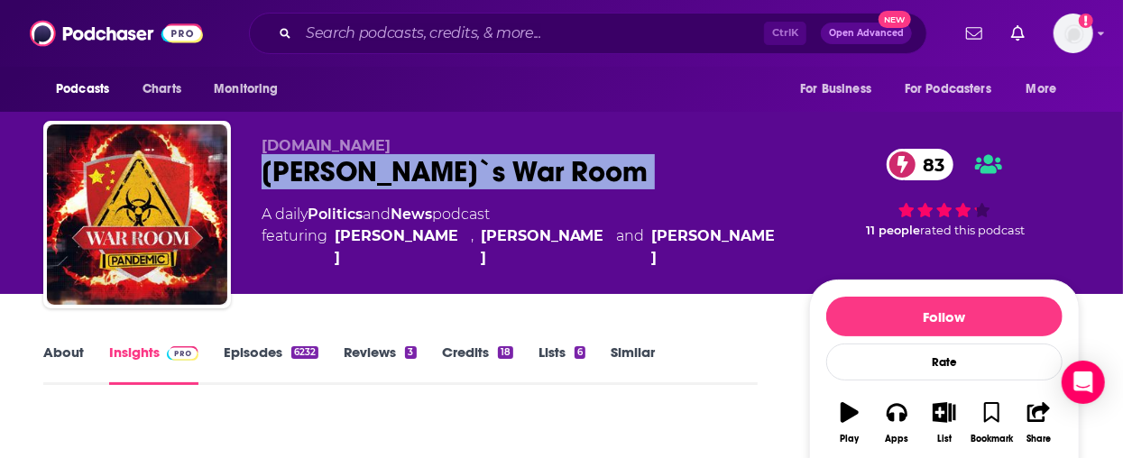
copy div "[PERSON_NAME]`s War Room 83"
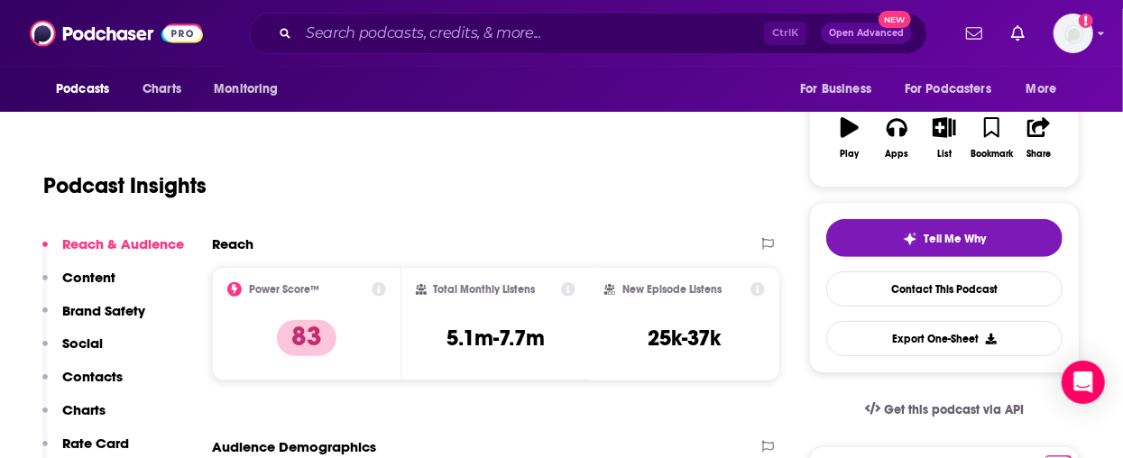
scroll to position [361, 0]
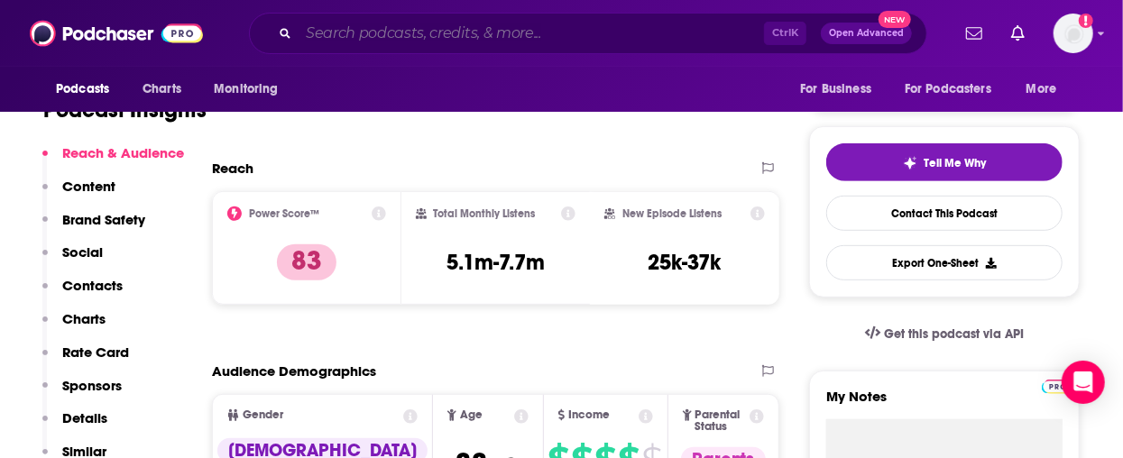
click at [433, 41] on input "Search podcasts, credits, & more..." at bounding box center [530, 33] width 465 height 29
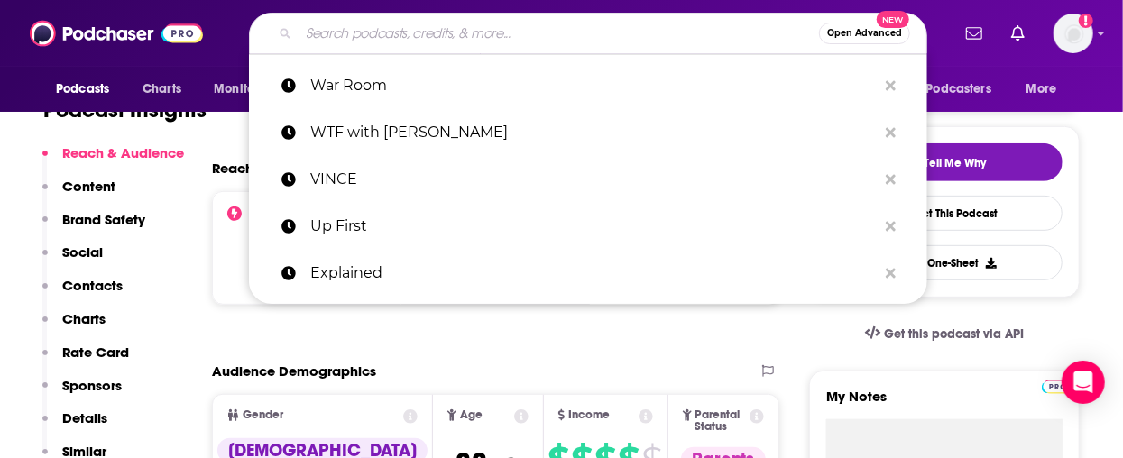
paste input "We Can Do Hard Things"
type input "We Can Do Hard Things"
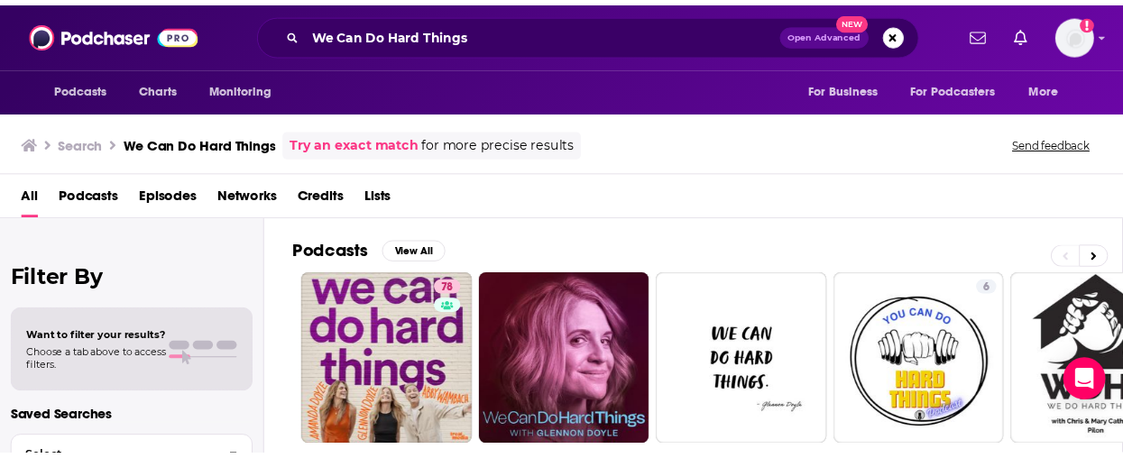
scroll to position [180, 0]
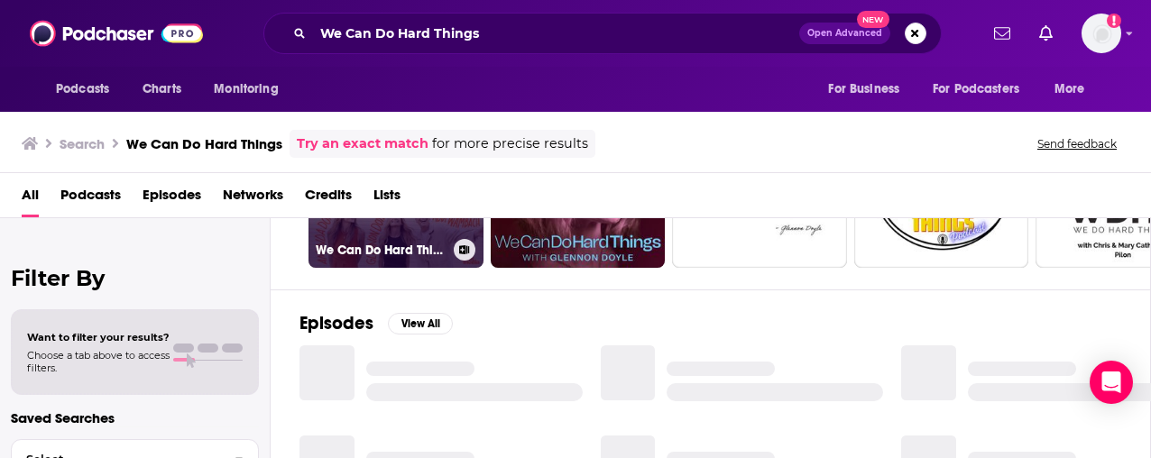
drag, startPoint x: 454, startPoint y: 248, endPoint x: 358, endPoint y: 244, distance: 96.5
click at [358, 244] on h3 "We Can Do Hard Things" at bounding box center [381, 250] width 131 height 15
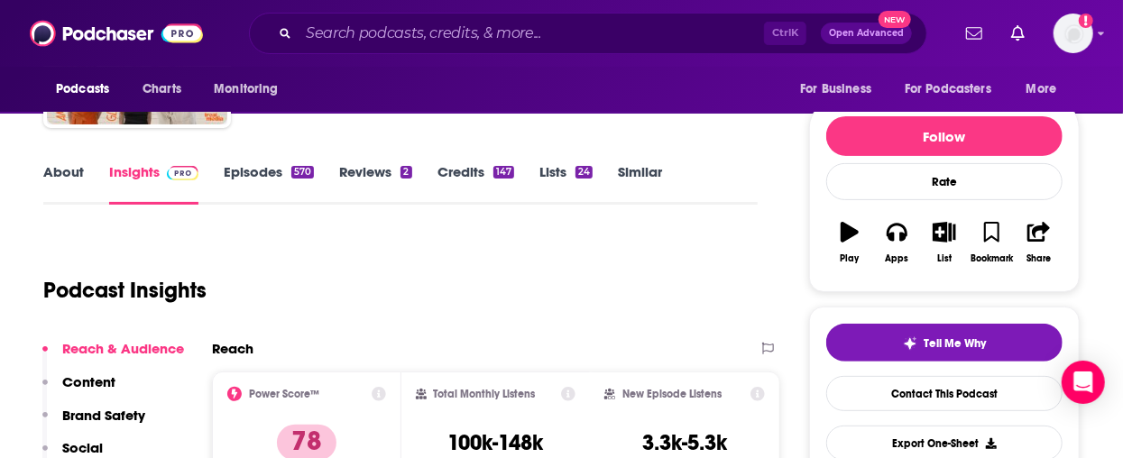
scroll to position [361, 0]
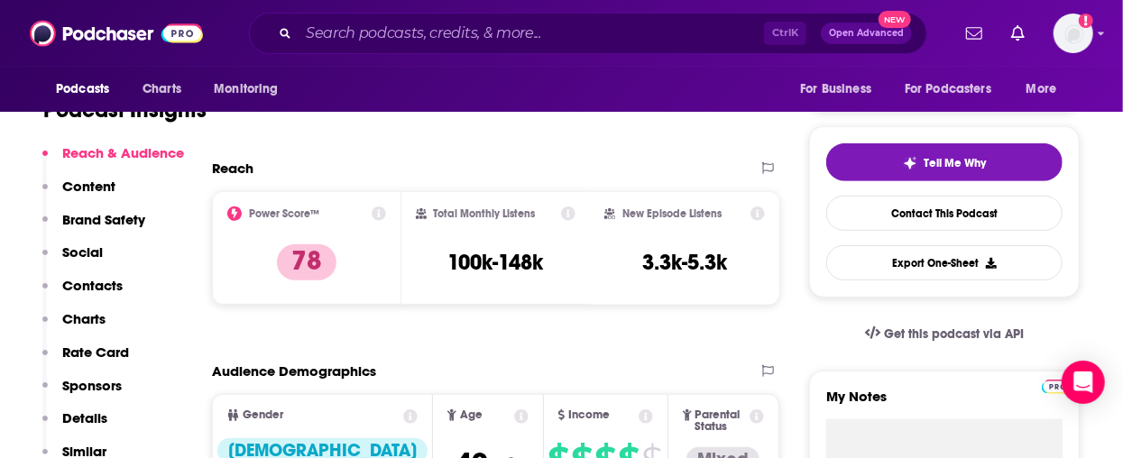
click at [519, 14] on div "Ctrl K Open Advanced New" at bounding box center [588, 33] width 678 height 41
click at [513, 21] on input "Search podcasts, credits, & more..." at bounding box center [530, 33] width 465 height 29
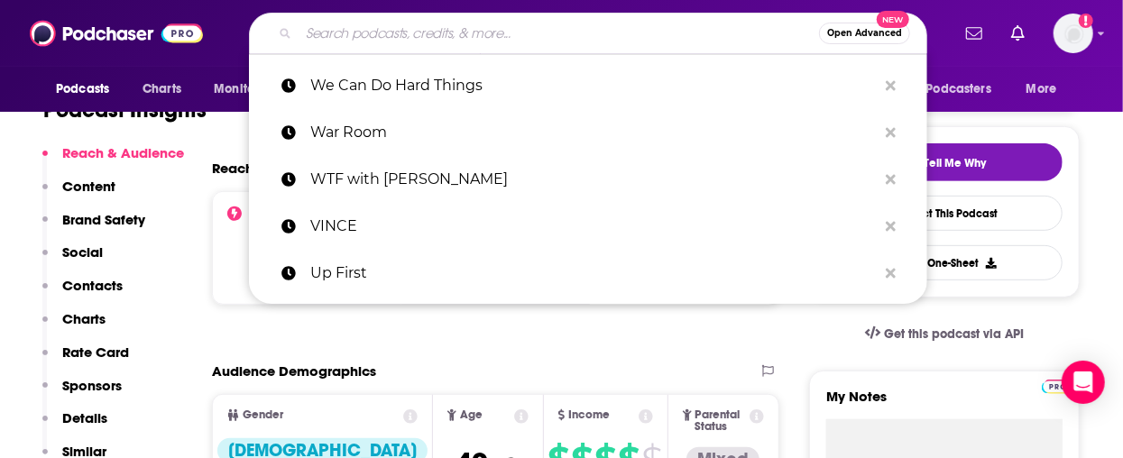
click at [513, 32] on input "Search podcasts, credits, & more..." at bounding box center [558, 33] width 520 height 29
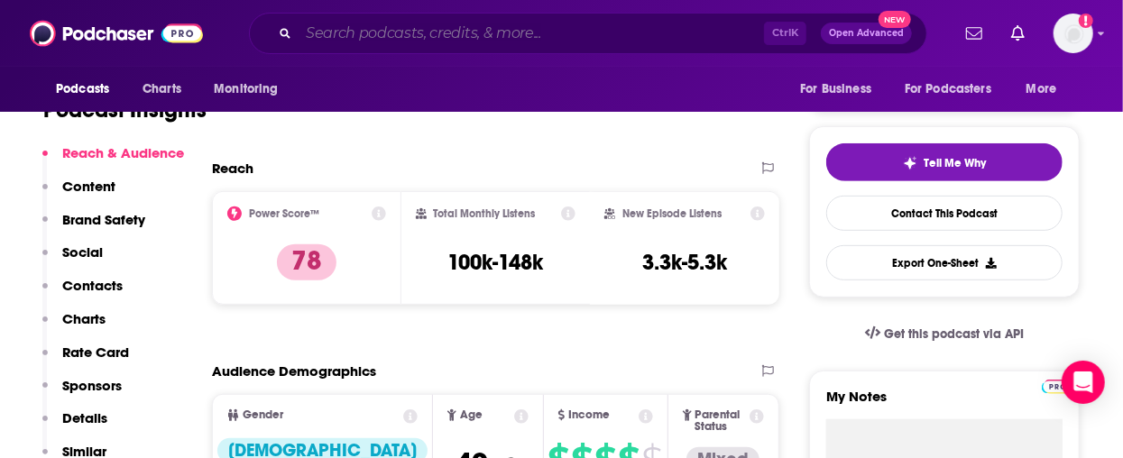
click at [424, 22] on input "Search podcasts, credits, & more..." at bounding box center [530, 33] width 465 height 29
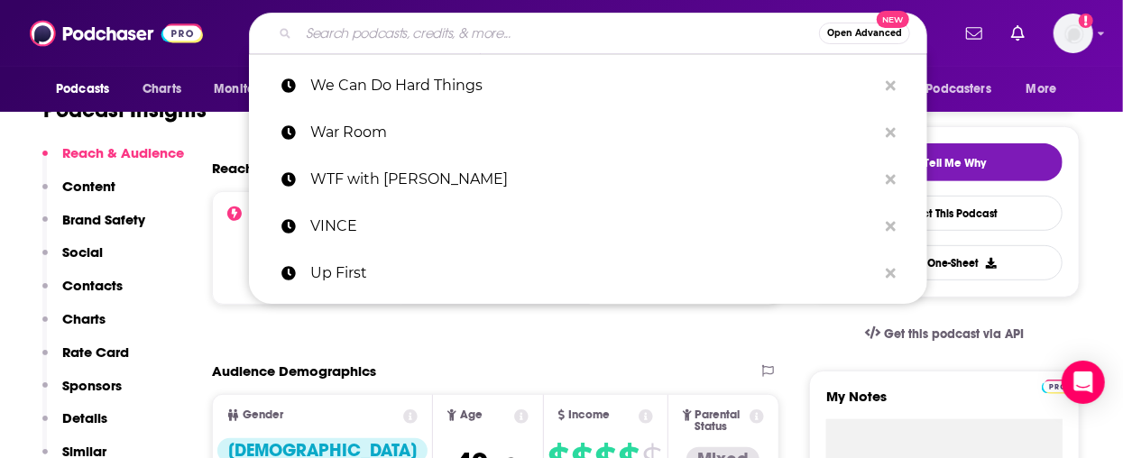
paste input "Your Mom’s House"
type input "Your Mom’s House"
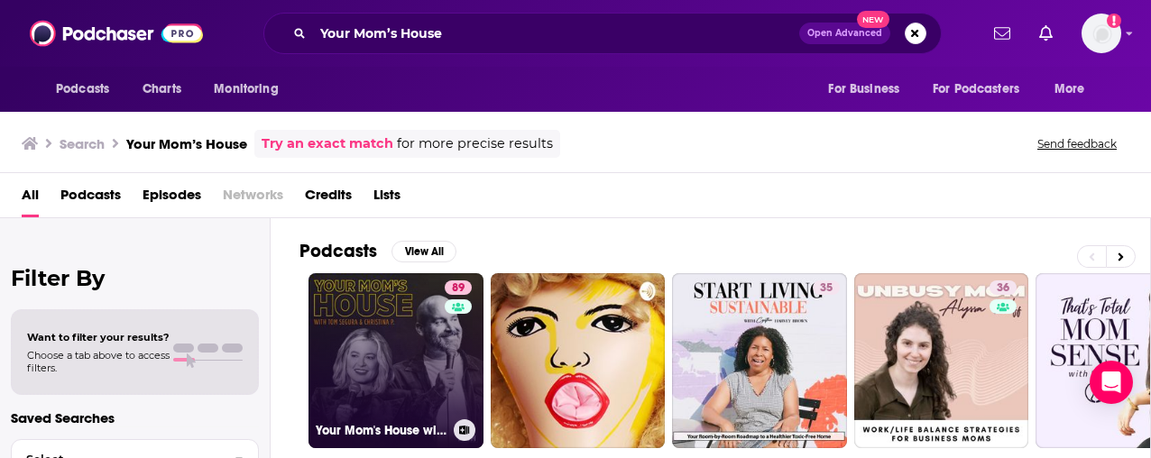
click at [416, 335] on link "89 Your Mom's House with [PERSON_NAME] and [PERSON_NAME]" at bounding box center [395, 360] width 175 height 175
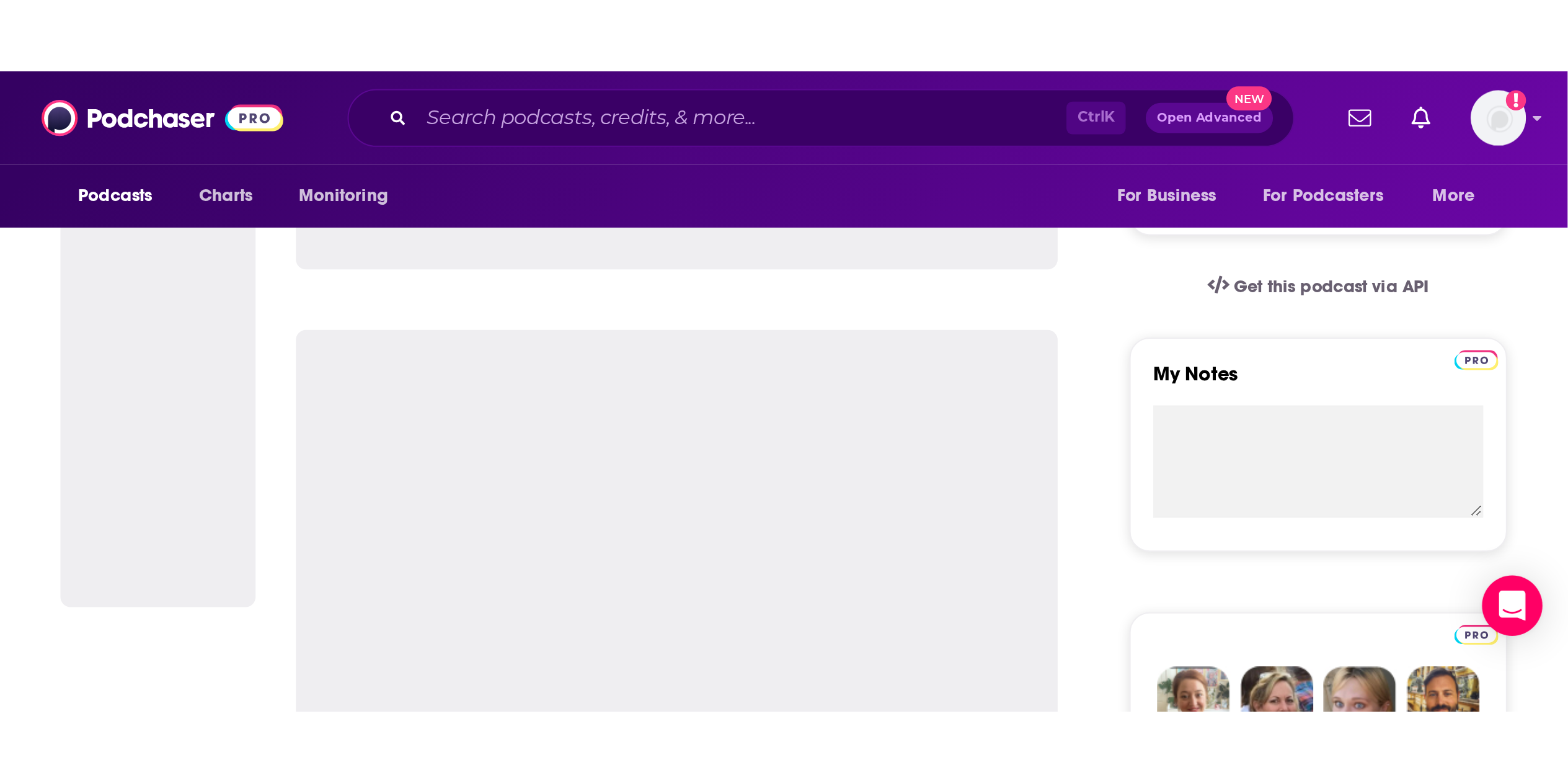
scroll to position [248, 0]
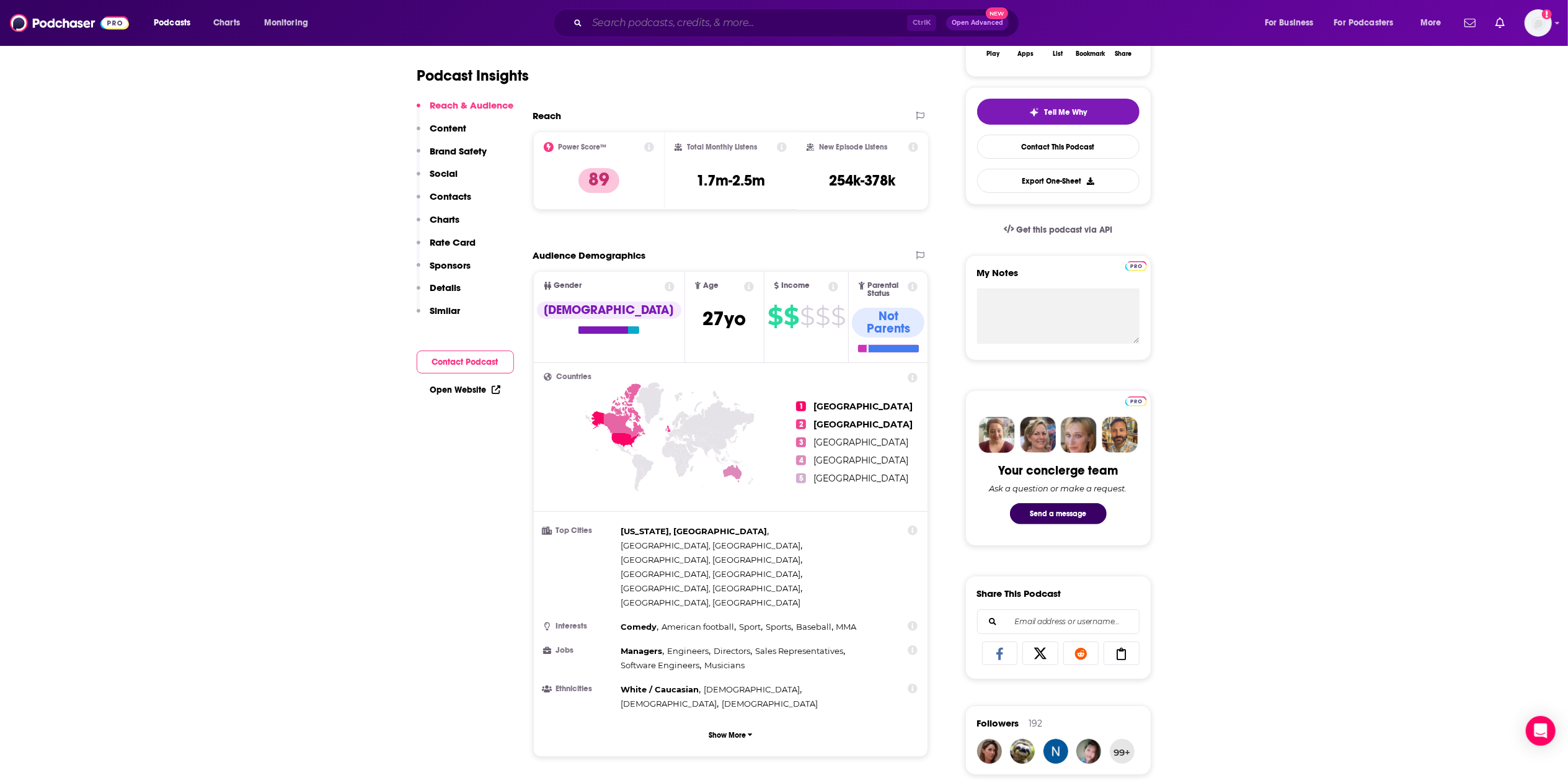
click at [653, 20] on input "Search podcasts, credits, & more..." at bounding box center [747, 23] width 320 height 20
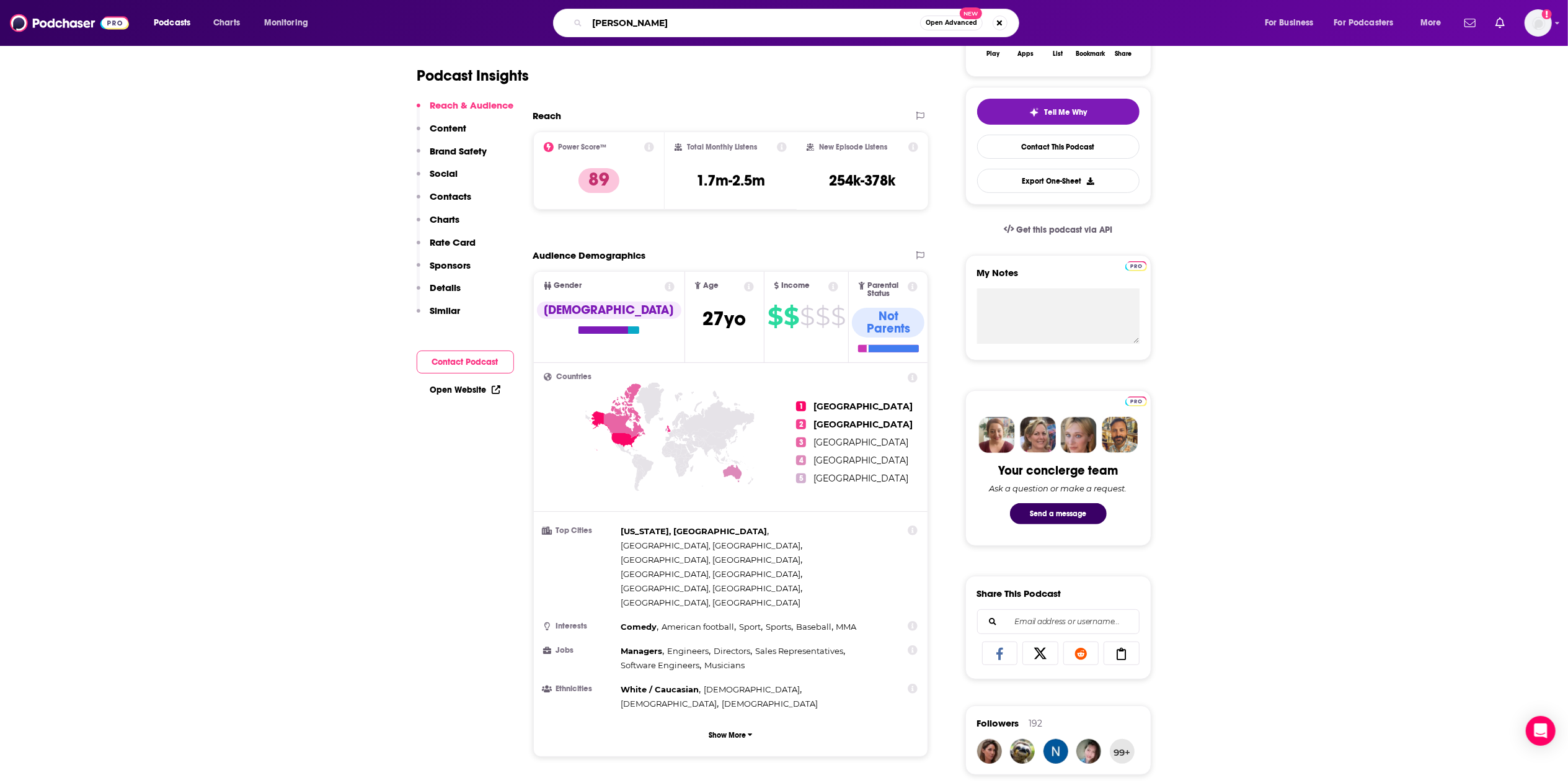
type input "[PERSON_NAME]"
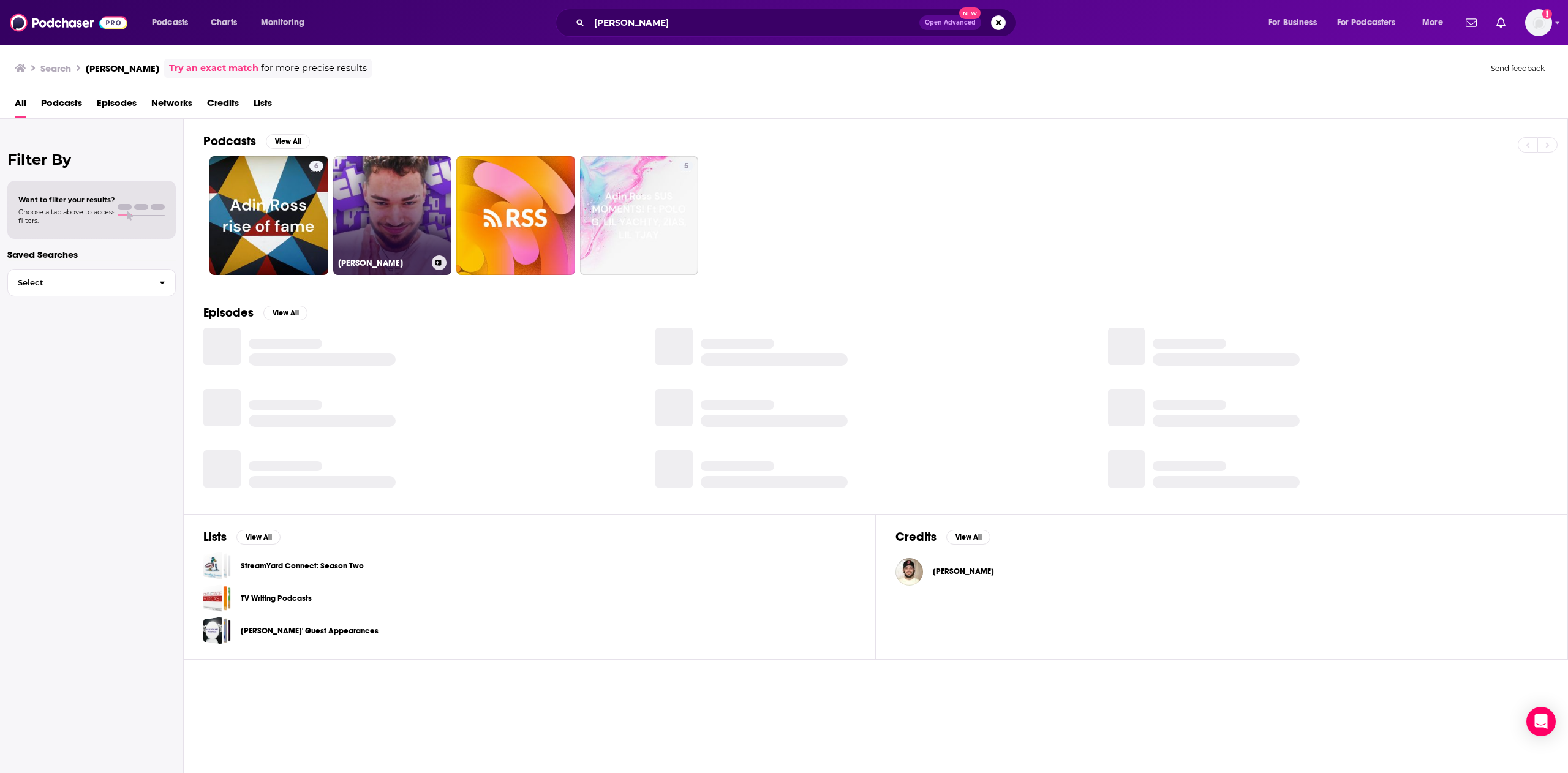
click at [412, 218] on link "[PERSON_NAME]" at bounding box center [393, 215] width 119 height 119
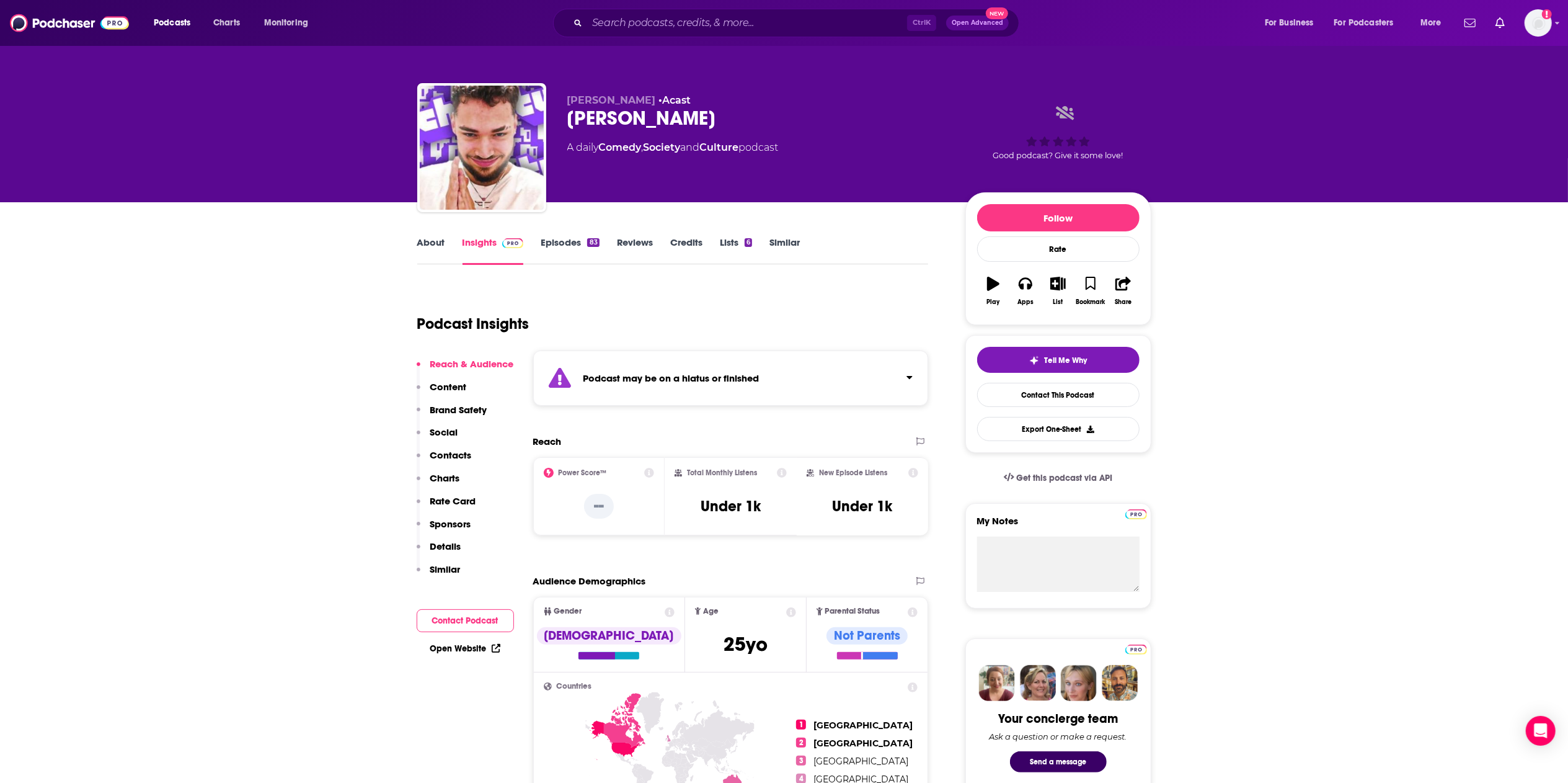
click at [596, 244] on div "83" at bounding box center [593, 242] width 12 height 9
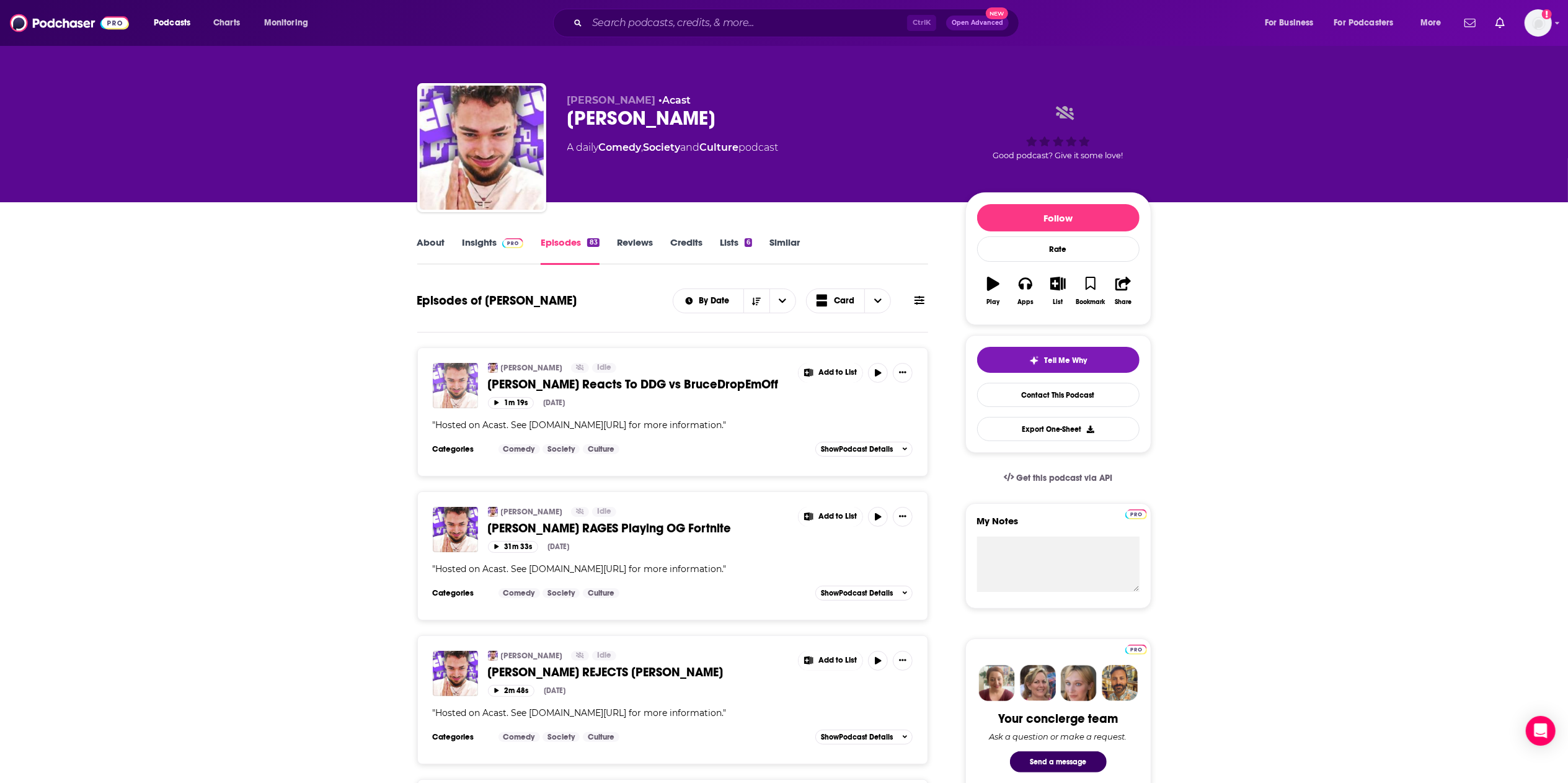
click at [443, 314] on img "Adin Ross Reacts To DDG vs BruceDropEmOff" at bounding box center [455, 385] width 45 height 45
click at [772, 314] on button "Show More Button" at bounding box center [902, 372] width 20 height 20
click at [772, 314] on button "Share" at bounding box center [860, 517] width 119 height 23
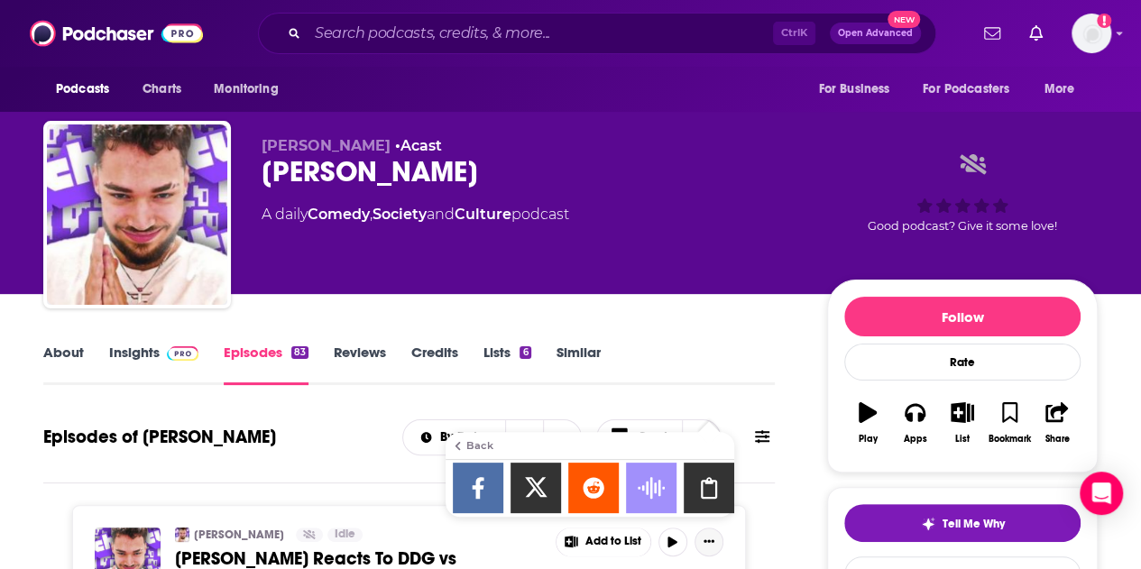
scroll to position [180, 0]
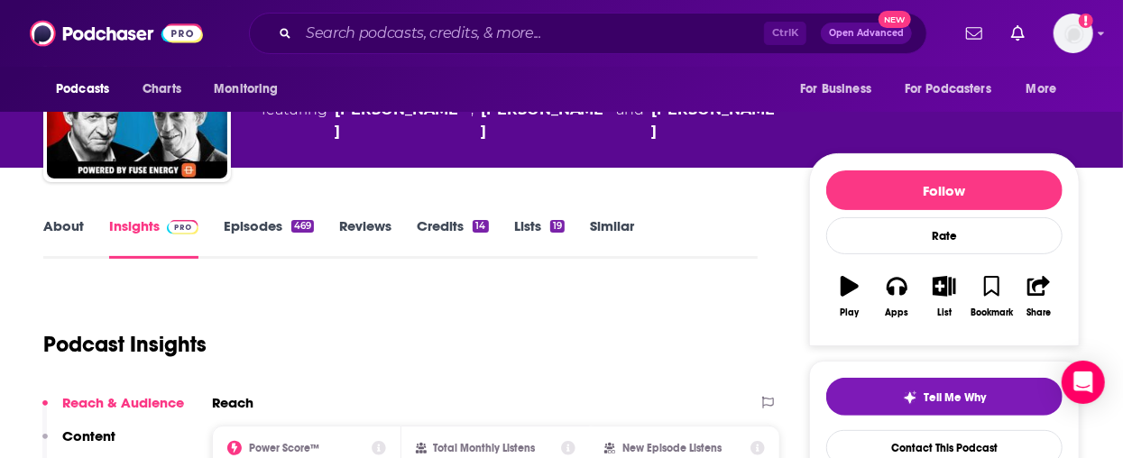
scroll to position [180, 0]
